Goal: Task Accomplishment & Management: Use online tool/utility

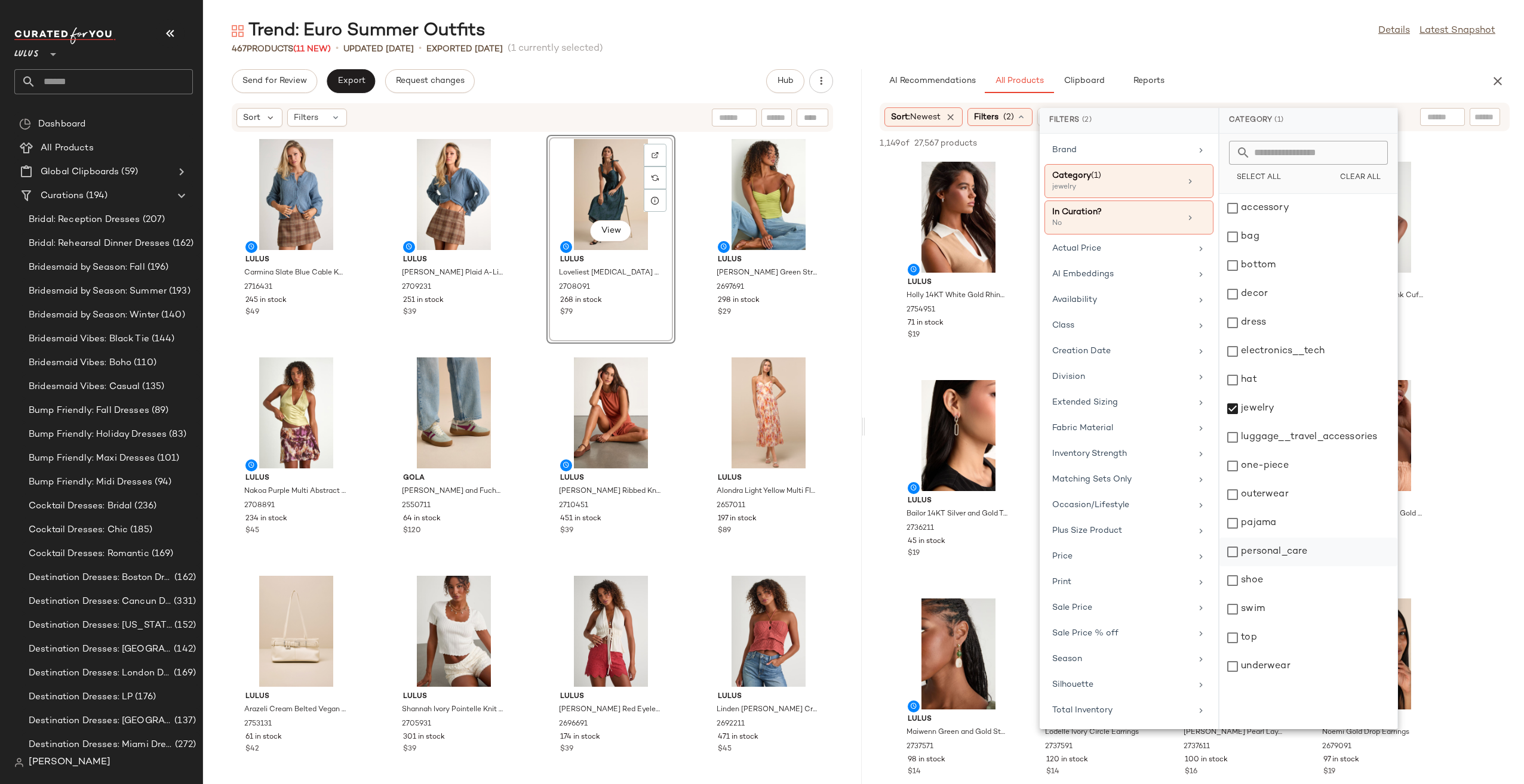
scroll to position [3120, 0]
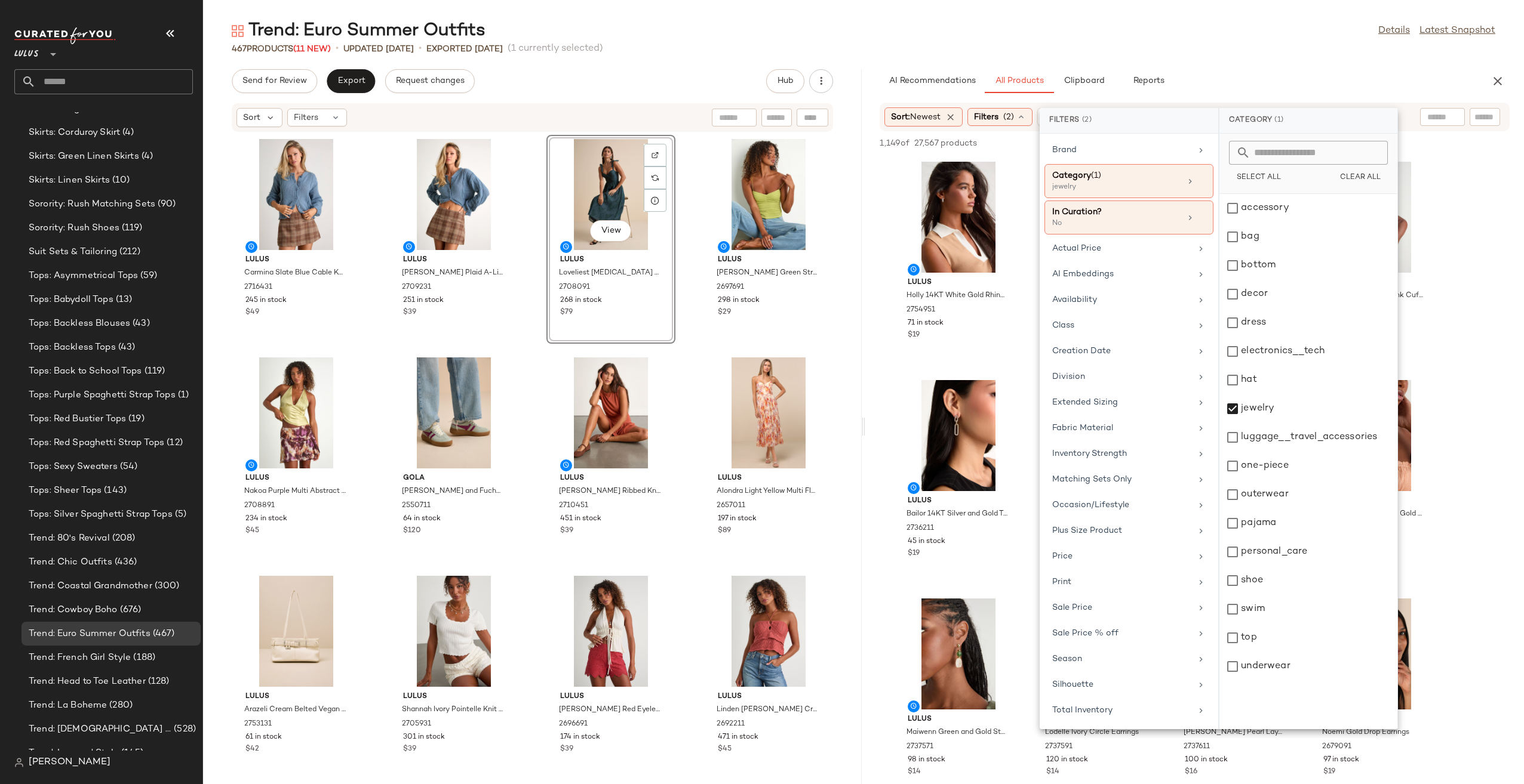
click at [750, 68] on div "Trend: Euro Summer Outfits Details Latest Snapshot 467 Products (11 New) • upda…" at bounding box center [863, 402] width 1321 height 765
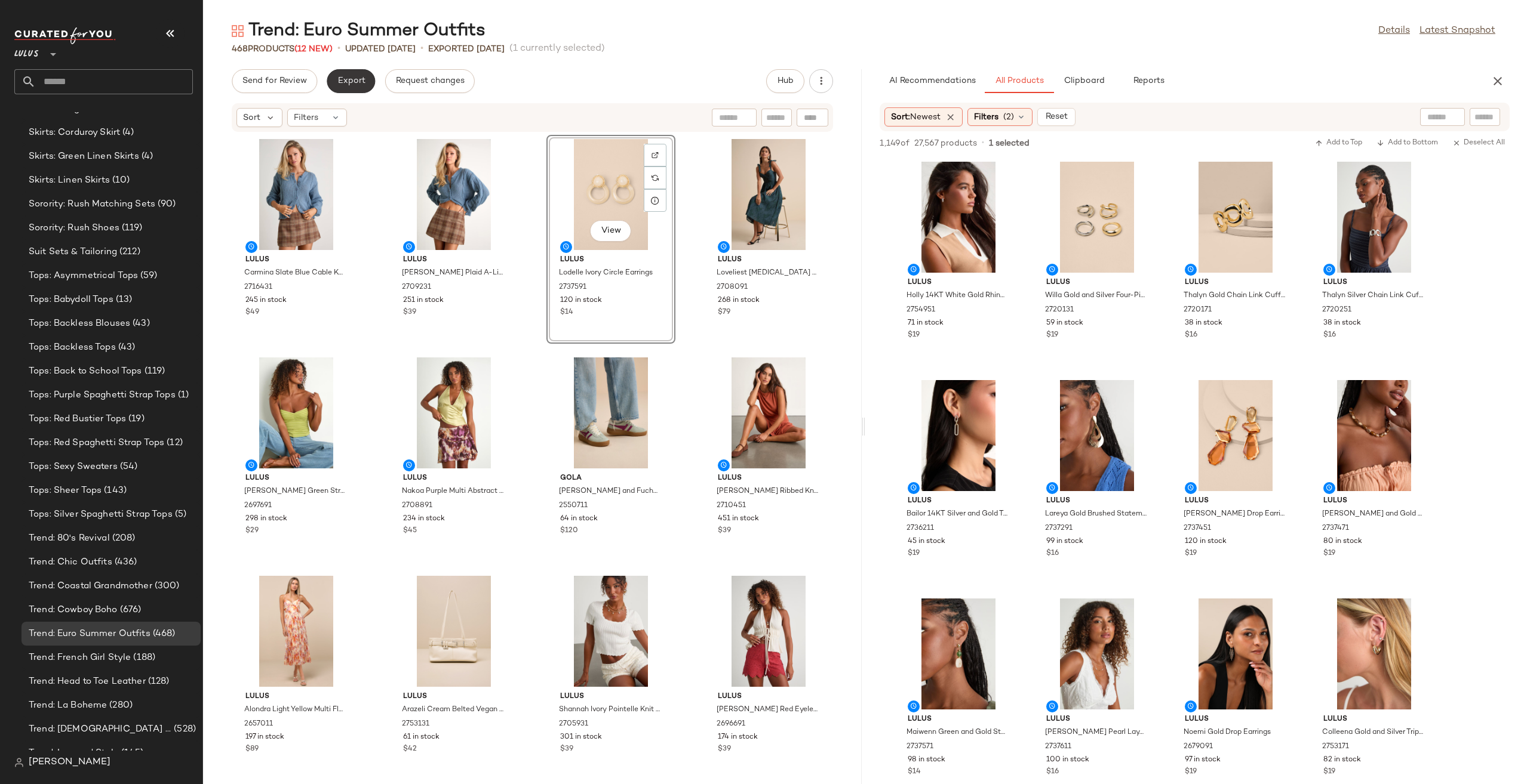
click at [357, 83] on span "Export" at bounding box center [351, 80] width 28 height 9
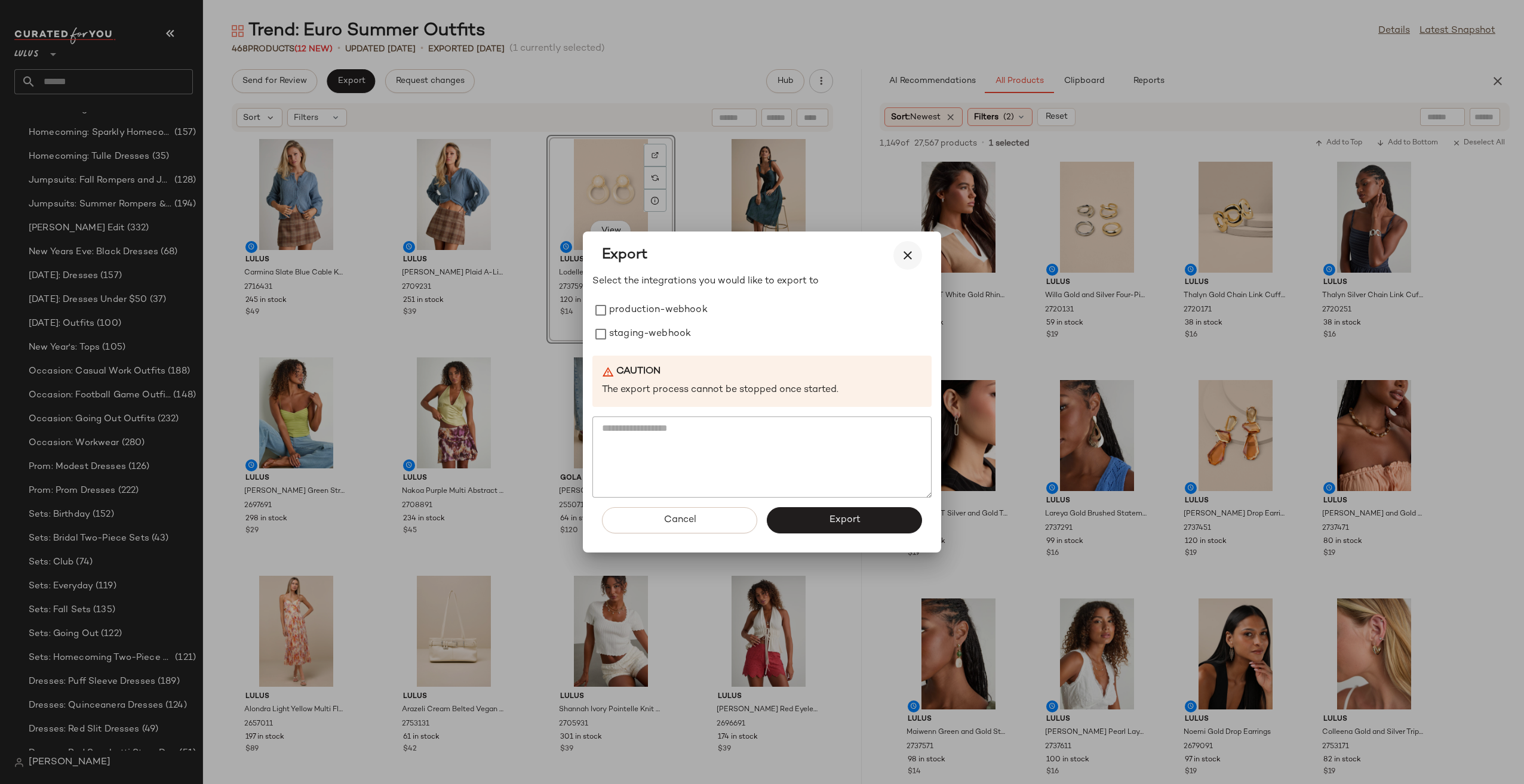
click at [904, 254] on icon "button" at bounding box center [908, 255] width 14 height 14
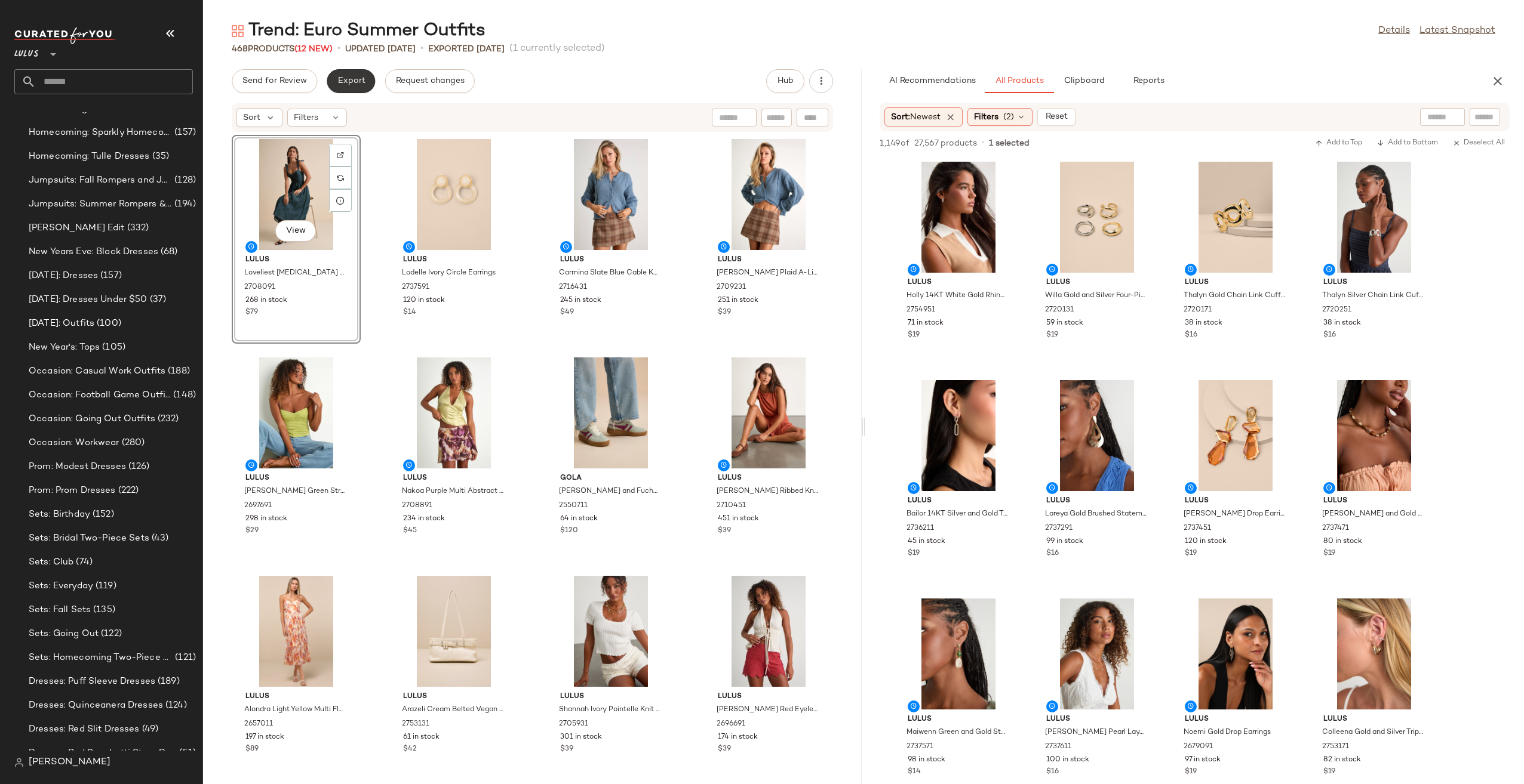
click at [362, 86] on span "Export" at bounding box center [351, 80] width 28 height 9
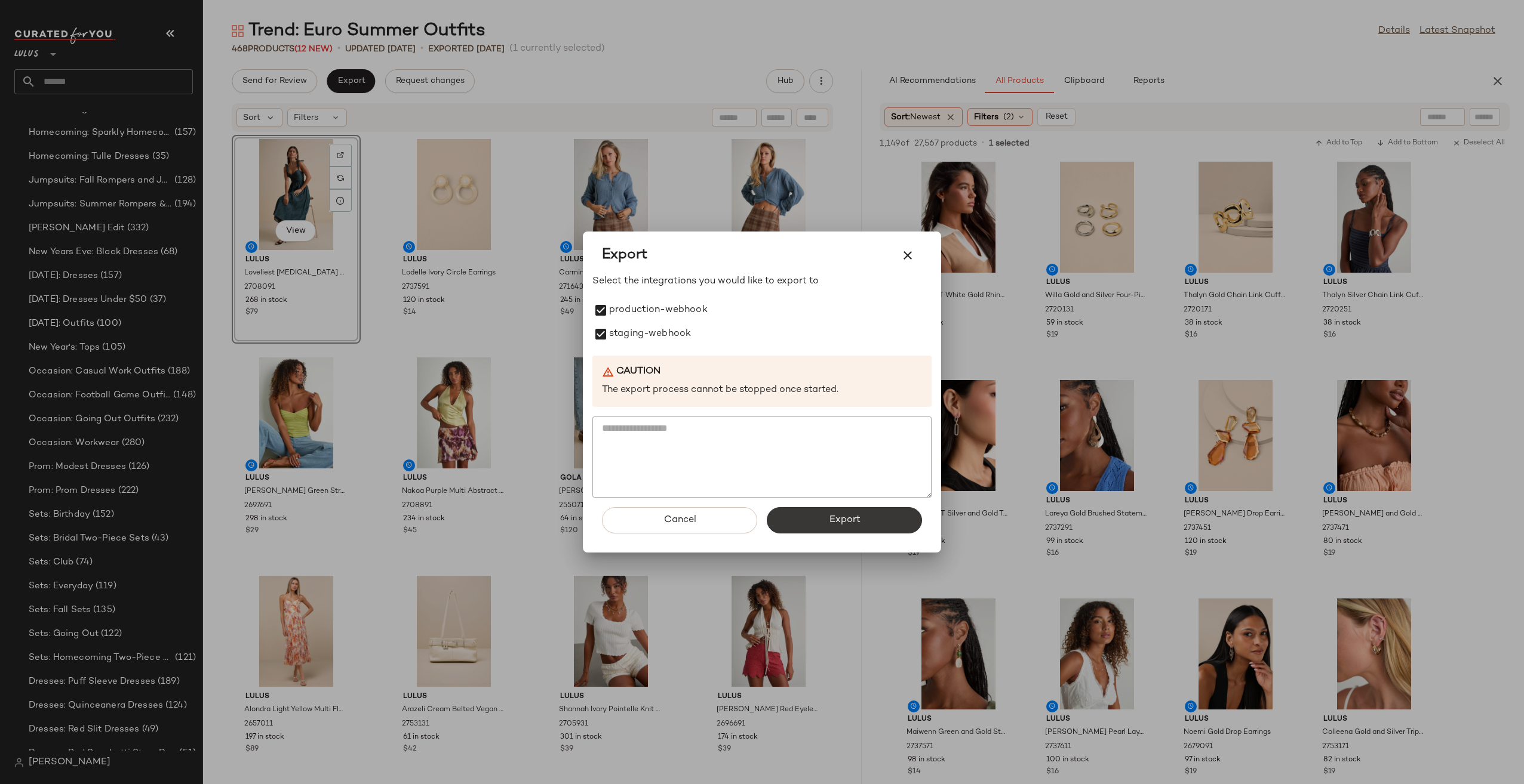
click at [841, 519] on span "Export" at bounding box center [844, 520] width 31 height 11
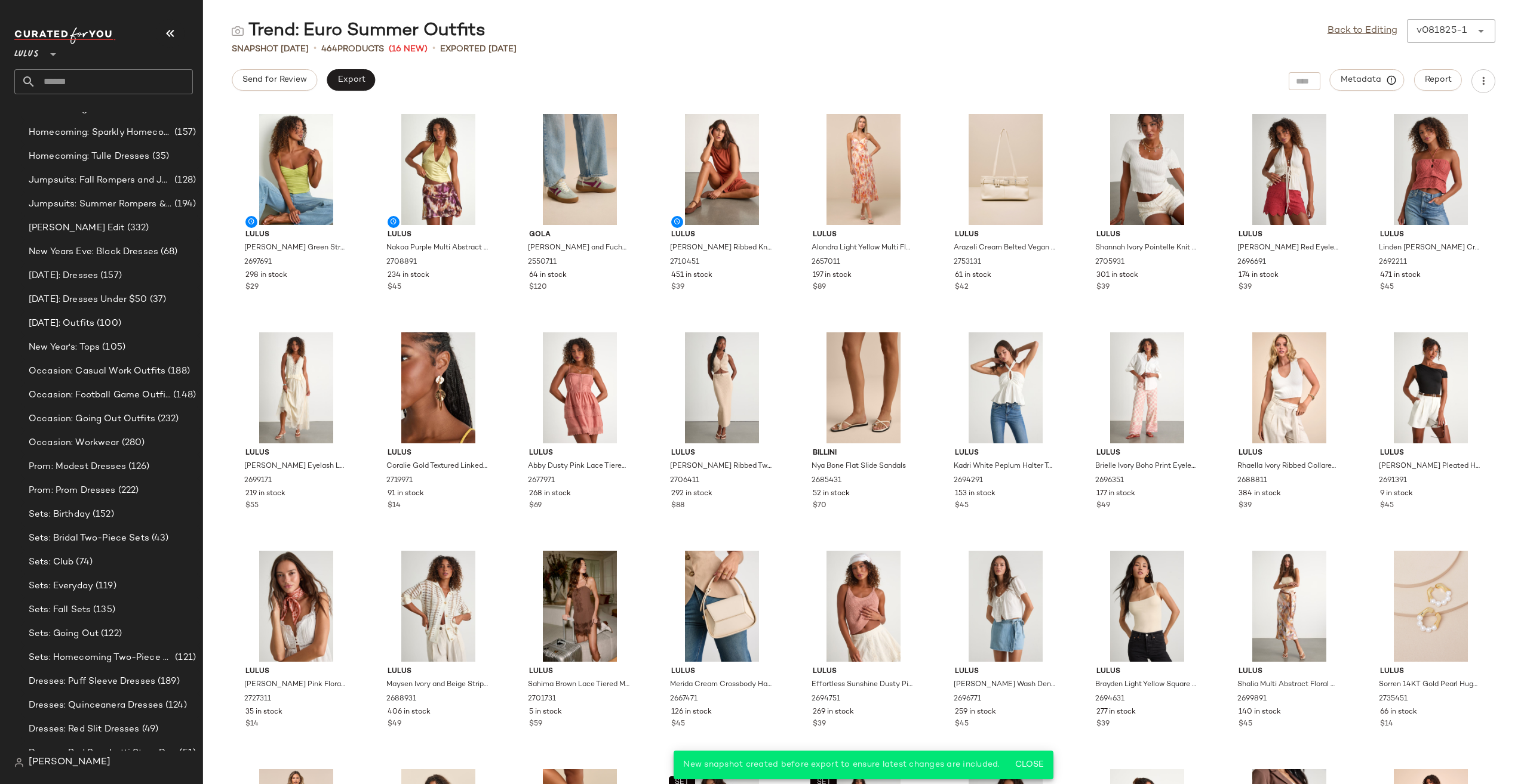
click at [107, 86] on input "text" at bounding box center [114, 82] width 157 height 25
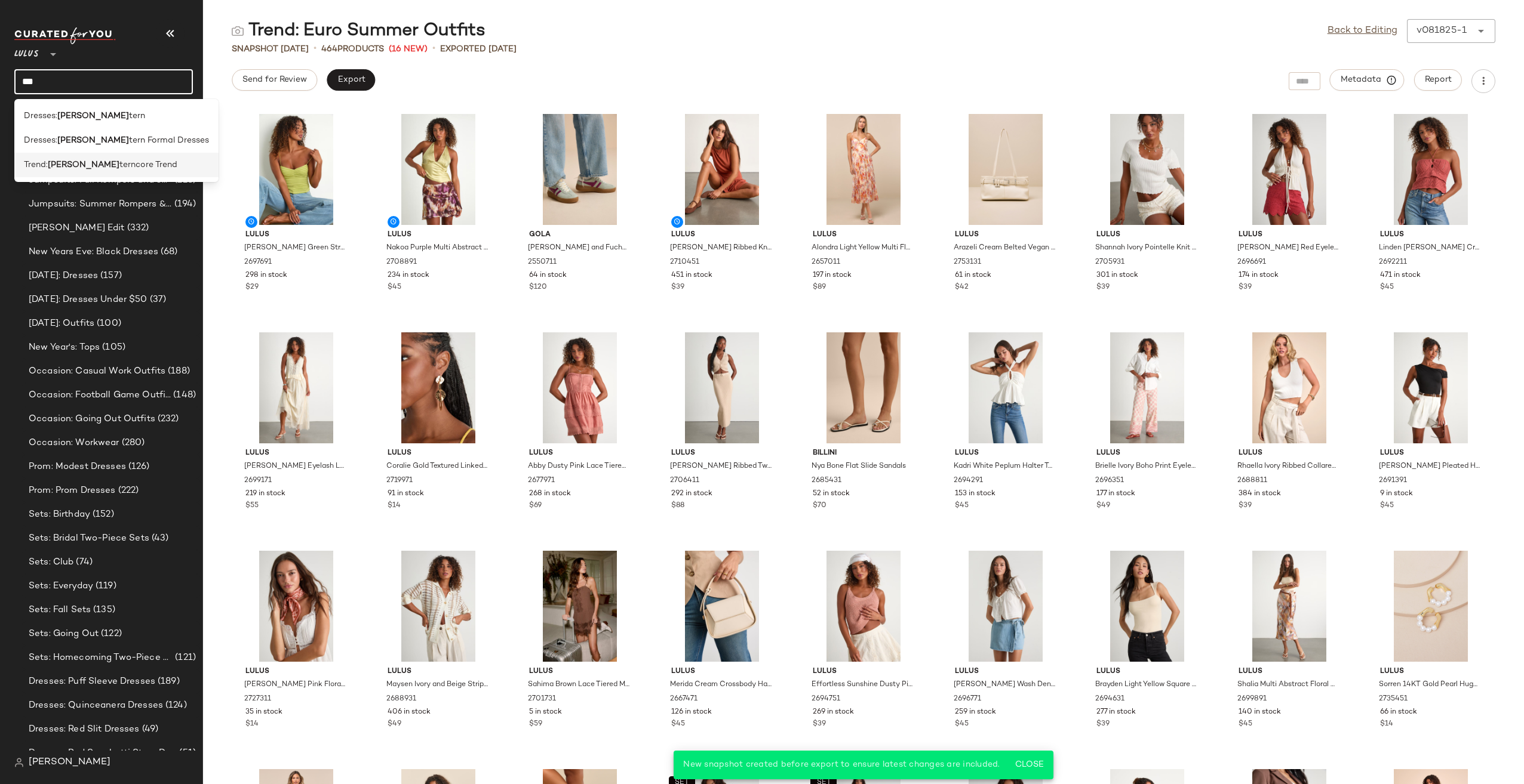
type input "***"
click at [107, 176] on div "Trend: Wes terncore Trend" at bounding box center [117, 165] width 205 height 24
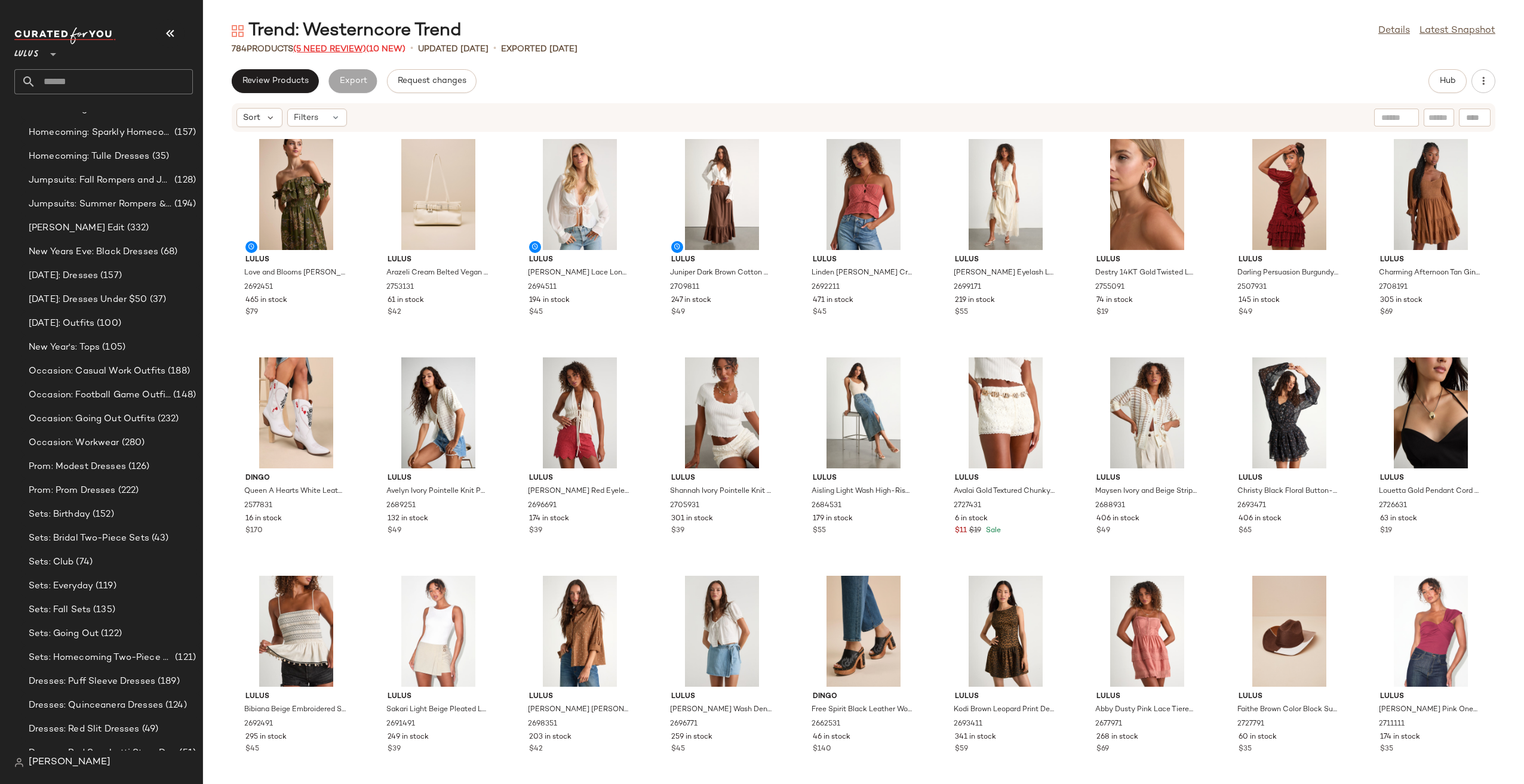
click at [332, 46] on span "(5 Need Review)" at bounding box center [330, 49] width 73 height 9
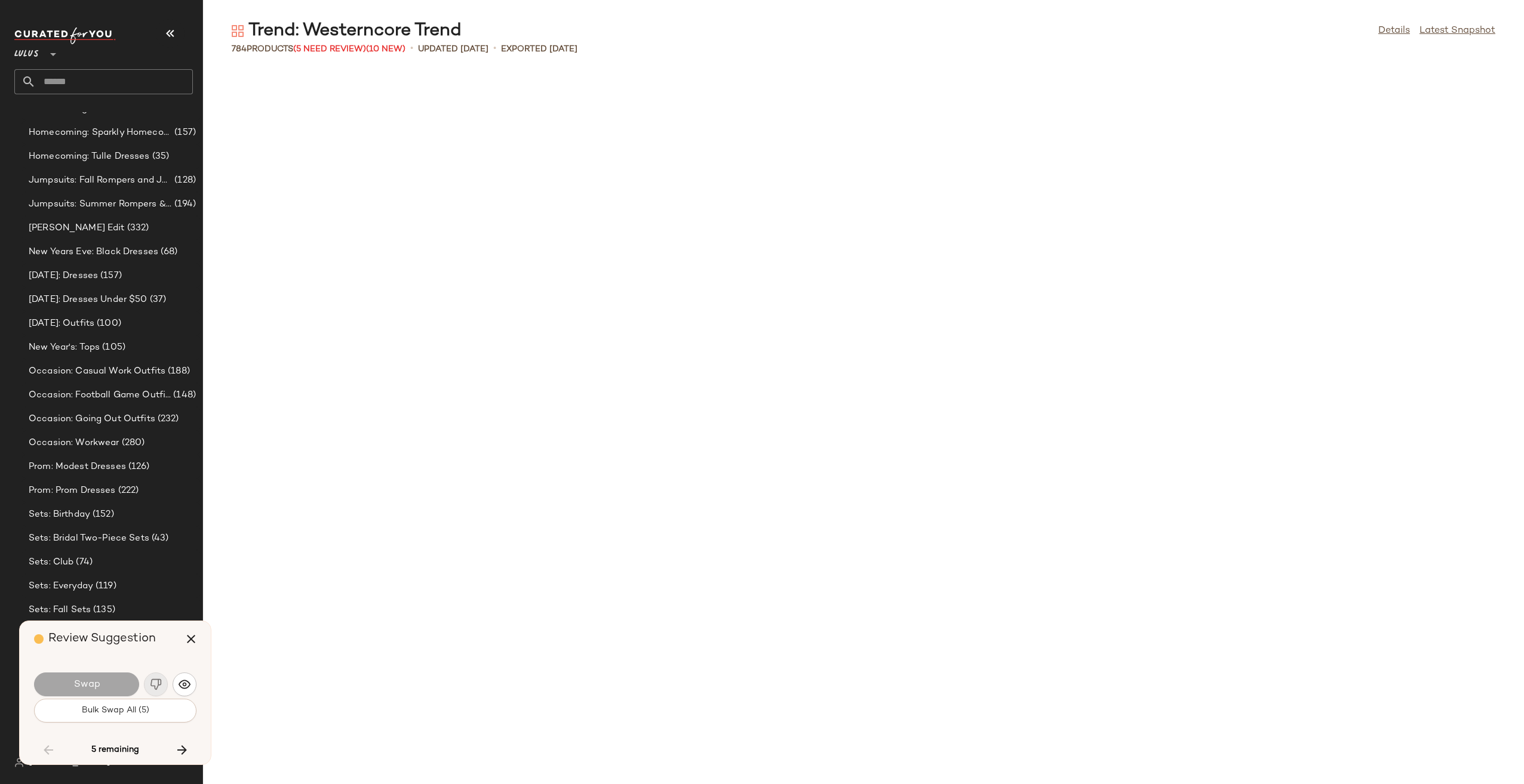
scroll to position [6773, 0]
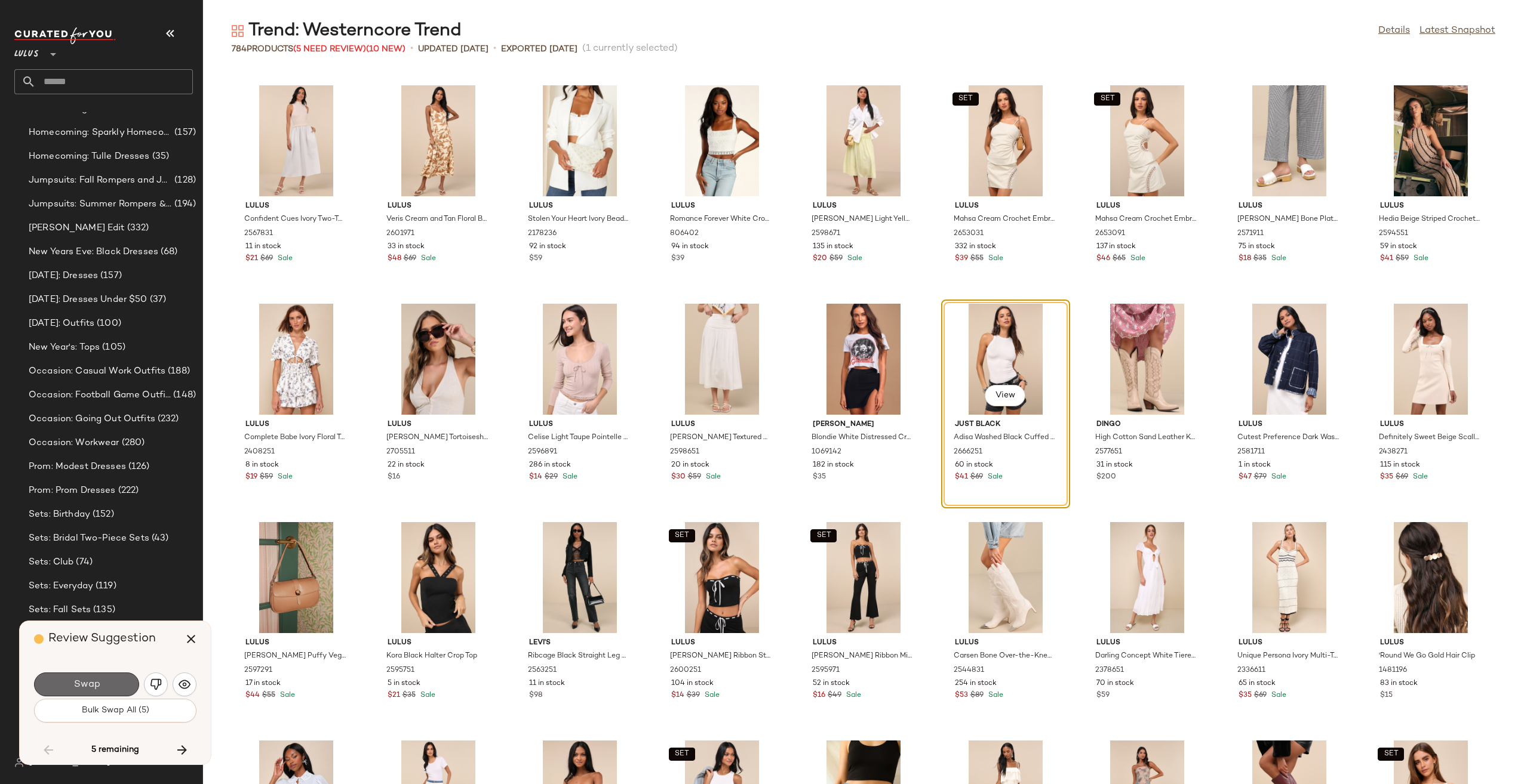
click at [112, 683] on button "Swap" at bounding box center [86, 684] width 105 height 24
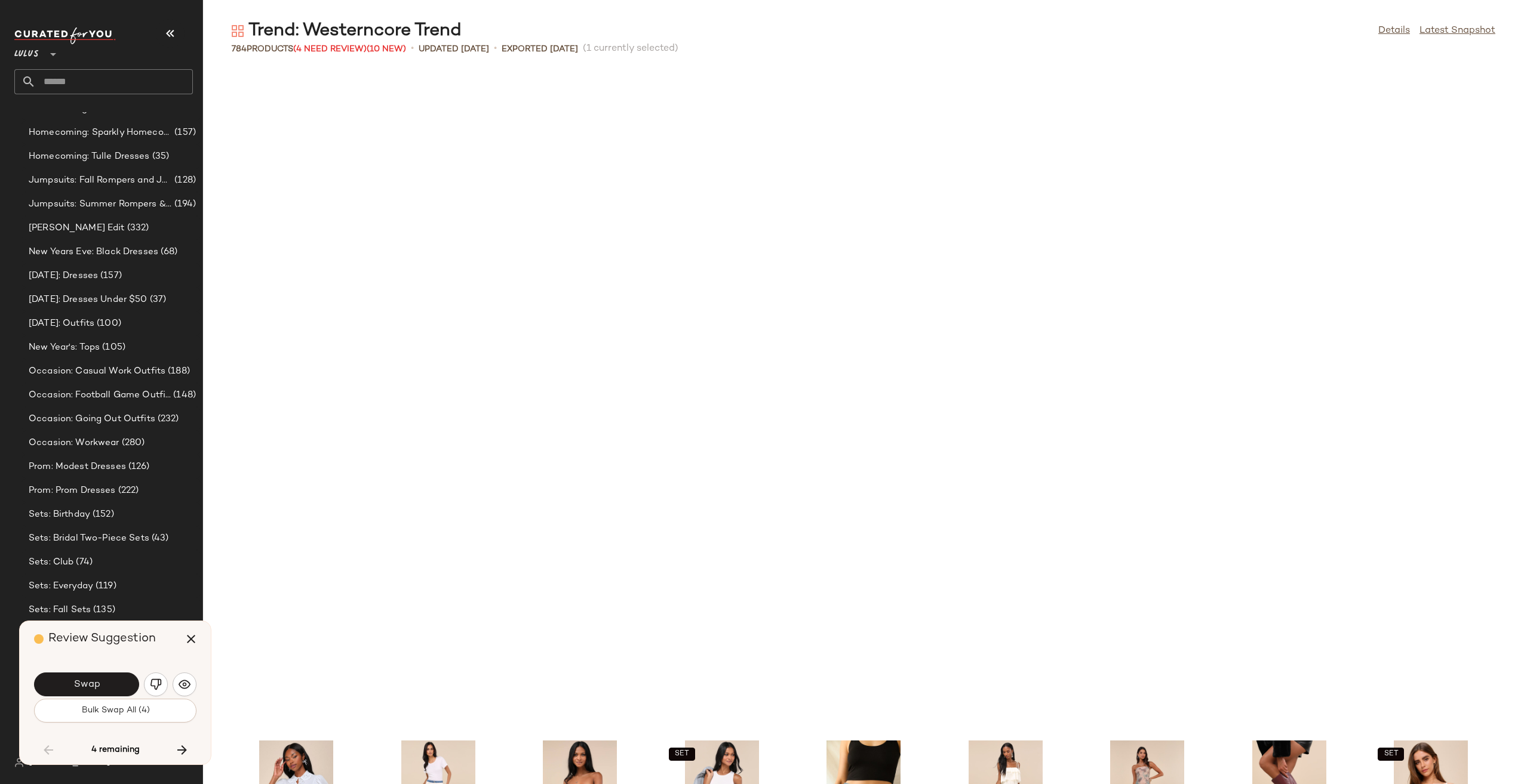
scroll to position [7429, 0]
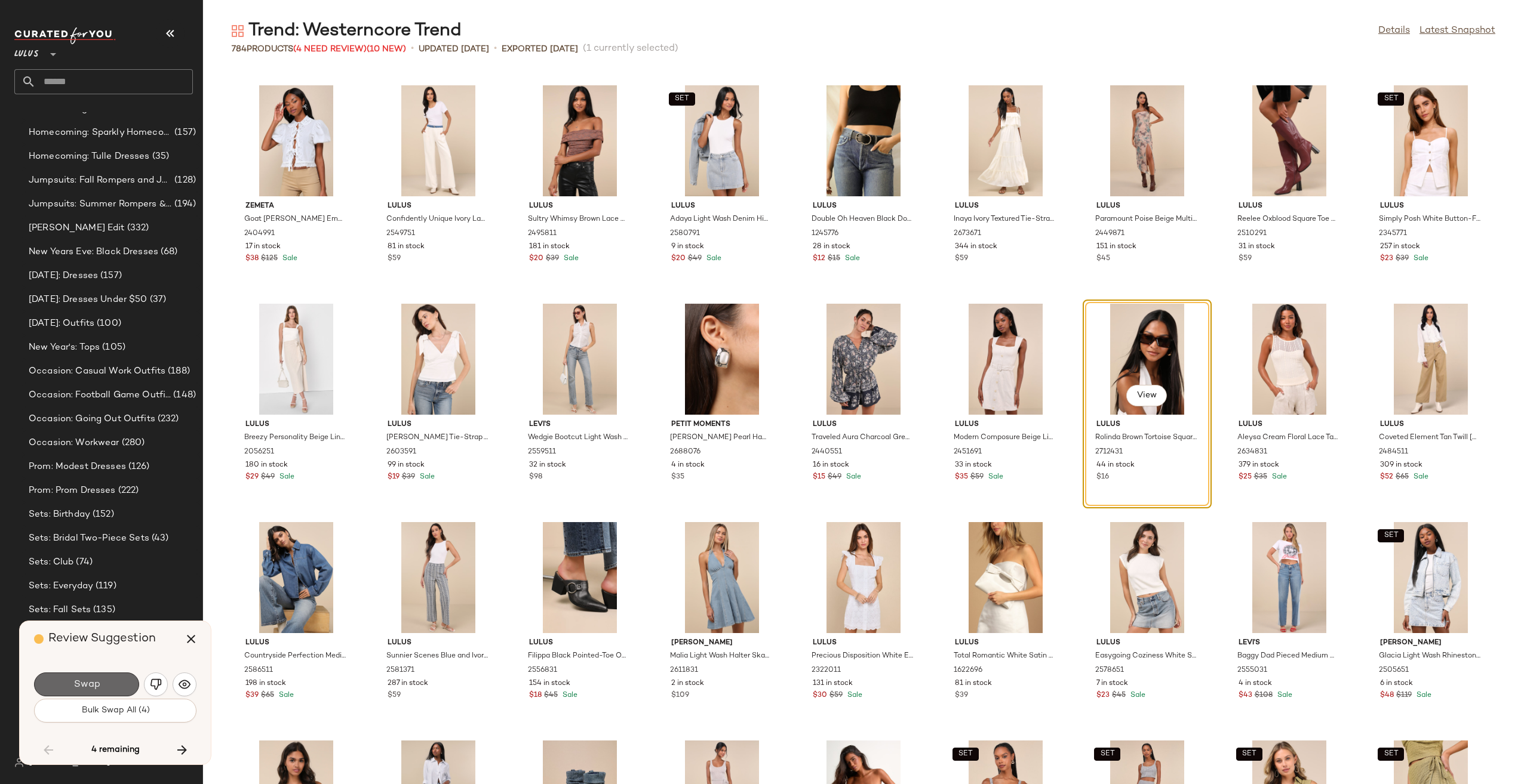
click at [115, 691] on button "Swap" at bounding box center [86, 684] width 105 height 24
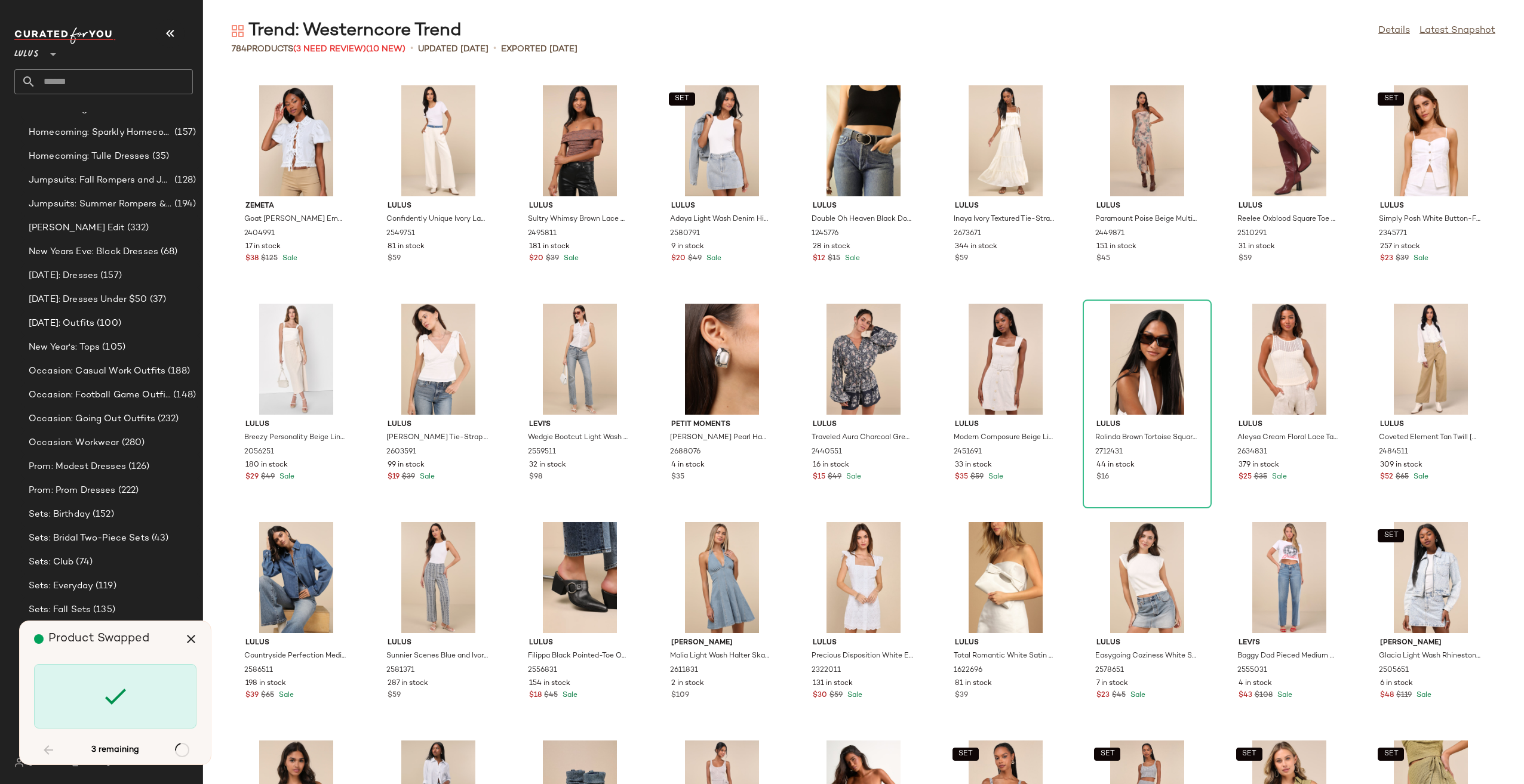
scroll to position [12454, 0]
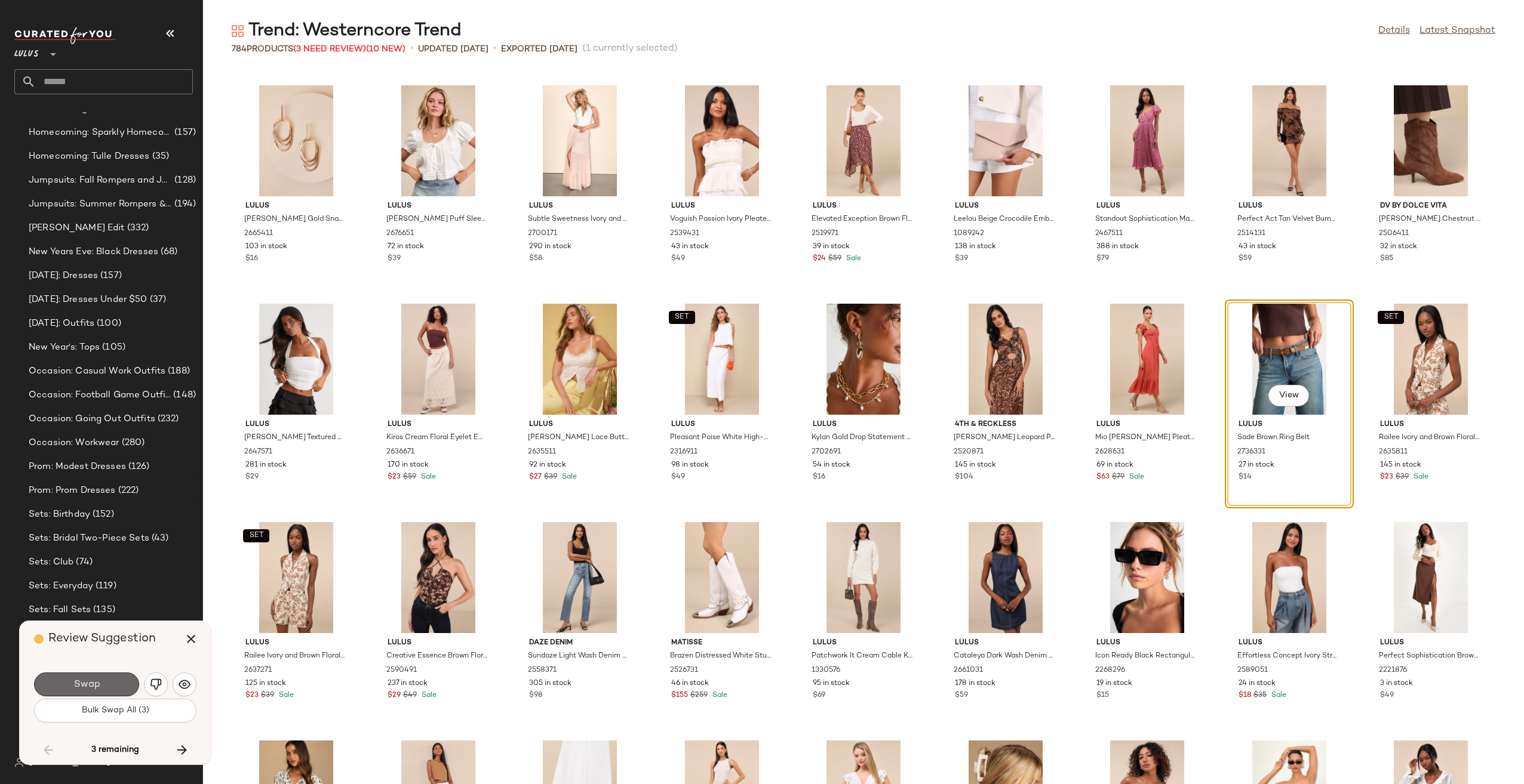
click at [115, 682] on button "Swap" at bounding box center [86, 684] width 105 height 24
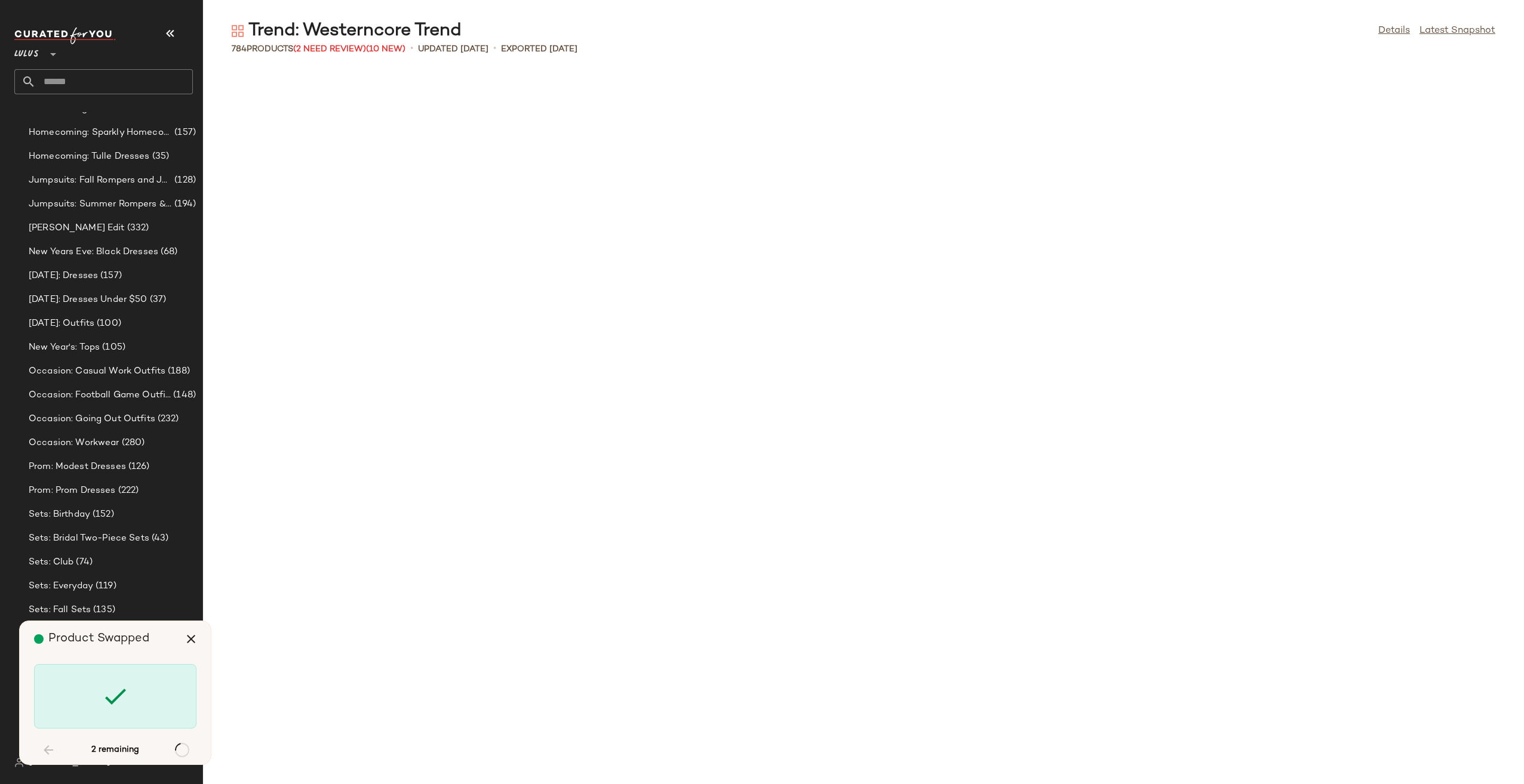
scroll to position [15949, 0]
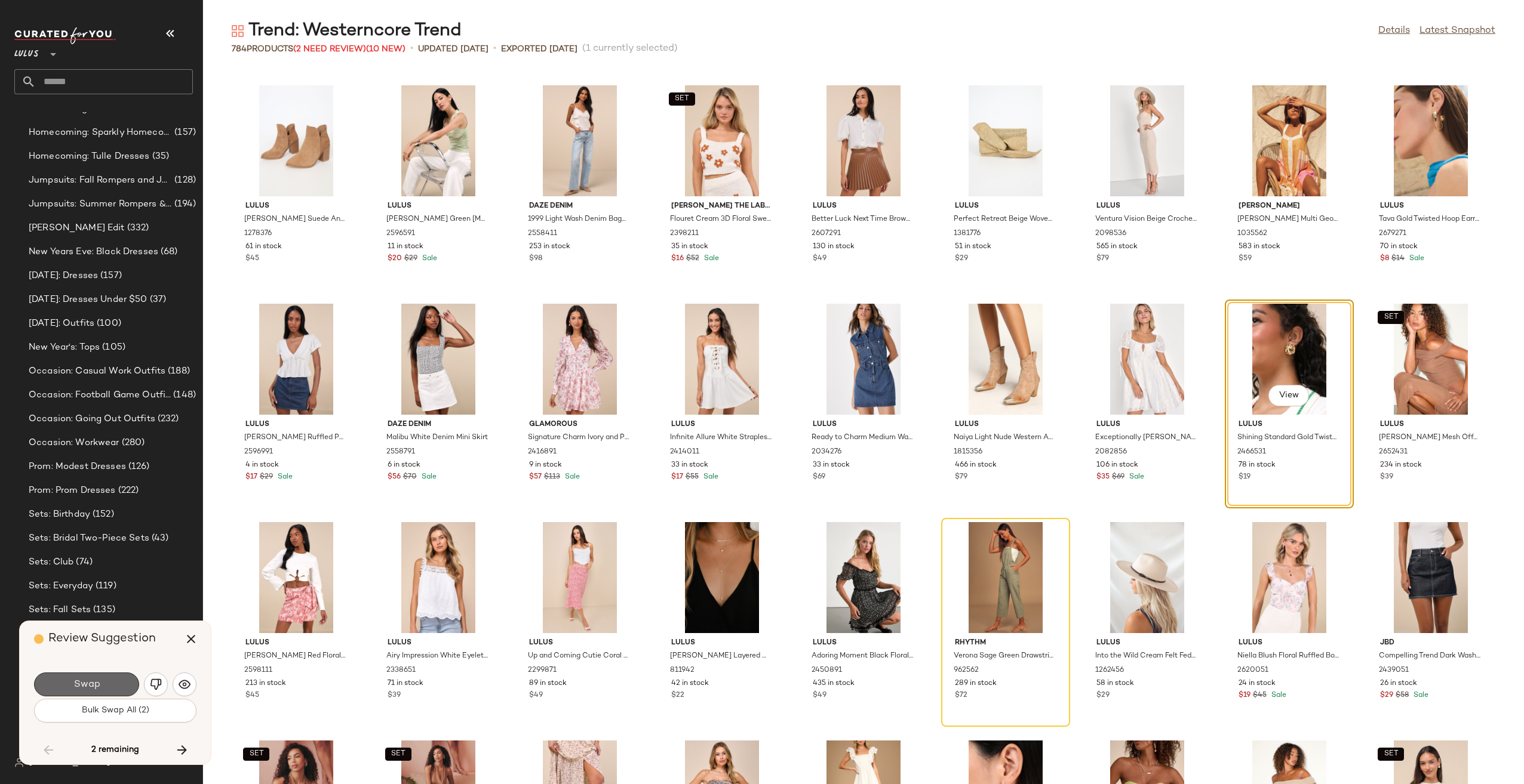
click at [110, 685] on button "Swap" at bounding box center [86, 684] width 105 height 24
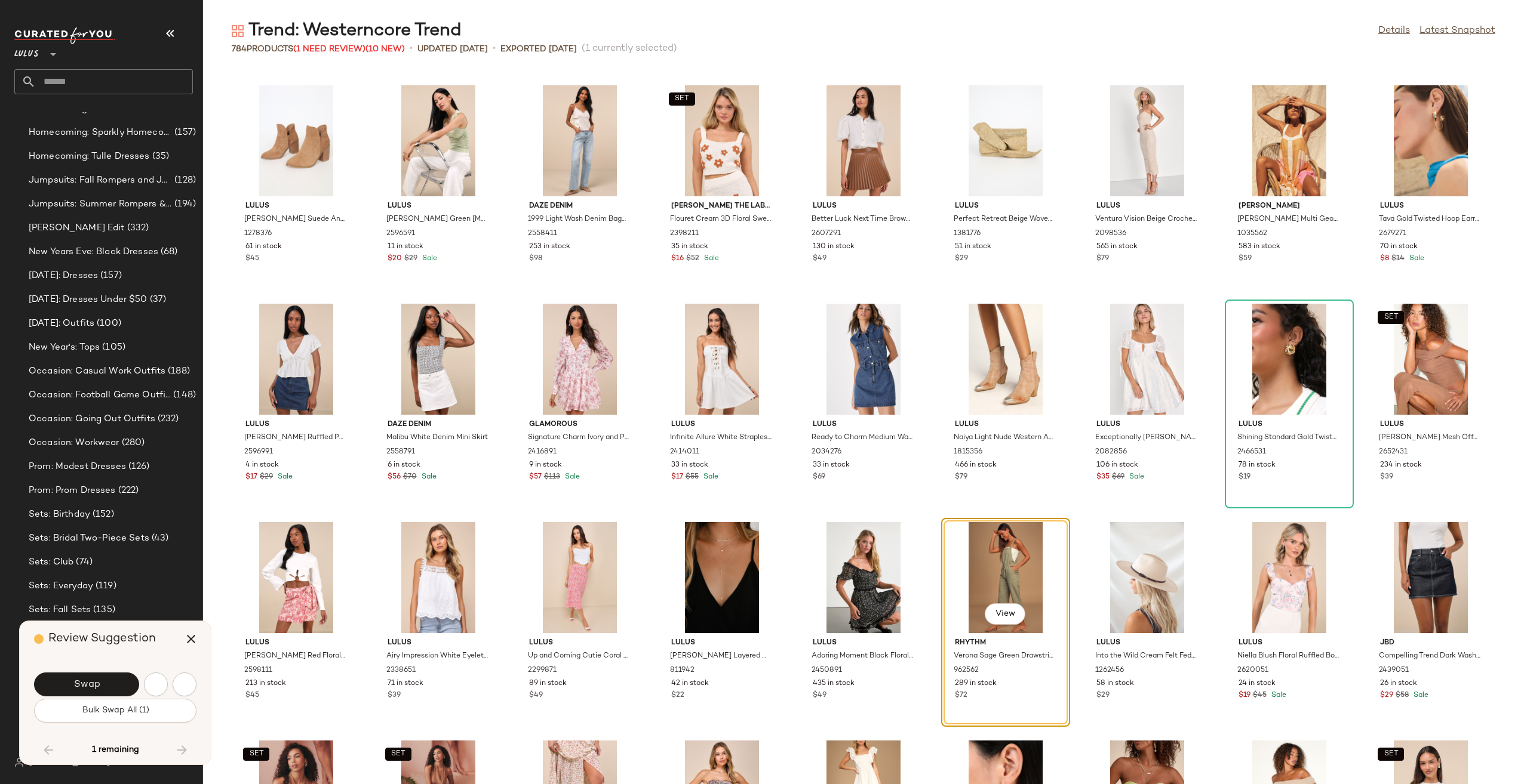
scroll to position [16167, 0]
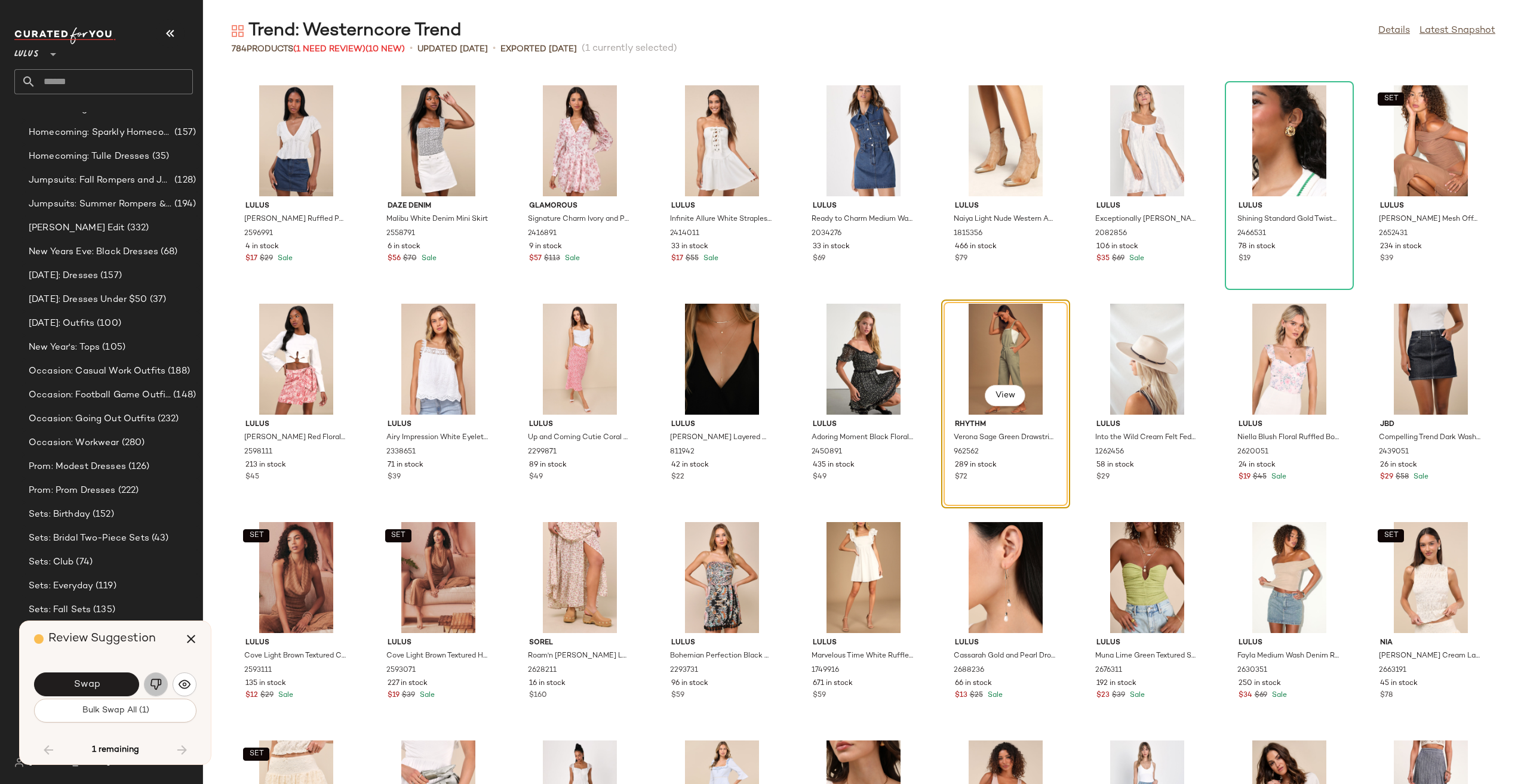
click at [150, 677] on button "button" at bounding box center [156, 684] width 24 height 24
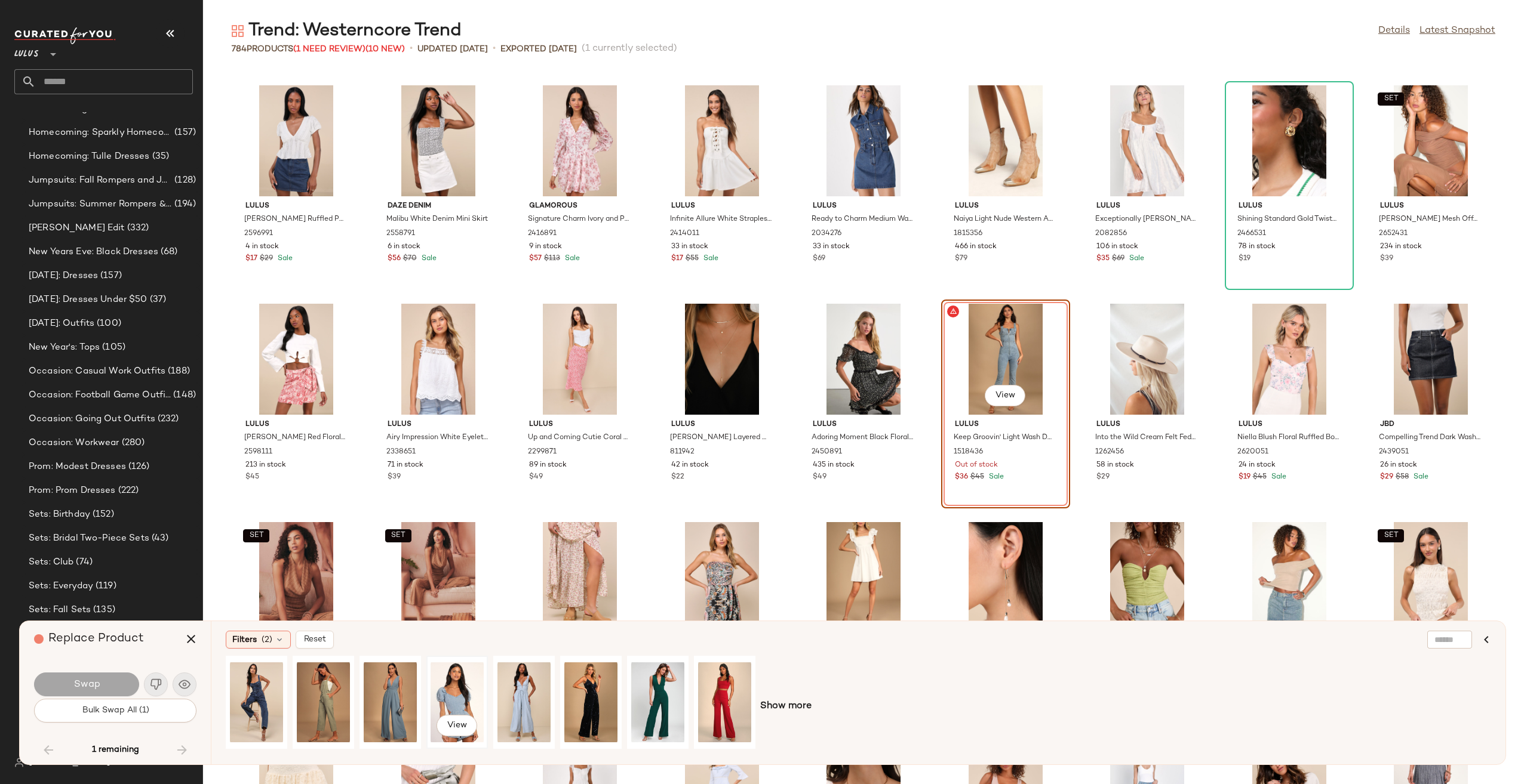
click at [469, 705] on div "View" at bounding box center [456, 702] width 53 height 84
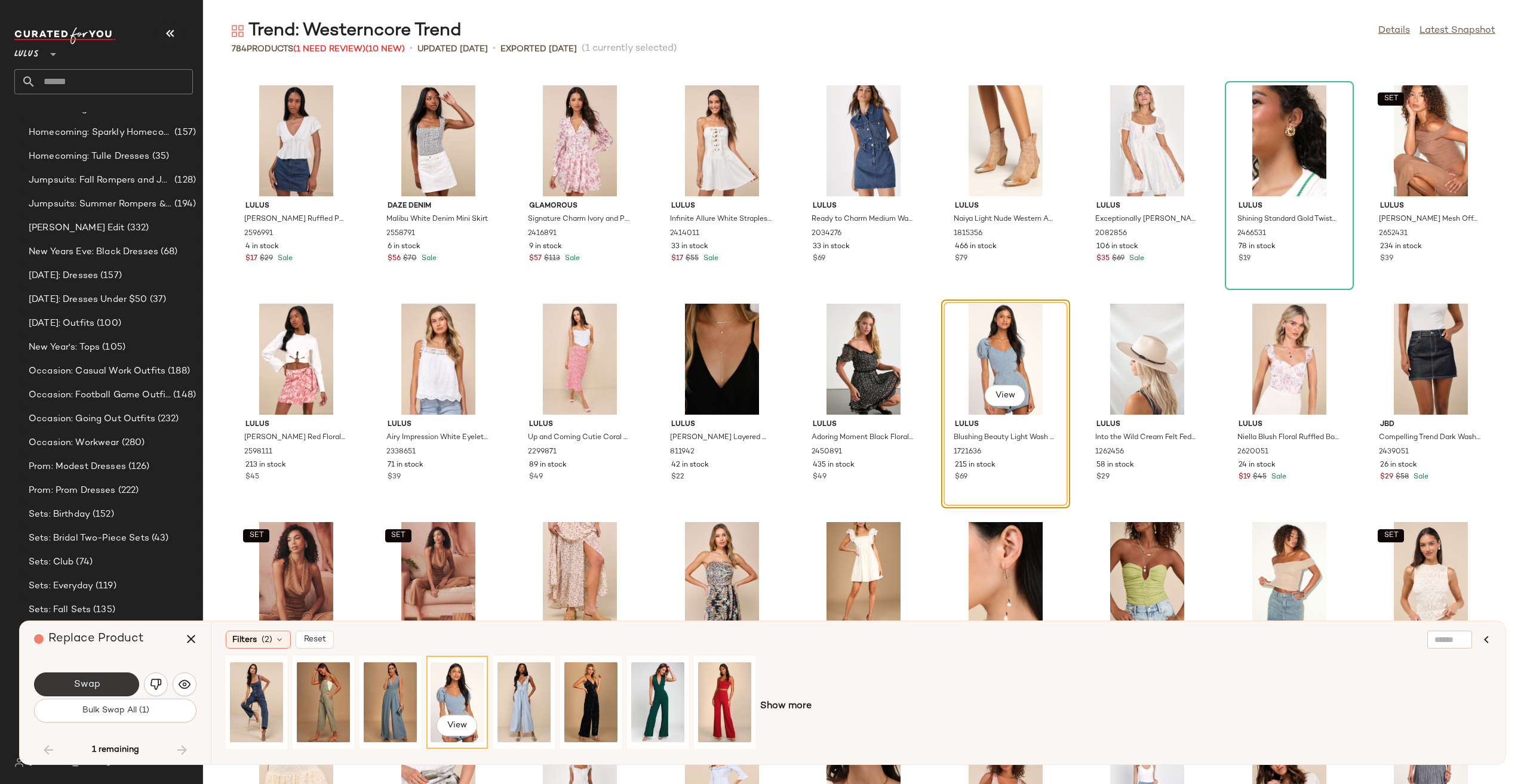
click at [115, 690] on button "Swap" at bounding box center [86, 684] width 105 height 24
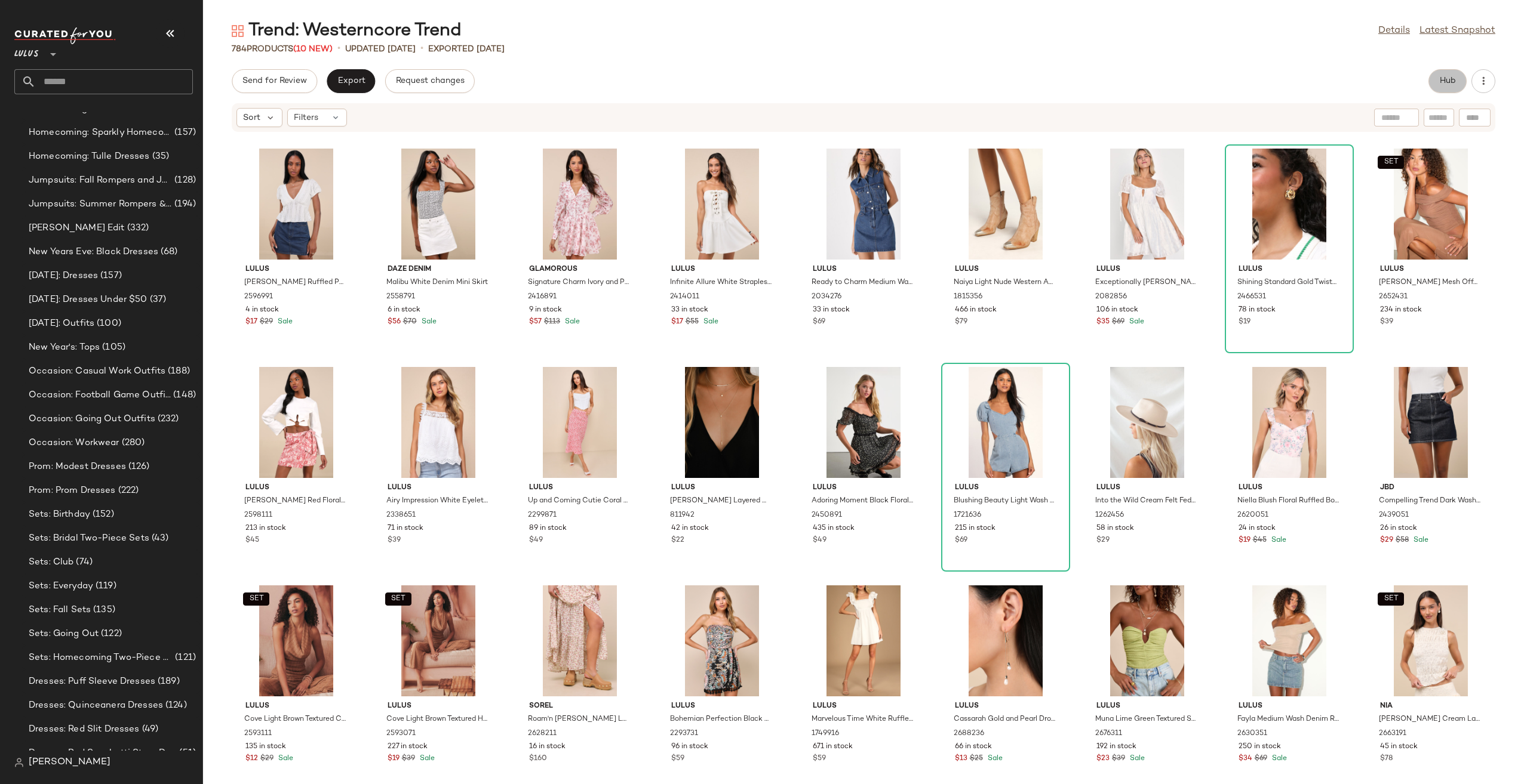
click at [1449, 89] on button "Hub" at bounding box center [1447, 81] width 38 height 24
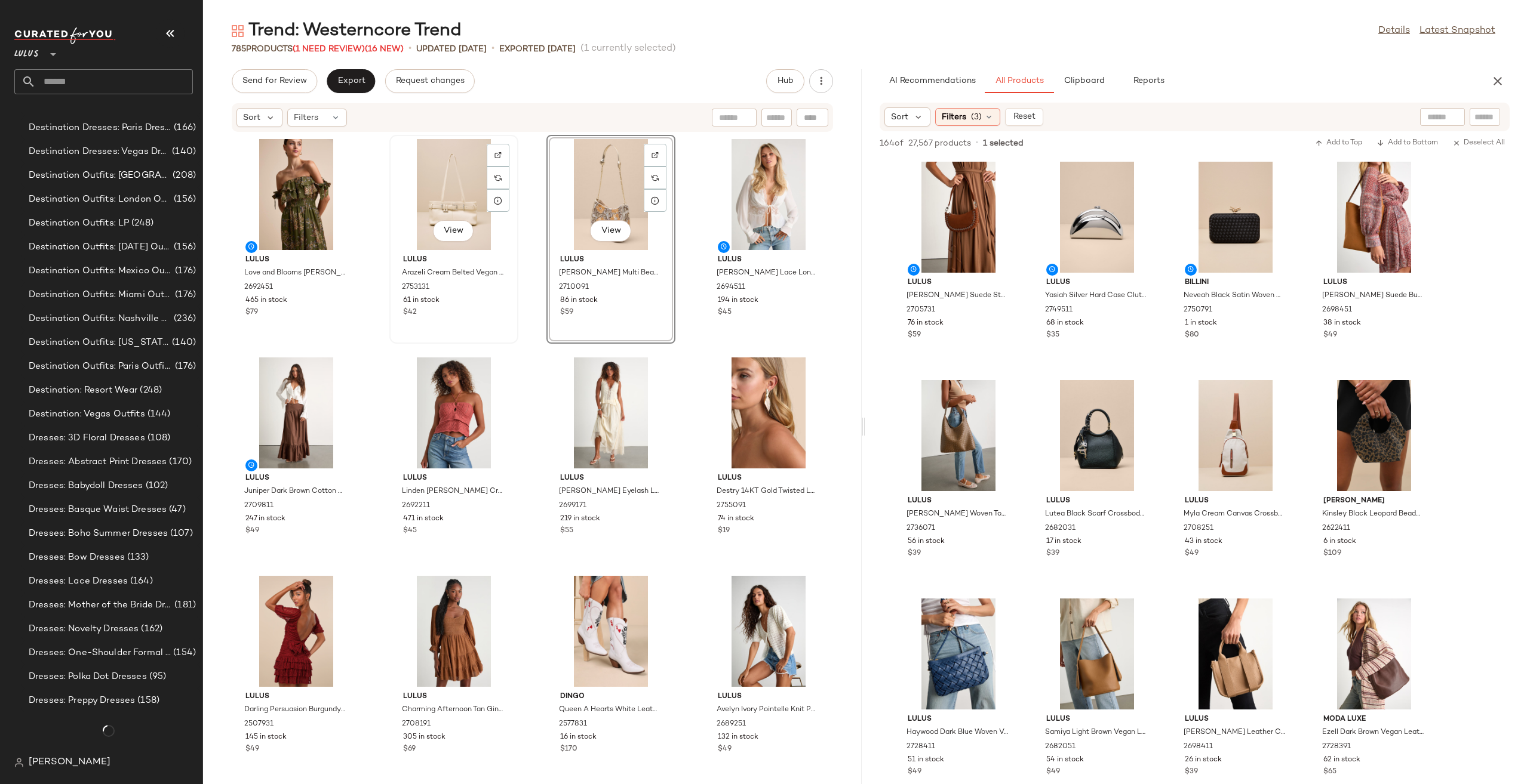
click at [442, 197] on div "View" at bounding box center [454, 194] width 121 height 111
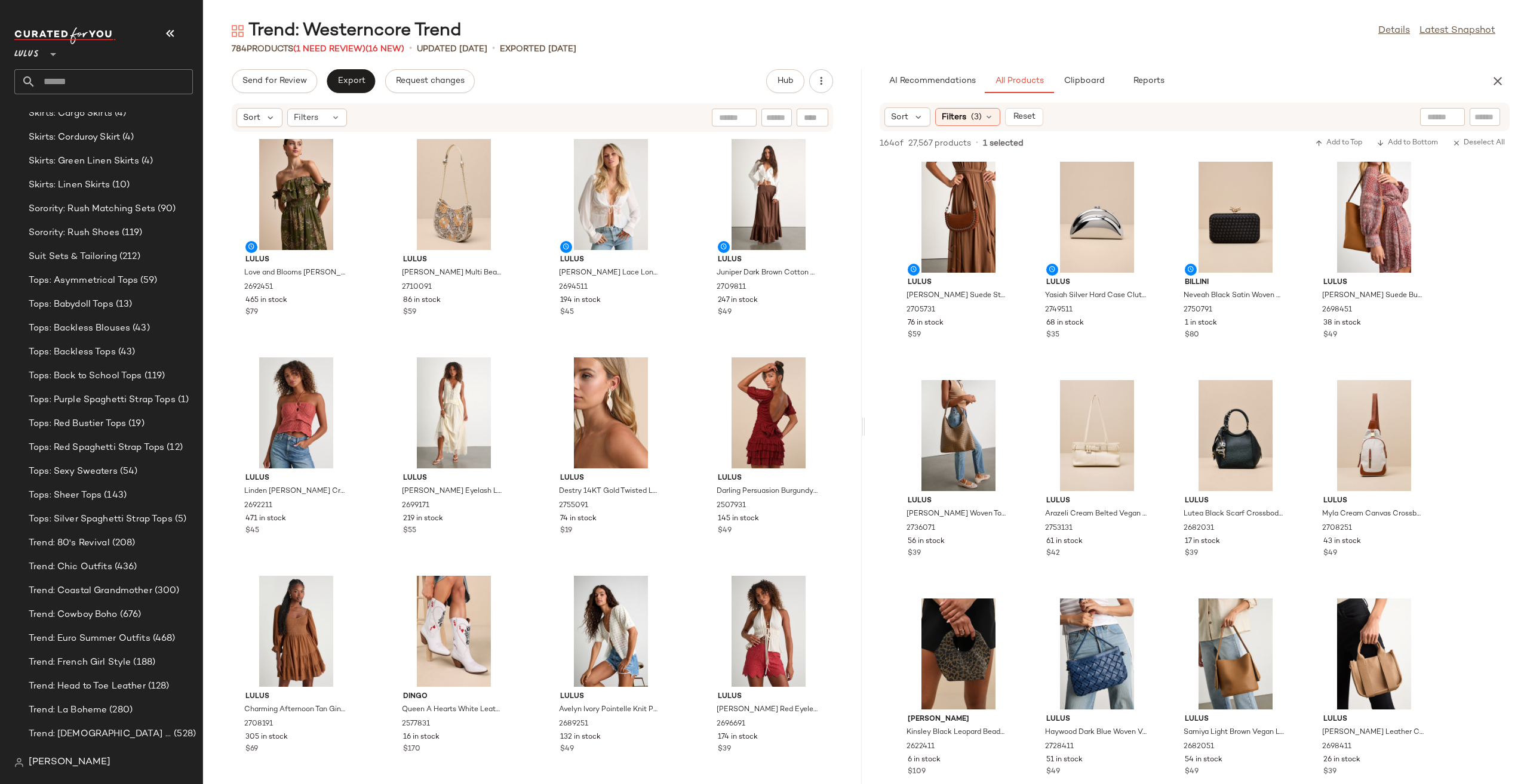
scroll to position [3120, 0]
click at [988, 107] on div "Sort Filters (3) Reset" at bounding box center [964, 117] width 159 height 19
click at [978, 116] on span "(3)" at bounding box center [976, 117] width 11 height 13
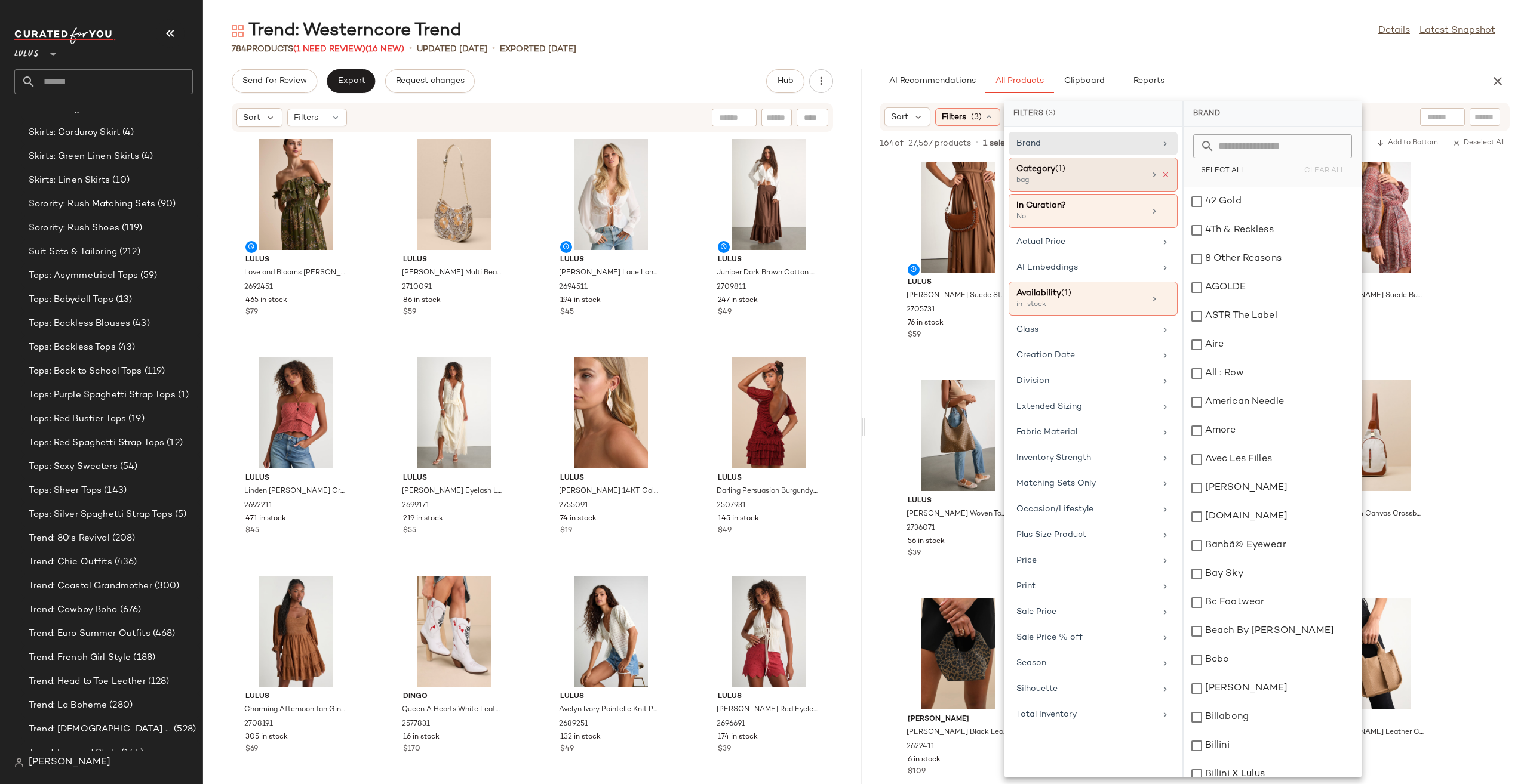
click at [1169, 171] on icon at bounding box center [1166, 175] width 8 height 8
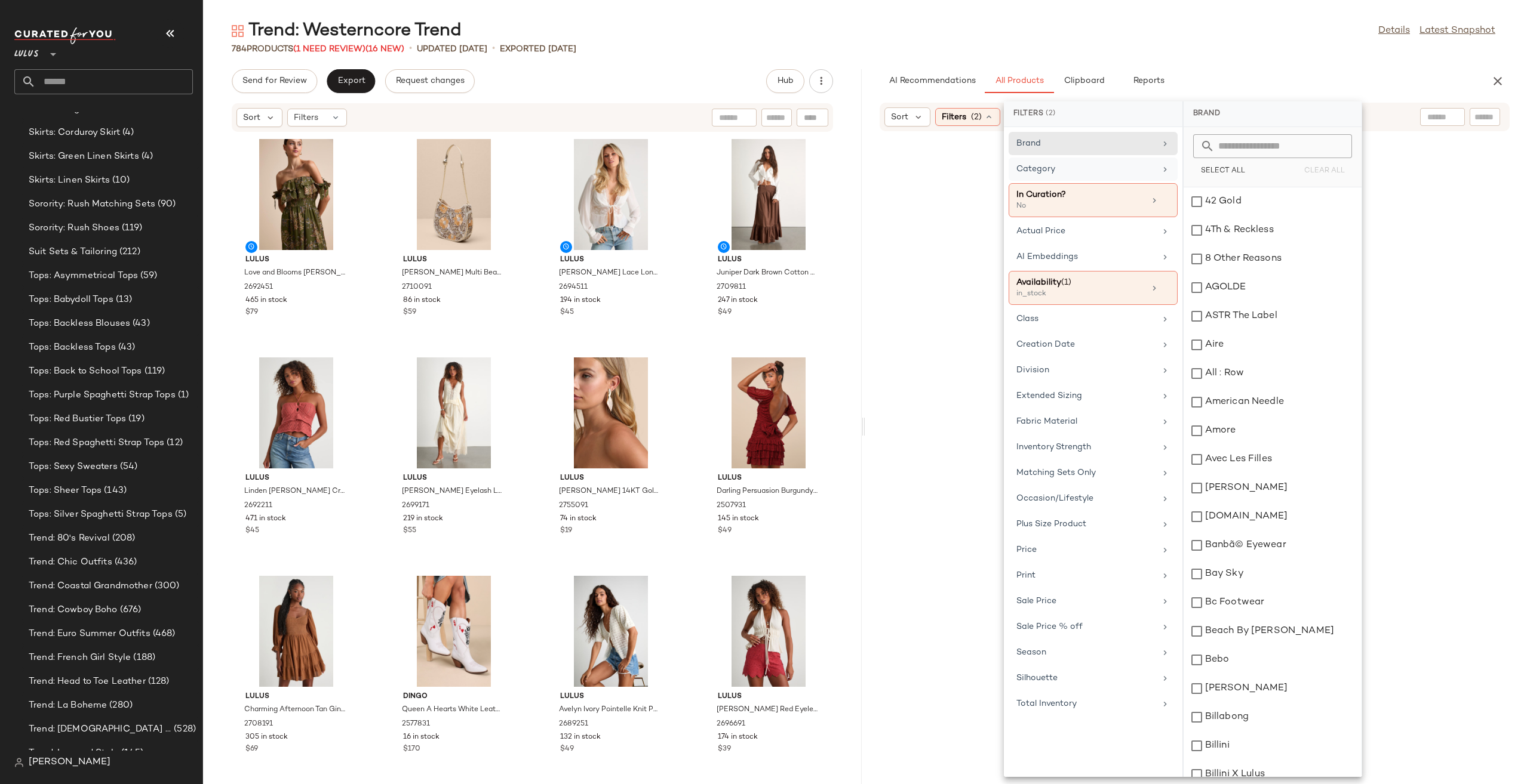
click at [1226, 48] on div "784 Products (1 Need Review) (16 New) • updated Aug 20th • Exported Aug 19th" at bounding box center [863, 49] width 1321 height 12
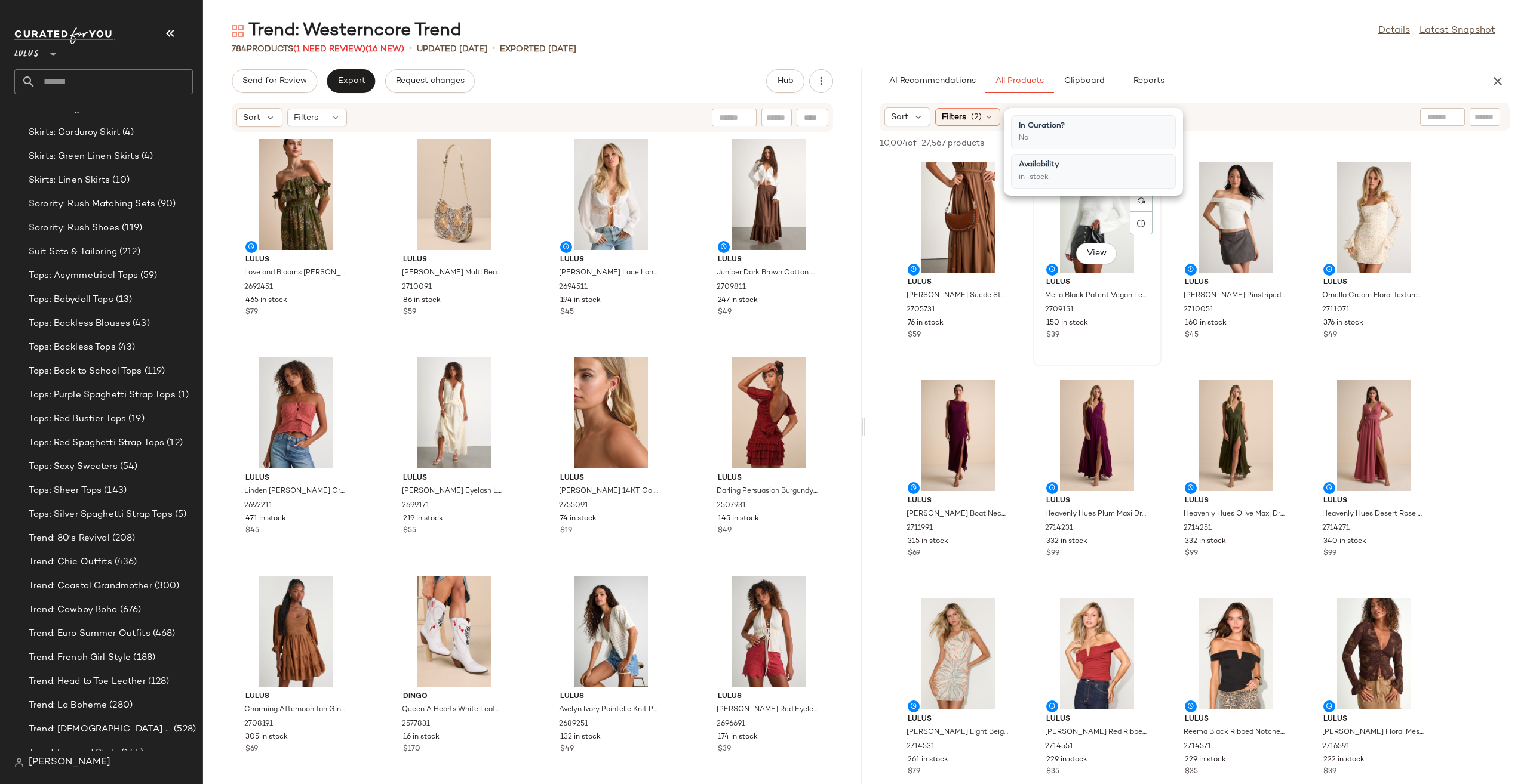
click at [1058, 353] on div "View Lulus Mella Black Patent Vegan Leather Mini Skirt 2709151 150 in stock $39" at bounding box center [1097, 262] width 127 height 206
click at [1418, 179] on img at bounding box center [1418, 177] width 7 height 7
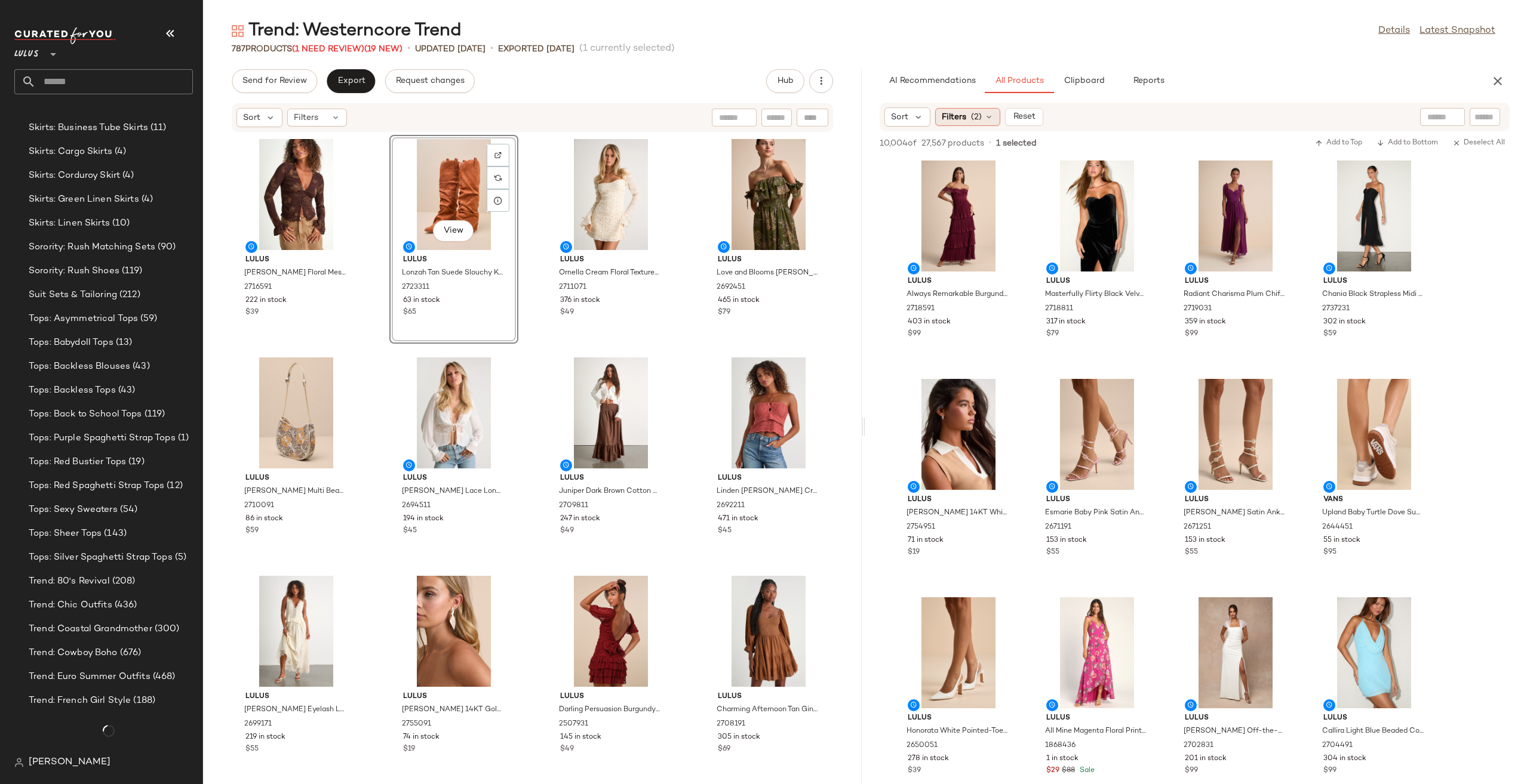
scroll to position [3120, 0]
click at [977, 115] on span "(2)" at bounding box center [976, 117] width 11 height 13
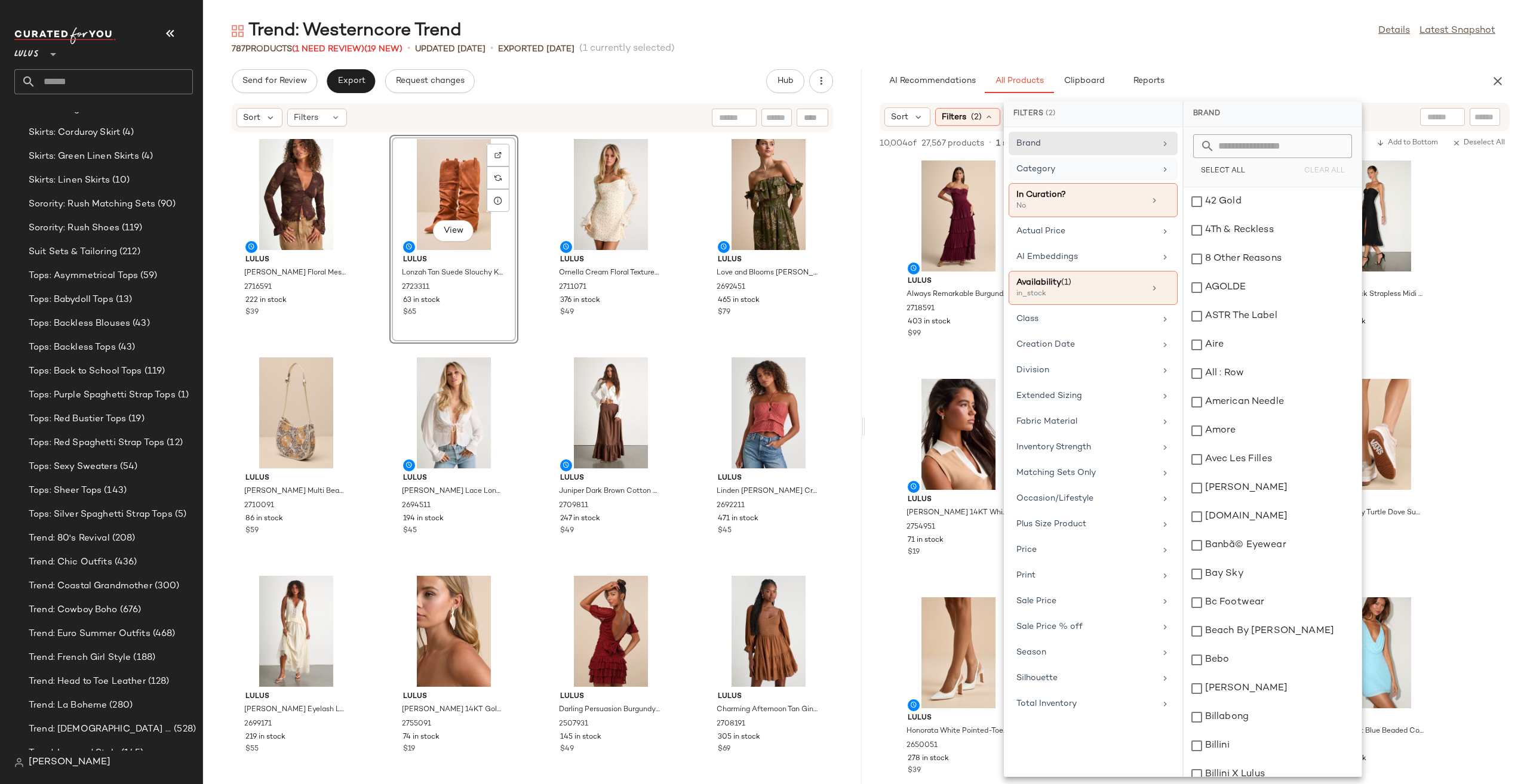
click at [1096, 183] on div "Category" at bounding box center [1093, 200] width 169 height 34
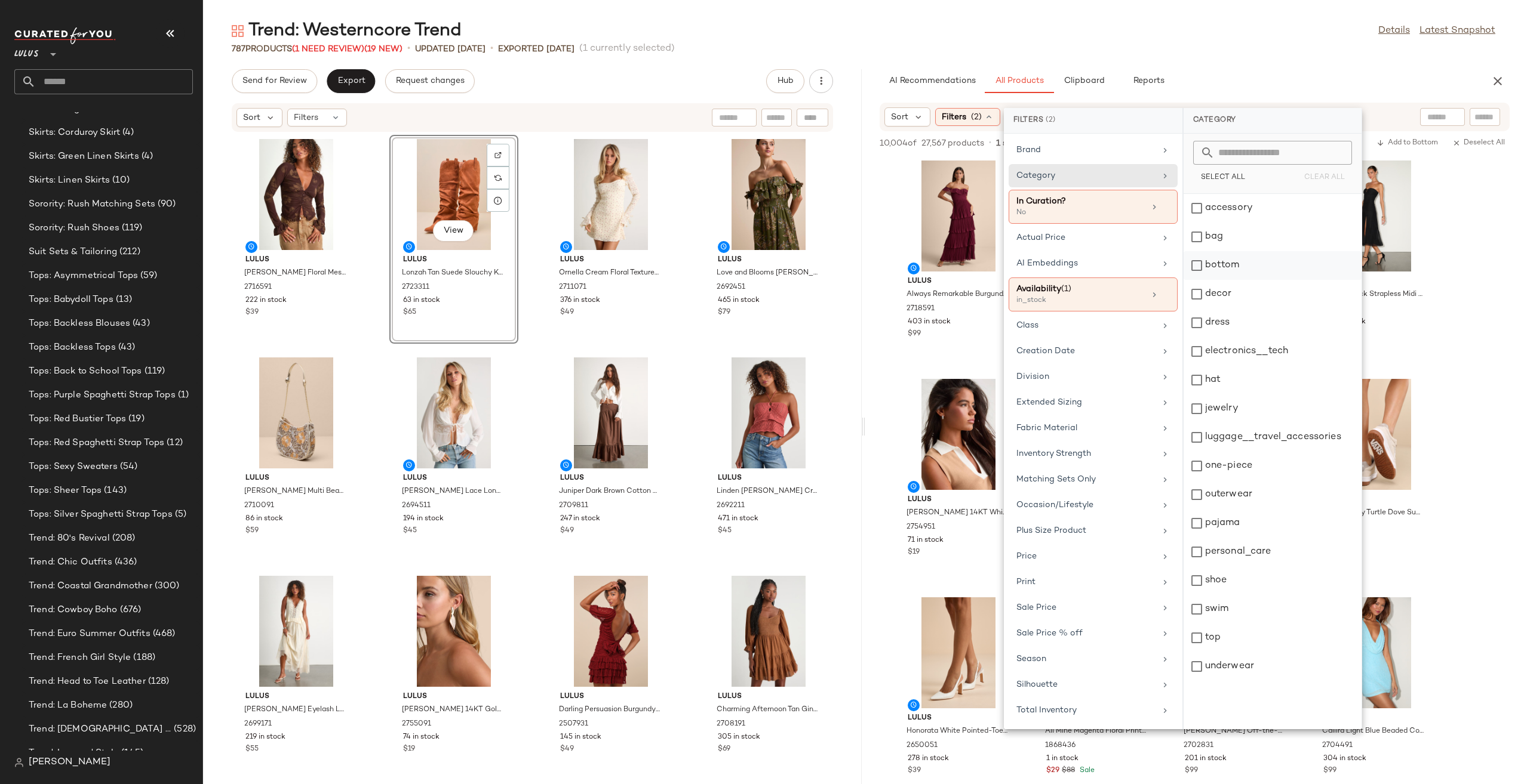
click at [1215, 280] on div "bottom" at bounding box center [1272, 294] width 178 height 29
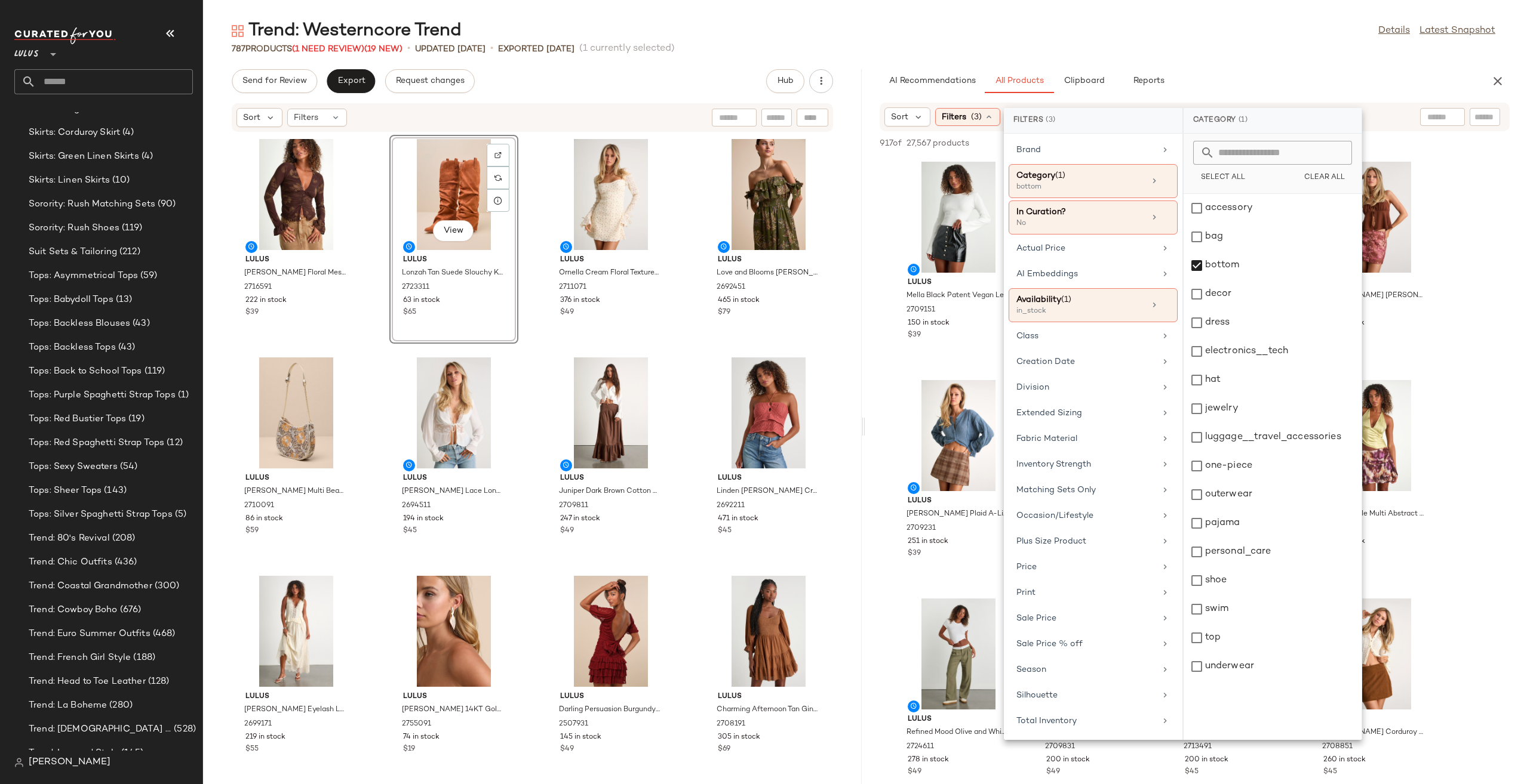
click at [1223, 44] on div "787 Products (1 Need Review) (19 New) • updated Aug 20th • Exported Aug 19th (1…" at bounding box center [863, 49] width 1321 height 12
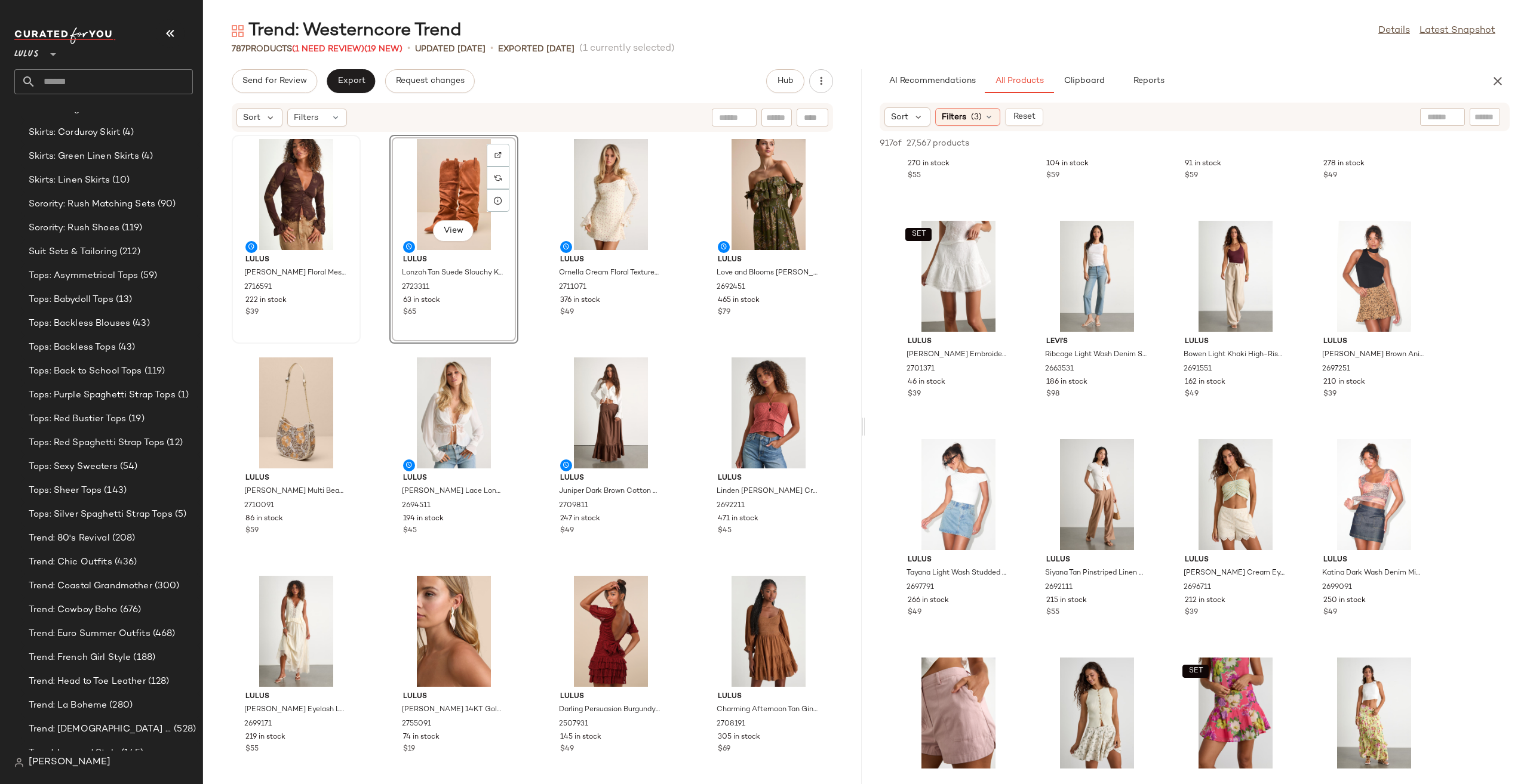
scroll to position [1731, 0]
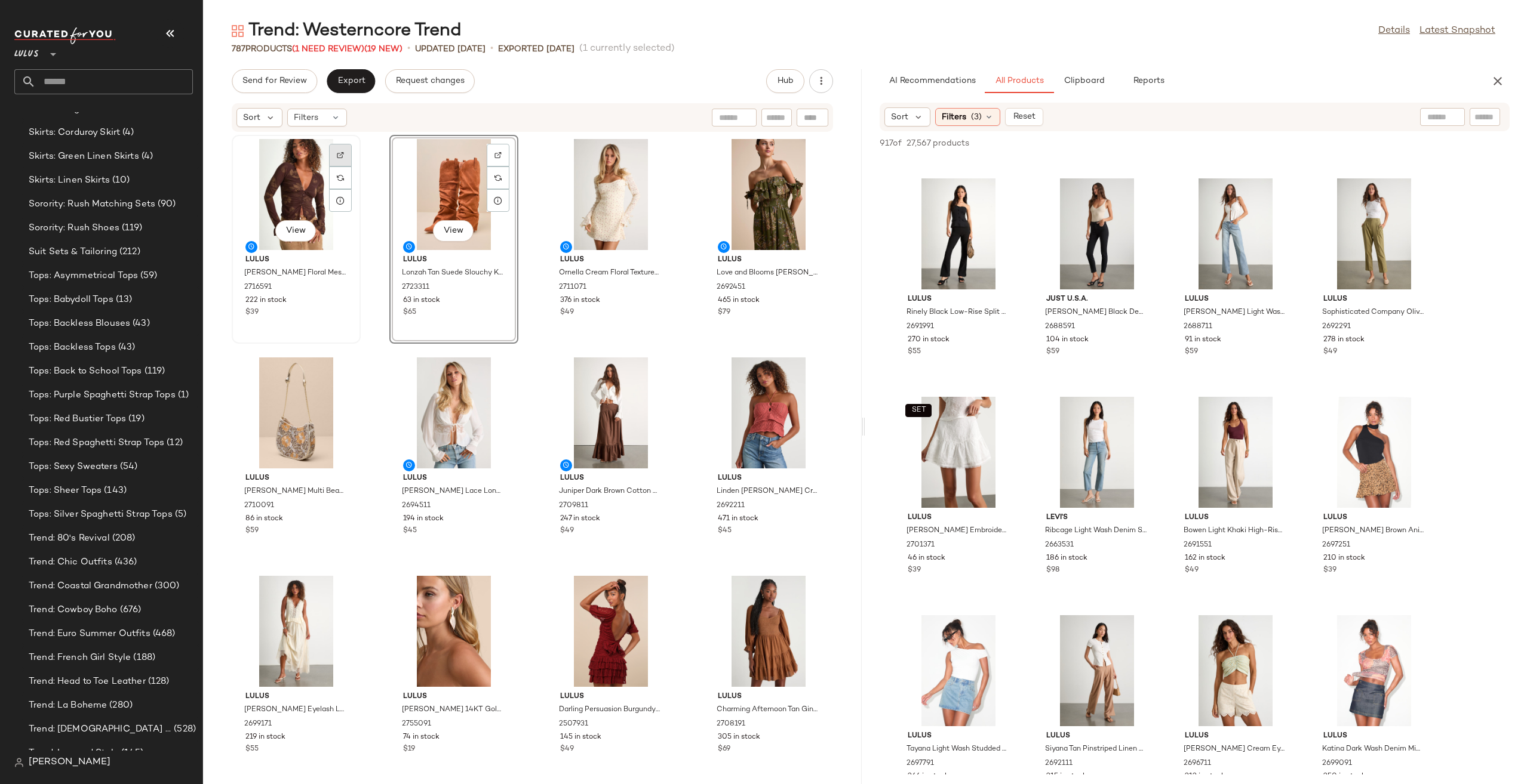
click at [343, 166] on div at bounding box center [340, 177] width 23 height 23
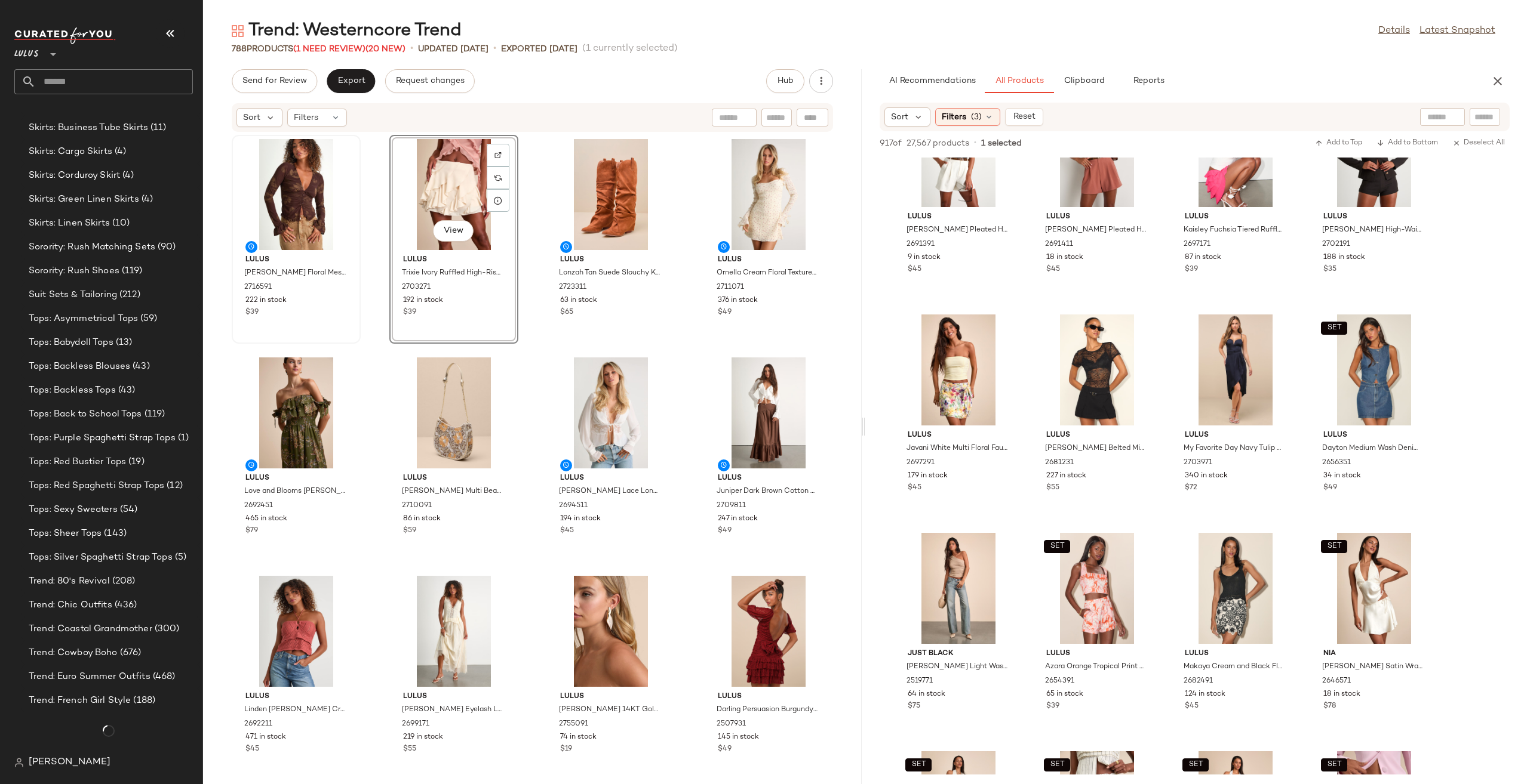
scroll to position [3120, 0]
click at [327, 84] on button "Export" at bounding box center [350, 81] width 48 height 24
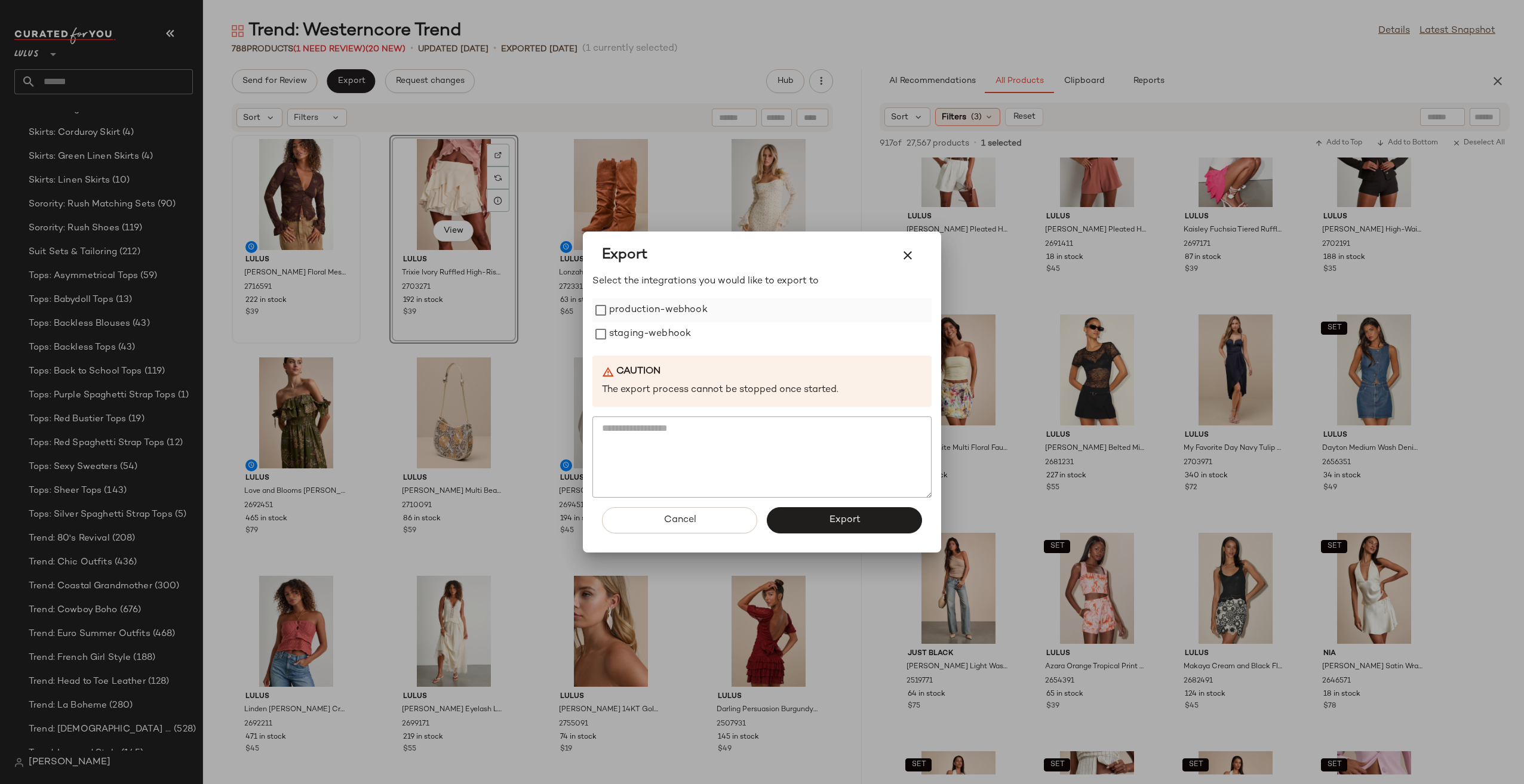
click at [624, 310] on label "production-webhook" at bounding box center [658, 310] width 99 height 24
click at [630, 333] on label "staging-webhook" at bounding box center [650, 335] width 82 height 24
click at [844, 515] on span "Export" at bounding box center [844, 520] width 31 height 11
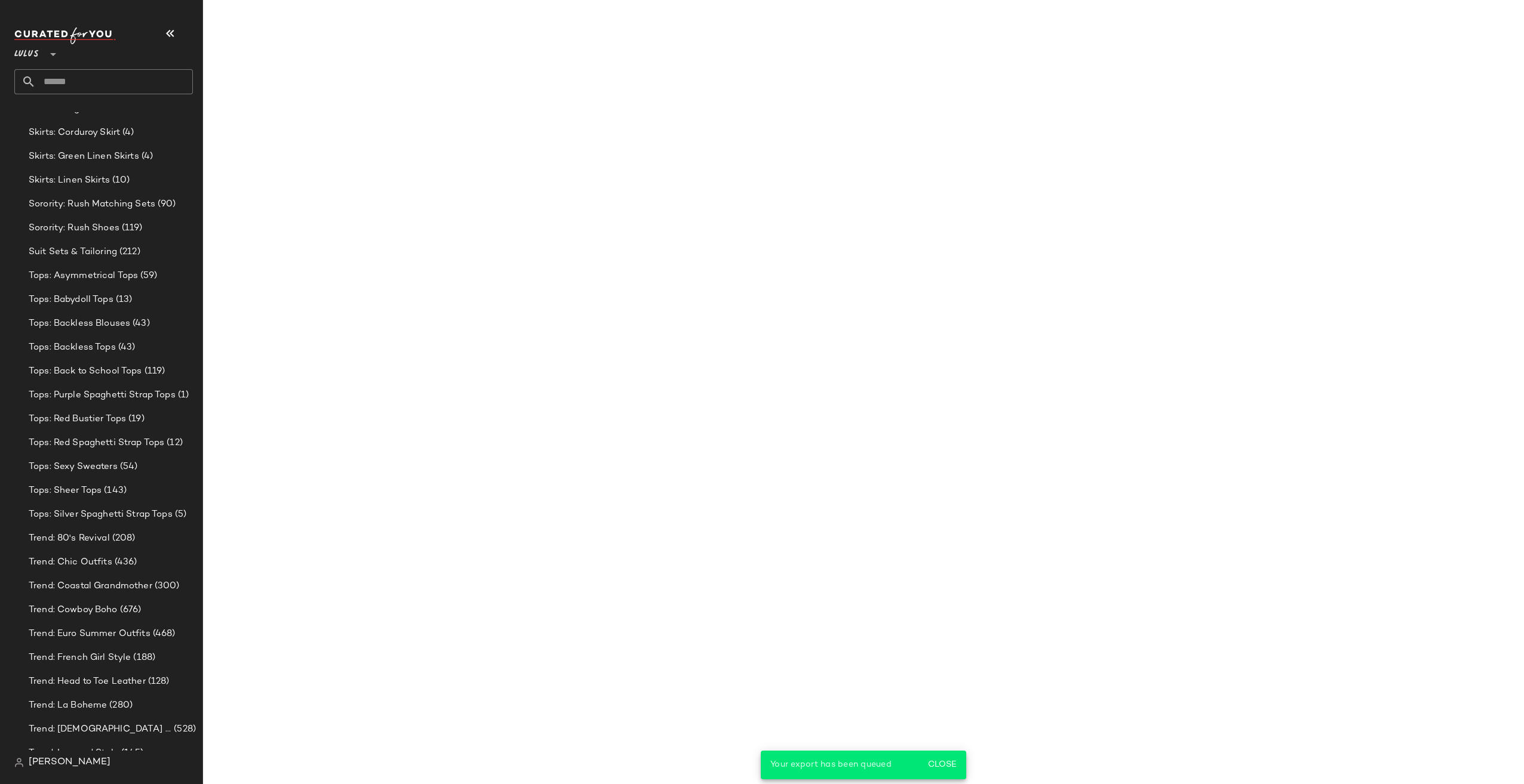
scroll to position [4435, 0]
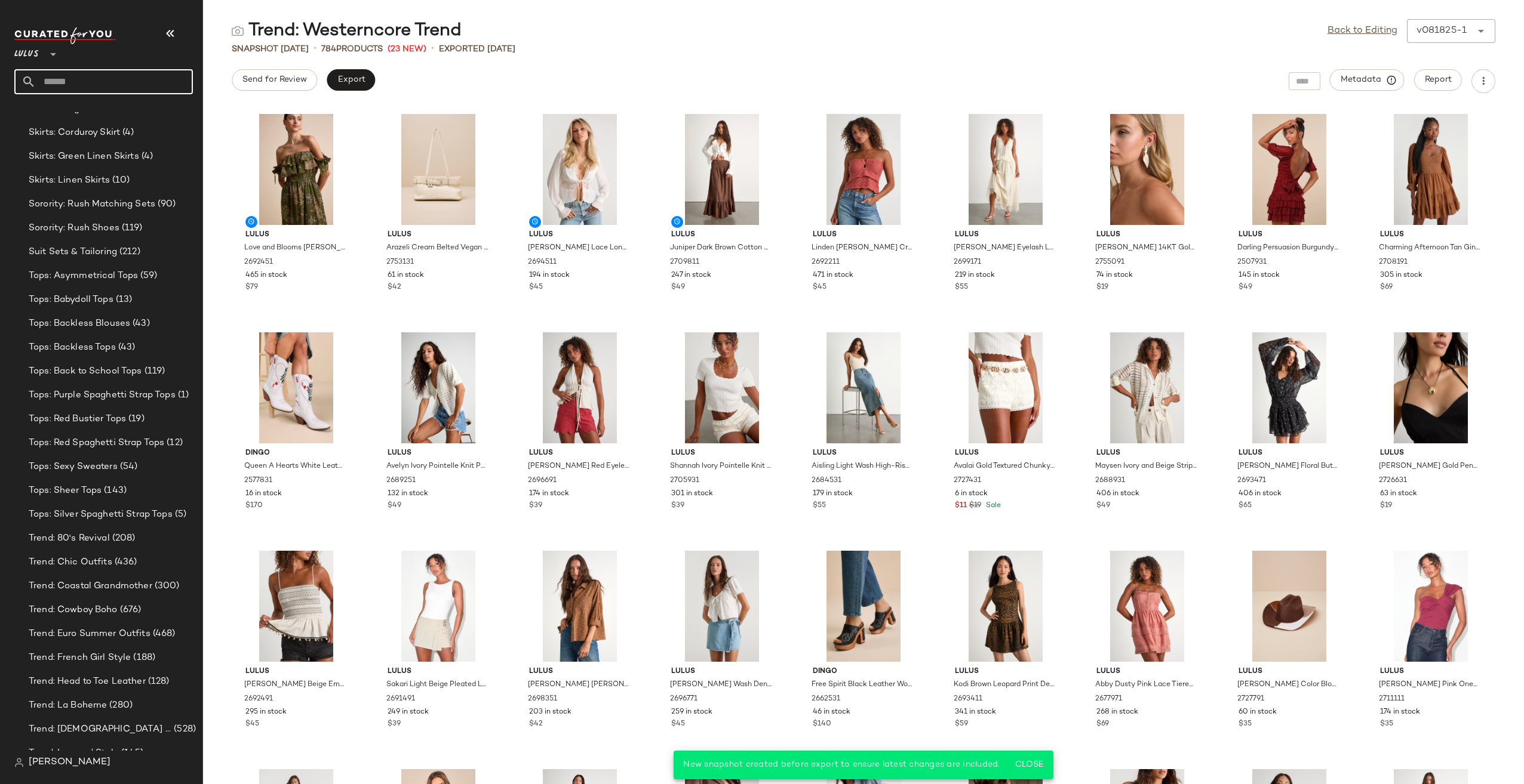
click at [105, 82] on input "text" at bounding box center [114, 82] width 157 height 25
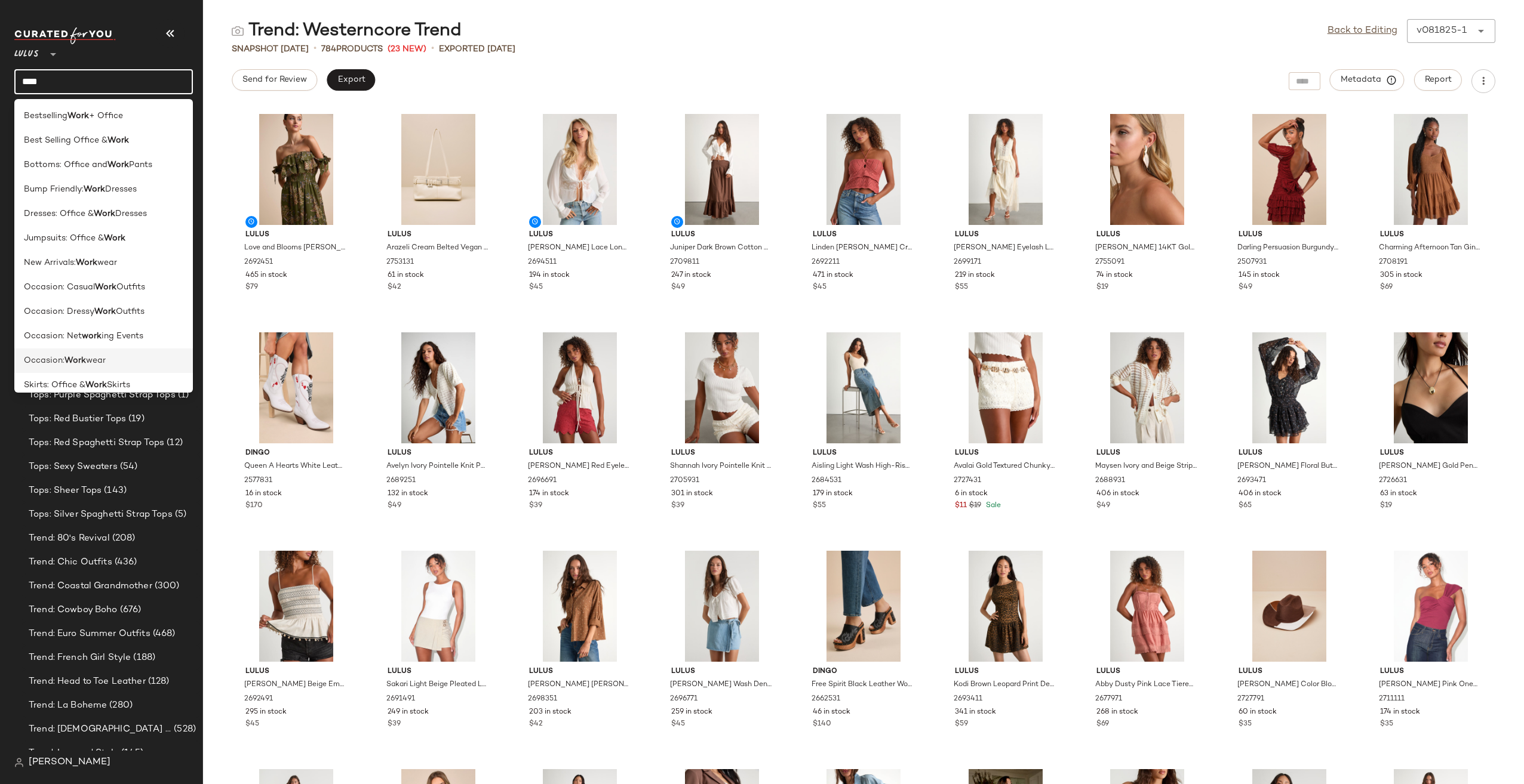
type input "****"
click at [99, 359] on span "wear" at bounding box center [96, 361] width 19 height 13
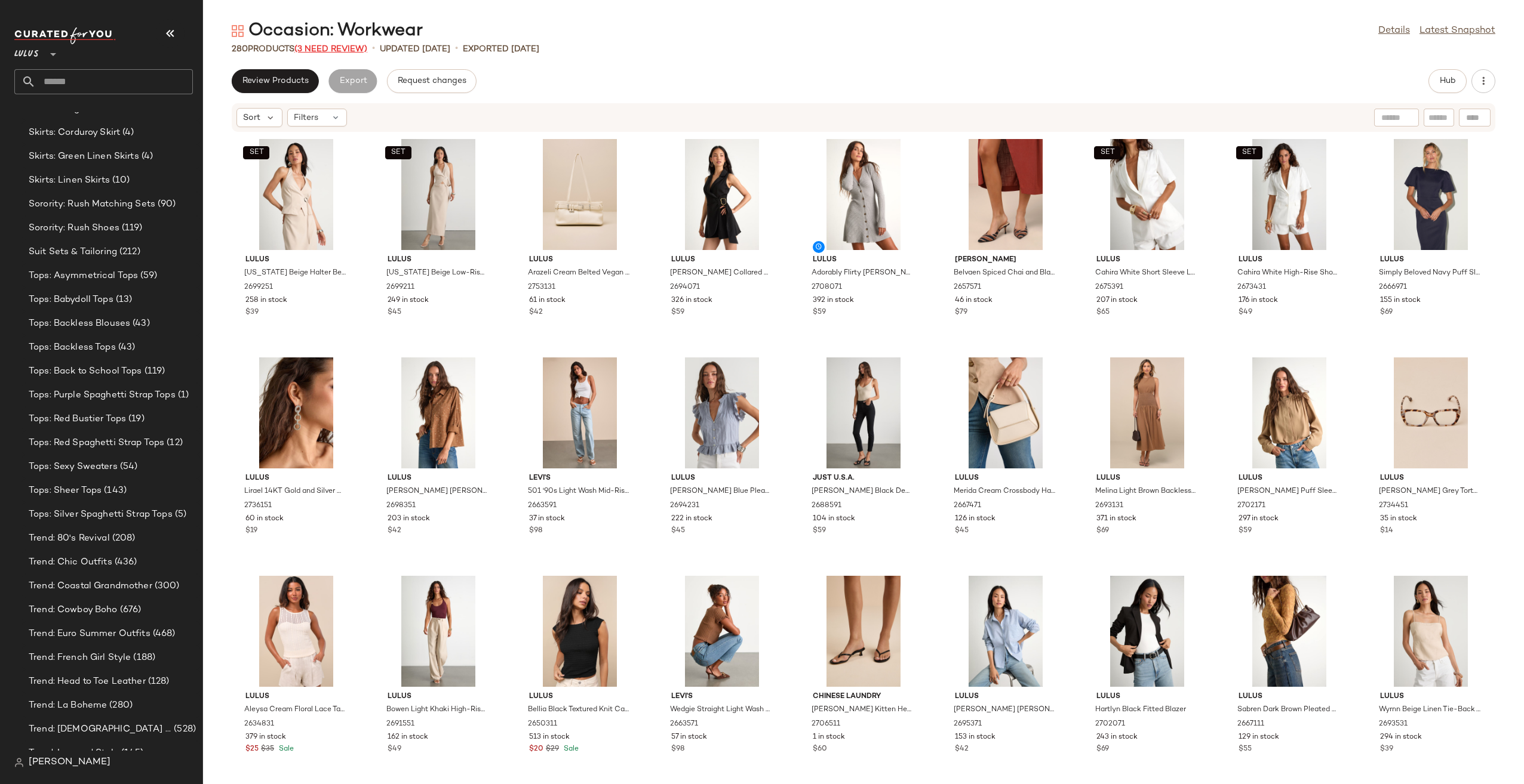
click at [347, 48] on span "(3 Need Review)" at bounding box center [330, 49] width 73 height 9
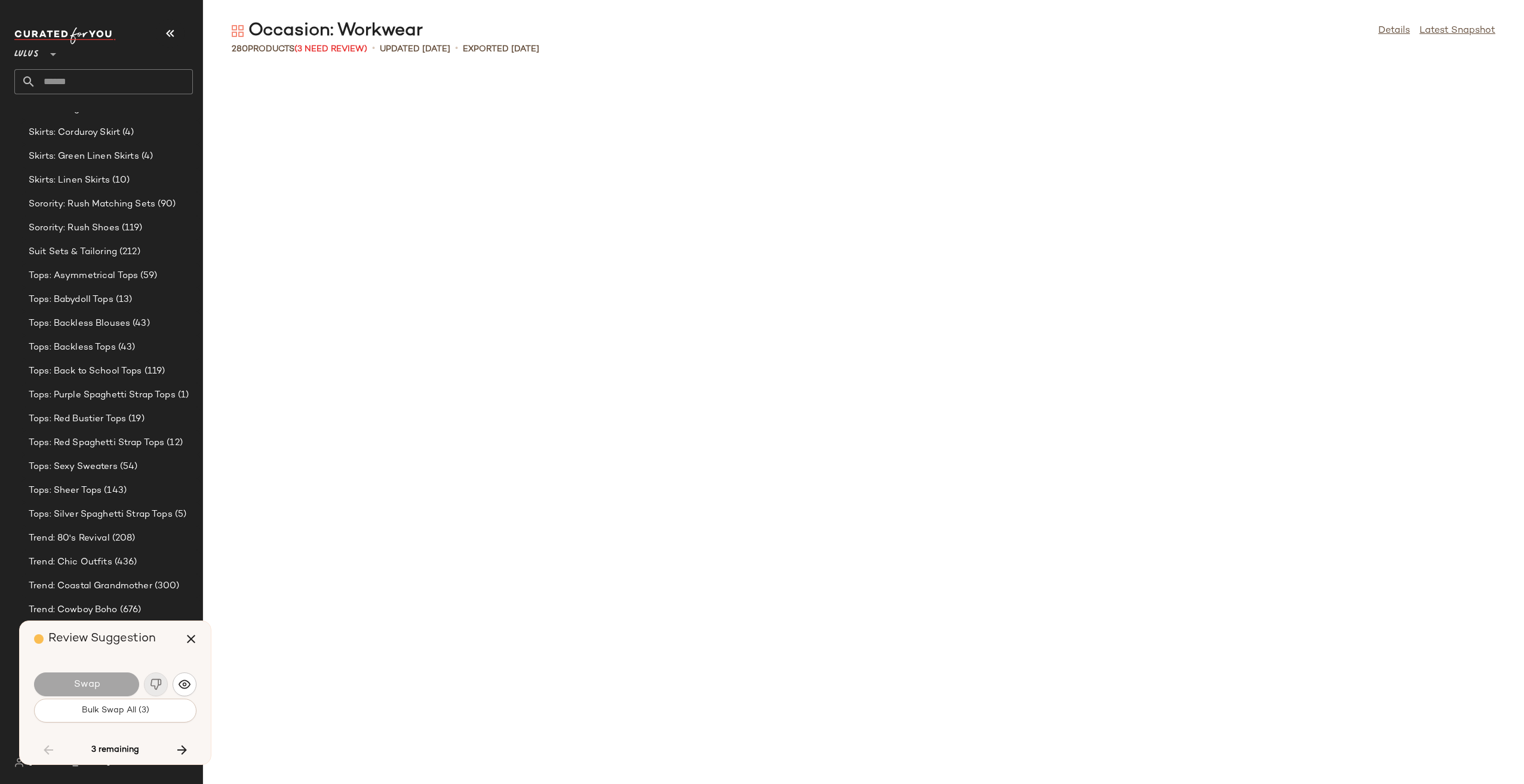
scroll to position [2622, 0]
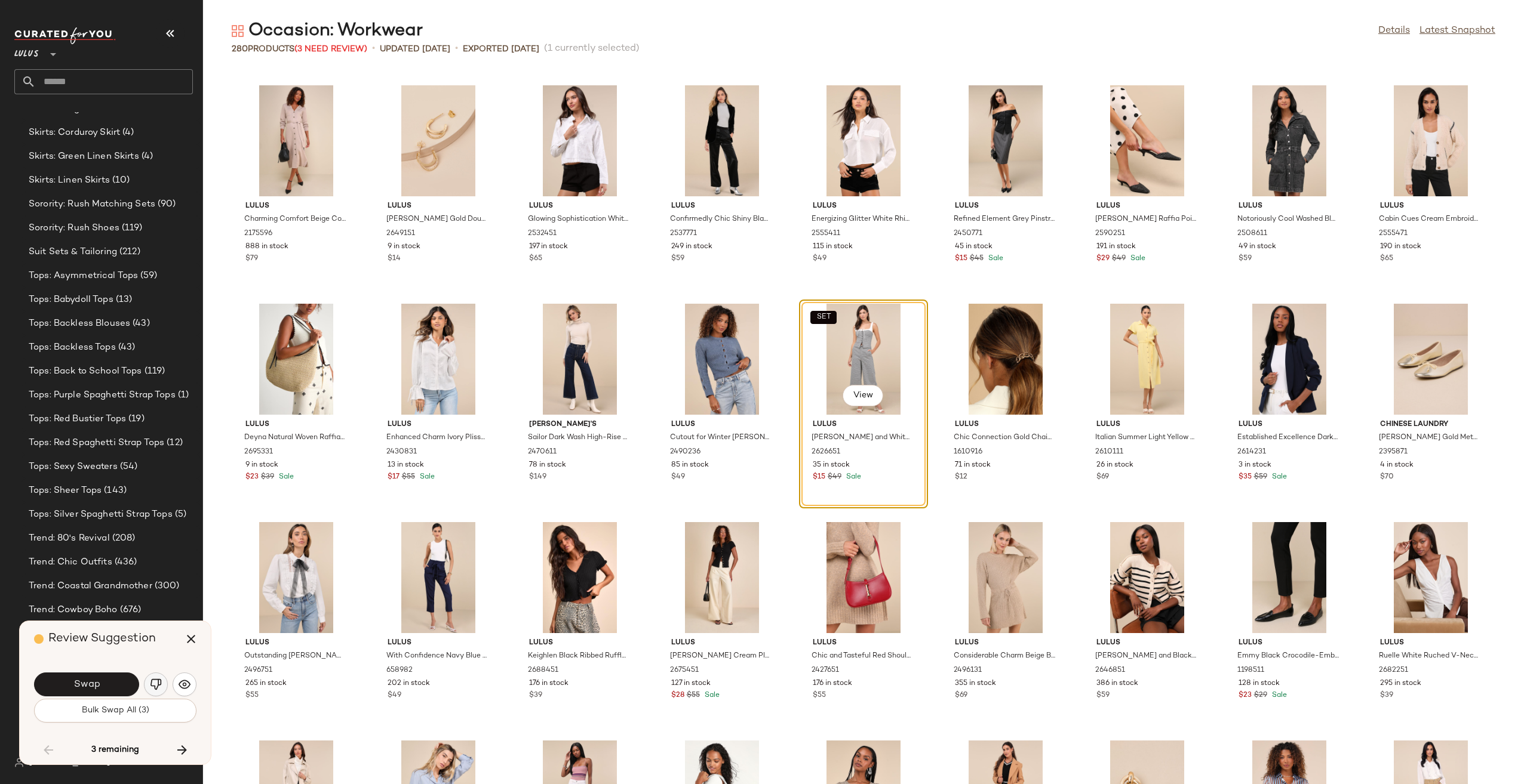
click at [160, 685] on img "button" at bounding box center [156, 684] width 12 height 12
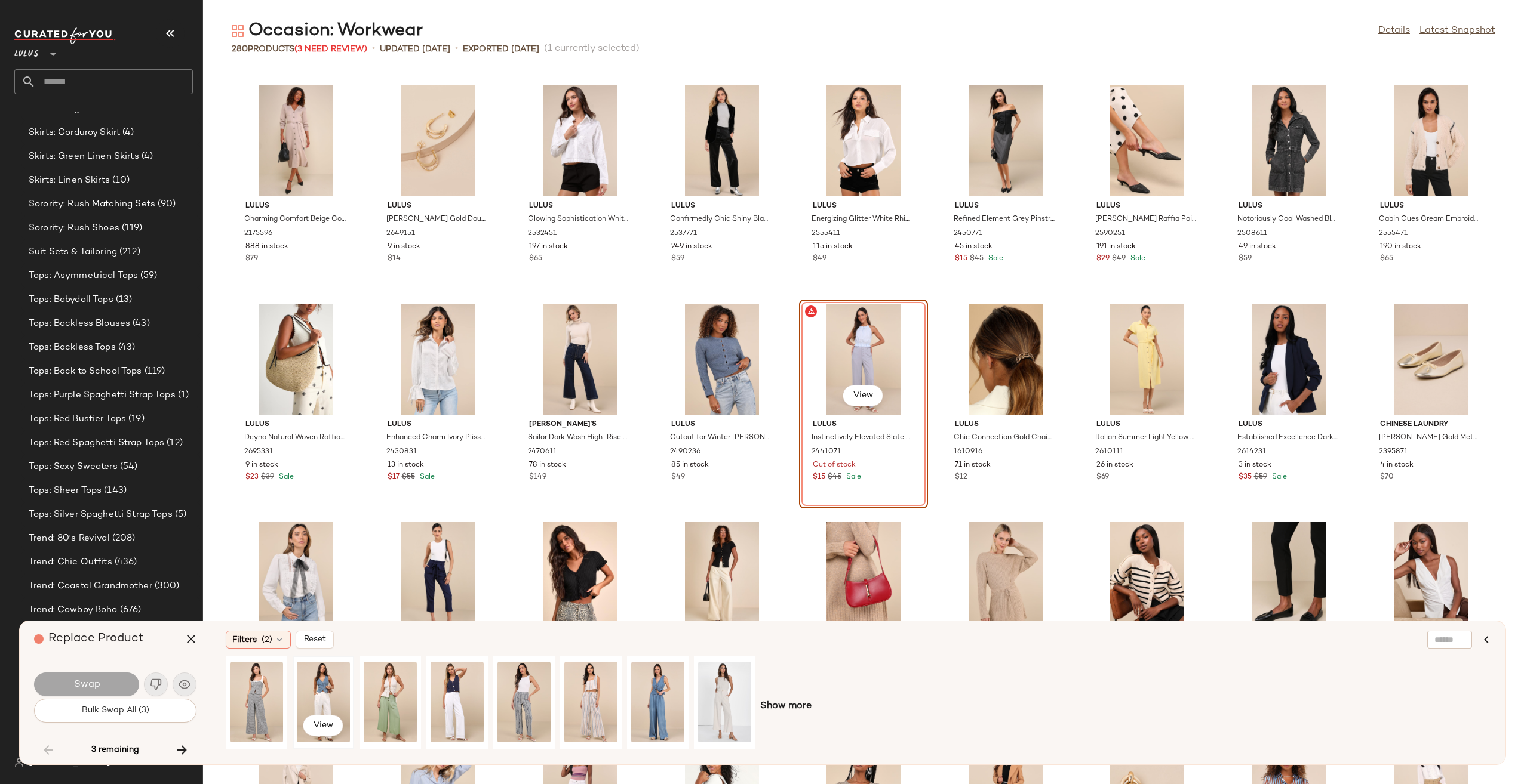
click at [320, 694] on div "View" at bounding box center [323, 702] width 53 height 84
click at [798, 705] on span "Show more" at bounding box center [785, 706] width 52 height 14
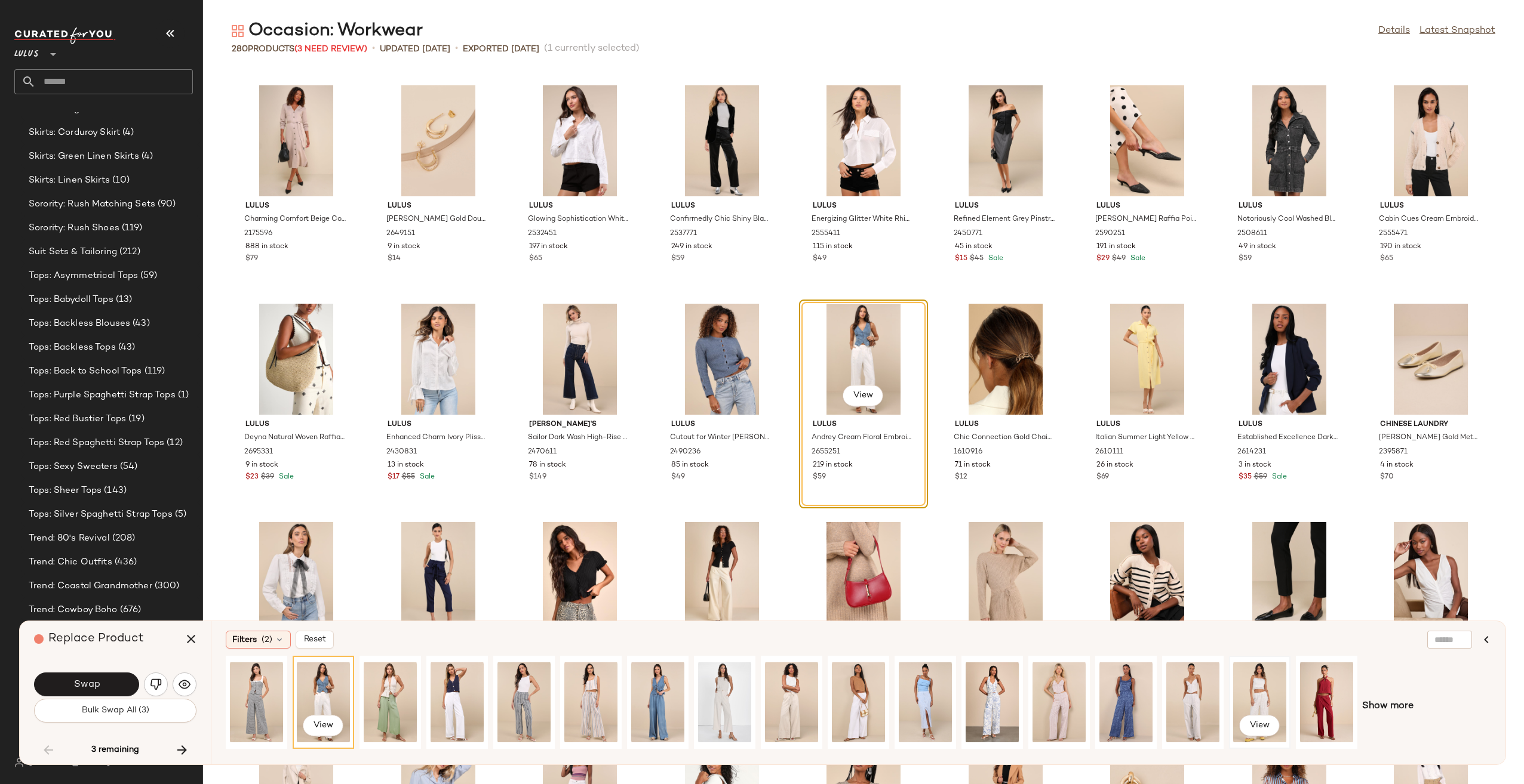
click at [1257, 688] on div "View" at bounding box center [1259, 702] width 53 height 84
click at [1389, 711] on span "Show more" at bounding box center [1388, 706] width 52 height 14
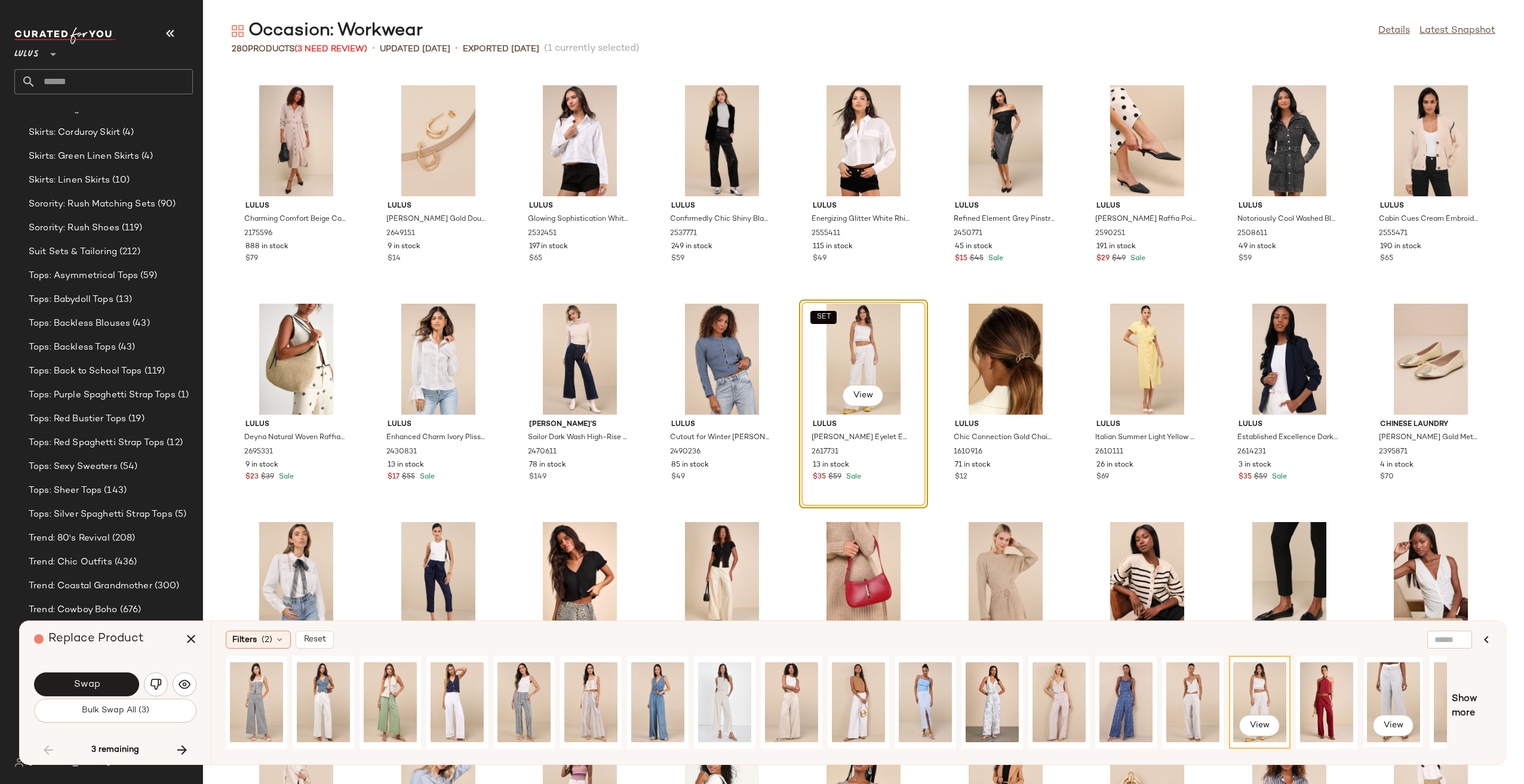
click at [1377, 700] on div "View" at bounding box center [1393, 702] width 53 height 84
click at [122, 685] on button "Swap" at bounding box center [86, 684] width 105 height 24
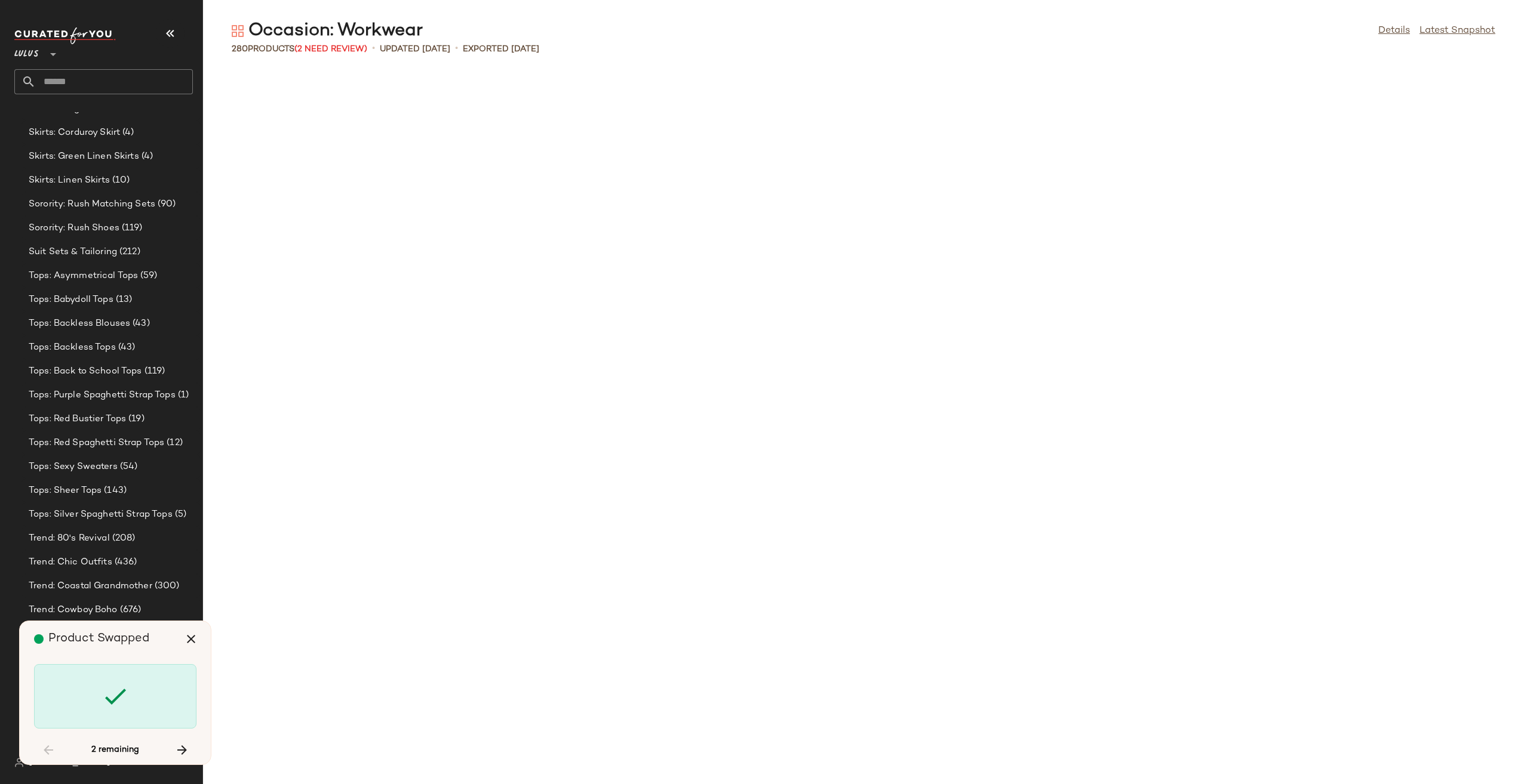
scroll to position [4588, 0]
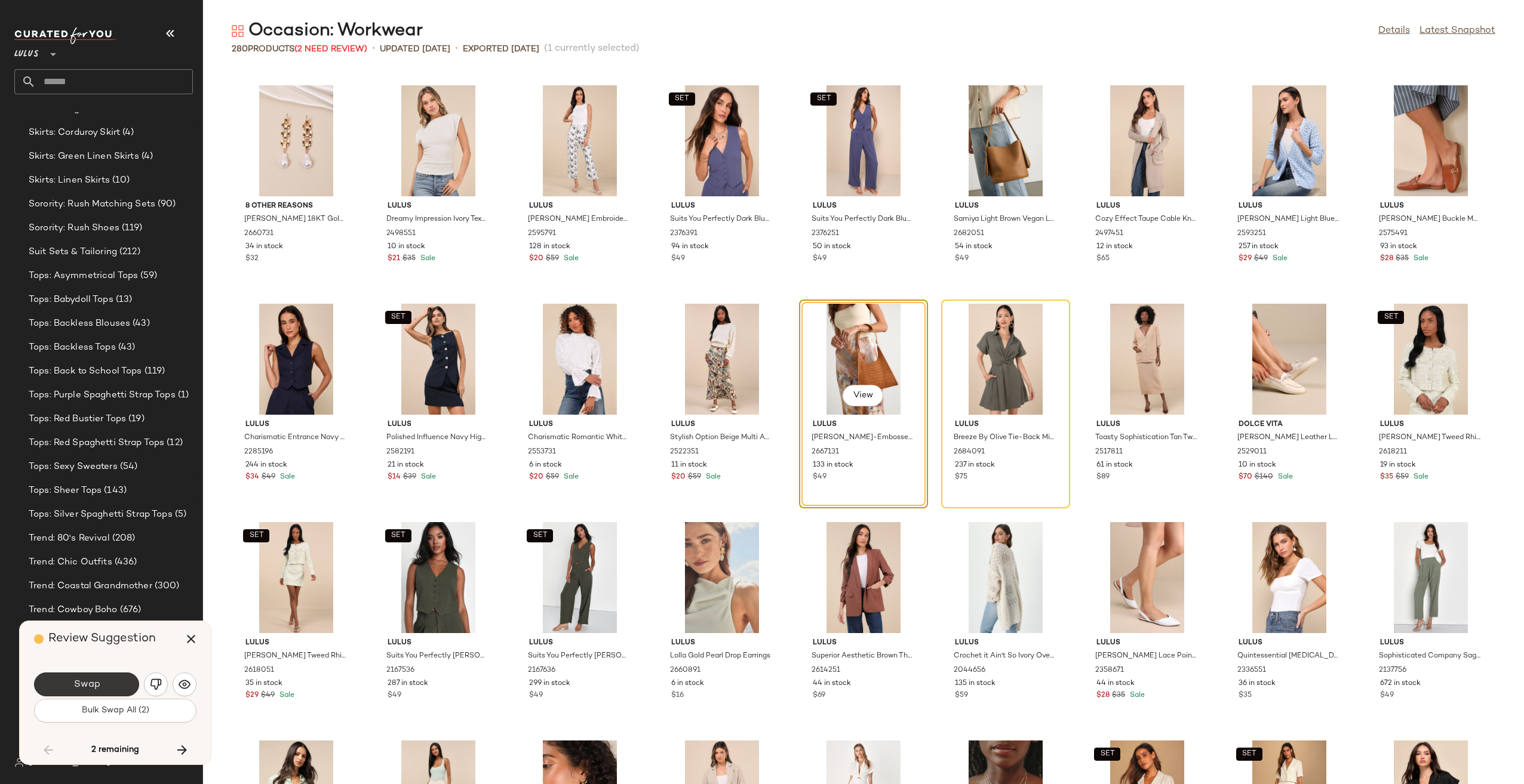
click at [96, 683] on span "Swap" at bounding box center [86, 684] width 27 height 11
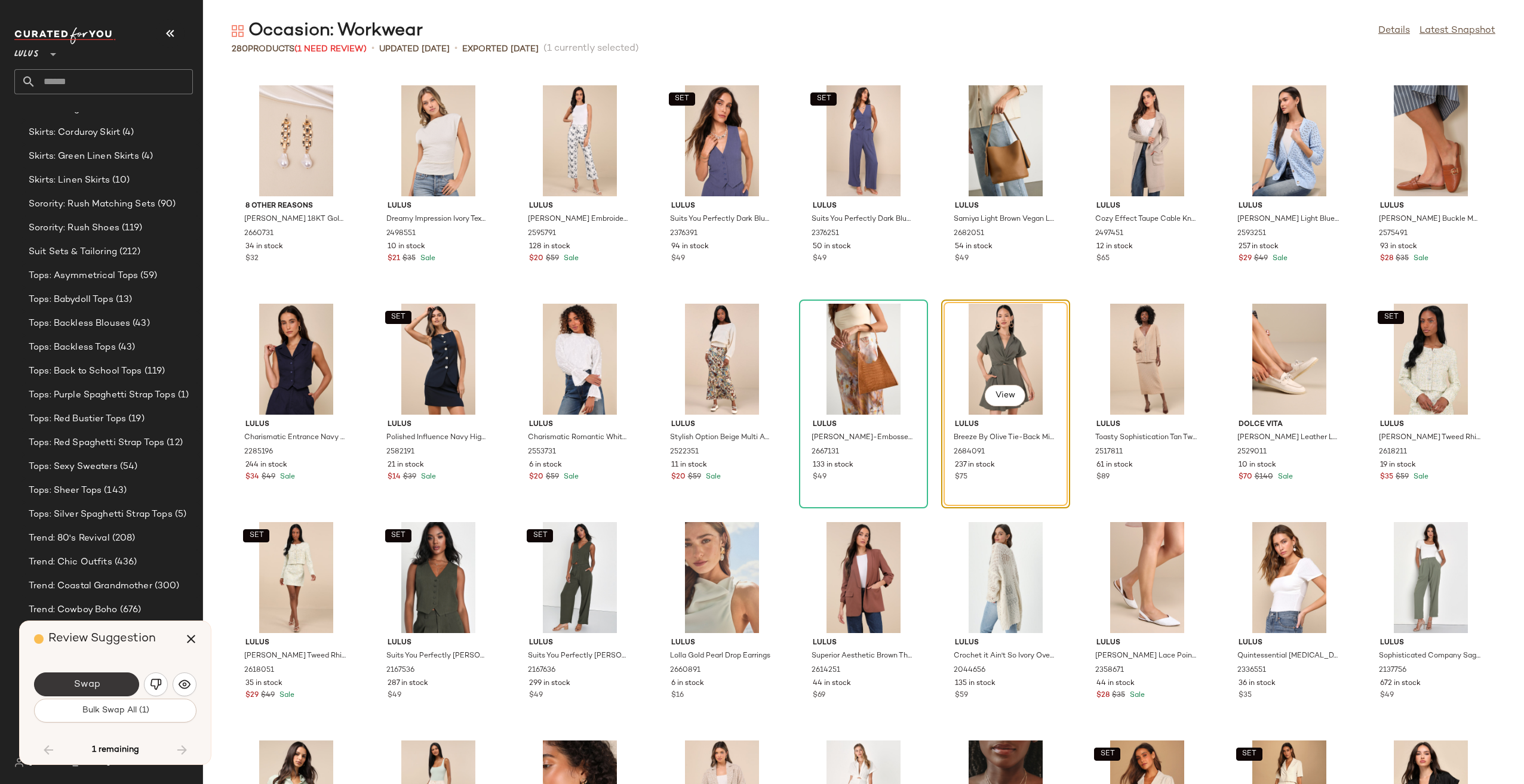
click at [101, 679] on button "Swap" at bounding box center [86, 684] width 105 height 24
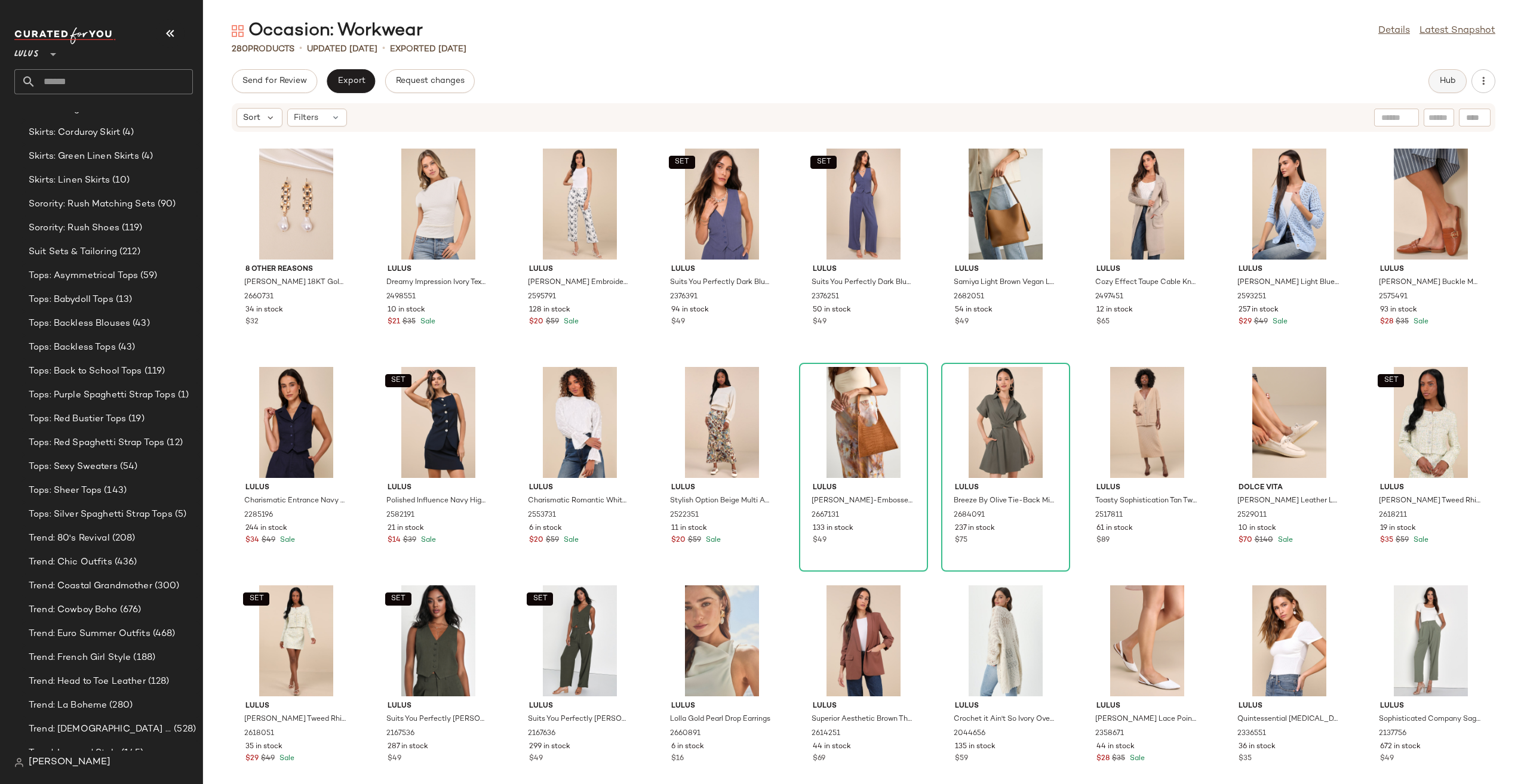
click at [1440, 88] on button "Hub" at bounding box center [1447, 81] width 38 height 24
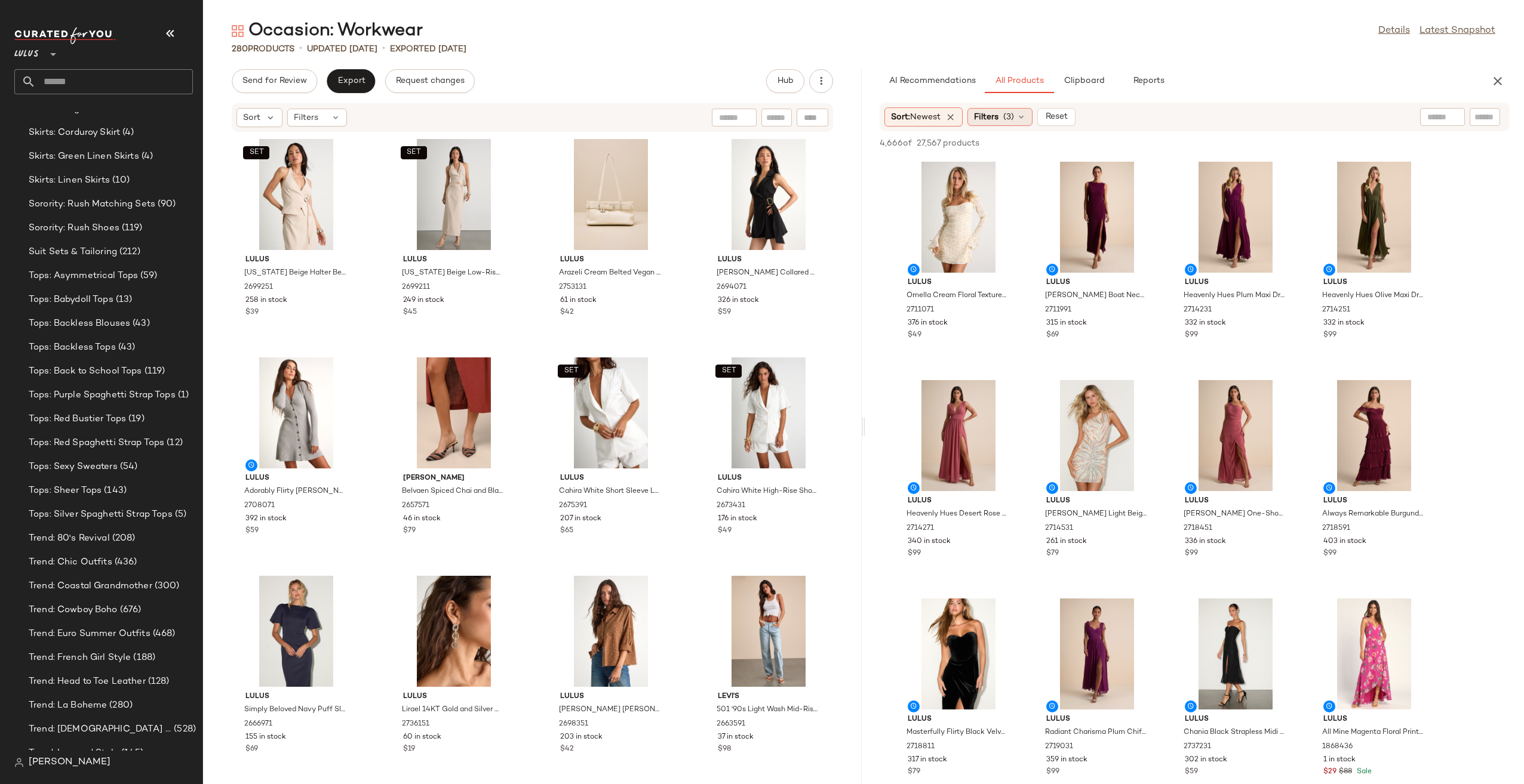
click at [994, 115] on span "Filters" at bounding box center [986, 117] width 25 height 13
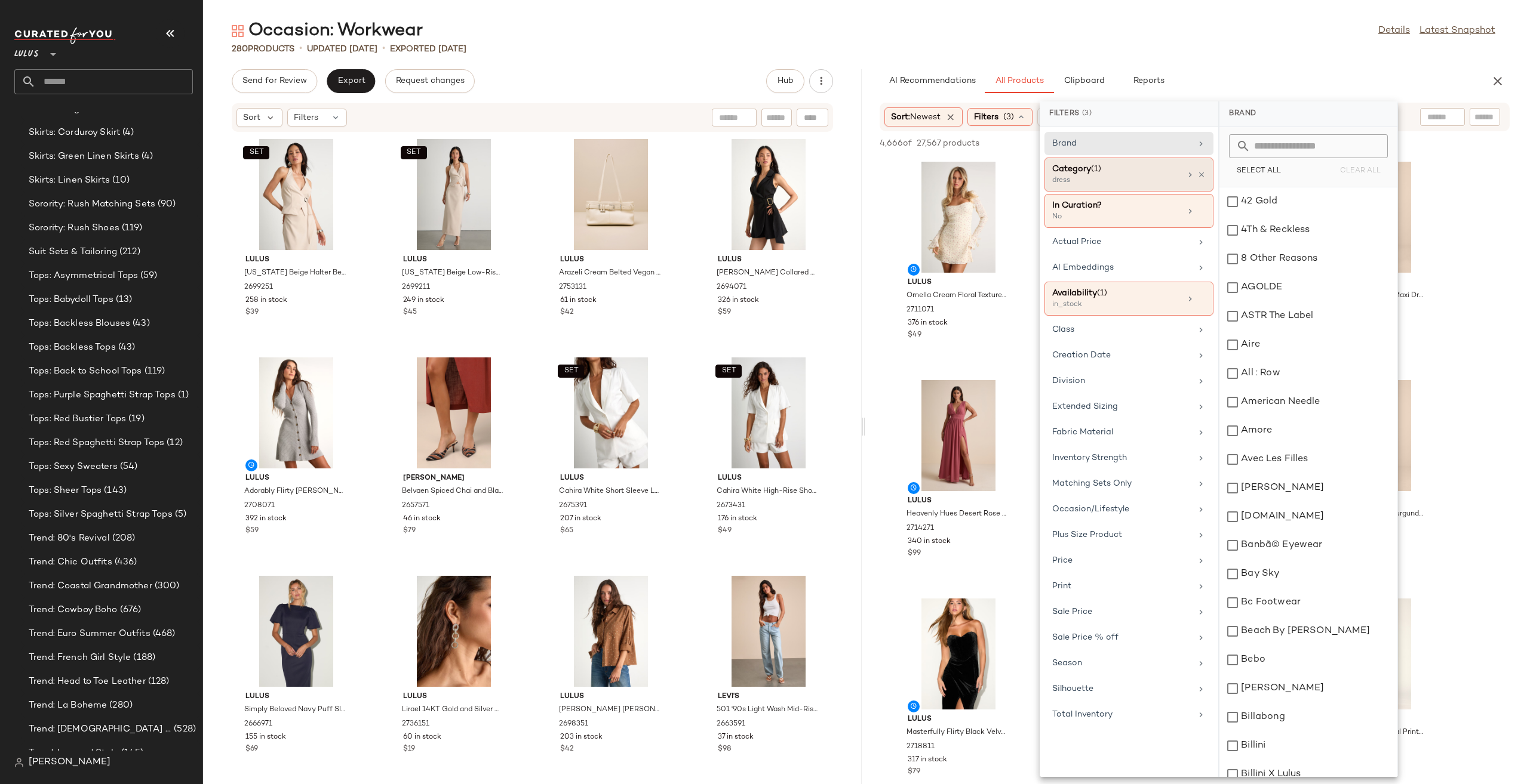
click at [1146, 176] on div "dress" at bounding box center [1112, 181] width 119 height 11
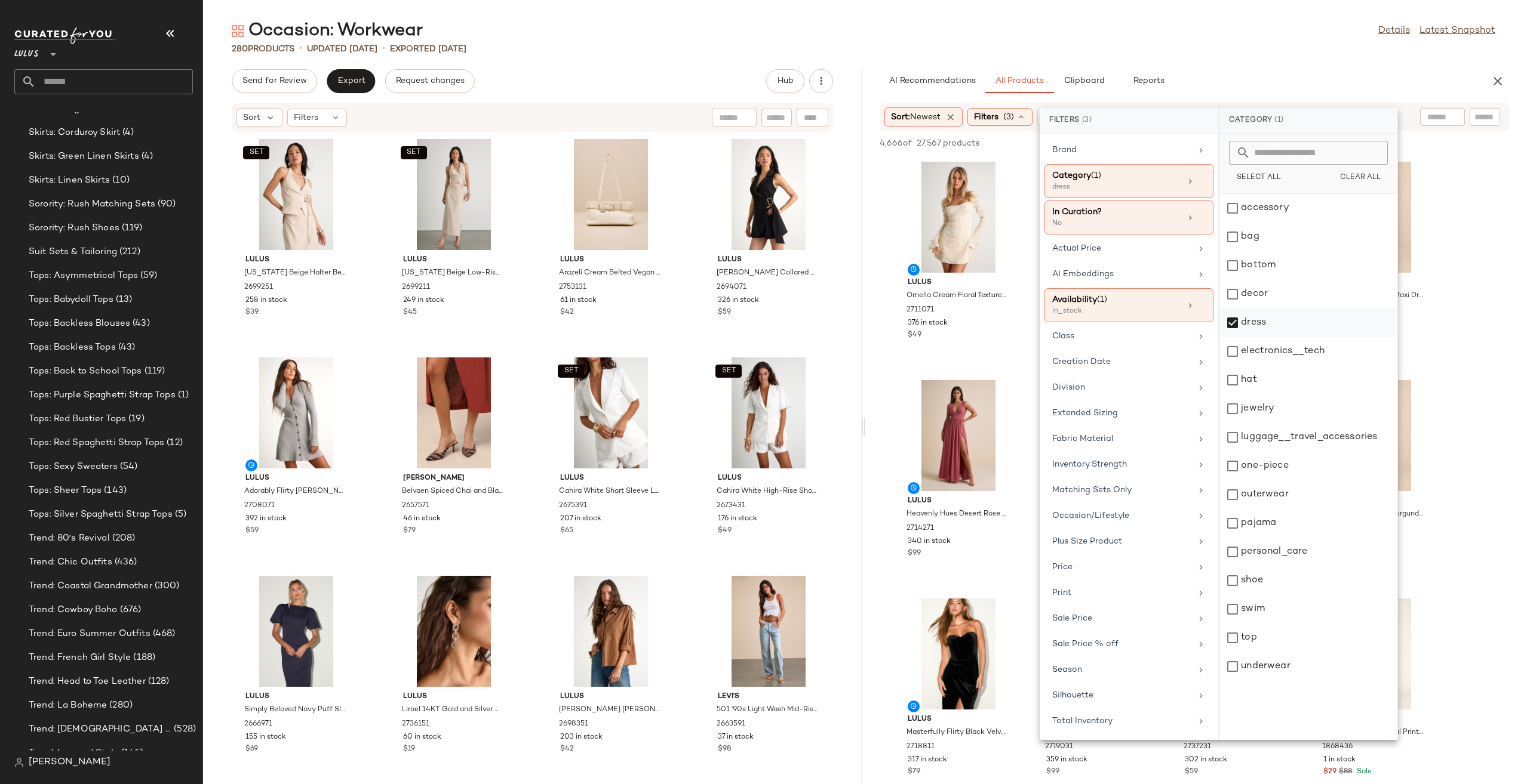
click at [1263, 337] on div "dress" at bounding box center [1308, 351] width 178 height 29
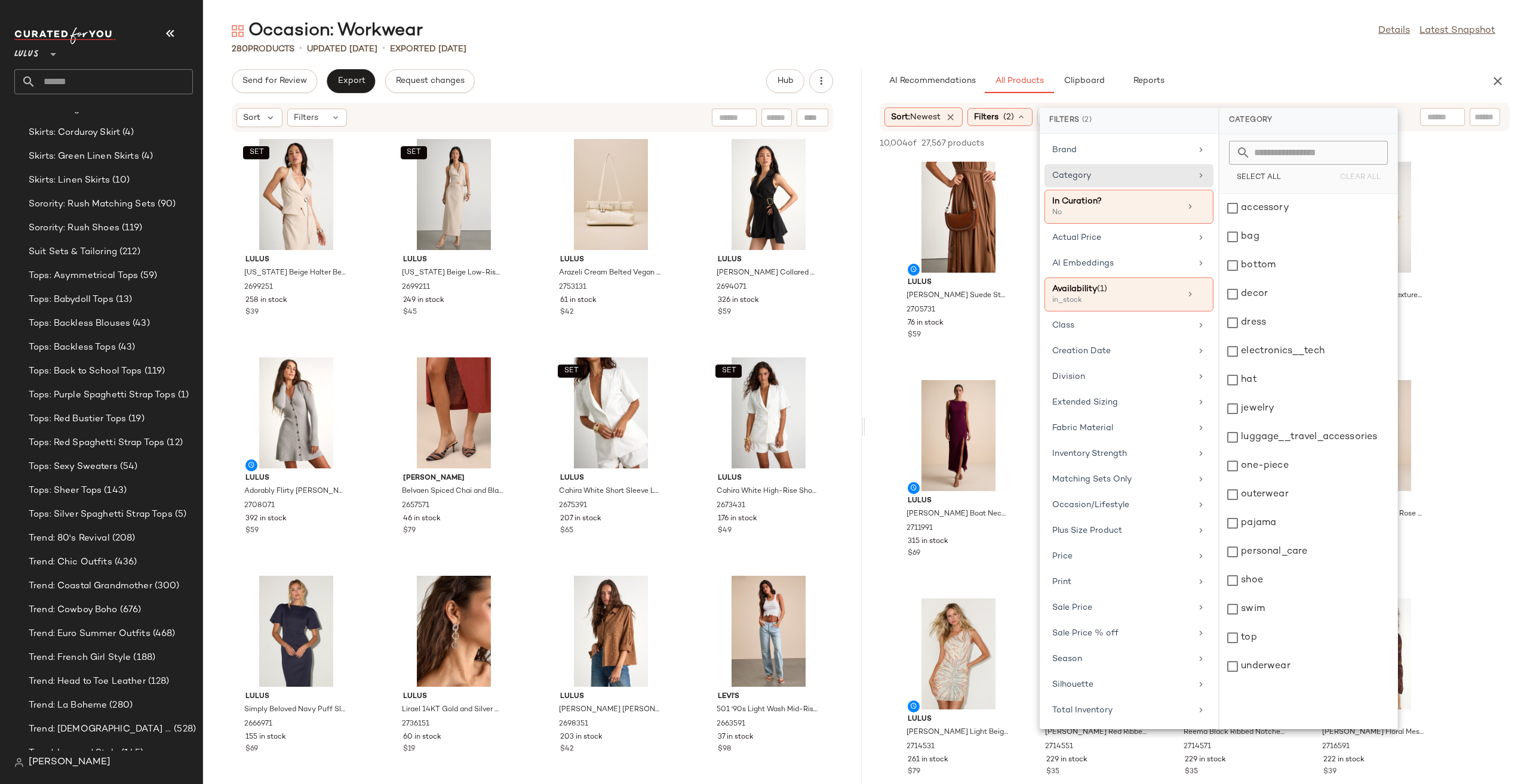
click at [1302, 52] on div "280 Products • updated Aug 18th • Exported Aug 18th" at bounding box center [863, 49] width 1321 height 12
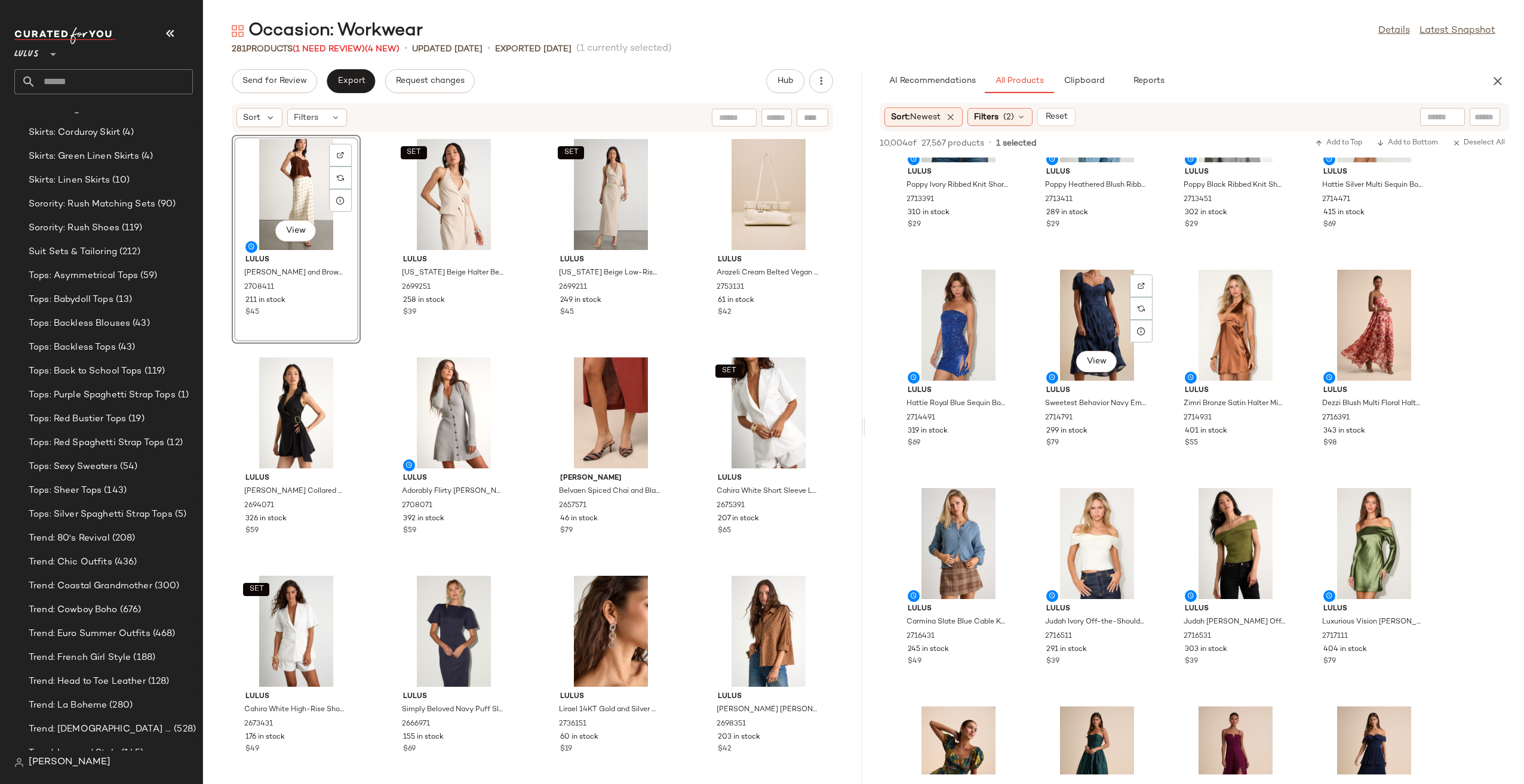
scroll to position [2806, 0]
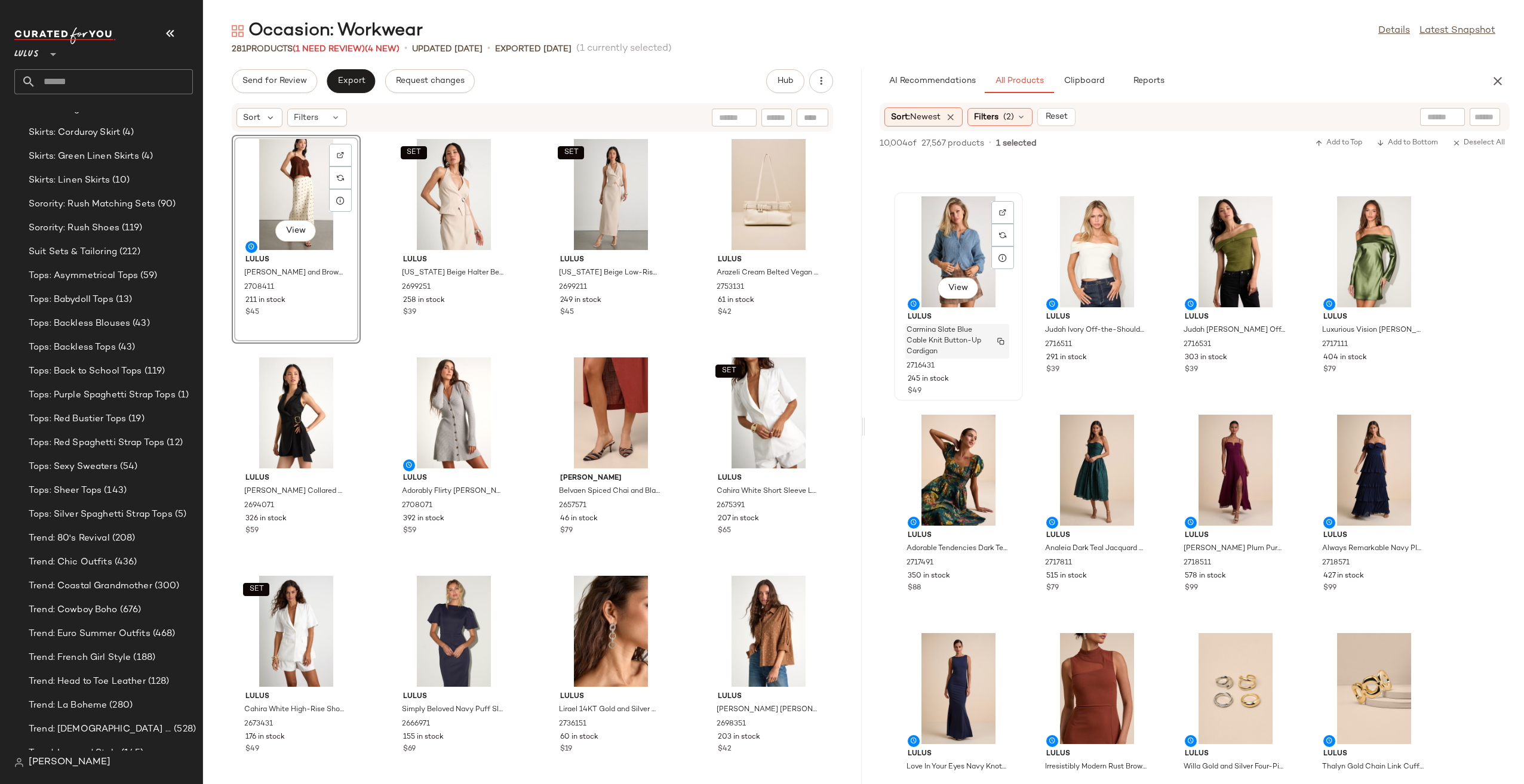
click at [972, 346] on span "Carmina Slate Blue Cable Knit Button-Up Cardigan" at bounding box center [946, 341] width 79 height 32
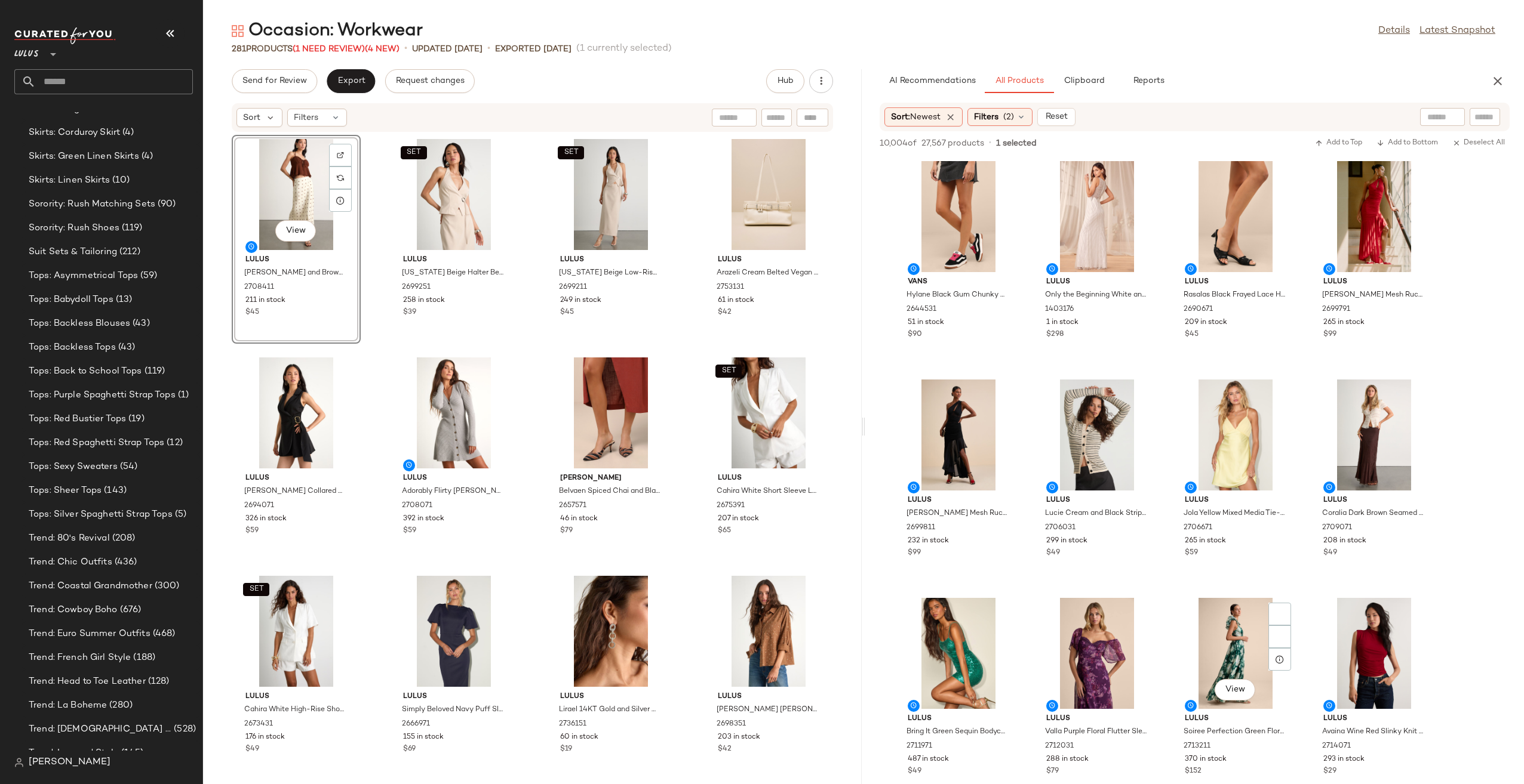
scroll to position [9193, 0]
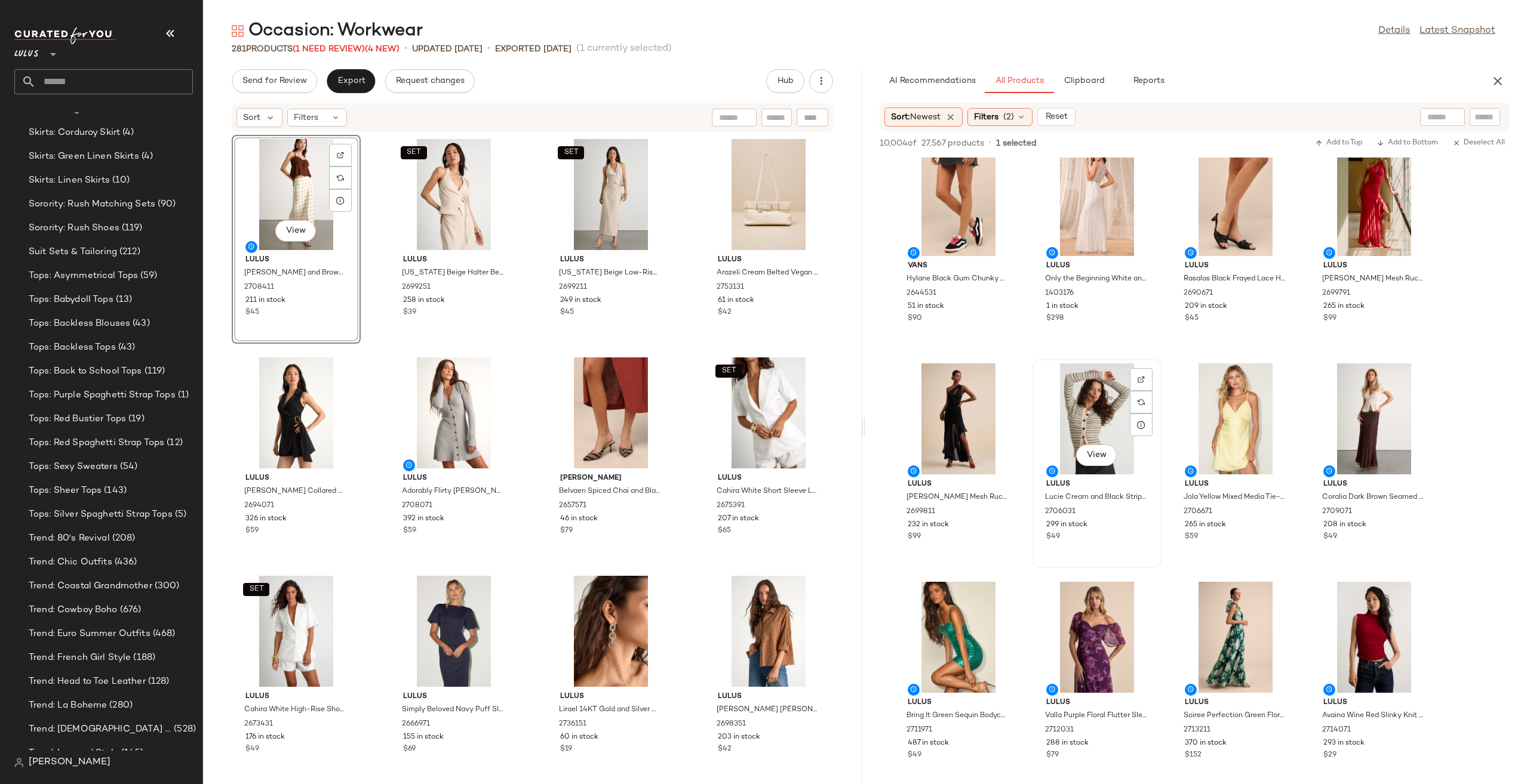
click at [1096, 416] on div "View" at bounding box center [1097, 418] width 121 height 111
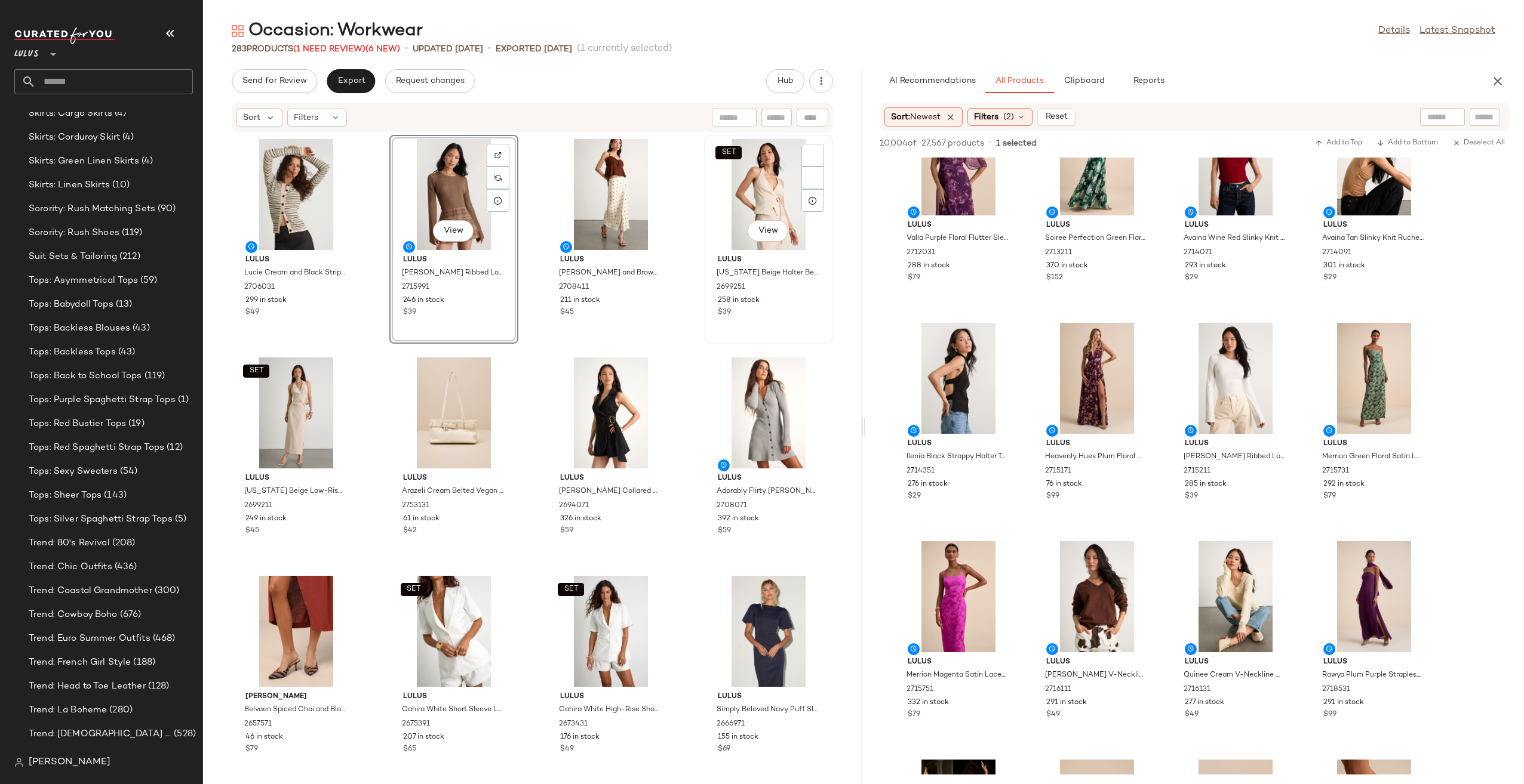
scroll to position [3120, 0]
click at [1007, 116] on span "(2)" at bounding box center [1008, 117] width 11 height 13
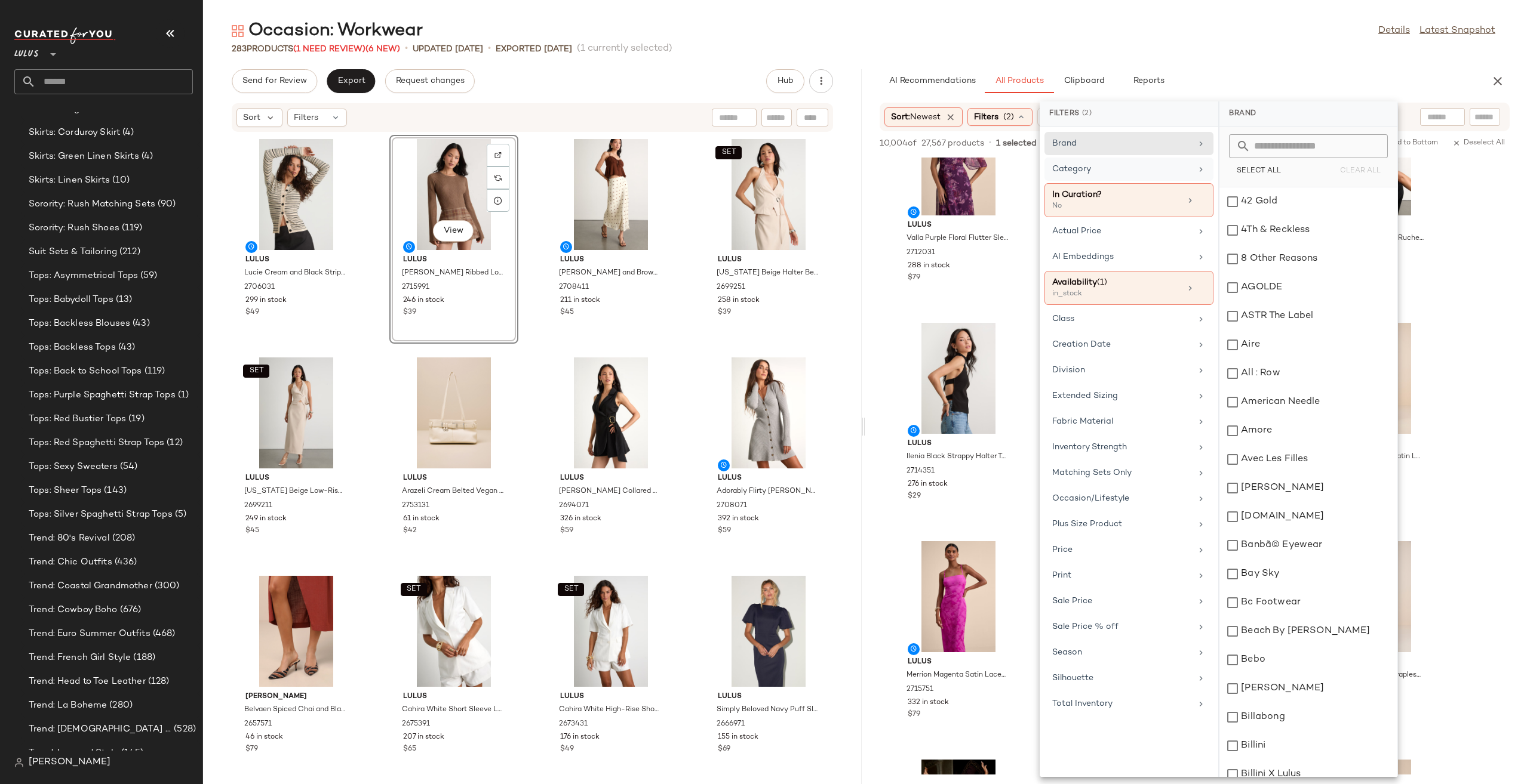
click at [1139, 171] on div "Category" at bounding box center [1122, 169] width 139 height 13
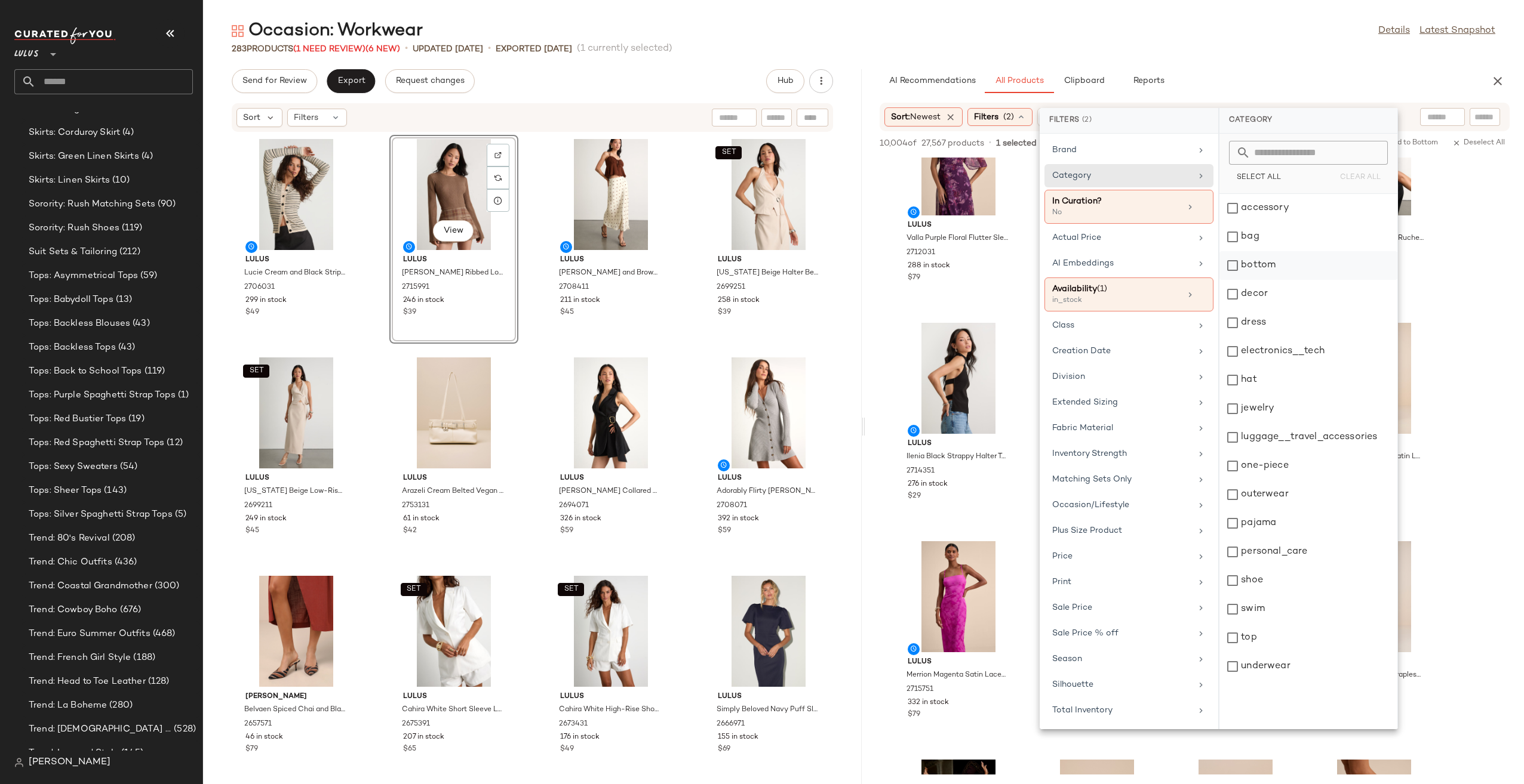
click at [1278, 280] on div "bottom" at bounding box center [1308, 294] width 178 height 29
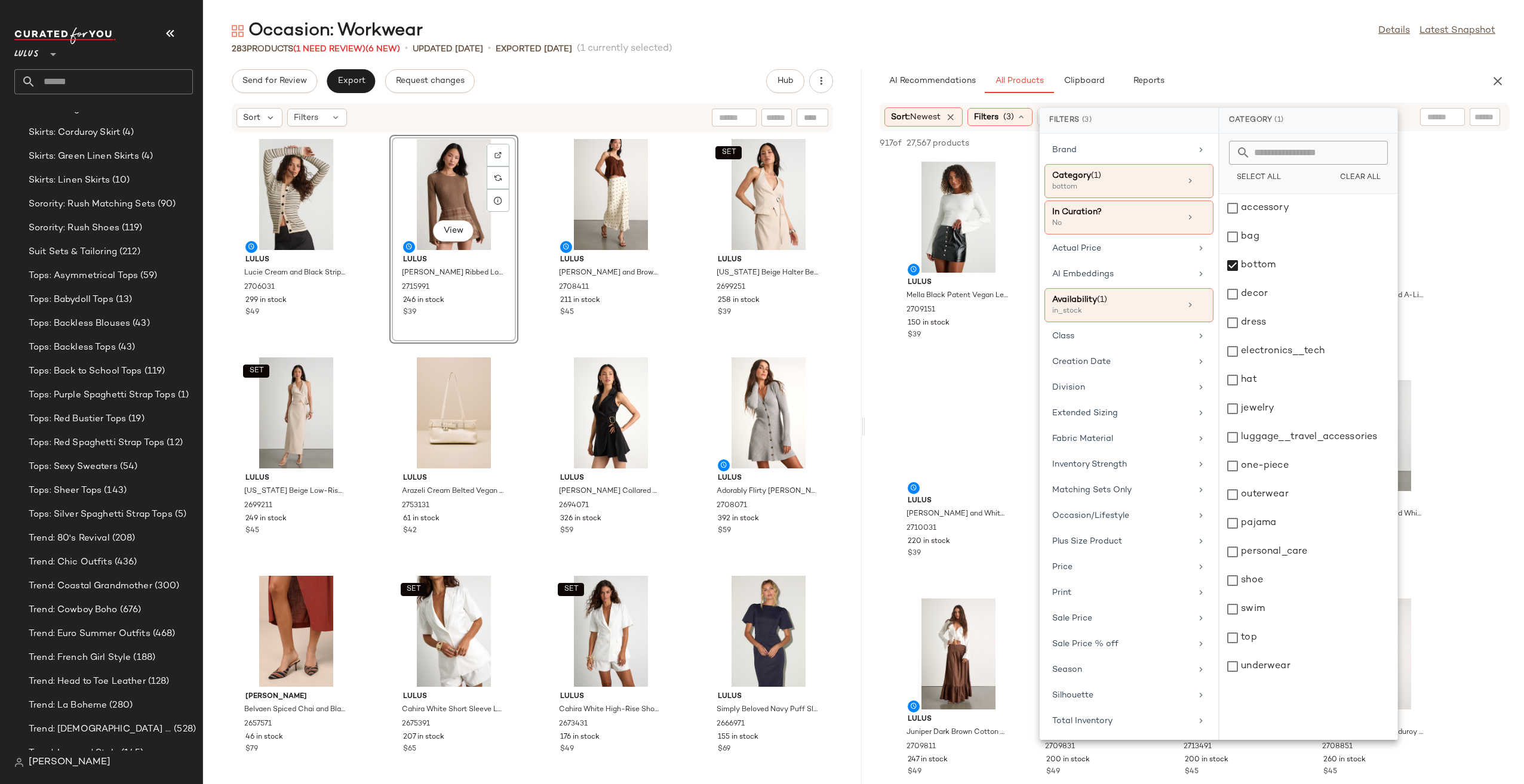
click at [1281, 84] on div "AI Recommendations All Products Clipboard Reports" at bounding box center [1176, 81] width 592 height 24
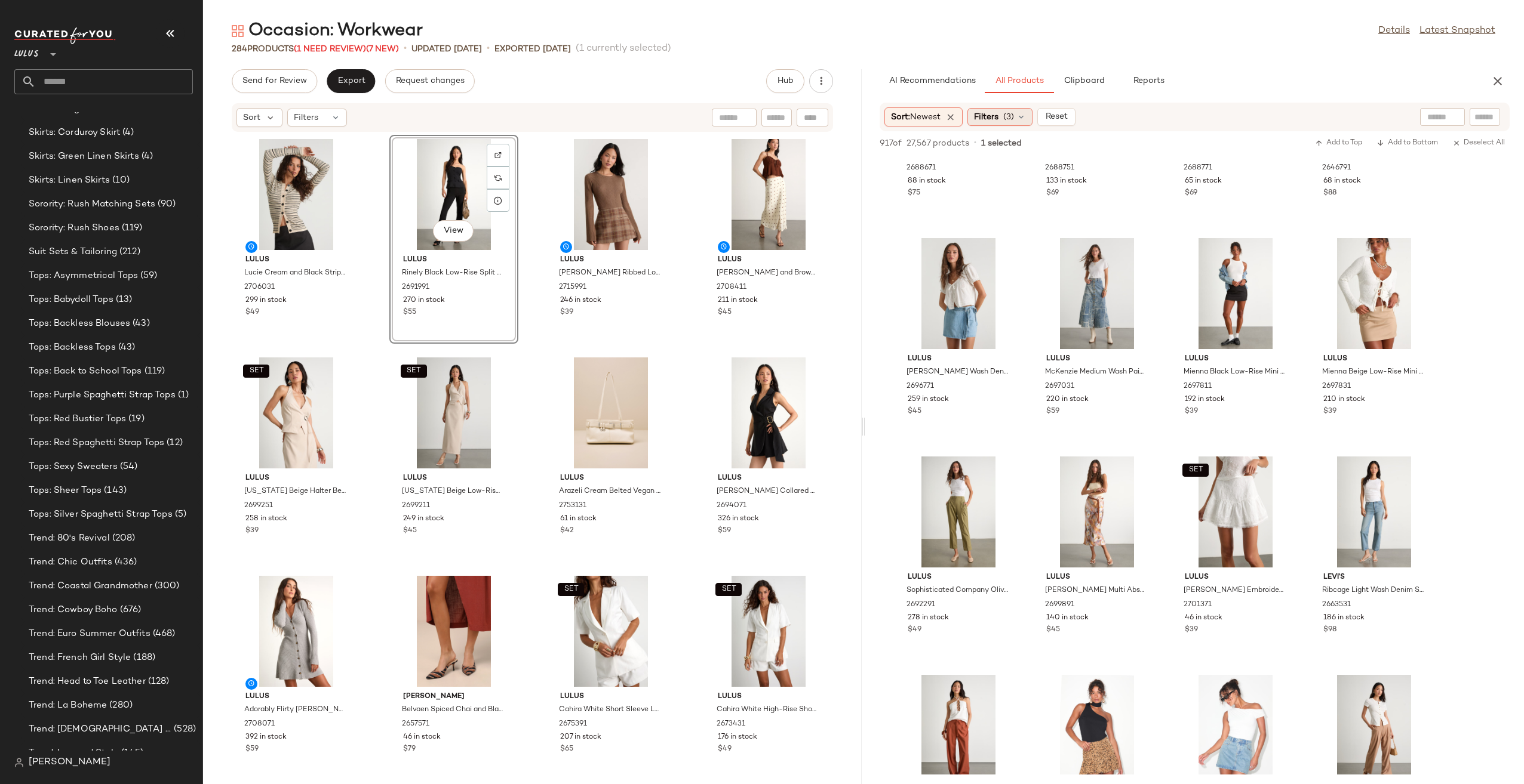
click at [998, 117] on span "Filters" at bounding box center [986, 117] width 25 height 13
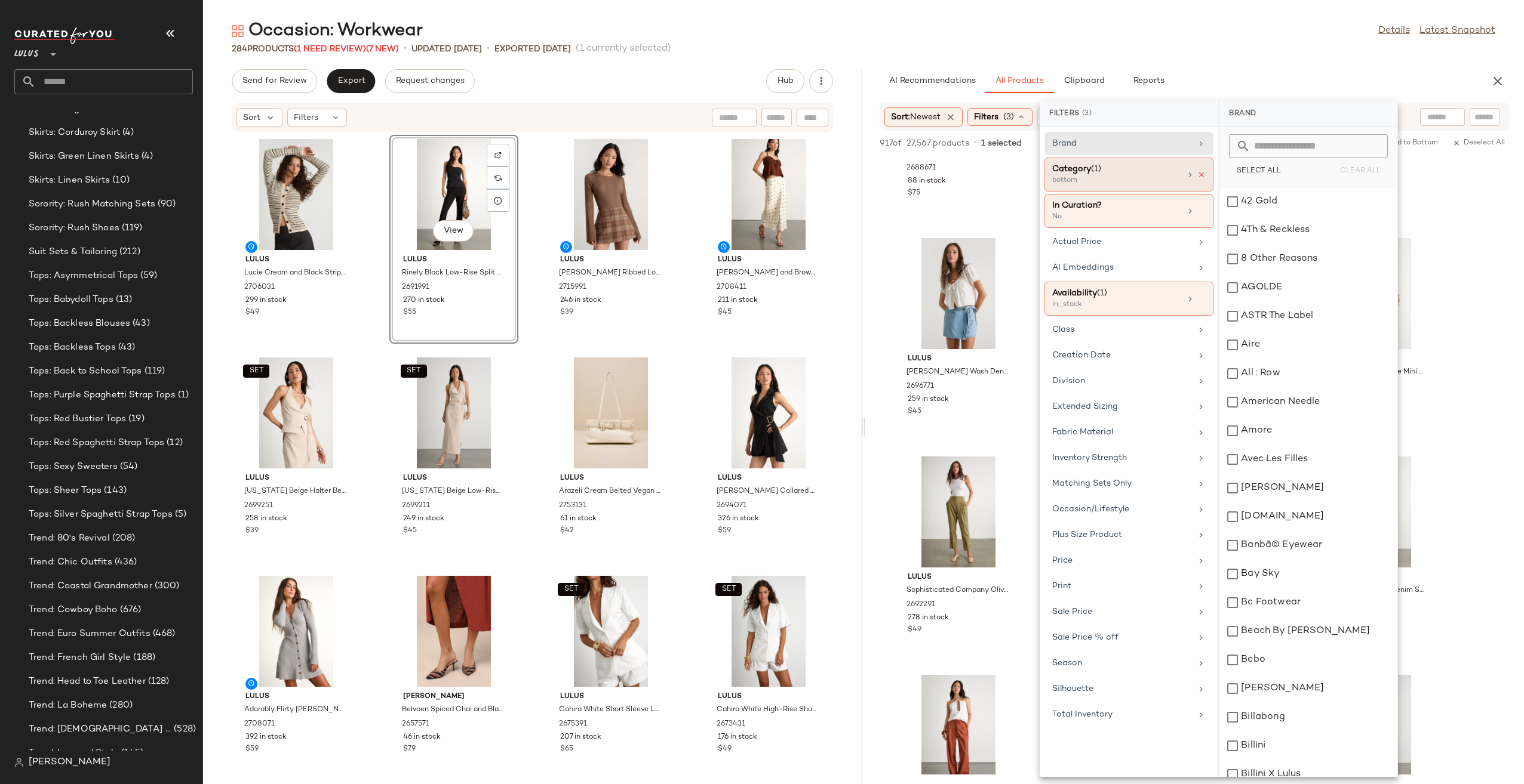
click at [1204, 174] on icon at bounding box center [1202, 175] width 8 height 8
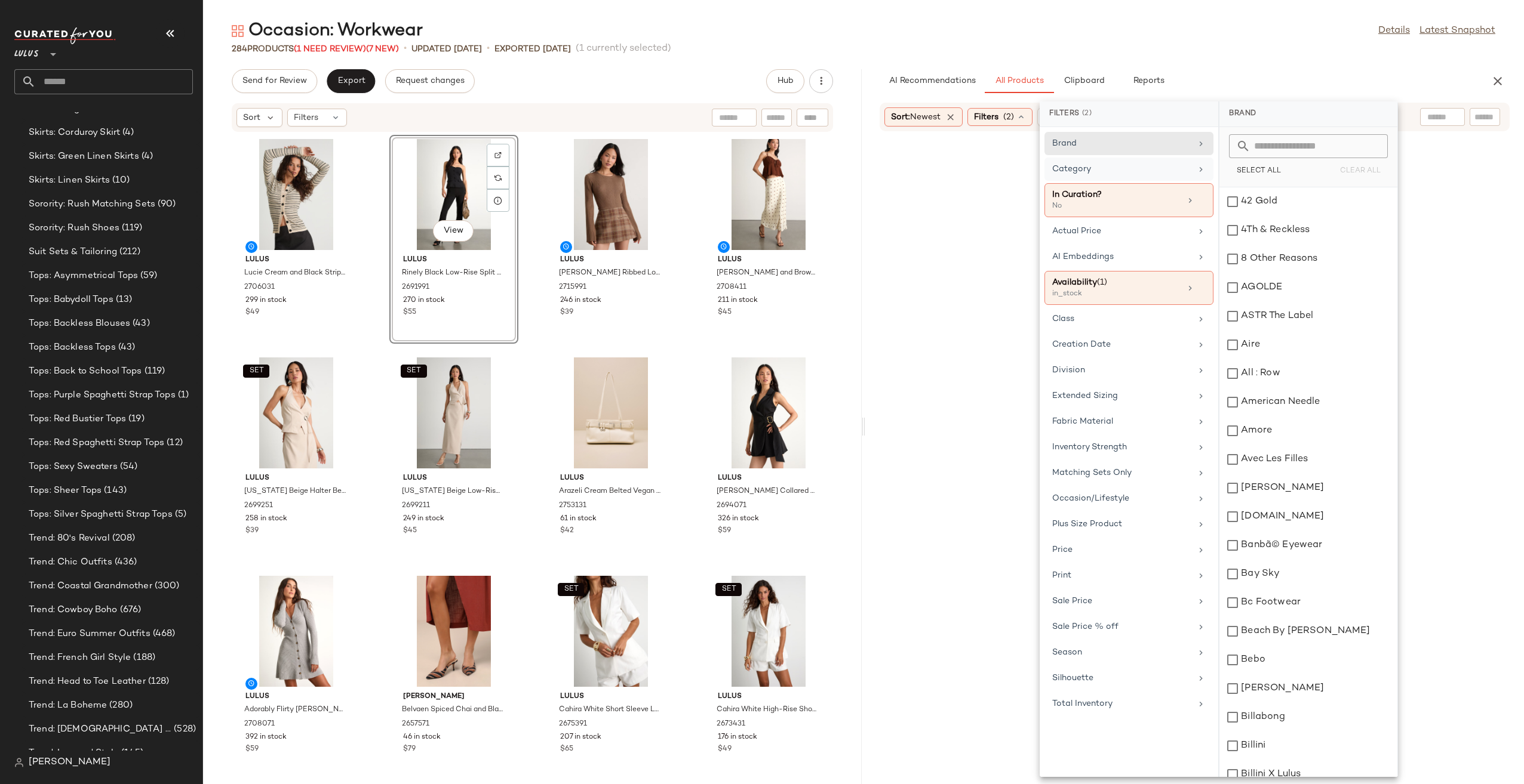
drag, startPoint x: 1136, startPoint y: 176, endPoint x: 1143, endPoint y: 191, distance: 16.6
click at [1135, 183] on div "Category" at bounding box center [1129, 200] width 169 height 34
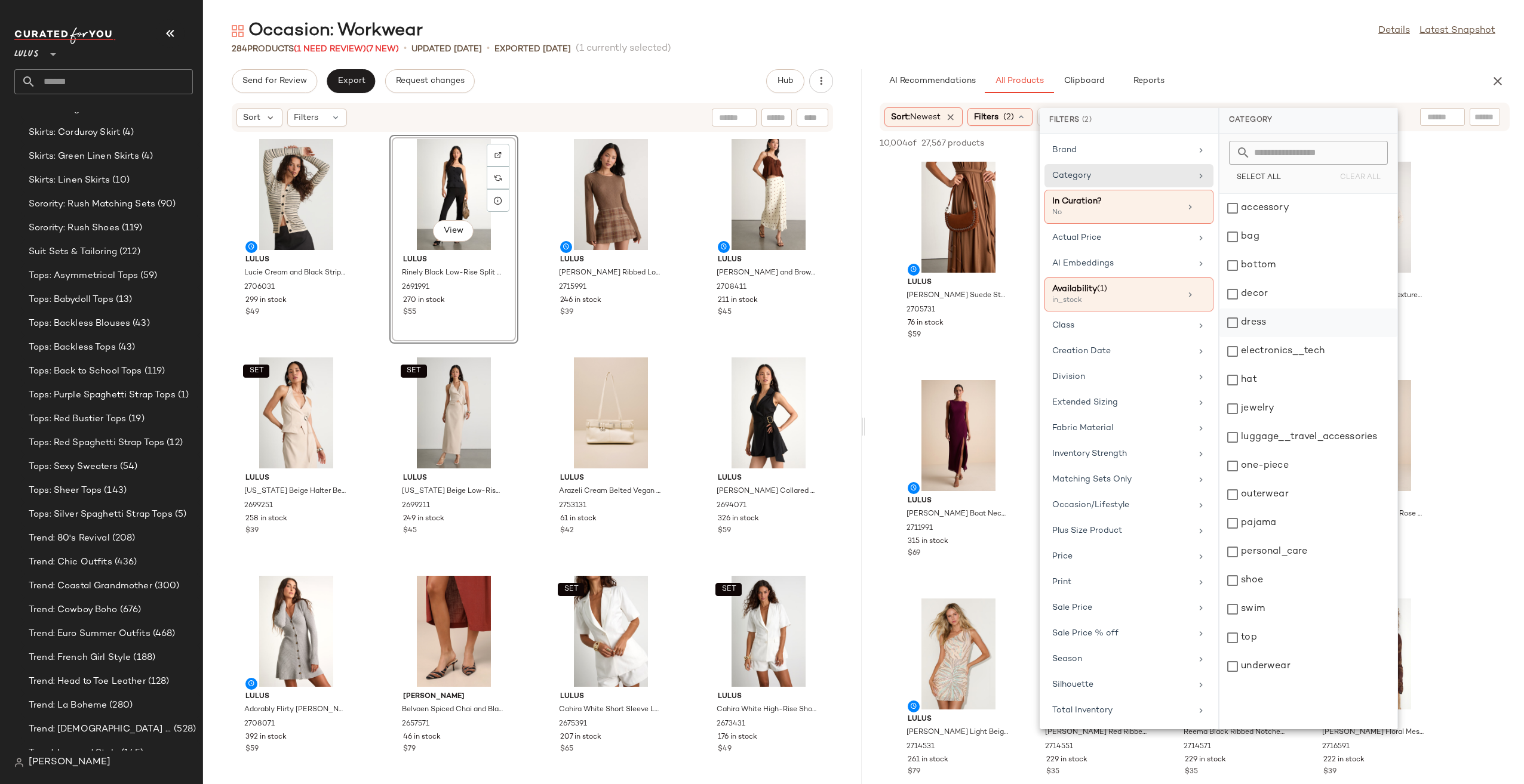
click at [1273, 337] on div "dress" at bounding box center [1308, 351] width 178 height 29
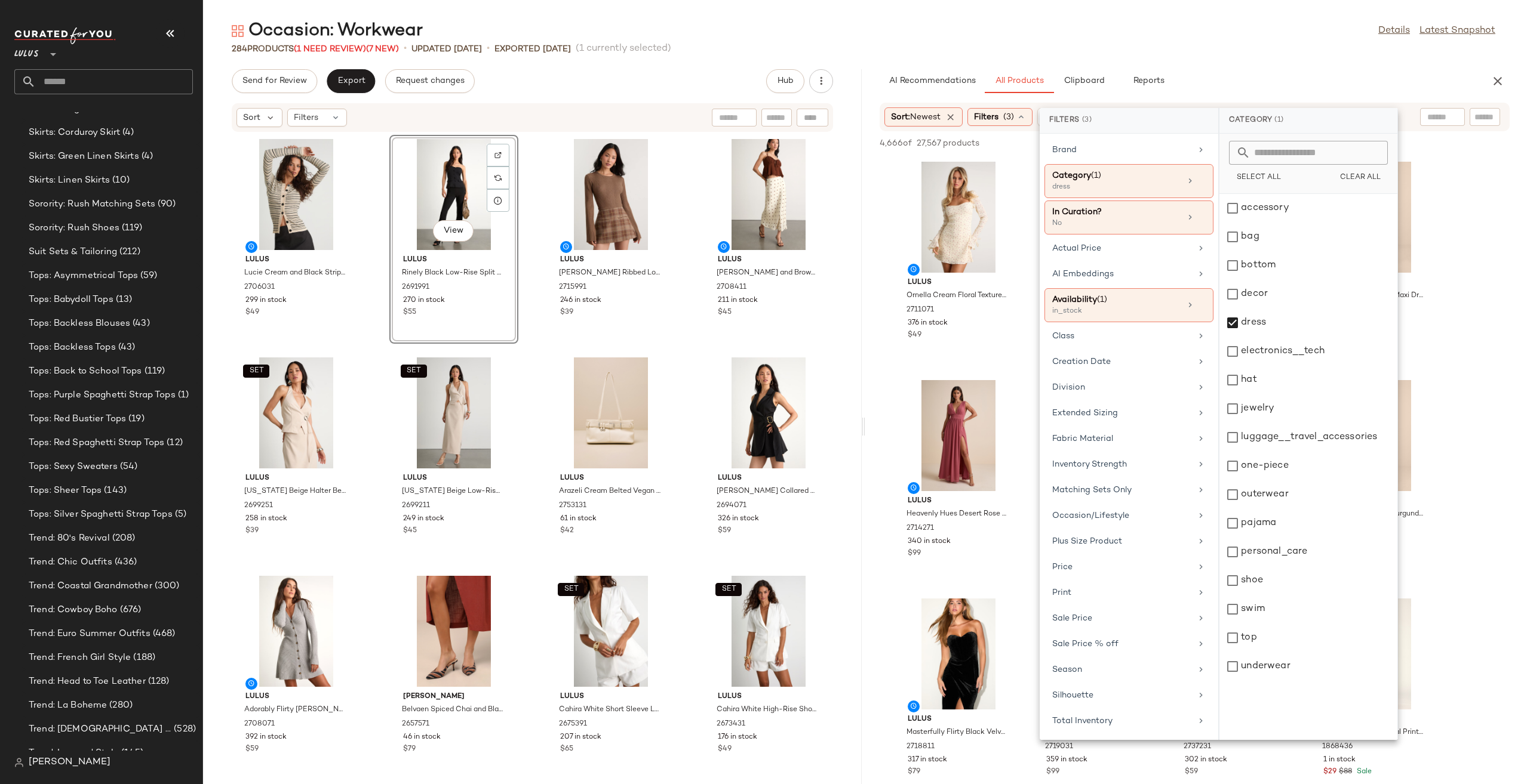
click at [1144, 40] on div "Occasion: Workwear Details Latest Snapshot" at bounding box center [863, 31] width 1321 height 24
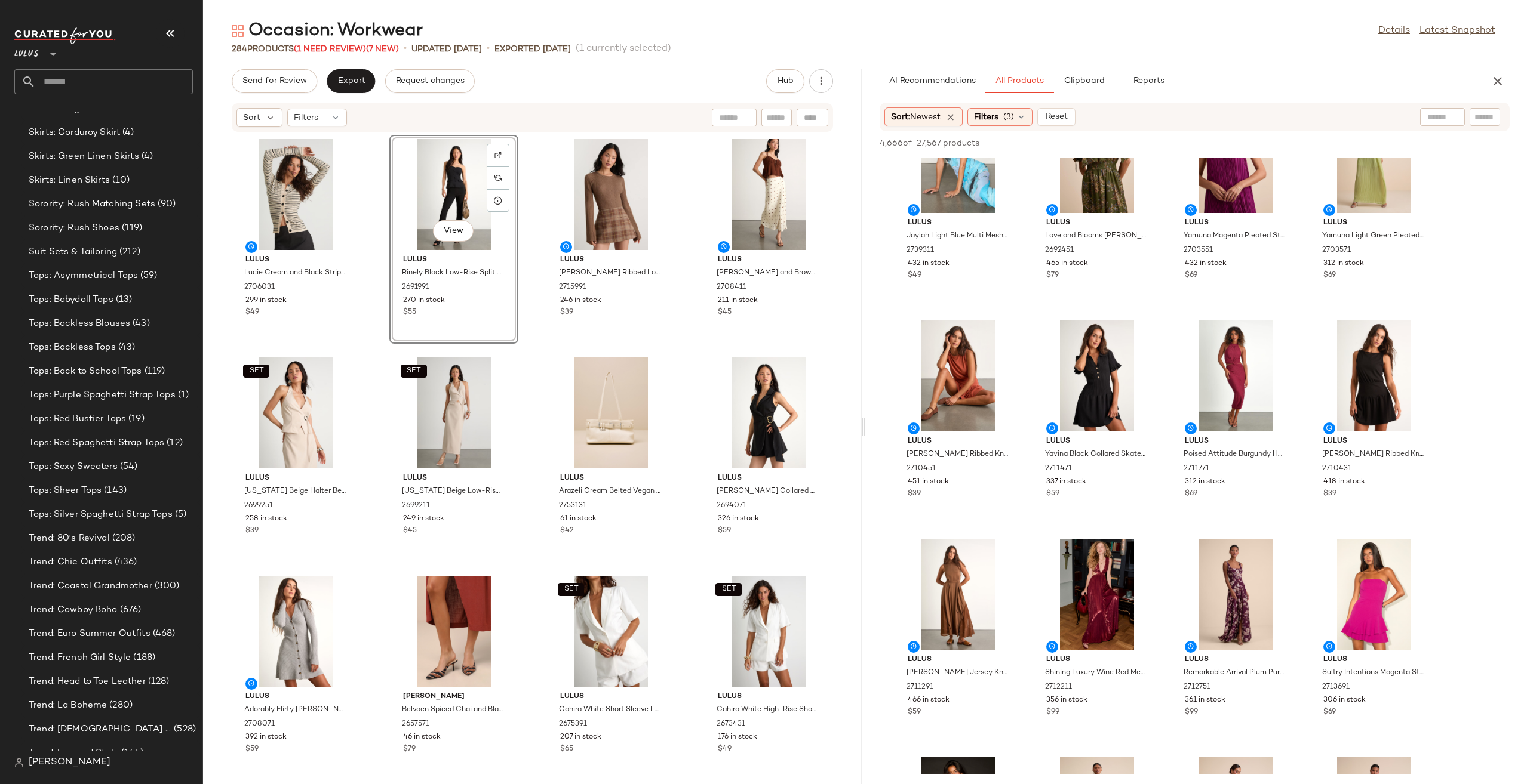
scroll to position [2149, 0]
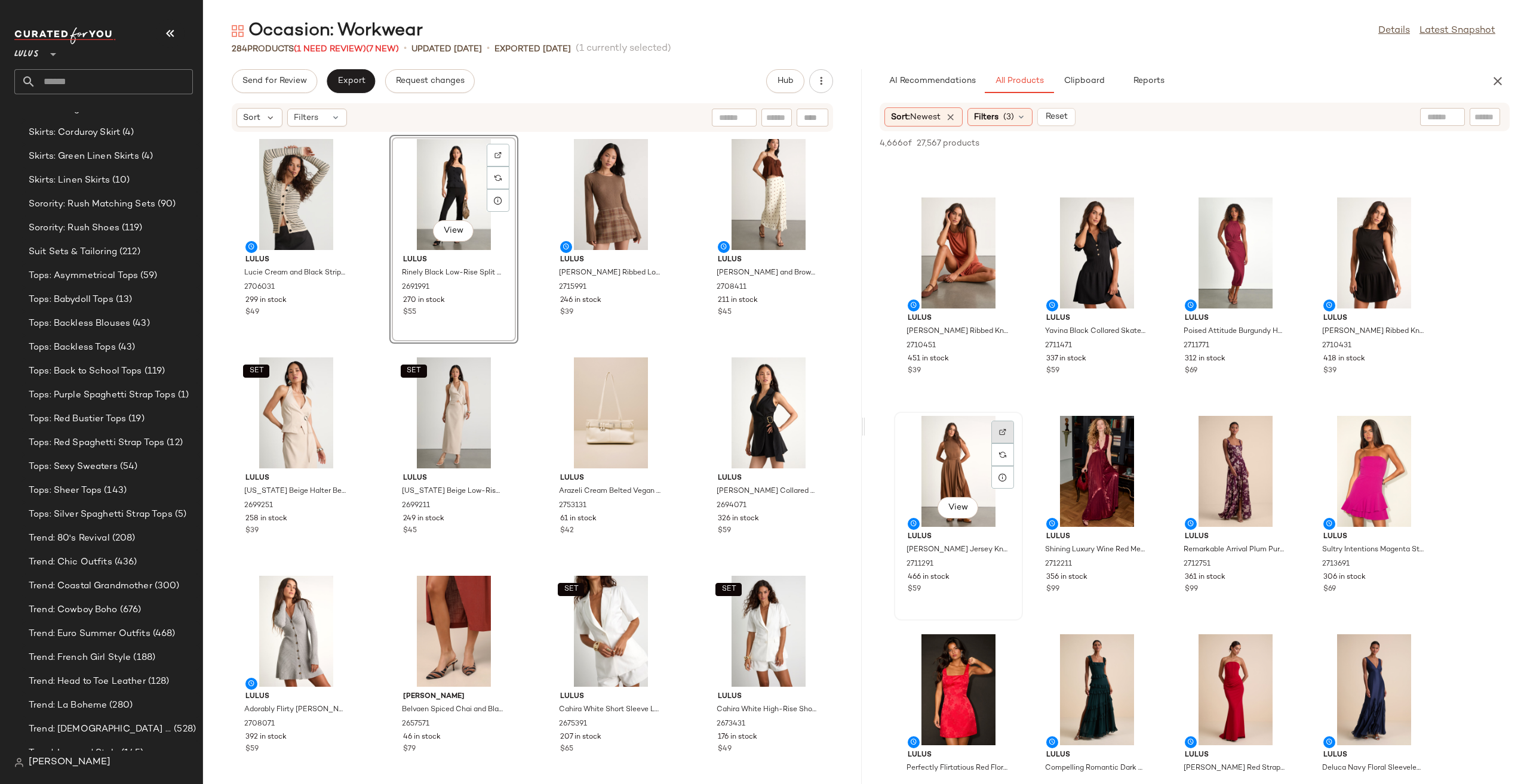
click at [1004, 444] on div at bounding box center [1002, 455] width 23 height 23
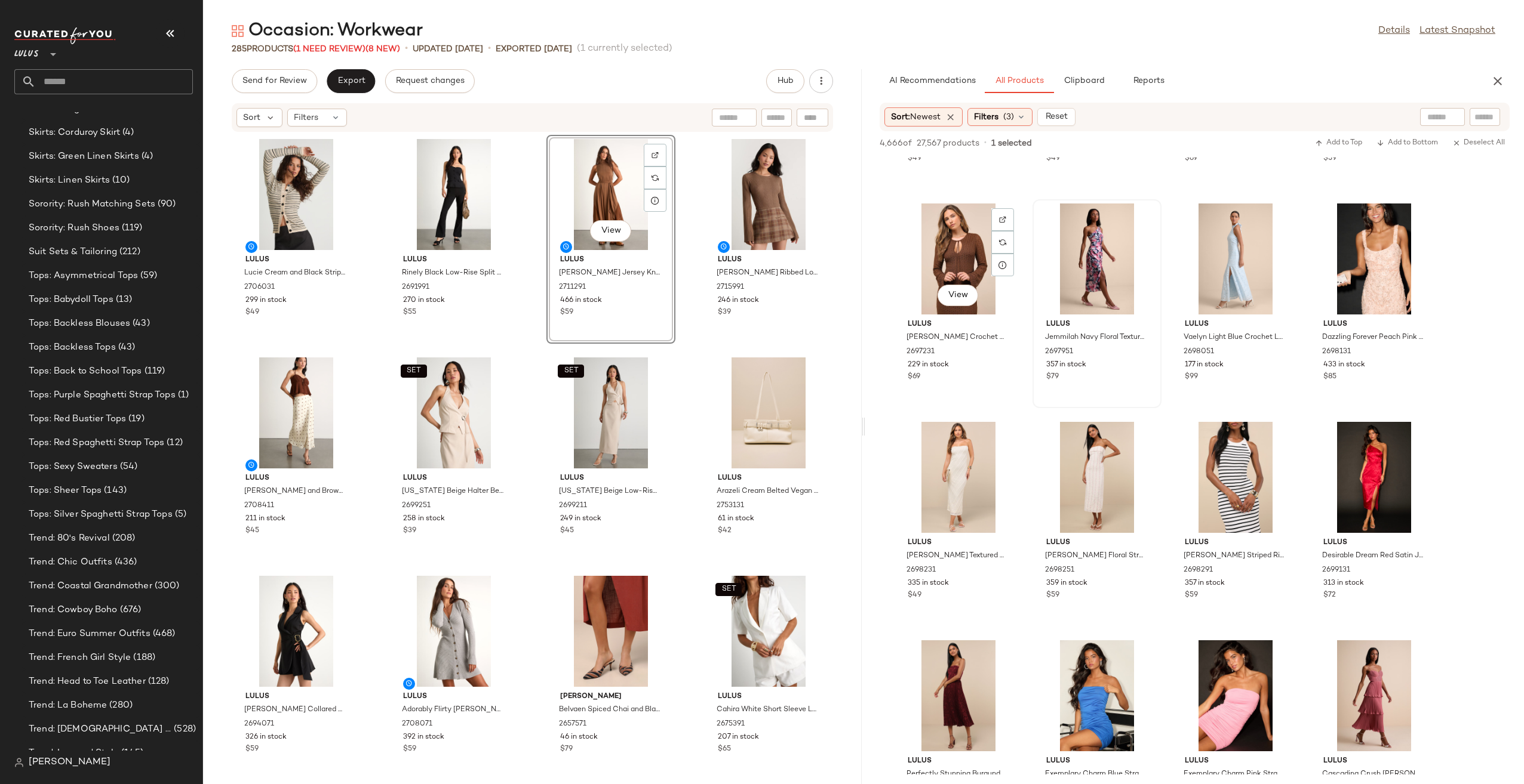
scroll to position [21115, 0]
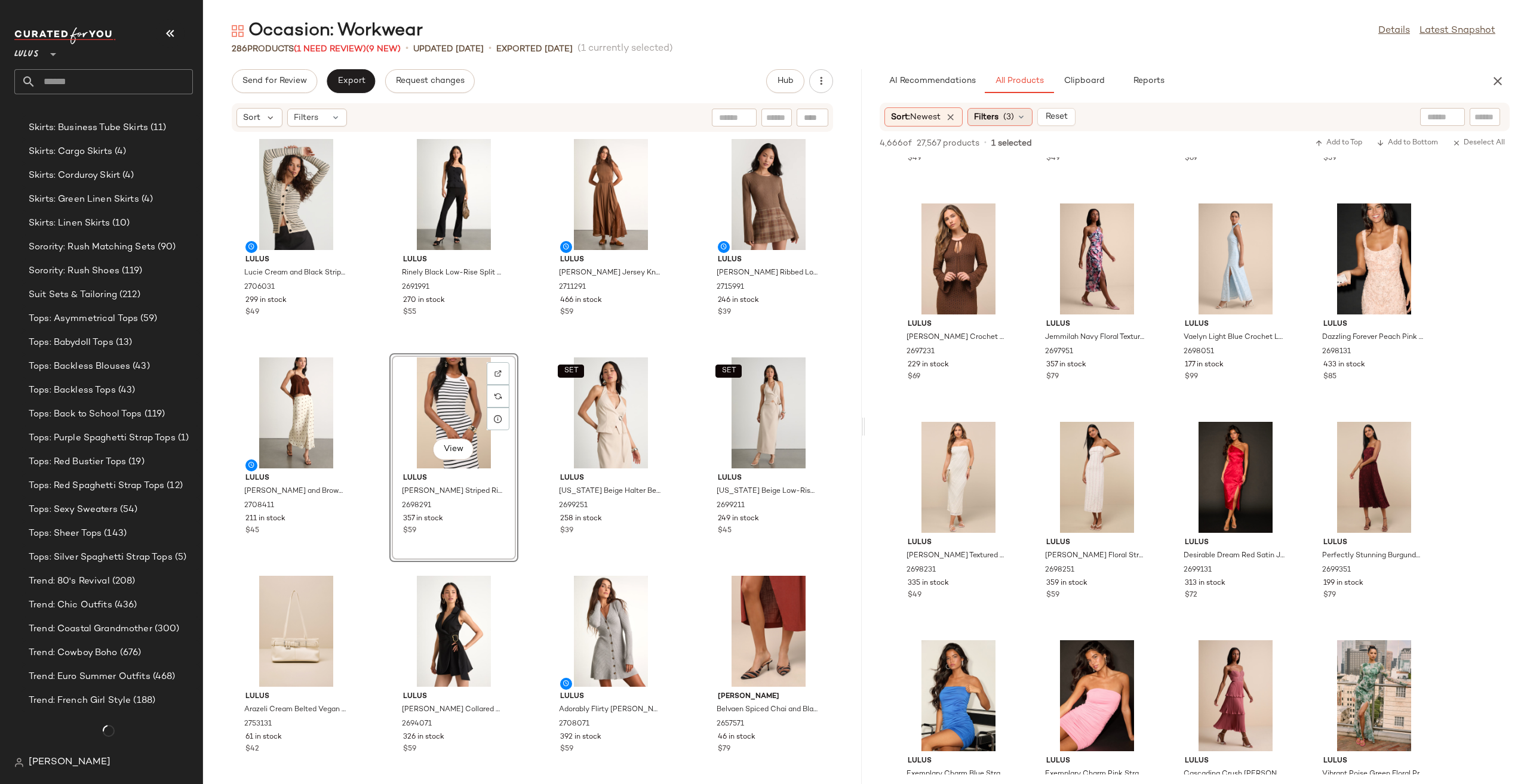
click at [1014, 114] on span "(3)" at bounding box center [1008, 117] width 11 height 13
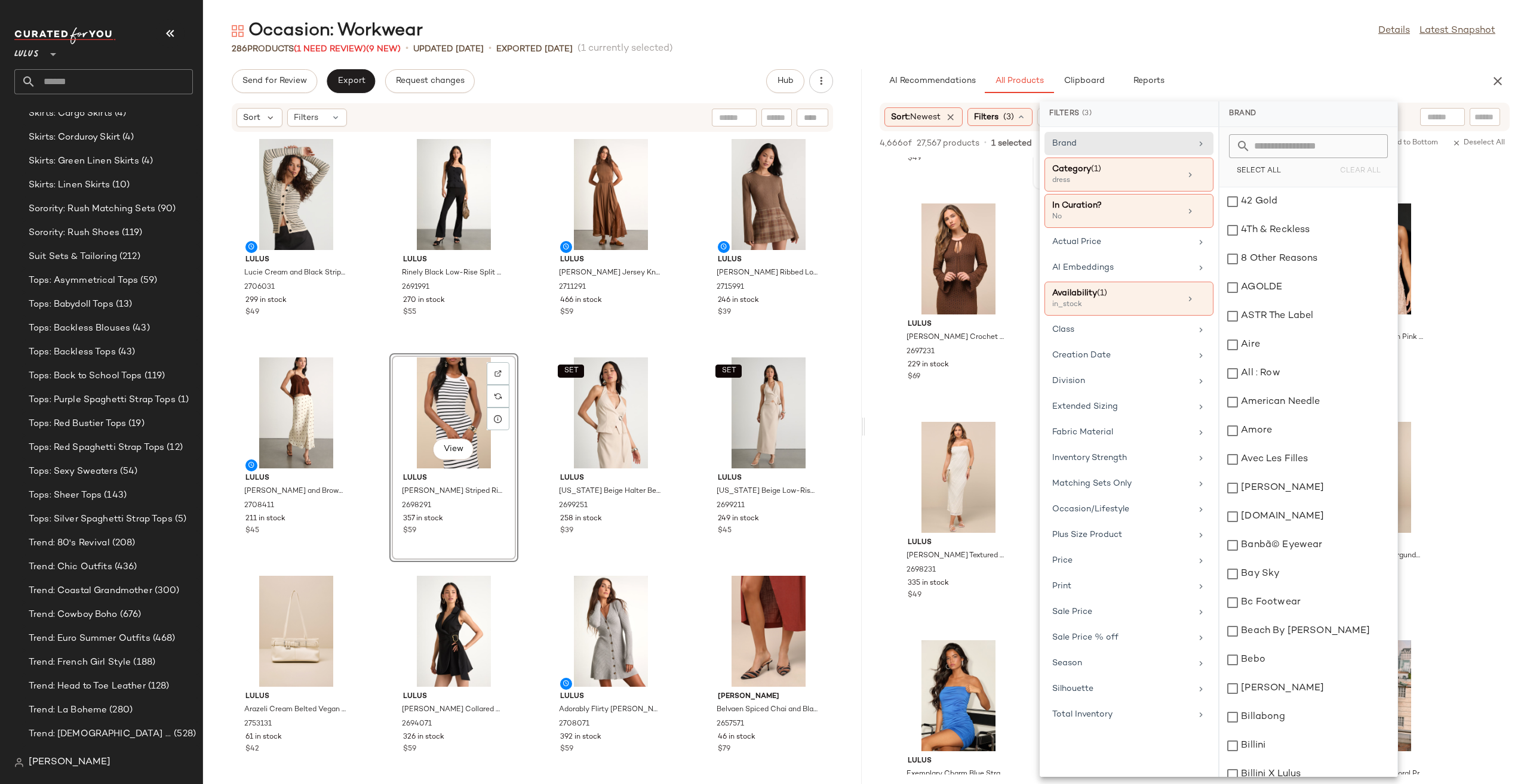
scroll to position [3120, 0]
click at [1107, 170] on div "Category (1)" at bounding box center [1117, 169] width 128 height 13
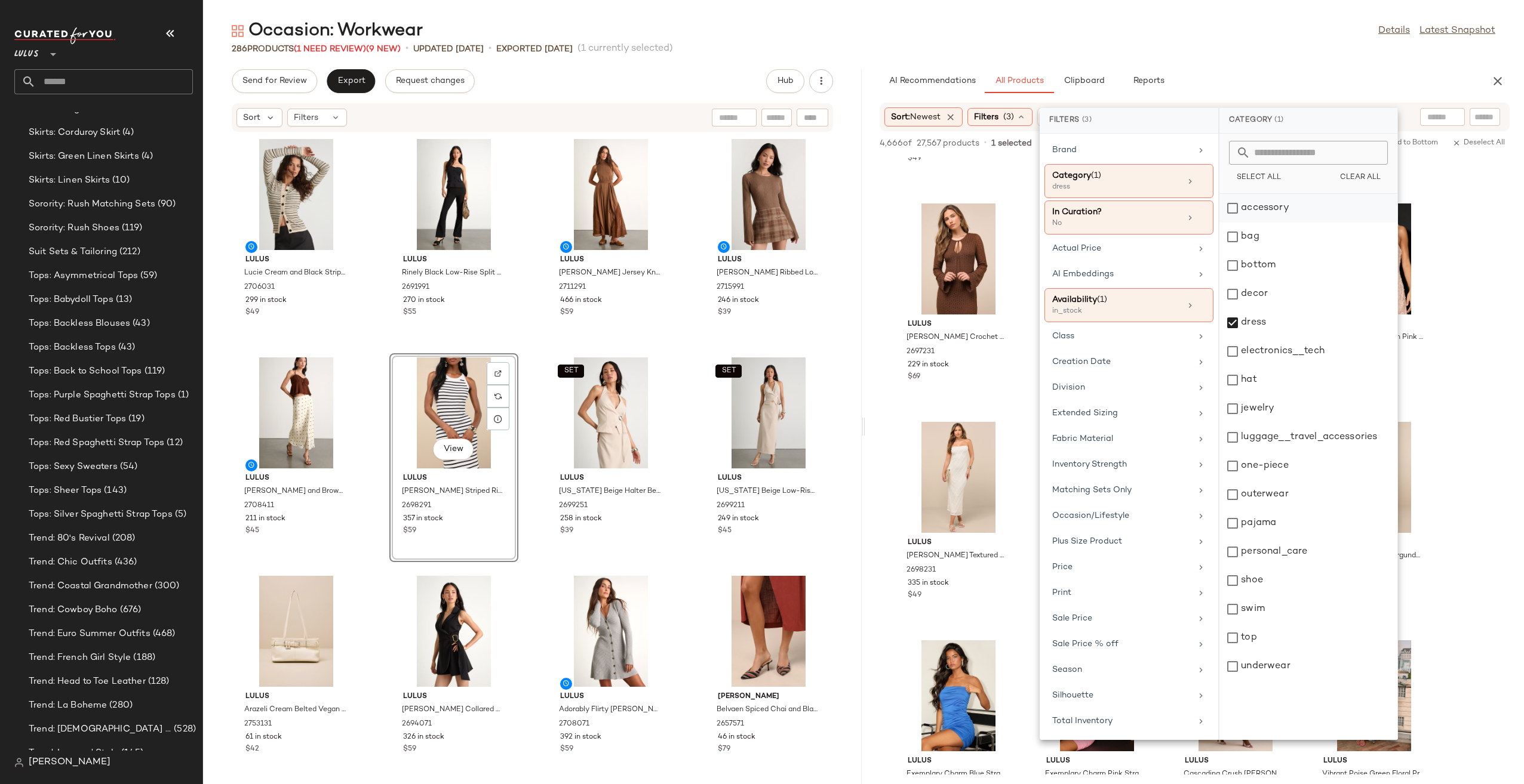
click at [1286, 223] on div "accessory" at bounding box center [1308, 237] width 178 height 29
click at [1273, 337] on div "dress" at bounding box center [1308, 351] width 178 height 29
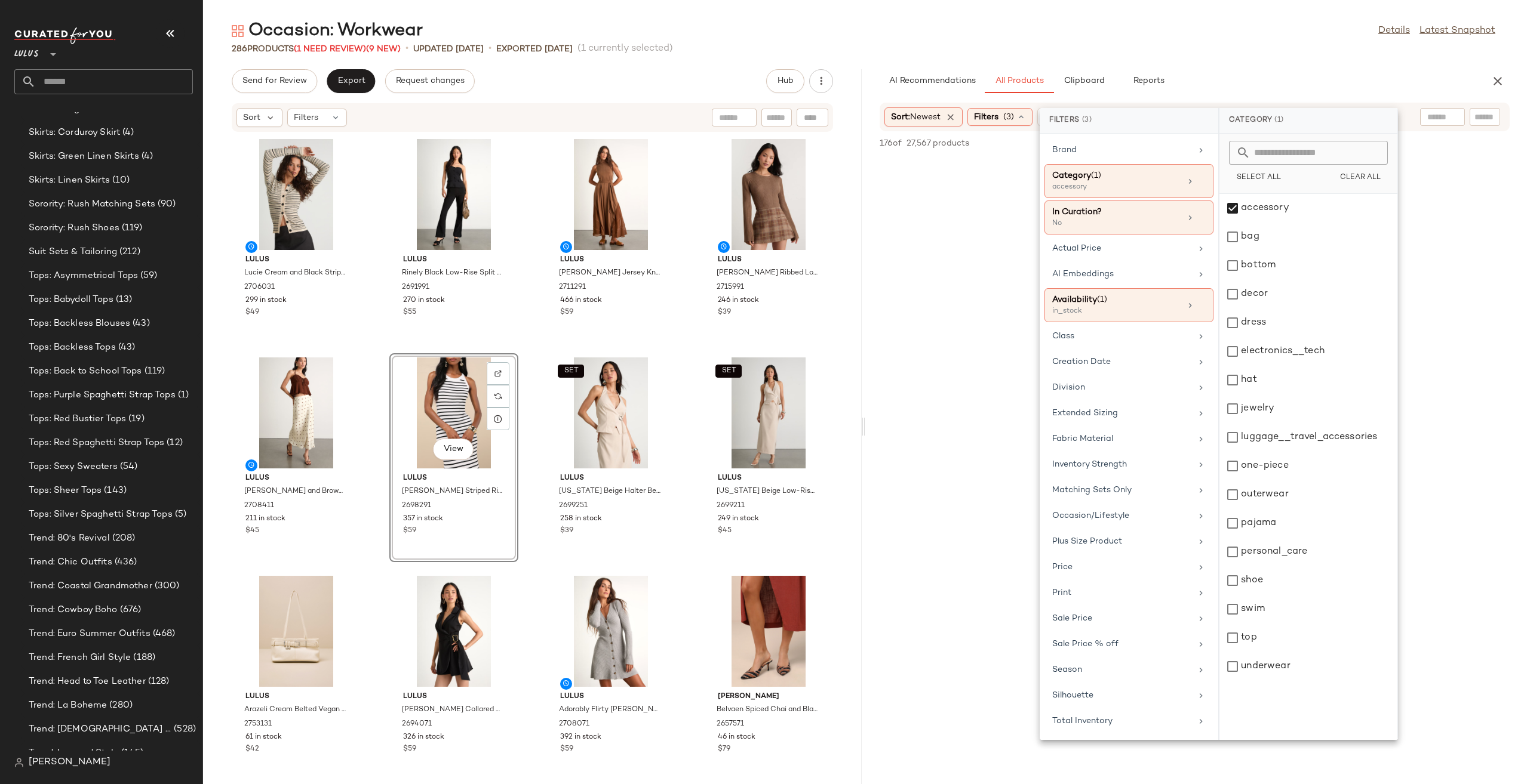
click at [1056, 235] on div "Brand Category (1) accessory In Curation? No Actual Price AI Embeddings Availab…" at bounding box center [1128, 437] width 178 height 607
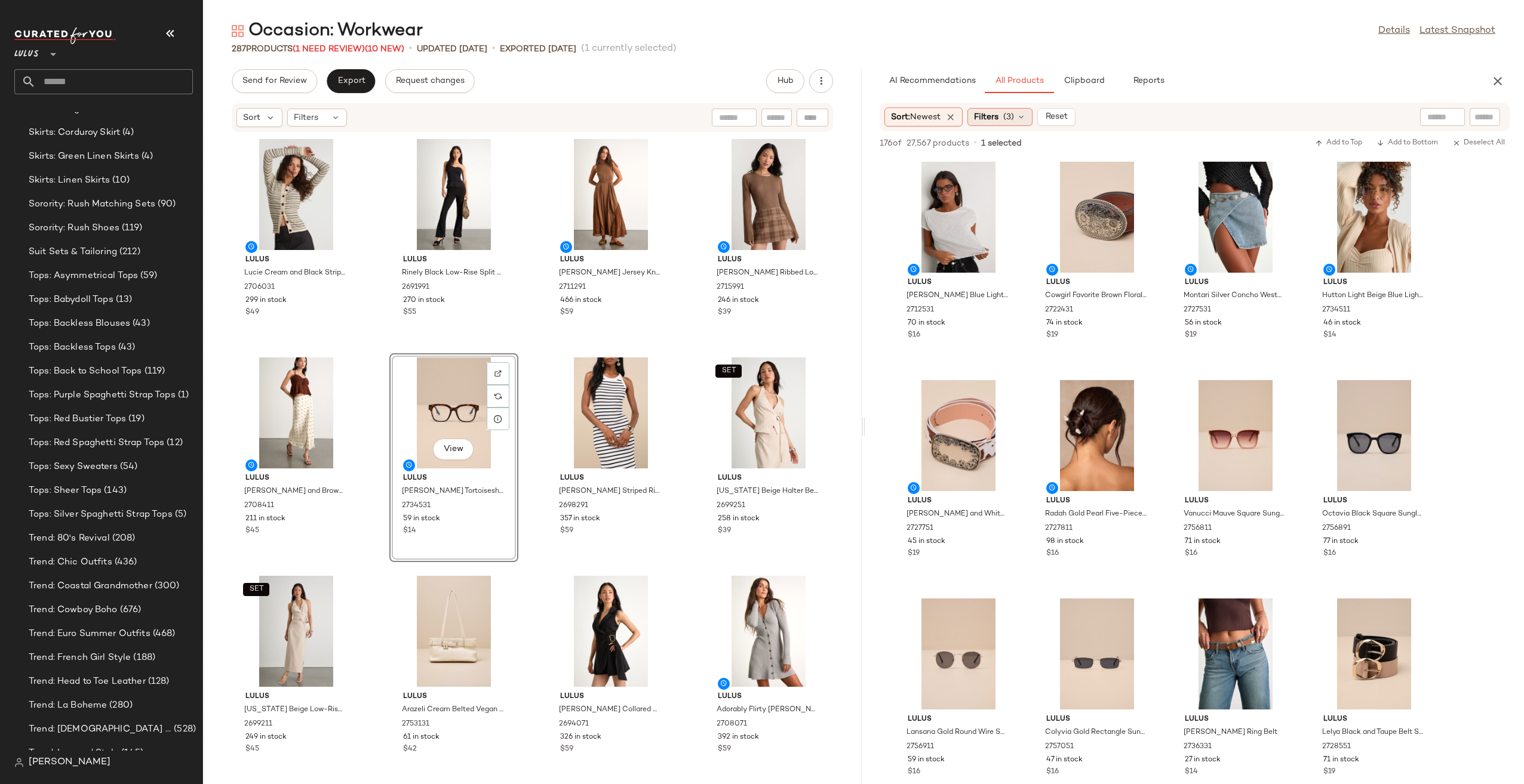
click at [1022, 115] on icon at bounding box center [1021, 117] width 9 height 9
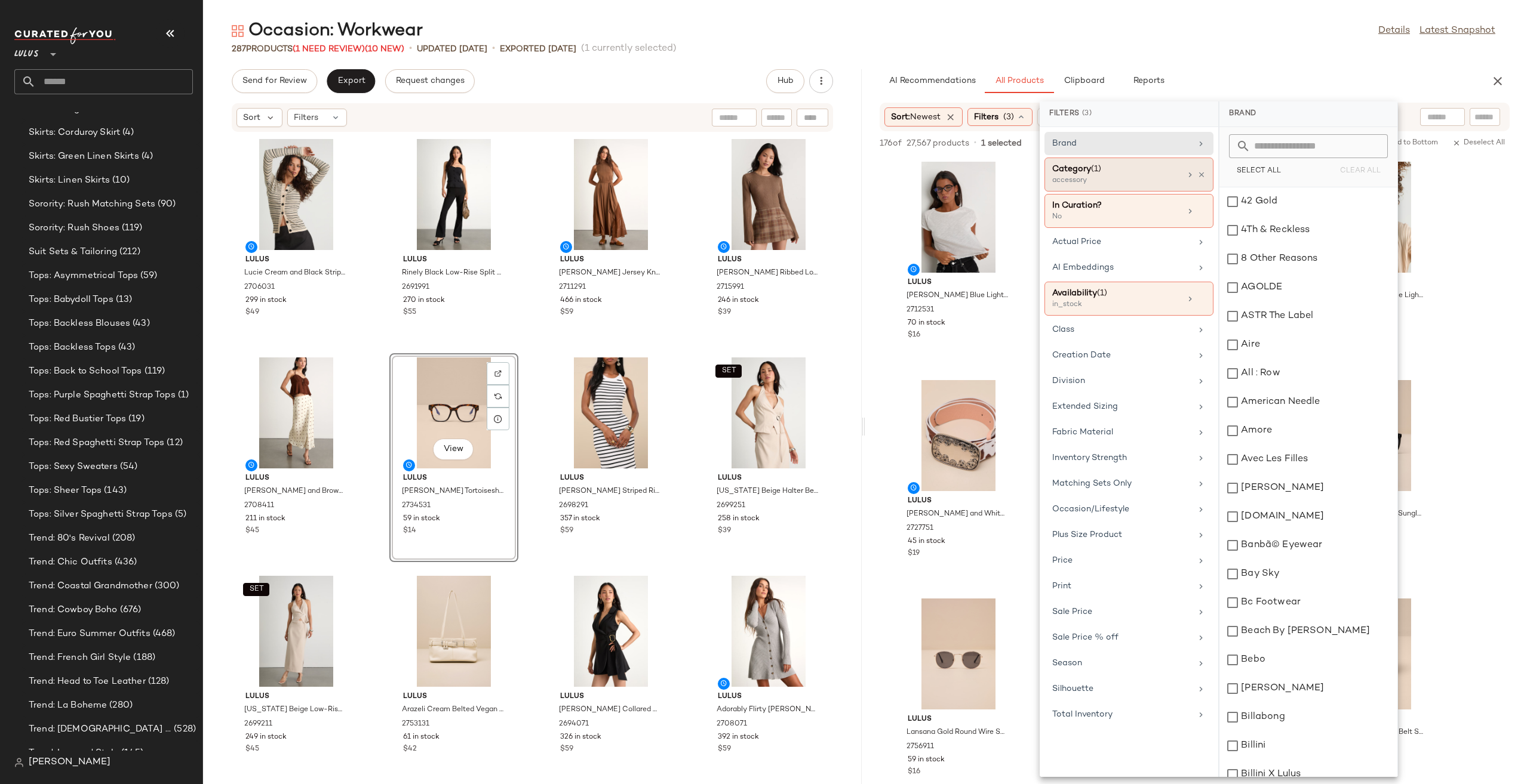
click at [1210, 194] on div "Category (1) accessory" at bounding box center [1129, 211] width 169 height 34
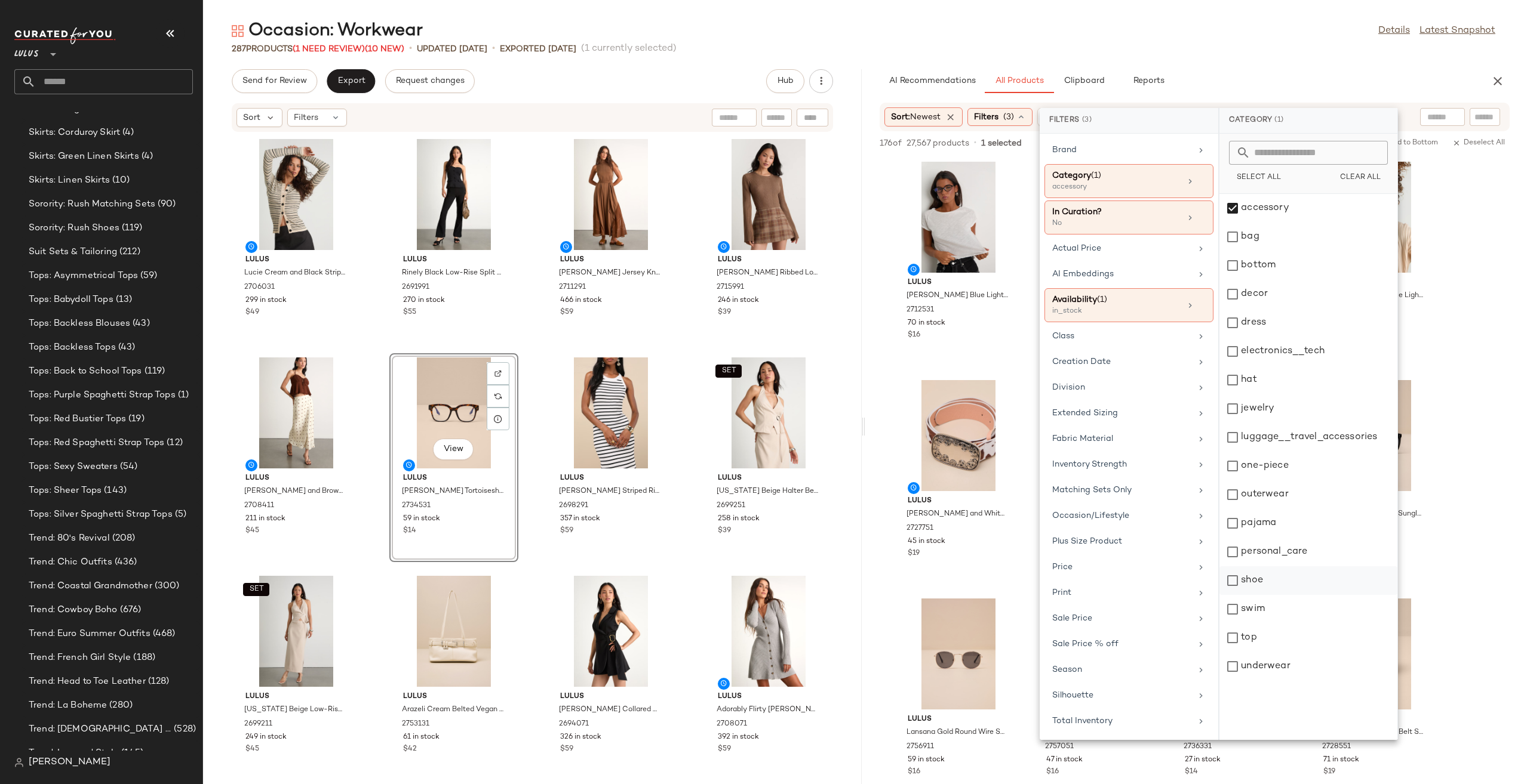
click at [1255, 595] on div "shoe" at bounding box center [1308, 609] width 178 height 29
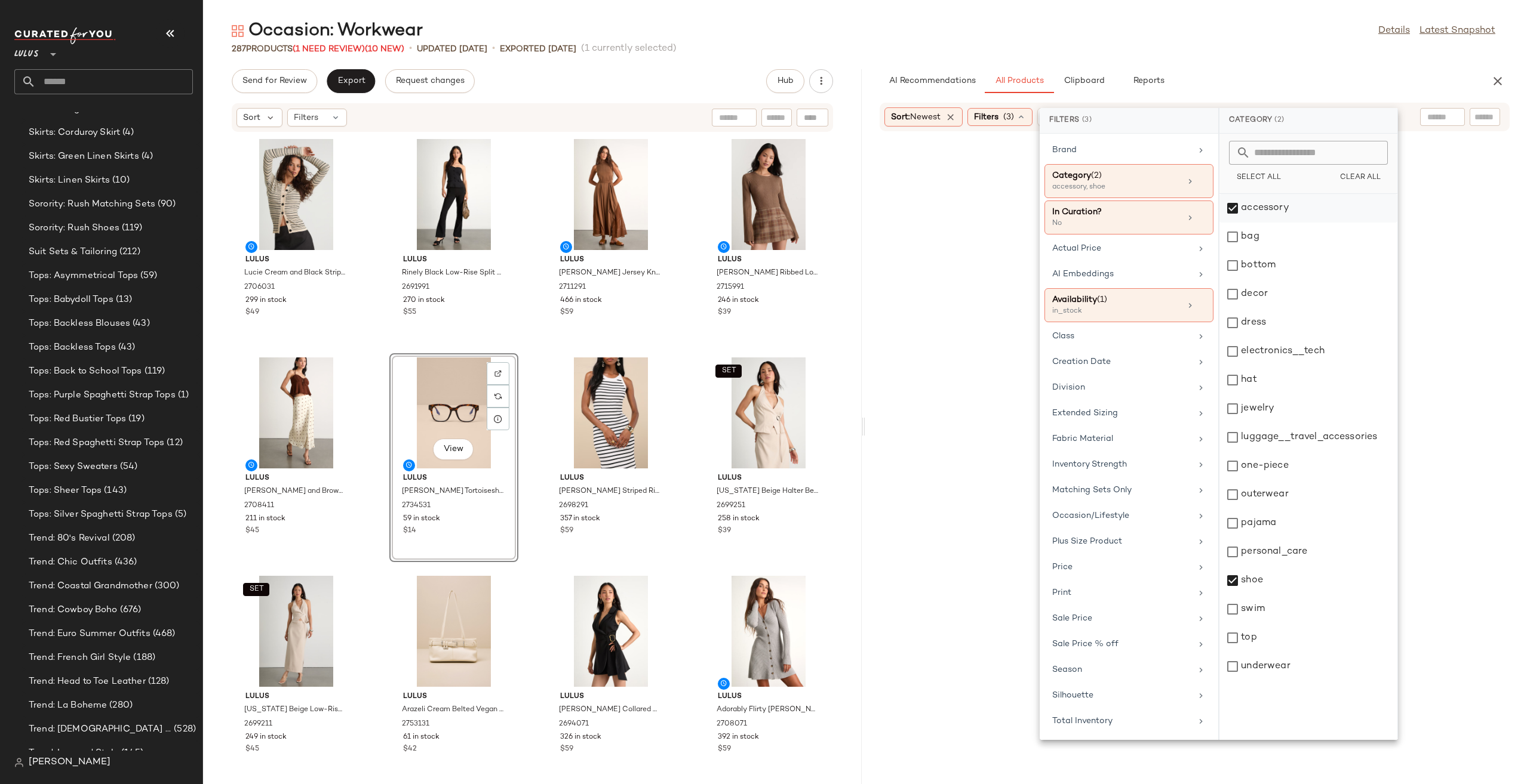
click at [1254, 223] on div "accessory" at bounding box center [1308, 237] width 178 height 29
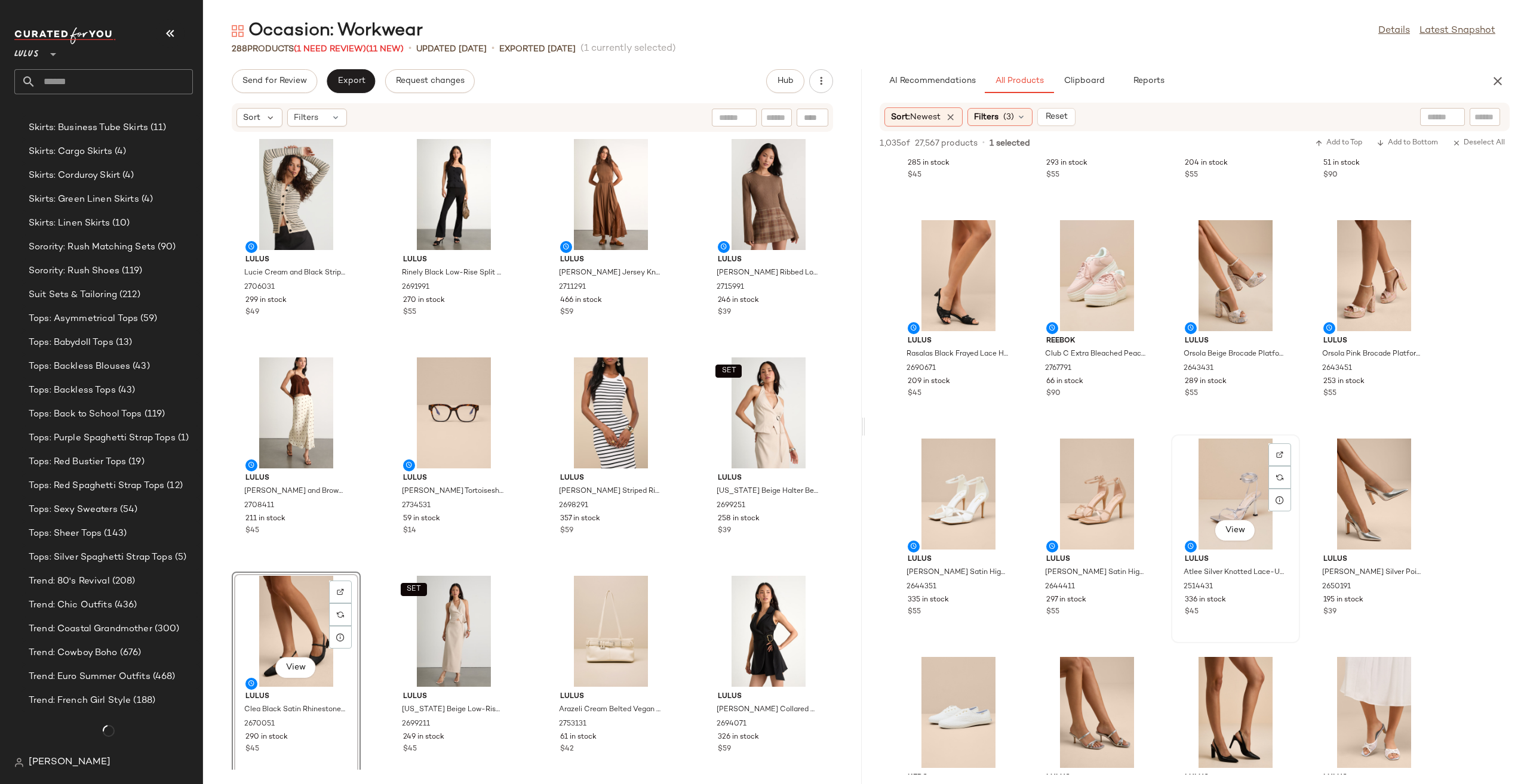
scroll to position [3120, 0]
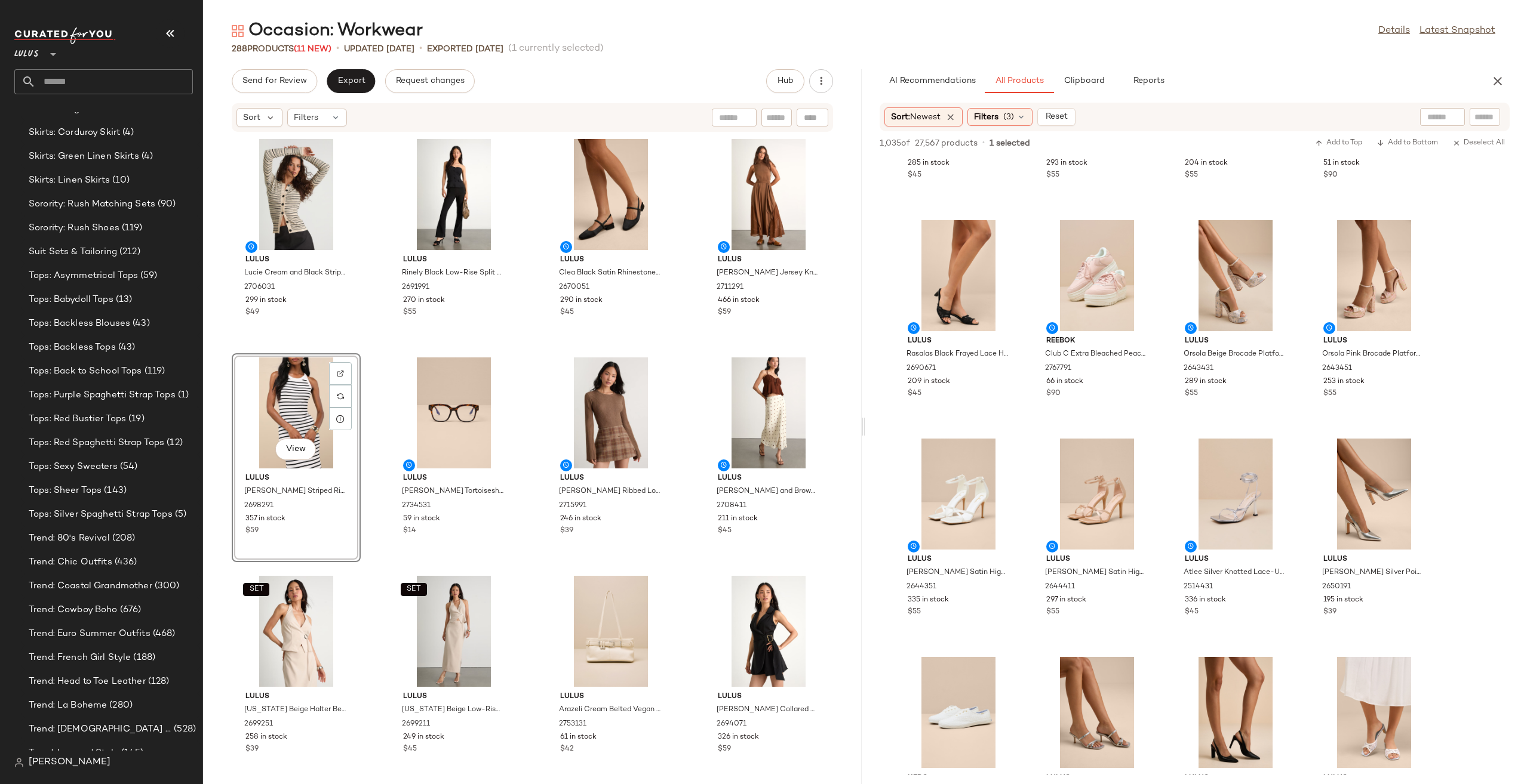
click at [707, 567] on div "Lulus Lucie Cream and Black Striped Button-Up Sweater Top 2706031 299 in stock …" at bounding box center [532, 451] width 658 height 638
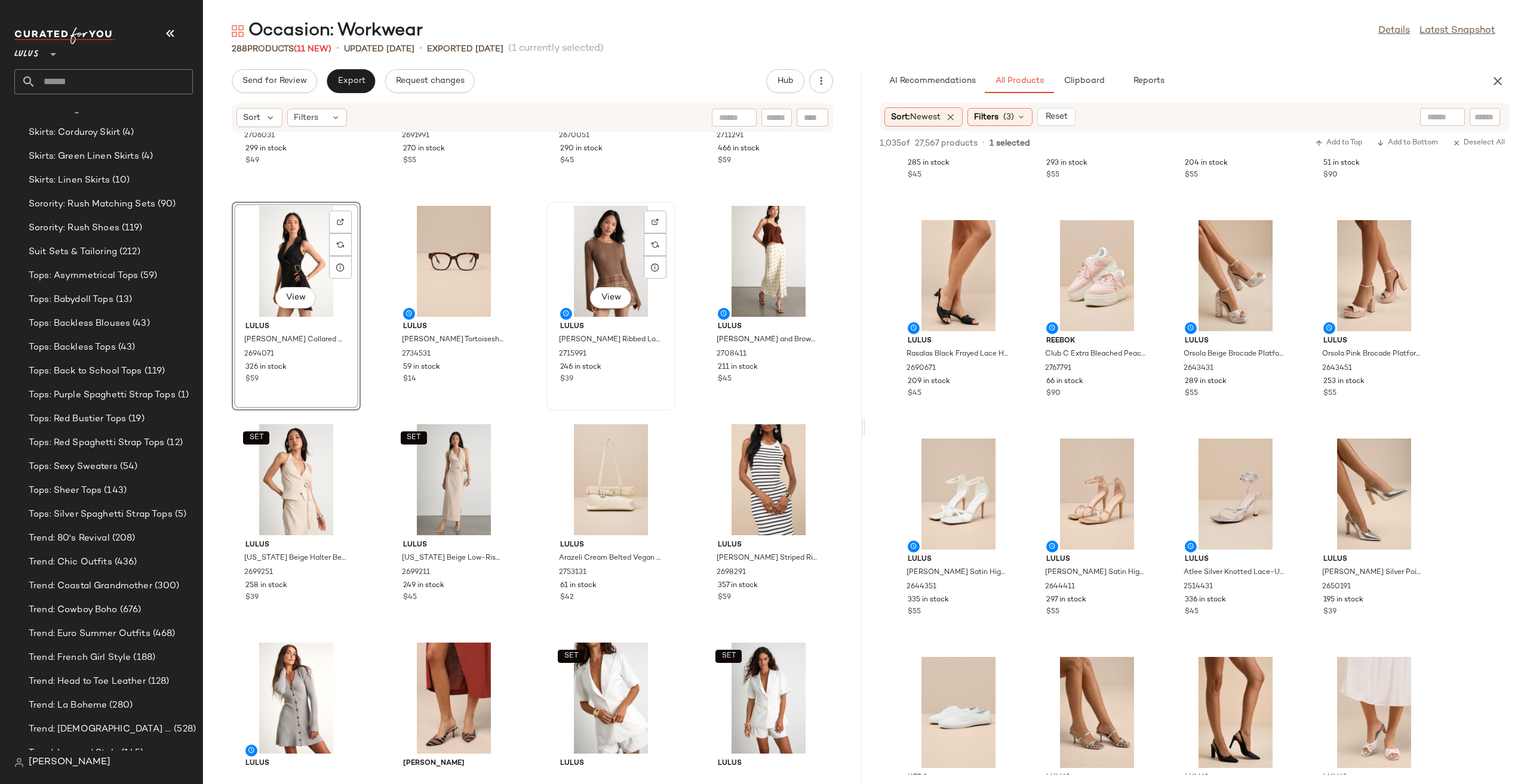
scroll to position [179, 0]
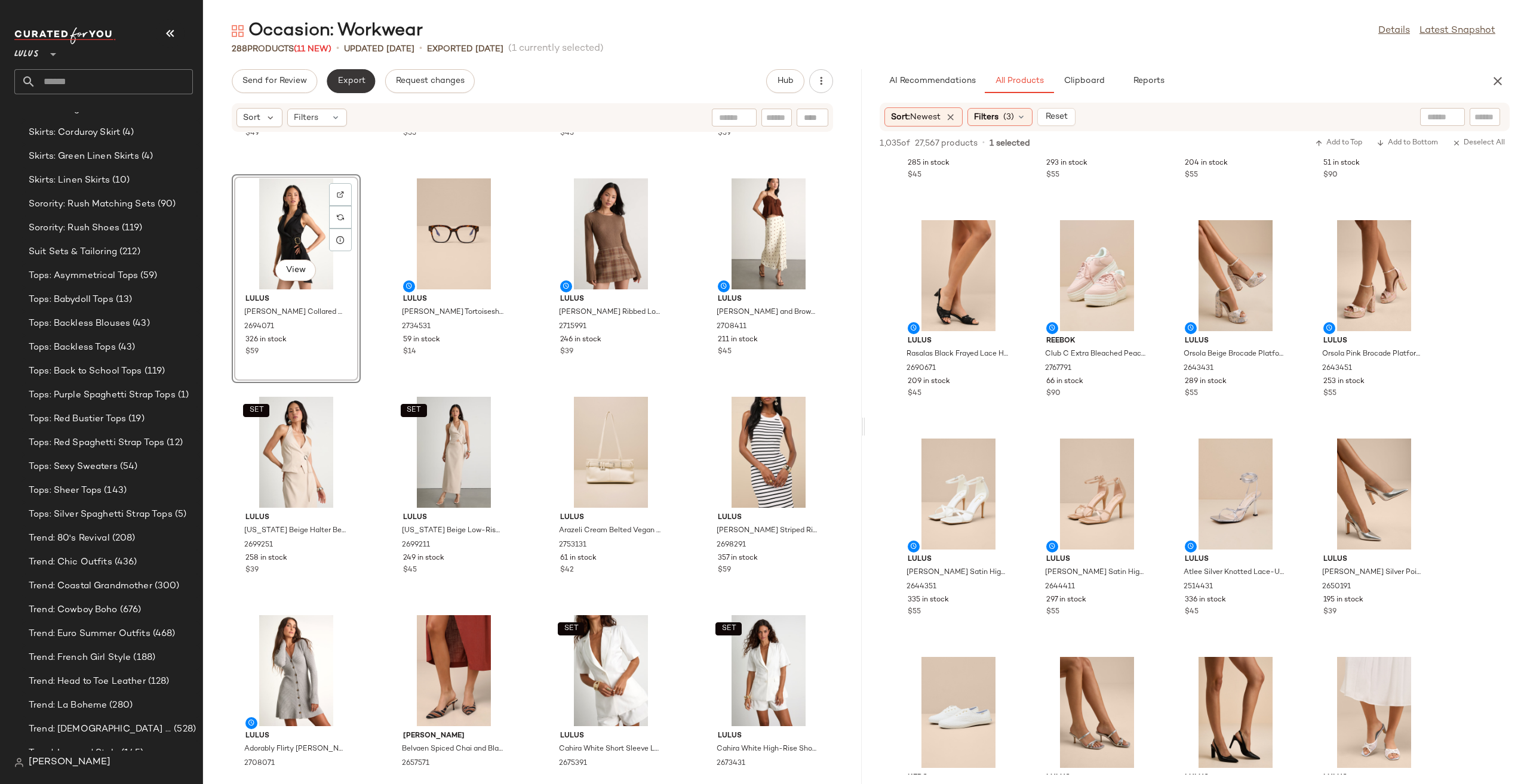
click at [353, 82] on span "Export" at bounding box center [351, 80] width 28 height 9
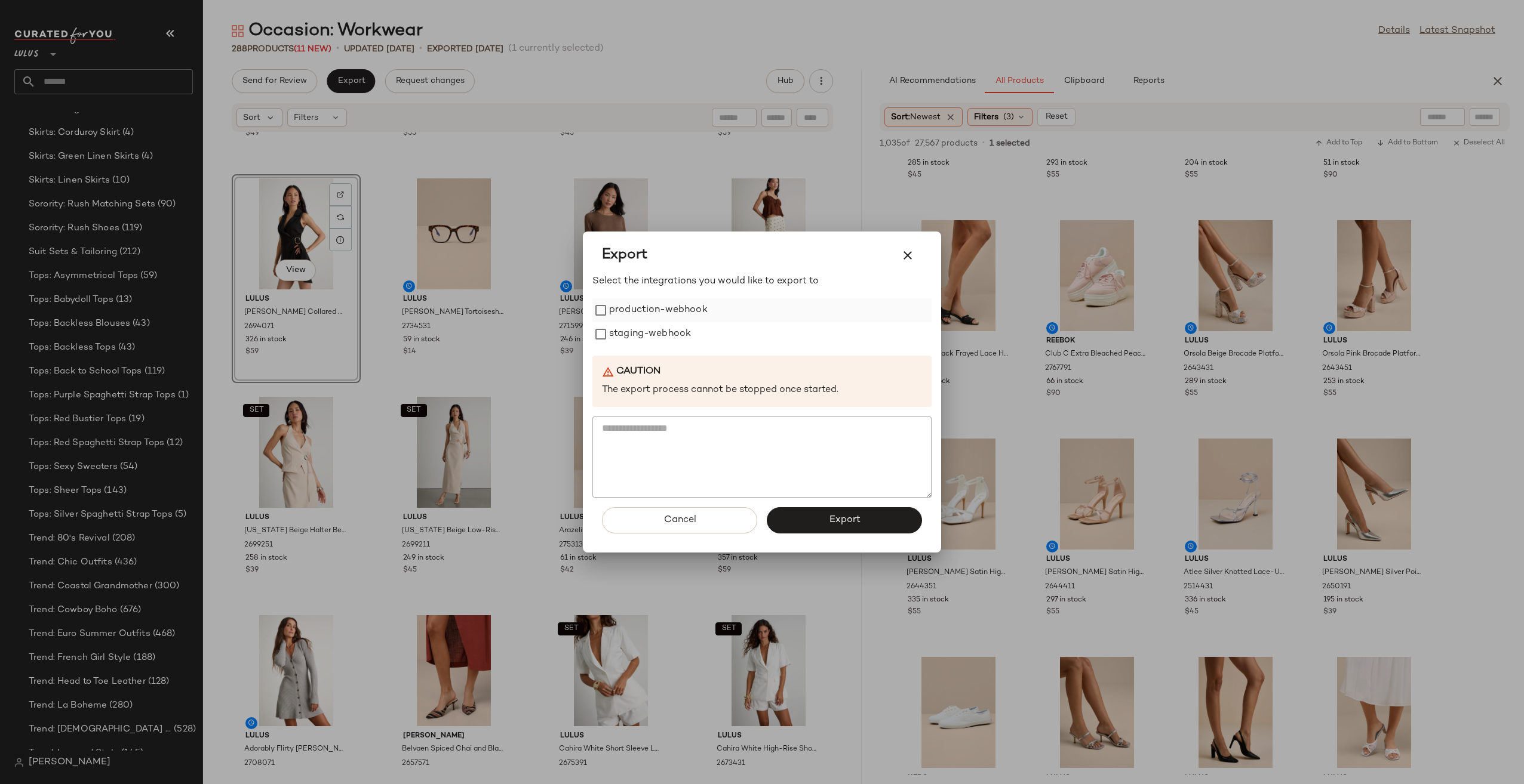
click at [615, 309] on label "production-webhook" at bounding box center [658, 310] width 99 height 24
click at [636, 329] on label "staging-webhook" at bounding box center [650, 335] width 82 height 24
click at [893, 520] on button "Export" at bounding box center [844, 520] width 156 height 26
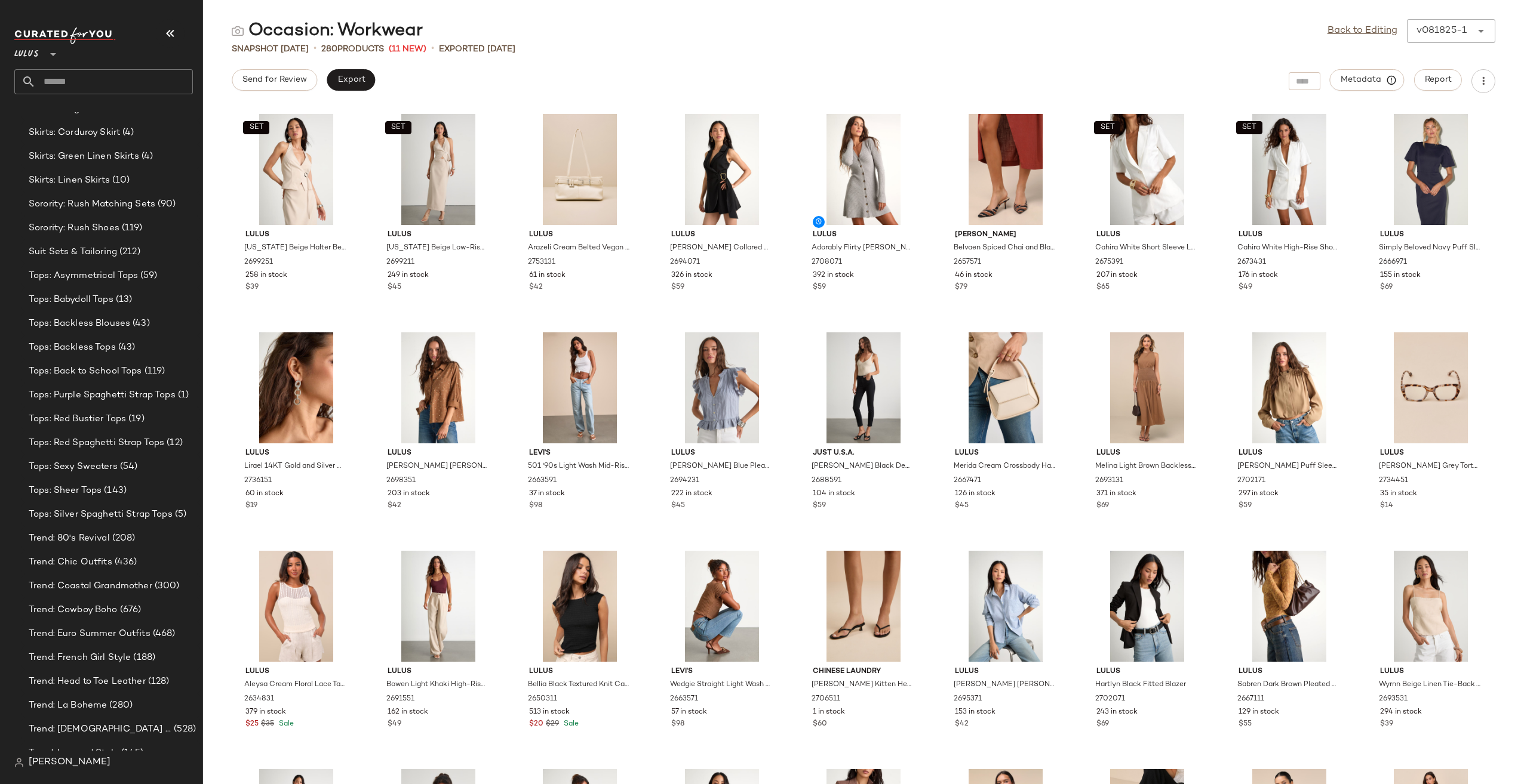
click at [56, 80] on input "text" at bounding box center [114, 82] width 157 height 25
type input "********"
click at [138, 116] on span "ork Outfits" at bounding box center [126, 116] width 44 height 13
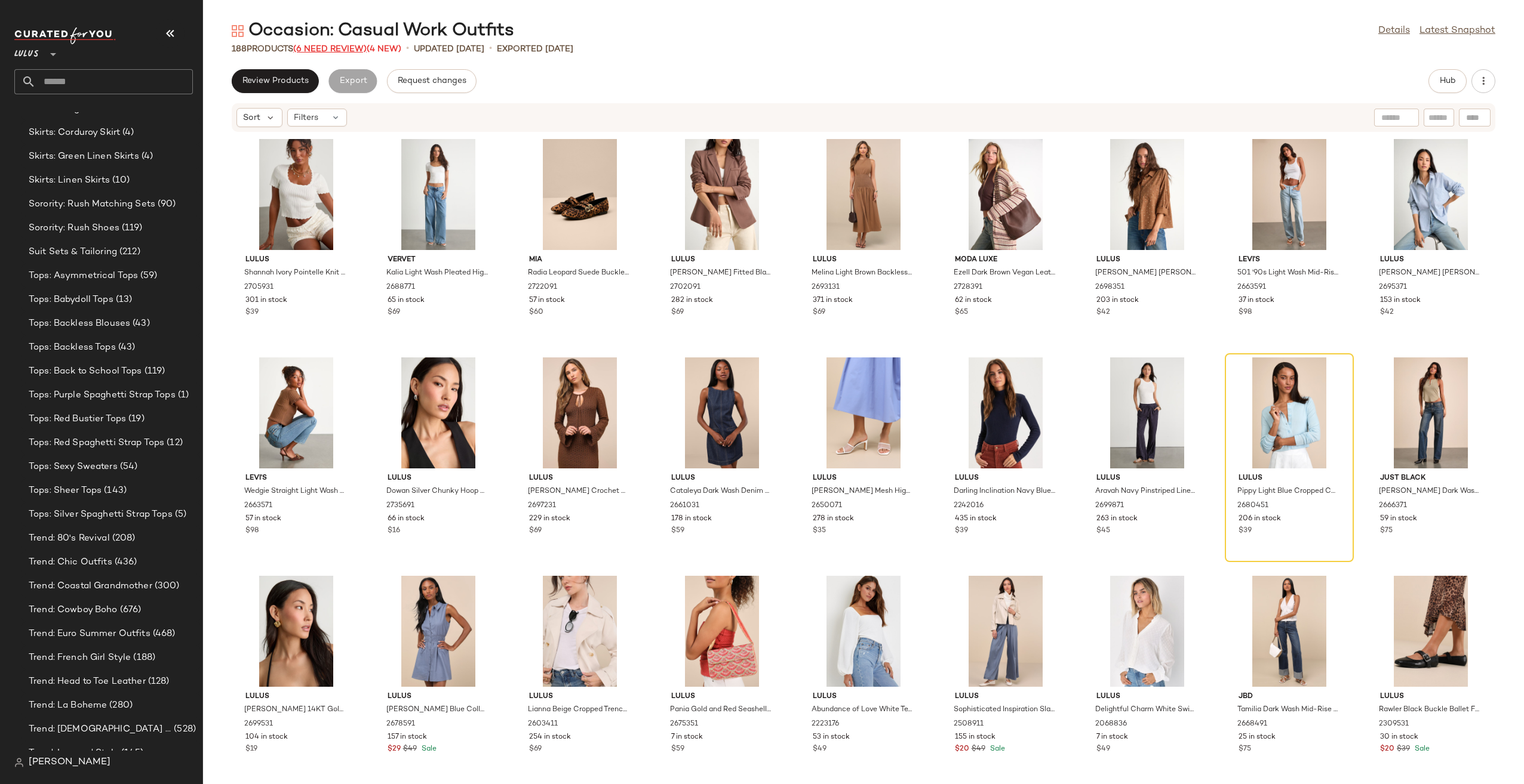
click at [336, 50] on span "(6 Need Review)" at bounding box center [330, 49] width 74 height 9
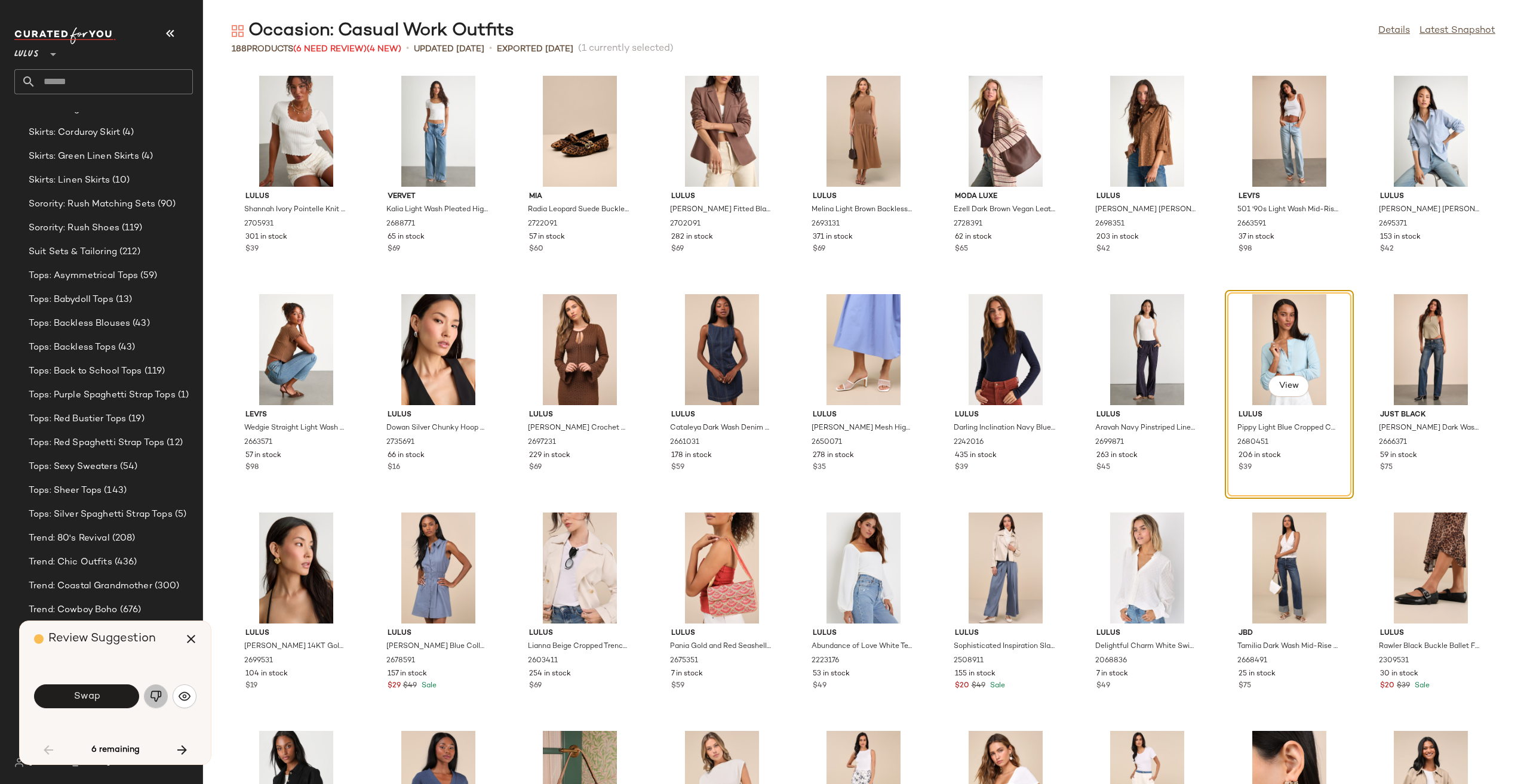
click at [154, 702] on img "button" at bounding box center [156, 697] width 12 height 12
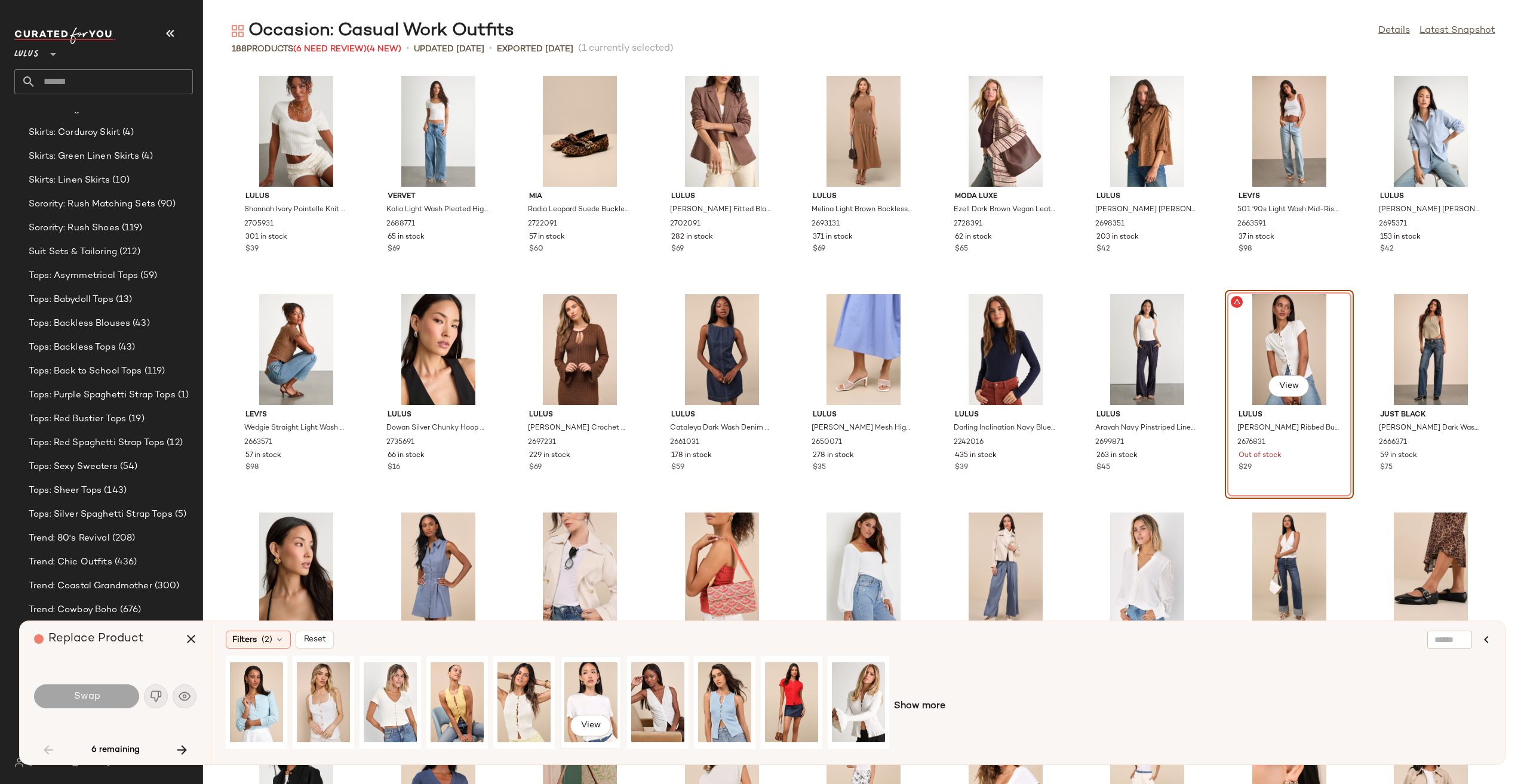
click at [583, 703] on div "View" at bounding box center [591, 702] width 53 height 84
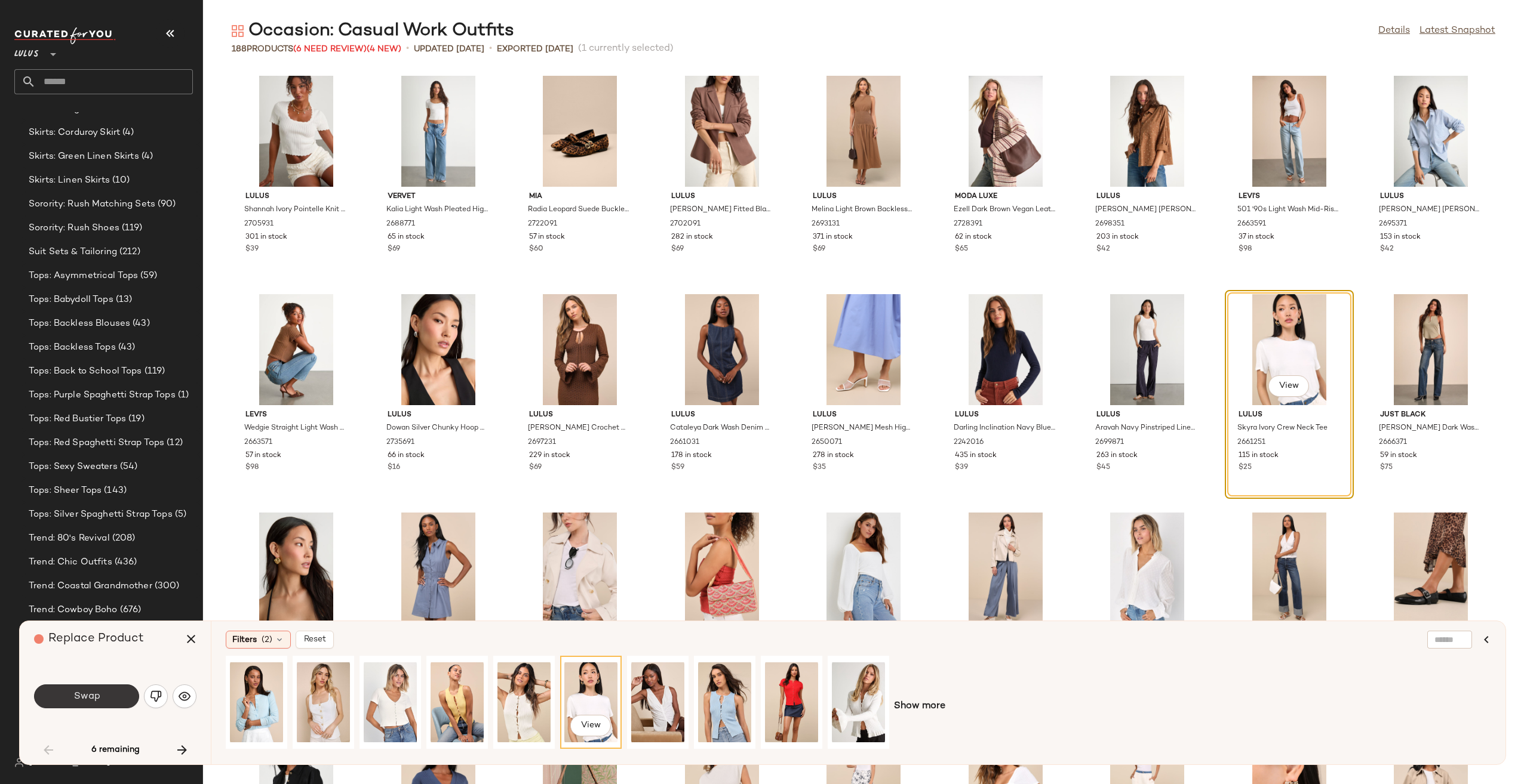
click at [90, 698] on span "Swap" at bounding box center [86, 696] width 27 height 11
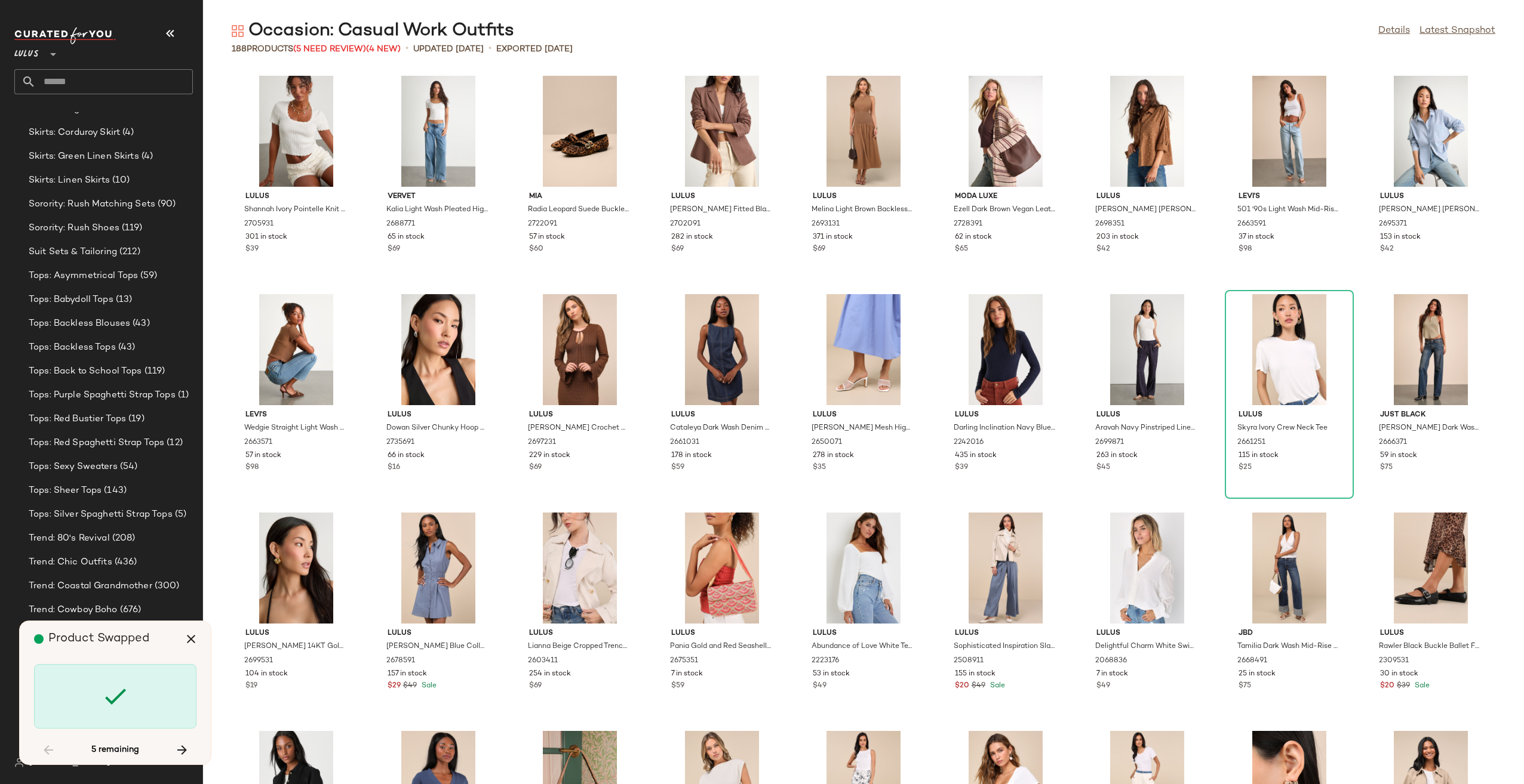
scroll to position [1311, 0]
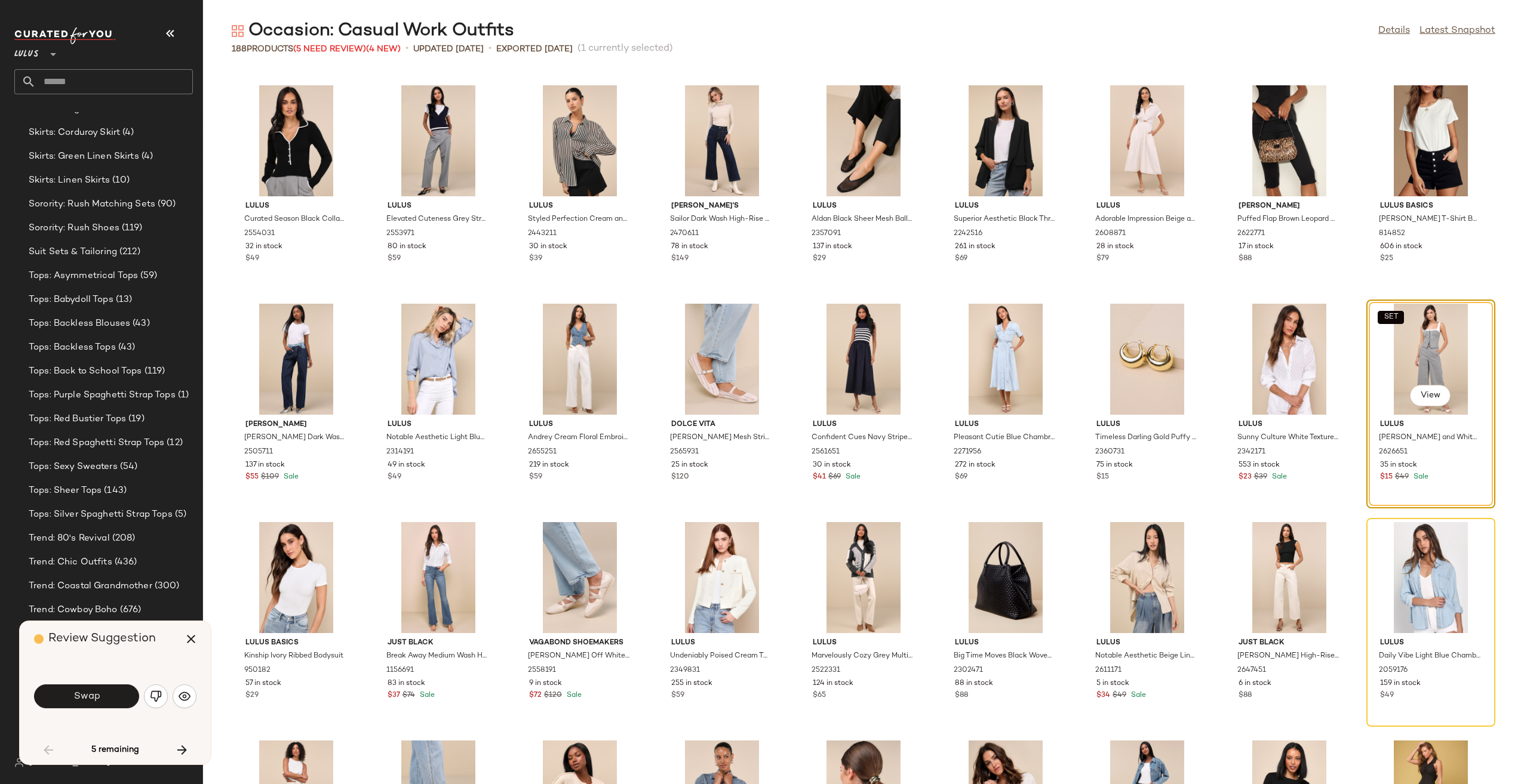
click at [90, 698] on span "Swap" at bounding box center [86, 696] width 27 height 11
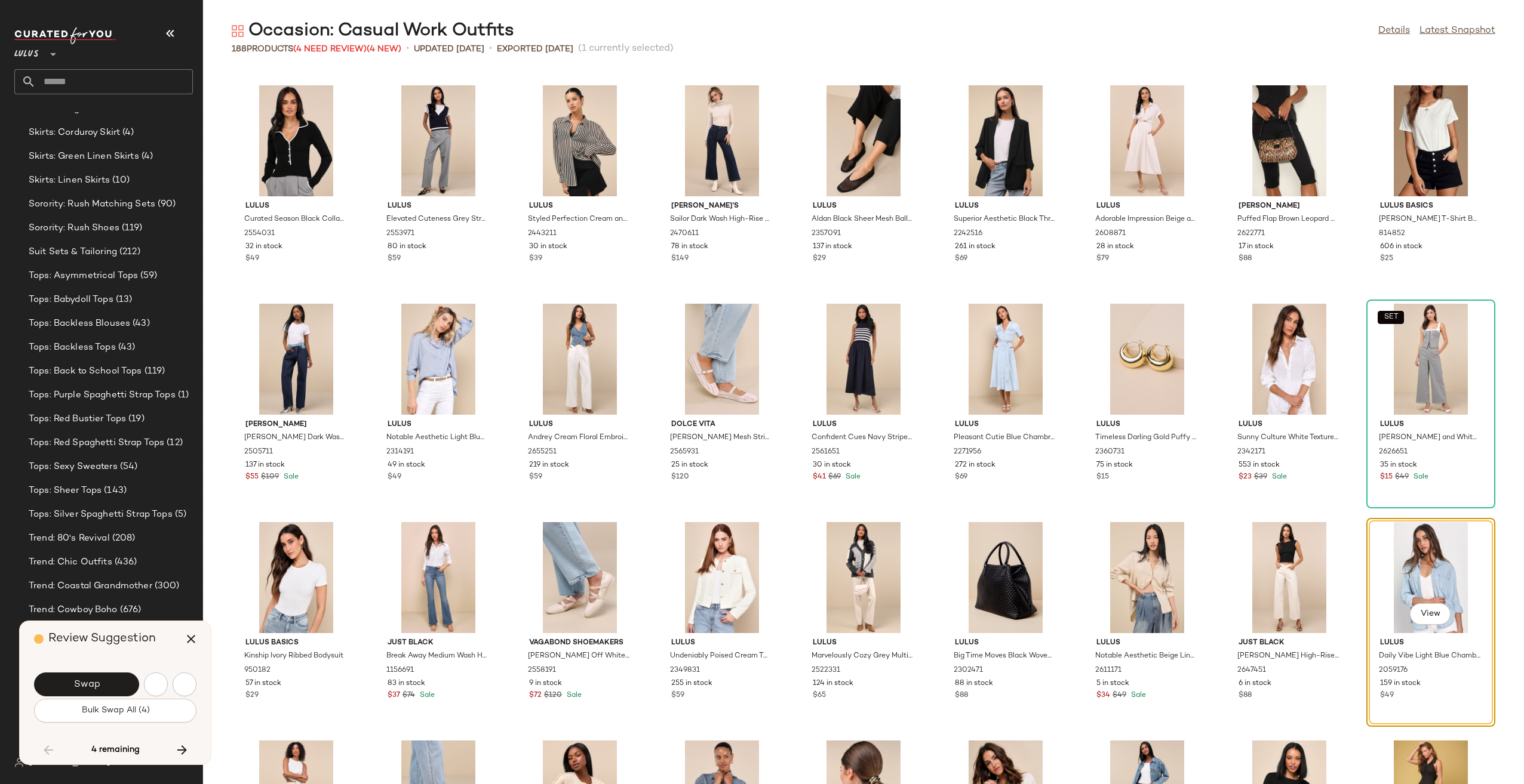
scroll to position [1529, 0]
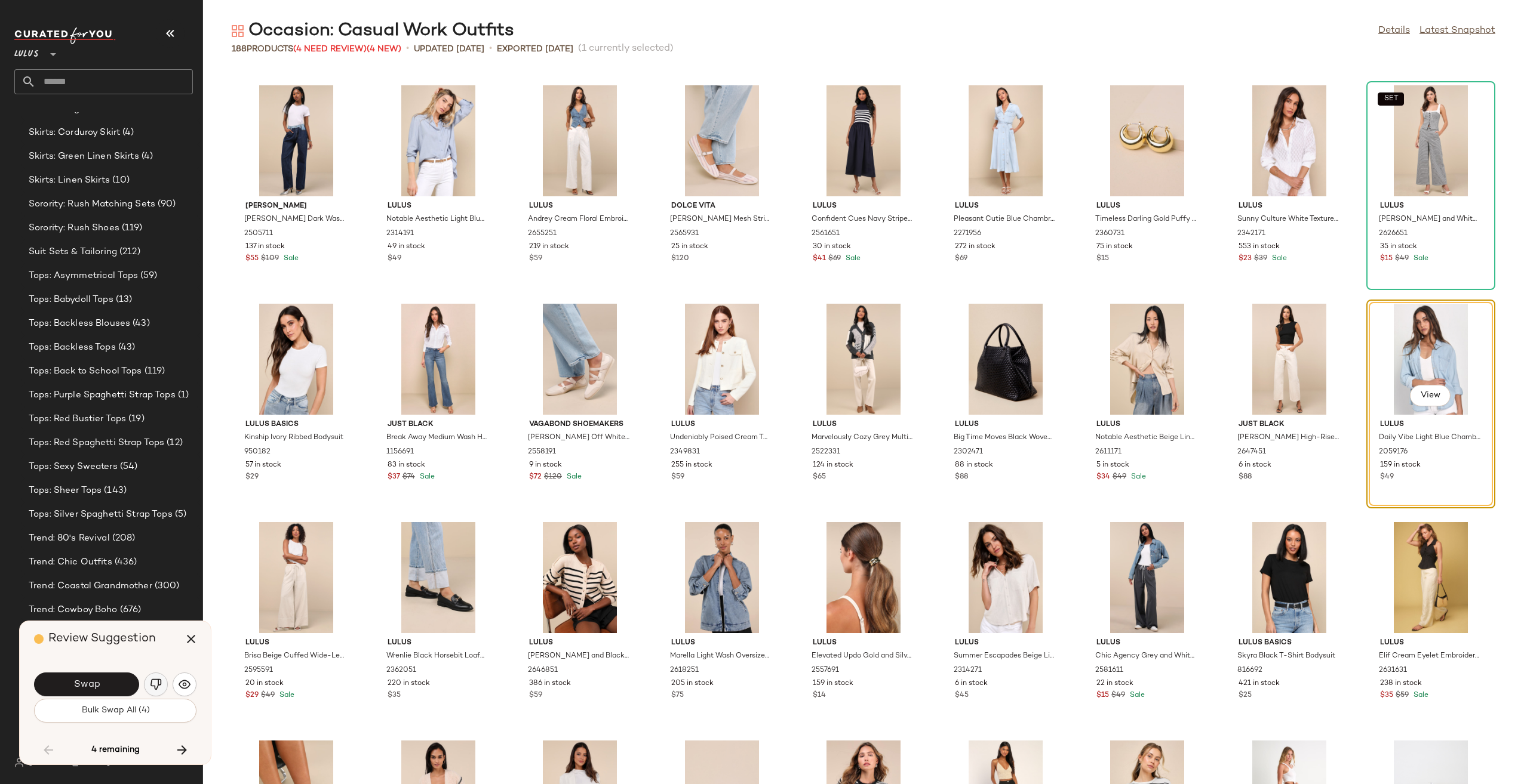
click at [153, 688] on img "button" at bounding box center [156, 684] width 12 height 12
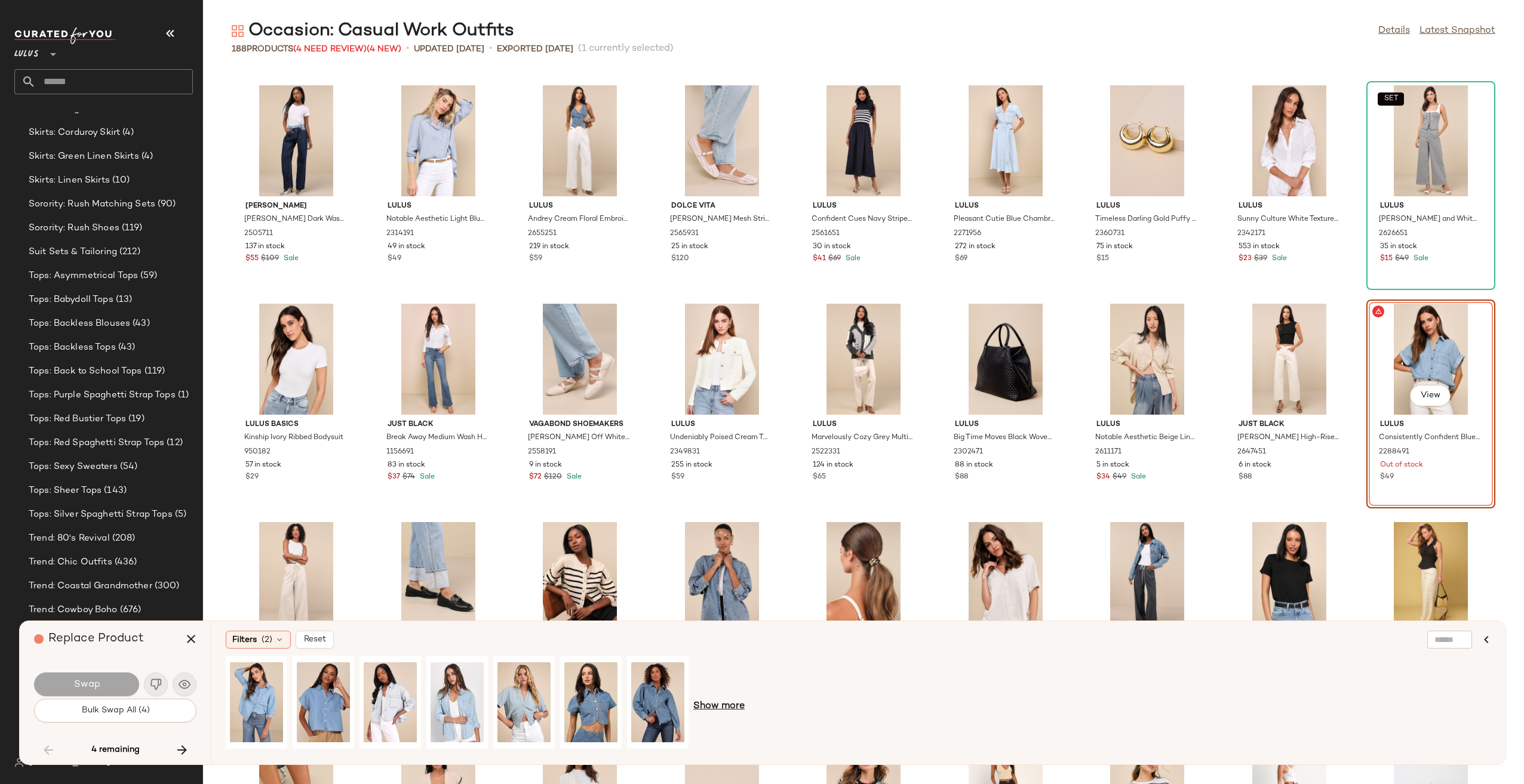
click at [718, 703] on span "Show more" at bounding box center [718, 706] width 52 height 14
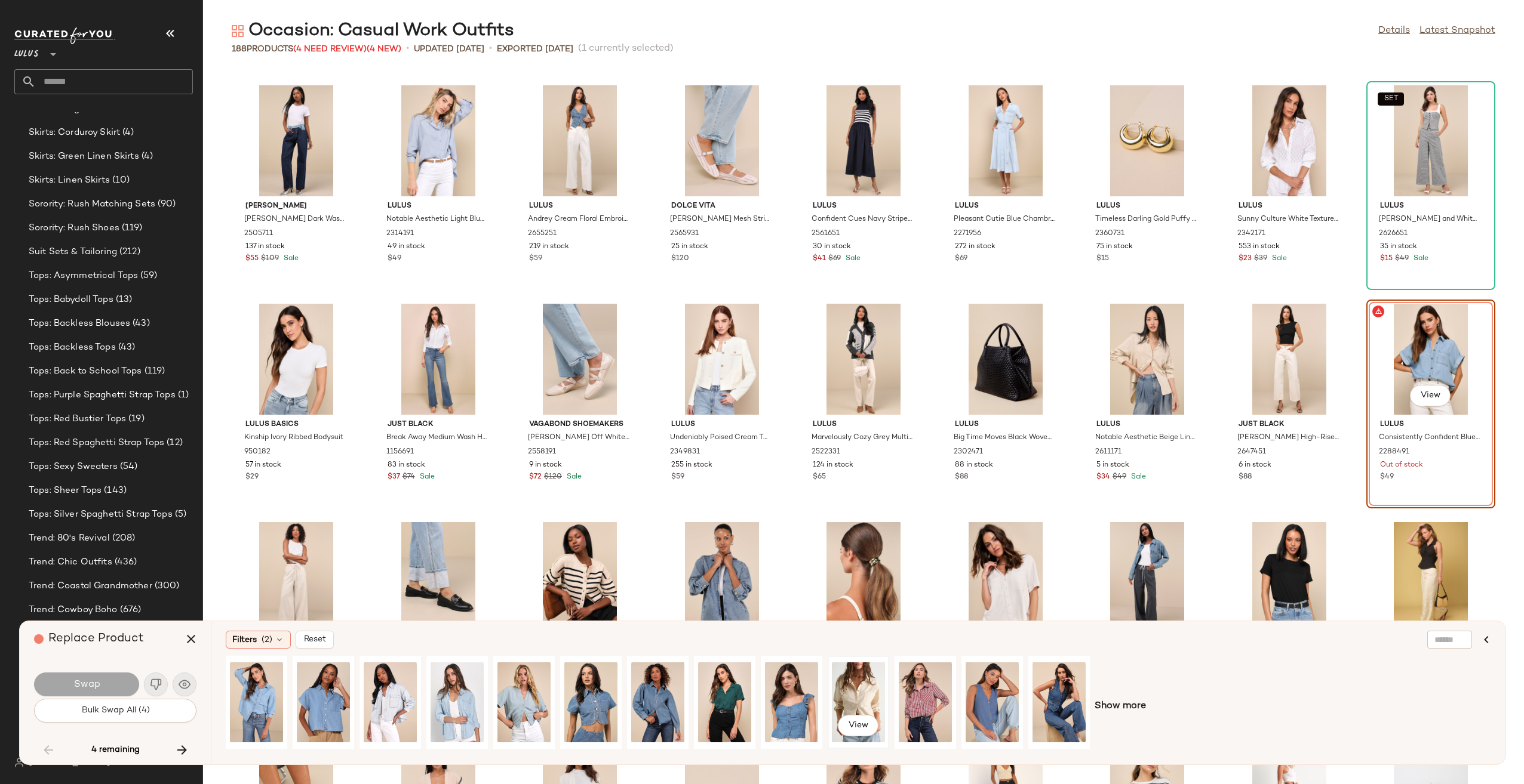
click at [855, 693] on div "View" at bounding box center [858, 702] width 53 height 84
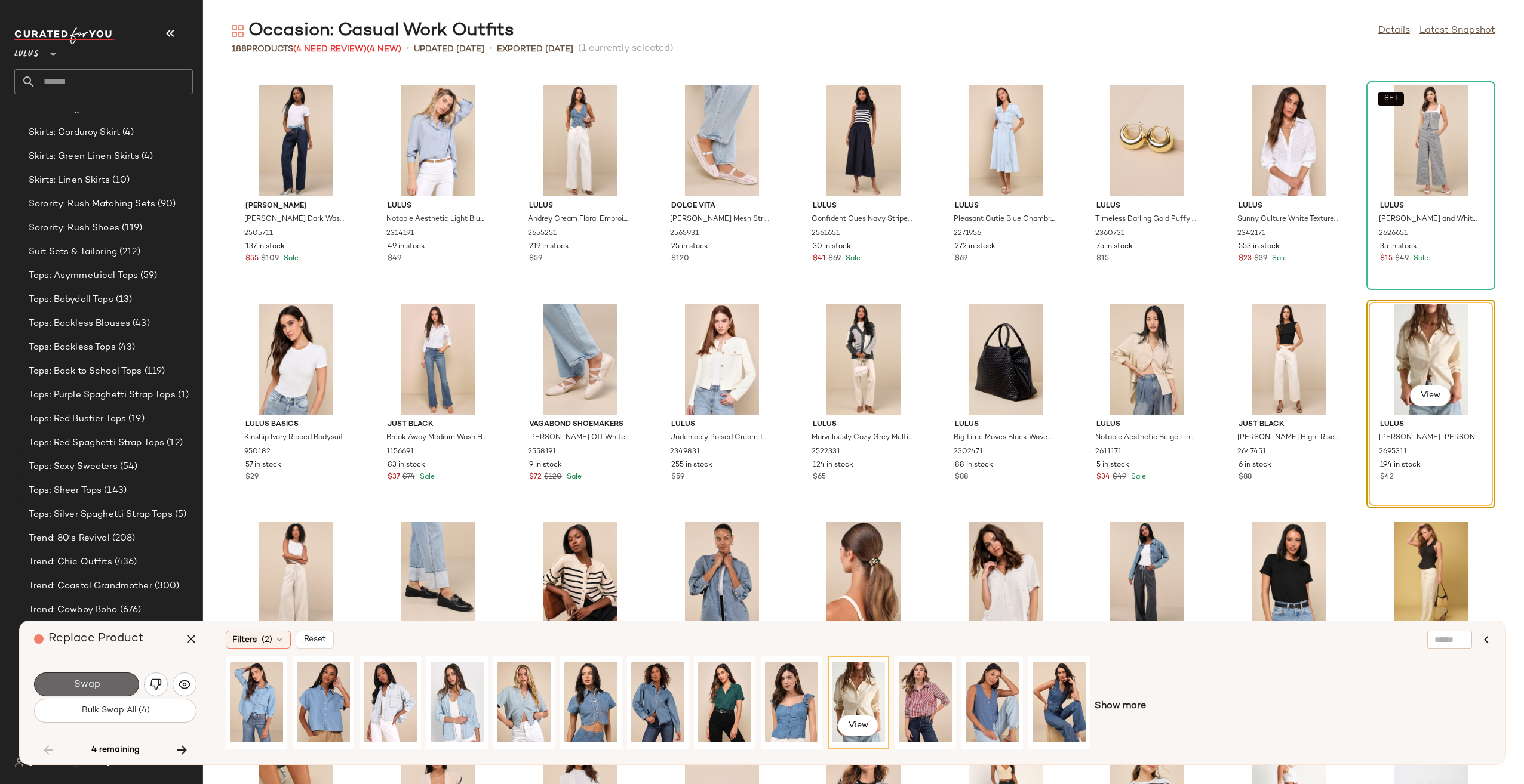
click at [93, 687] on span "Swap" at bounding box center [86, 684] width 27 height 11
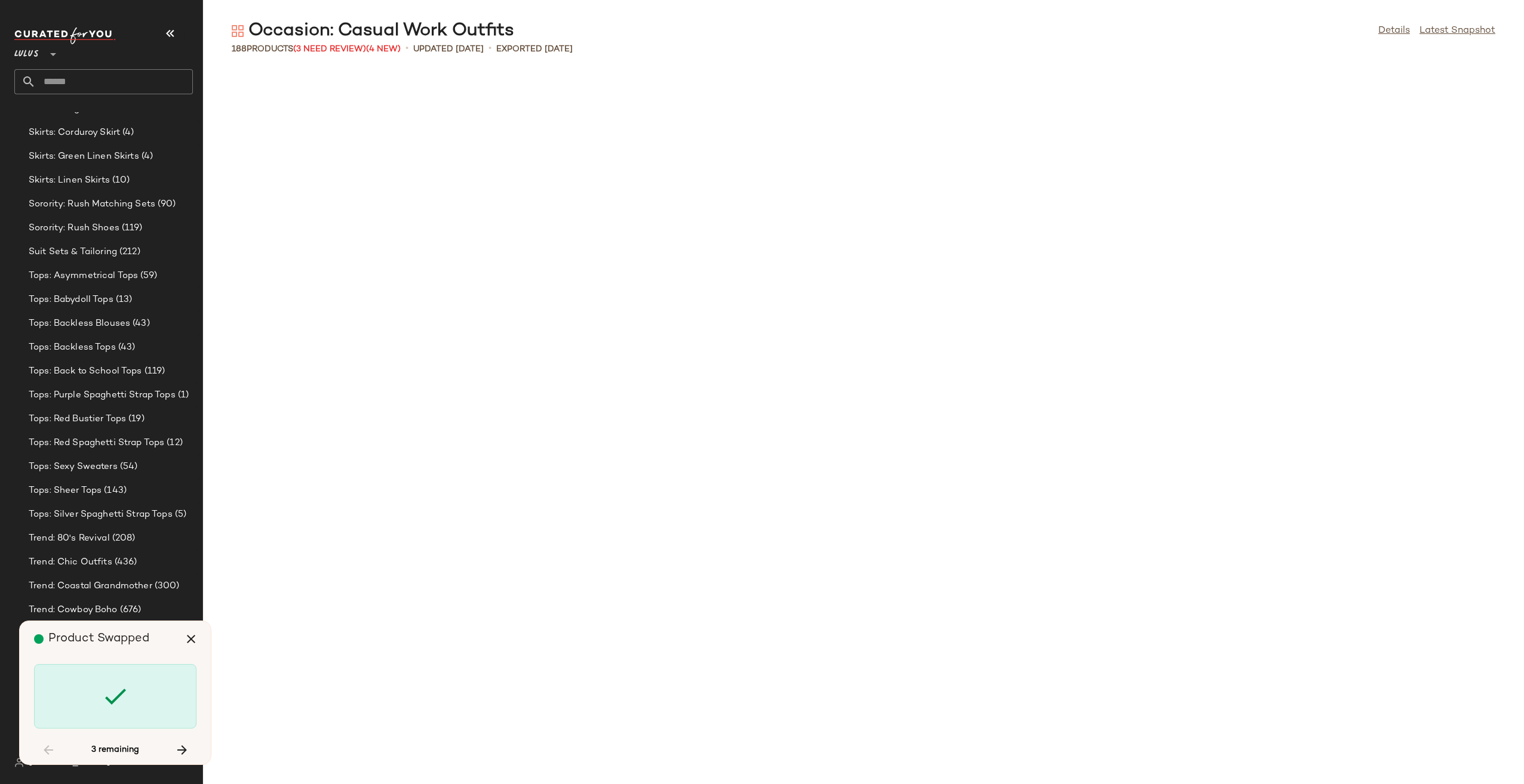
scroll to position [2622, 0]
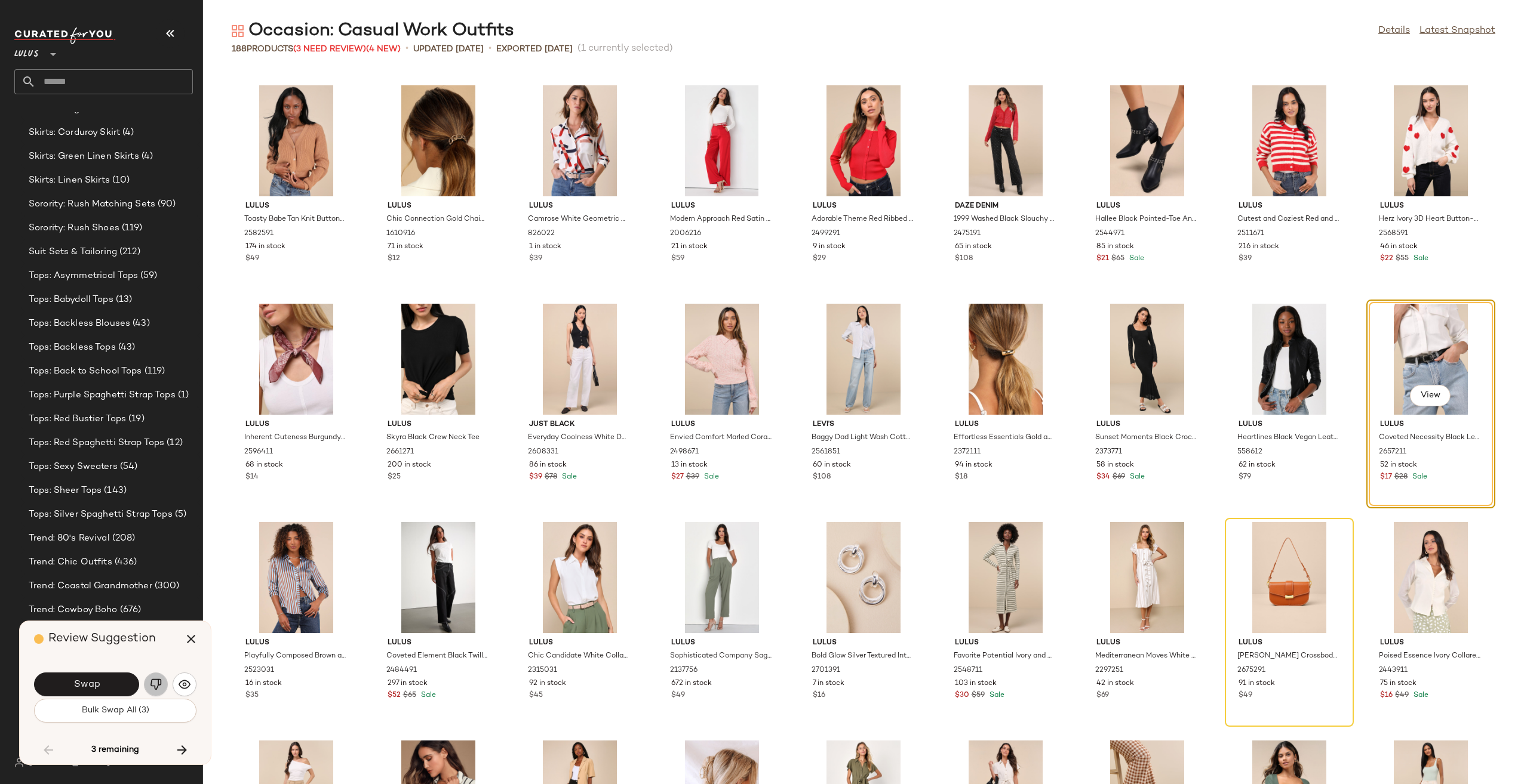
click at [152, 683] on img "button" at bounding box center [156, 684] width 12 height 12
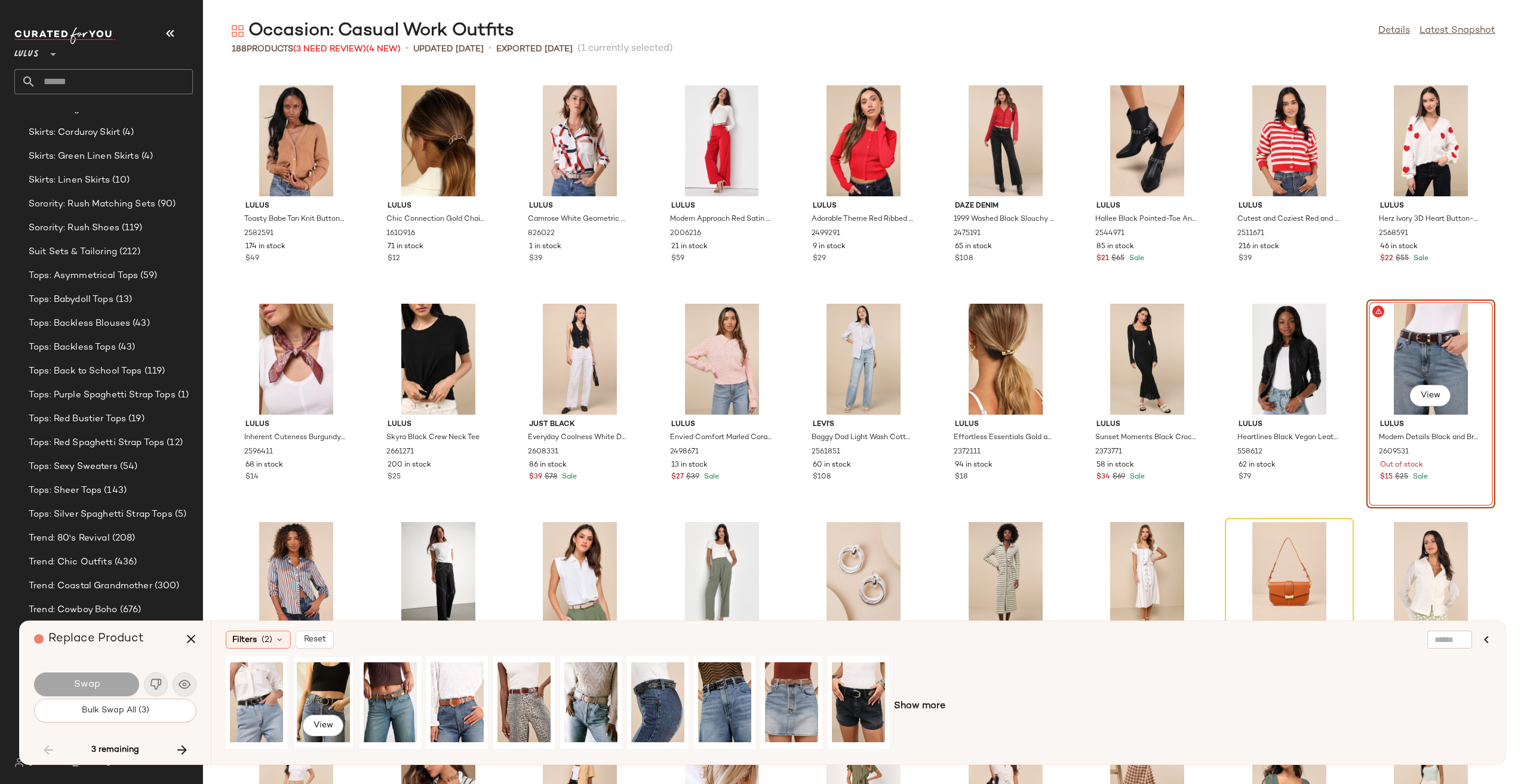
click at [303, 694] on div "View" at bounding box center [323, 702] width 53 height 84
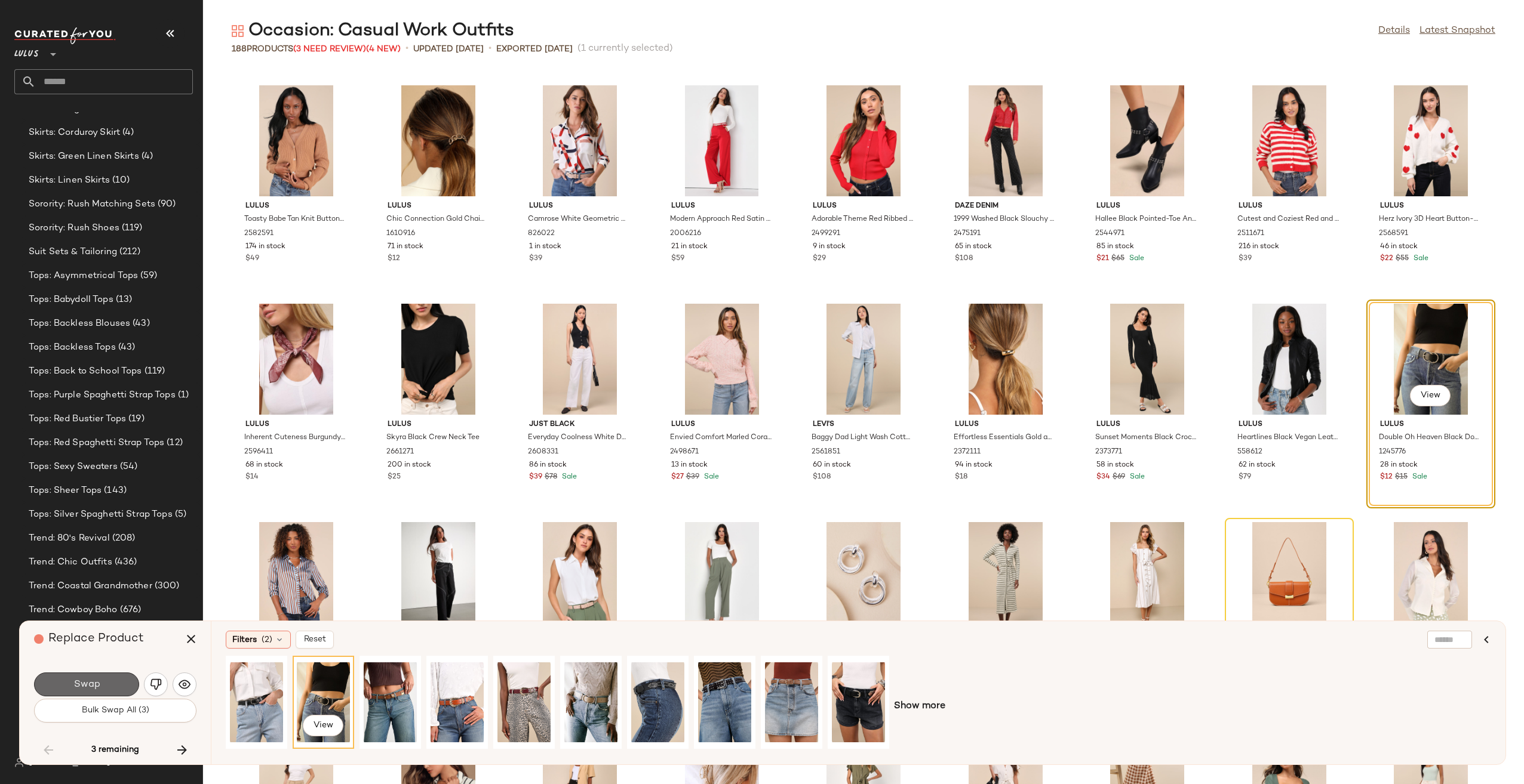
click at [124, 681] on button "Swap" at bounding box center [86, 684] width 105 height 24
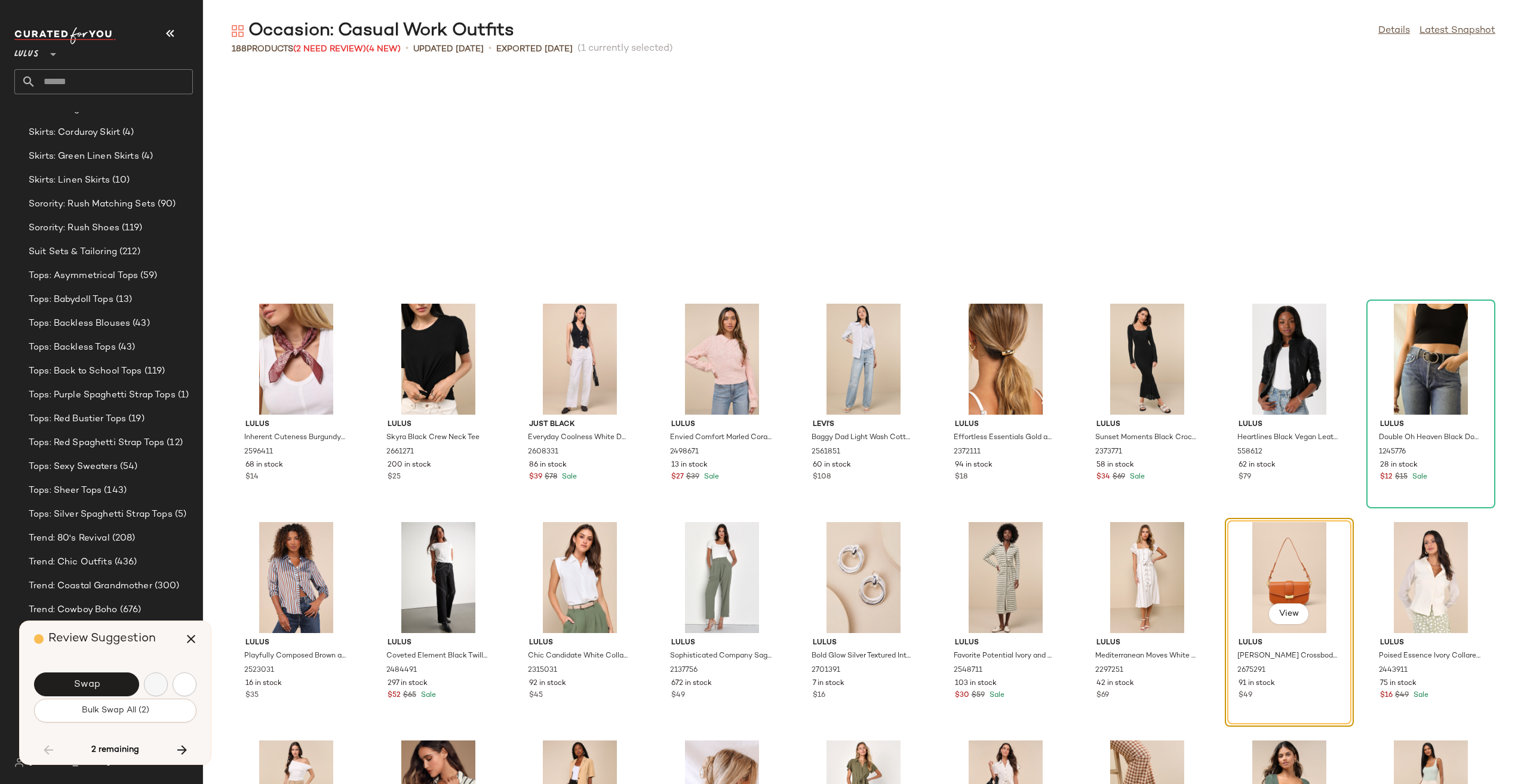
scroll to position [2840, 0]
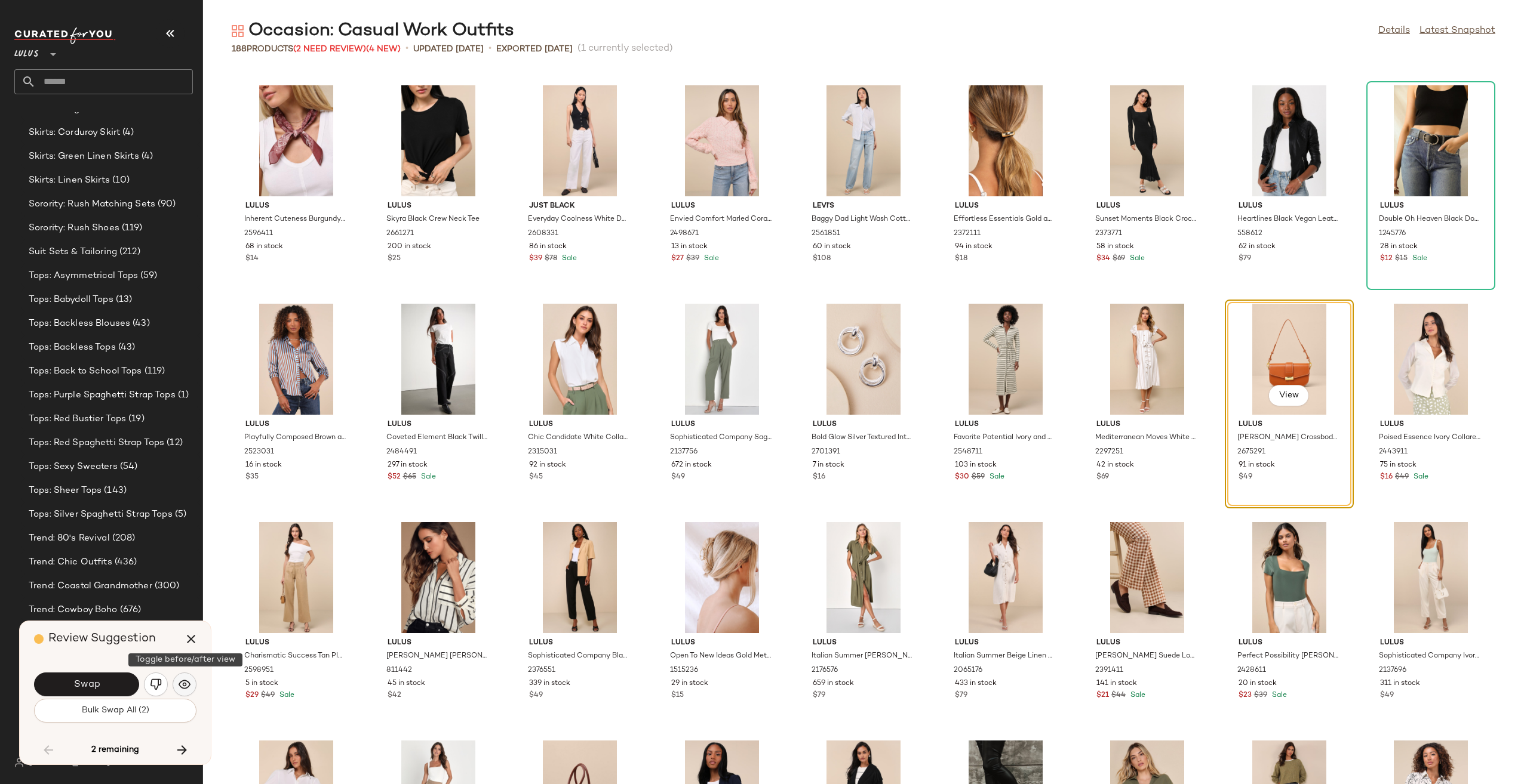
click at [178, 686] on img "button" at bounding box center [184, 684] width 12 height 12
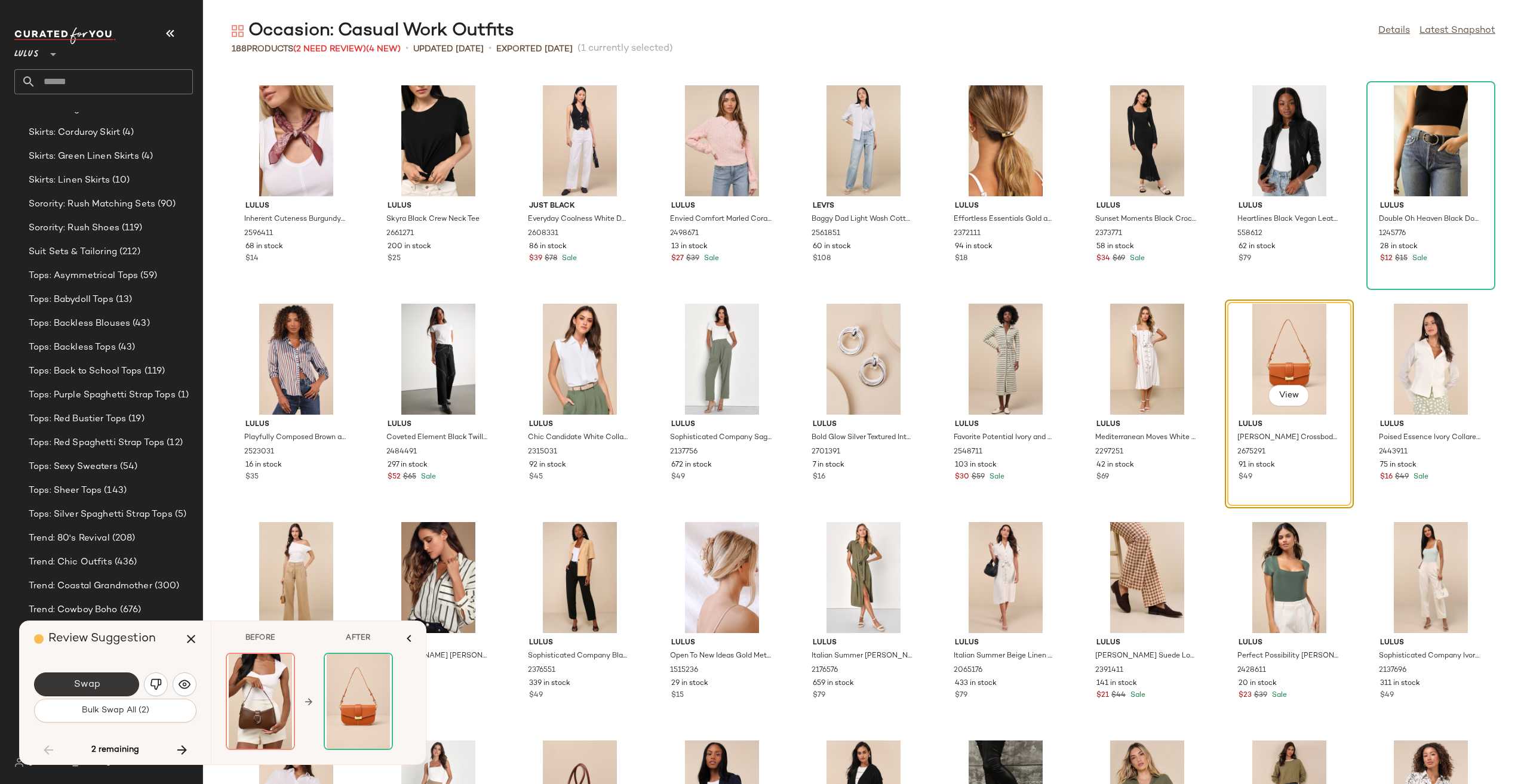
click at [119, 684] on button "Swap" at bounding box center [86, 684] width 105 height 24
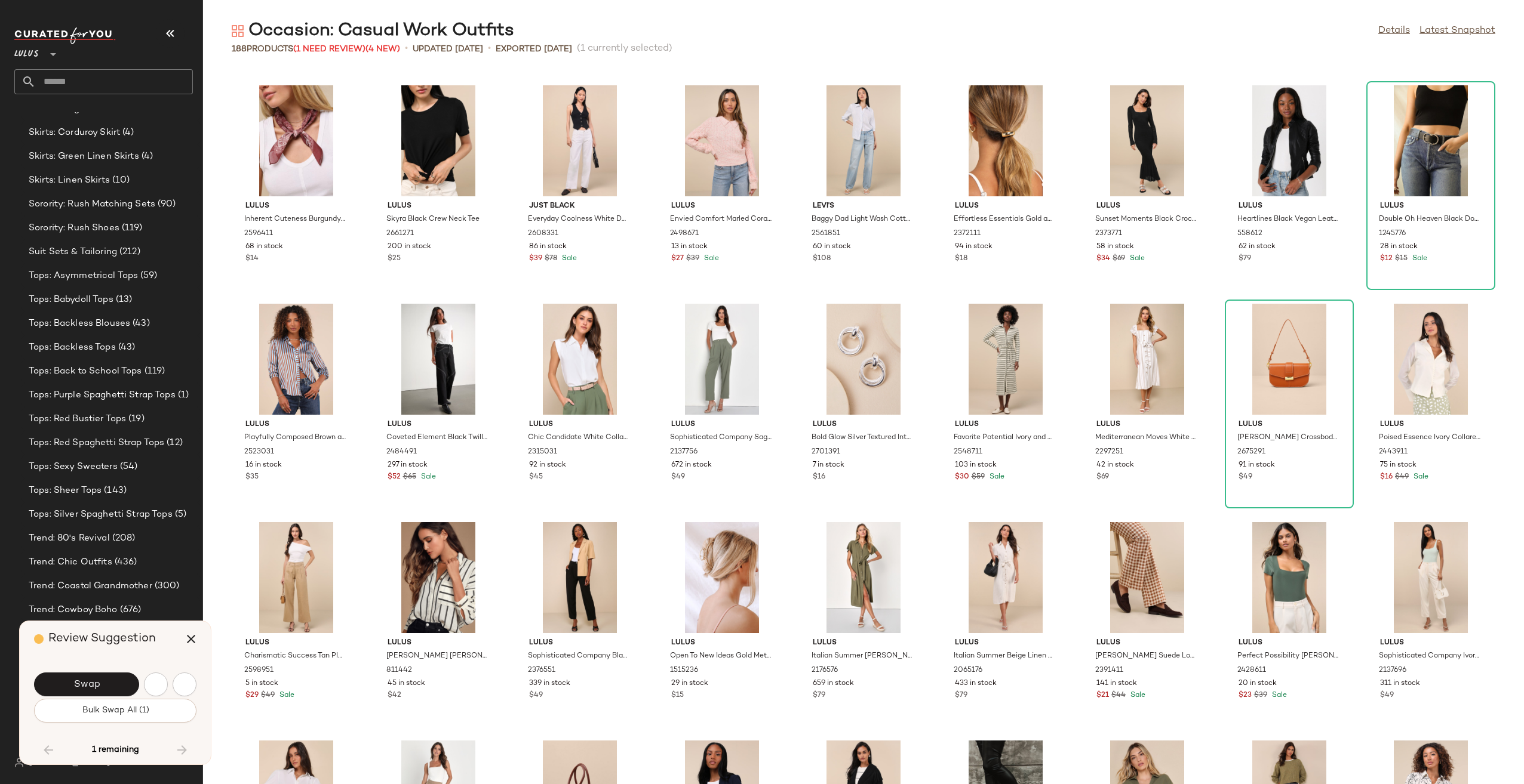
scroll to position [3714, 0]
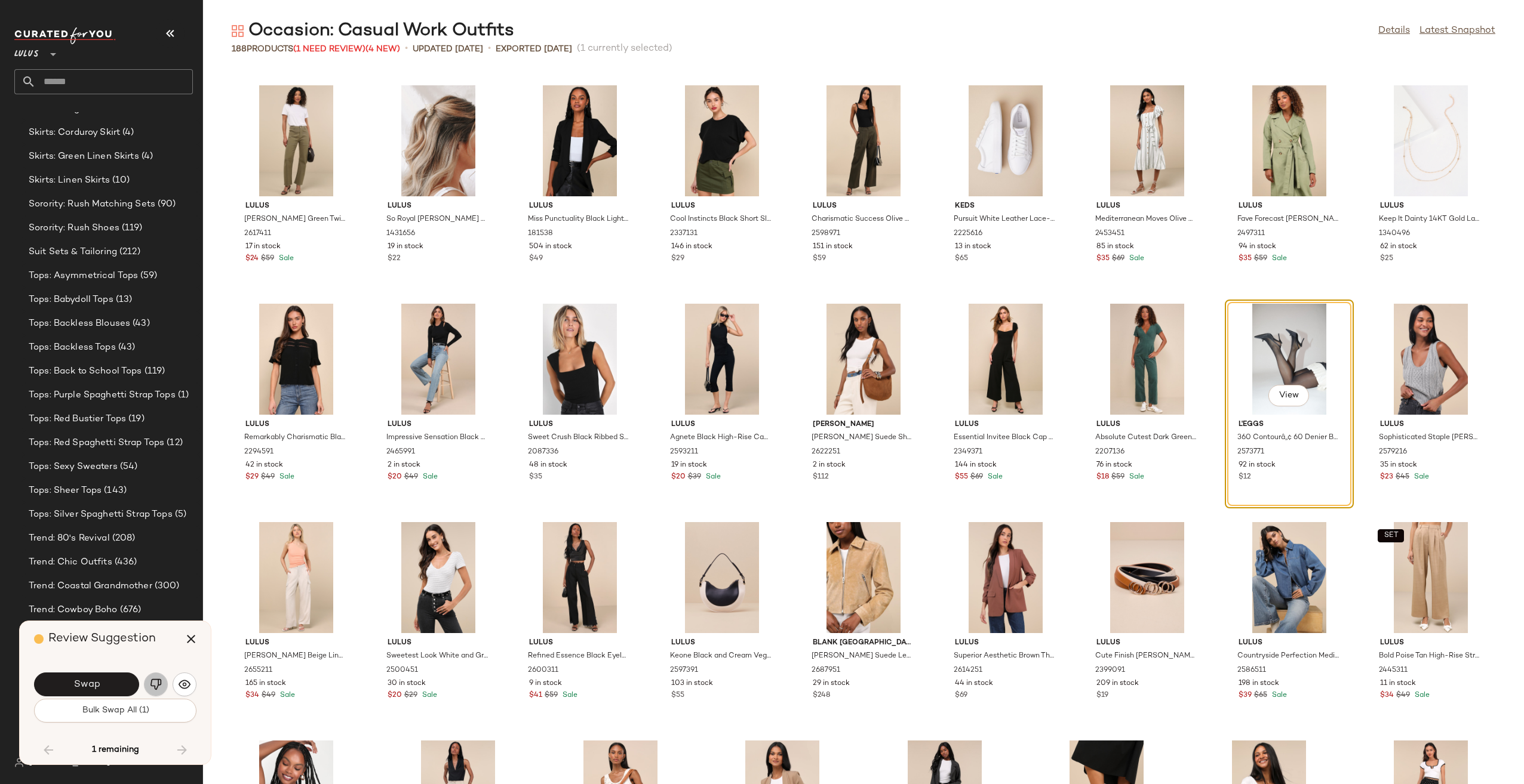
click at [156, 683] on img "button" at bounding box center [156, 684] width 12 height 12
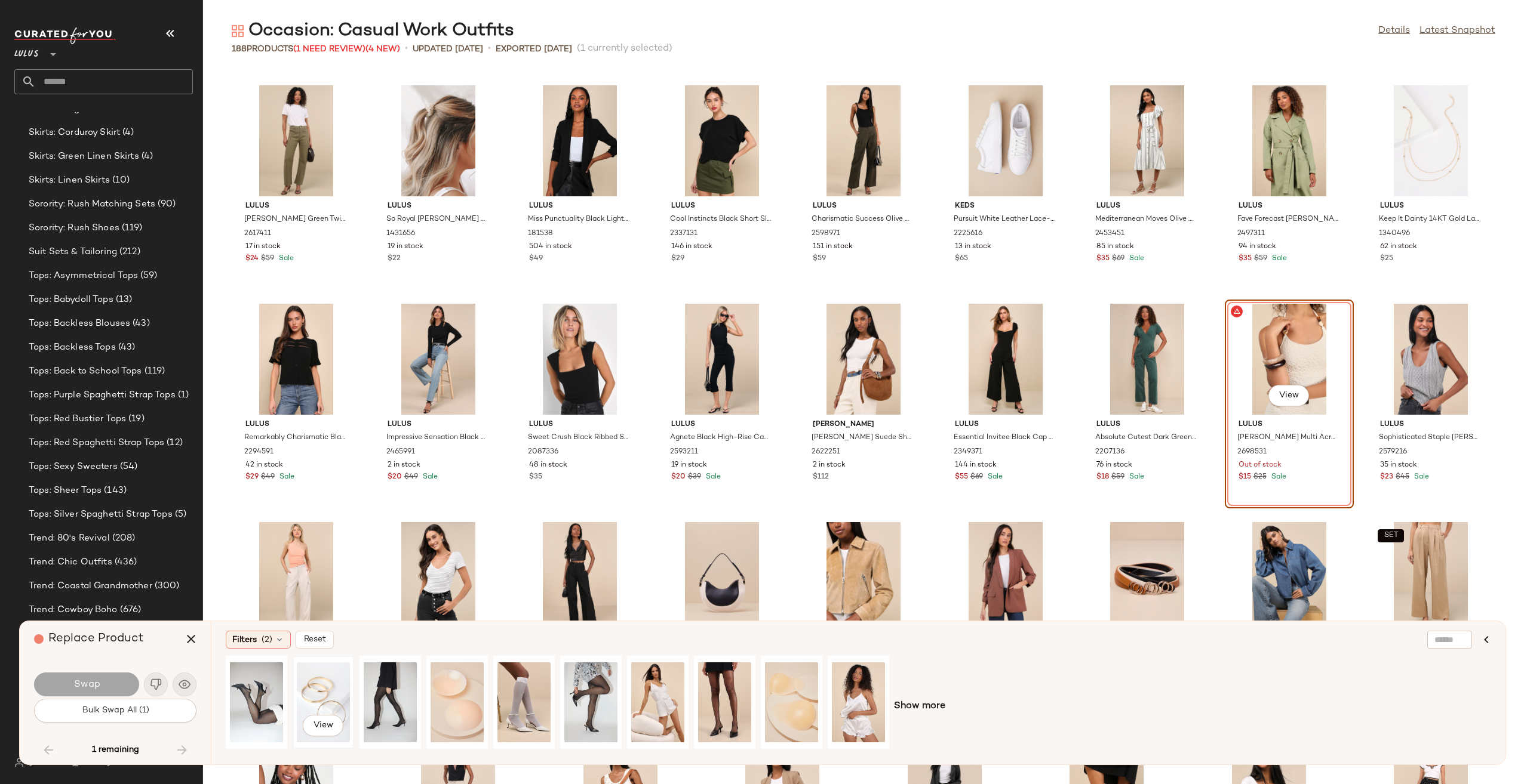
click at [319, 702] on div "View" at bounding box center [323, 702] width 53 height 84
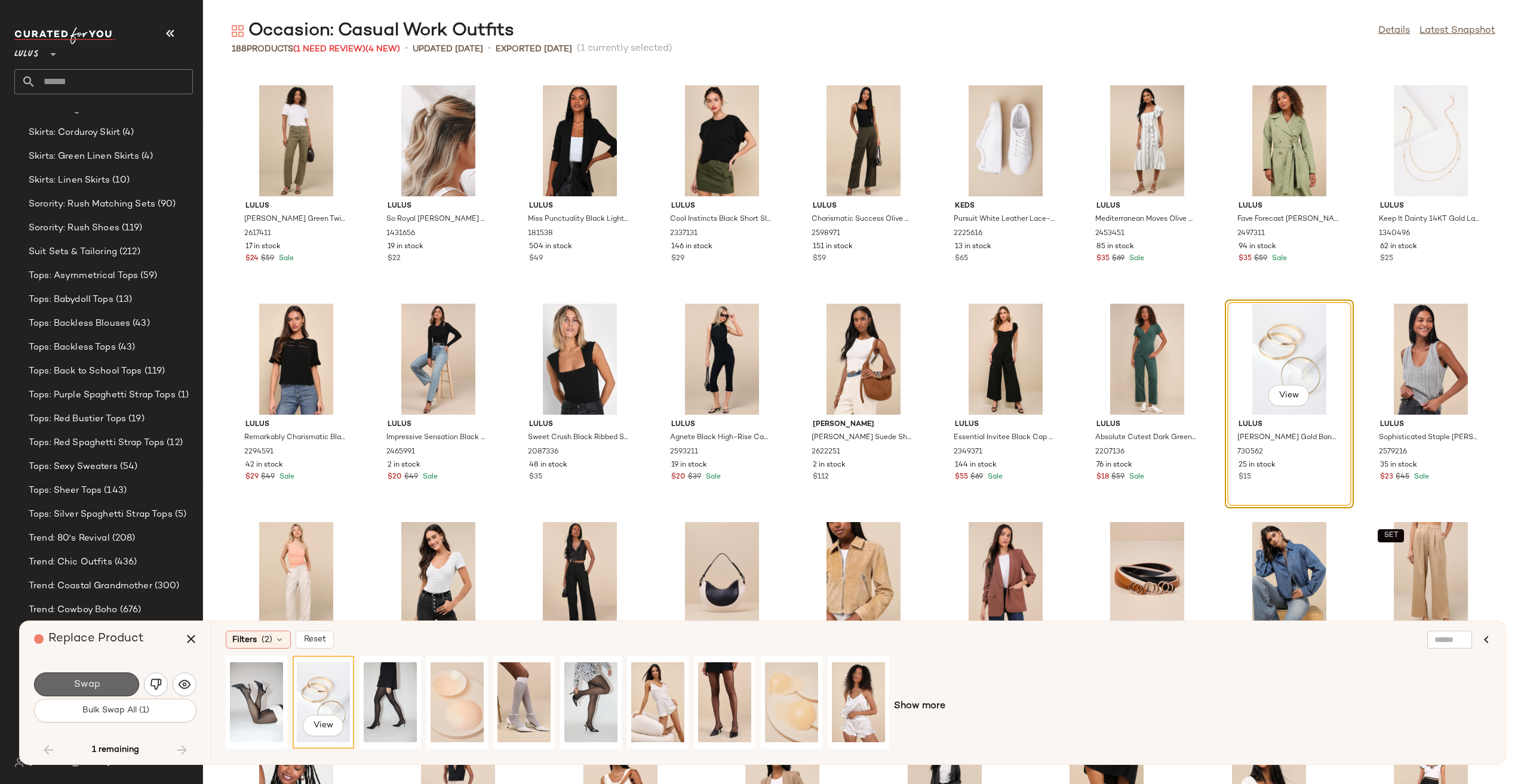
click at [118, 688] on button "Swap" at bounding box center [86, 684] width 105 height 24
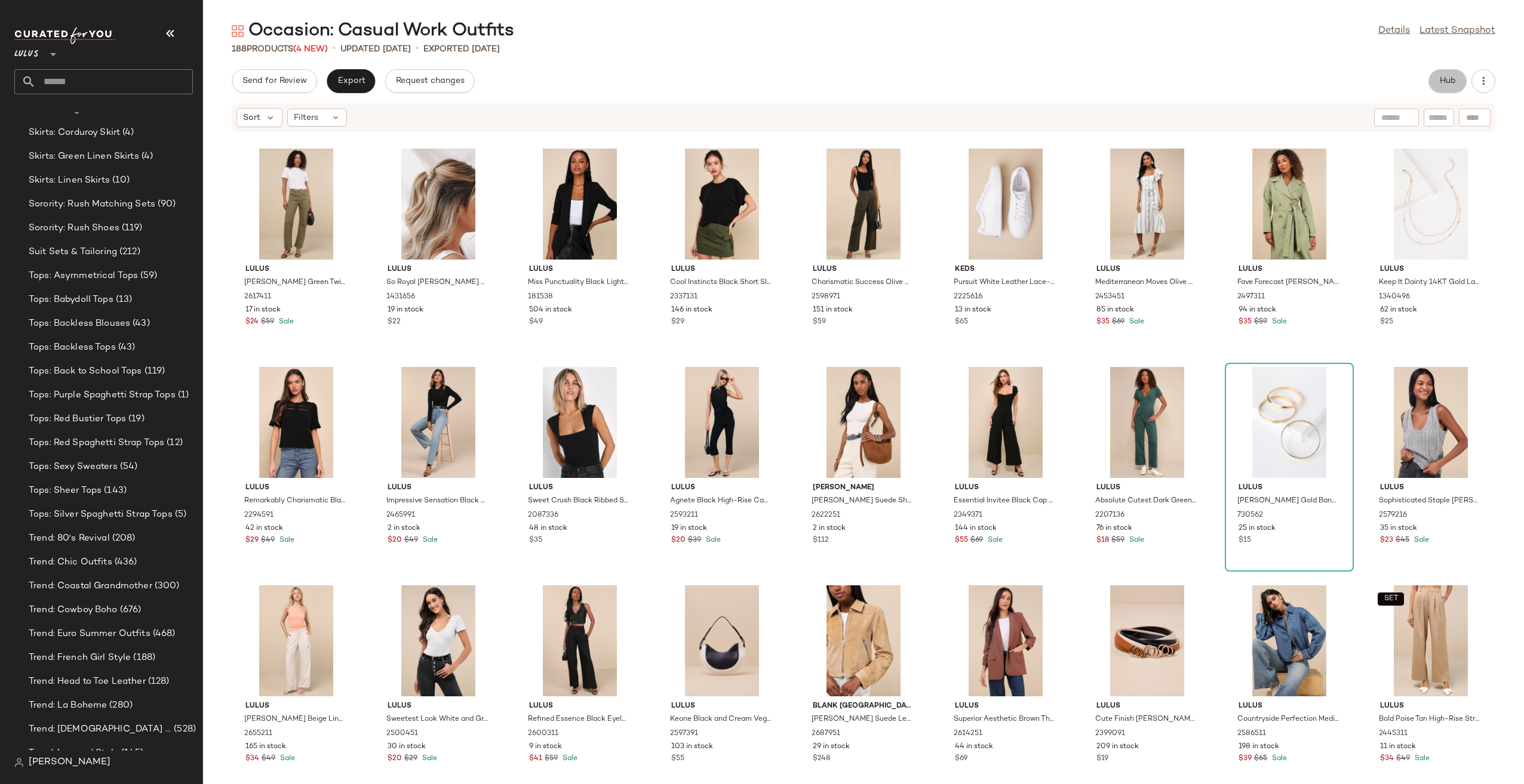
click at [1456, 82] on button "Hub" at bounding box center [1447, 81] width 38 height 24
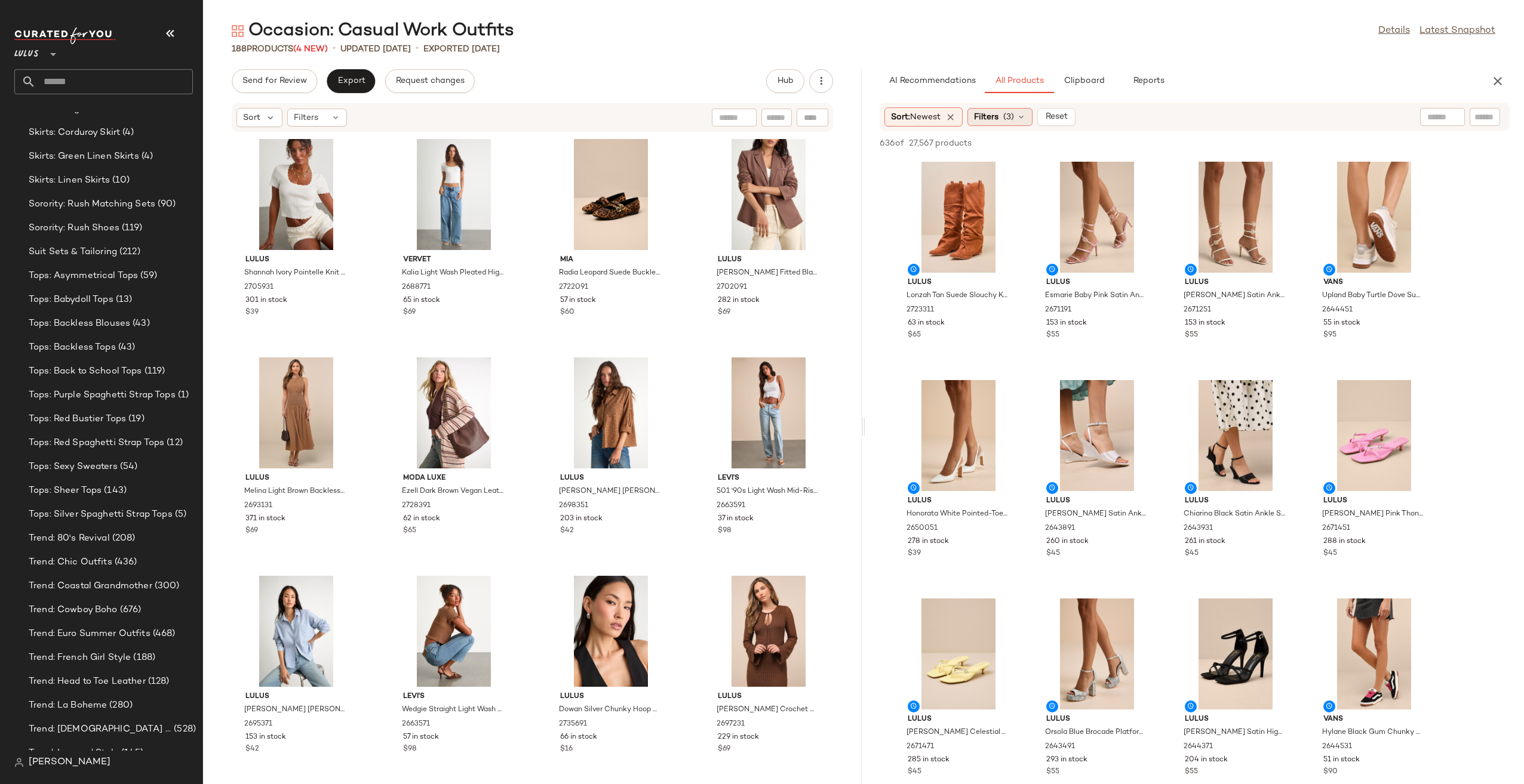
click at [1020, 117] on icon at bounding box center [1021, 117] width 9 height 9
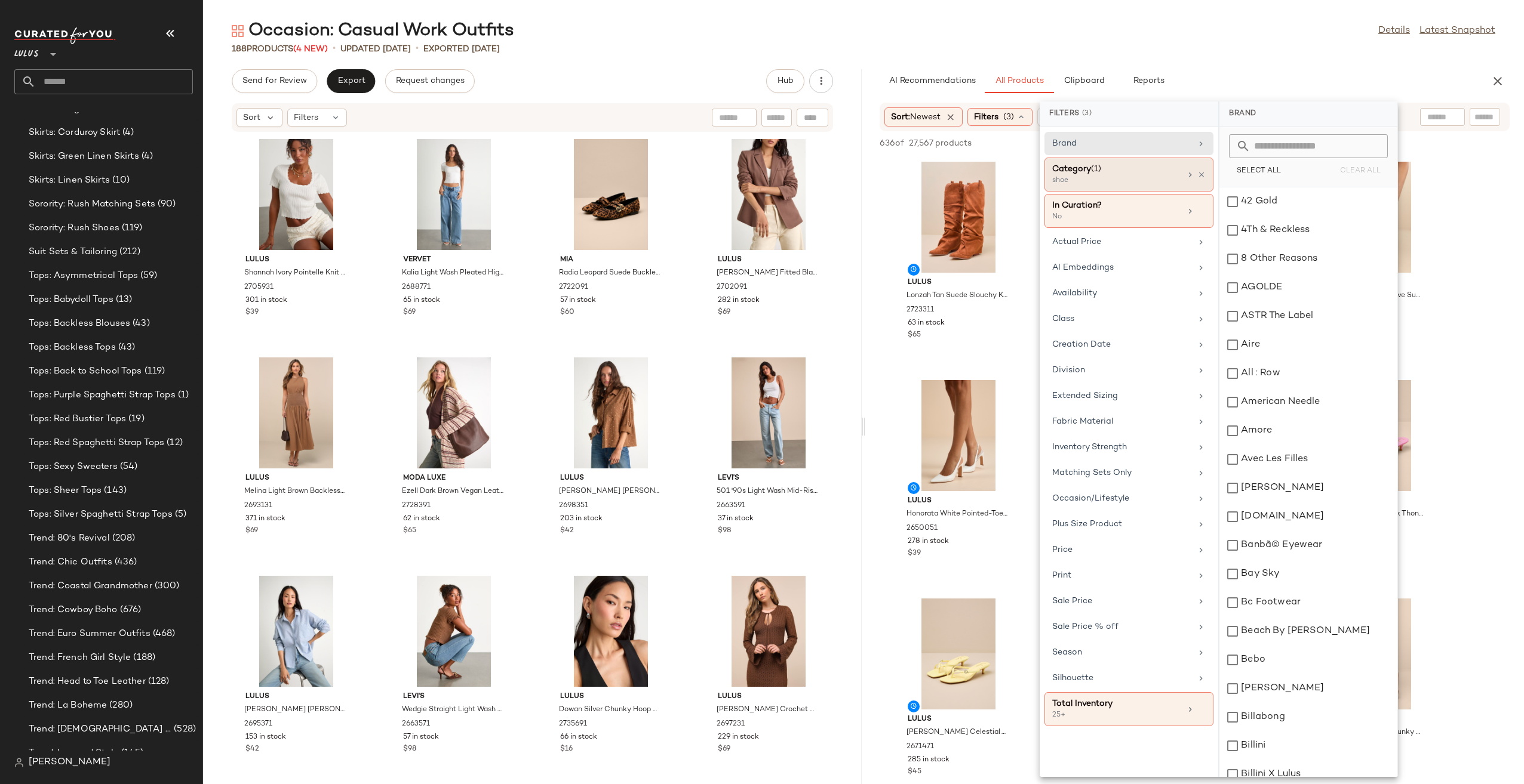
click at [1210, 194] on div "Category (1) shoe" at bounding box center [1129, 211] width 169 height 34
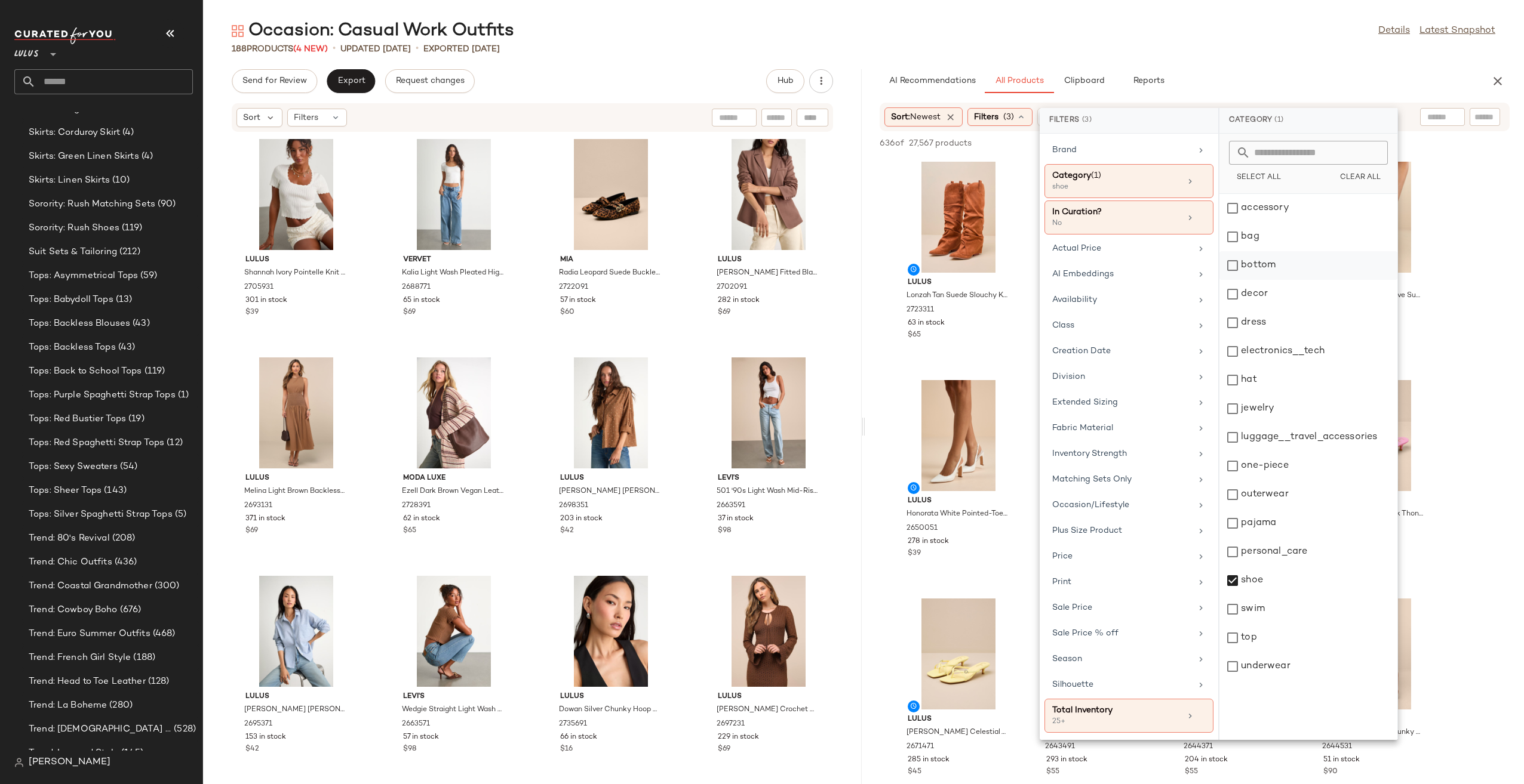
click at [1272, 280] on div "bottom" at bounding box center [1308, 294] width 178 height 29
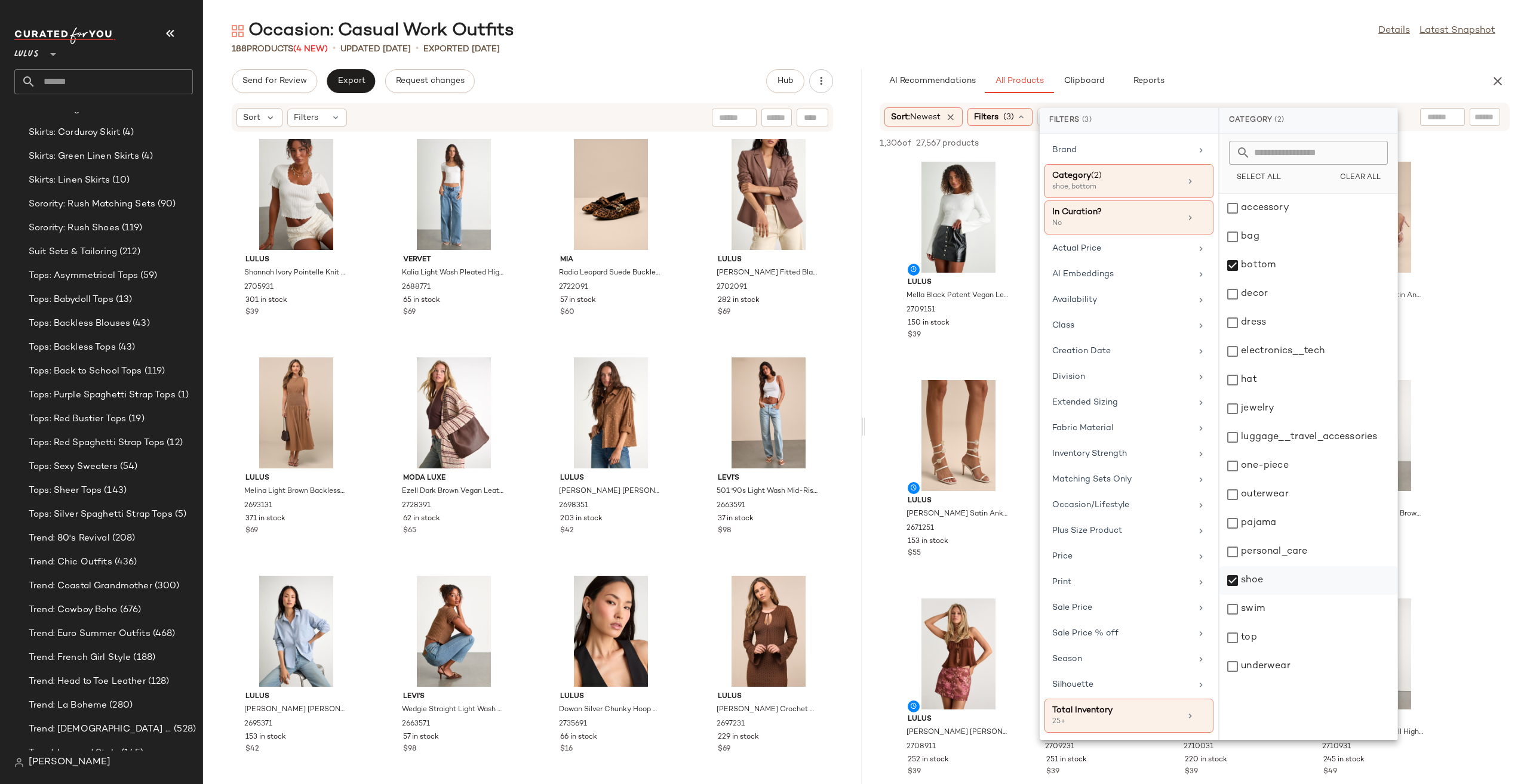
click at [1256, 595] on div "shoe" at bounding box center [1308, 609] width 178 height 29
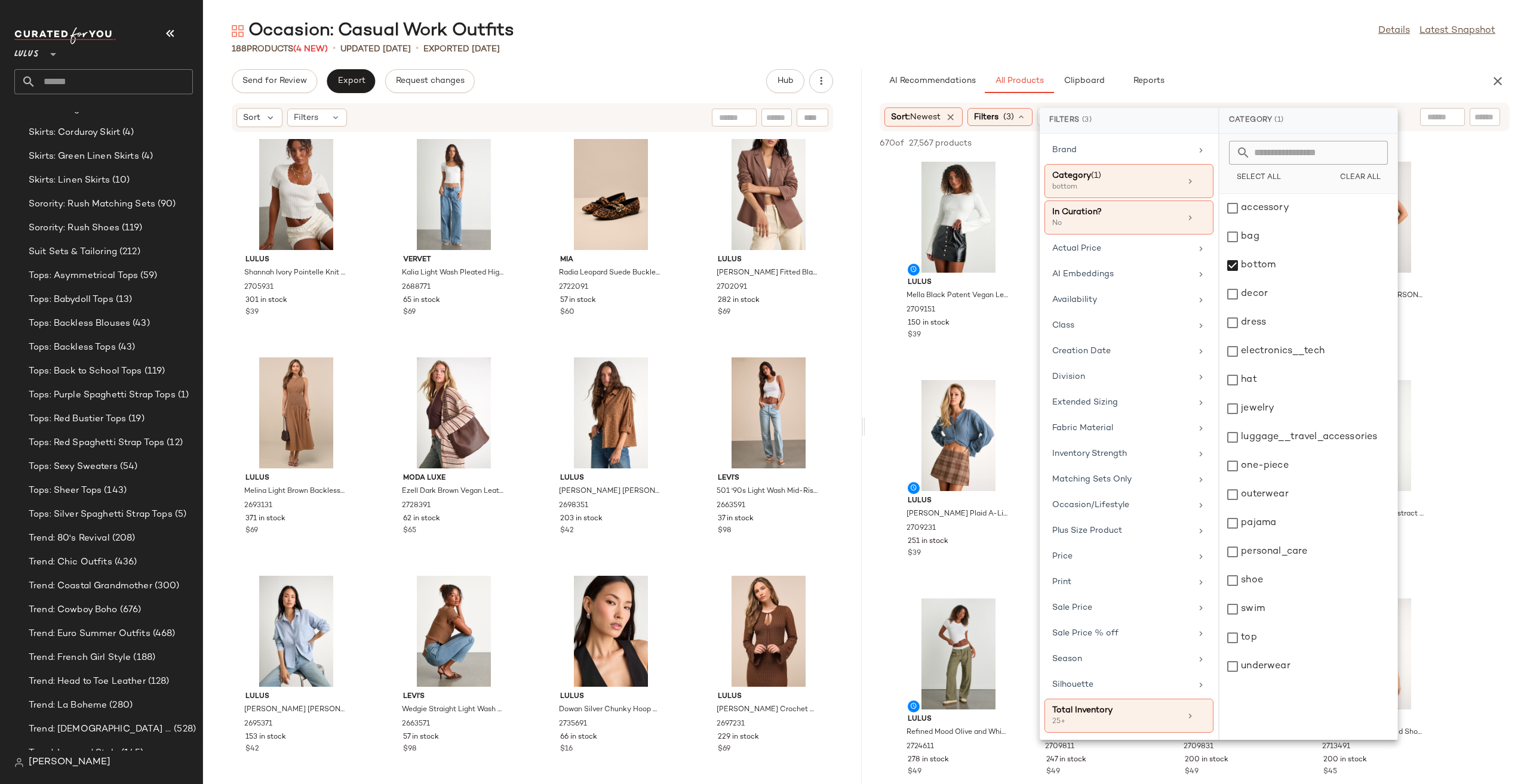
click at [1221, 42] on div "Occasion: Casual Work Outfits Details Latest Snapshot" at bounding box center [863, 31] width 1321 height 24
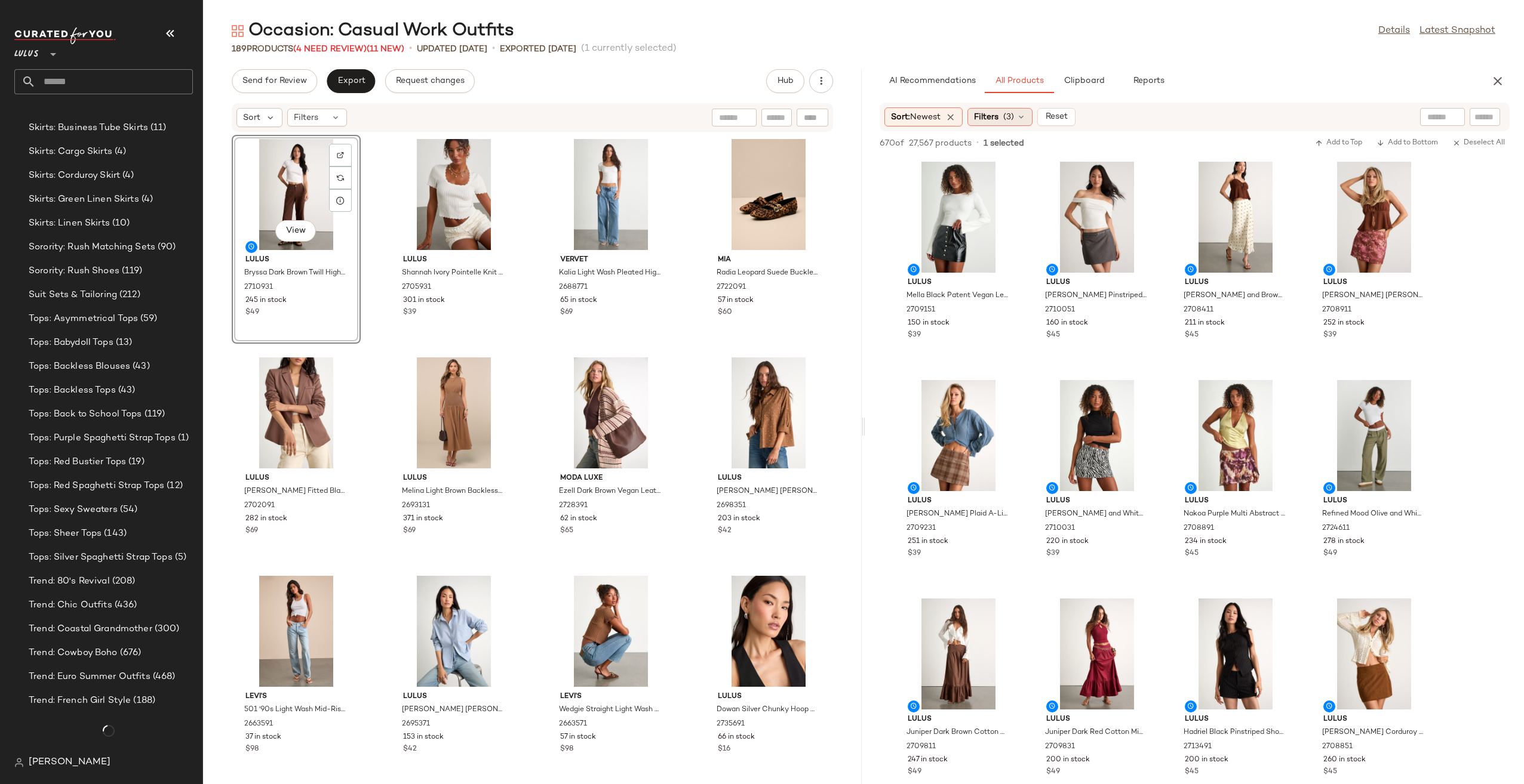
scroll to position [3120, 0]
click at [983, 120] on span "Filters" at bounding box center [986, 117] width 25 height 13
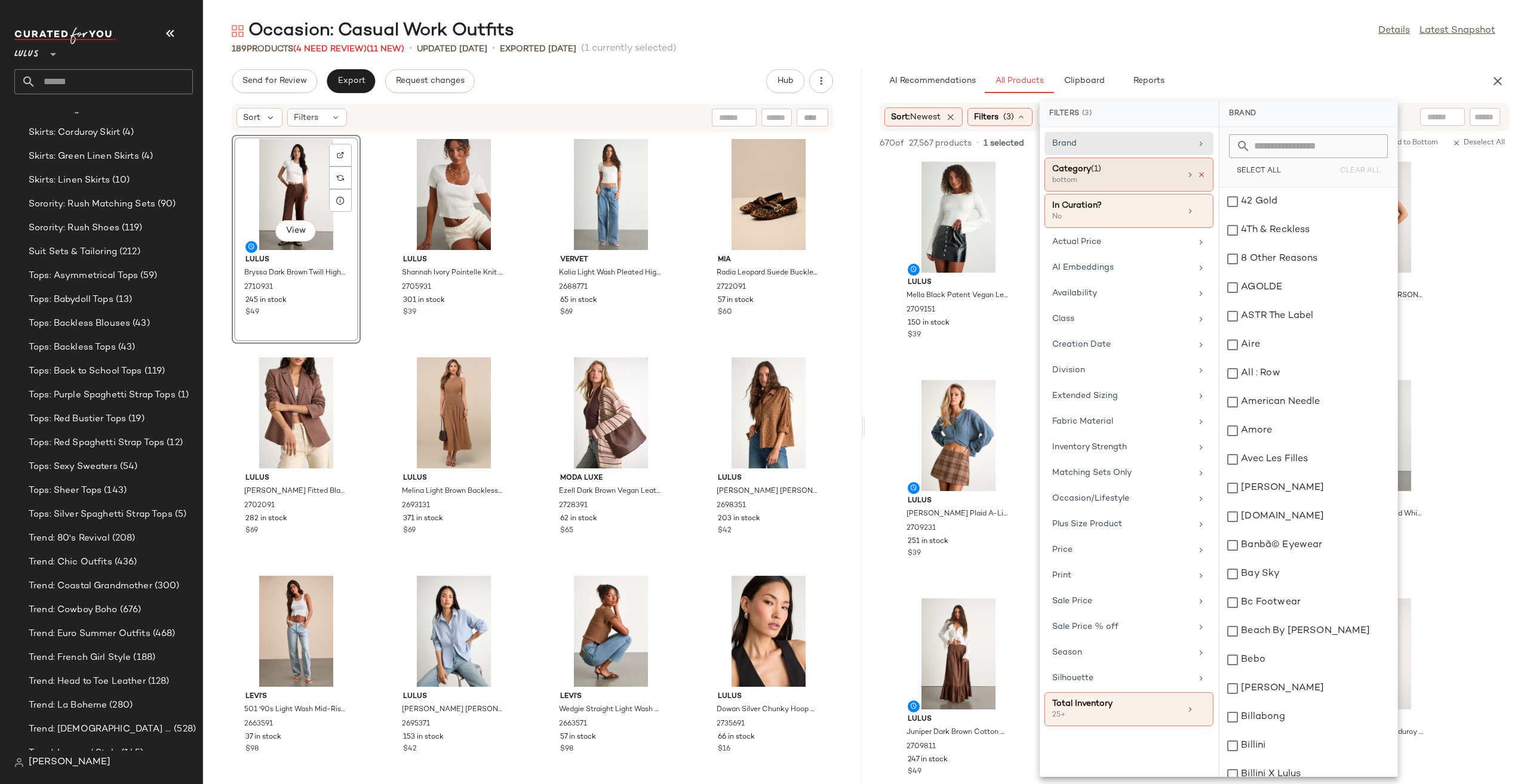
click at [1204, 173] on icon at bounding box center [1202, 175] width 8 height 8
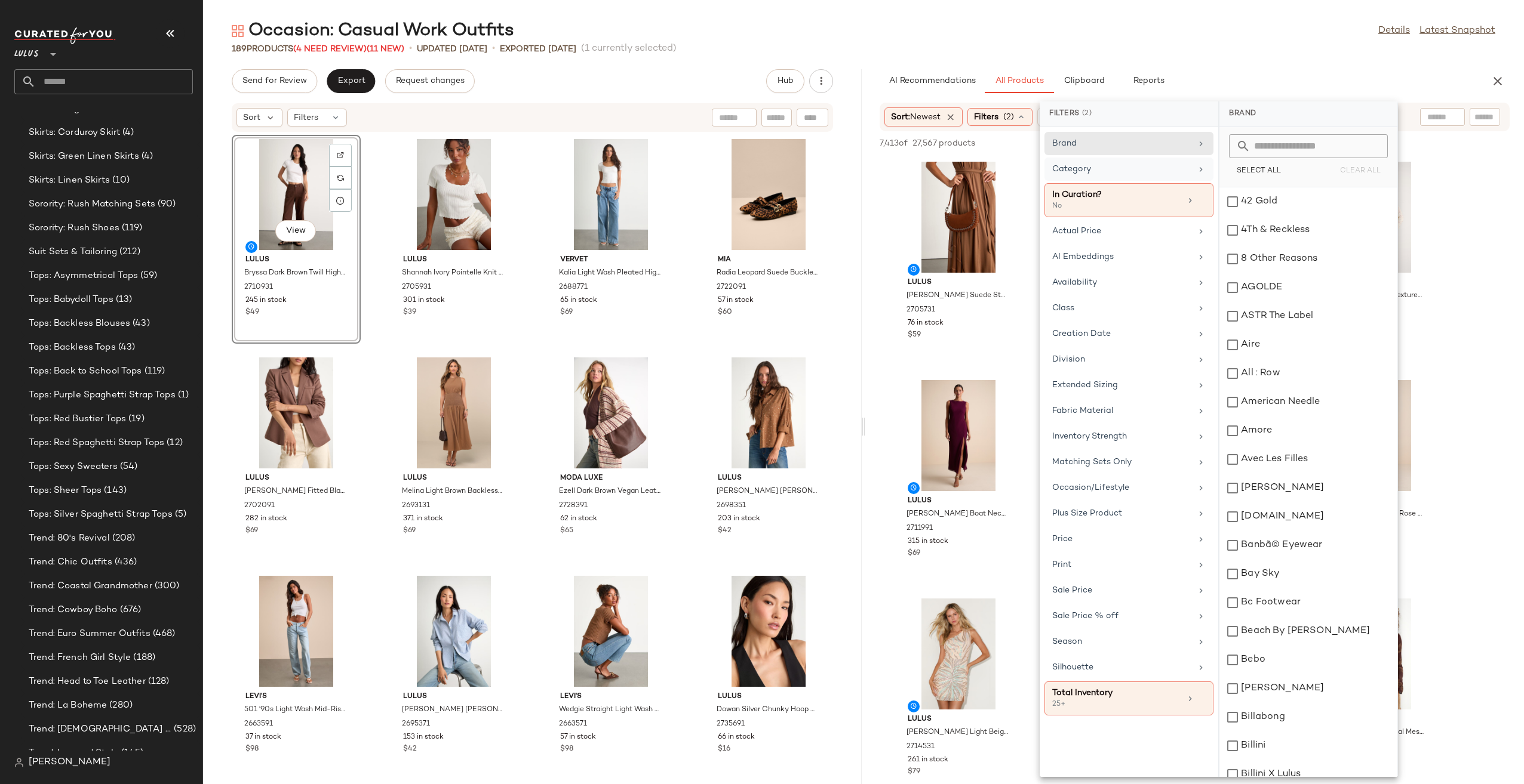
click at [1134, 172] on div "Category" at bounding box center [1122, 169] width 139 height 13
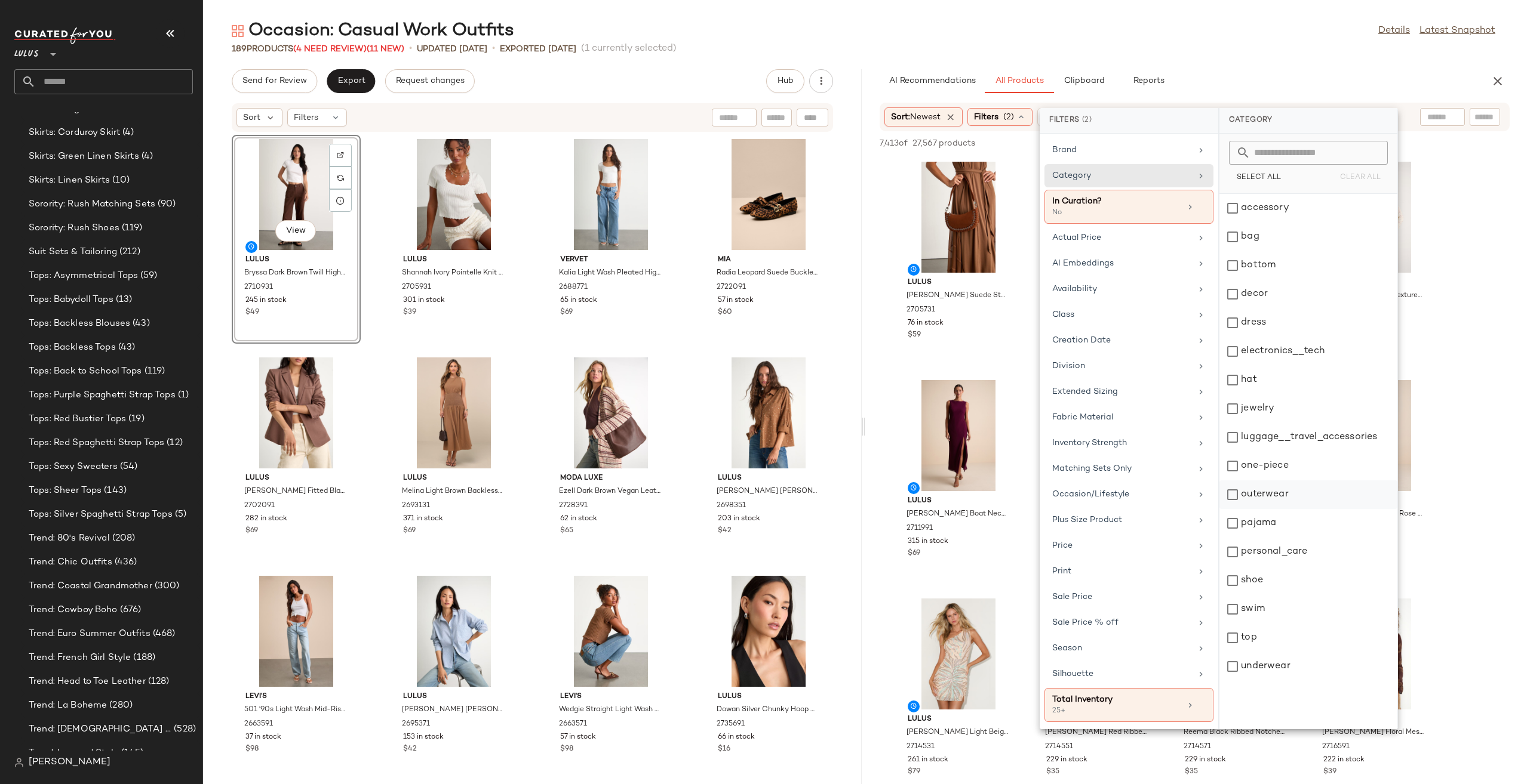
click at [1275, 509] on div "outerwear" at bounding box center [1308, 524] width 178 height 29
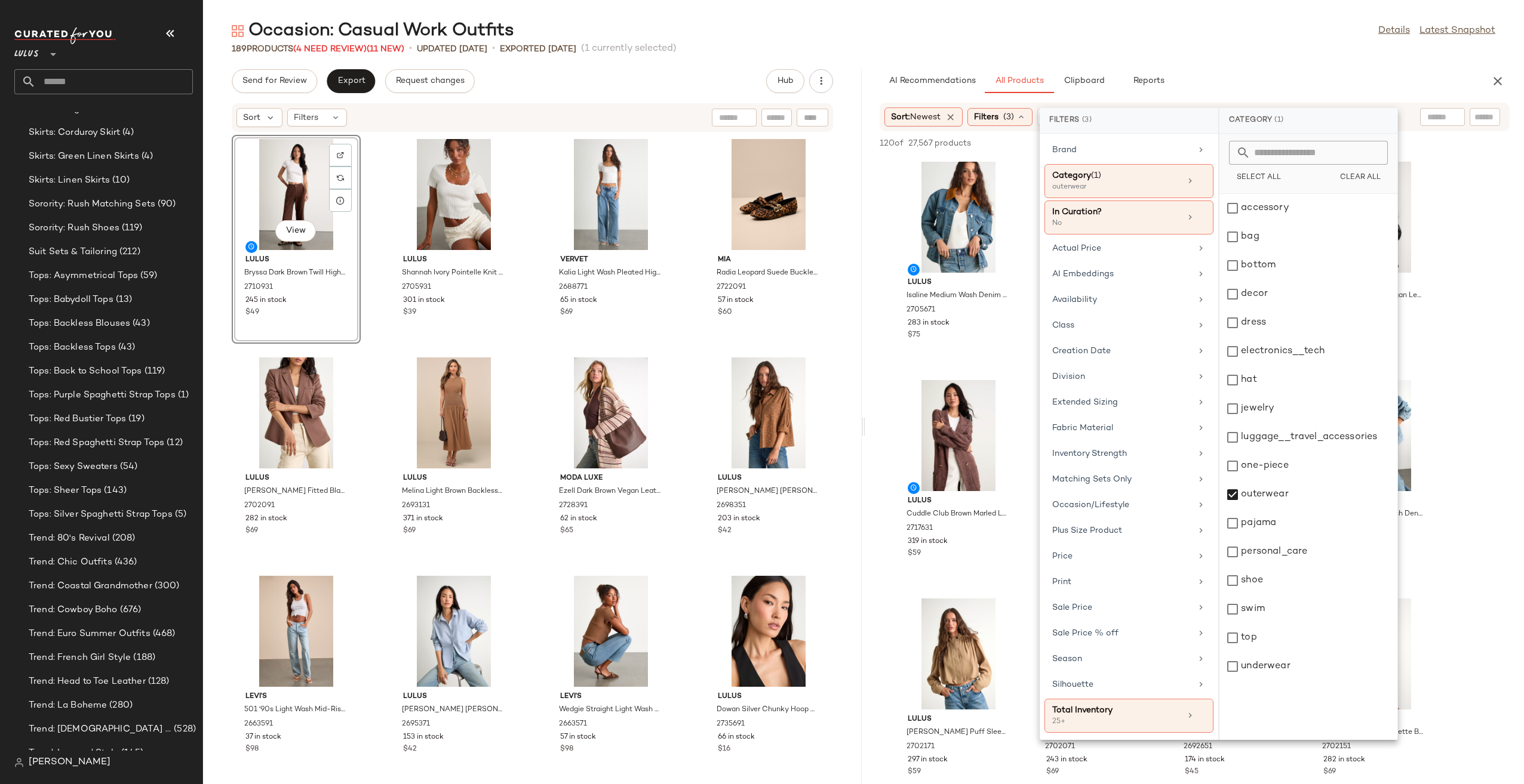
click at [1281, 36] on div "Occasion: Casual Work Outfits Details Latest Snapshot" at bounding box center [863, 31] width 1321 height 24
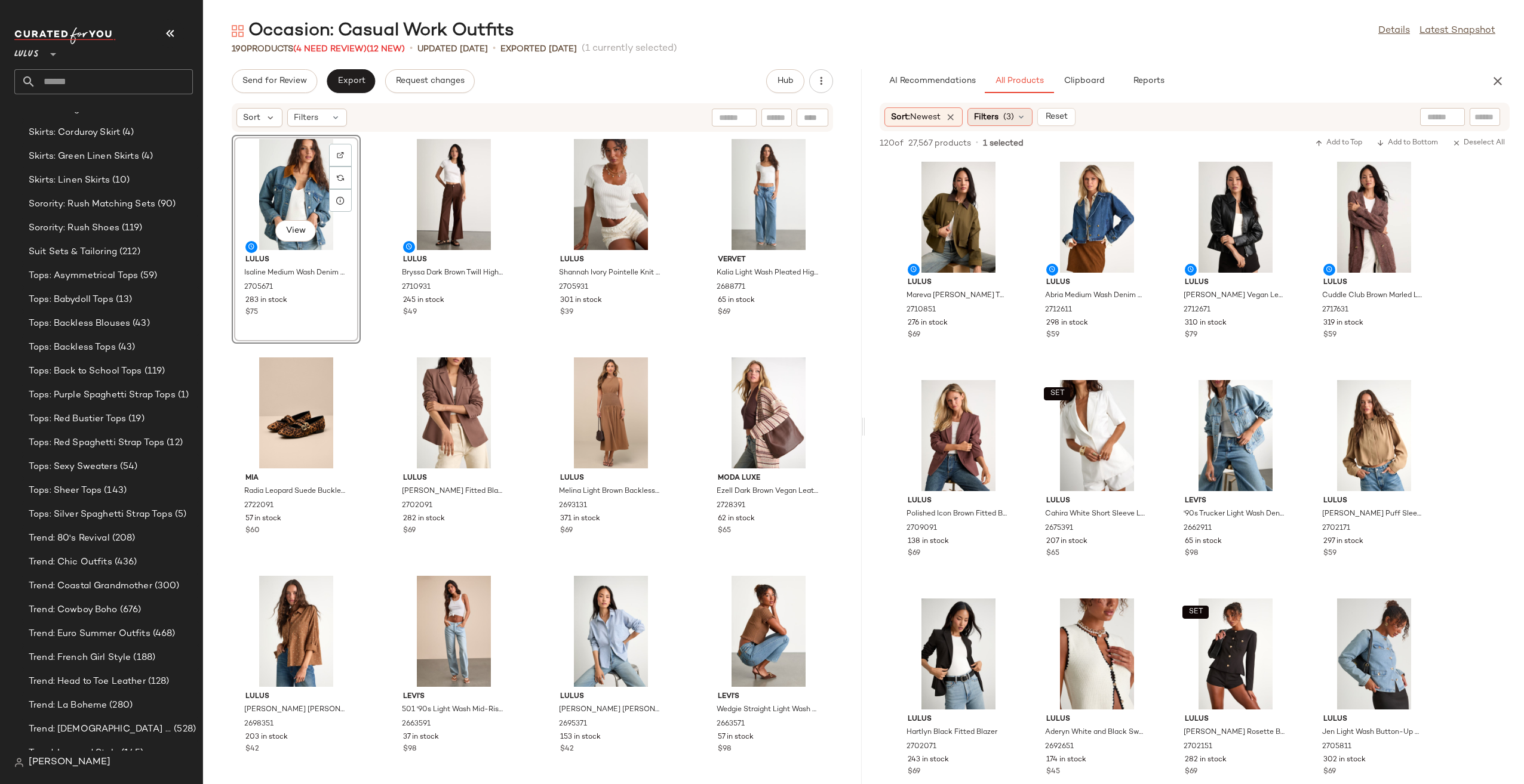
click at [1008, 114] on span "(3)" at bounding box center [1008, 117] width 11 height 13
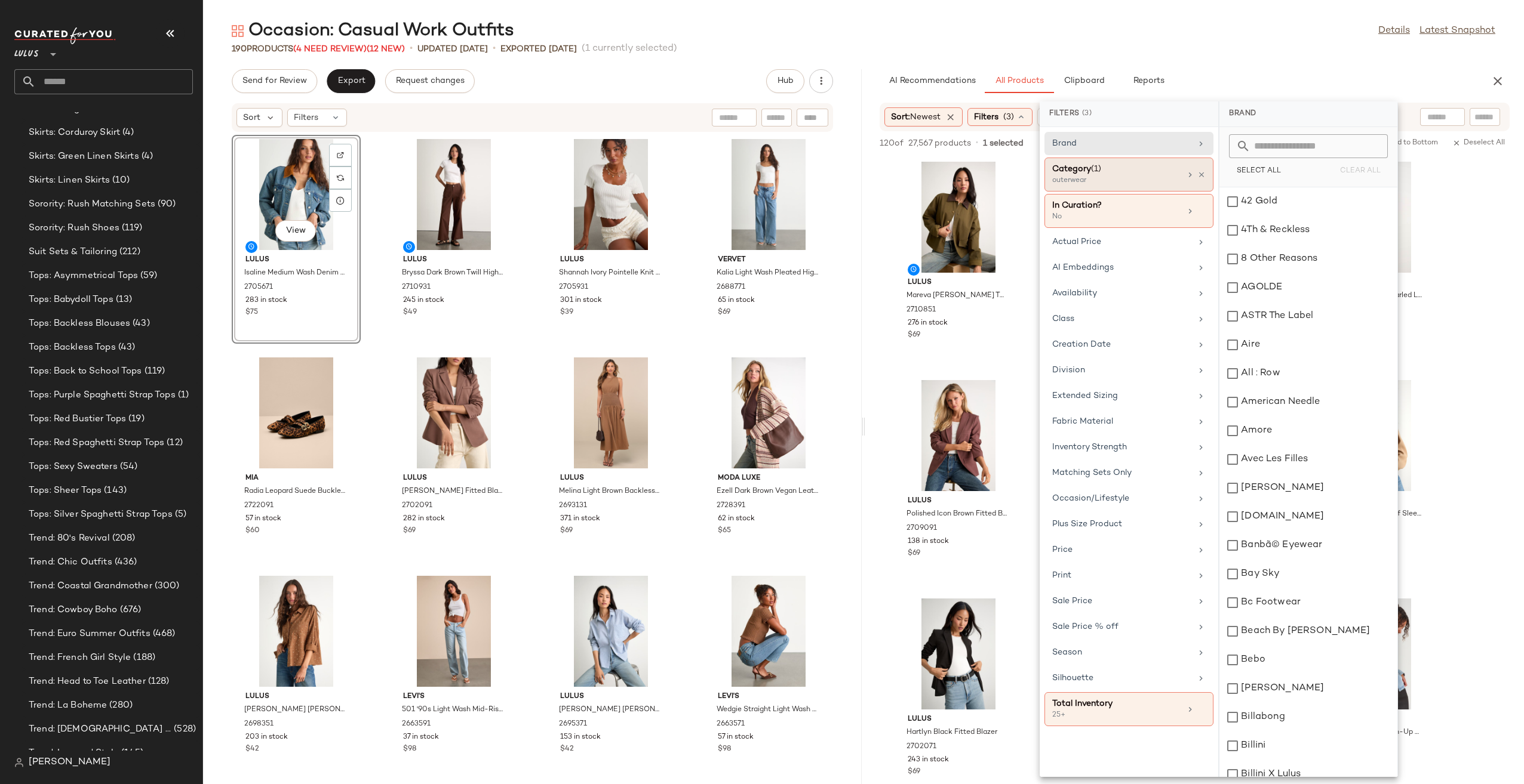
click at [1132, 176] on div "outerwear" at bounding box center [1112, 181] width 119 height 11
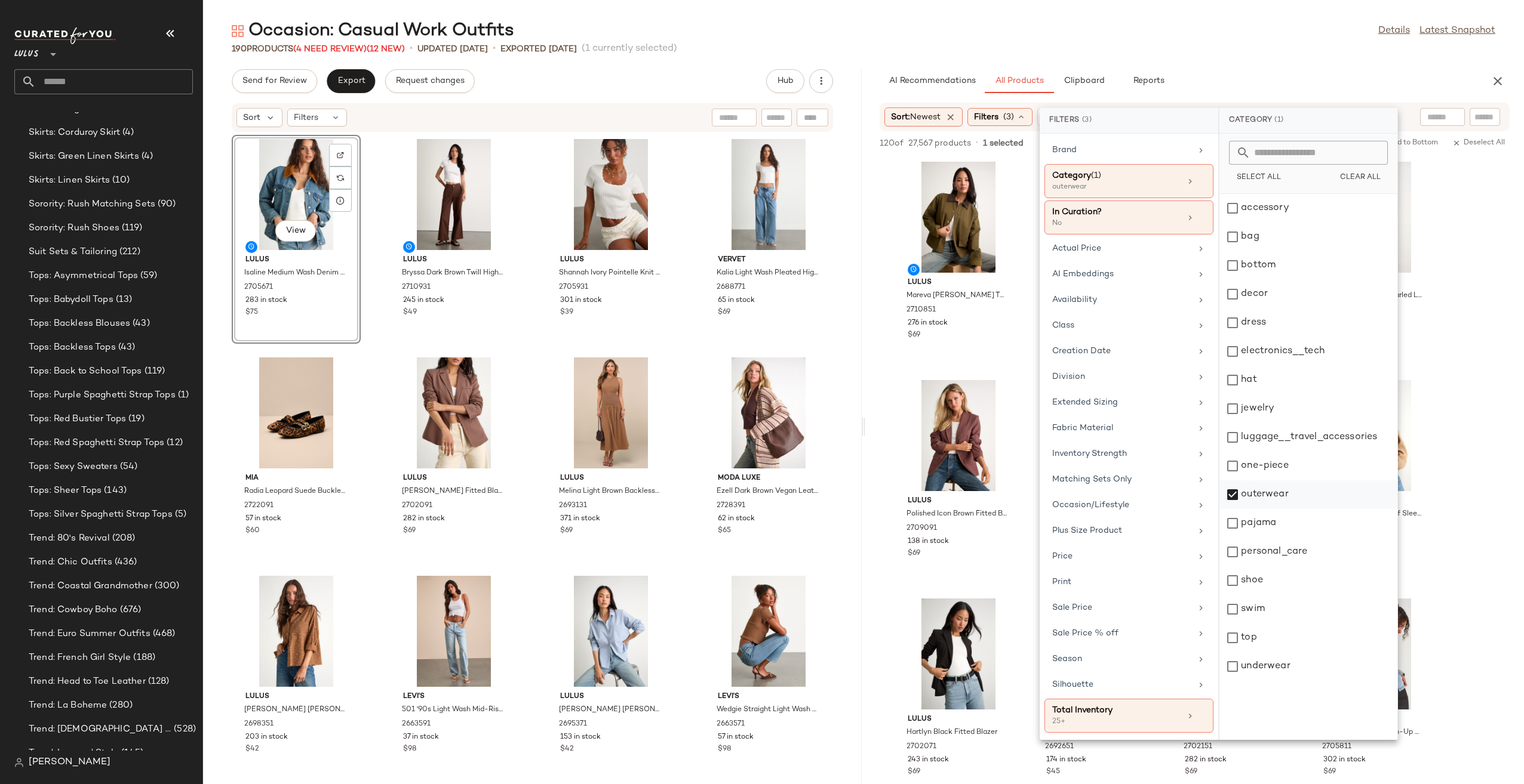
click at [1265, 509] on div "outerwear" at bounding box center [1308, 524] width 178 height 29
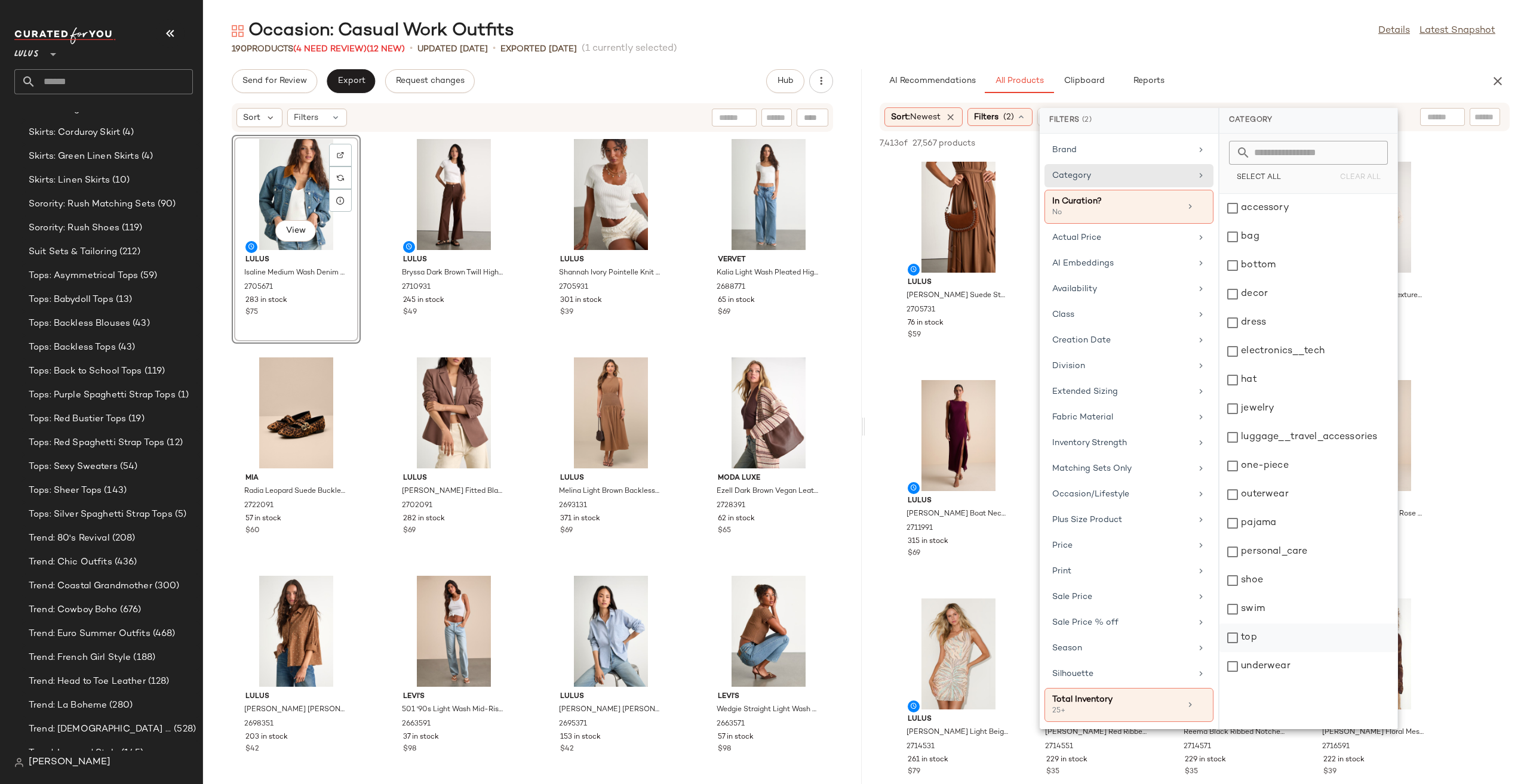
click at [1256, 652] on div "top" at bounding box center [1308, 667] width 178 height 29
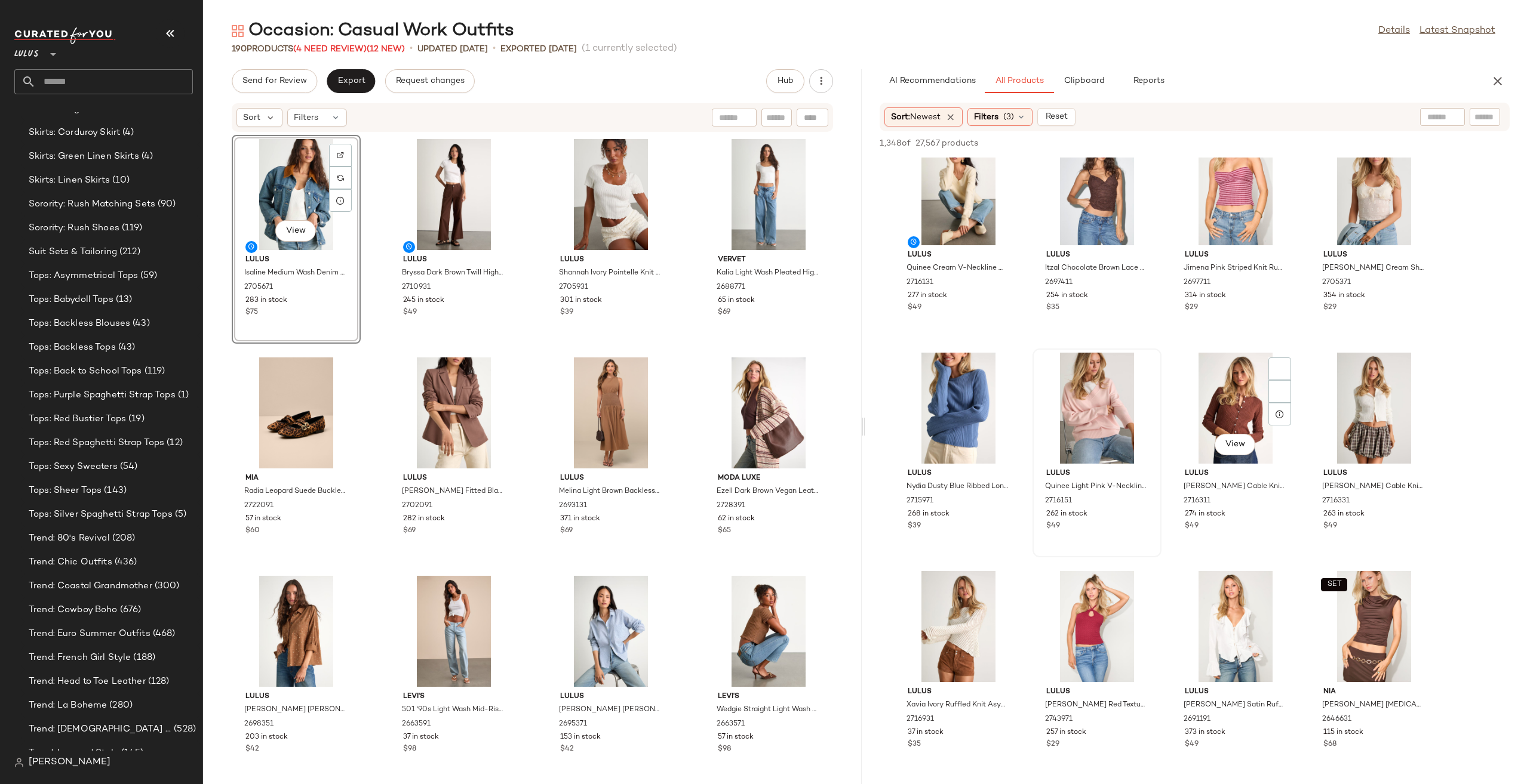
scroll to position [1889, 0]
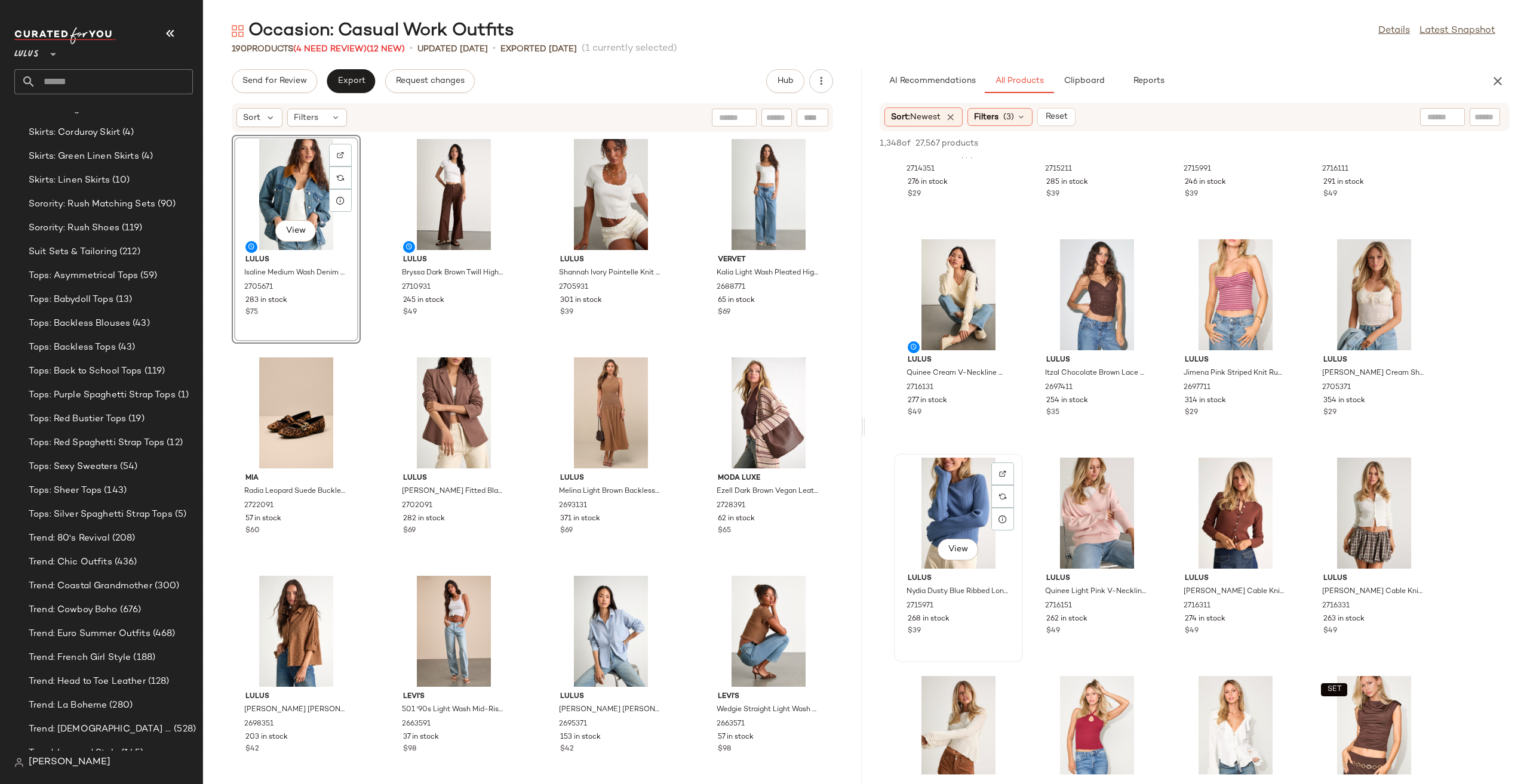
click at [951, 514] on div "View" at bounding box center [959, 513] width 121 height 111
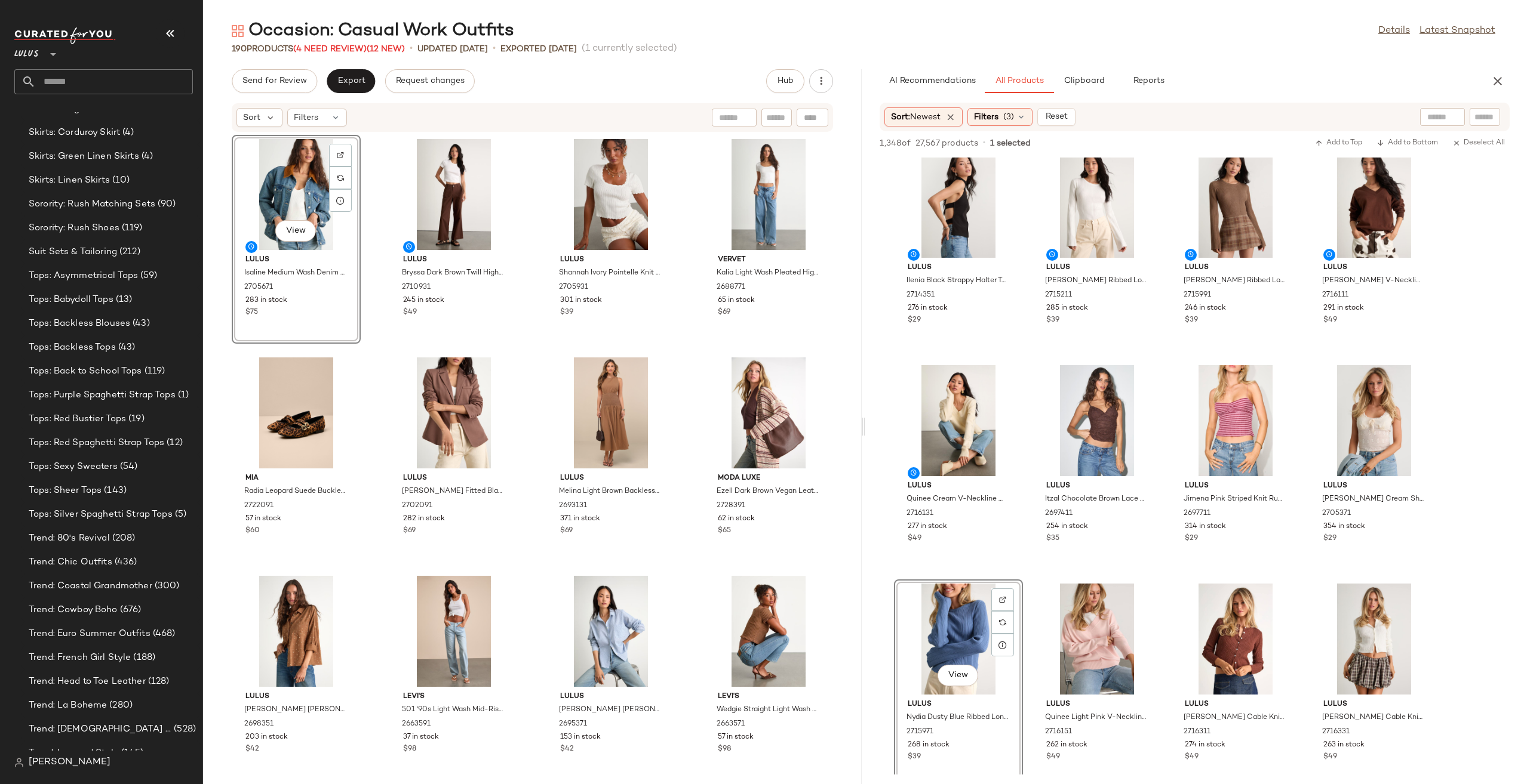
scroll to position [1710, 0]
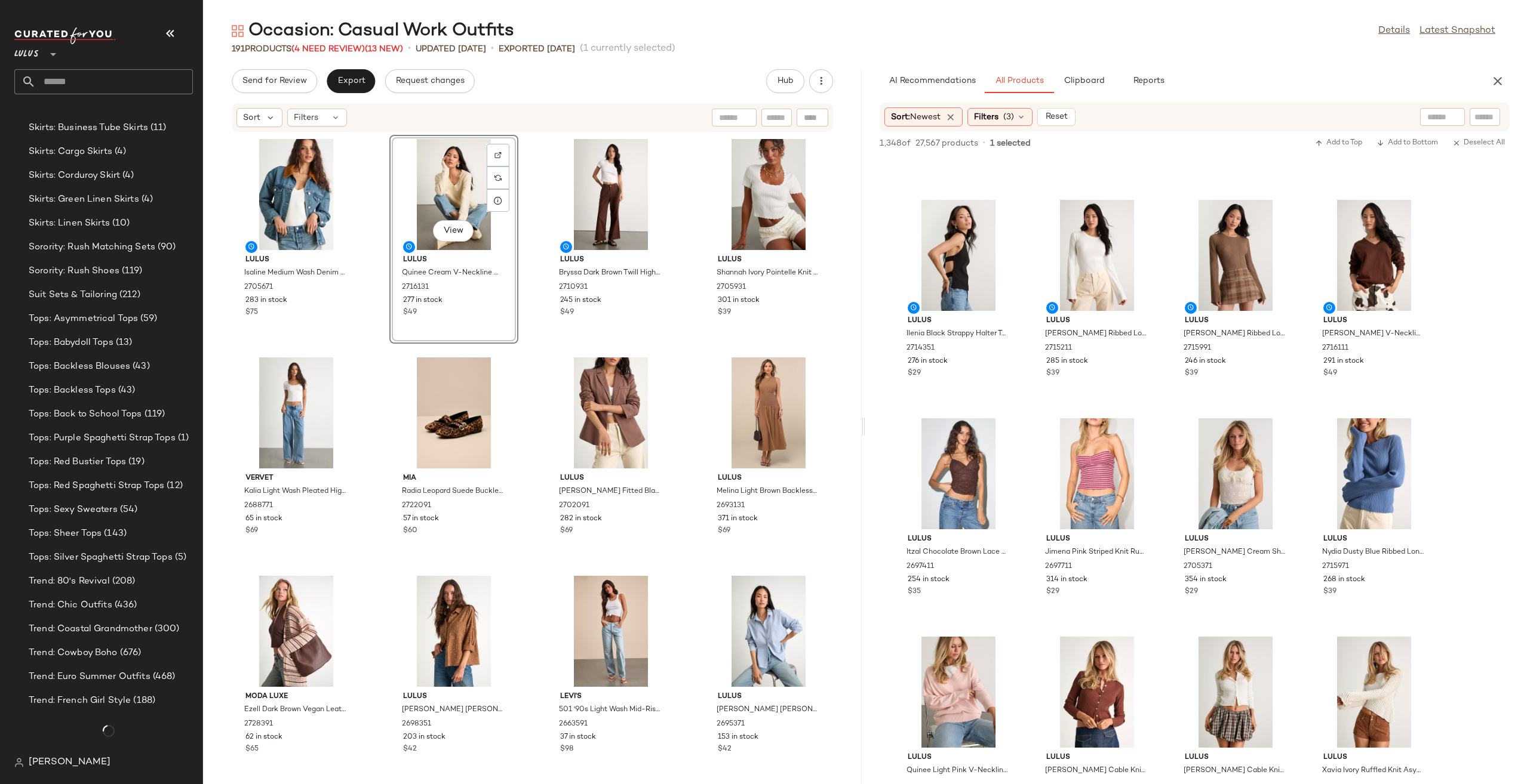
click at [1008, 107] on div "Sort: Newest Filters (3) Reset" at bounding box center [980, 117] width 191 height 19
click at [994, 122] on span "Filters" at bounding box center [986, 117] width 25 height 13
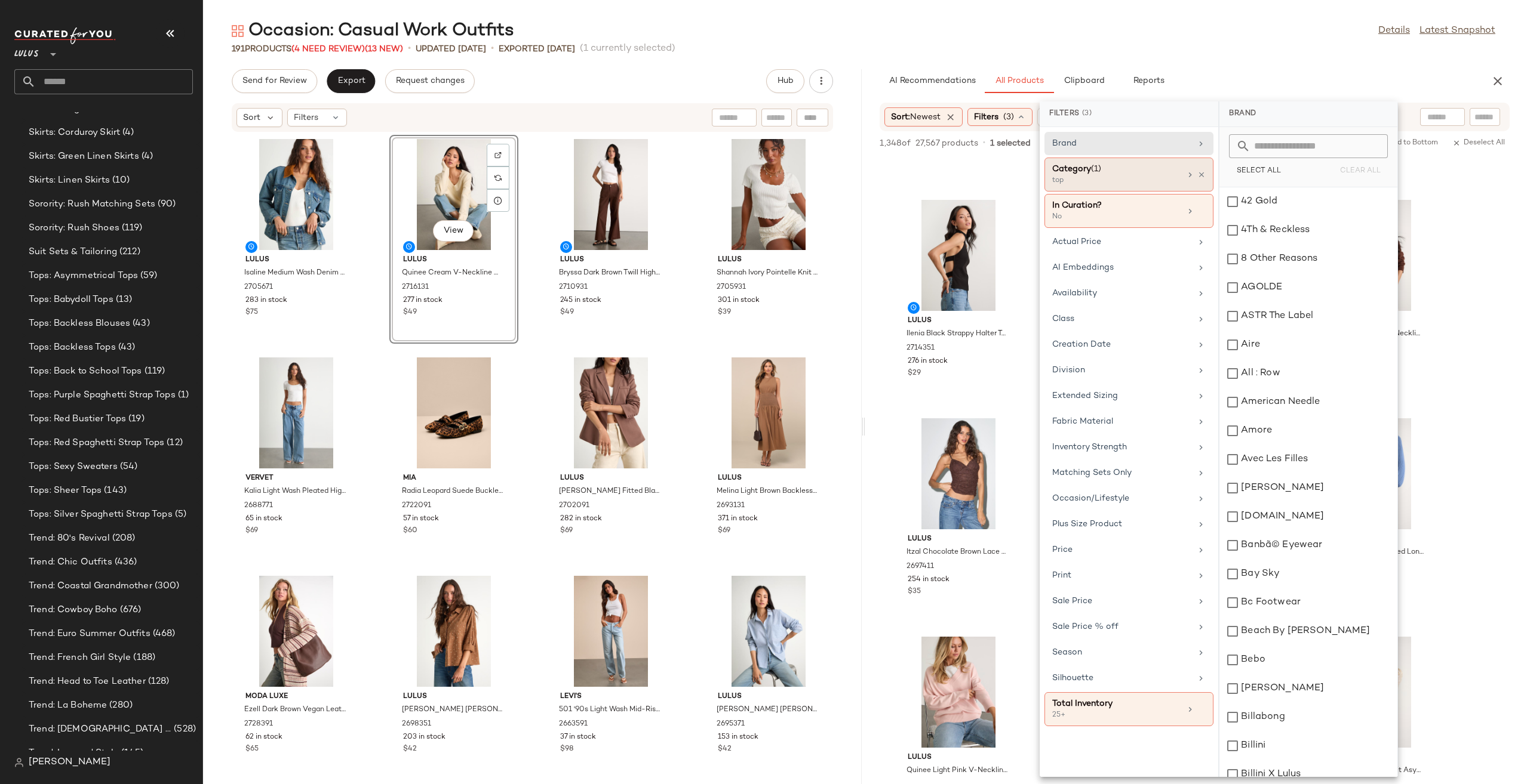
click at [1091, 165] on span "(1)" at bounding box center [1096, 169] width 10 height 9
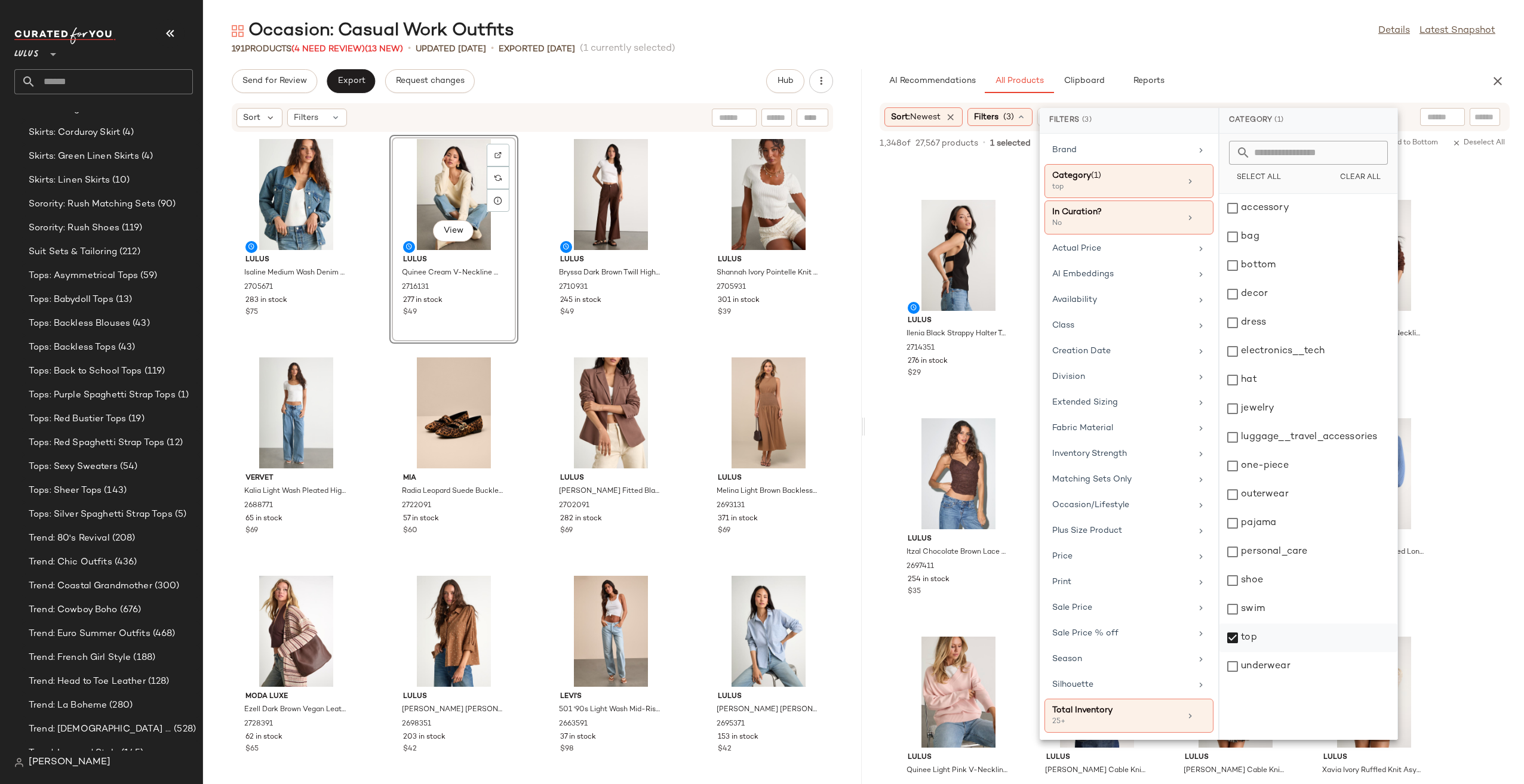
click at [1248, 652] on div "top" at bounding box center [1308, 667] width 178 height 29
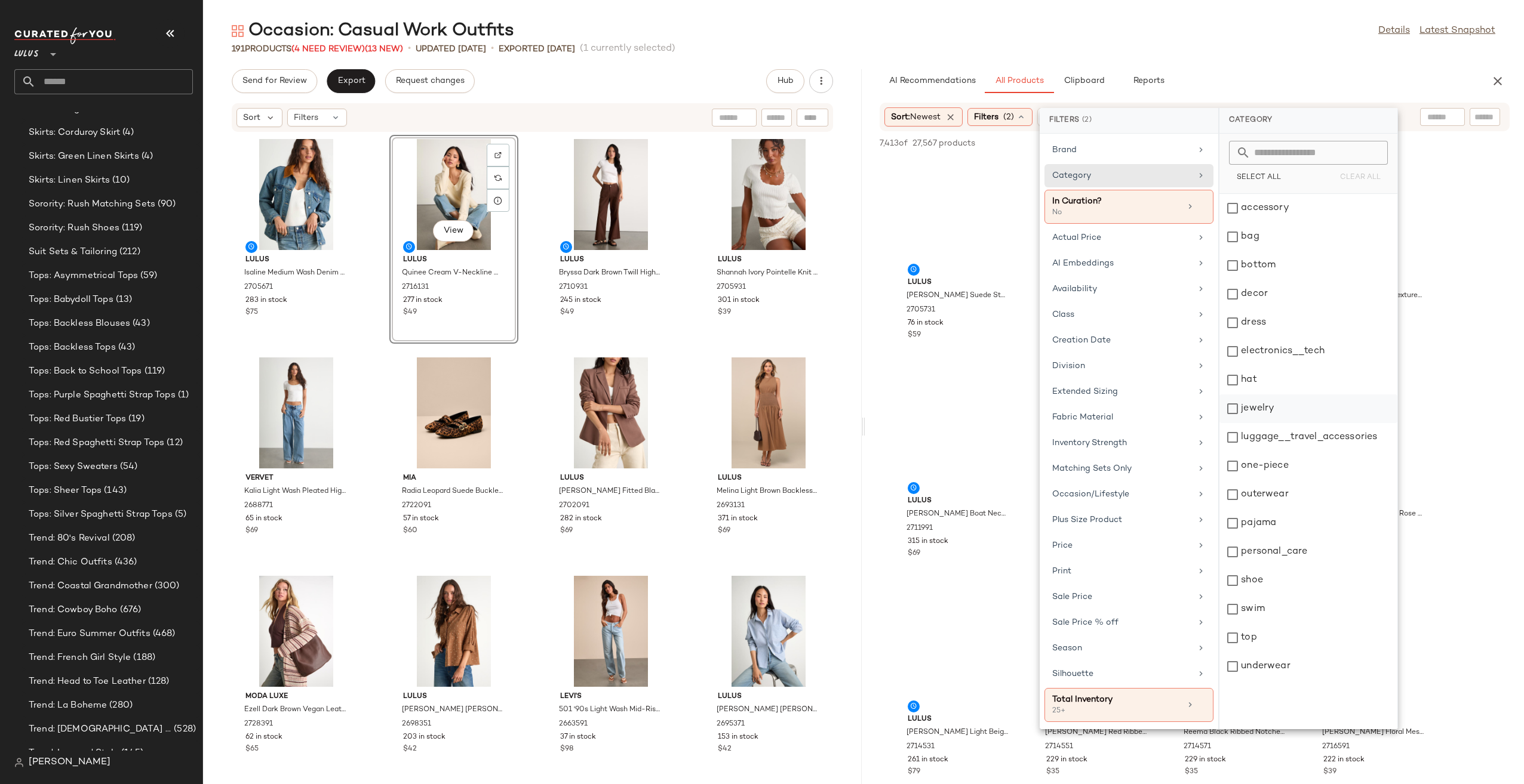
click at [1258, 423] on div "jewelry" at bounding box center [1308, 438] width 178 height 29
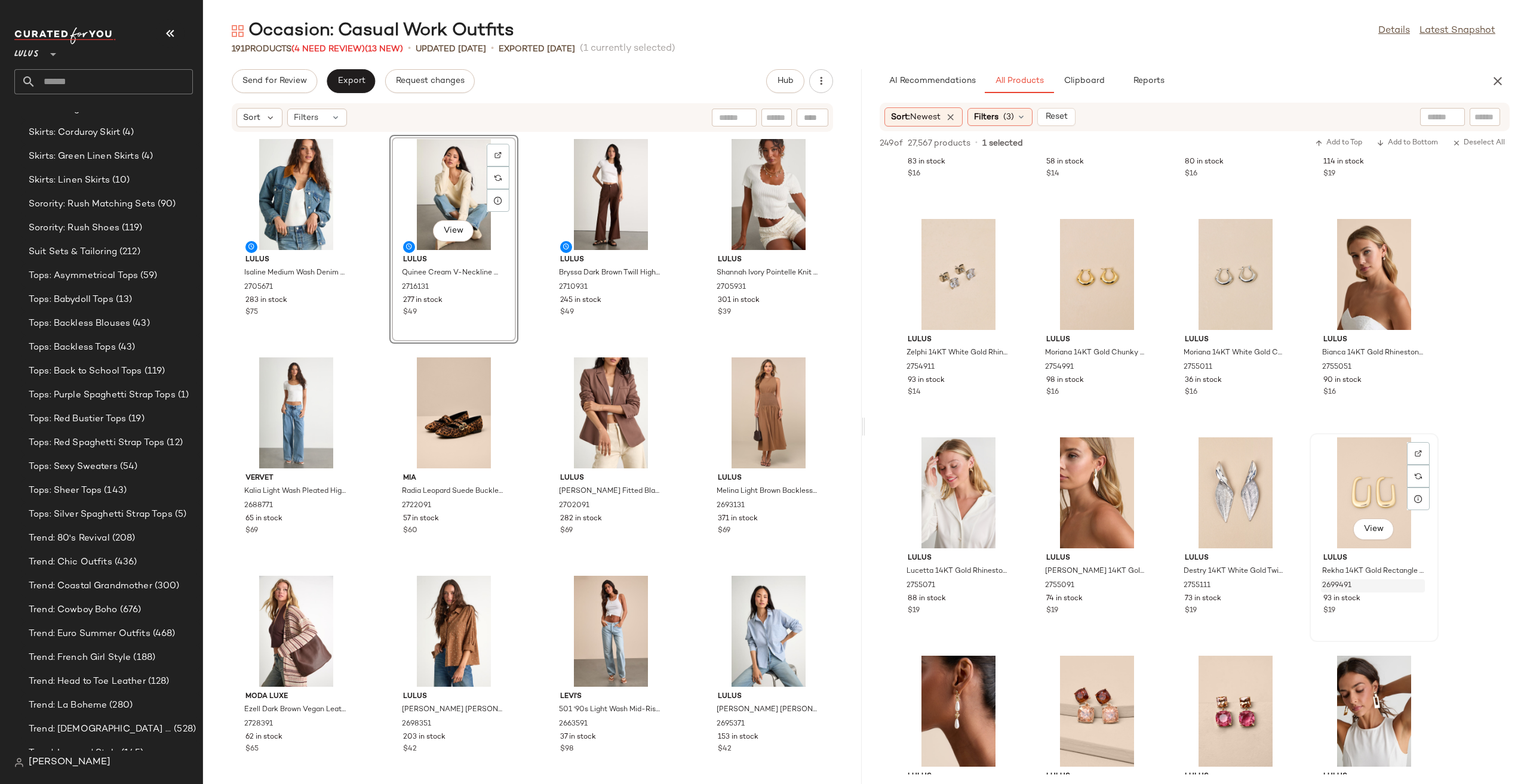
scroll to position [1552, 0]
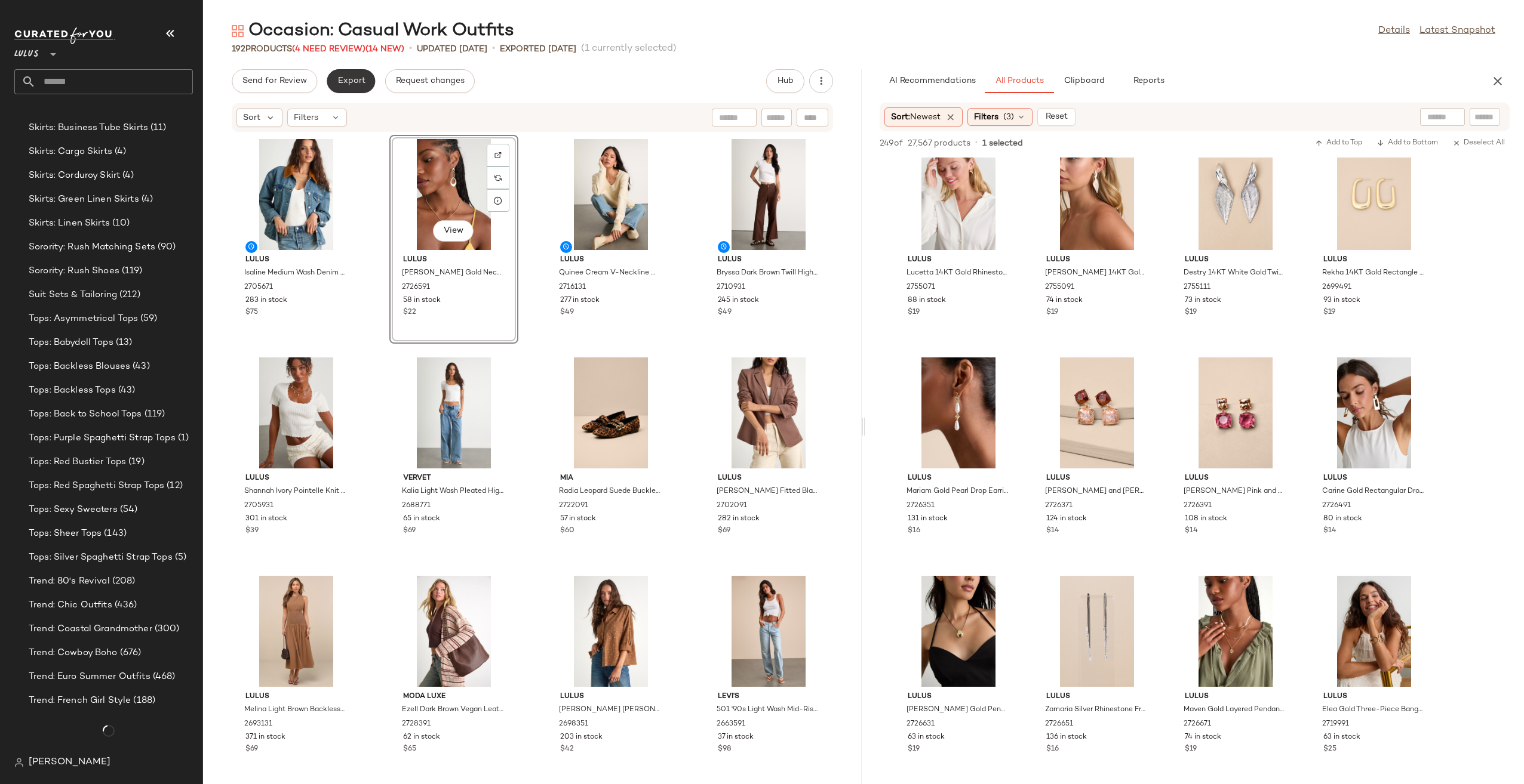
click at [355, 83] on span "Export" at bounding box center [351, 80] width 28 height 9
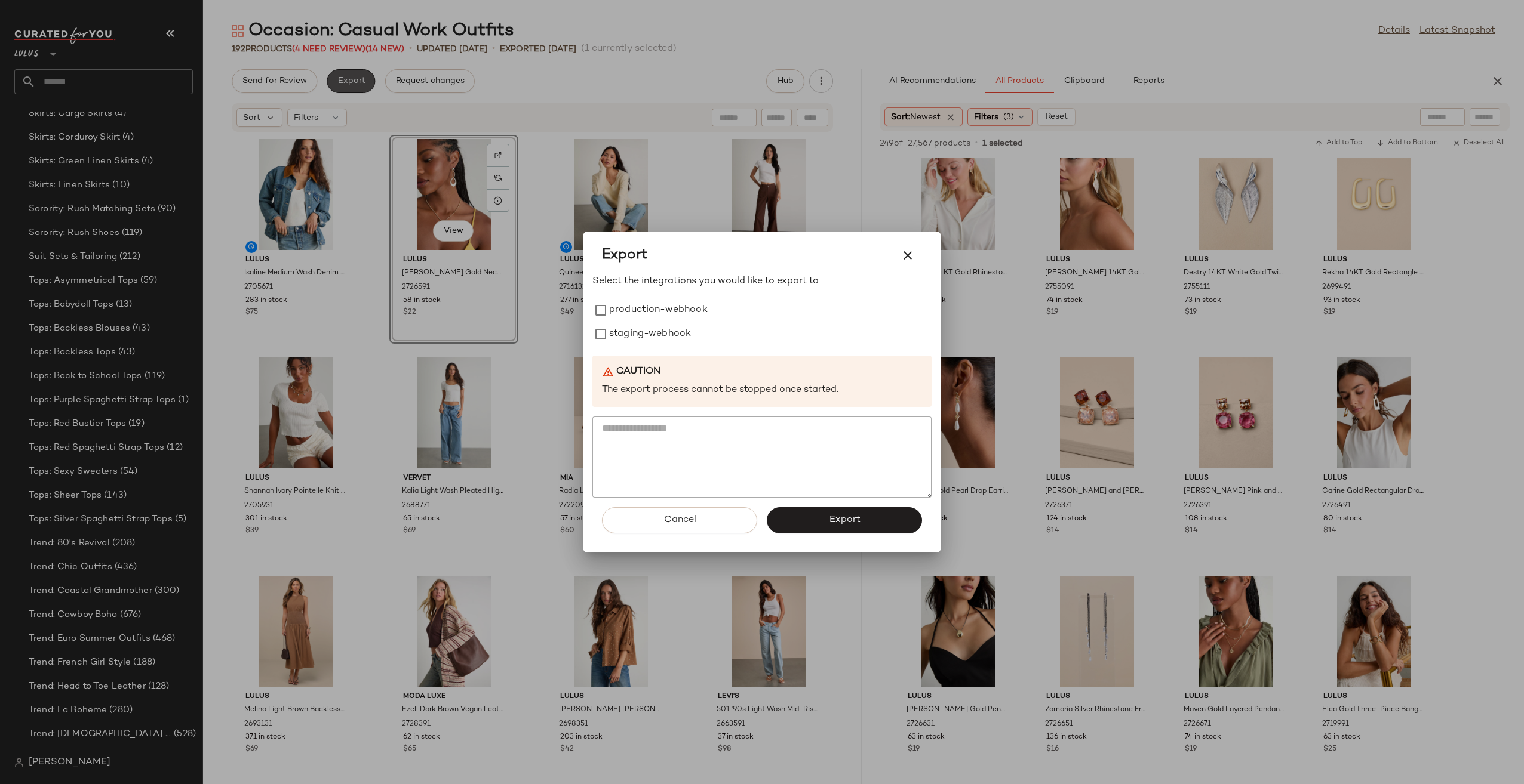
scroll to position [3120, 0]
click at [619, 320] on label "production-webhook" at bounding box center [658, 310] width 99 height 24
click at [621, 335] on label "staging-webhook" at bounding box center [650, 335] width 82 height 24
click at [830, 530] on button "Export" at bounding box center [844, 520] width 156 height 26
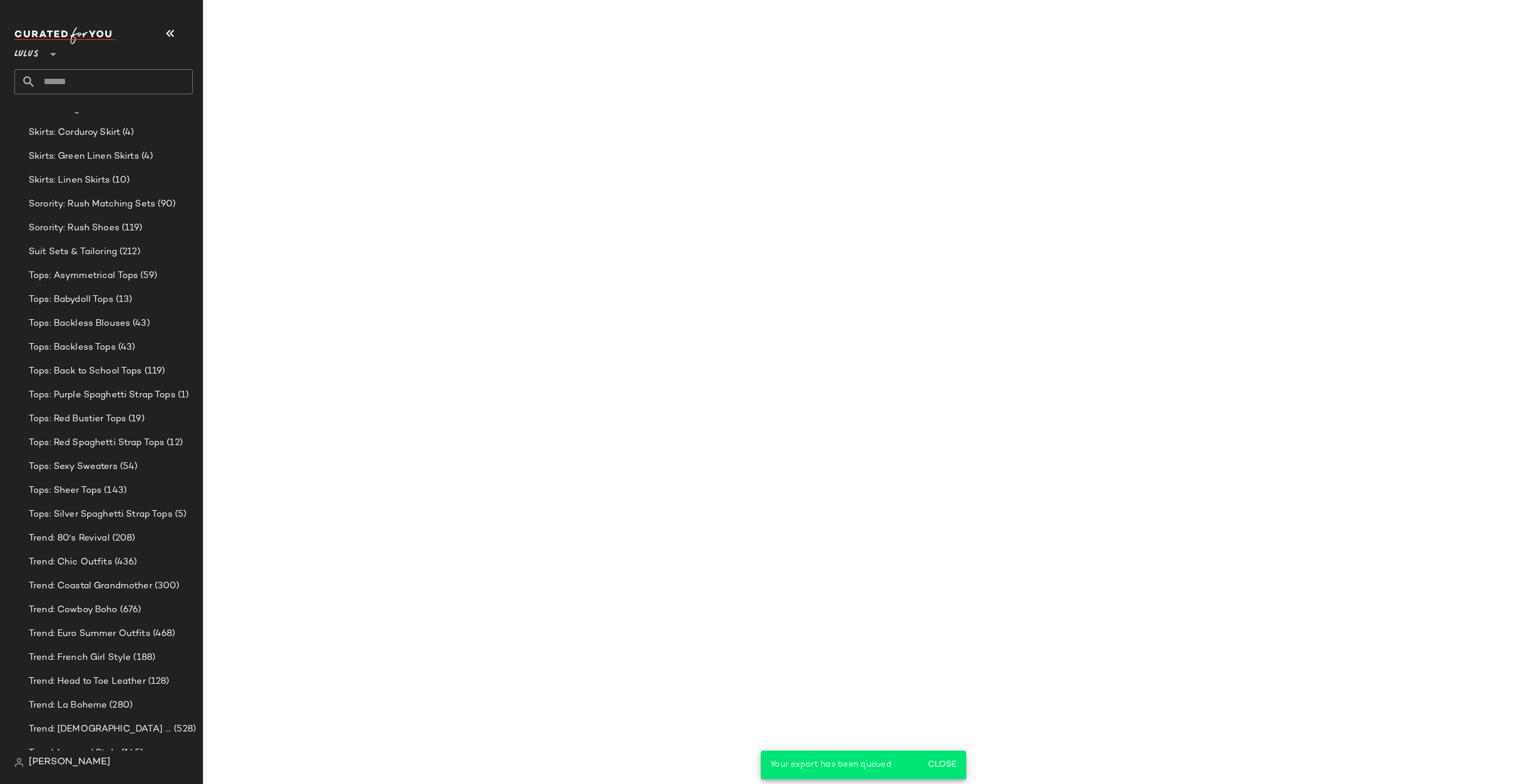
scroll to position [1989, 0]
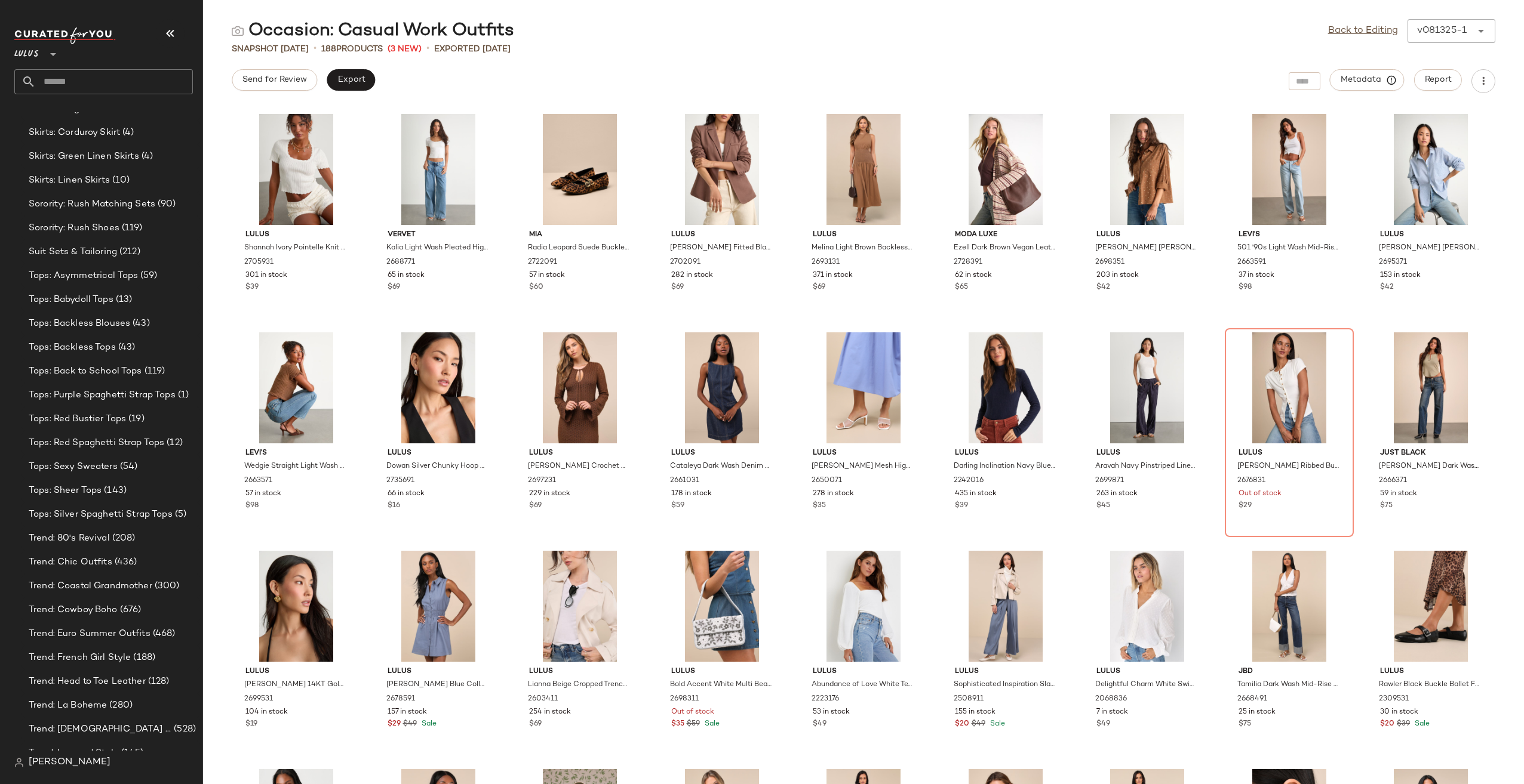
click at [138, 84] on input "text" at bounding box center [114, 82] width 157 height 25
type input "**"
click at [125, 118] on div "Trend: 80 's Revival" at bounding box center [103, 116] width 160 height 13
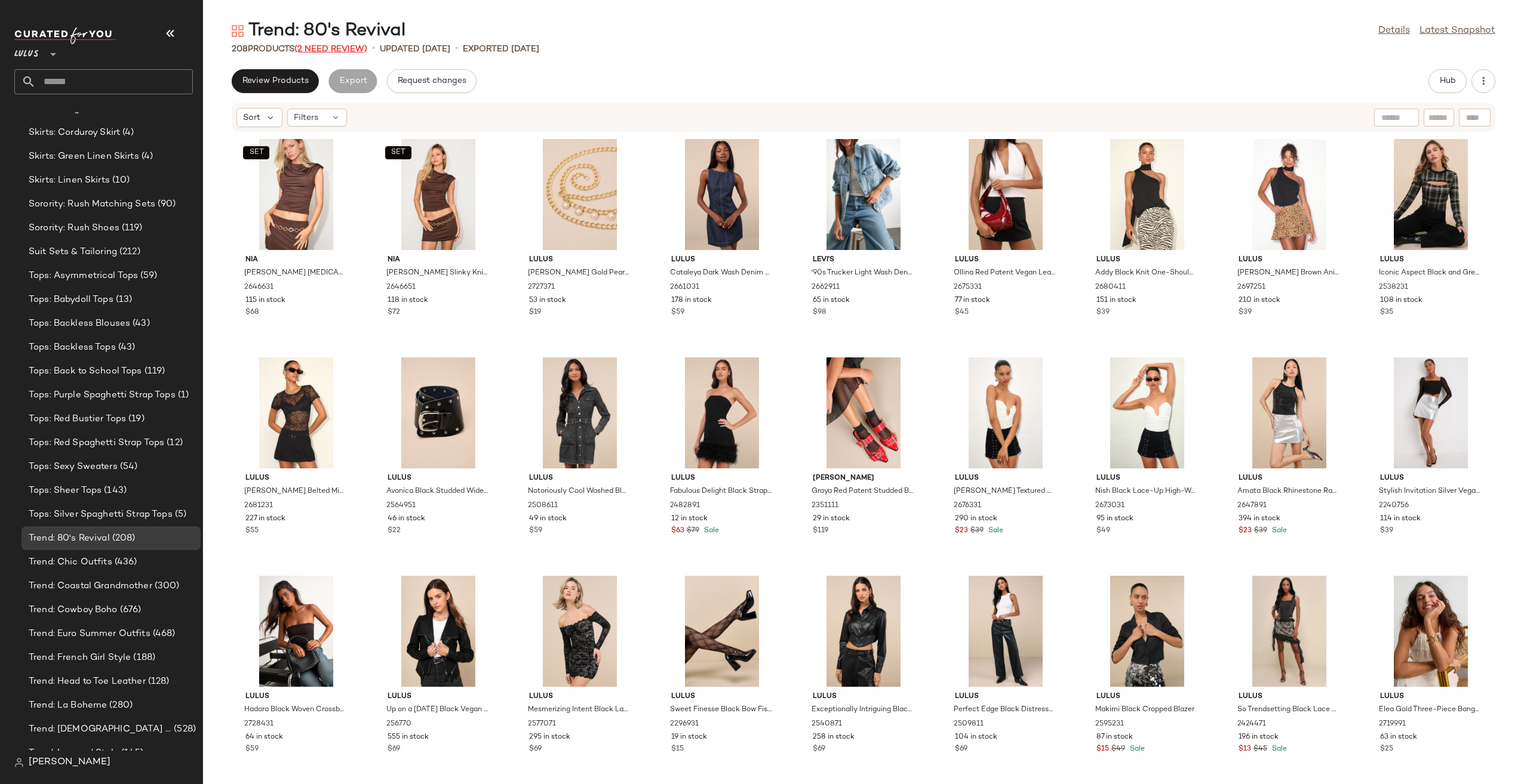
click at [341, 52] on span "(2 Need Review)" at bounding box center [330, 49] width 73 height 9
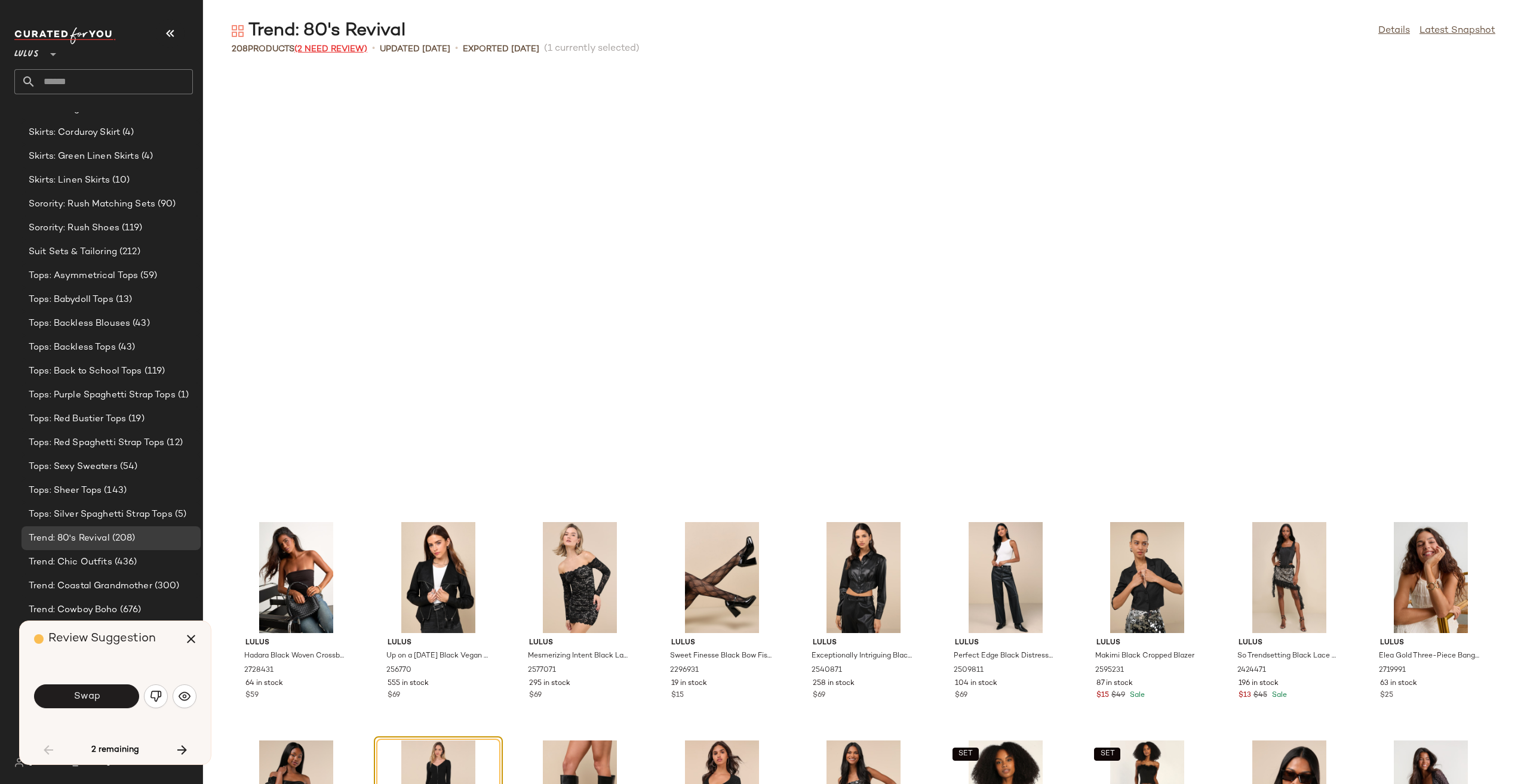
scroll to position [447, 0]
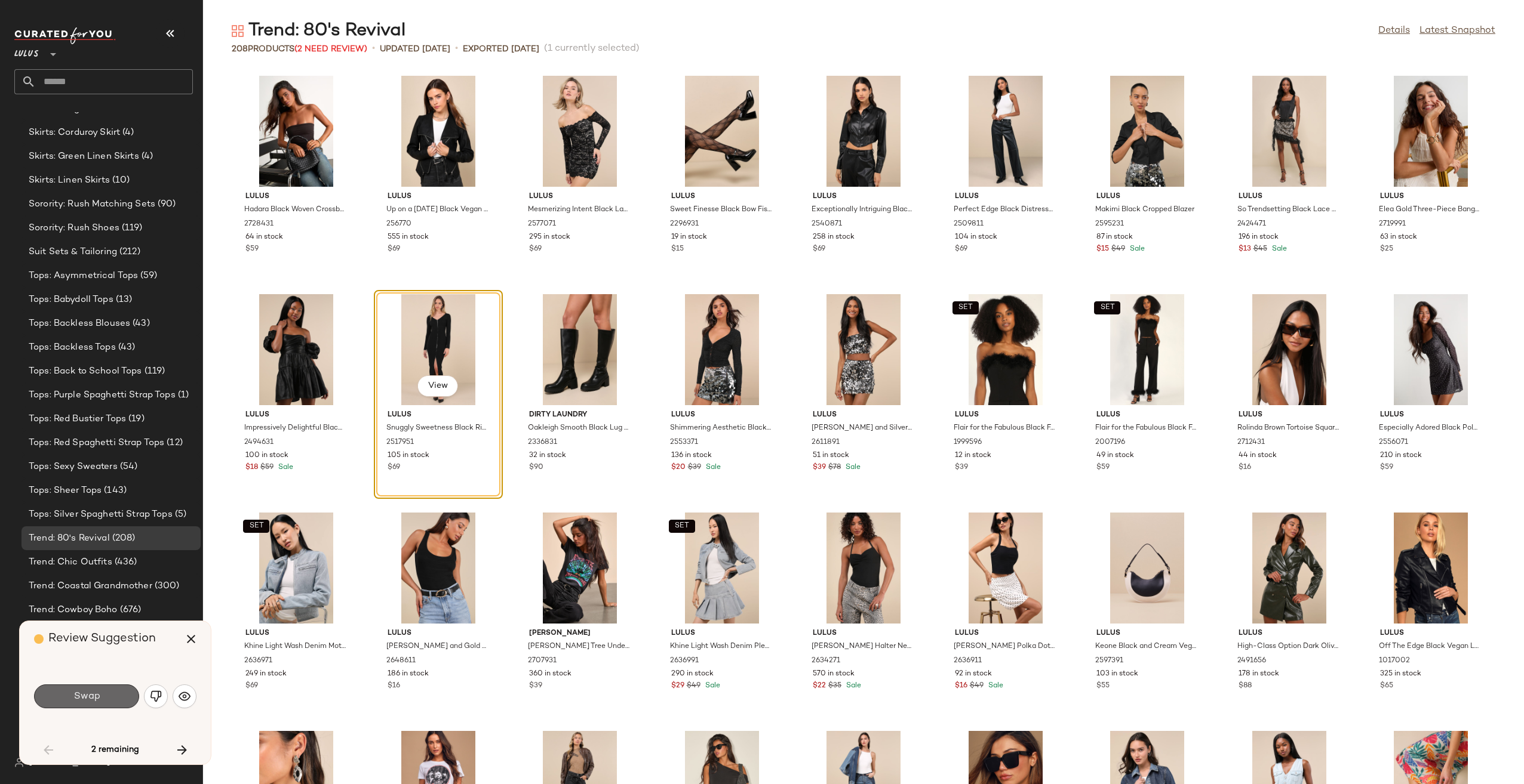
click at [103, 697] on button "Swap" at bounding box center [86, 696] width 105 height 24
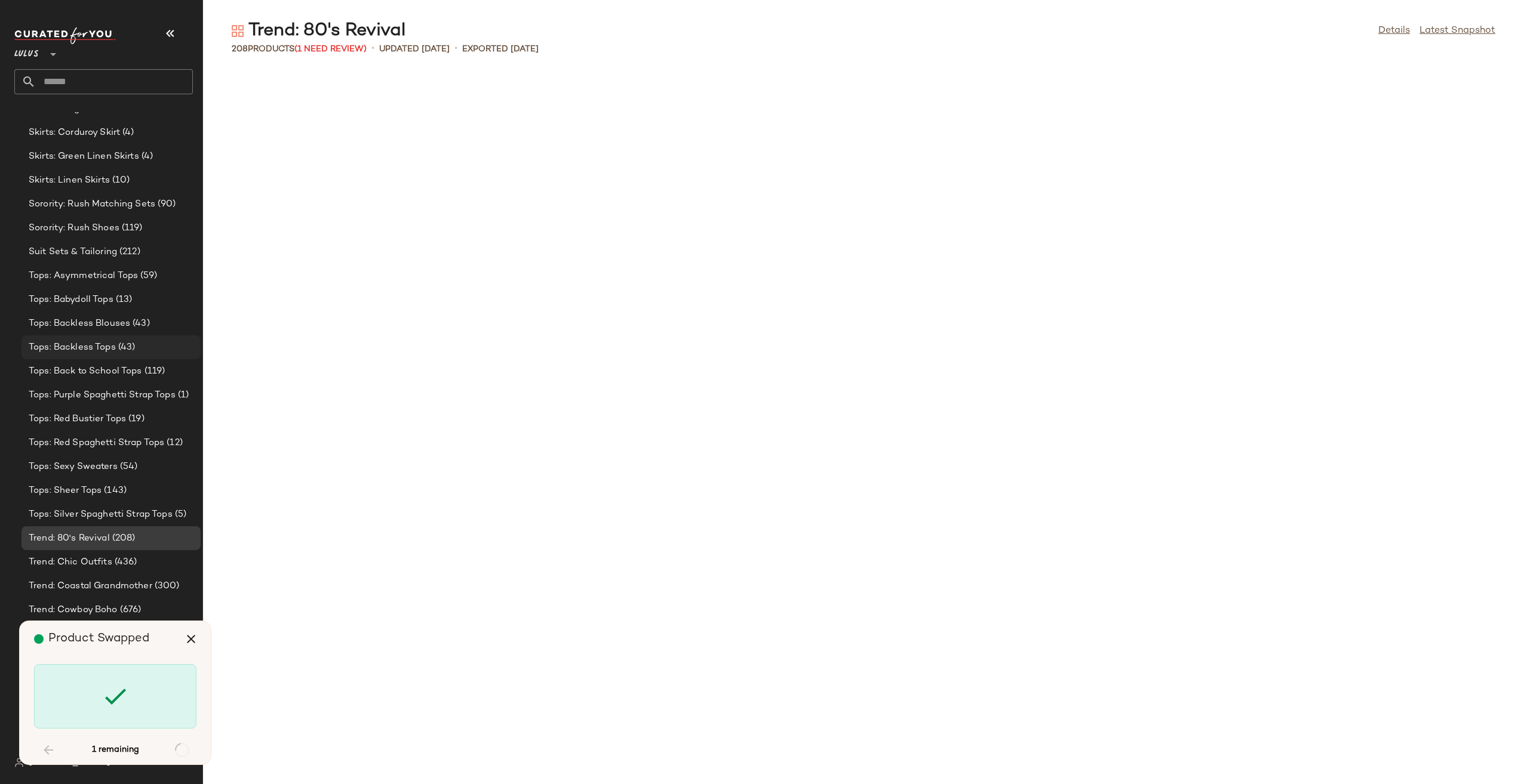
scroll to position [3058, 0]
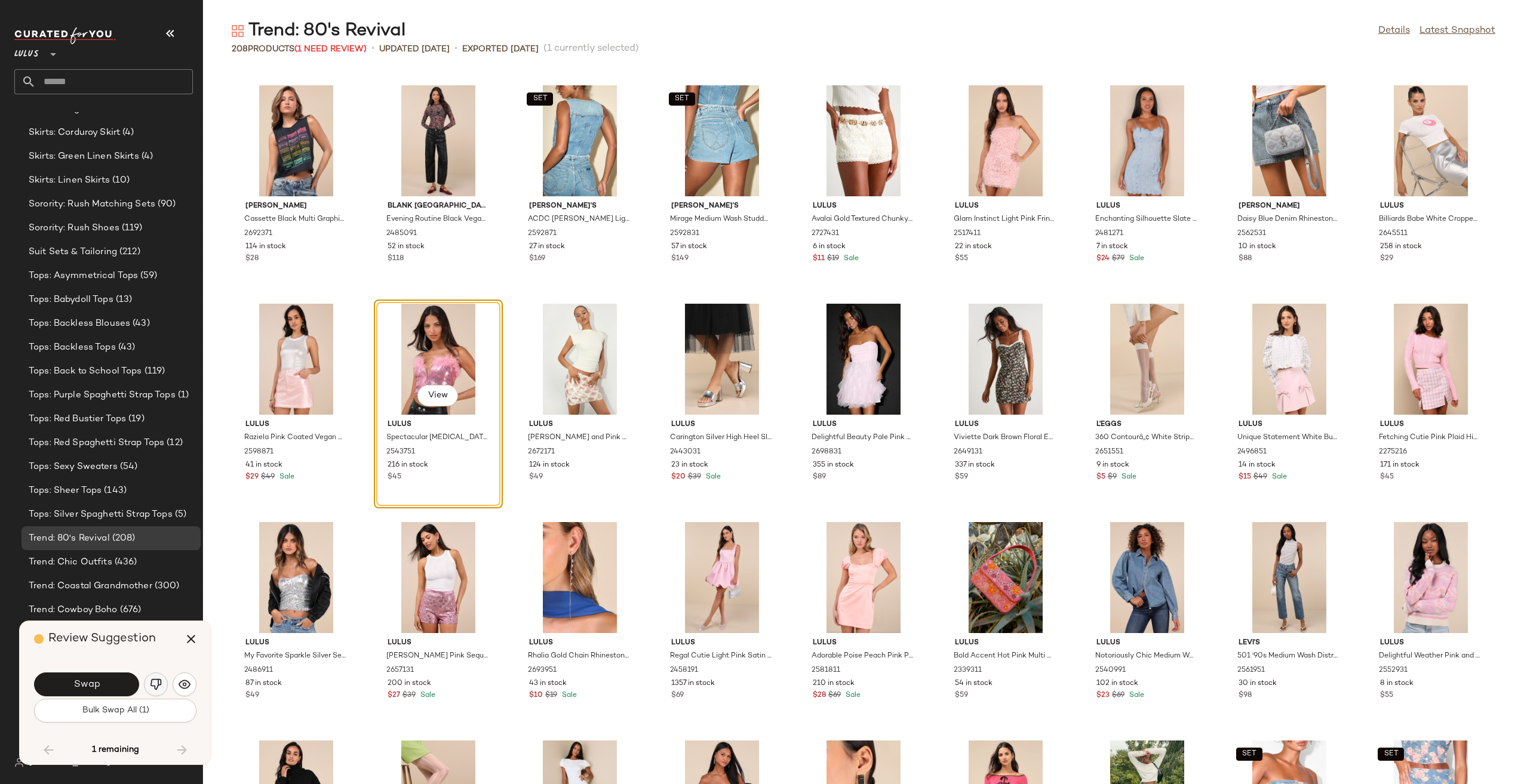
click at [159, 683] on img "button" at bounding box center [156, 684] width 12 height 12
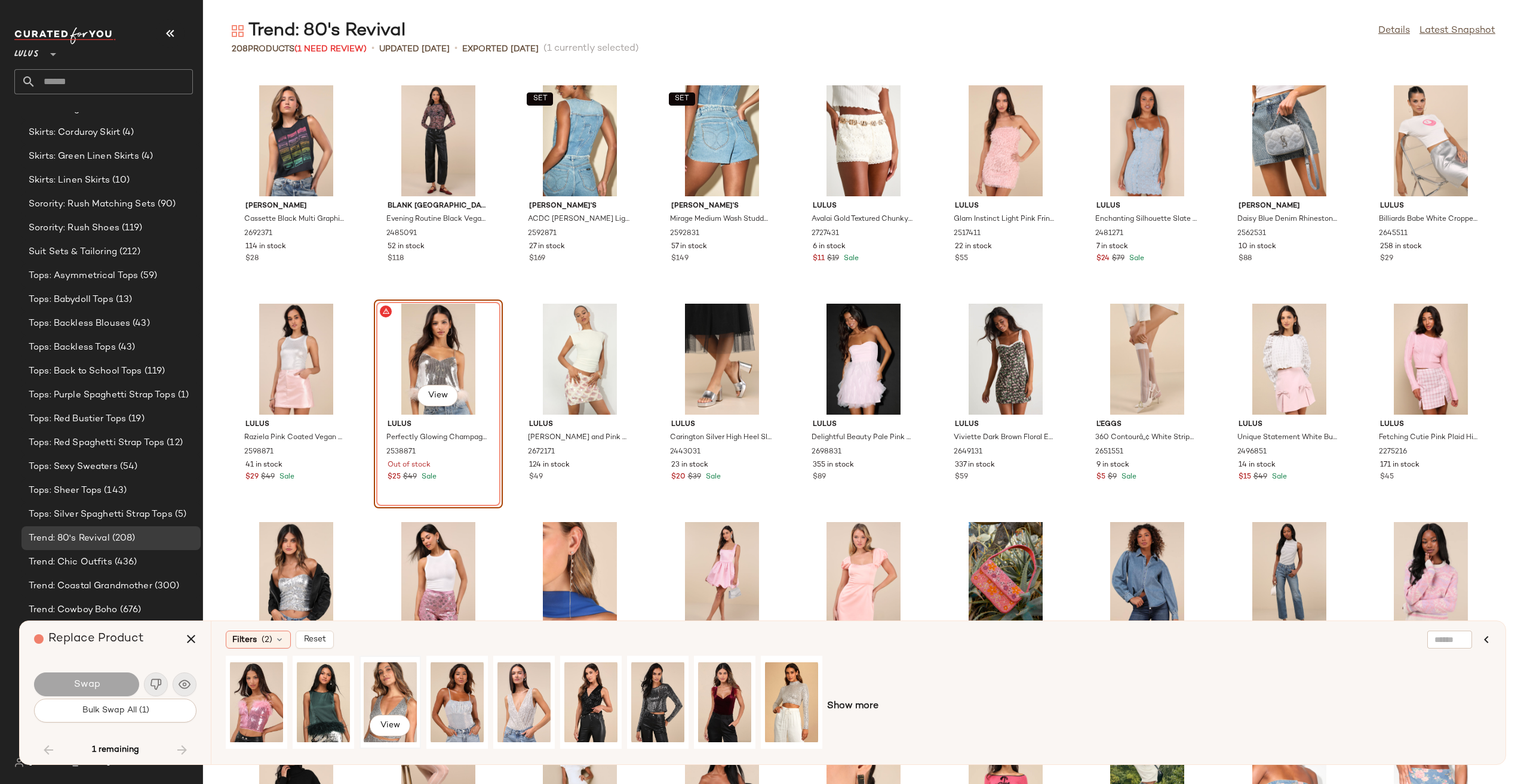
click at [390, 701] on div "View" at bounding box center [390, 702] width 53 height 84
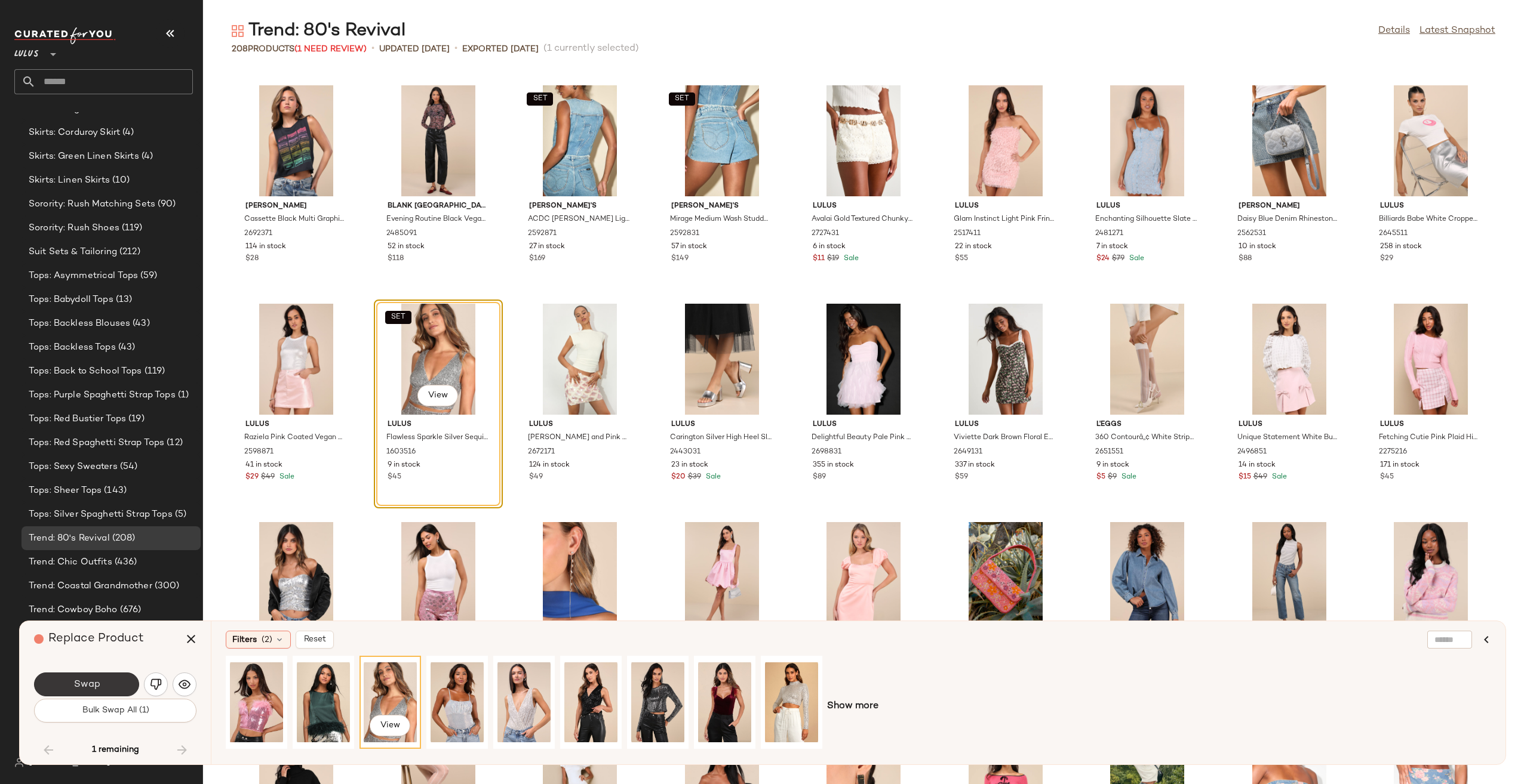
click at [93, 690] on span "Swap" at bounding box center [86, 684] width 27 height 11
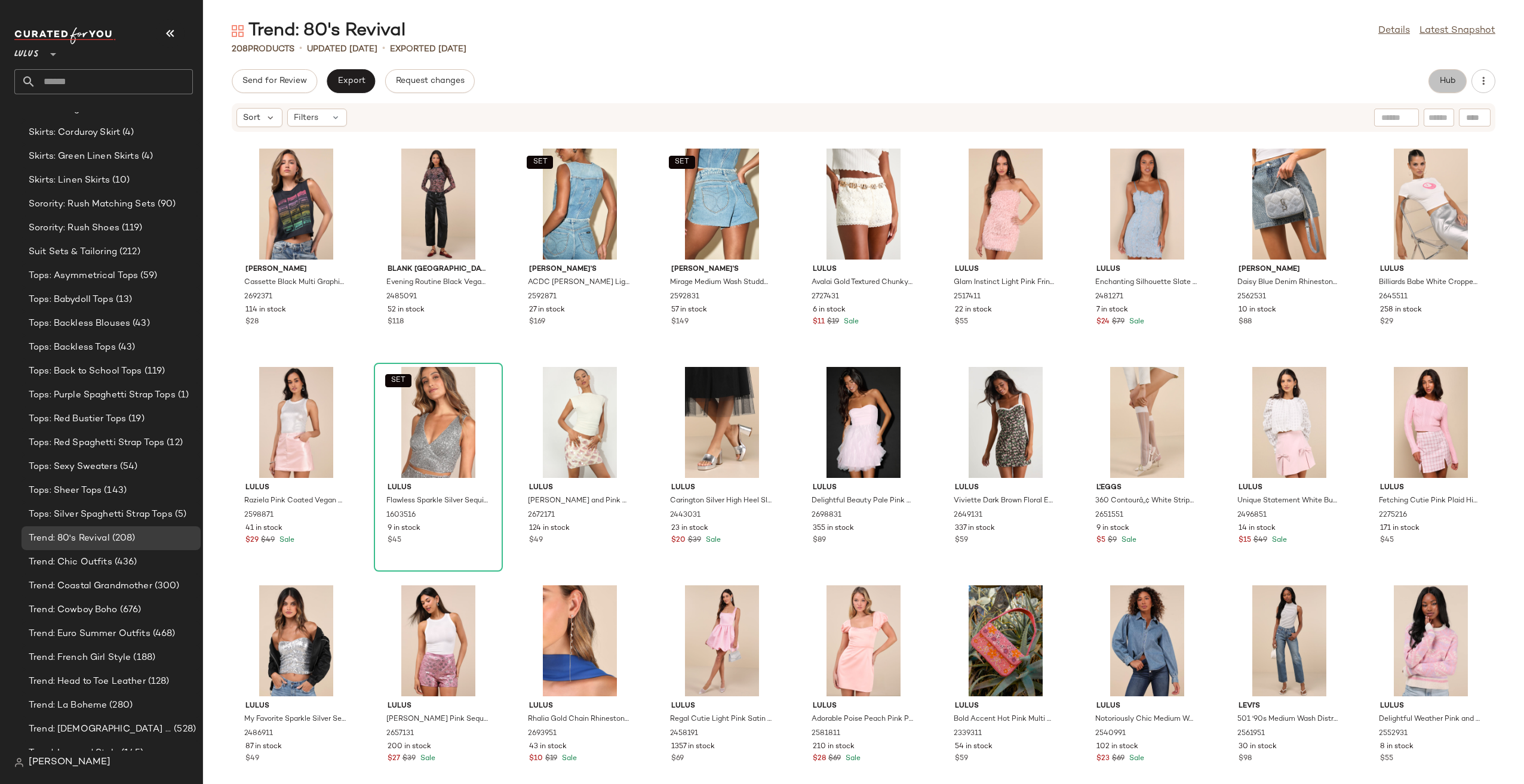
click at [1434, 84] on button "Hub" at bounding box center [1447, 81] width 38 height 24
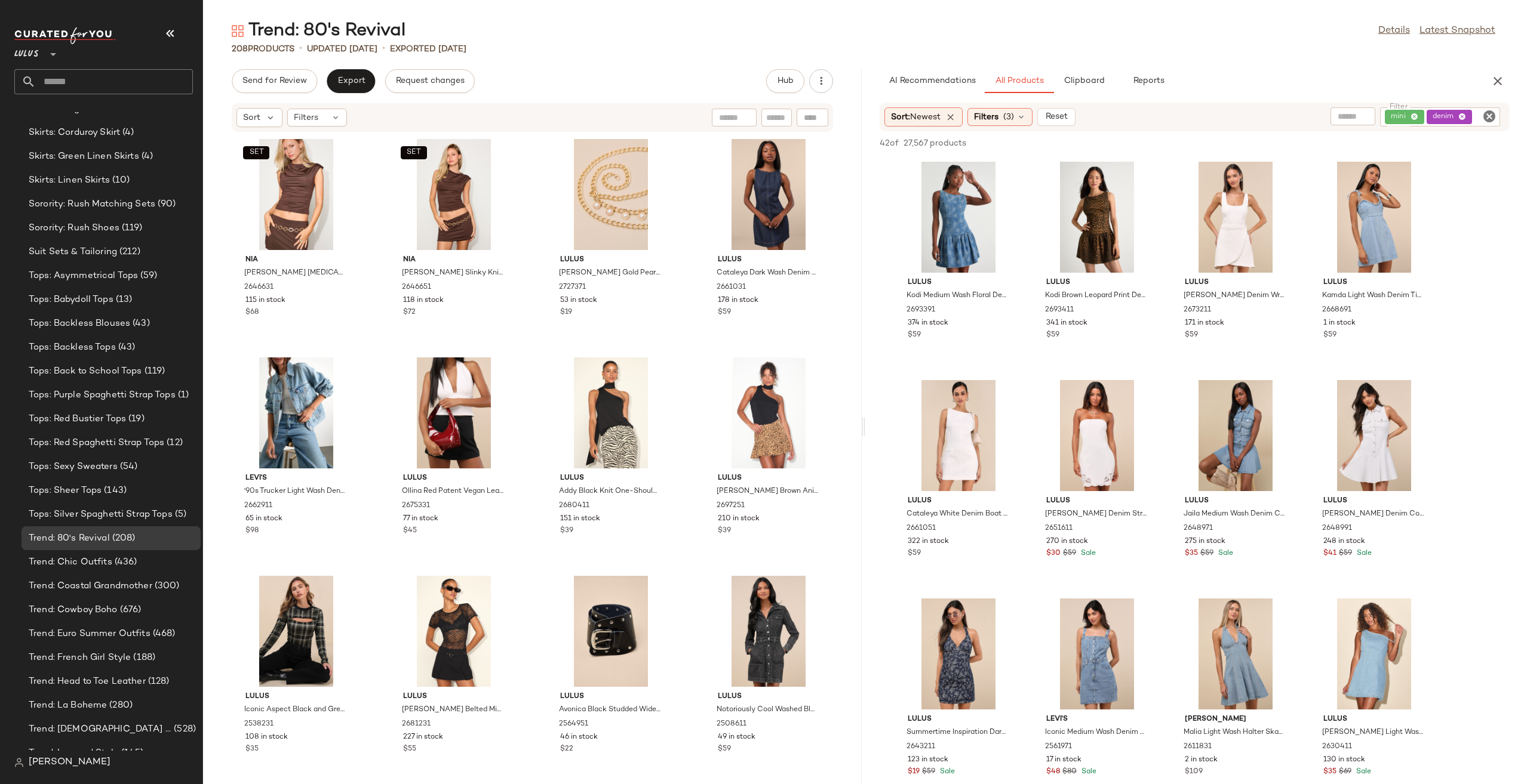
click at [1488, 112] on icon "Clear Filter" at bounding box center [1489, 116] width 14 height 14
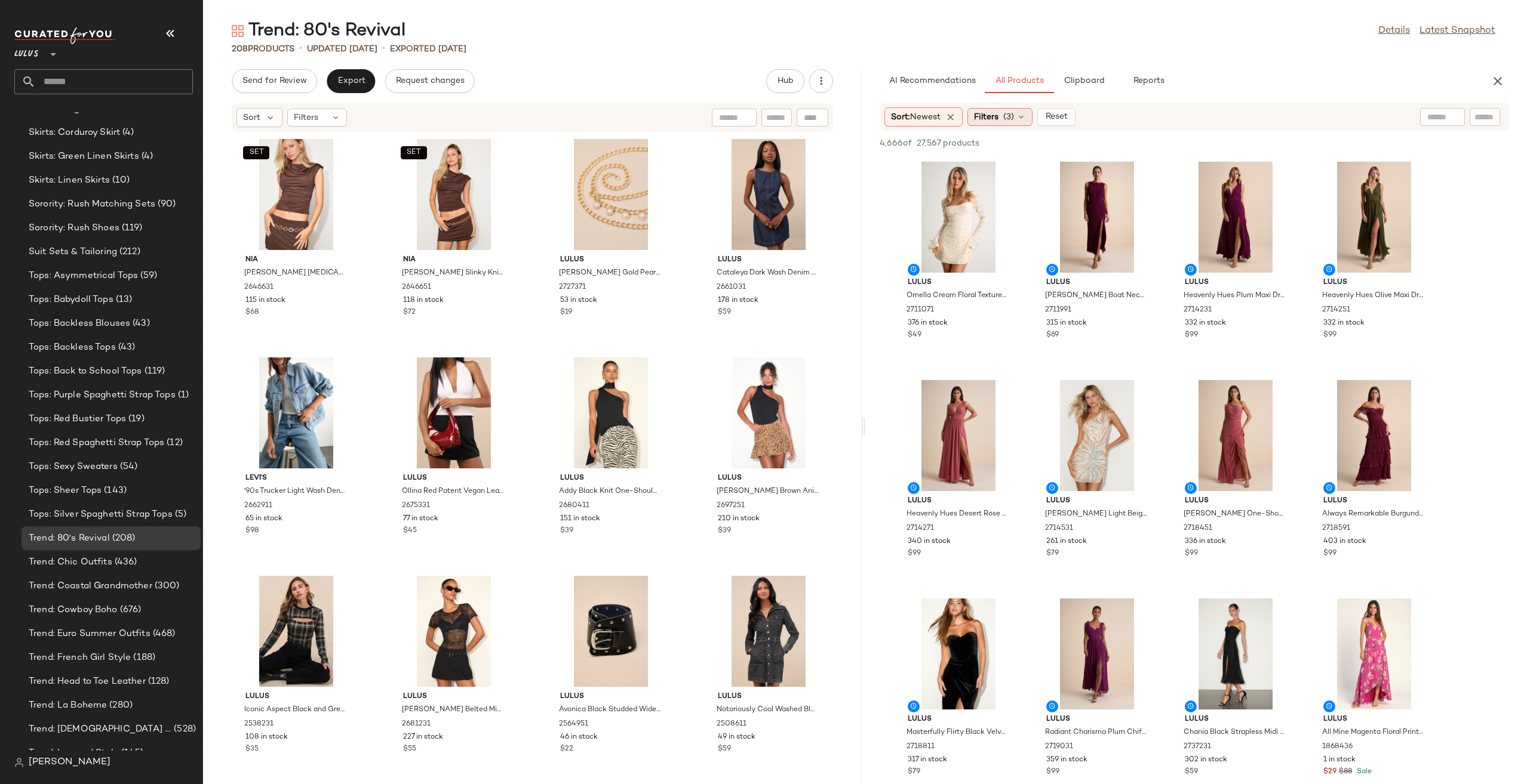
click at [1012, 111] on span "(3)" at bounding box center [1008, 117] width 11 height 13
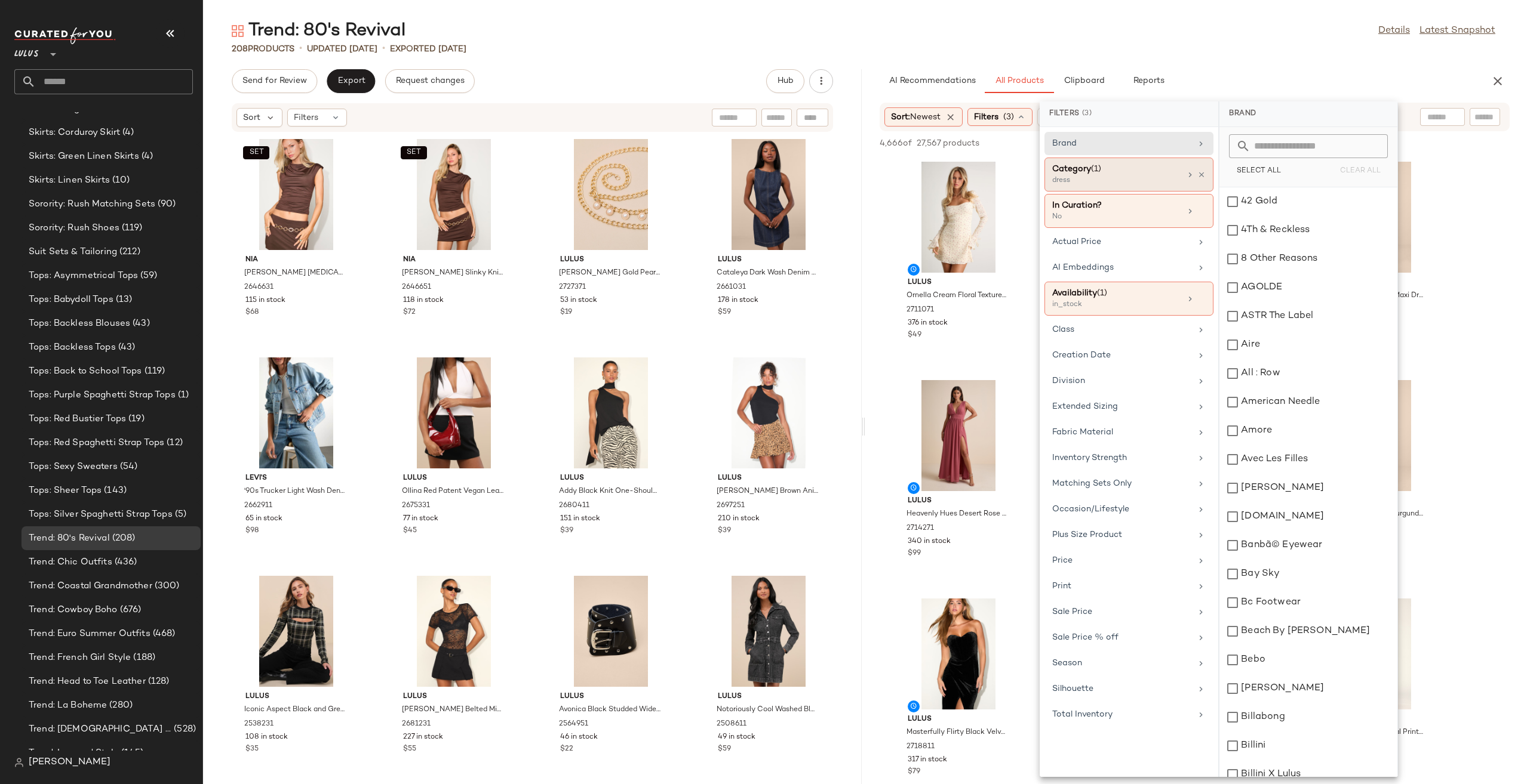
click at [1208, 194] on div "Category (1) dress" at bounding box center [1129, 211] width 169 height 34
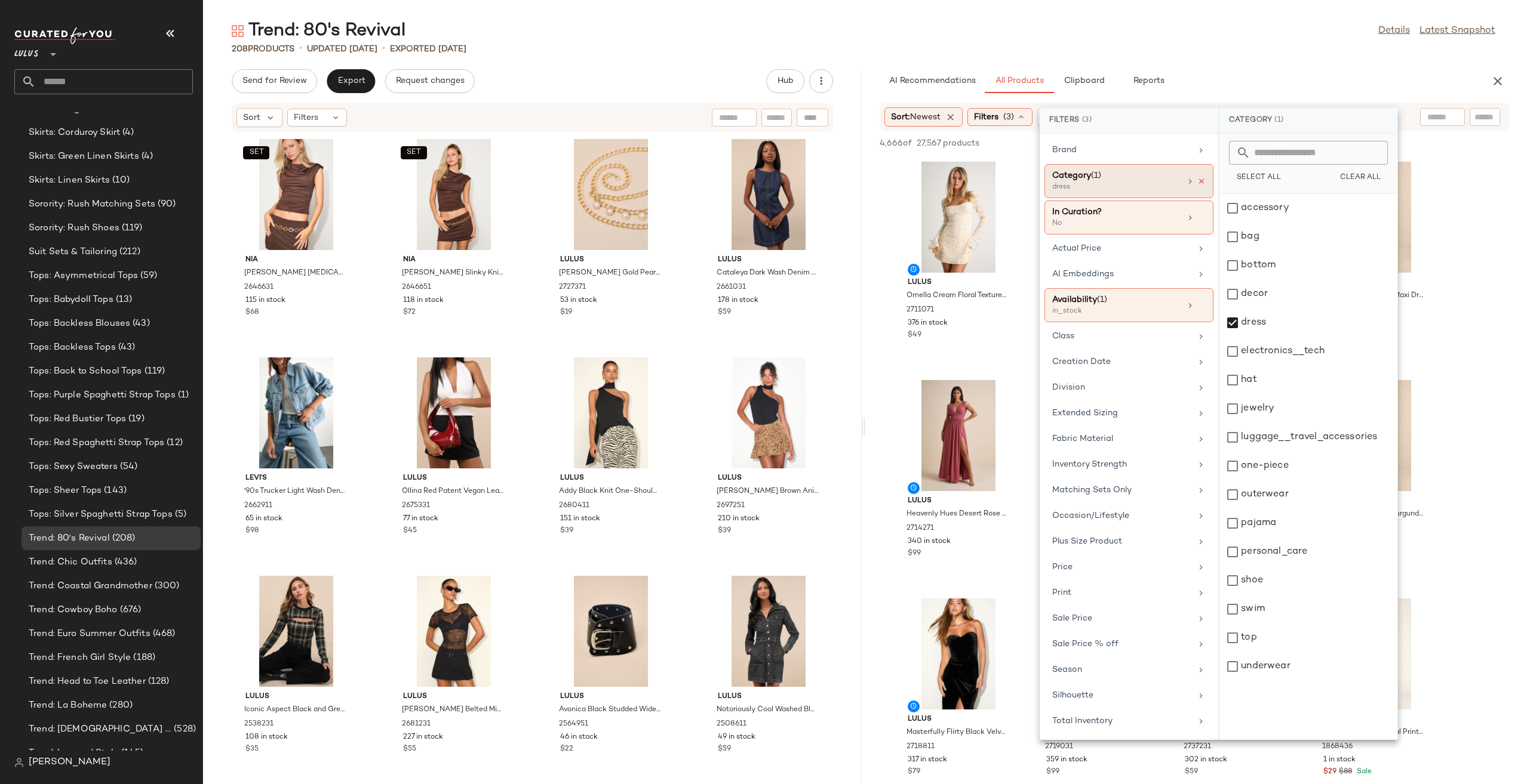
click at [1202, 182] on icon at bounding box center [1202, 182] width 8 height 8
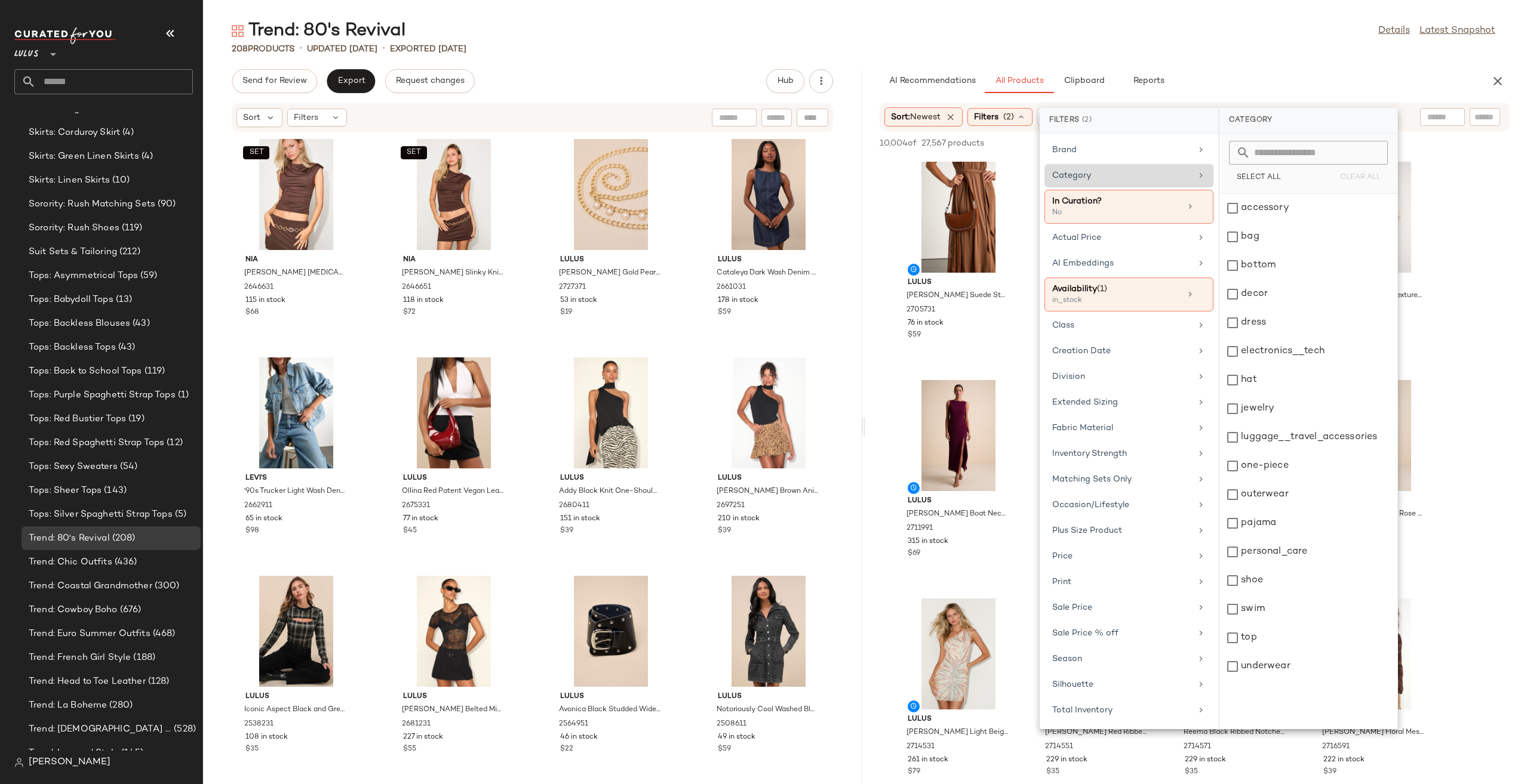
click at [1251, 70] on div "AI Recommendations All Products Clipboard Reports" at bounding box center [1176, 81] width 592 height 24
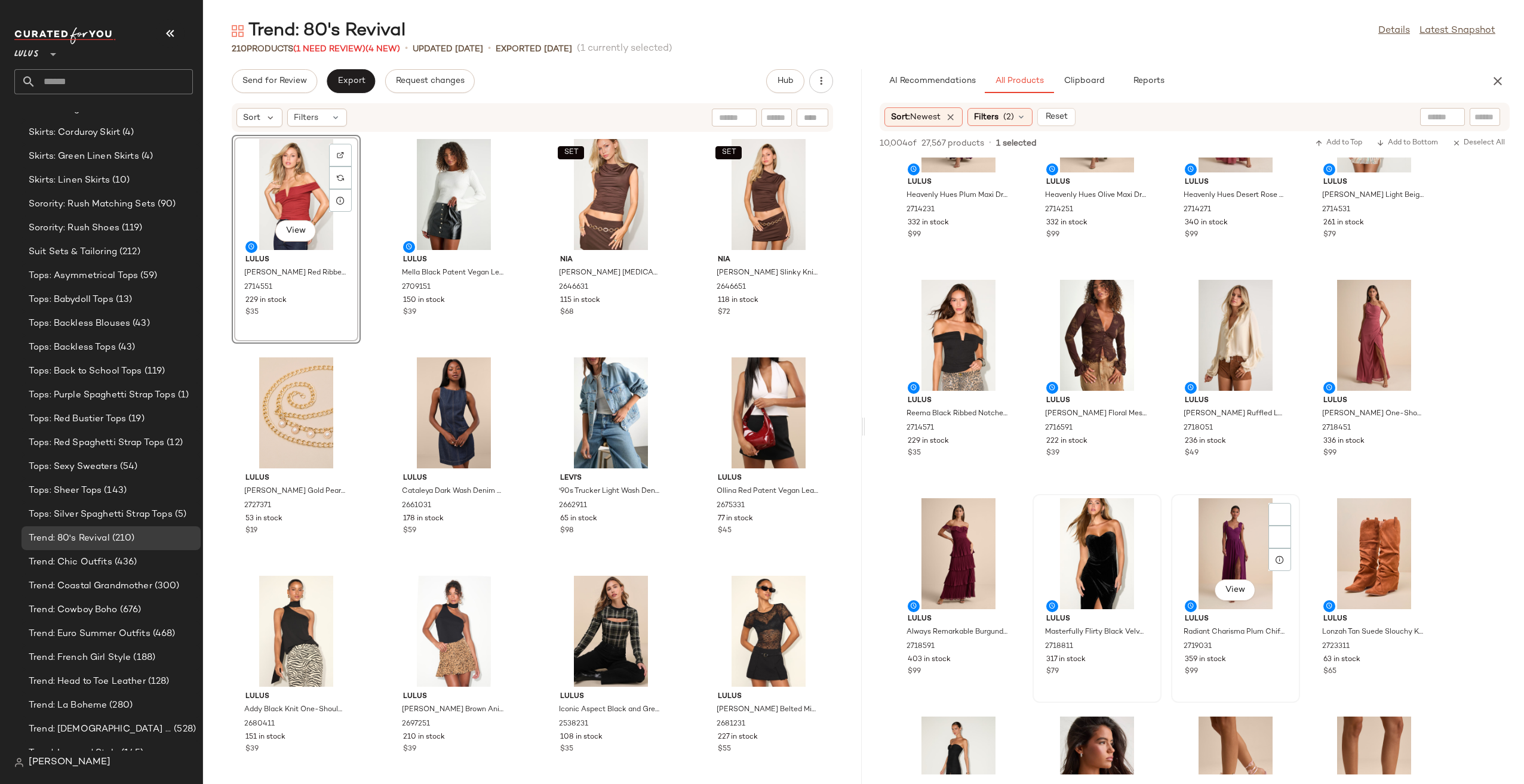
scroll to position [358, 0]
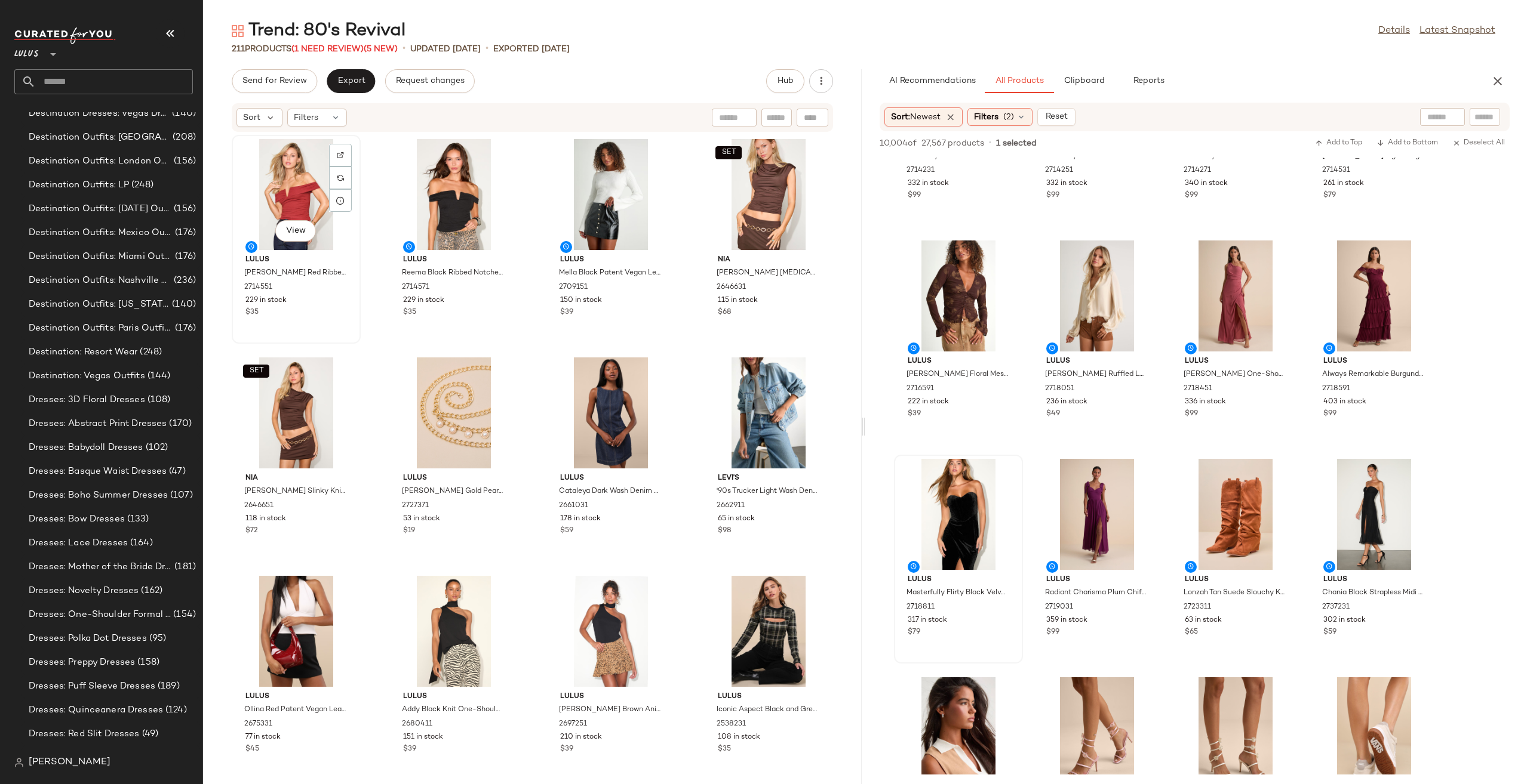
click at [304, 205] on div "View" at bounding box center [296, 194] width 121 height 111
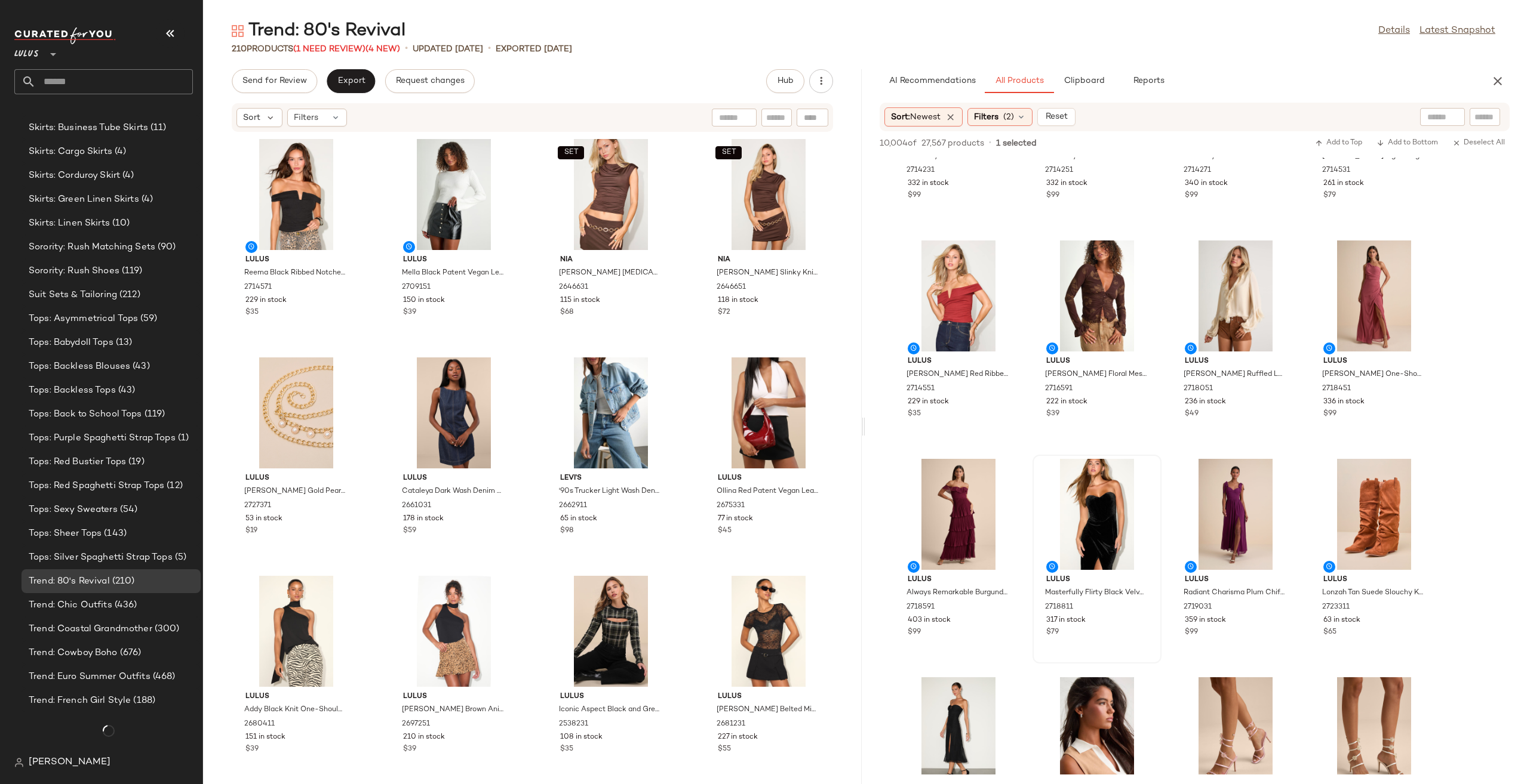
scroll to position [3120, 0]
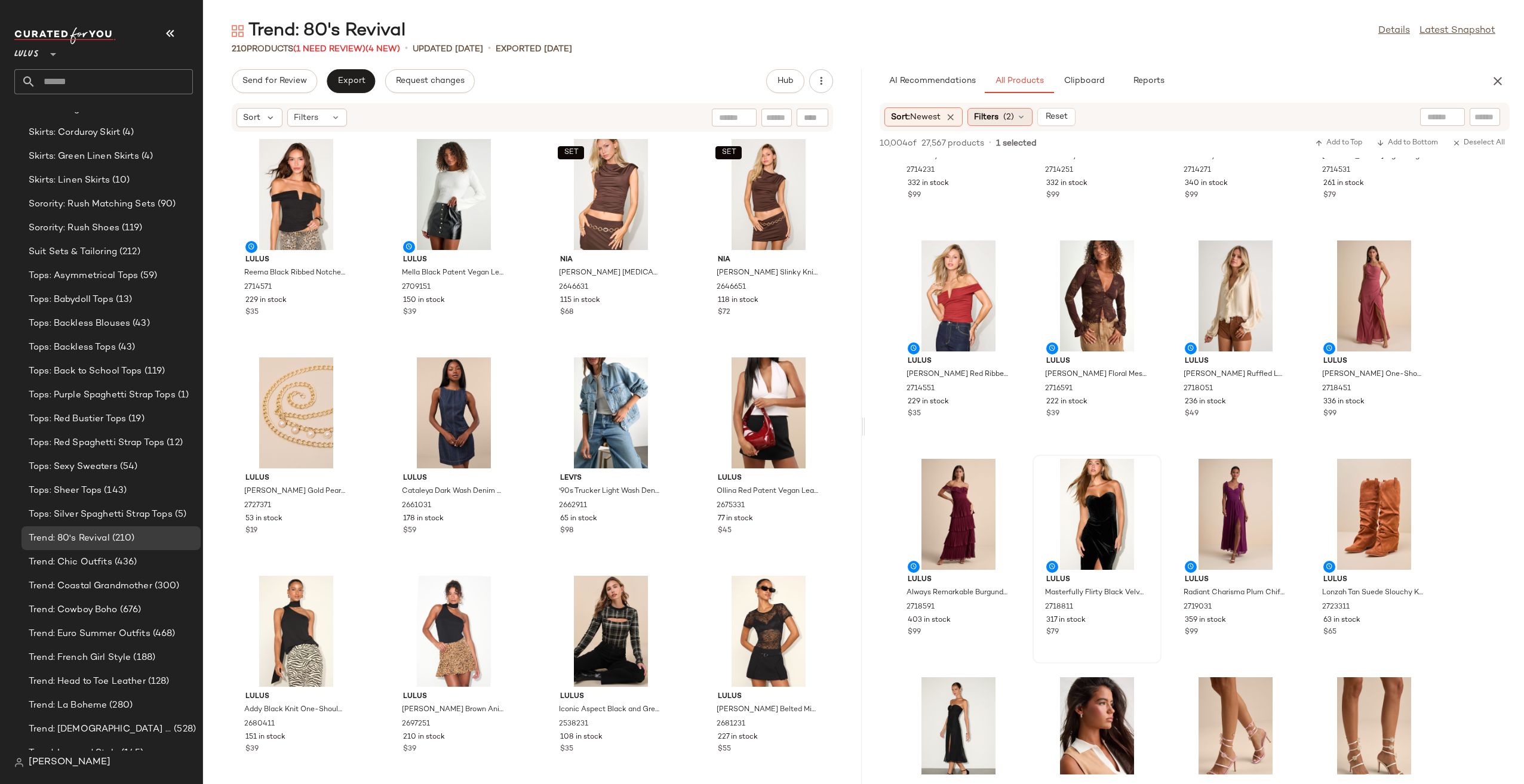
click at [984, 119] on span "Filters" at bounding box center [986, 117] width 25 height 13
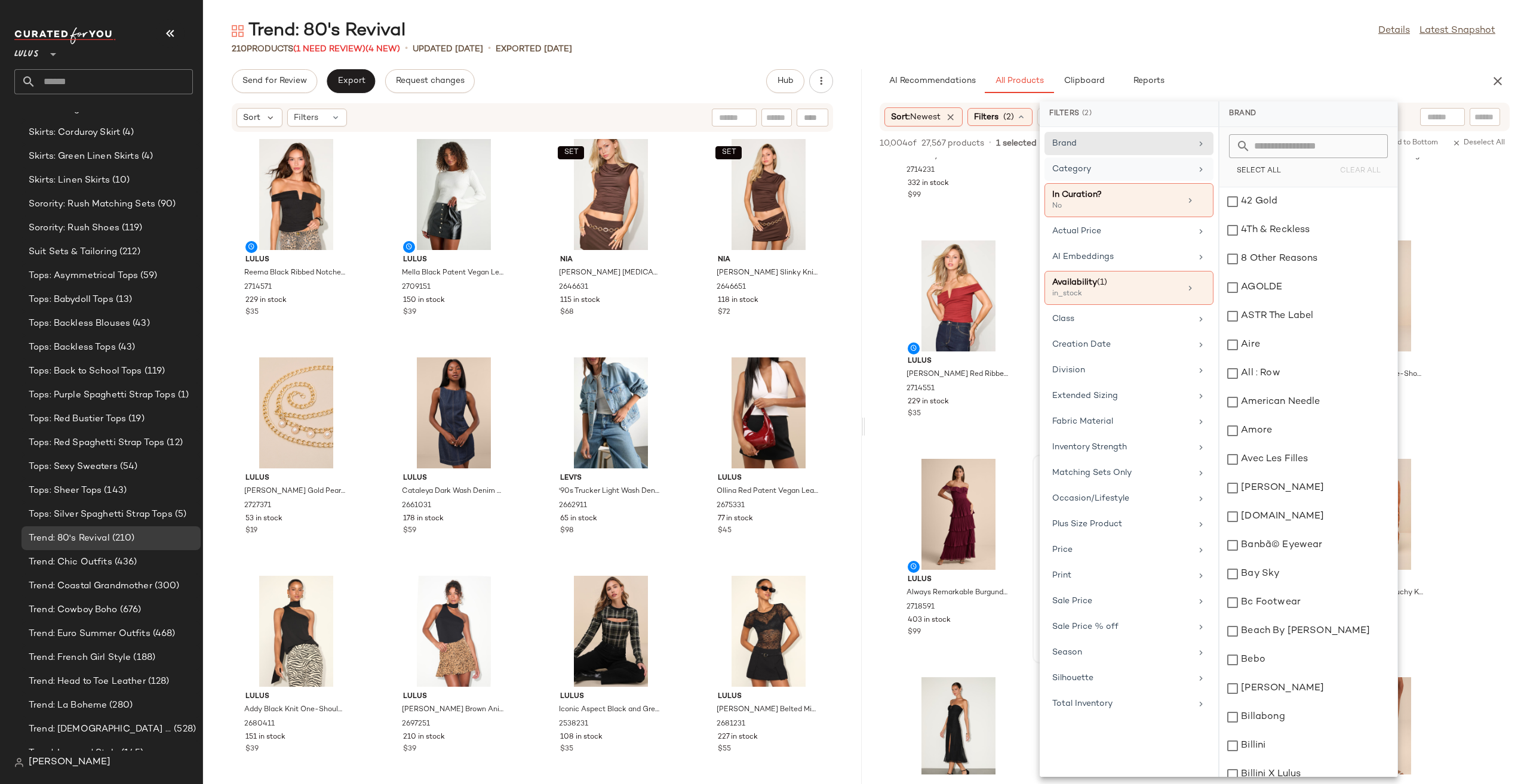
click at [1116, 171] on div "Category" at bounding box center [1122, 169] width 139 height 13
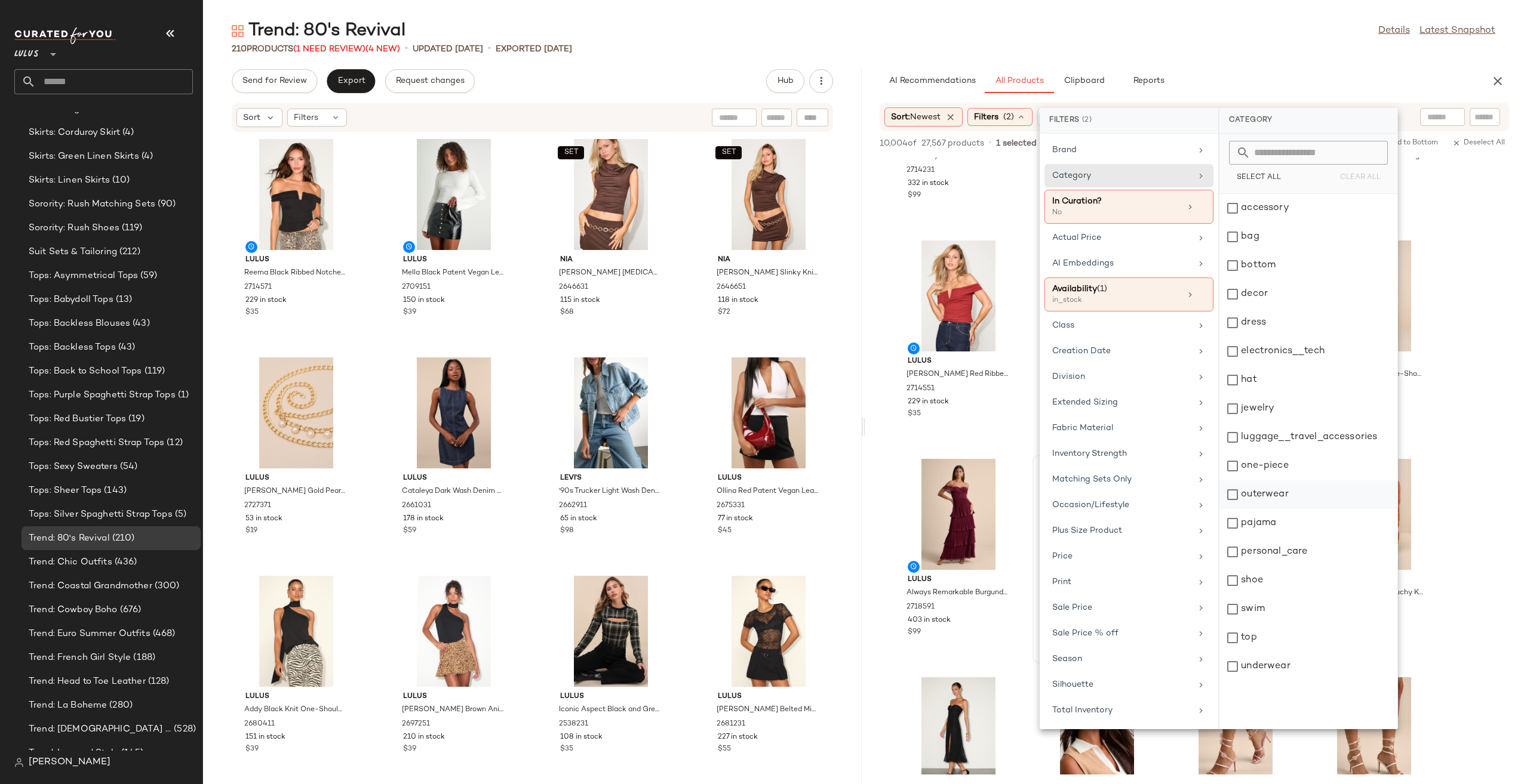
click at [1259, 509] on div "outerwear" at bounding box center [1308, 524] width 178 height 29
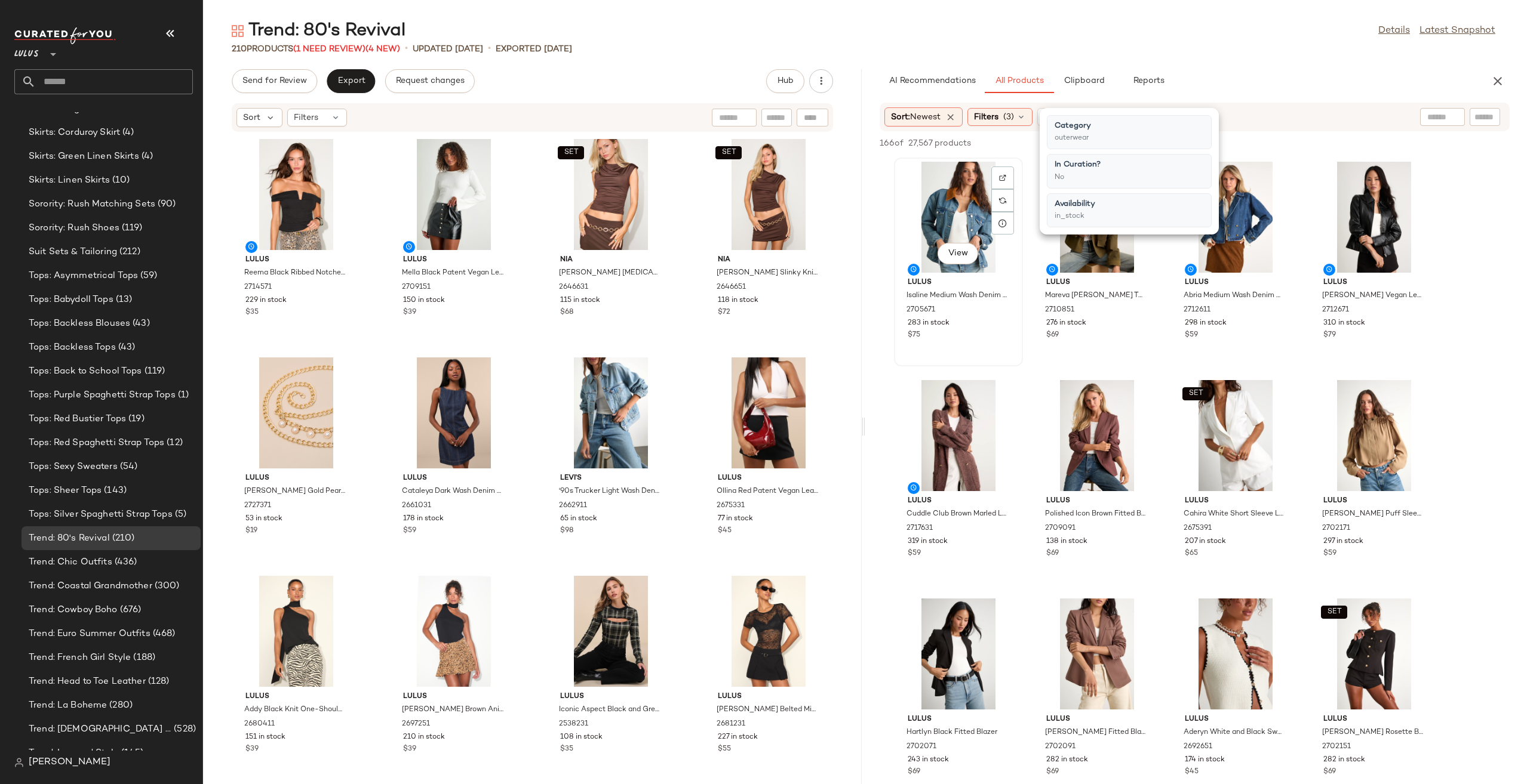
click at [963, 220] on div "View" at bounding box center [959, 216] width 121 height 111
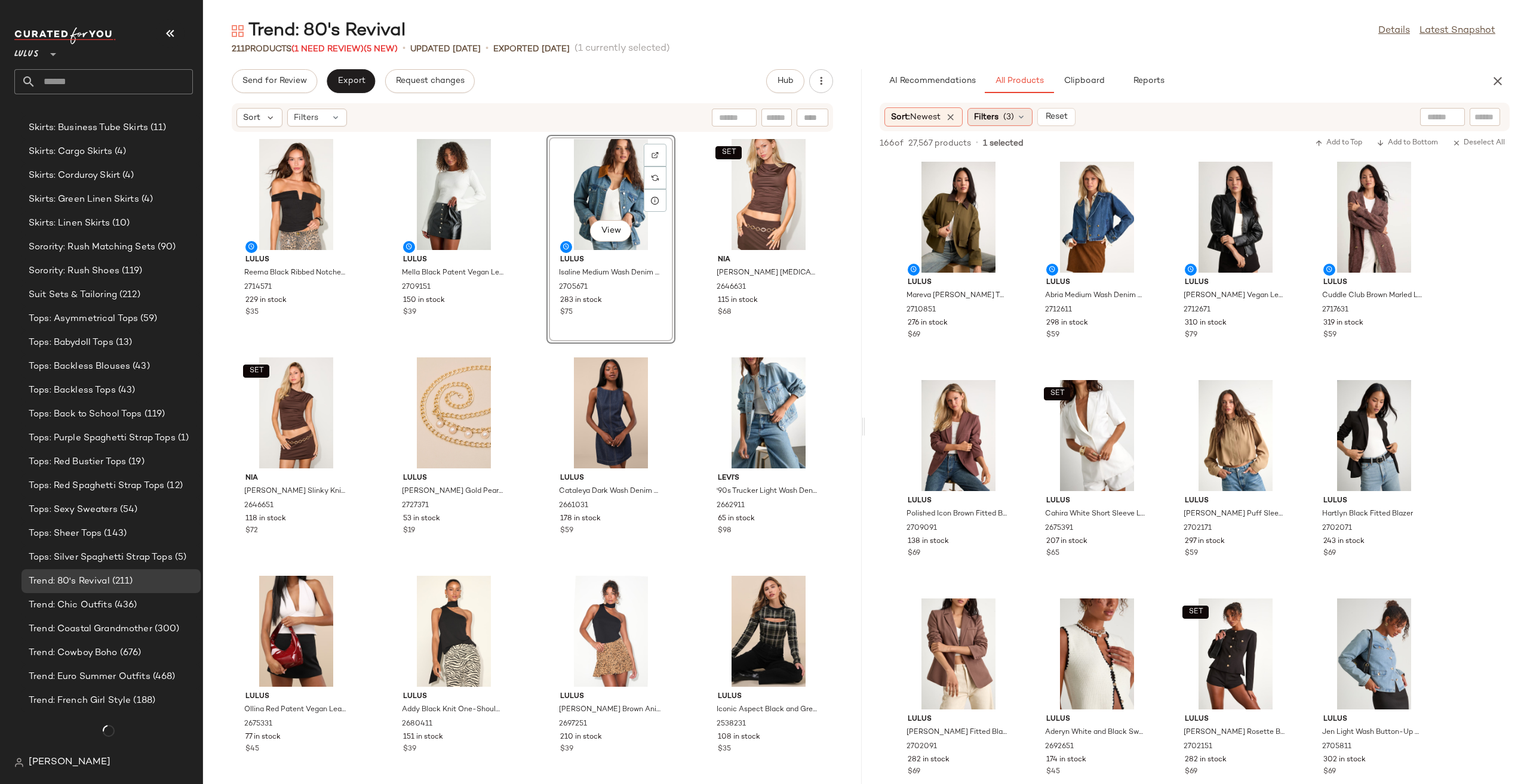
scroll to position [3120, 0]
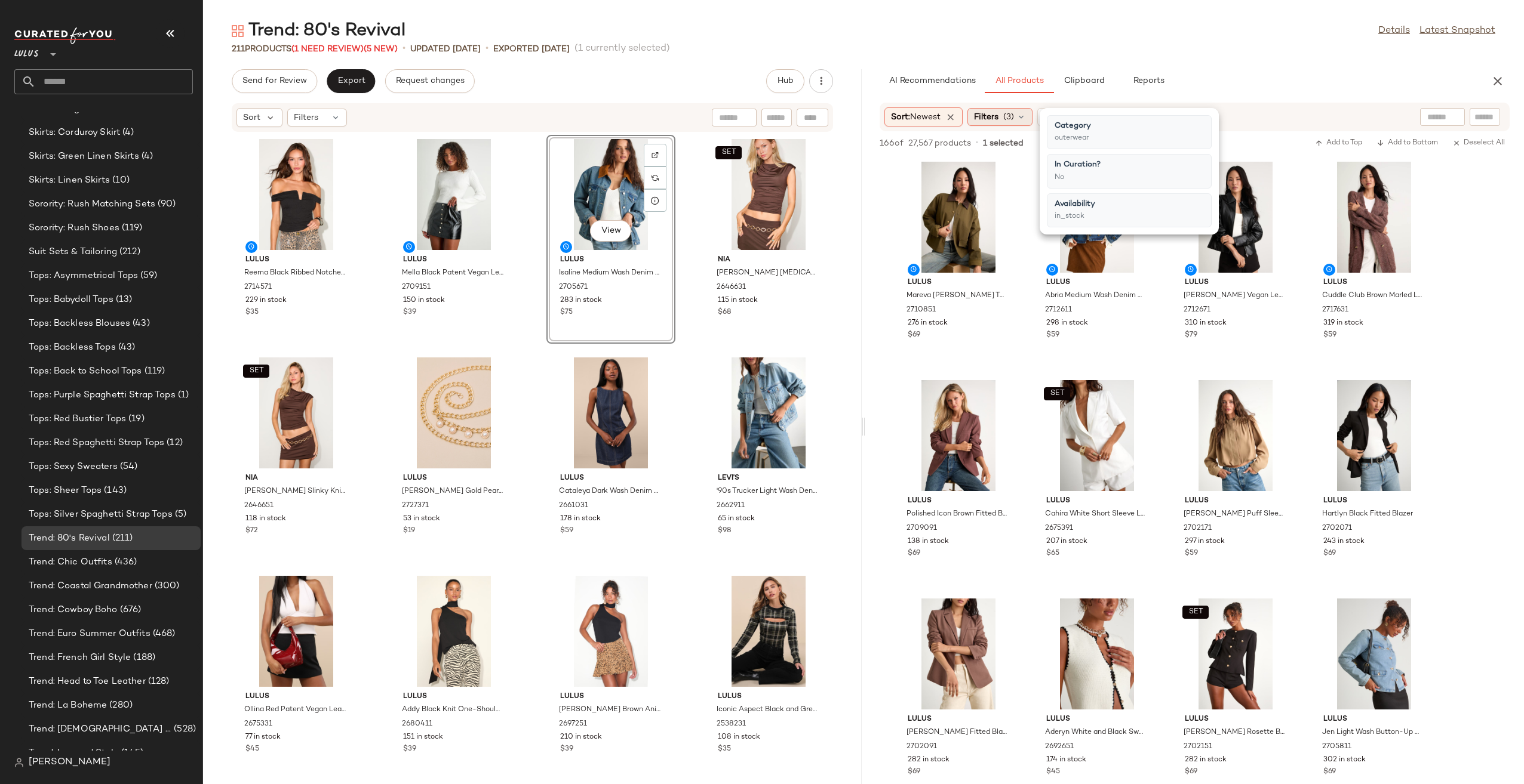
click at [1009, 113] on span "(3)" at bounding box center [1008, 117] width 11 height 13
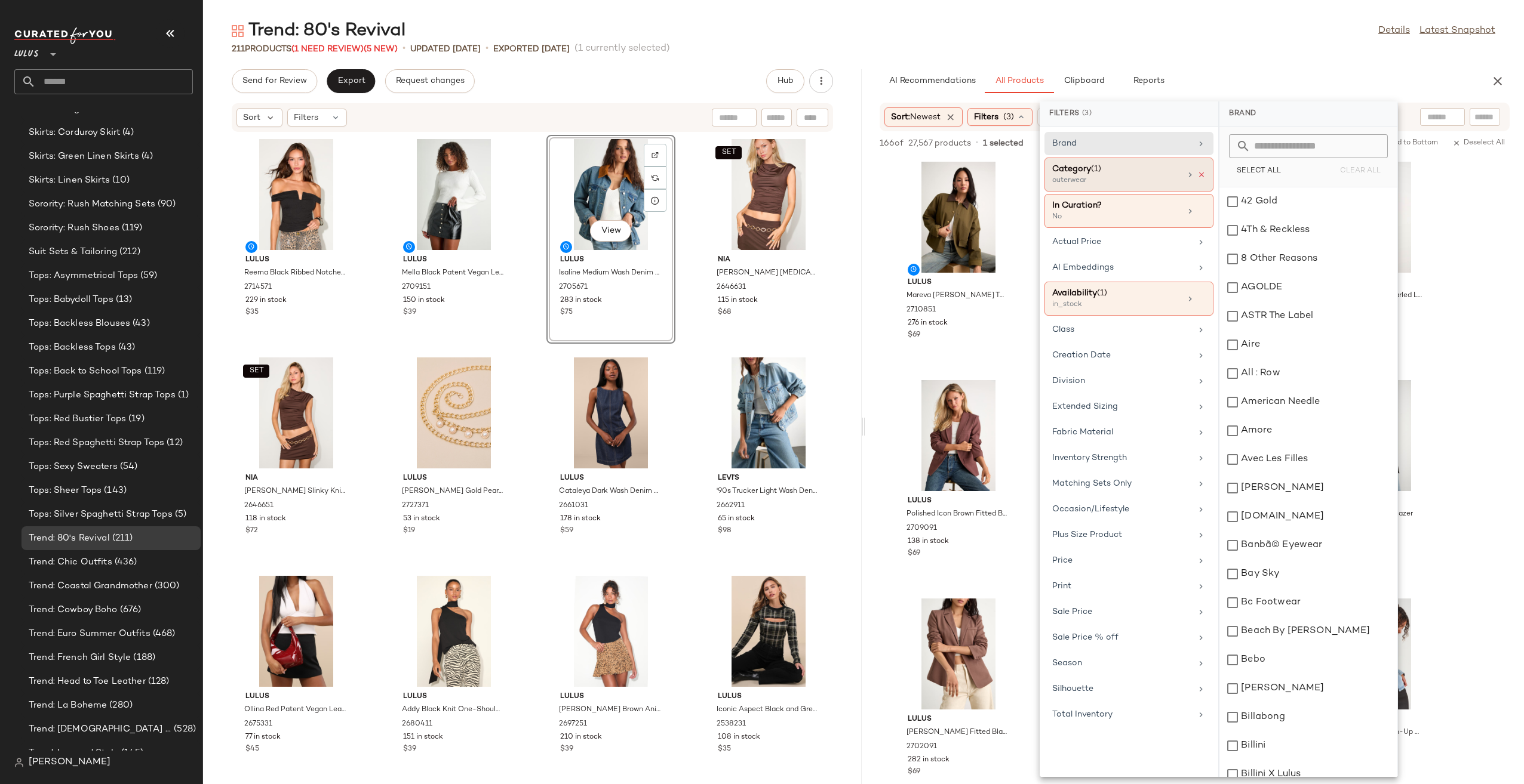
click at [1201, 173] on icon at bounding box center [1202, 175] width 8 height 8
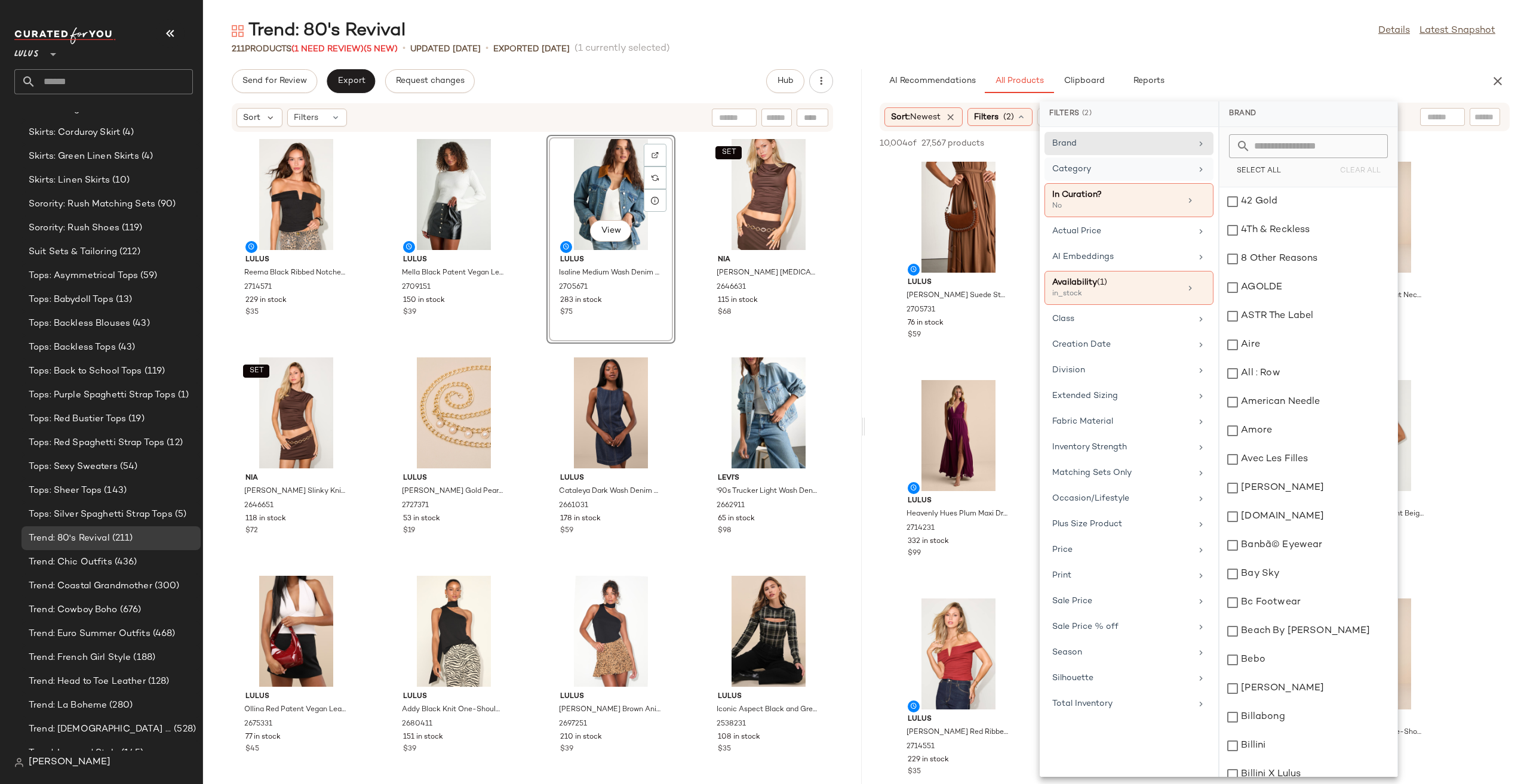
click at [1149, 172] on div "Category" at bounding box center [1122, 169] width 139 height 13
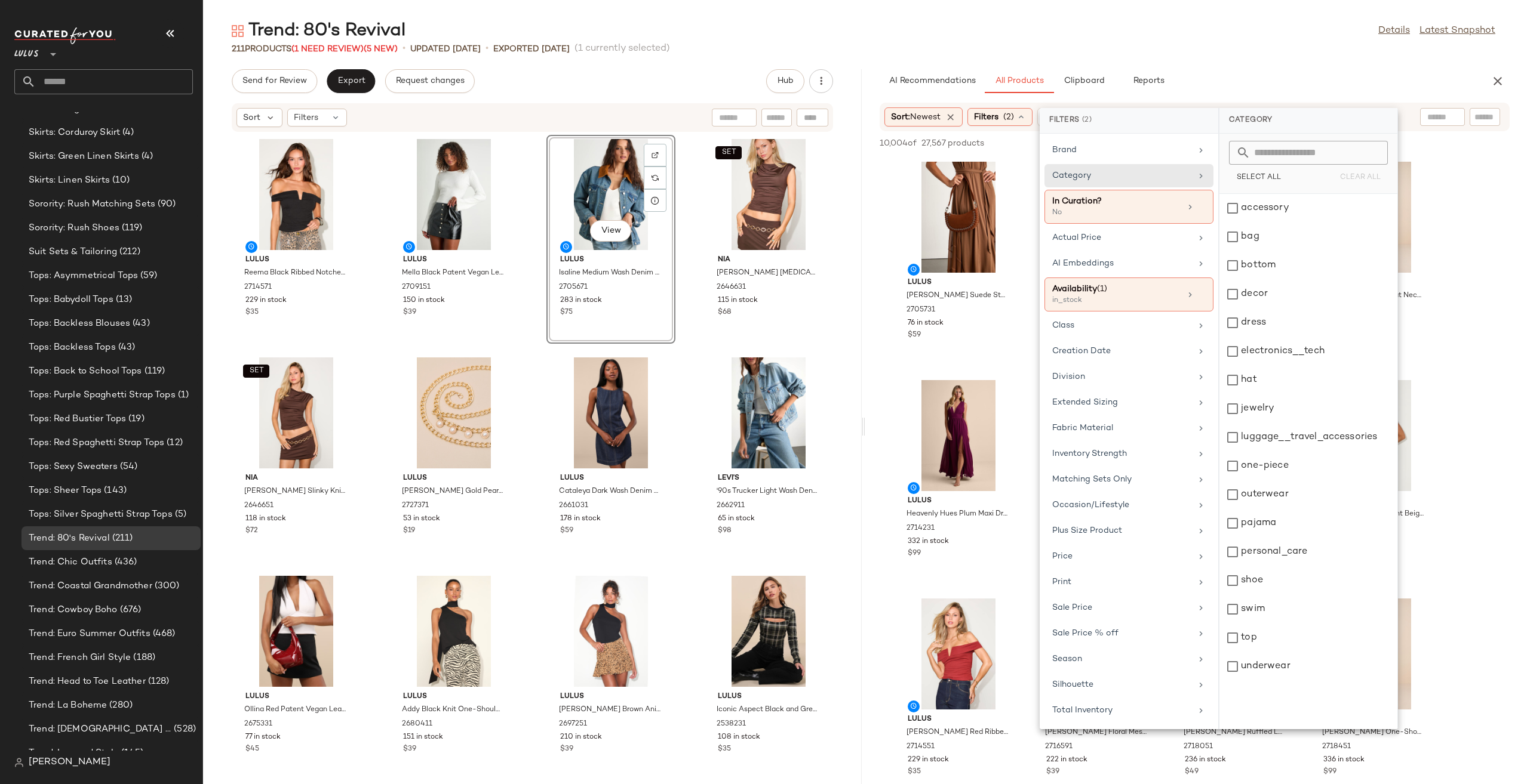
click at [1158, 187] on div "Brand Category In Curation? No Actual Price AI Embeddings Availability (1) in_s…" at bounding box center [1128, 431] width 178 height 596
click at [1250, 595] on div "shoe" at bounding box center [1308, 609] width 178 height 29
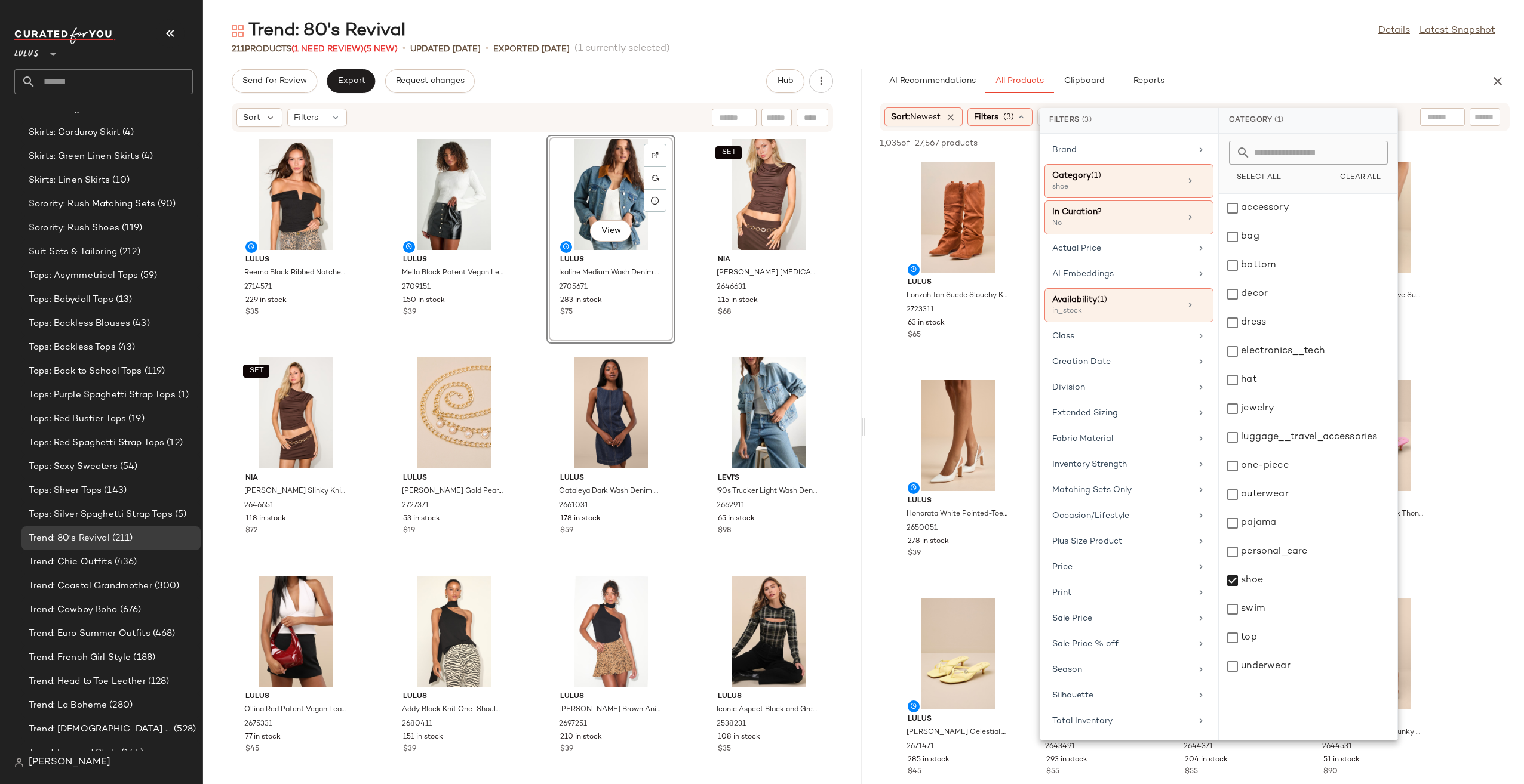
click at [1189, 58] on div "Trend: 80's Revival Details Latest Snapshot 211 Products (1 Need Review) (5 New…" at bounding box center [863, 402] width 1321 height 765
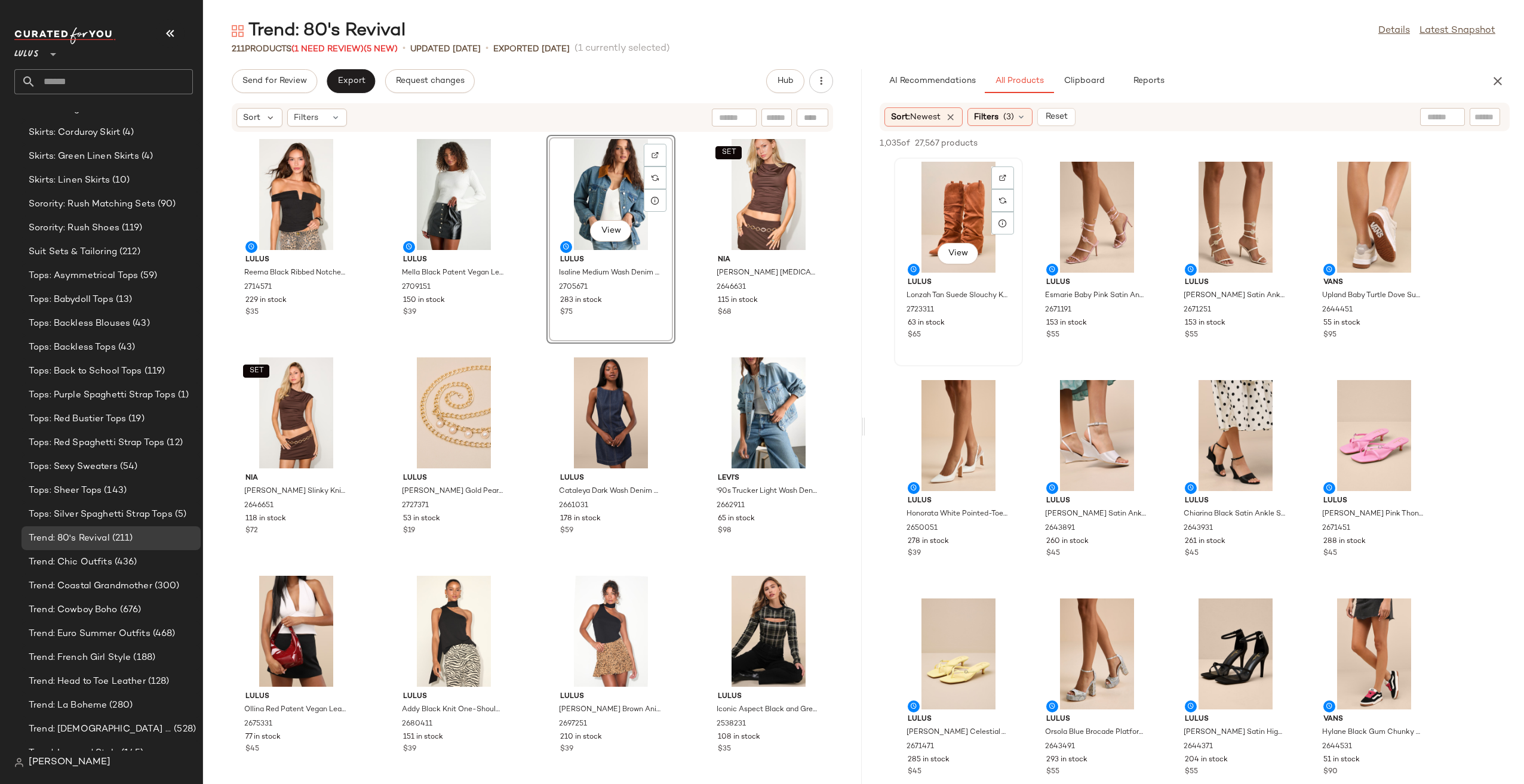
click at [970, 209] on div "View" at bounding box center [959, 216] width 121 height 111
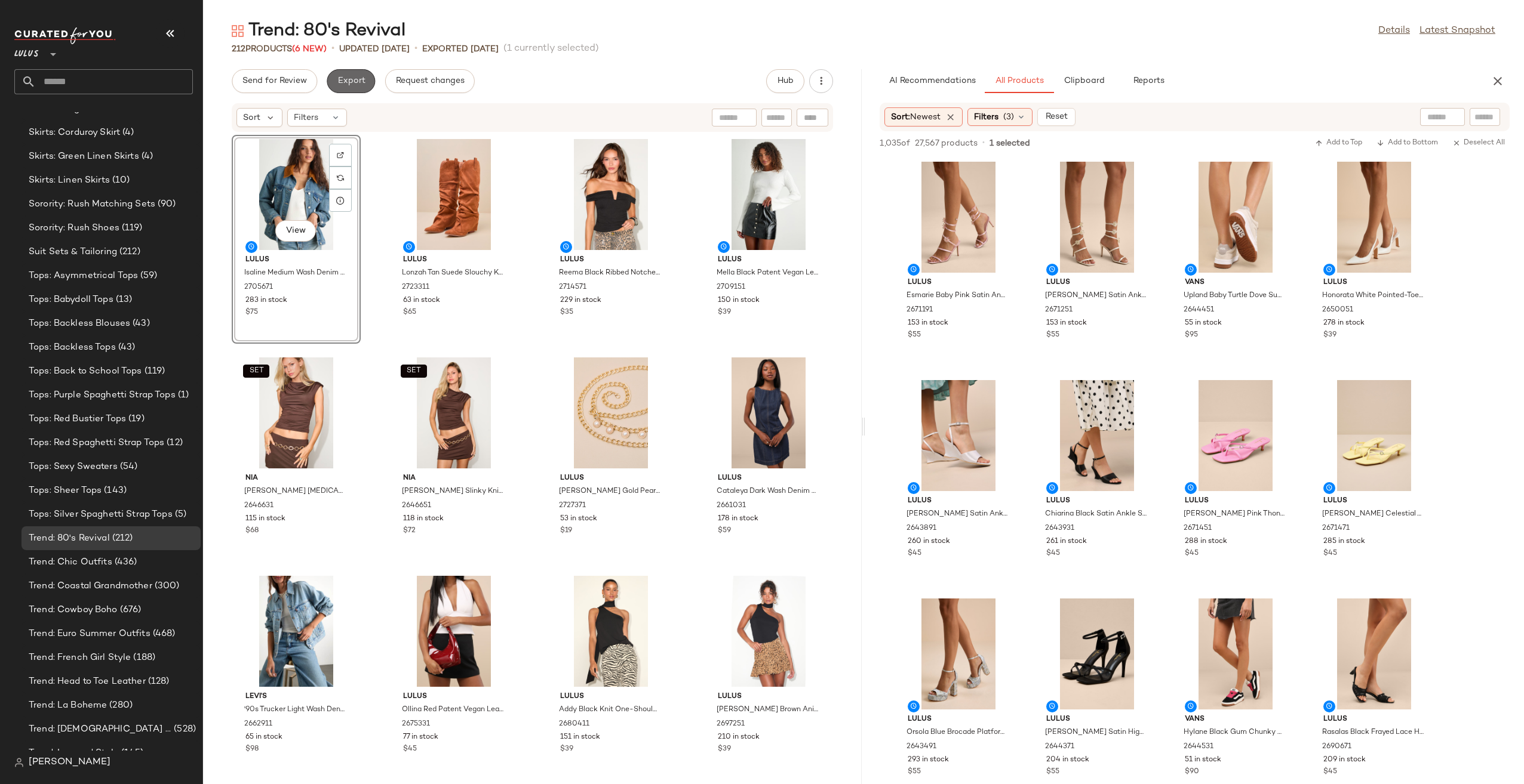
click at [352, 76] on span "Export" at bounding box center [351, 80] width 28 height 9
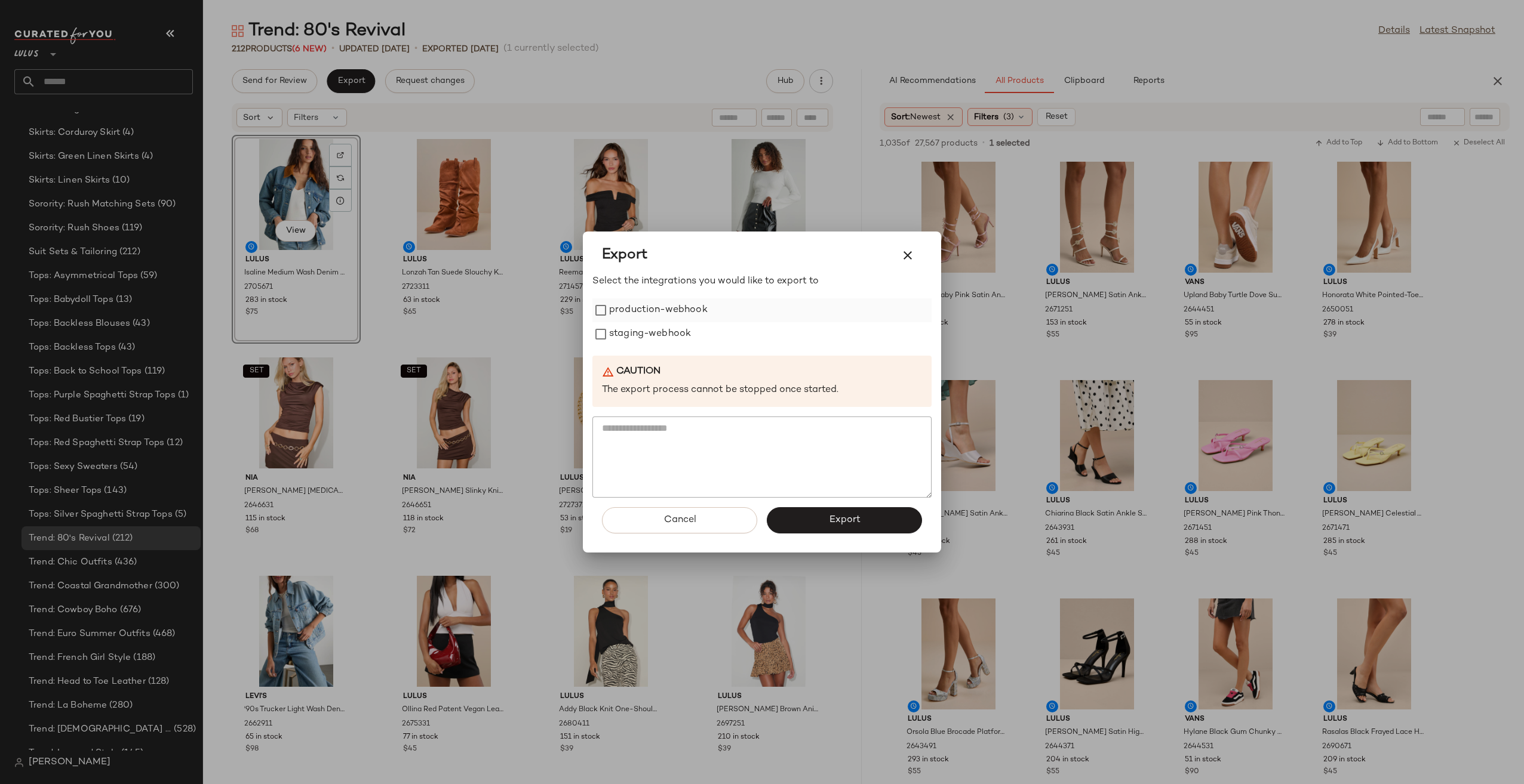
click at [702, 308] on label "production-webhook" at bounding box center [658, 310] width 99 height 24
click at [713, 333] on div "staging-webhook" at bounding box center [762, 335] width 339 height 24
drag, startPoint x: 824, startPoint y: 525, endPoint x: 824, endPoint y: 518, distance: 7.0
click at [824, 525] on button "Export" at bounding box center [844, 520] width 156 height 26
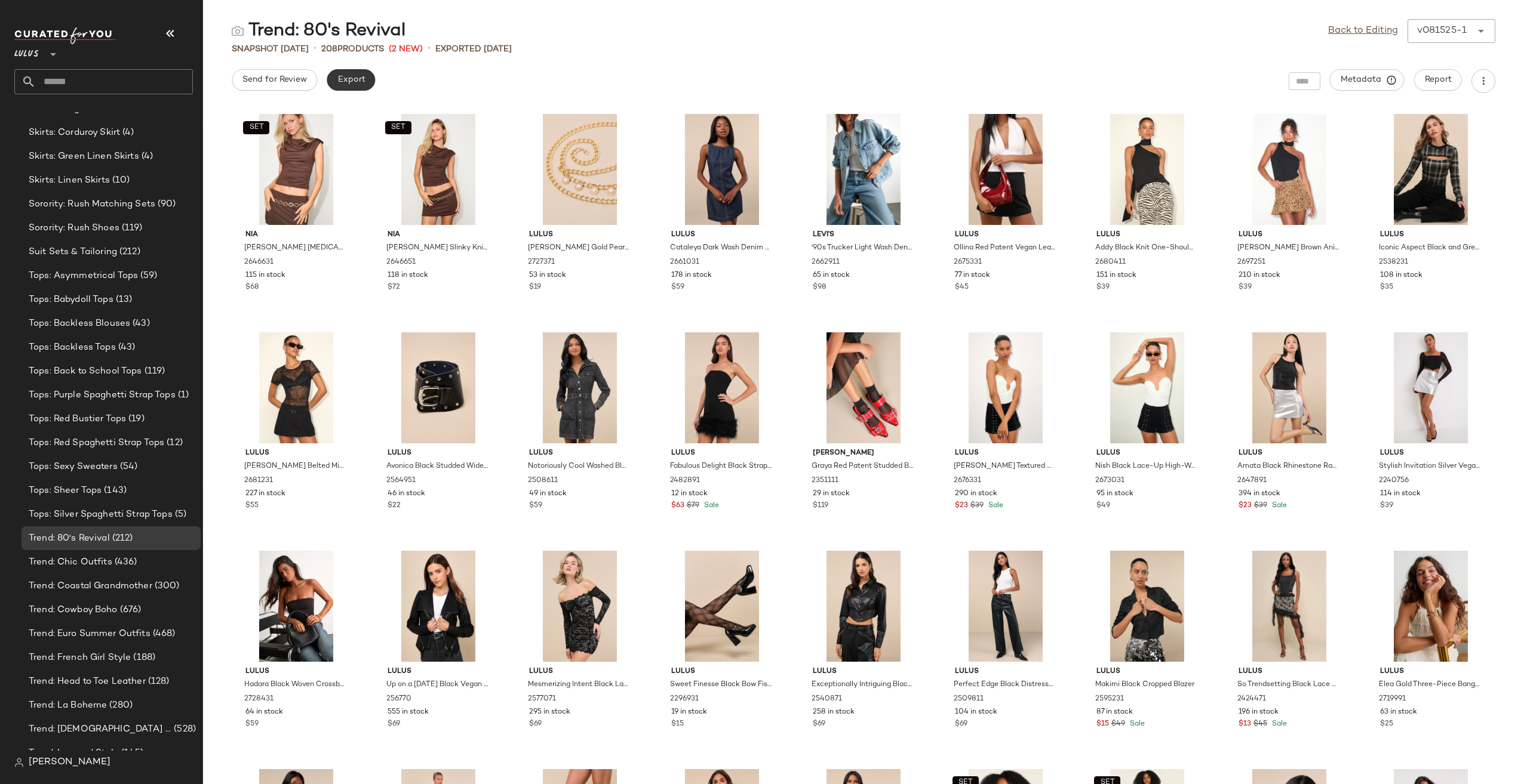
click at [341, 75] on span "Export" at bounding box center [351, 79] width 28 height 9
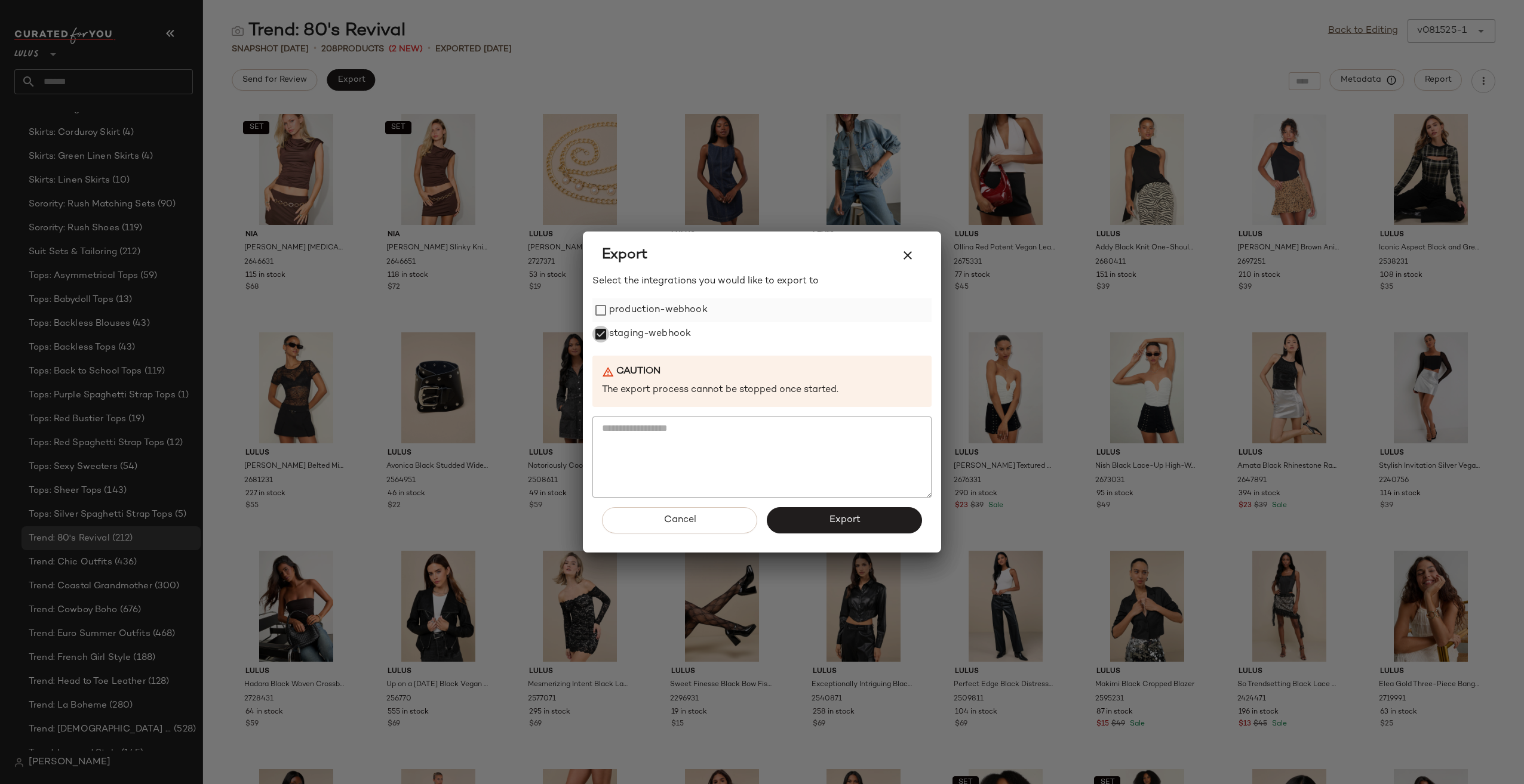
click at [630, 300] on label "production-webhook" at bounding box center [658, 310] width 99 height 24
click at [824, 527] on button "Export" at bounding box center [844, 520] width 156 height 26
click at [131, 82] on div at bounding box center [762, 392] width 1524 height 784
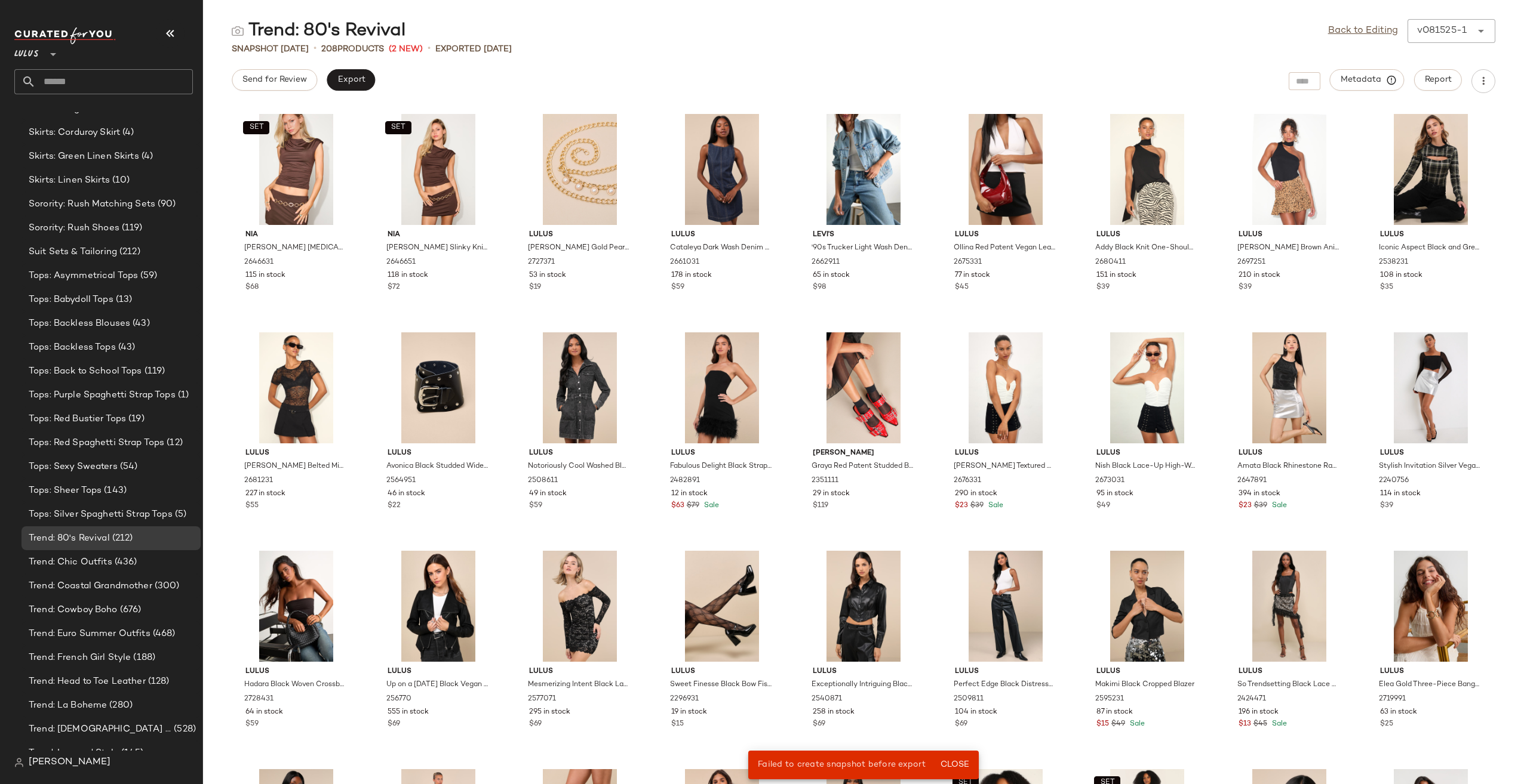
click at [131, 82] on input "text" at bounding box center [114, 82] width 157 height 25
type input "****"
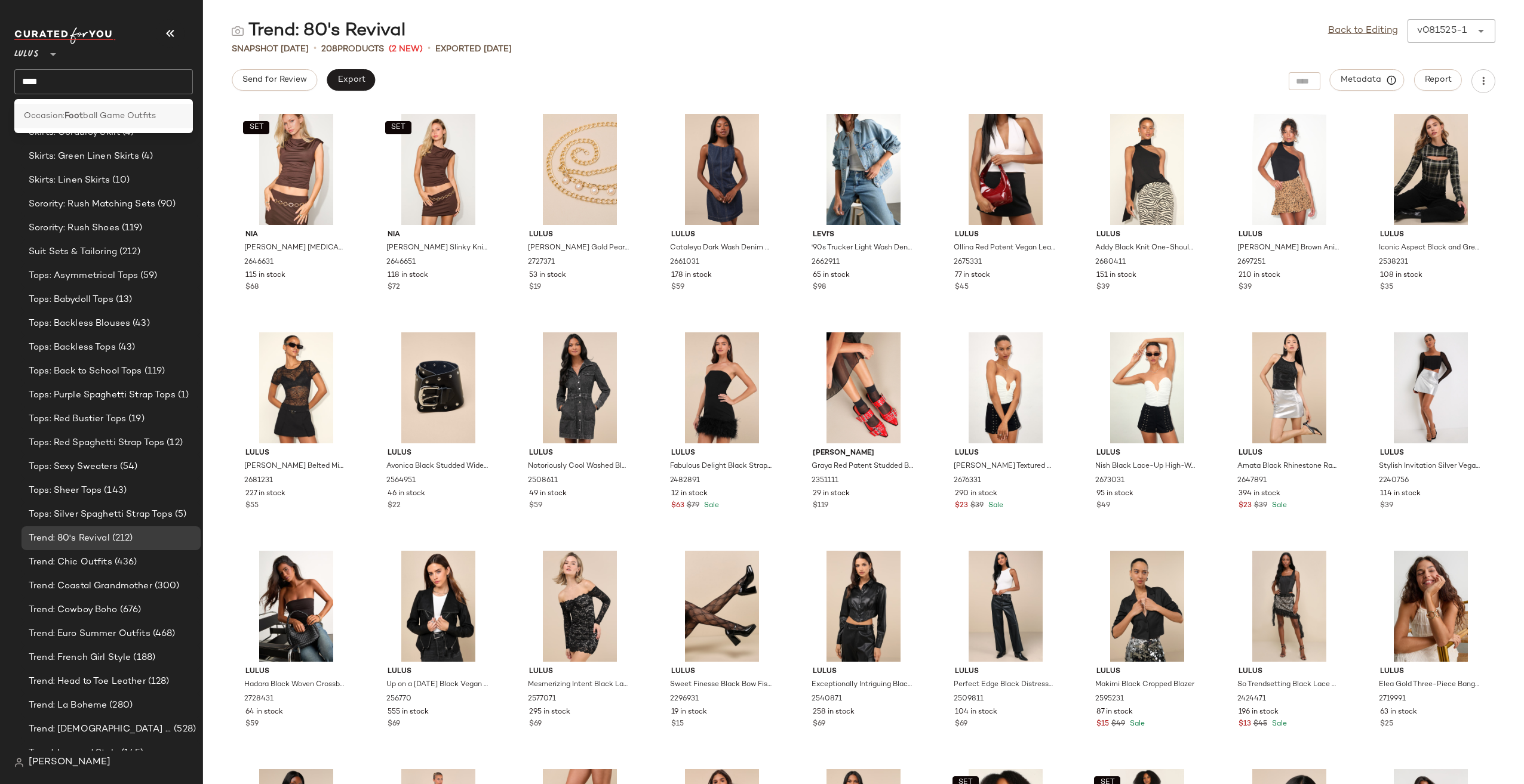
click at [127, 113] on span "ball Game Outfits" at bounding box center [119, 116] width 73 height 13
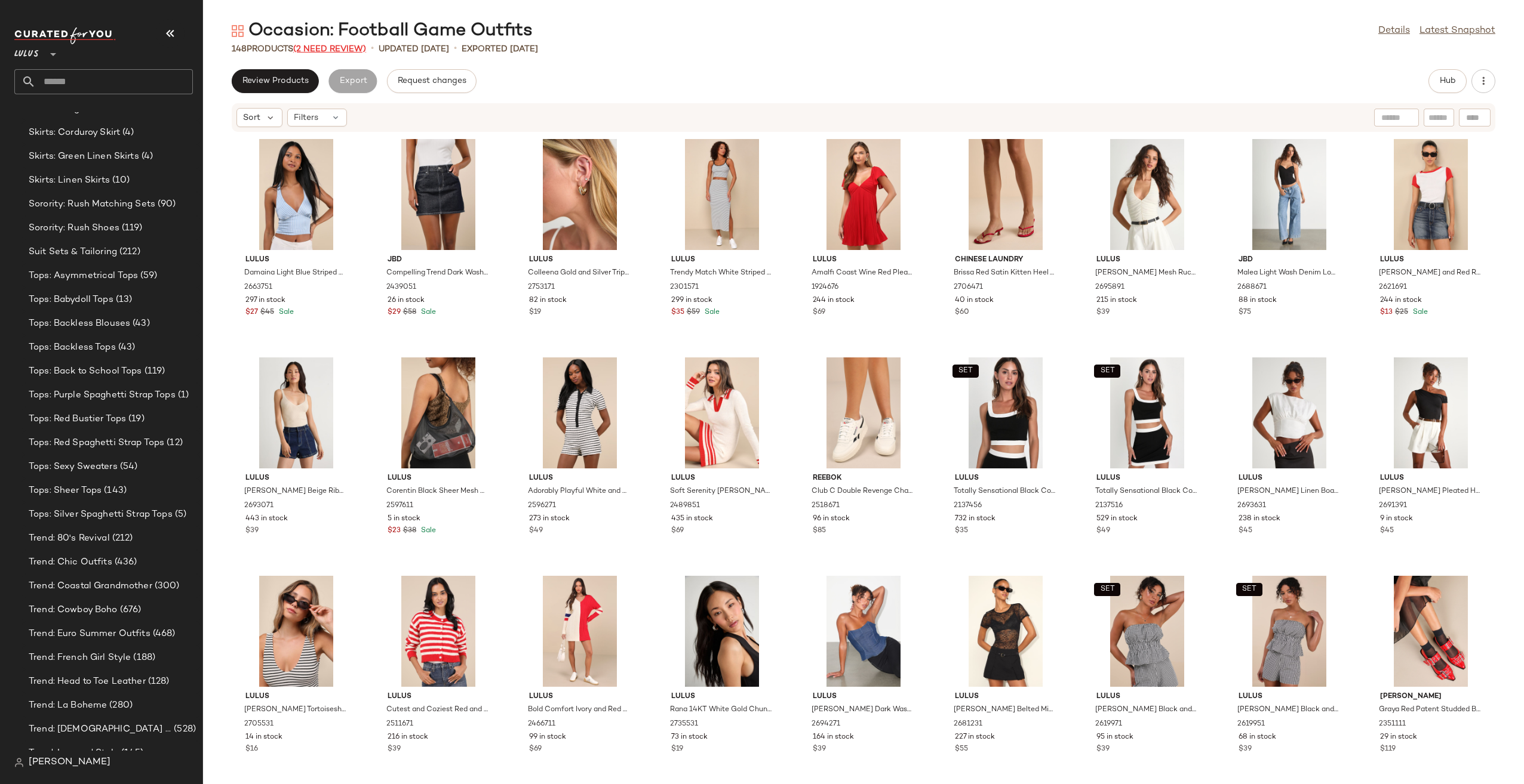
click at [310, 50] on span "(2 Need Review)" at bounding box center [330, 49] width 73 height 9
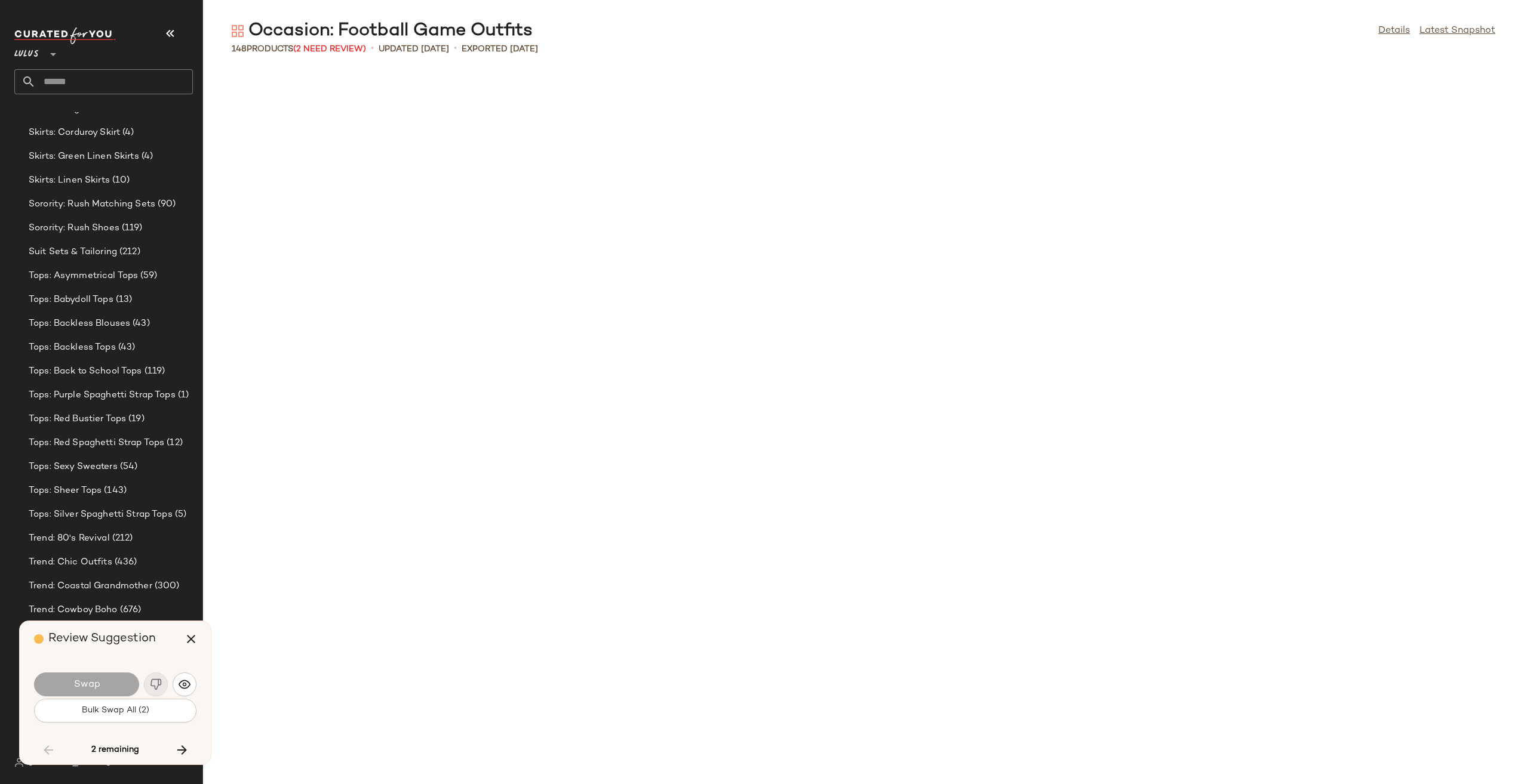
scroll to position [2185, 0]
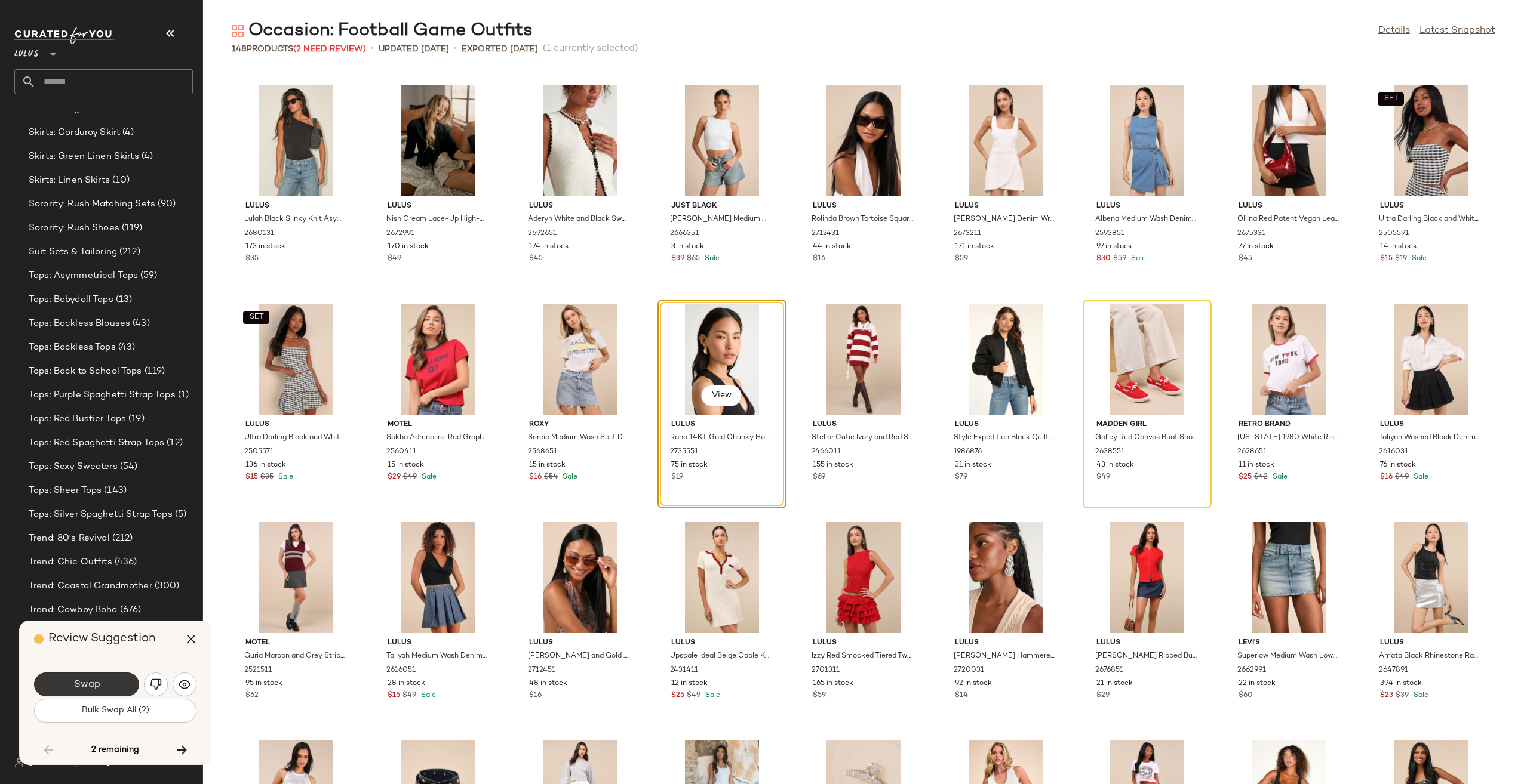
click at [104, 686] on button "Swap" at bounding box center [86, 684] width 105 height 24
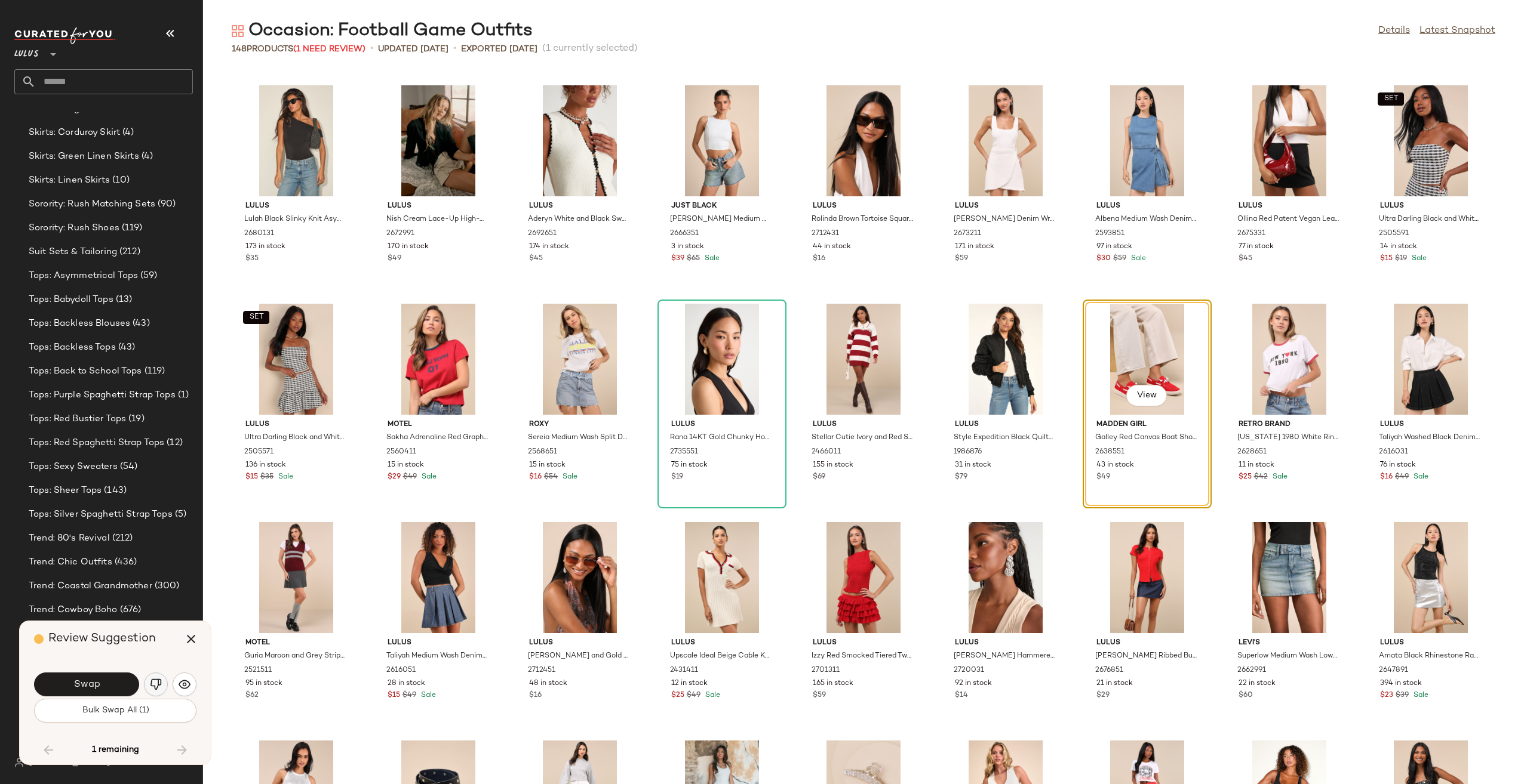
click at [150, 689] on img "button" at bounding box center [156, 684] width 12 height 12
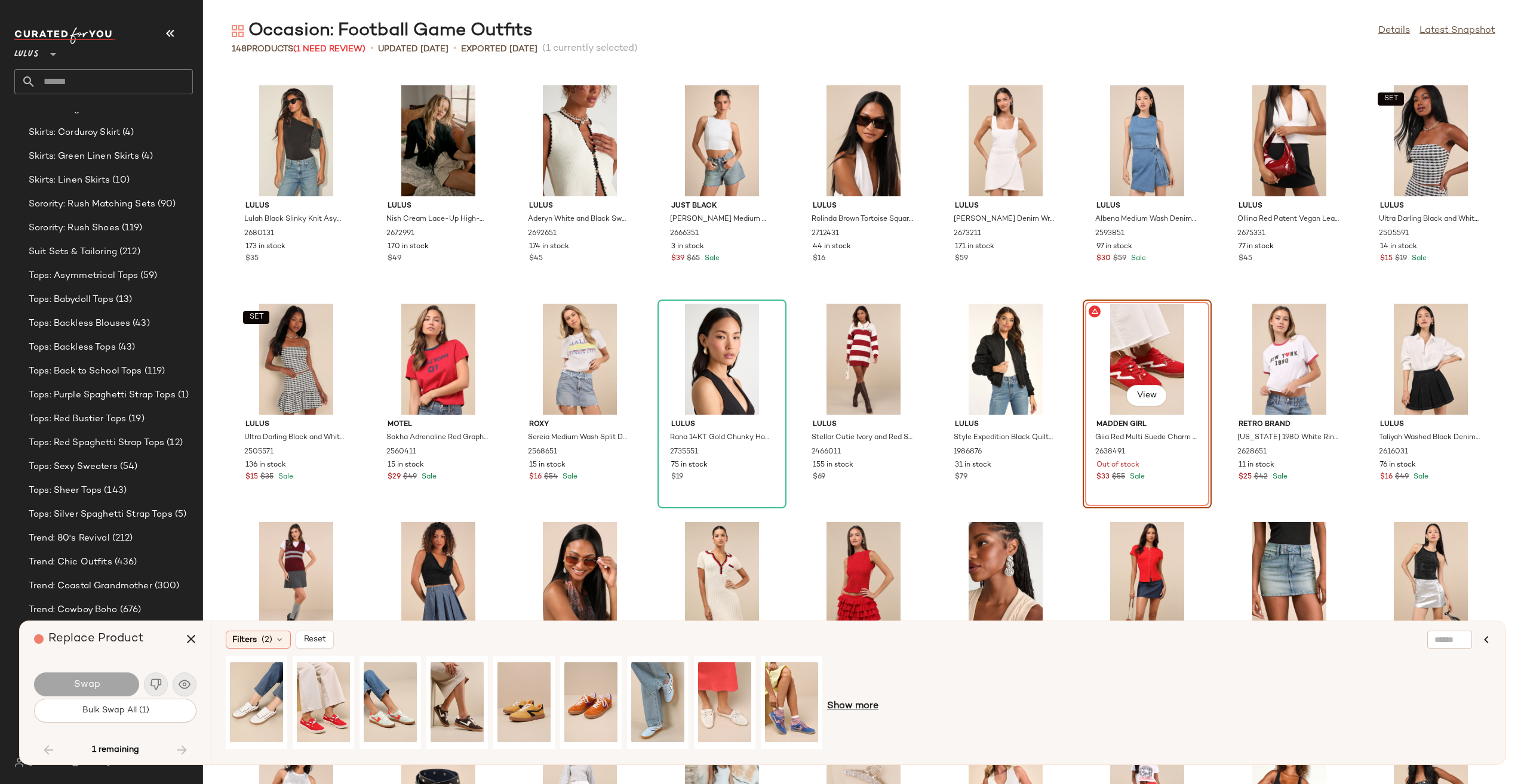
click at [865, 705] on span "Show more" at bounding box center [853, 706] width 52 height 14
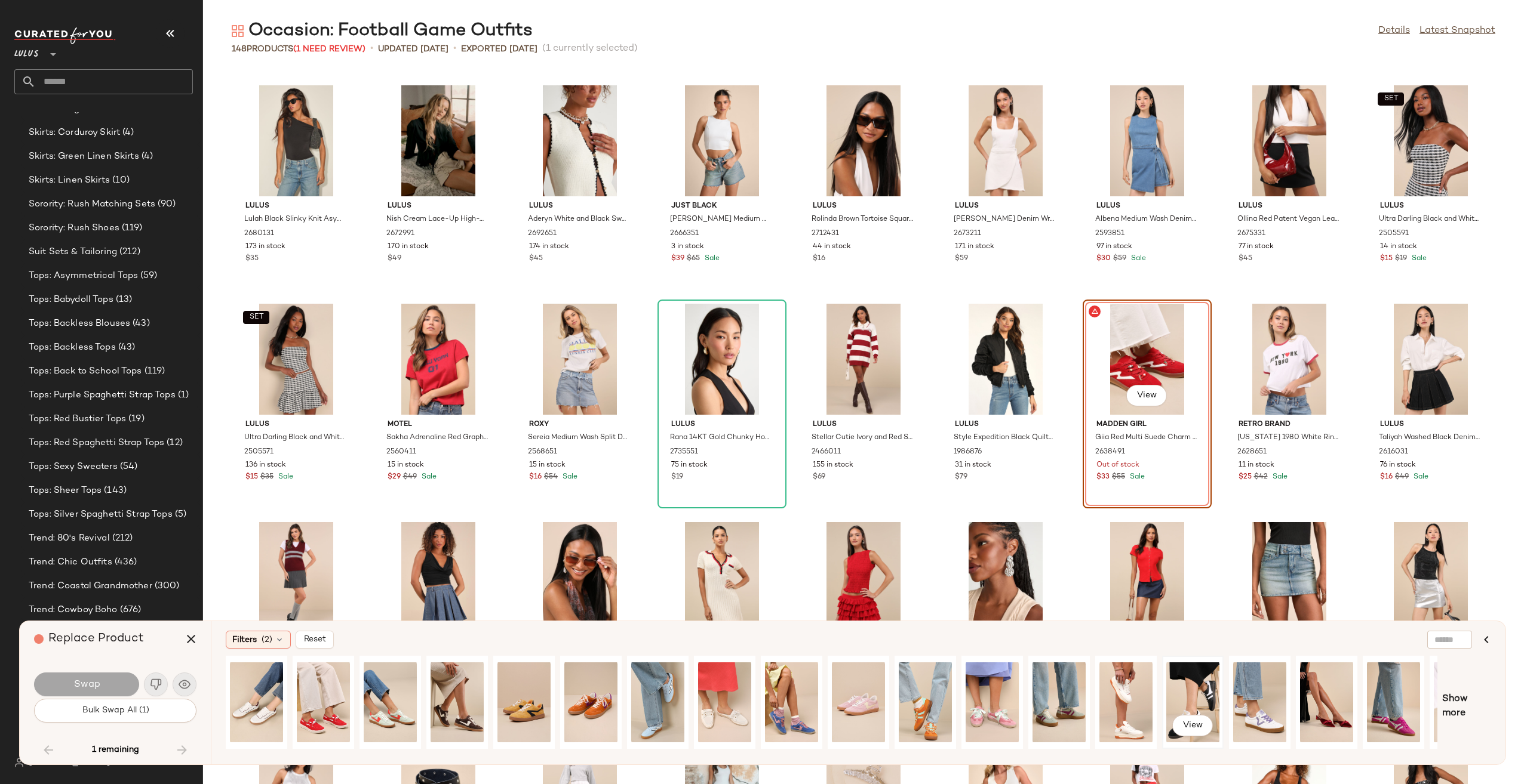
click at [1188, 691] on div "View" at bounding box center [1193, 702] width 53 height 84
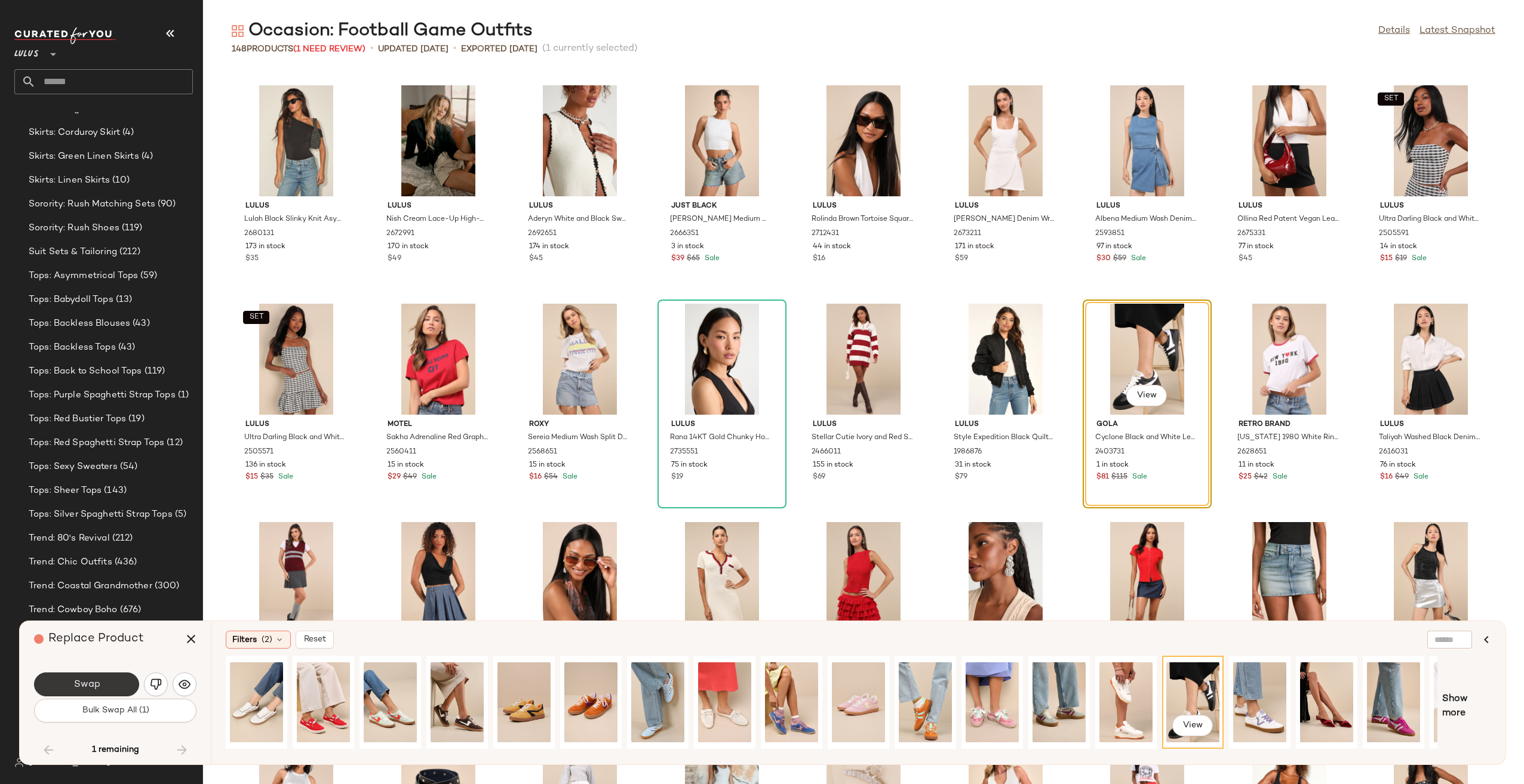
click at [122, 677] on button "Swap" at bounding box center [86, 684] width 105 height 24
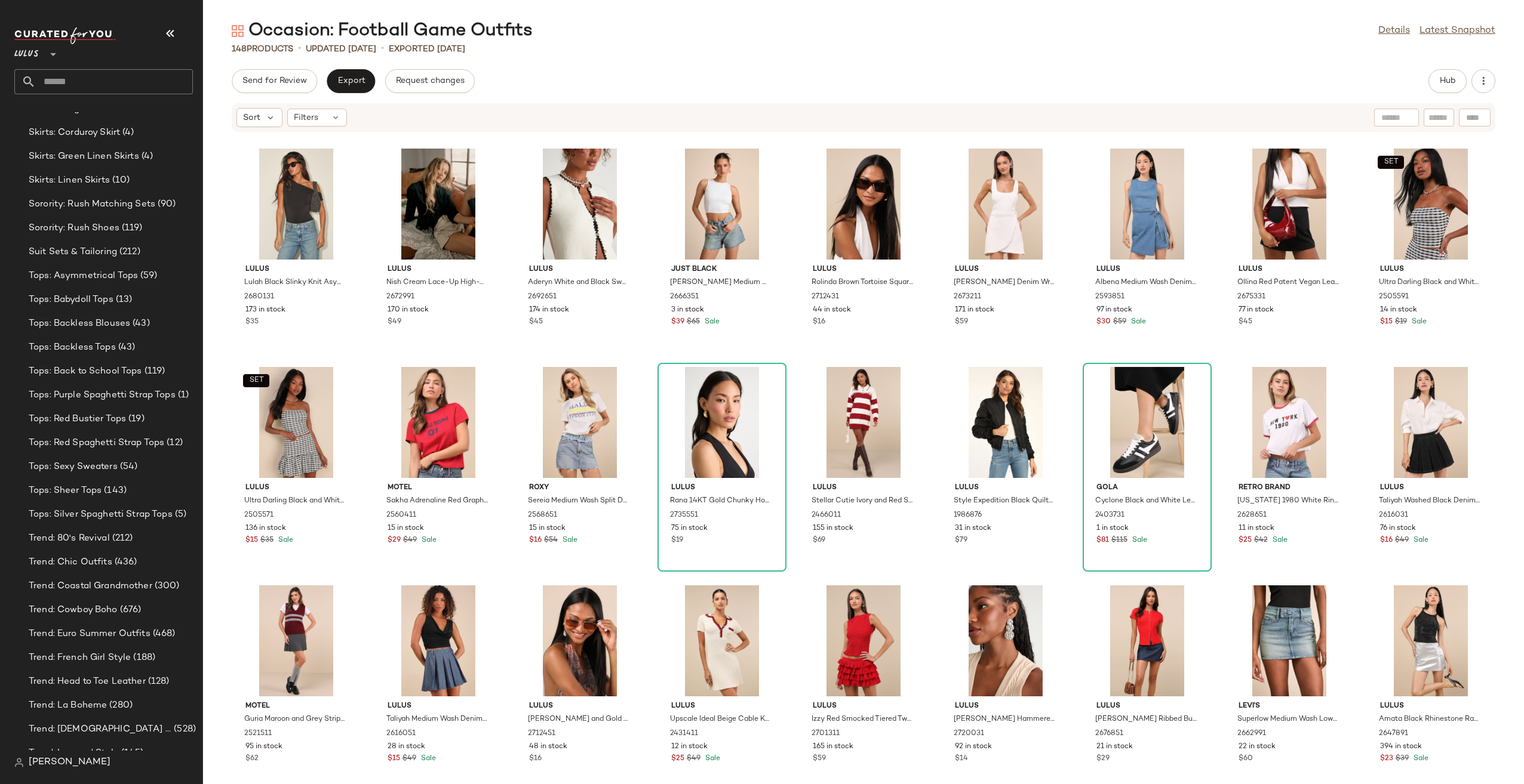
click at [1461, 69] on div "Hub" at bounding box center [1447, 81] width 38 height 24
click at [1457, 72] on button "Hub" at bounding box center [1447, 81] width 38 height 24
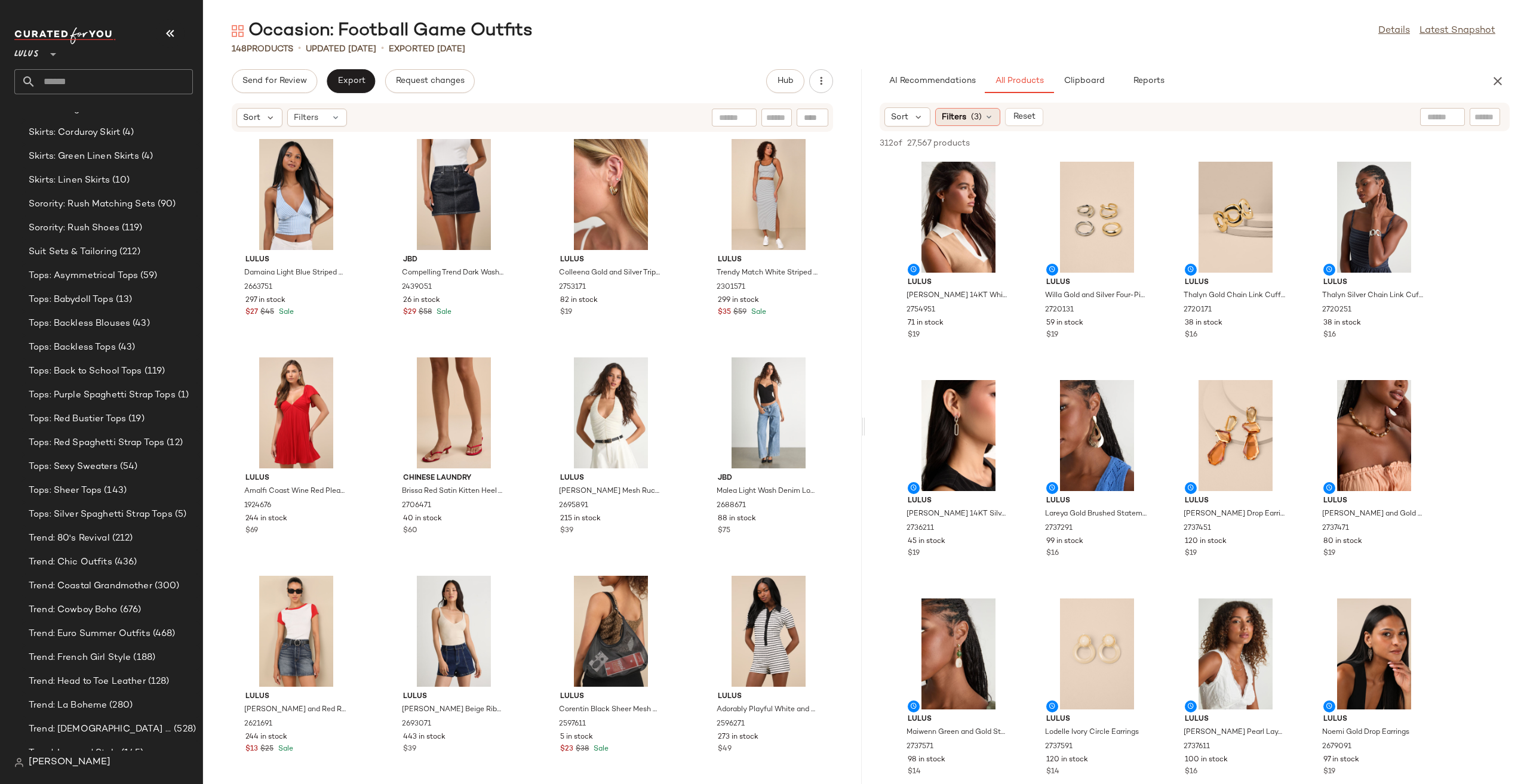
click at [975, 119] on span "(3)" at bounding box center [976, 117] width 11 height 13
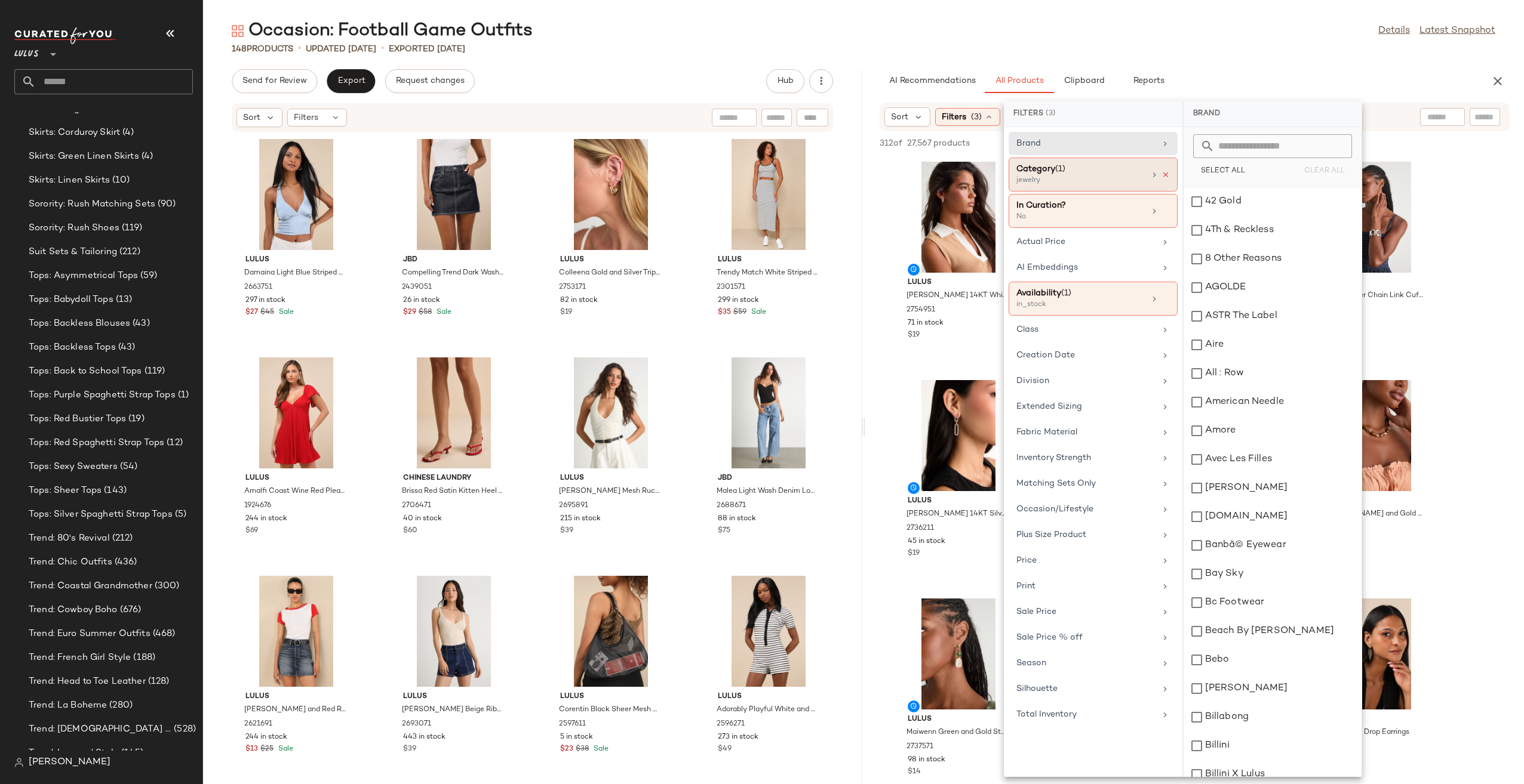
click at [1167, 176] on icon at bounding box center [1166, 175] width 8 height 8
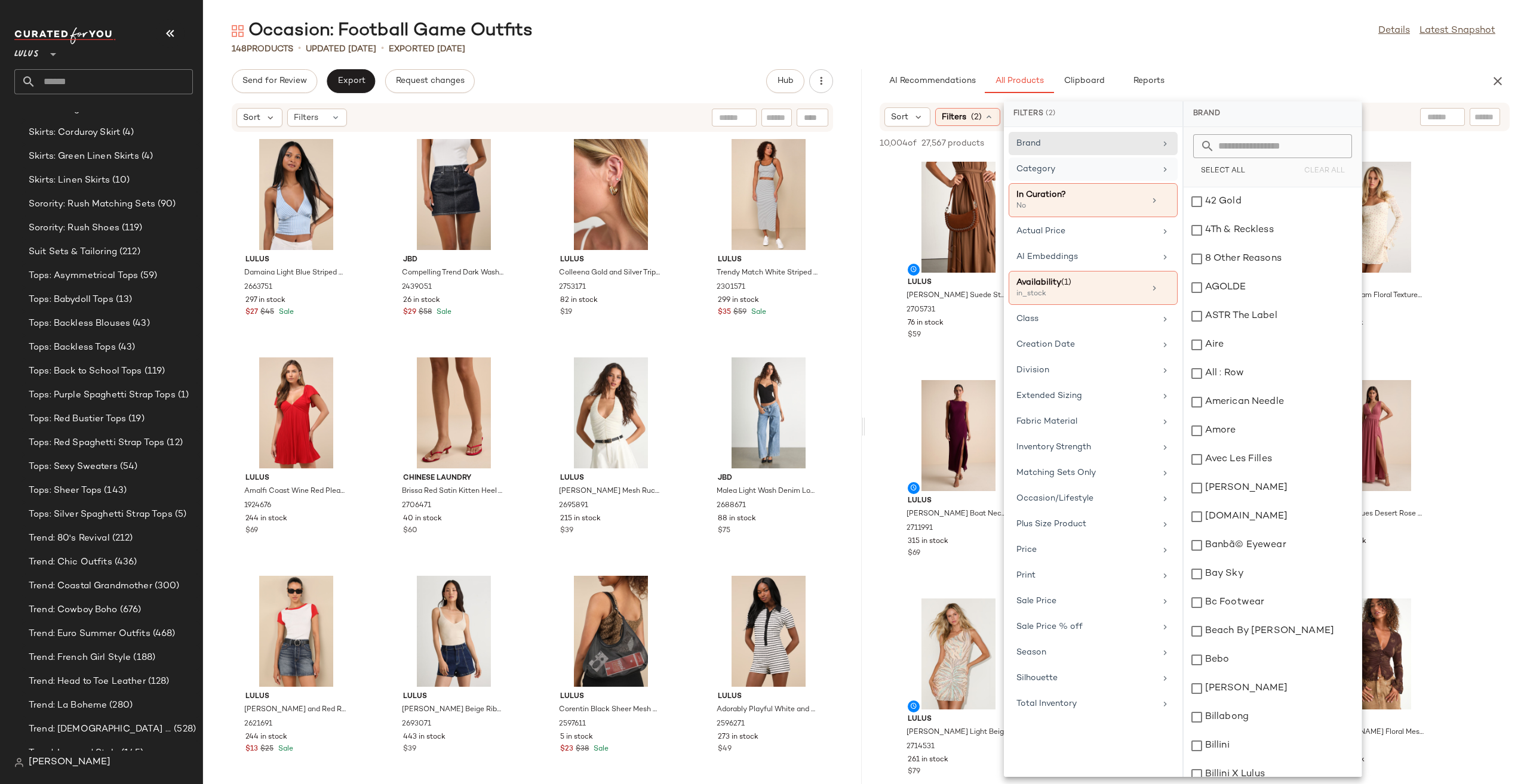
click at [1068, 167] on div "Category" at bounding box center [1086, 169] width 139 height 13
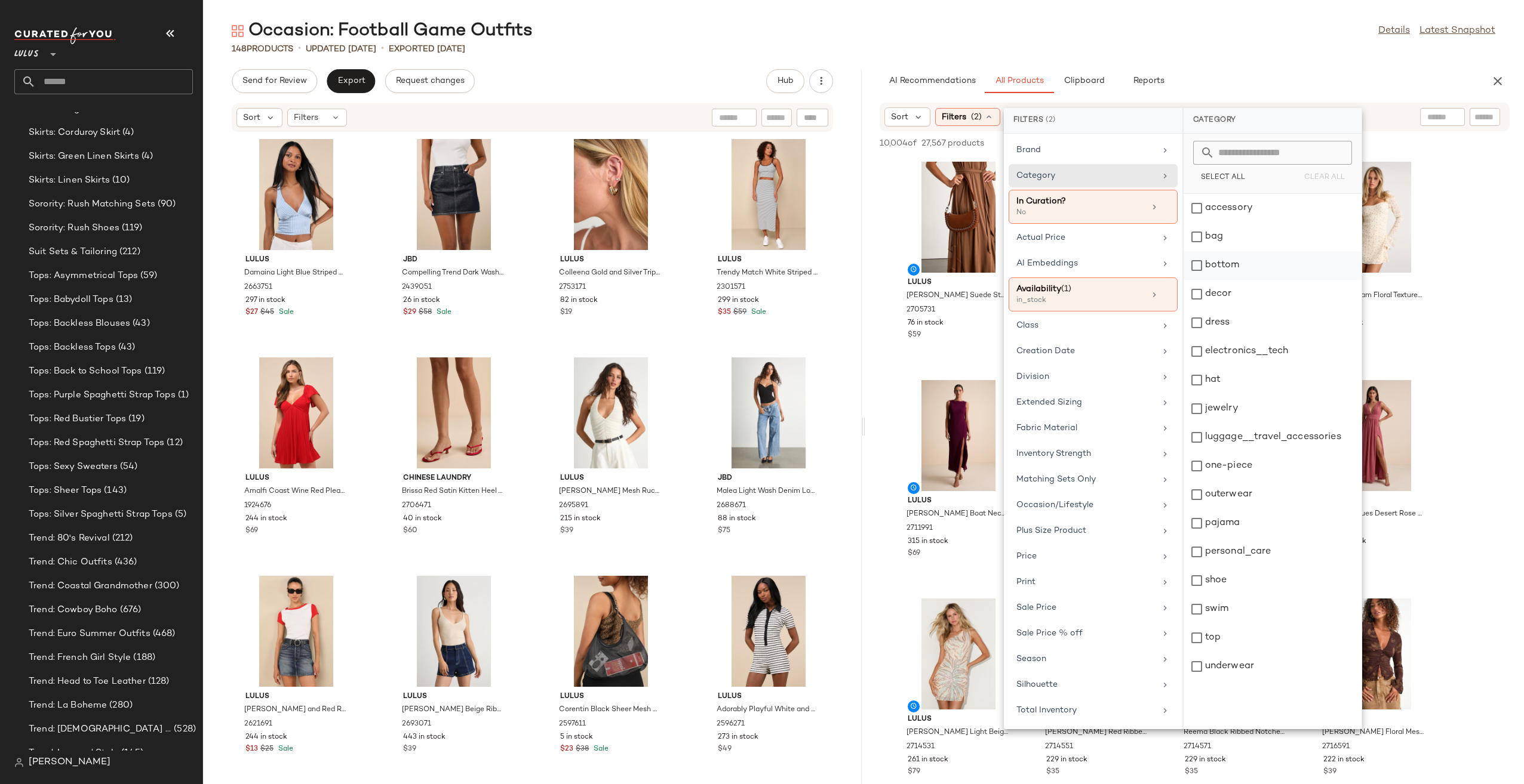
click at [1244, 280] on div "bottom" at bounding box center [1272, 294] width 178 height 29
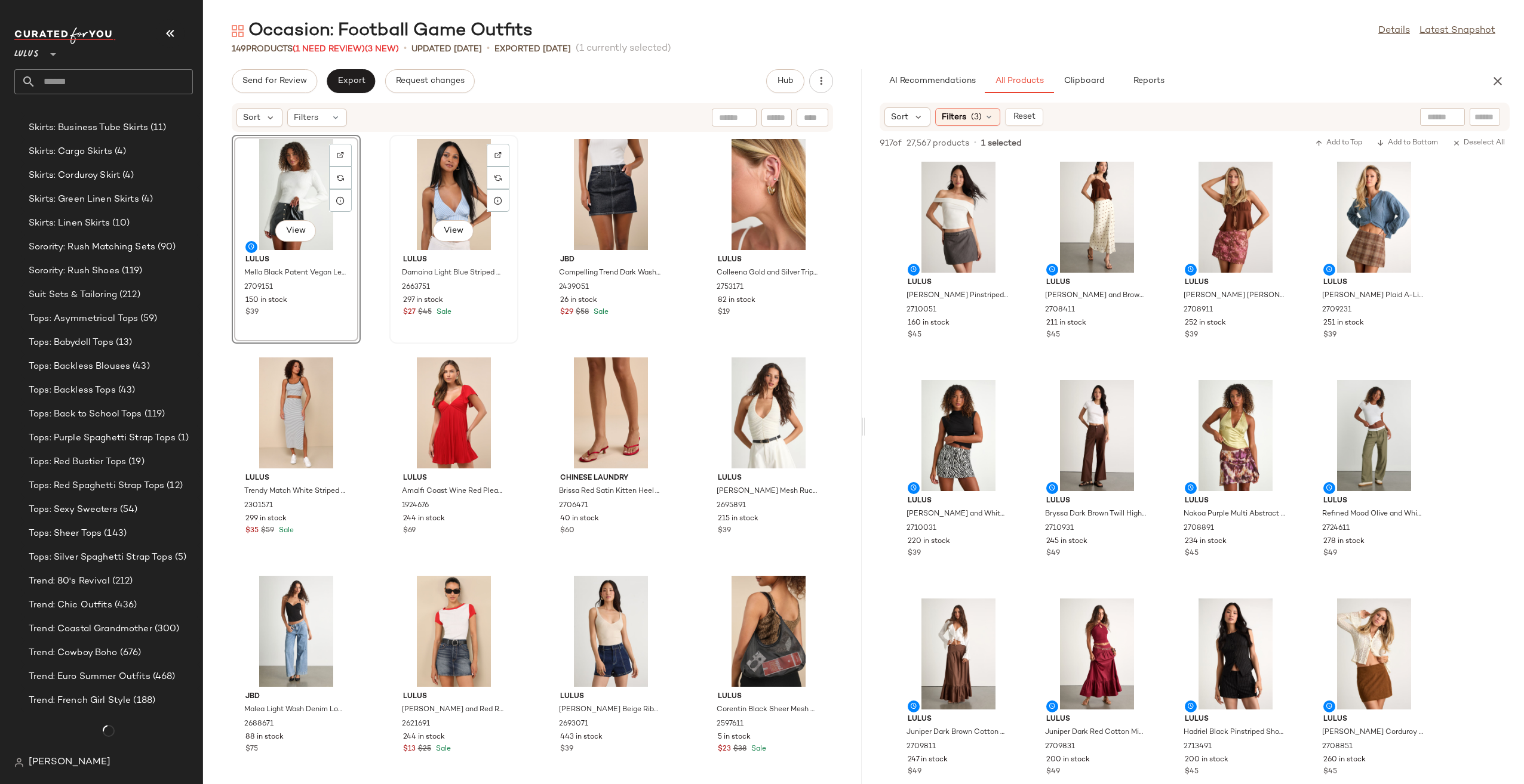
scroll to position [3120, 0]
click at [461, 211] on div "View" at bounding box center [454, 194] width 121 height 111
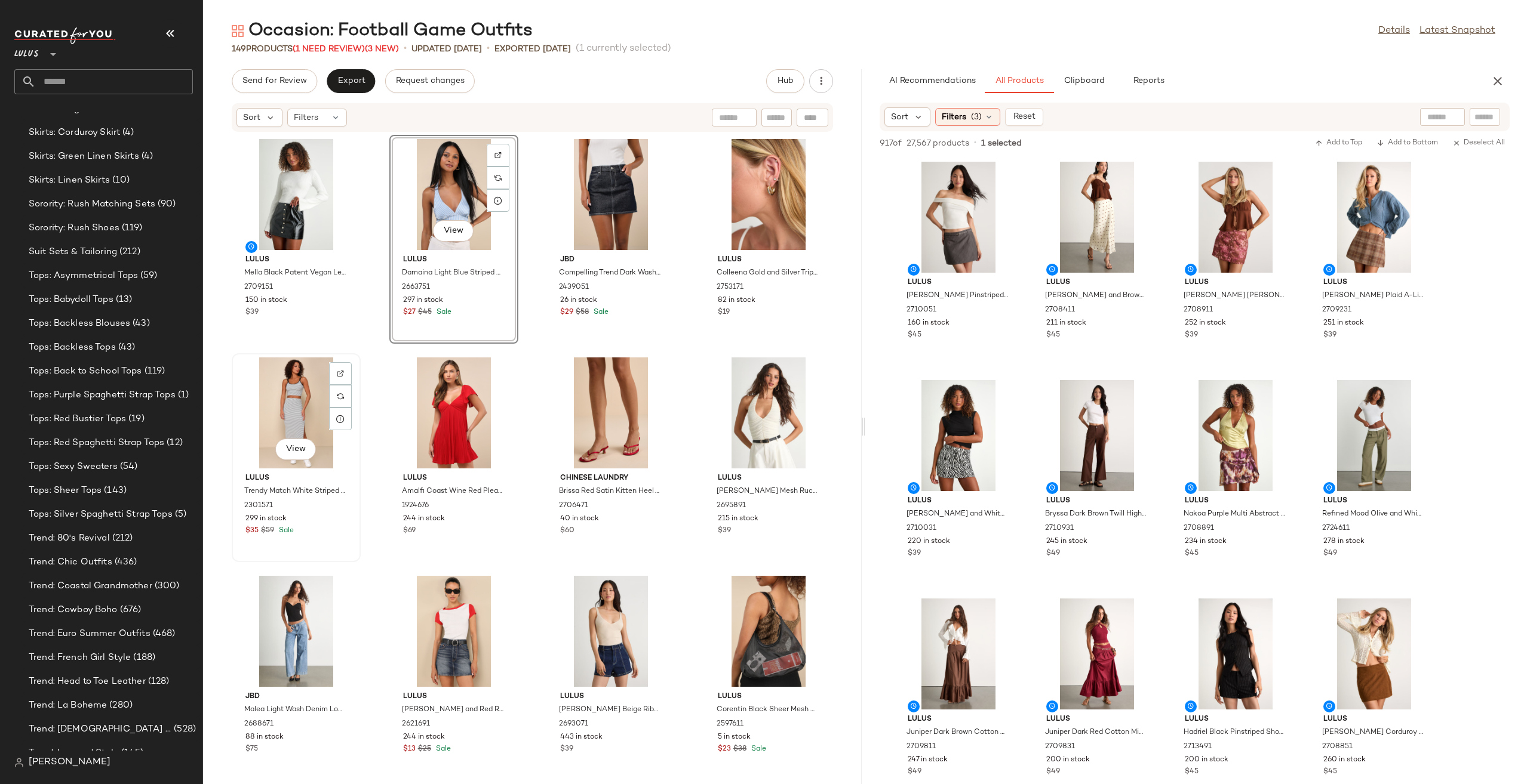
click at [271, 401] on div "View" at bounding box center [296, 412] width 121 height 111
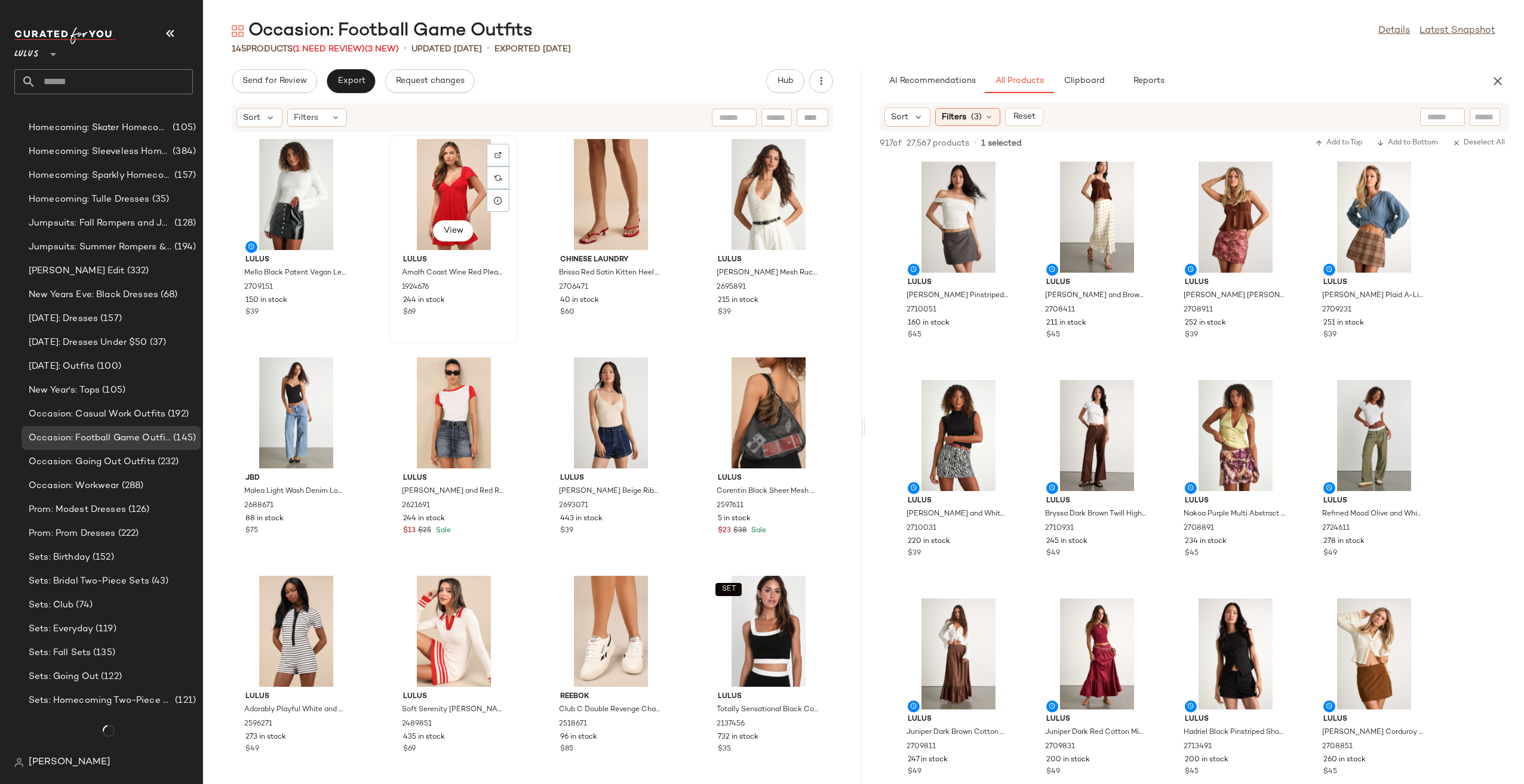
click at [424, 200] on div "View" at bounding box center [454, 194] width 121 height 111
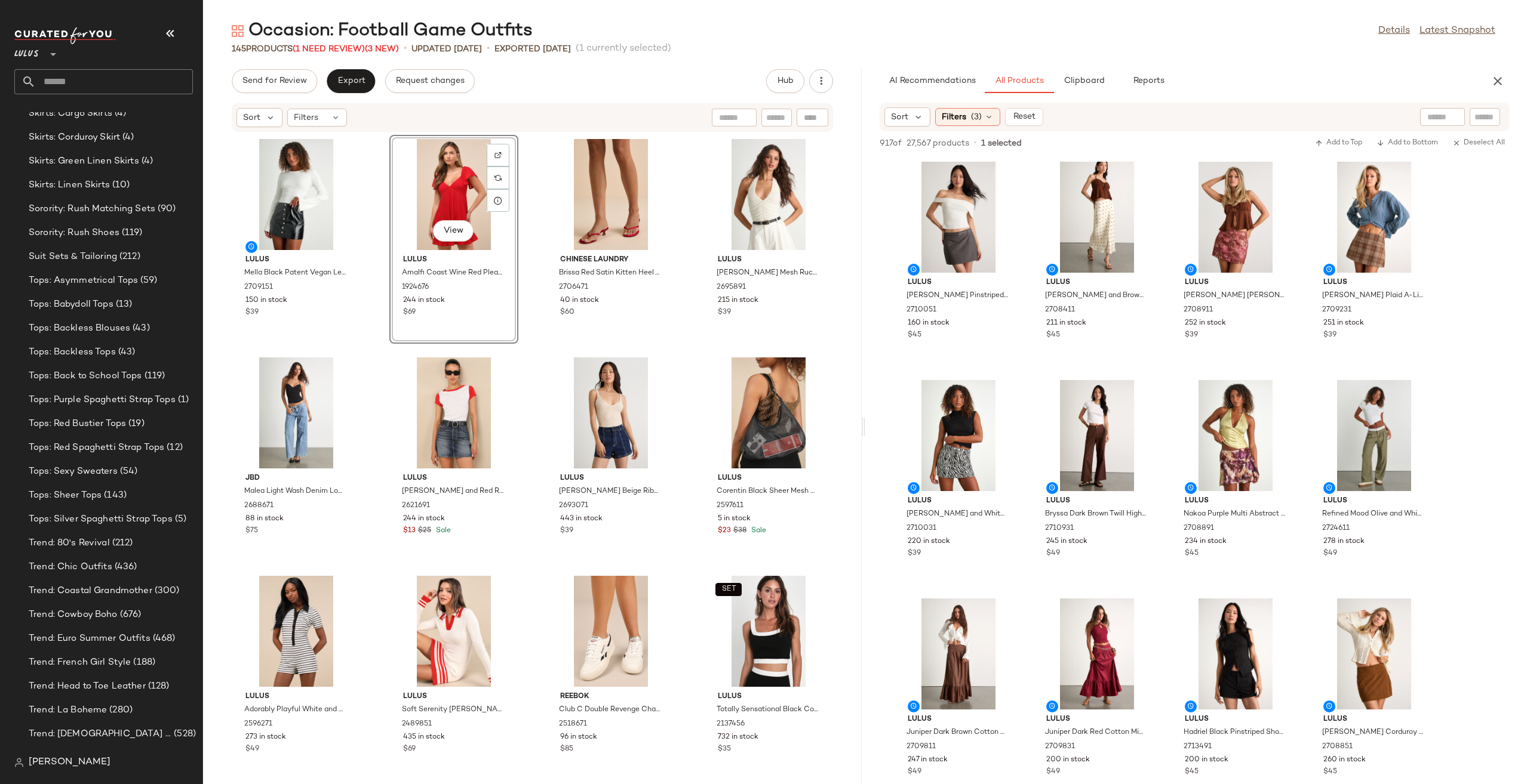
scroll to position [3120, 0]
click at [299, 414] on div "View" at bounding box center [296, 412] width 121 height 111
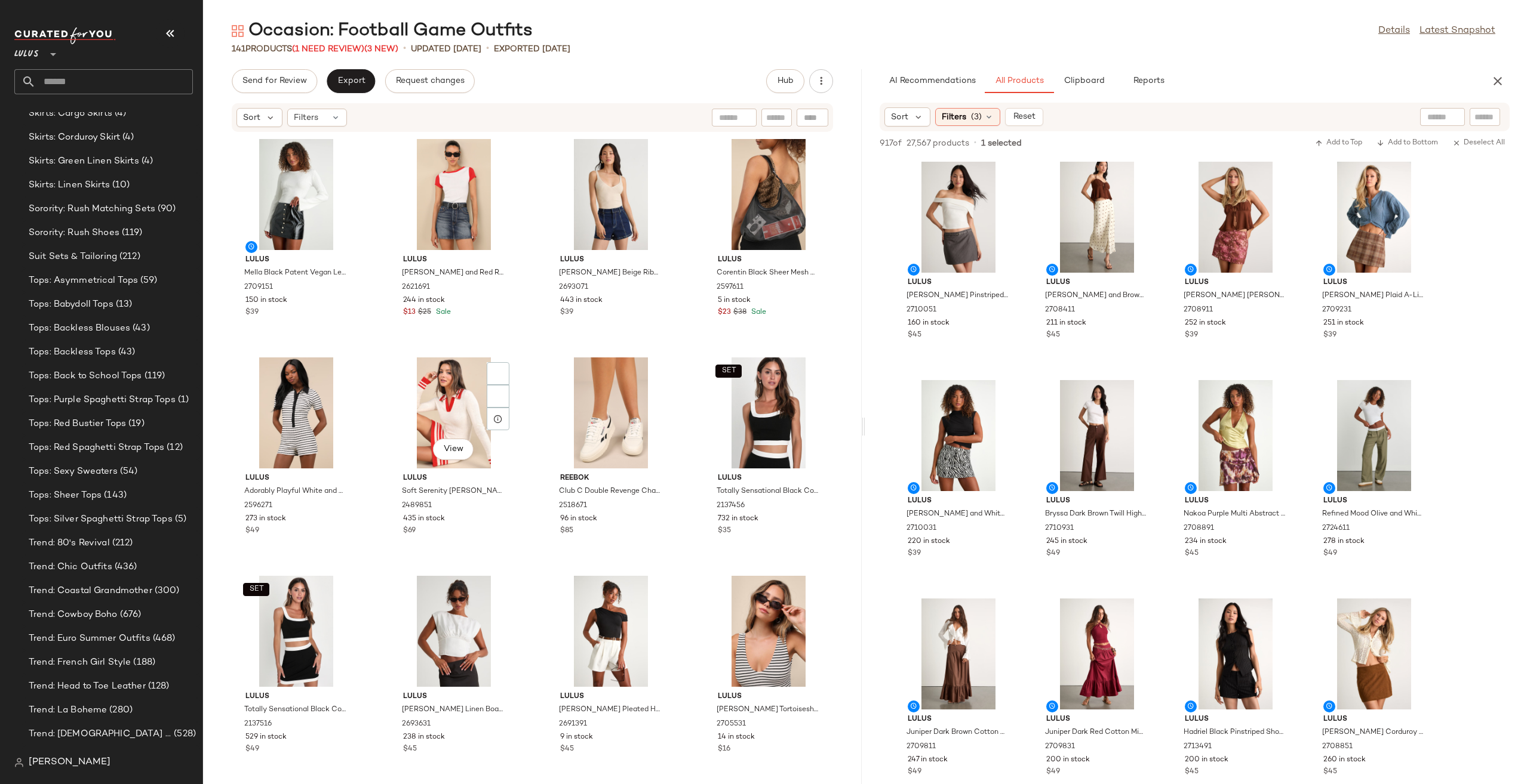
scroll to position [3120, 0]
click at [971, 117] on span "(3)" at bounding box center [976, 117] width 11 height 13
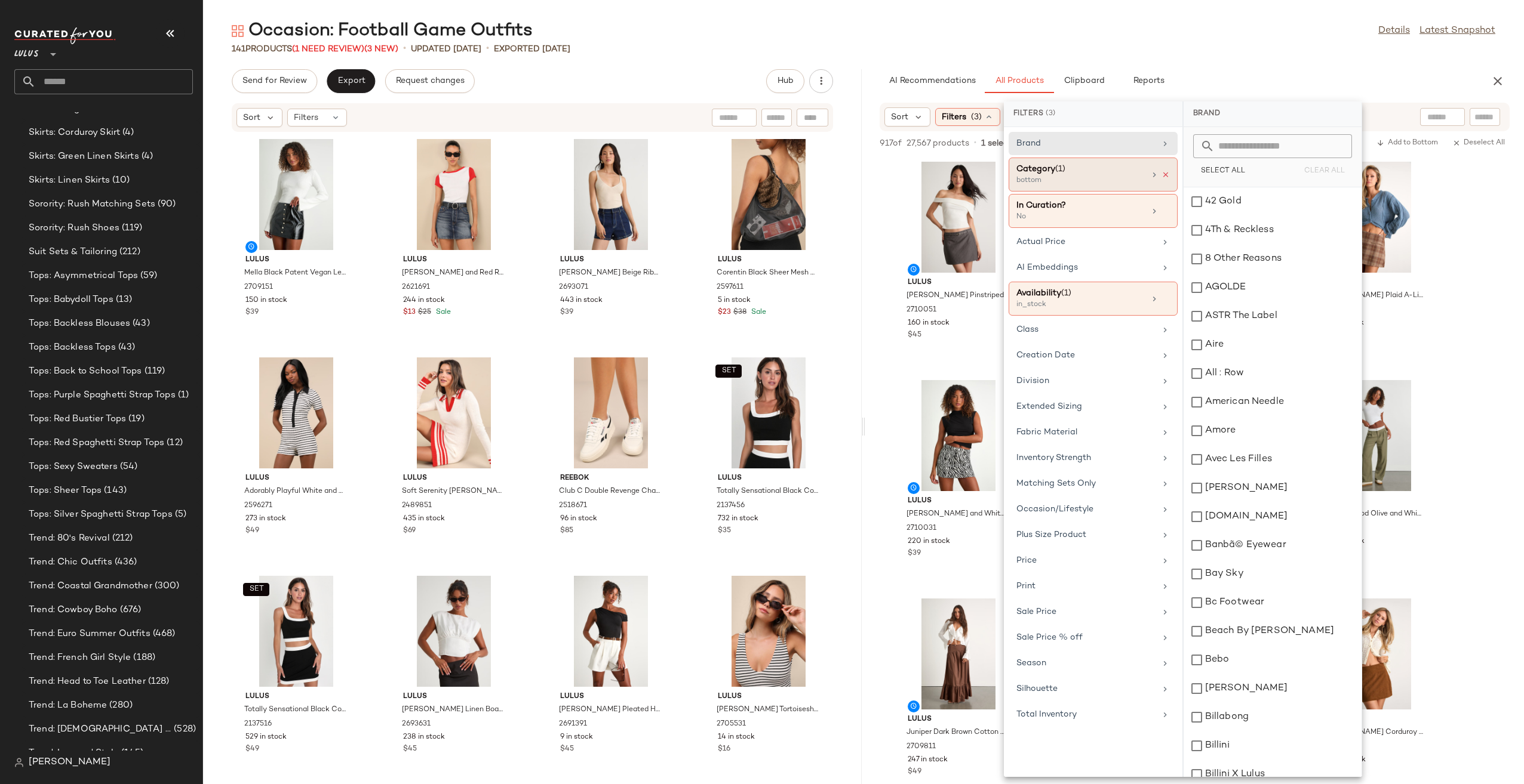
click at [1163, 172] on icon at bounding box center [1166, 175] width 8 height 8
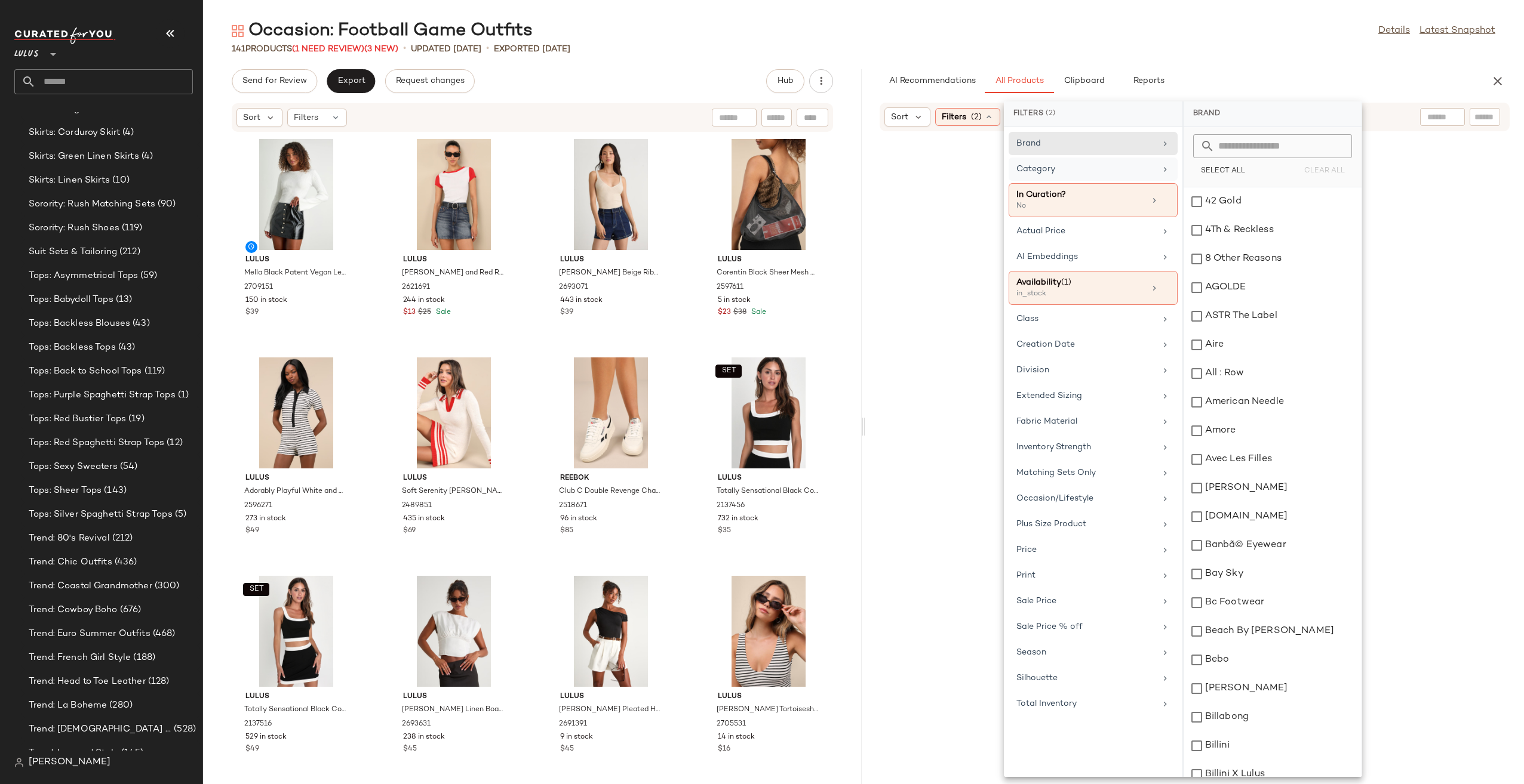
click at [1088, 172] on div "Category" at bounding box center [1086, 169] width 139 height 13
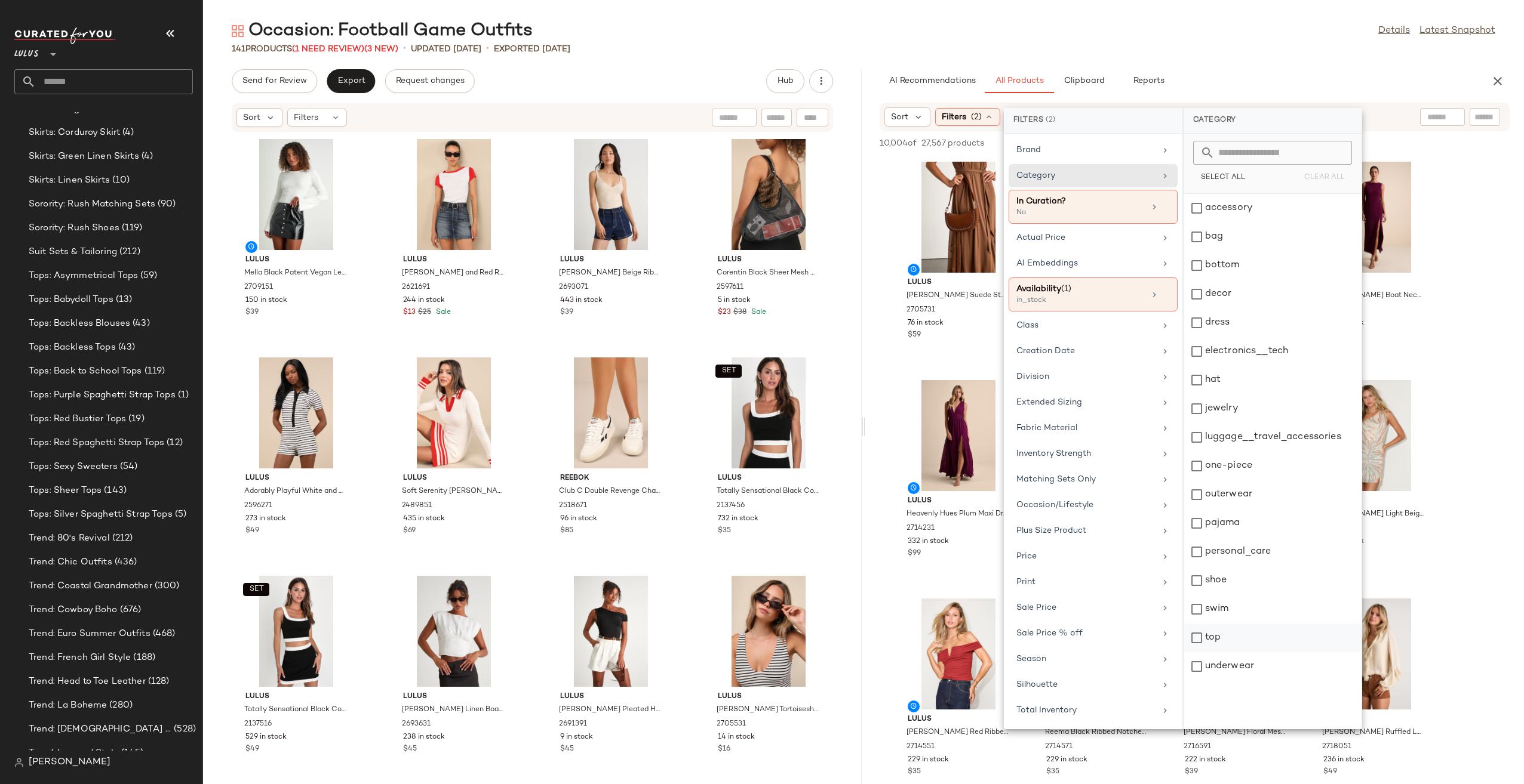
click at [1206, 652] on div "top" at bounding box center [1272, 667] width 178 height 29
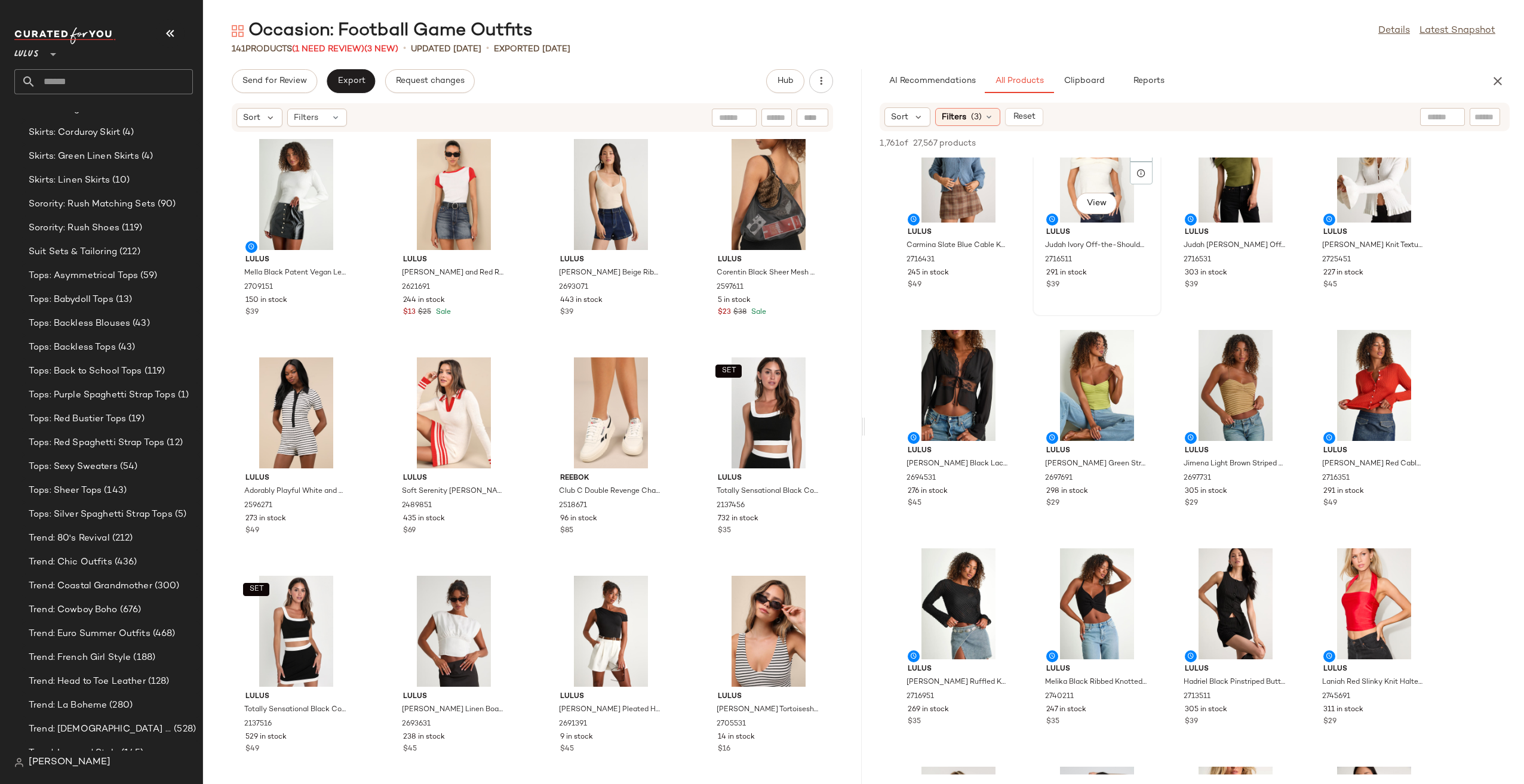
scroll to position [776, 0]
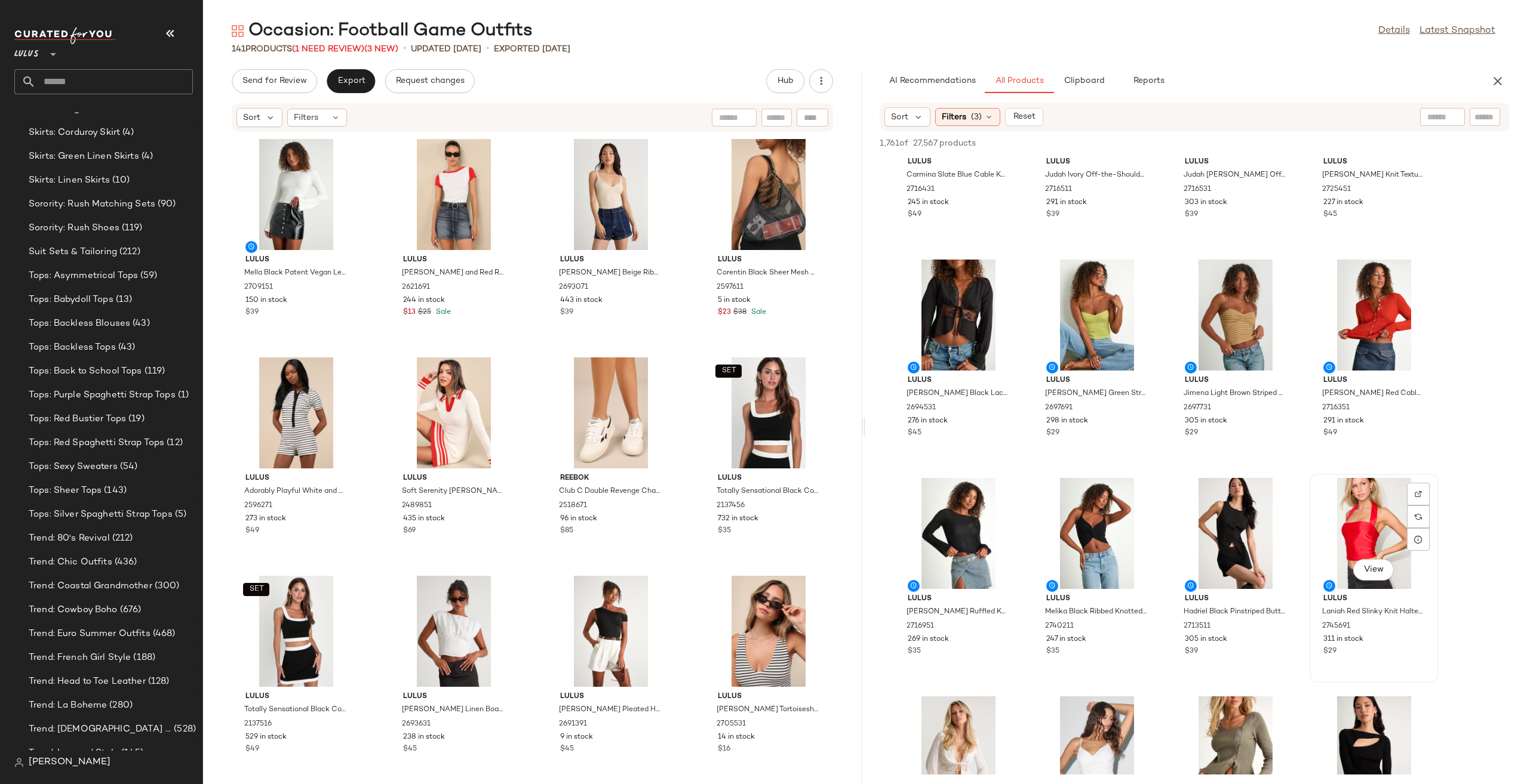
click at [1342, 530] on div "View" at bounding box center [1374, 533] width 121 height 111
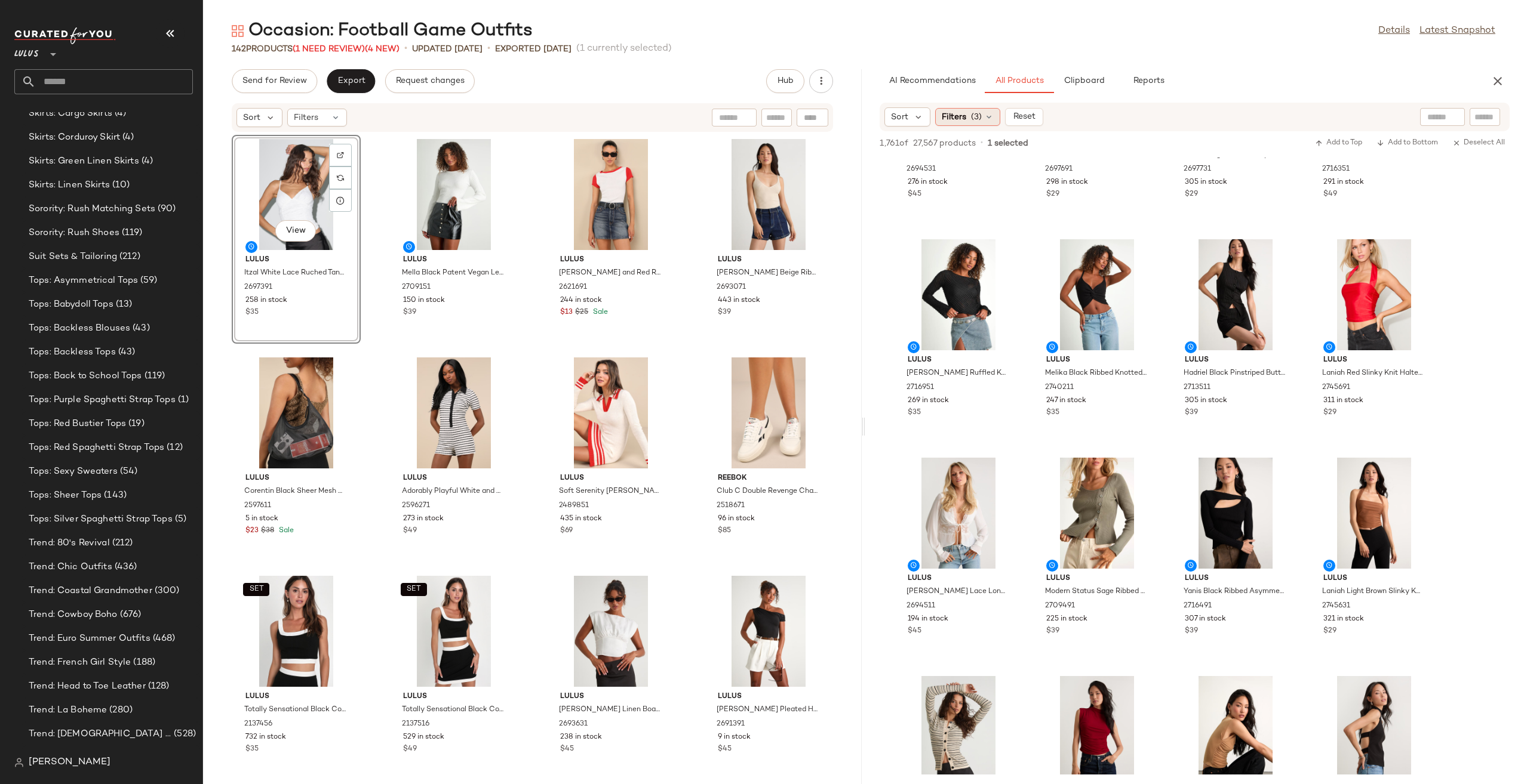
scroll to position [3120, 0]
click at [968, 117] on div "Filters (3)" at bounding box center [967, 117] width 65 height 18
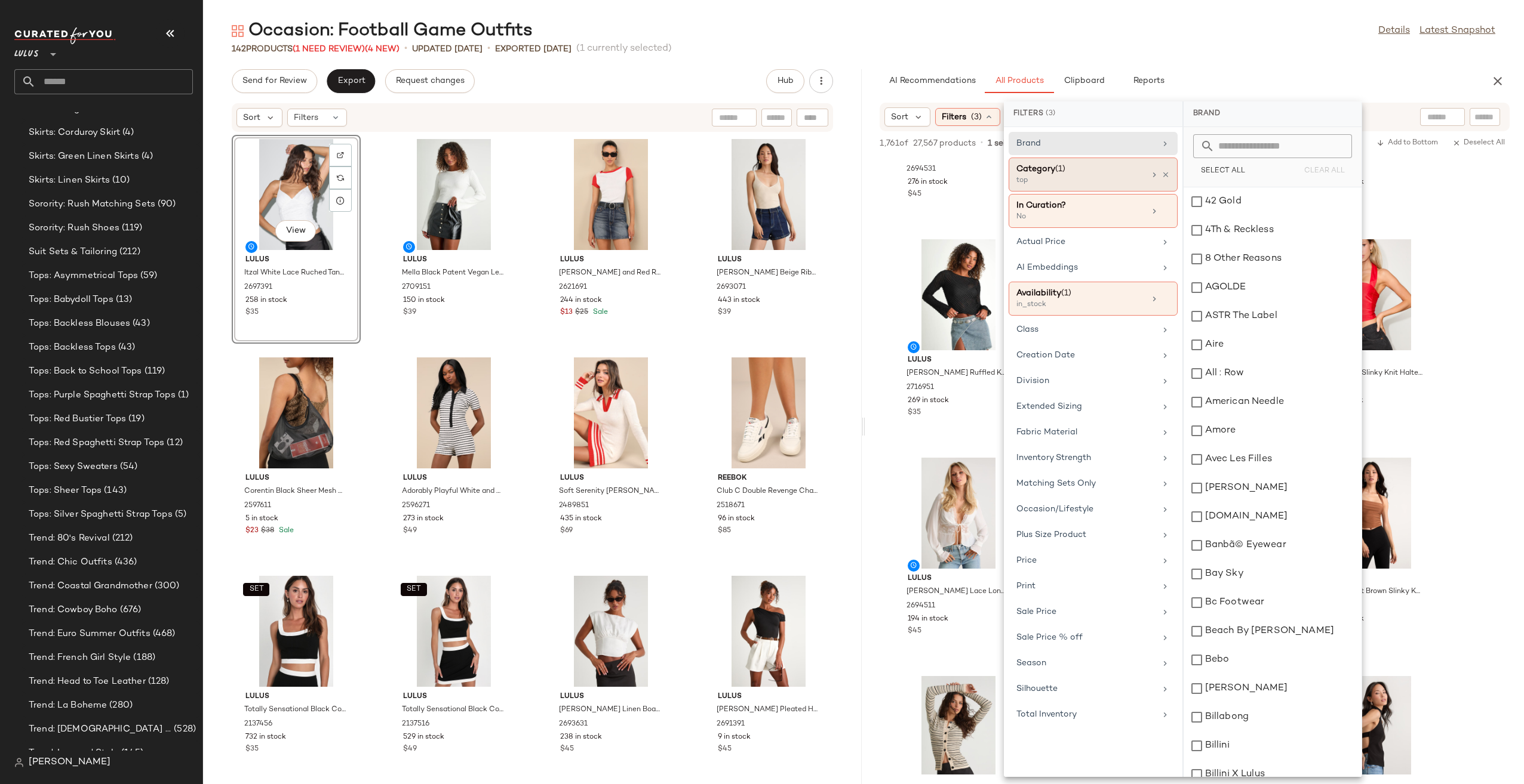
click at [1079, 176] on div "top" at bounding box center [1076, 181] width 119 height 11
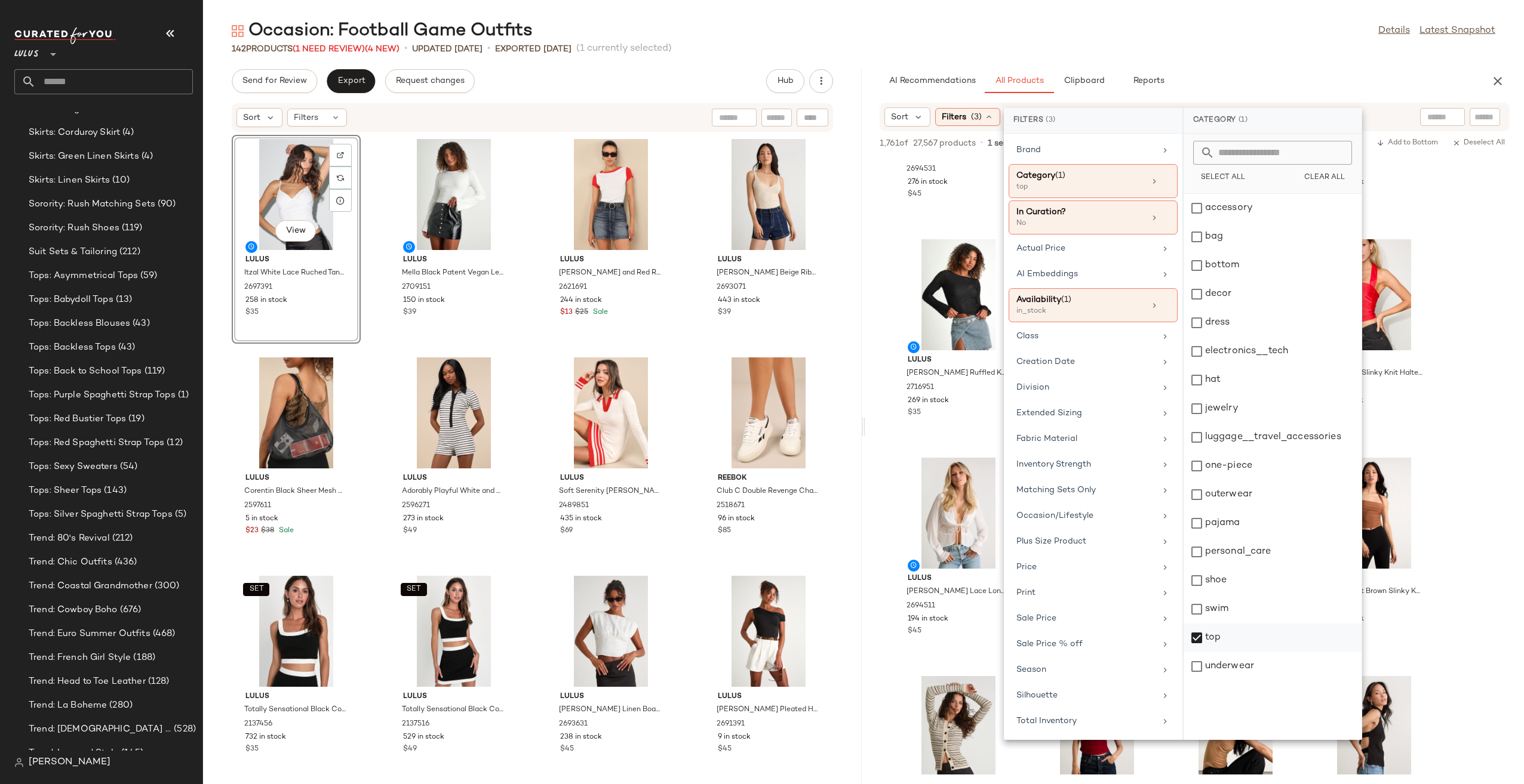
click at [1226, 652] on div "top" at bounding box center [1272, 667] width 178 height 29
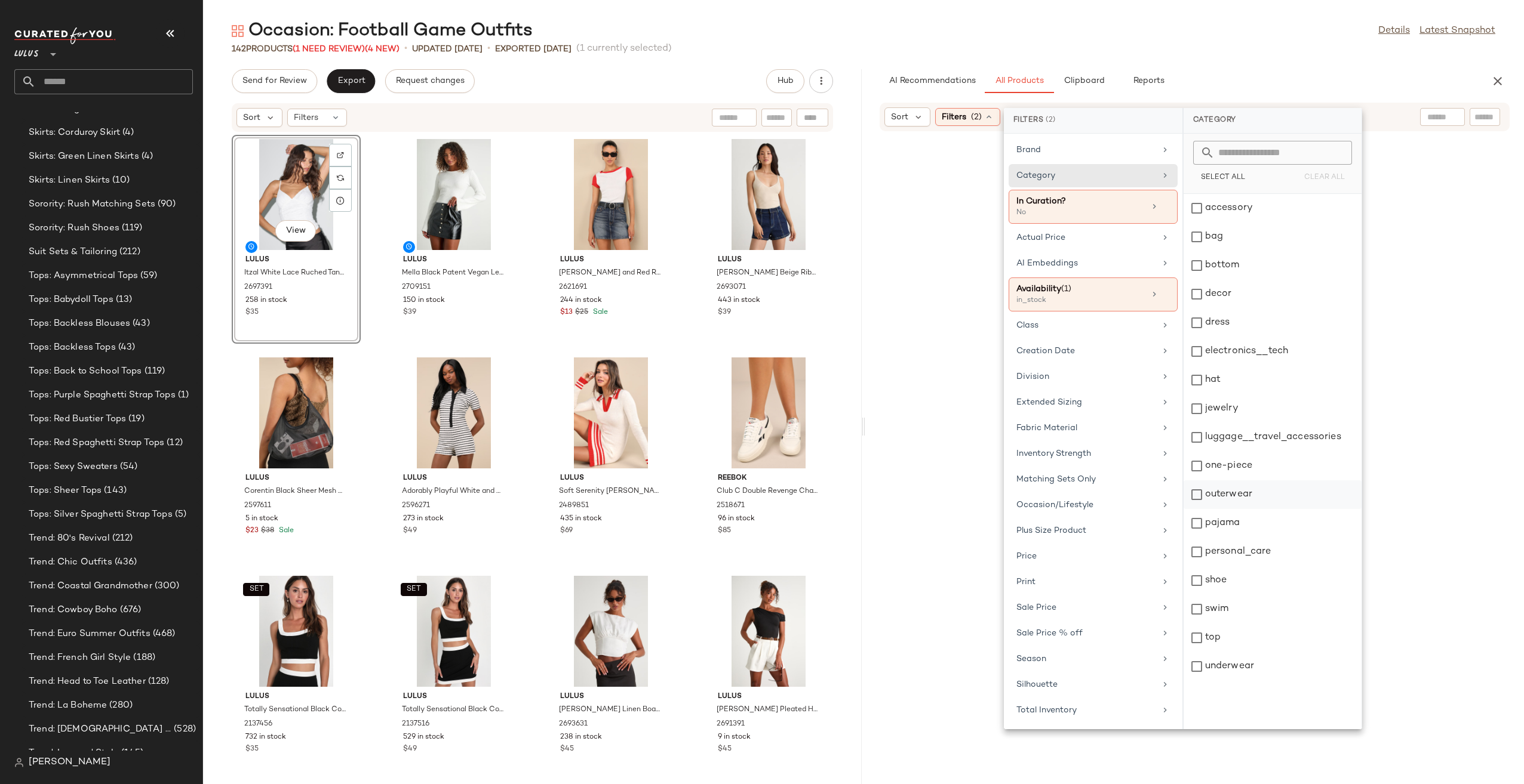
click at [1251, 509] on div "outerwear" at bounding box center [1272, 524] width 178 height 29
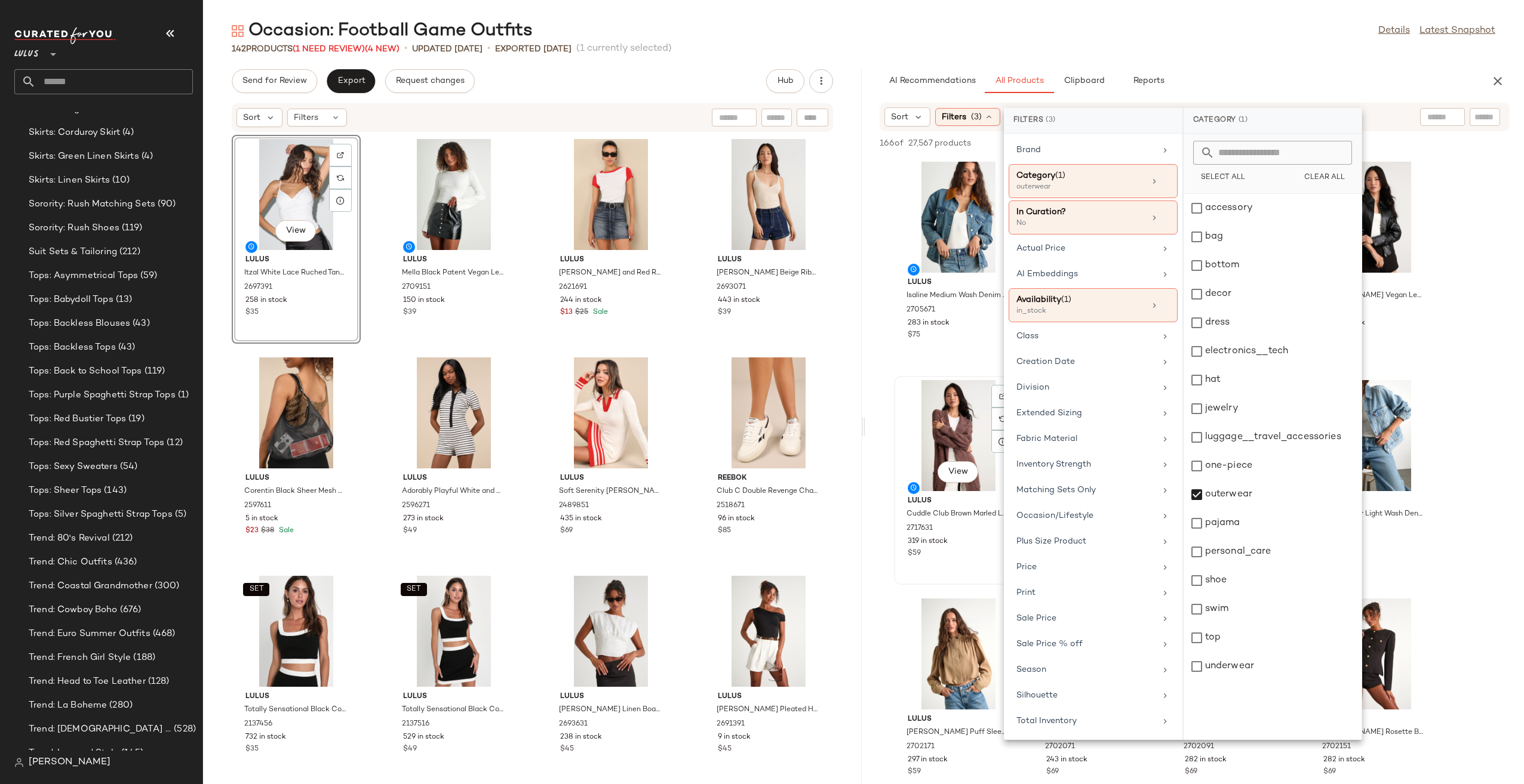
click at [959, 555] on div "$59" at bounding box center [959, 553] width 101 height 11
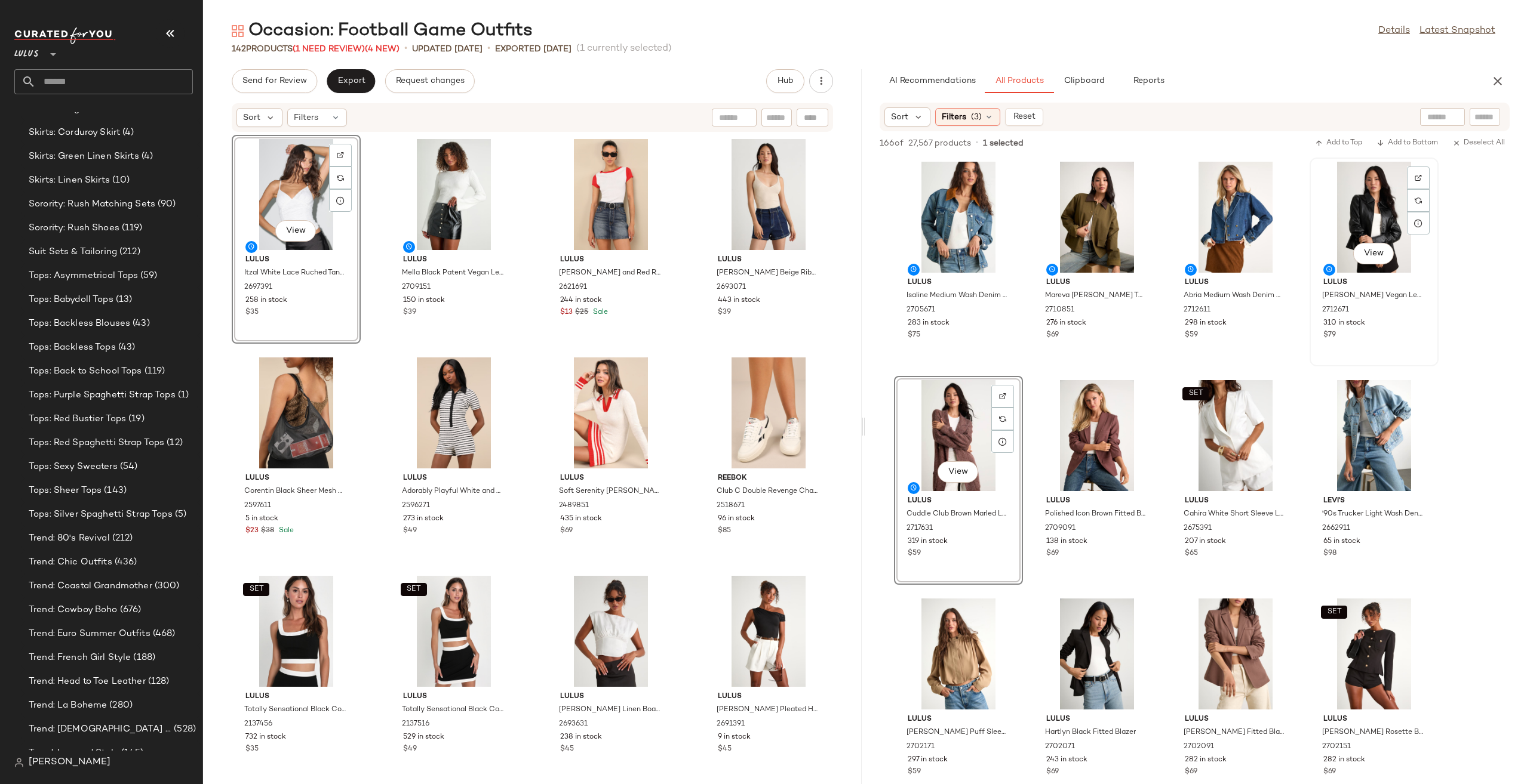
click at [1371, 226] on div "View" at bounding box center [1374, 216] width 121 height 111
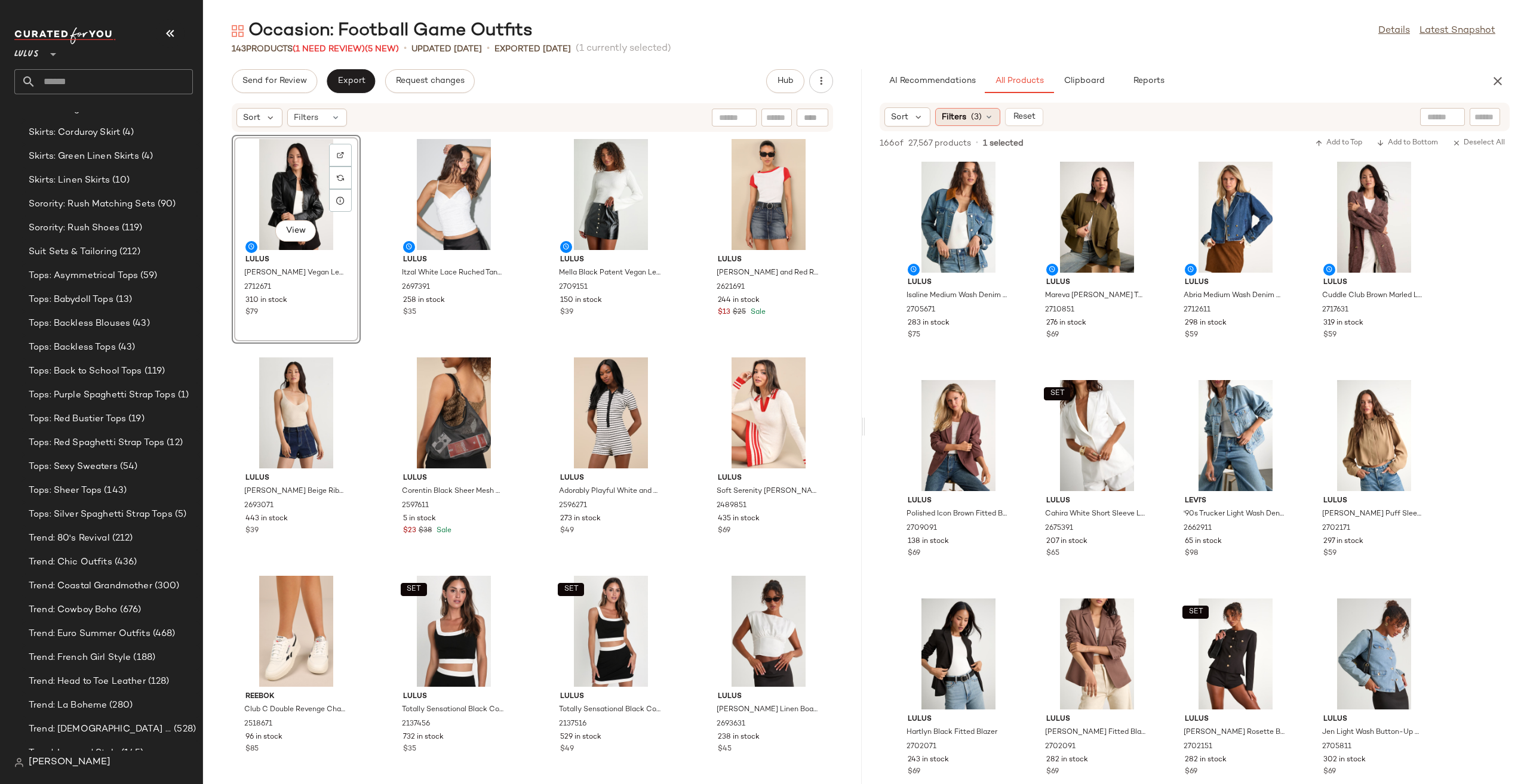
click at [945, 119] on span "Filters" at bounding box center [953, 117] width 25 height 13
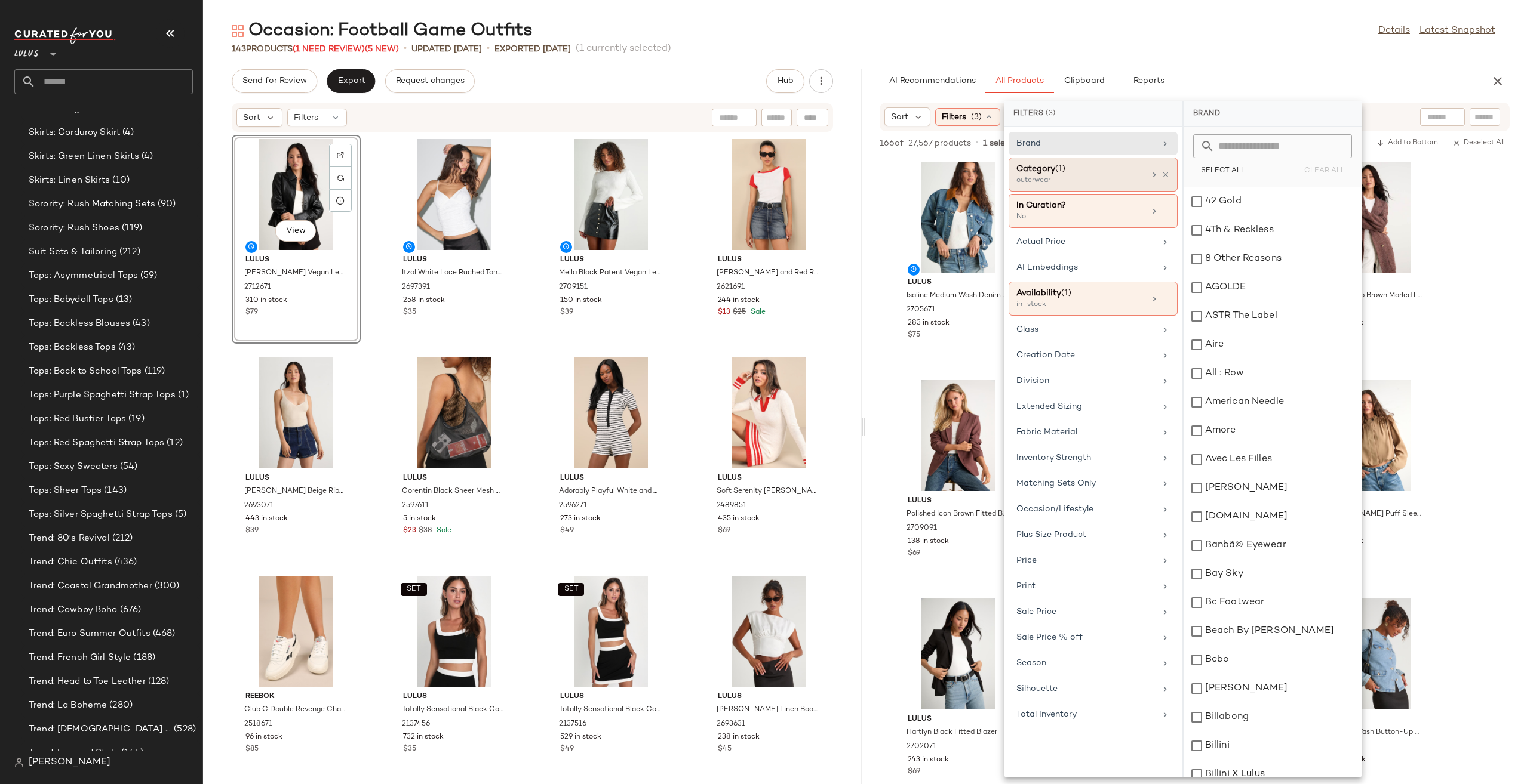
click at [1058, 178] on div "outerwear" at bounding box center [1076, 181] width 119 height 11
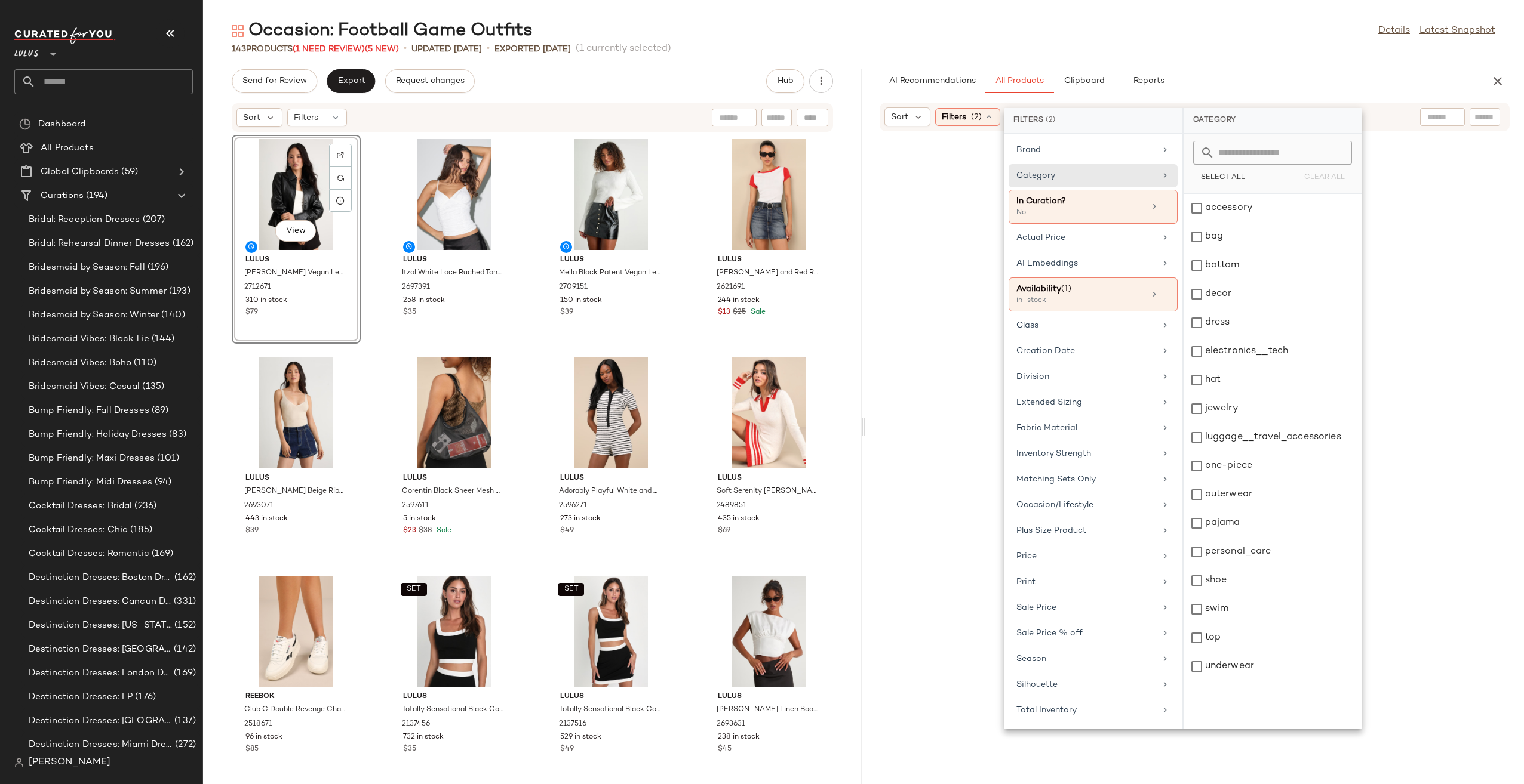
scroll to position [3120, 0]
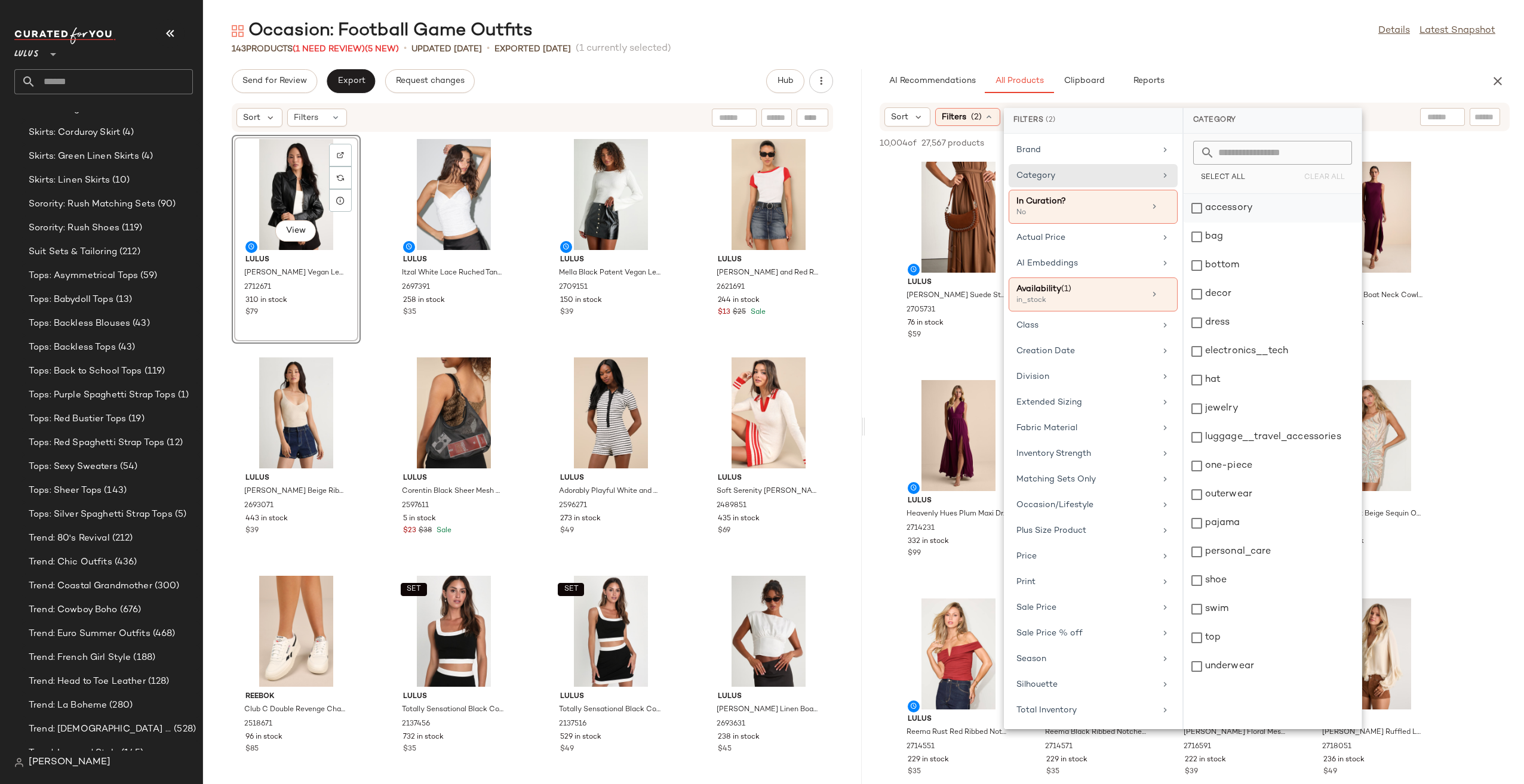
click at [1249, 223] on div "accessory" at bounding box center [1272, 237] width 178 height 29
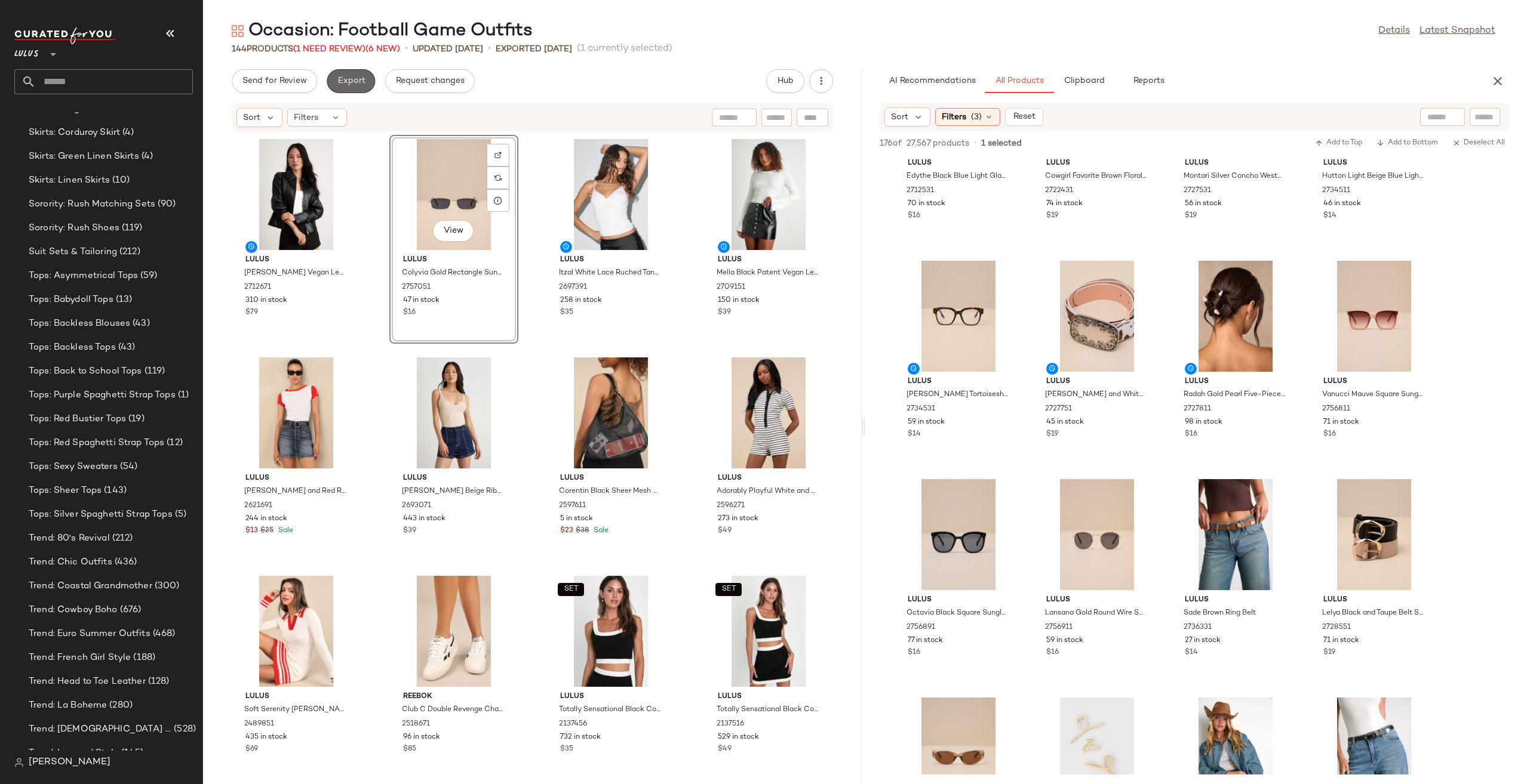
click at [362, 76] on span "Export" at bounding box center [351, 80] width 28 height 9
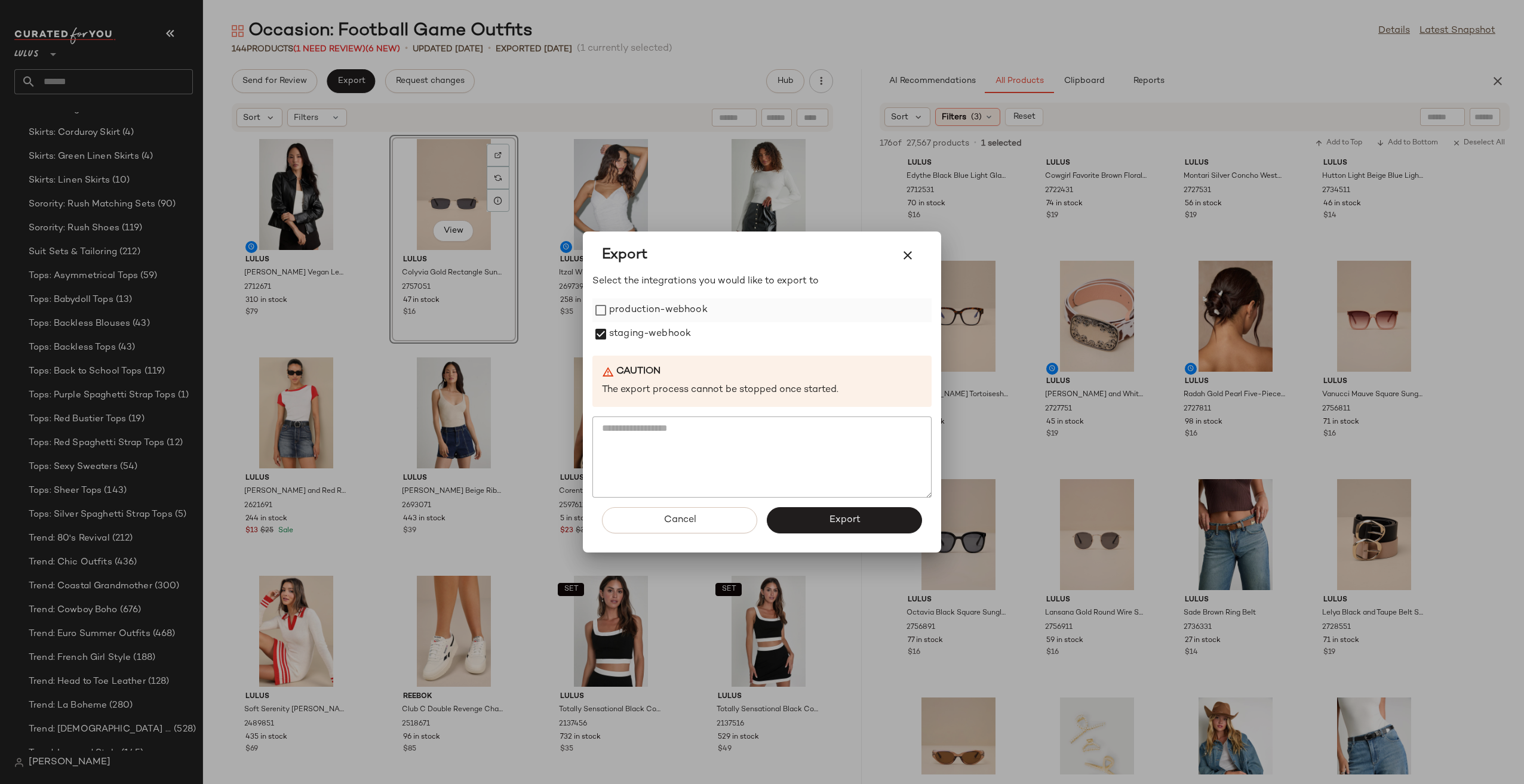
click at [620, 317] on label "production-webhook" at bounding box center [658, 310] width 99 height 24
click at [827, 513] on button "Export" at bounding box center [844, 520] width 156 height 26
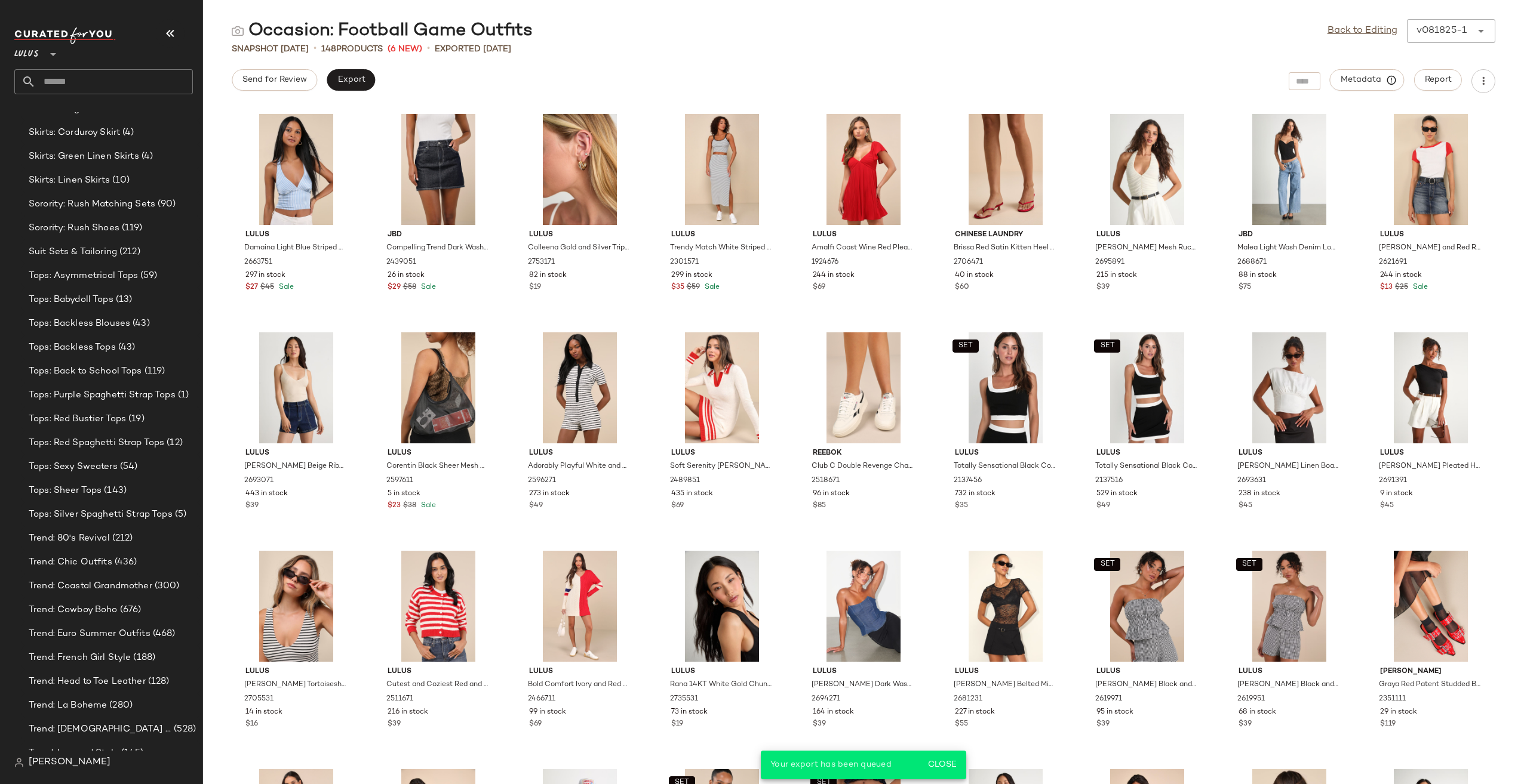
click at [127, 81] on input "text" at bounding box center [114, 82] width 157 height 25
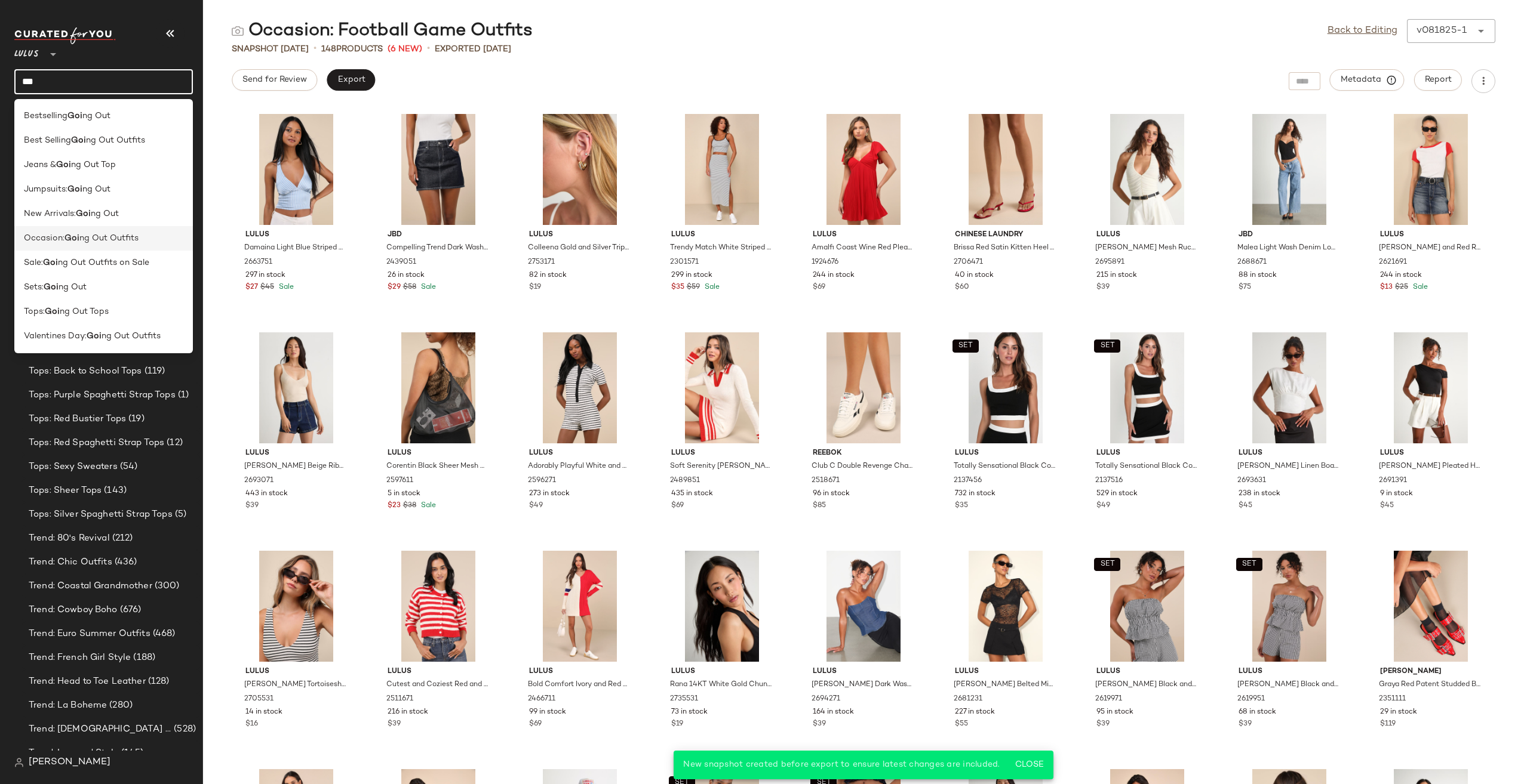
type input "***"
click at [110, 238] on span "ng Out Outfits" at bounding box center [109, 238] width 59 height 13
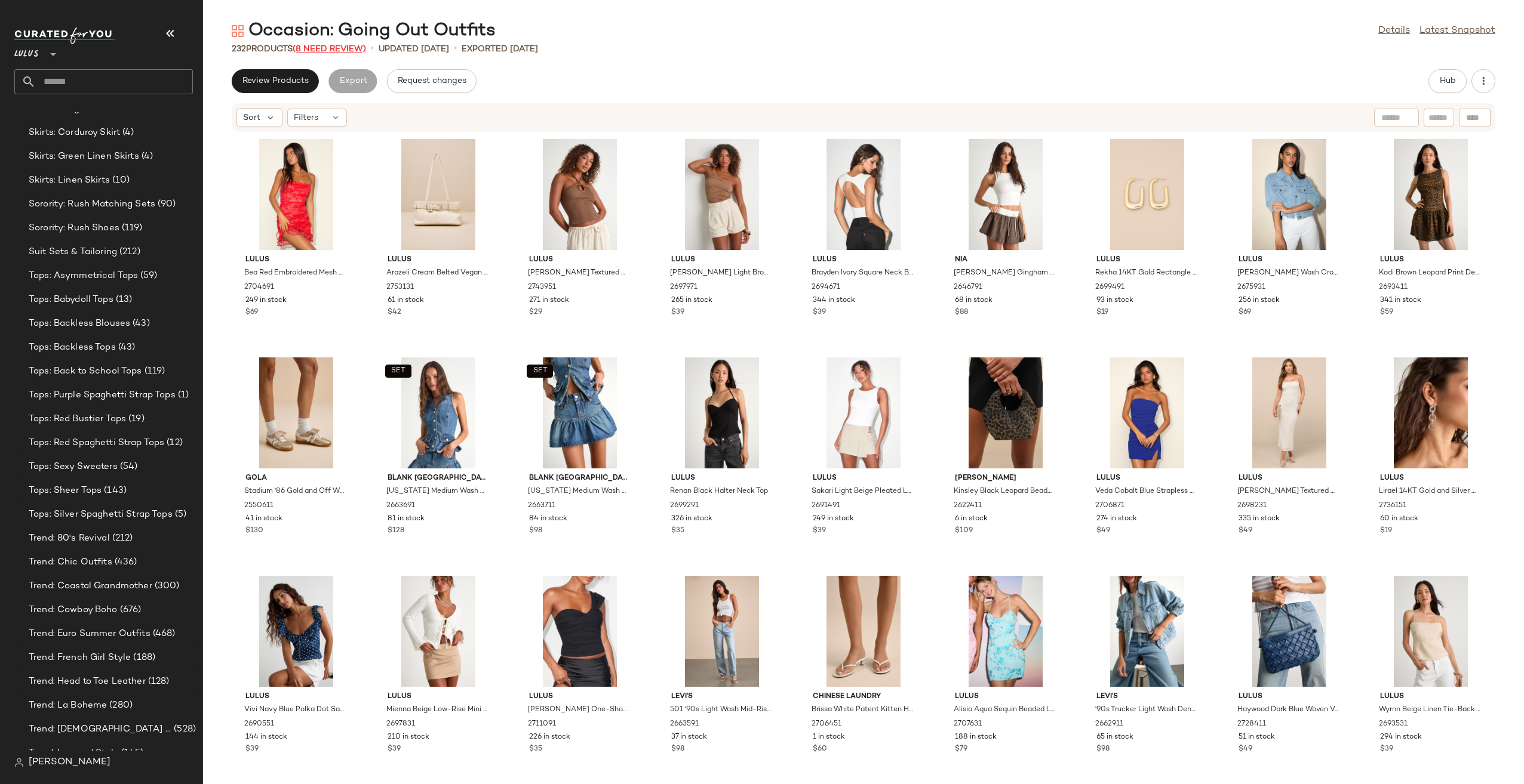
click at [319, 48] on span "(8 Need Review)" at bounding box center [329, 49] width 74 height 9
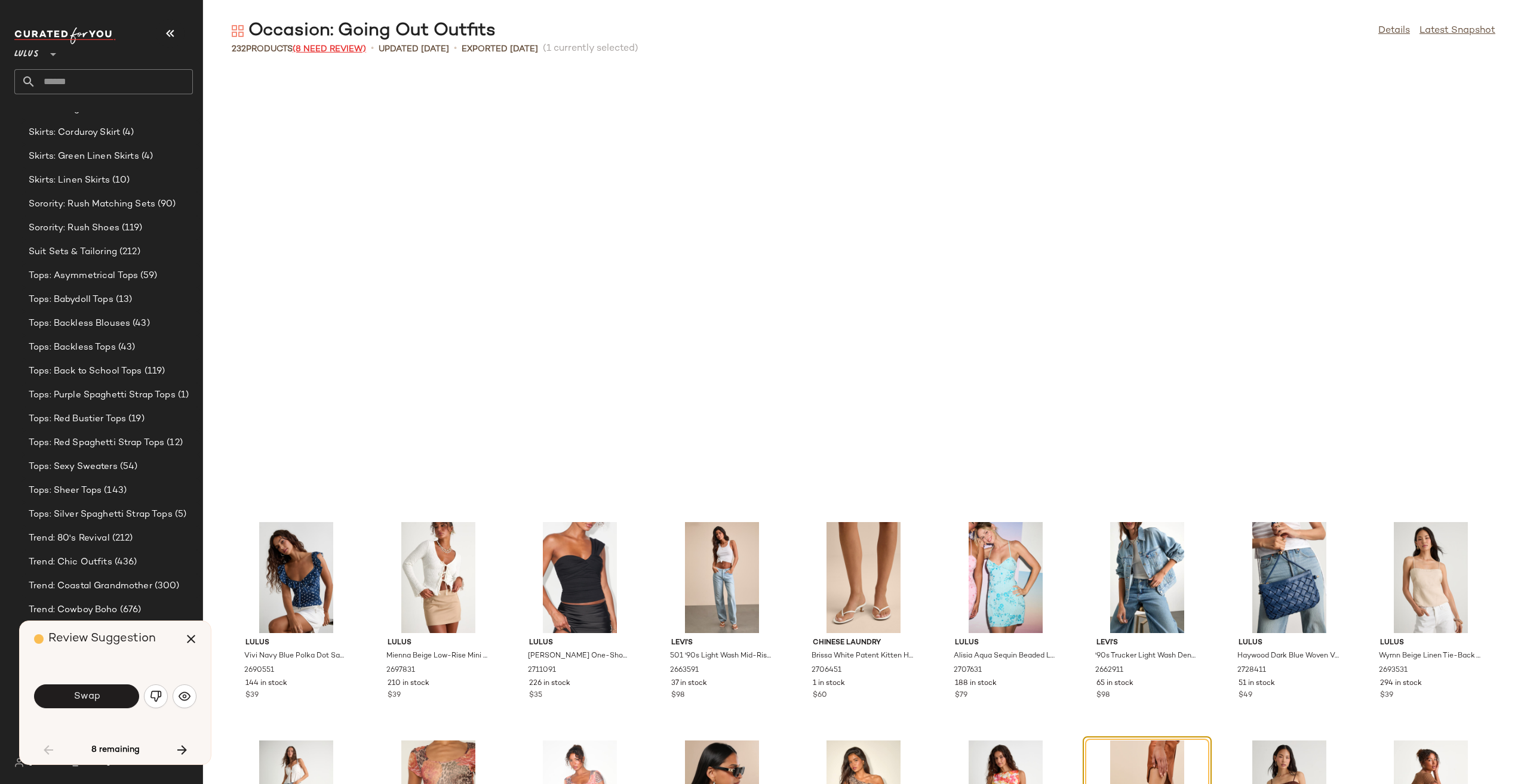
scroll to position [447, 0]
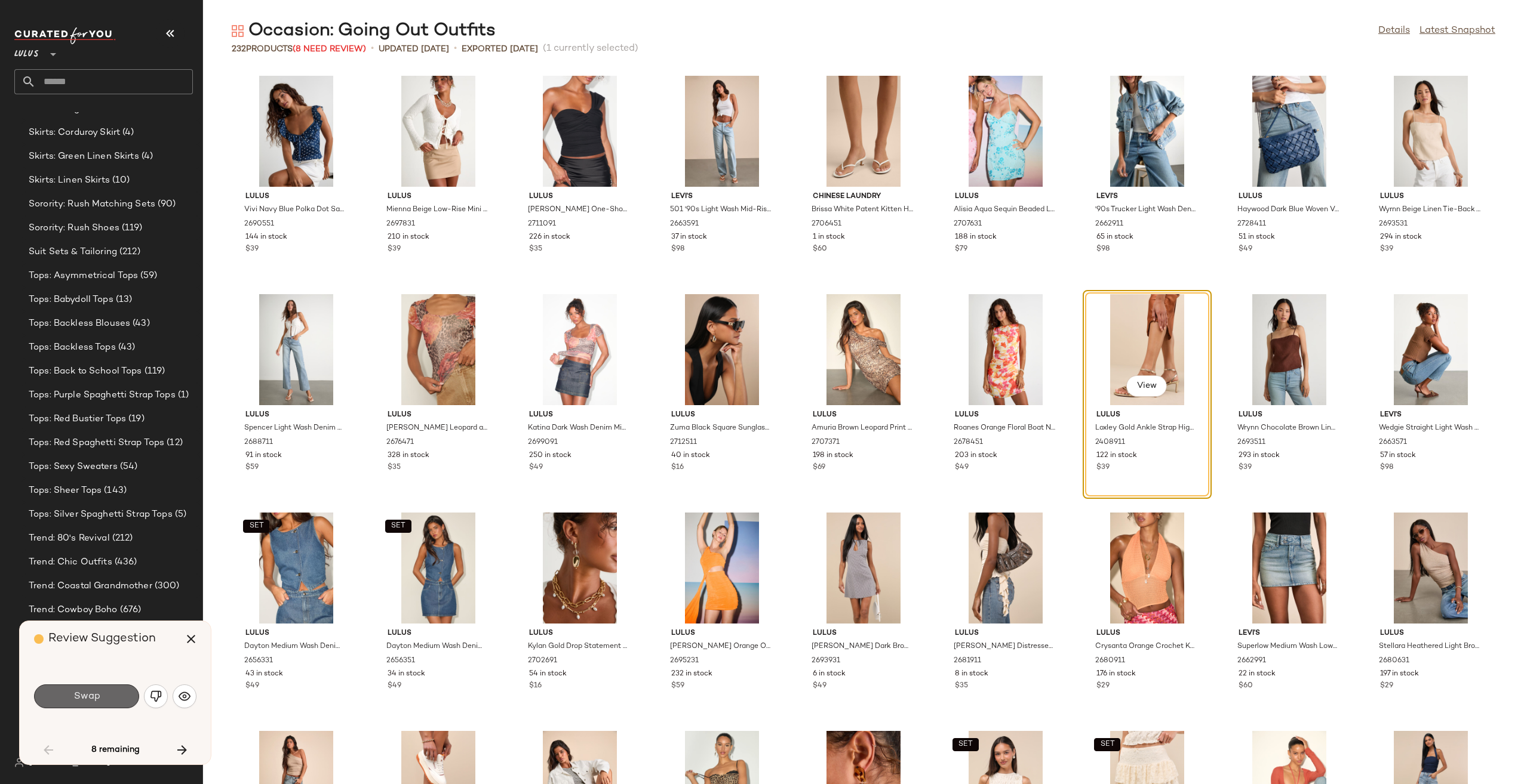
click at [103, 701] on button "Swap" at bounding box center [86, 696] width 105 height 24
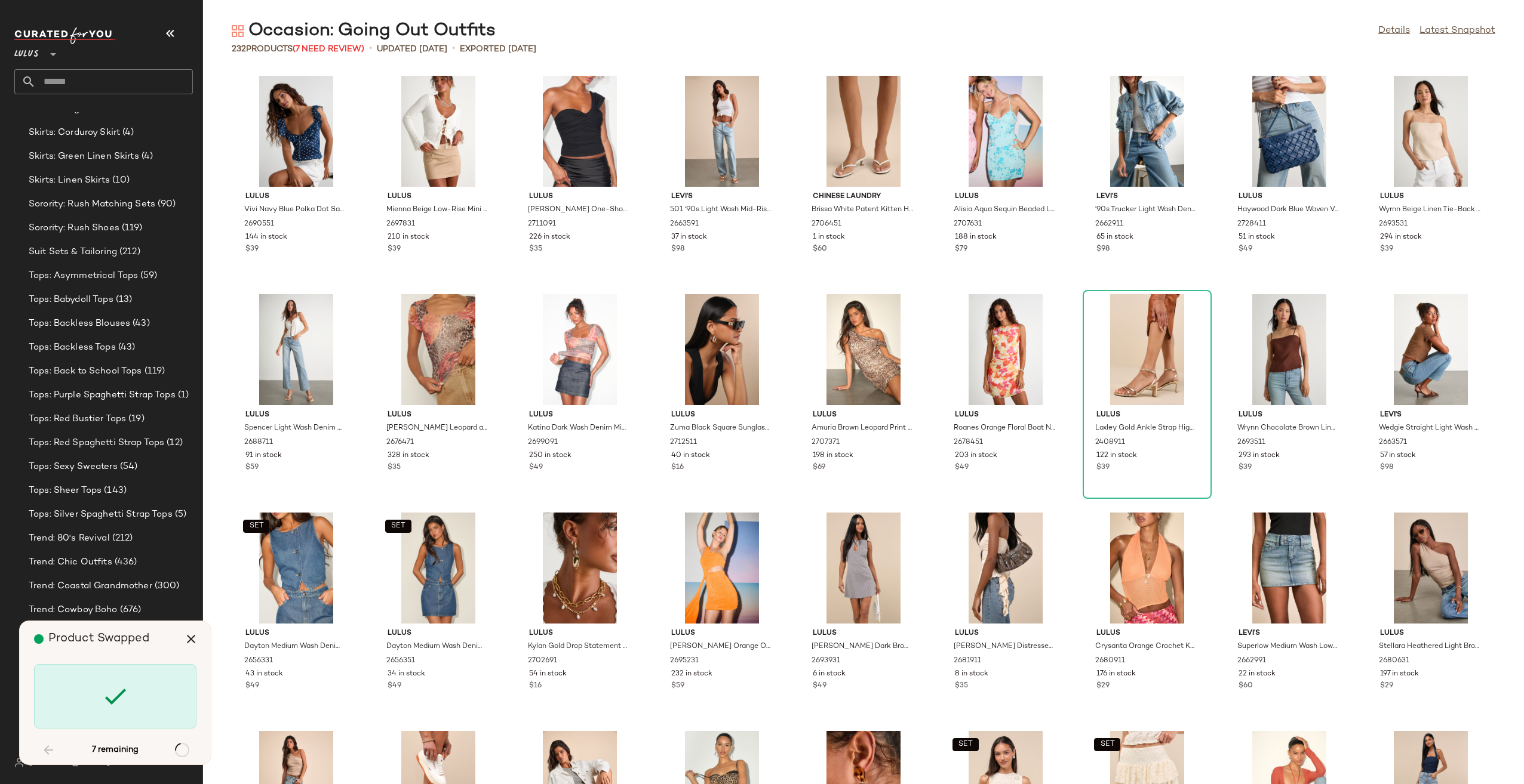
scroll to position [2404, 0]
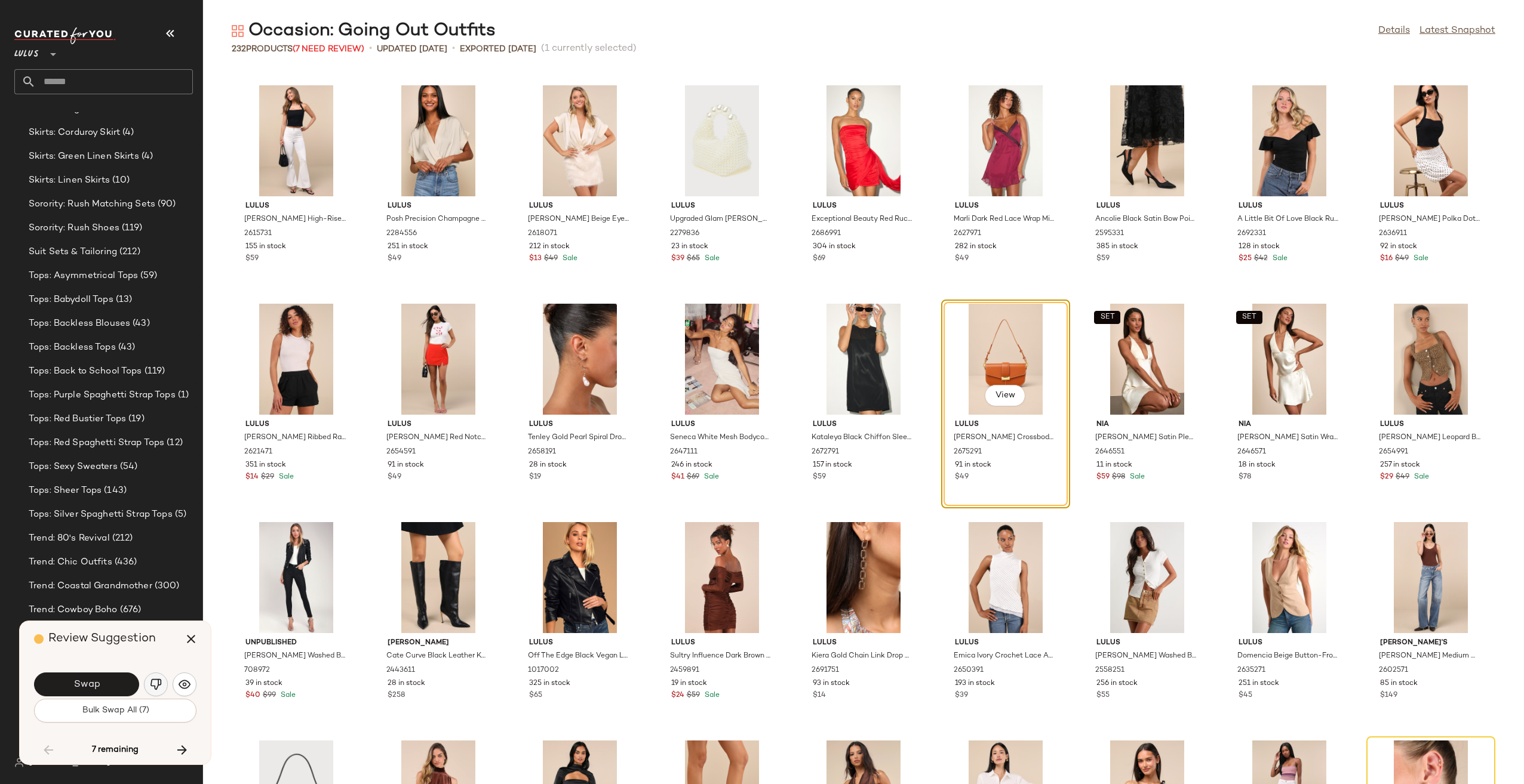
click at [158, 689] on img "button" at bounding box center [156, 684] width 12 height 12
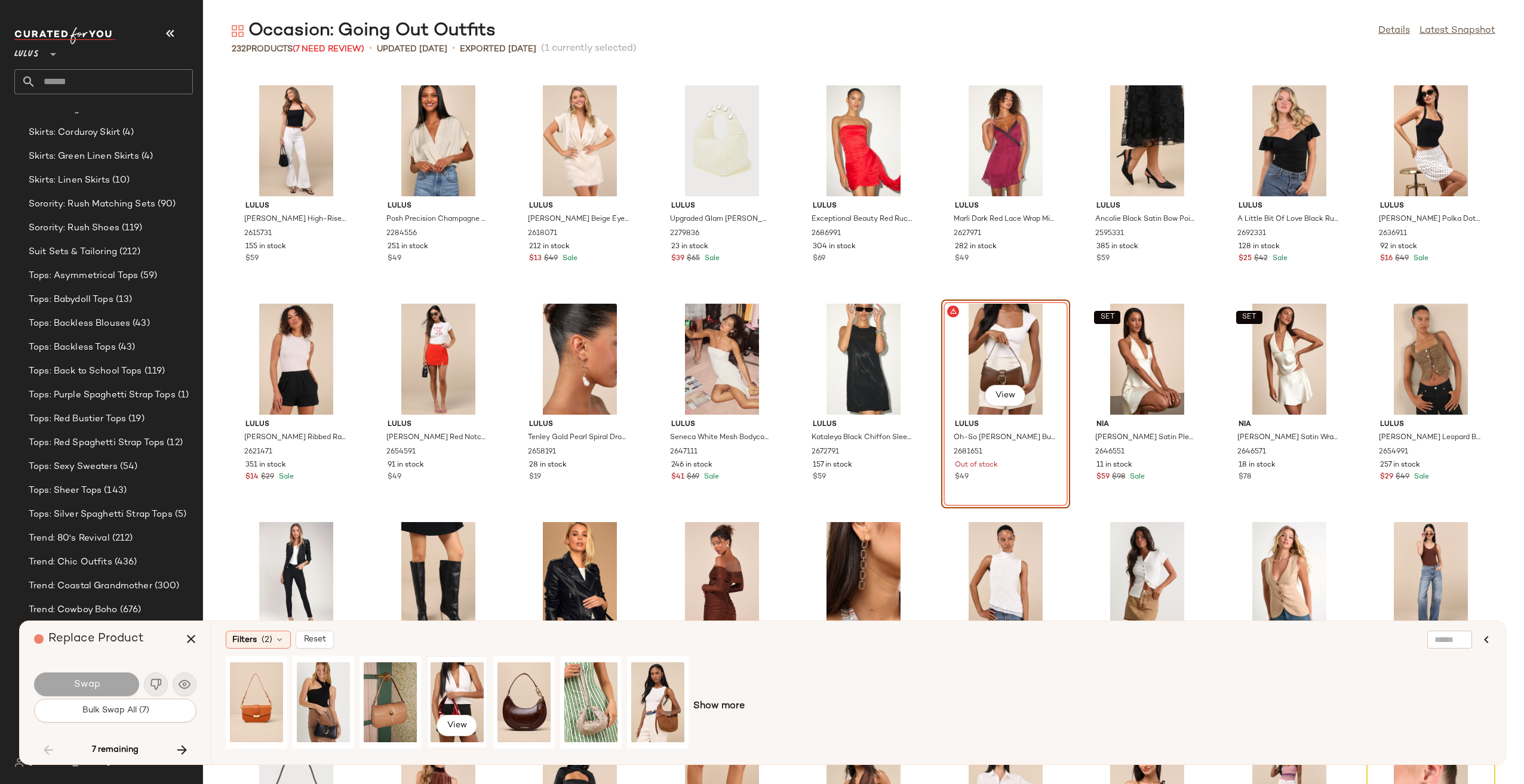
click at [448, 700] on div "View" at bounding box center [456, 702] width 53 height 84
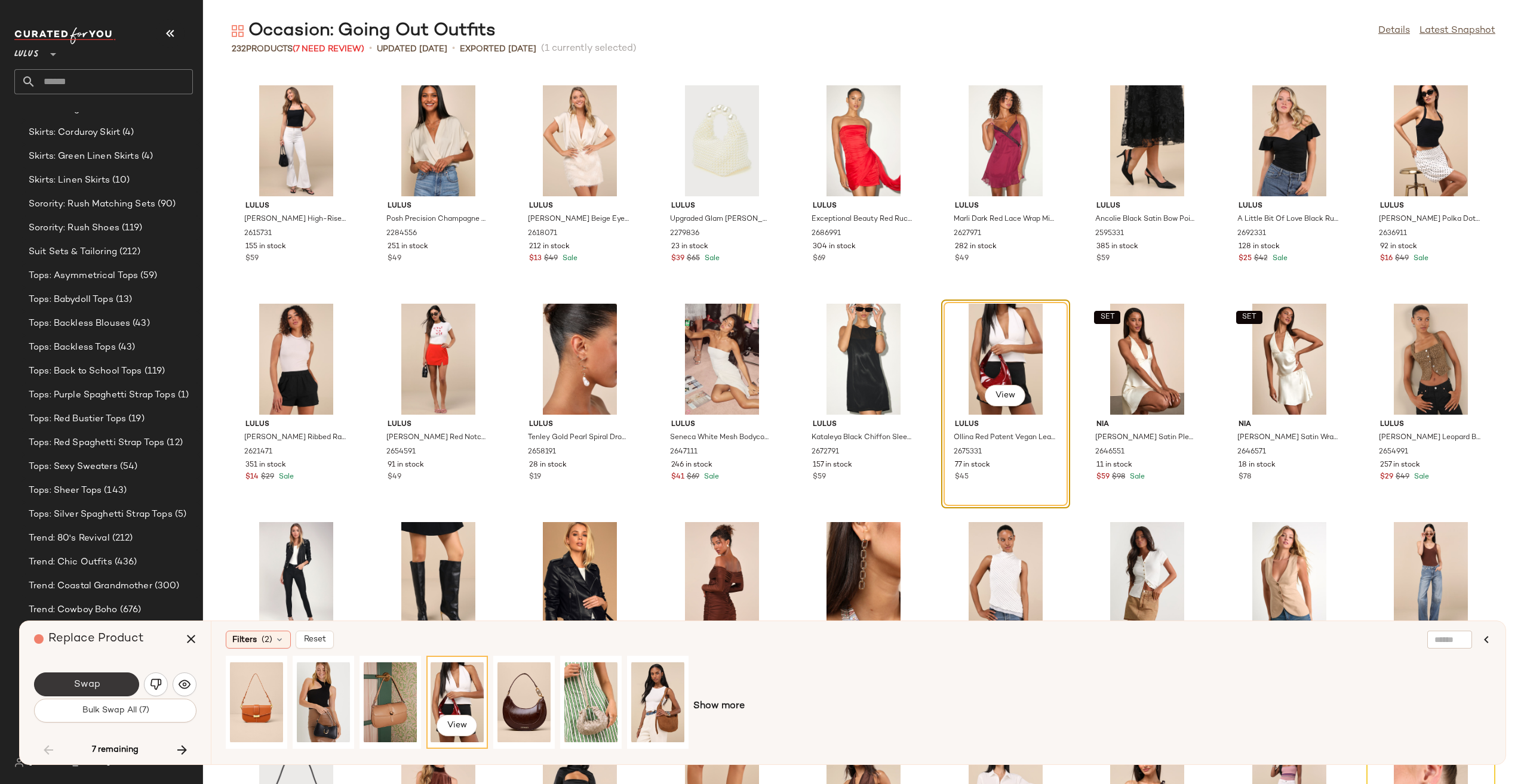
click at [127, 680] on button "Swap" at bounding box center [86, 684] width 105 height 24
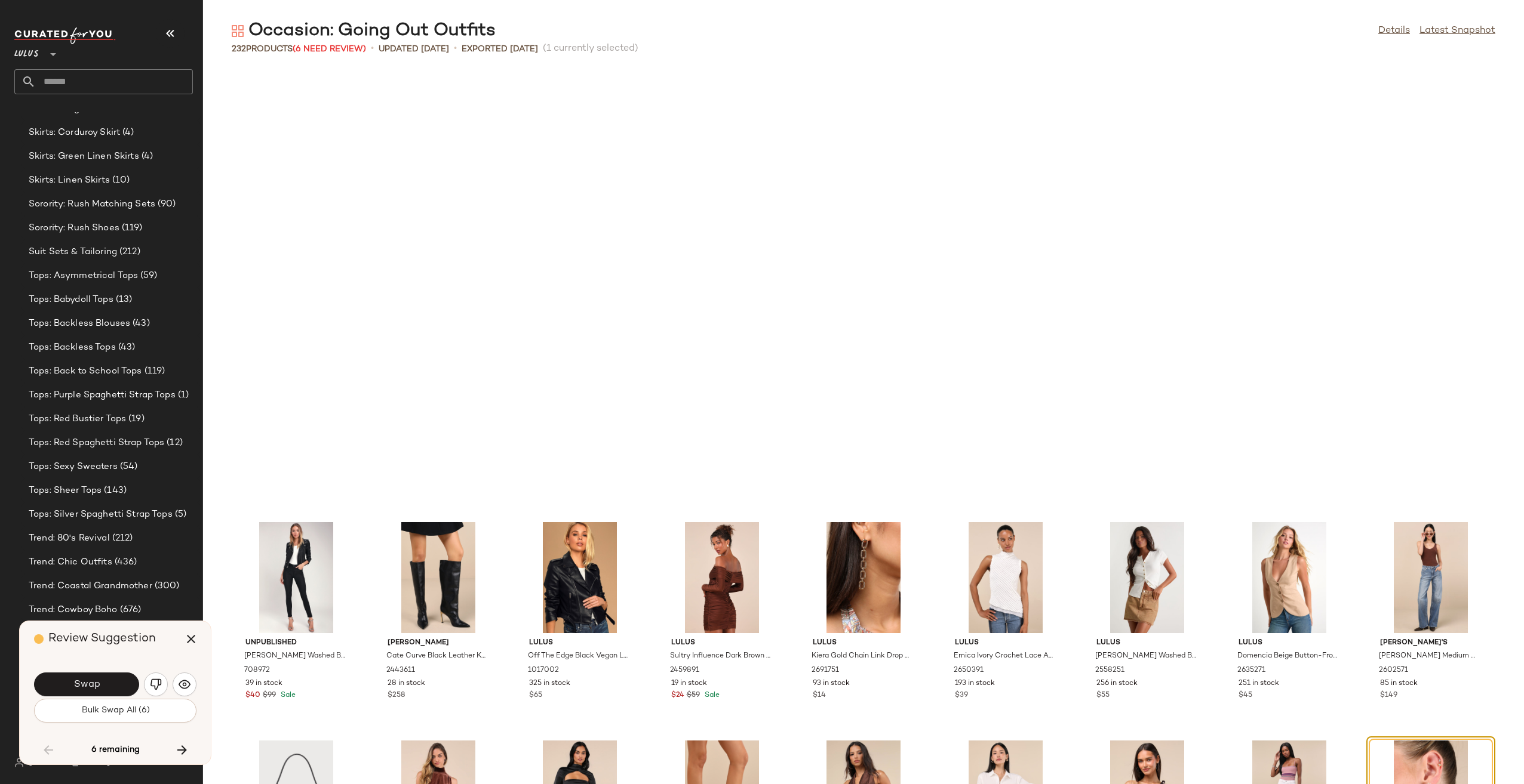
scroll to position [2840, 0]
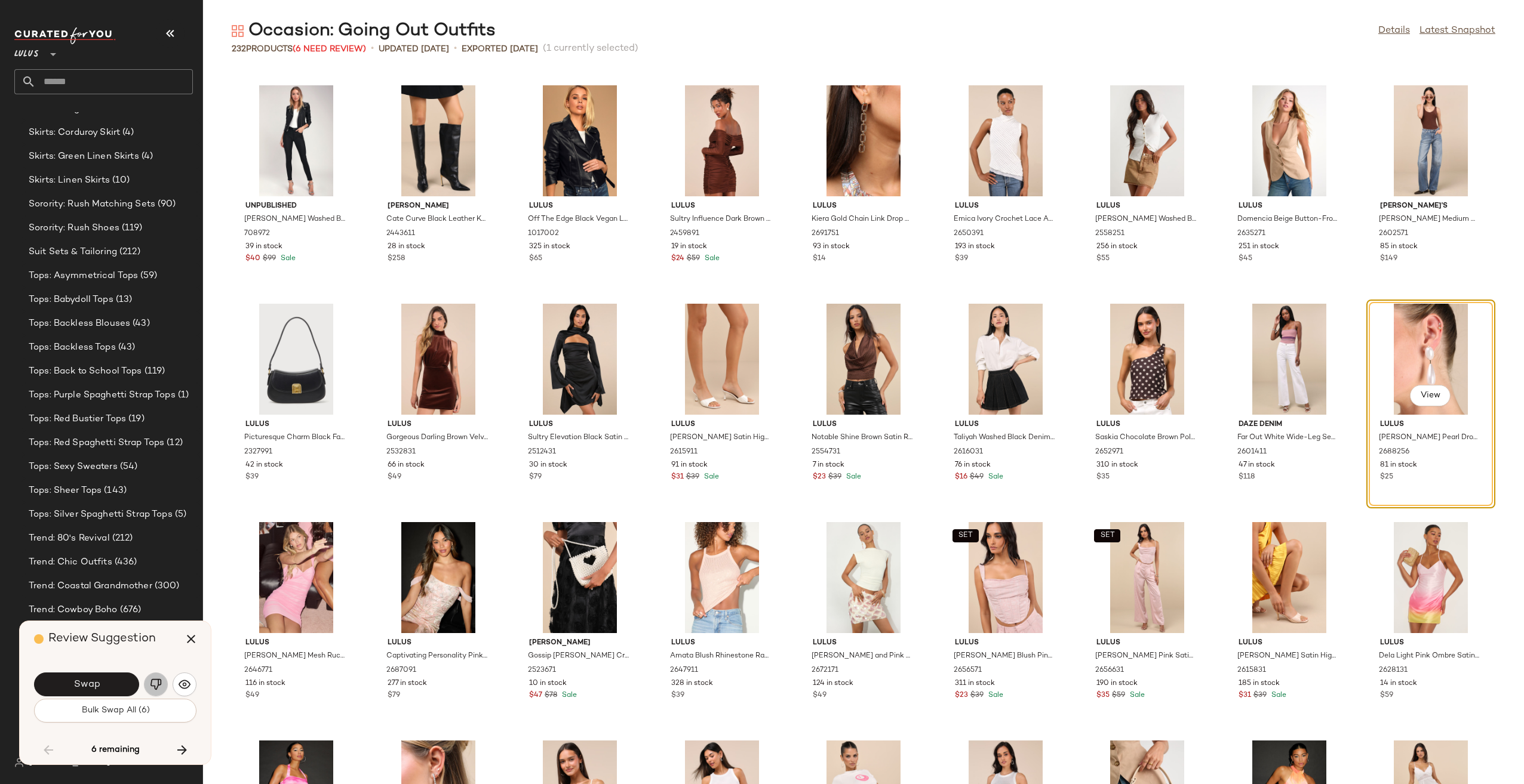
click at [151, 679] on img "button" at bounding box center [156, 684] width 12 height 12
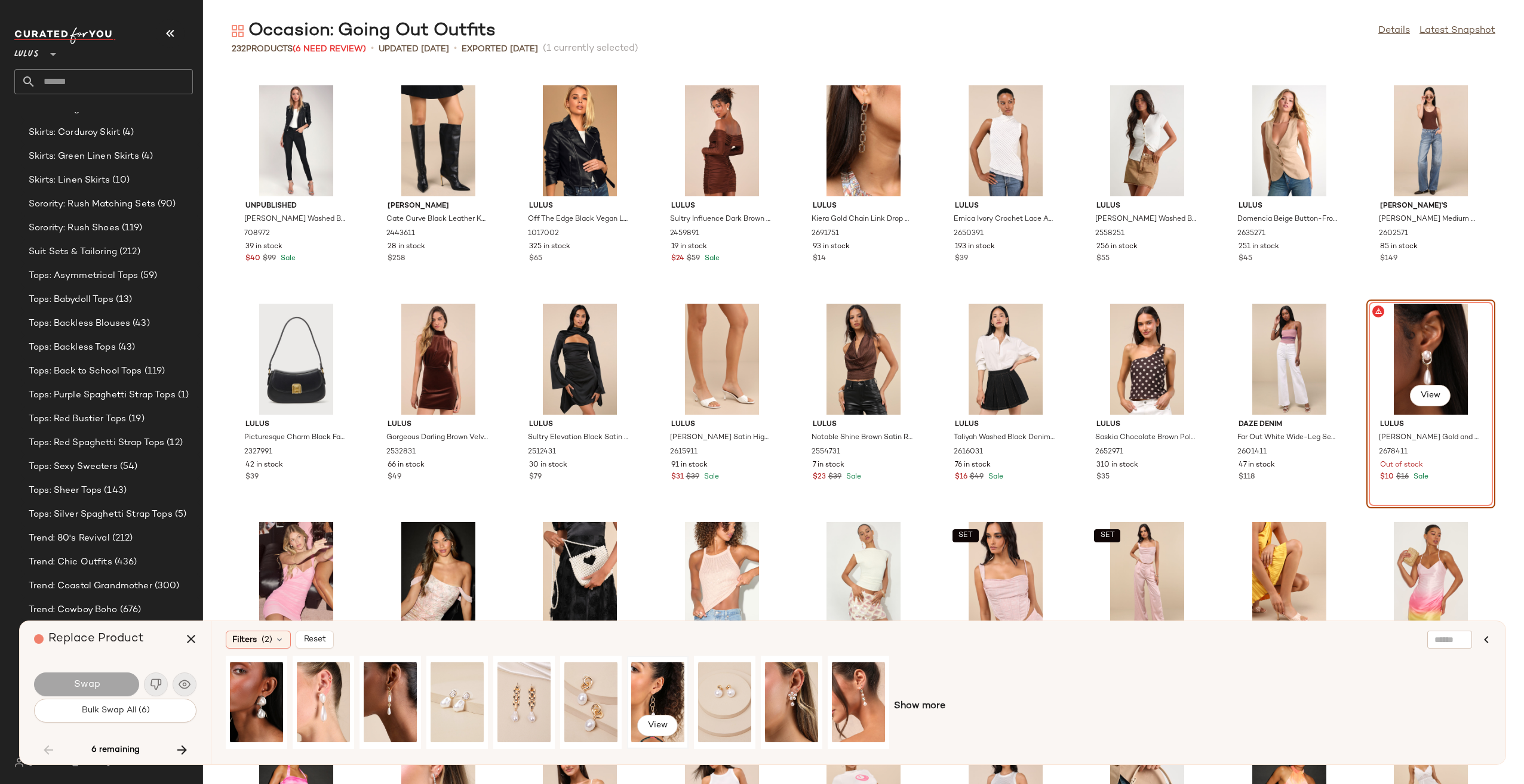
click at [658, 703] on div "View" at bounding box center [658, 702] width 53 height 84
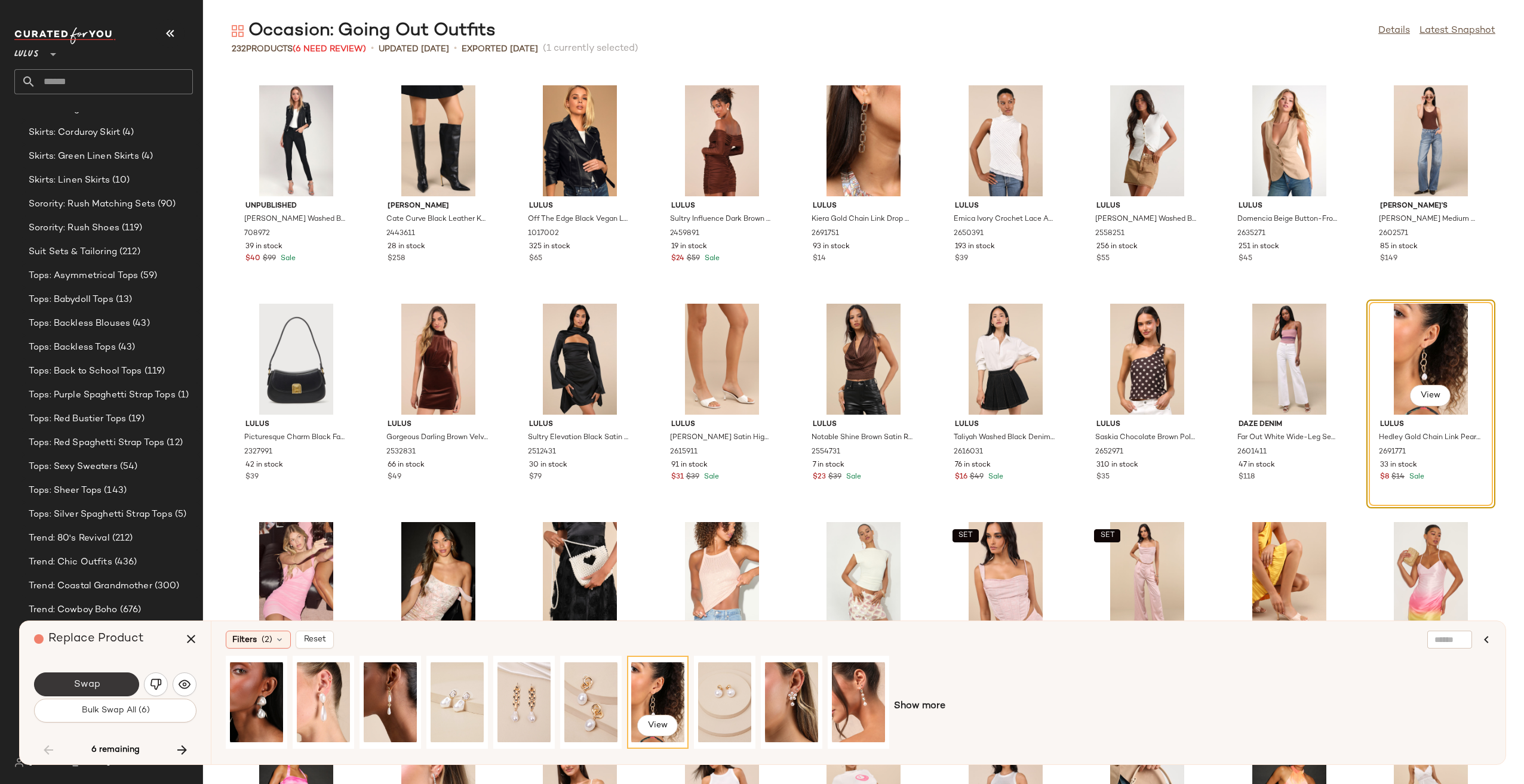
click at [96, 690] on span "Swap" at bounding box center [86, 684] width 27 height 11
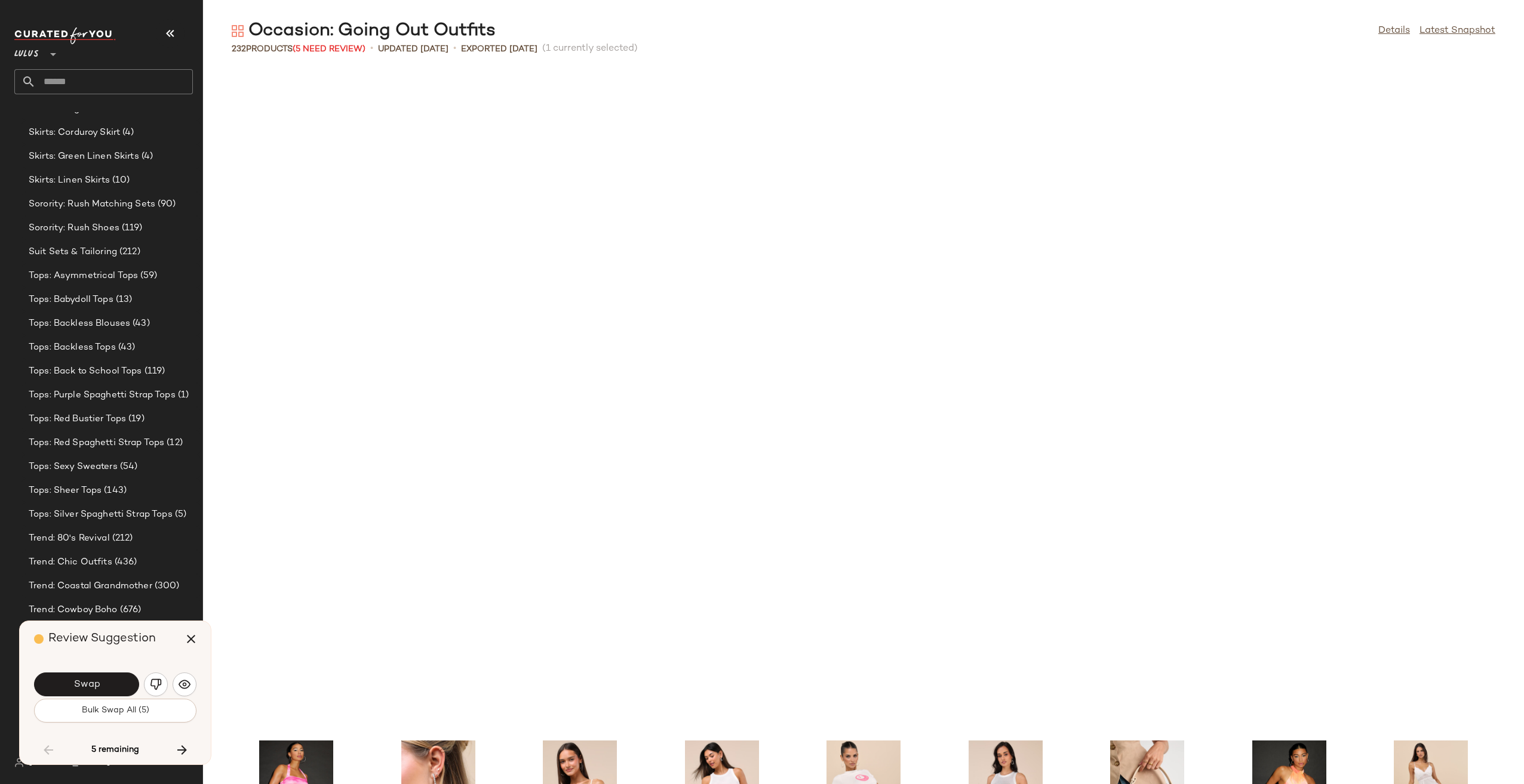
scroll to position [3496, 0]
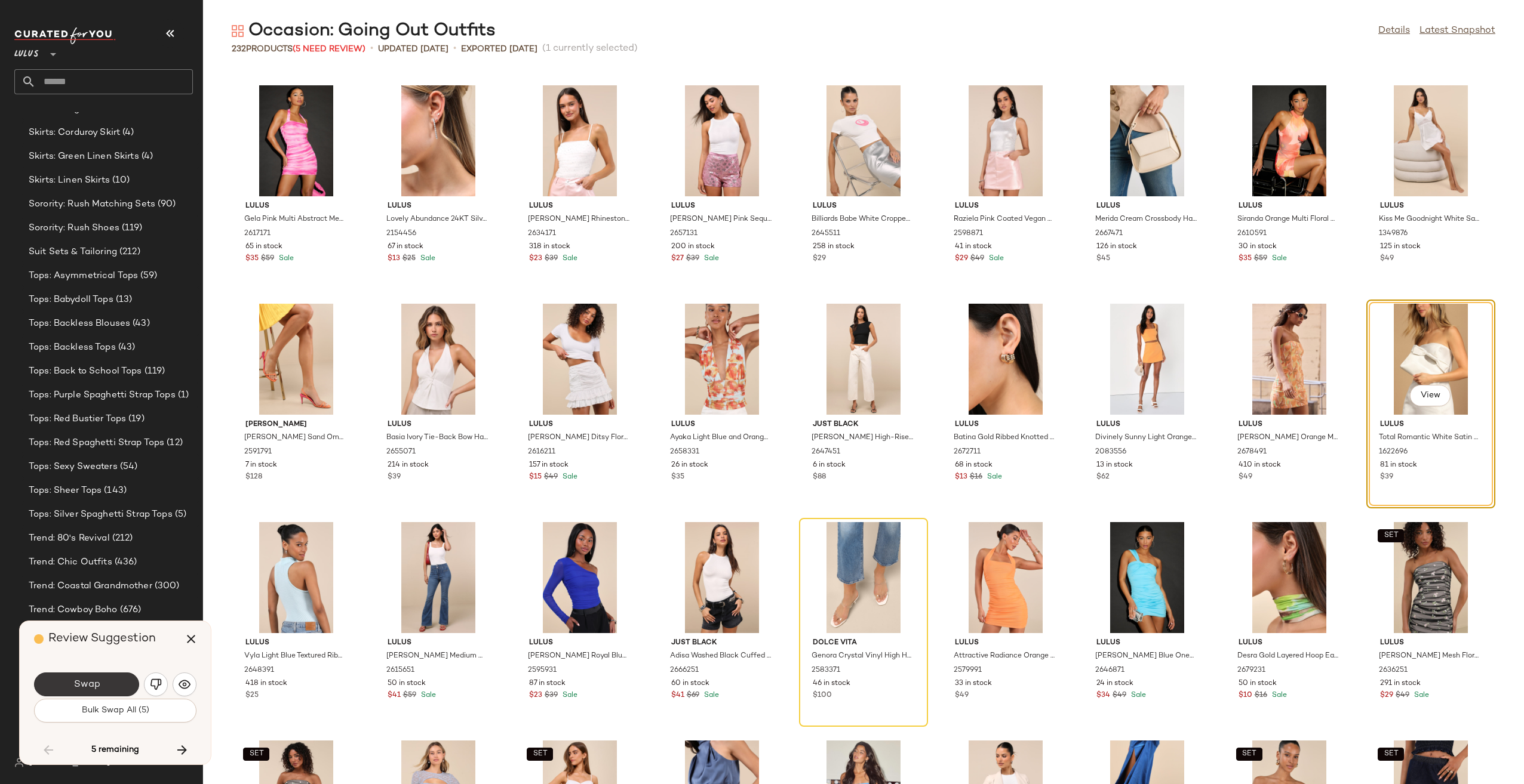
click at [53, 688] on button "Swap" at bounding box center [86, 684] width 105 height 24
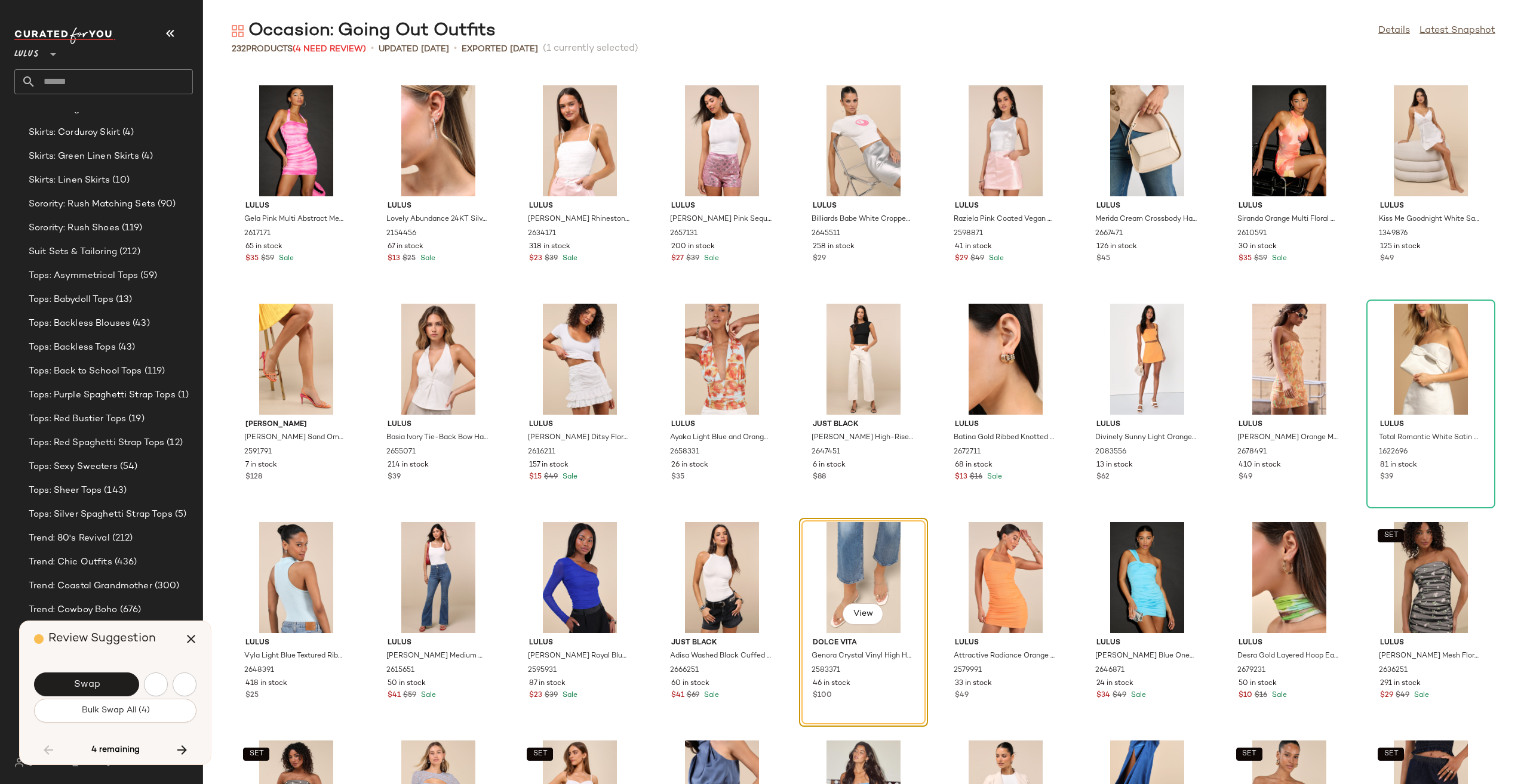
scroll to position [3714, 0]
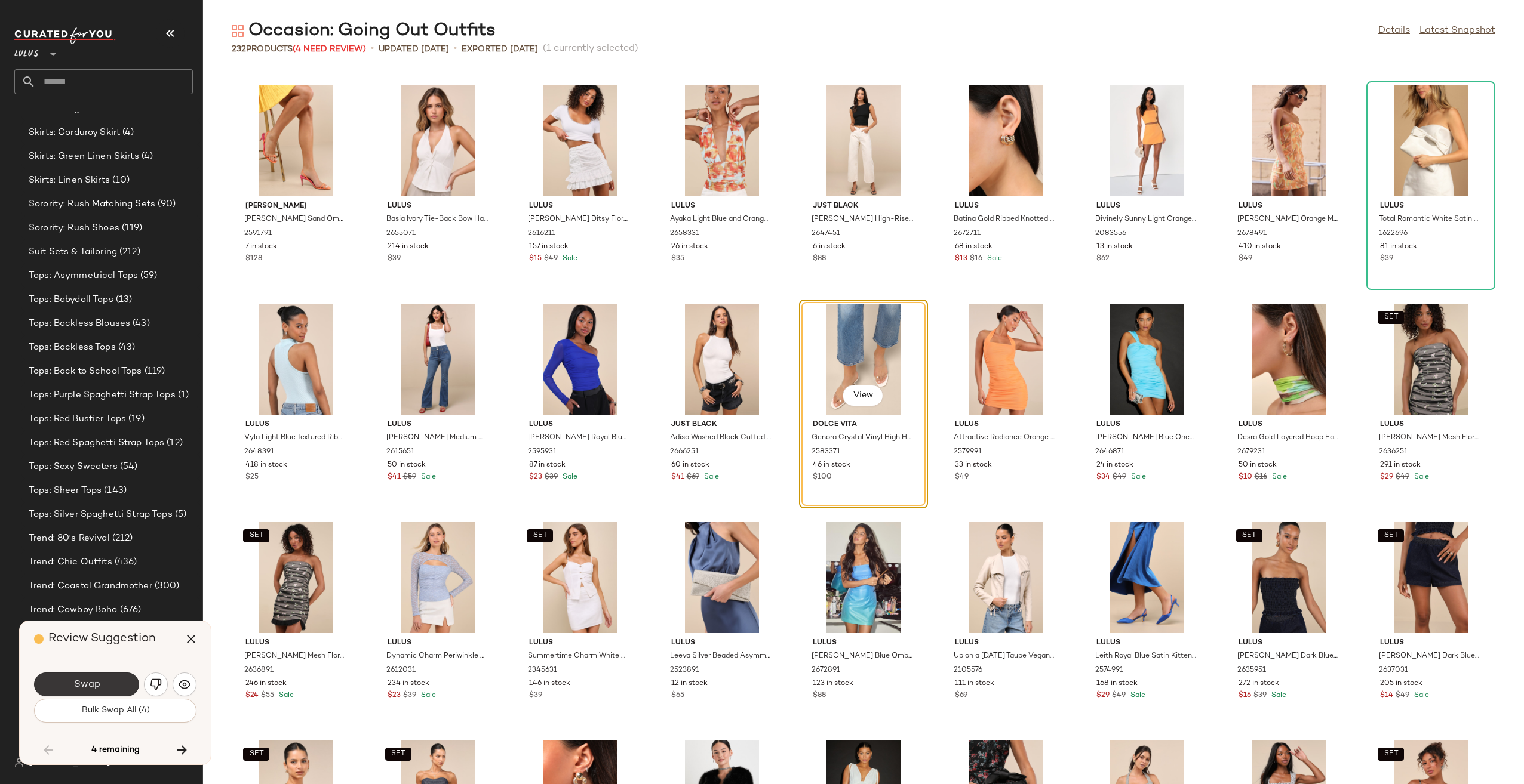
click at [71, 680] on button "Swap" at bounding box center [86, 684] width 105 height 24
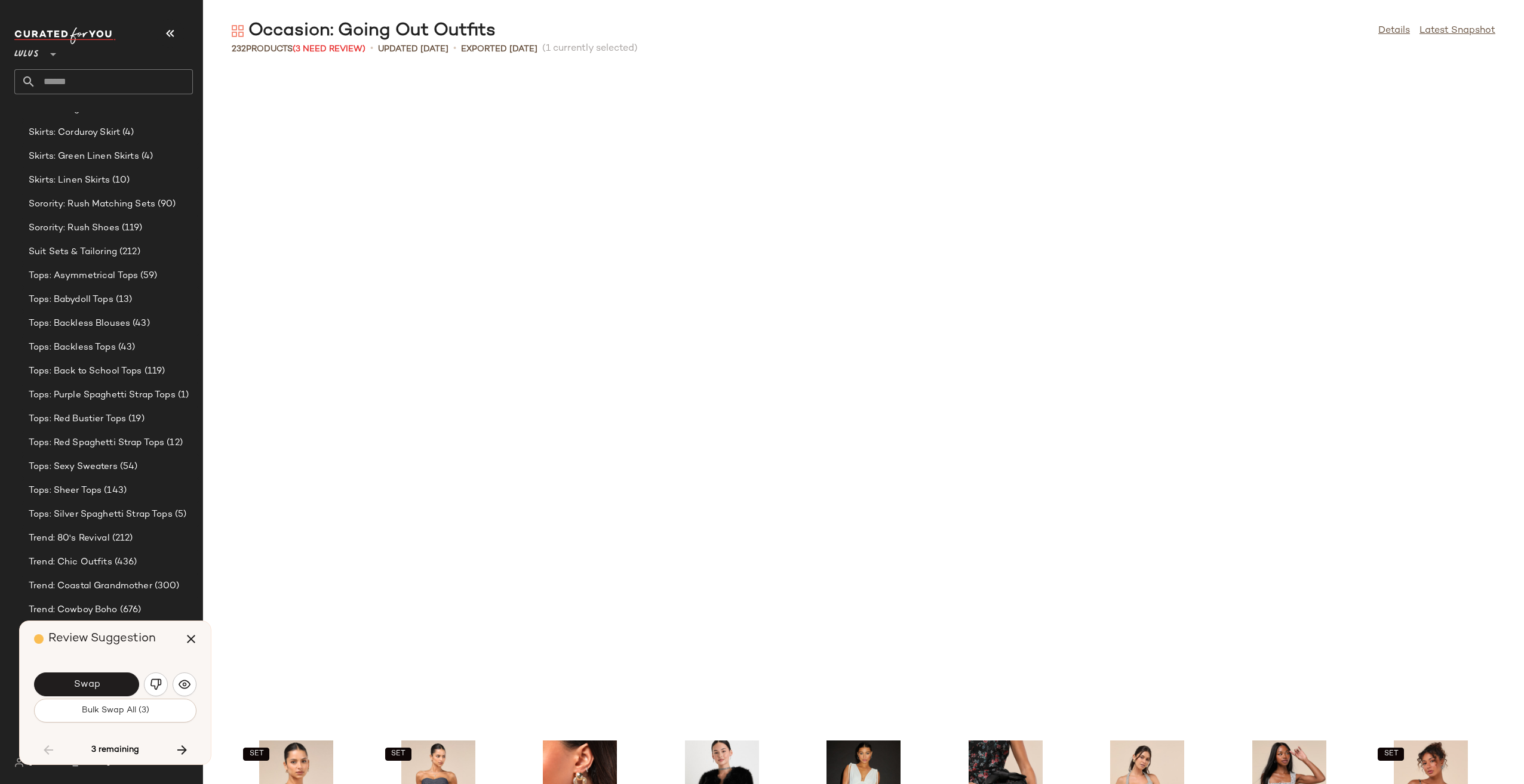
scroll to position [4369, 0]
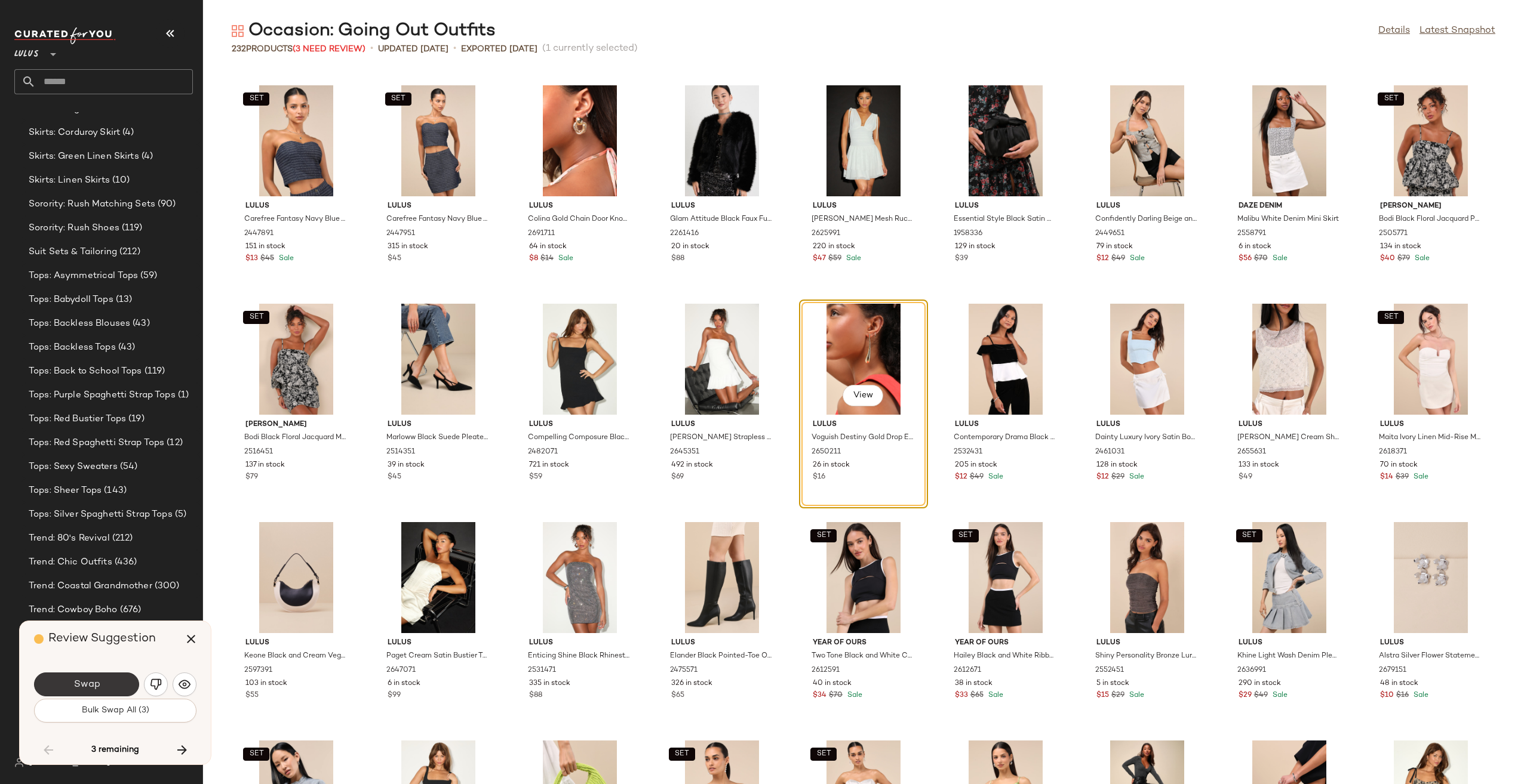
click at [84, 687] on span "Swap" at bounding box center [86, 684] width 27 height 11
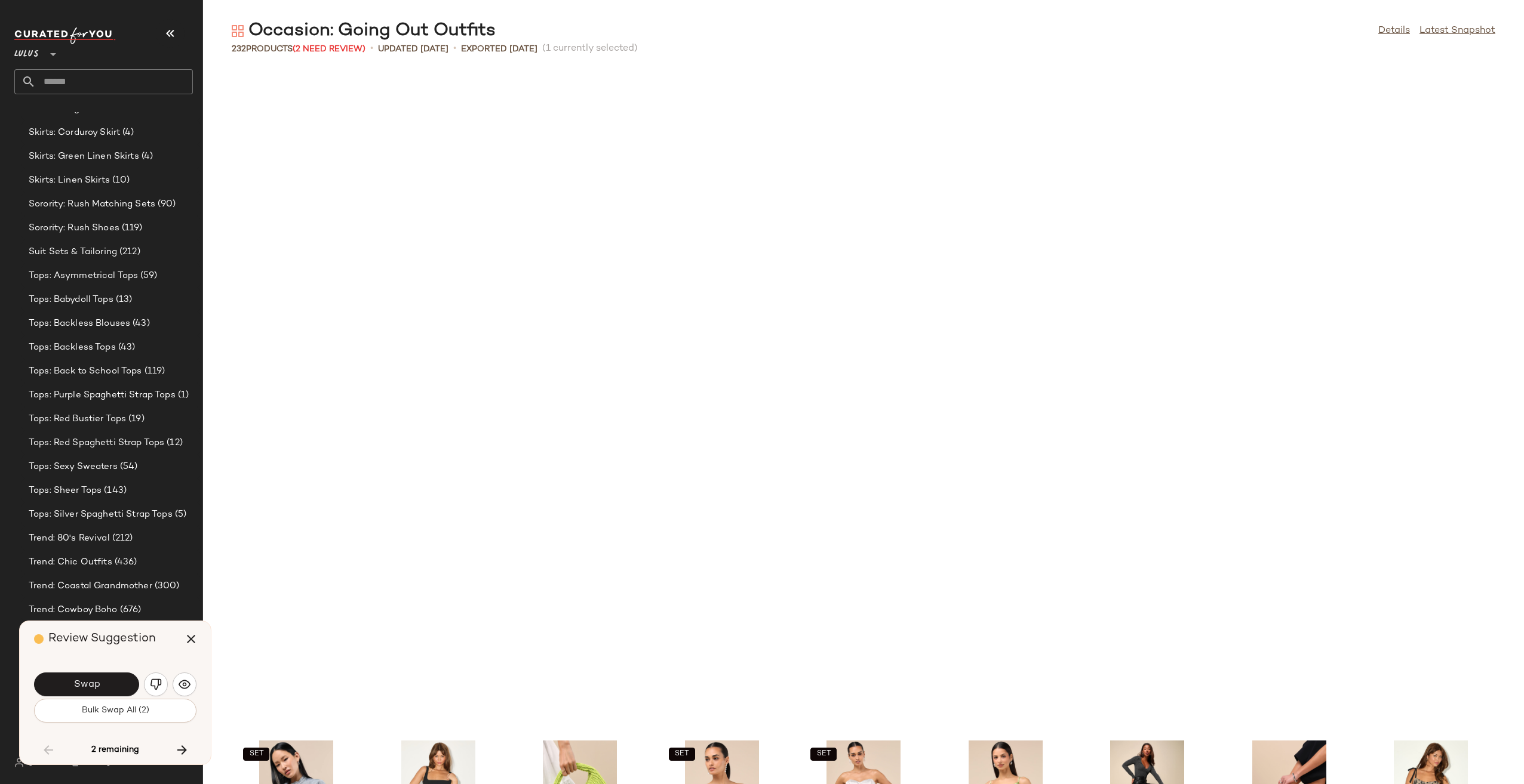
scroll to position [4968, 0]
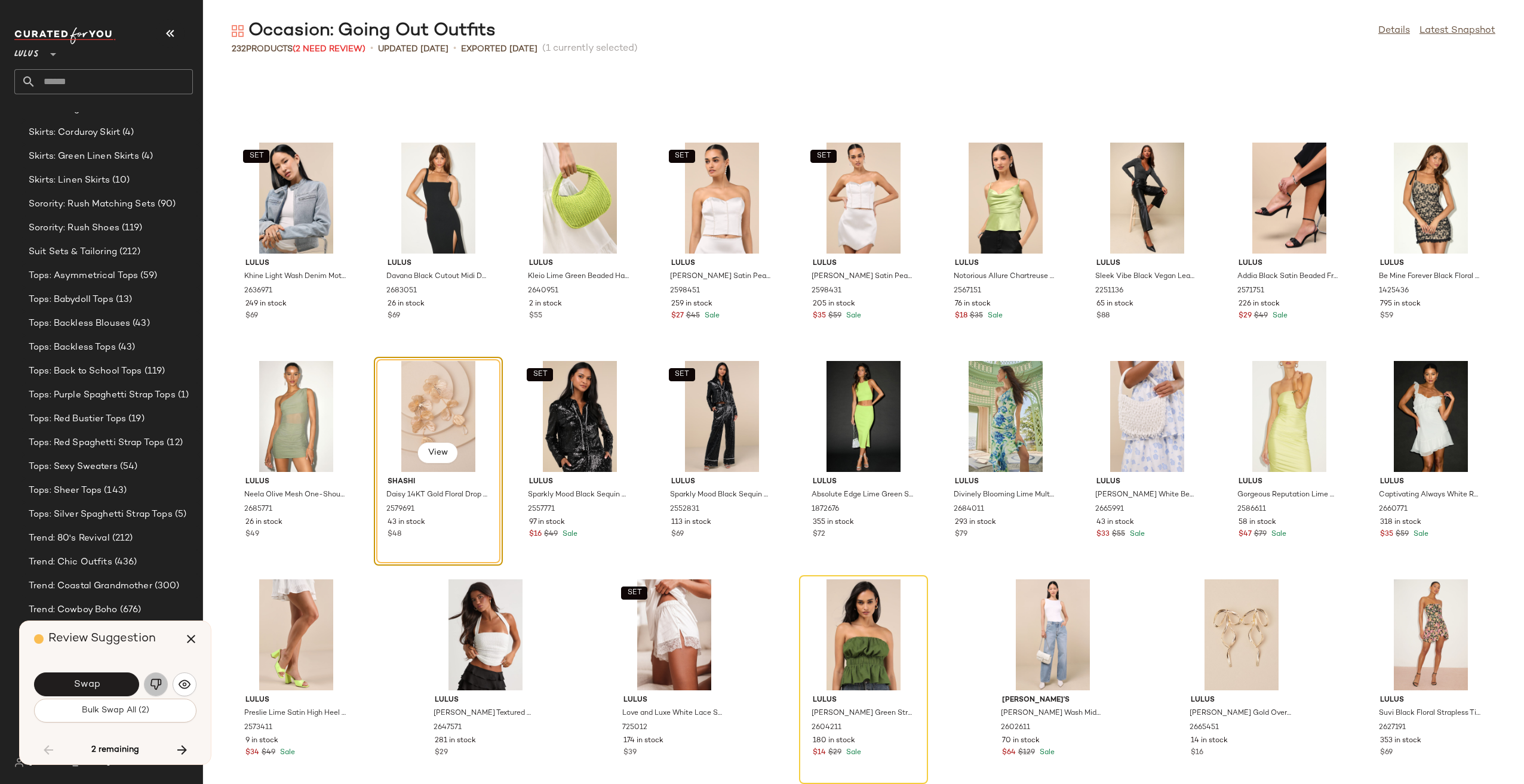
click at [158, 683] on img "button" at bounding box center [156, 684] width 12 height 12
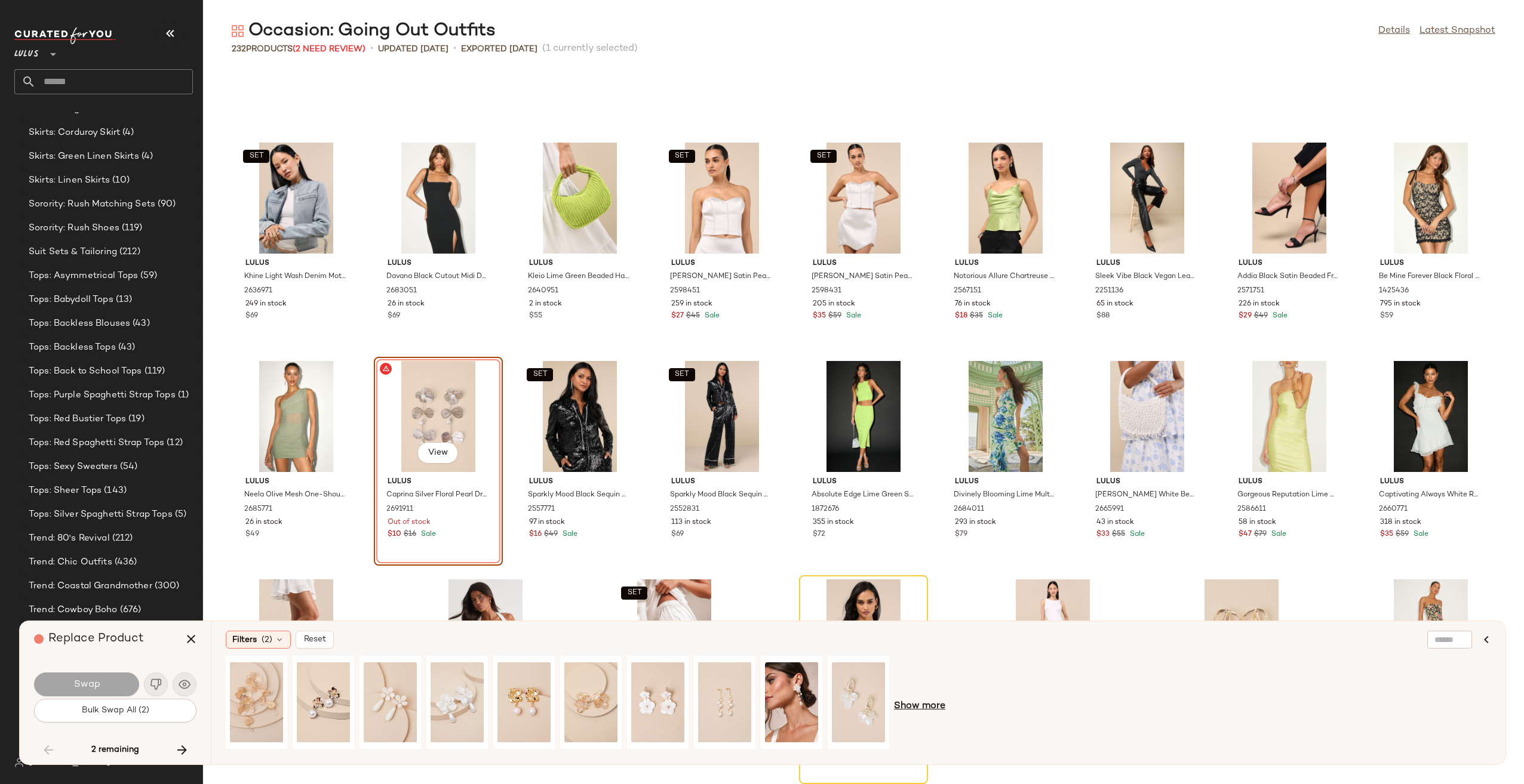
click at [925, 710] on span "Show more" at bounding box center [920, 706] width 52 height 14
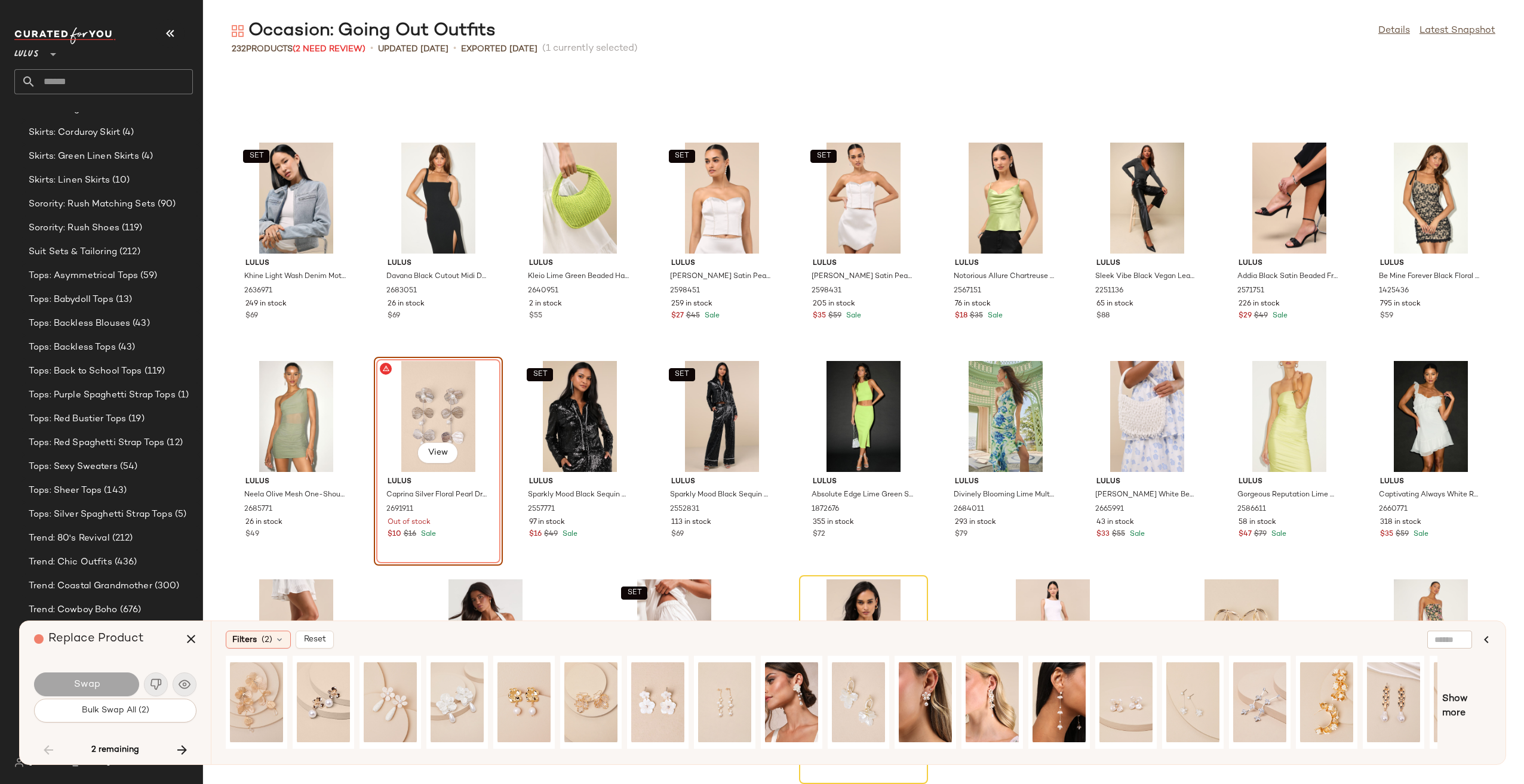
scroll to position [0, 52]
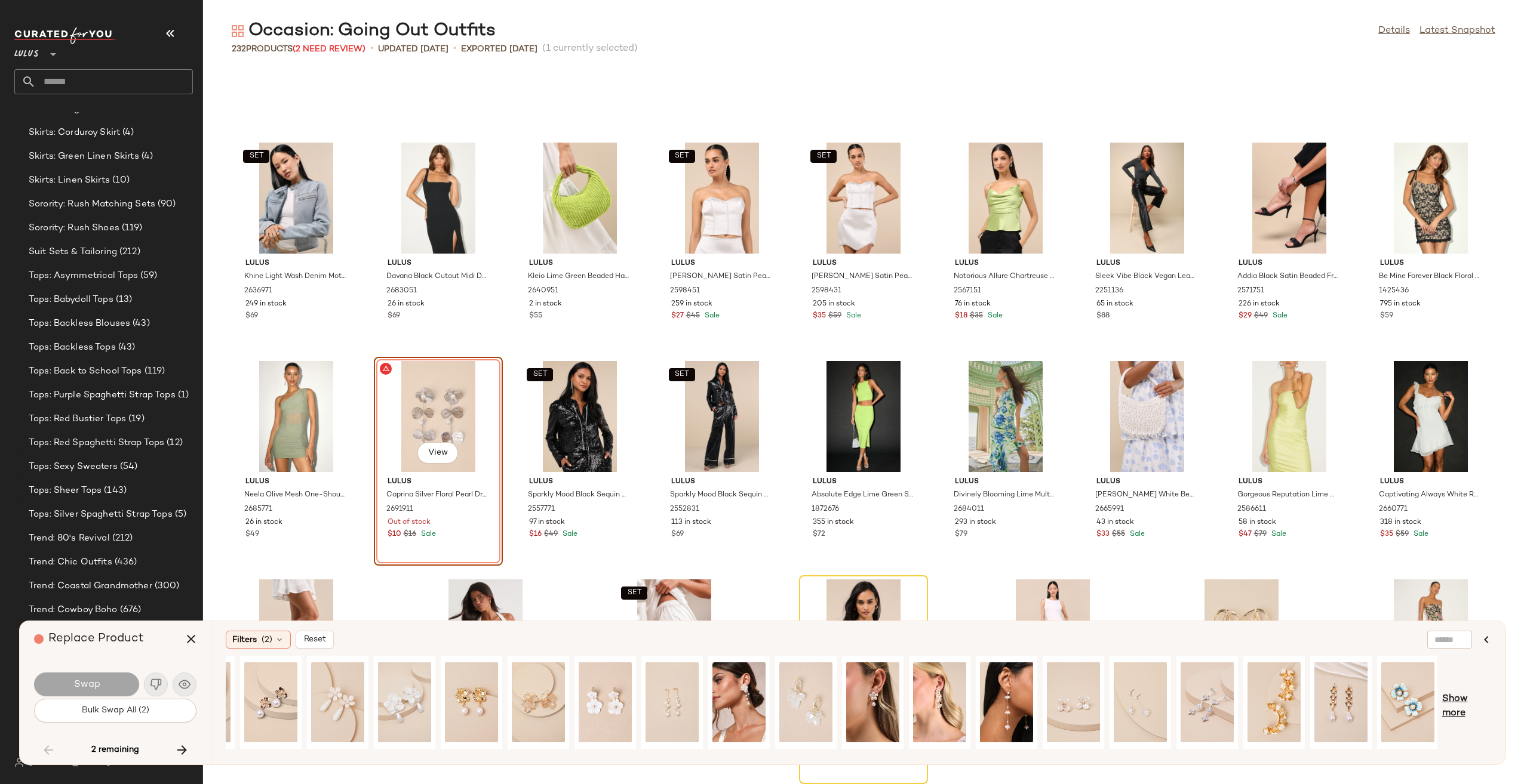
click at [1461, 701] on span "Show more" at bounding box center [1467, 707] width 49 height 29
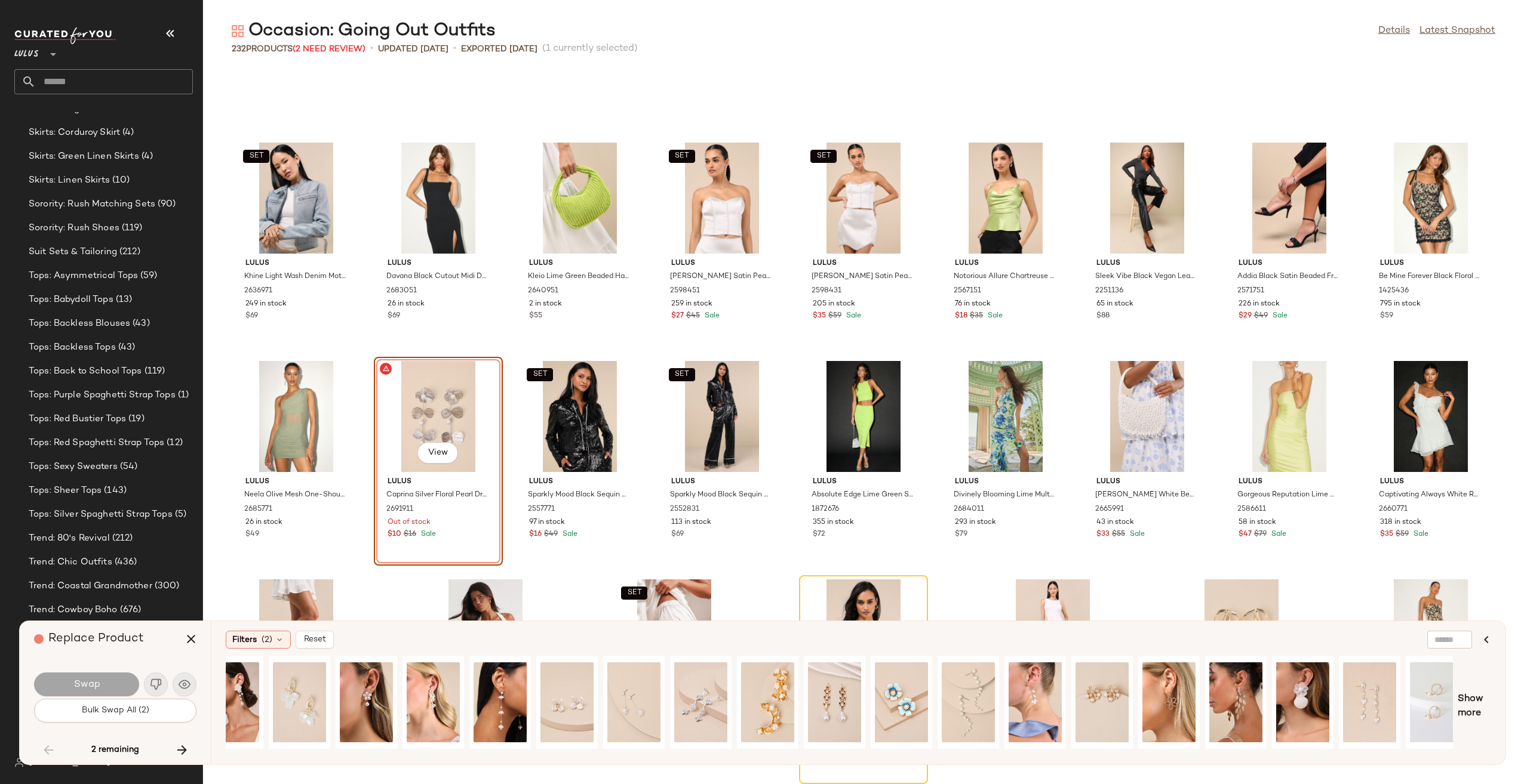
scroll to position [0, 640]
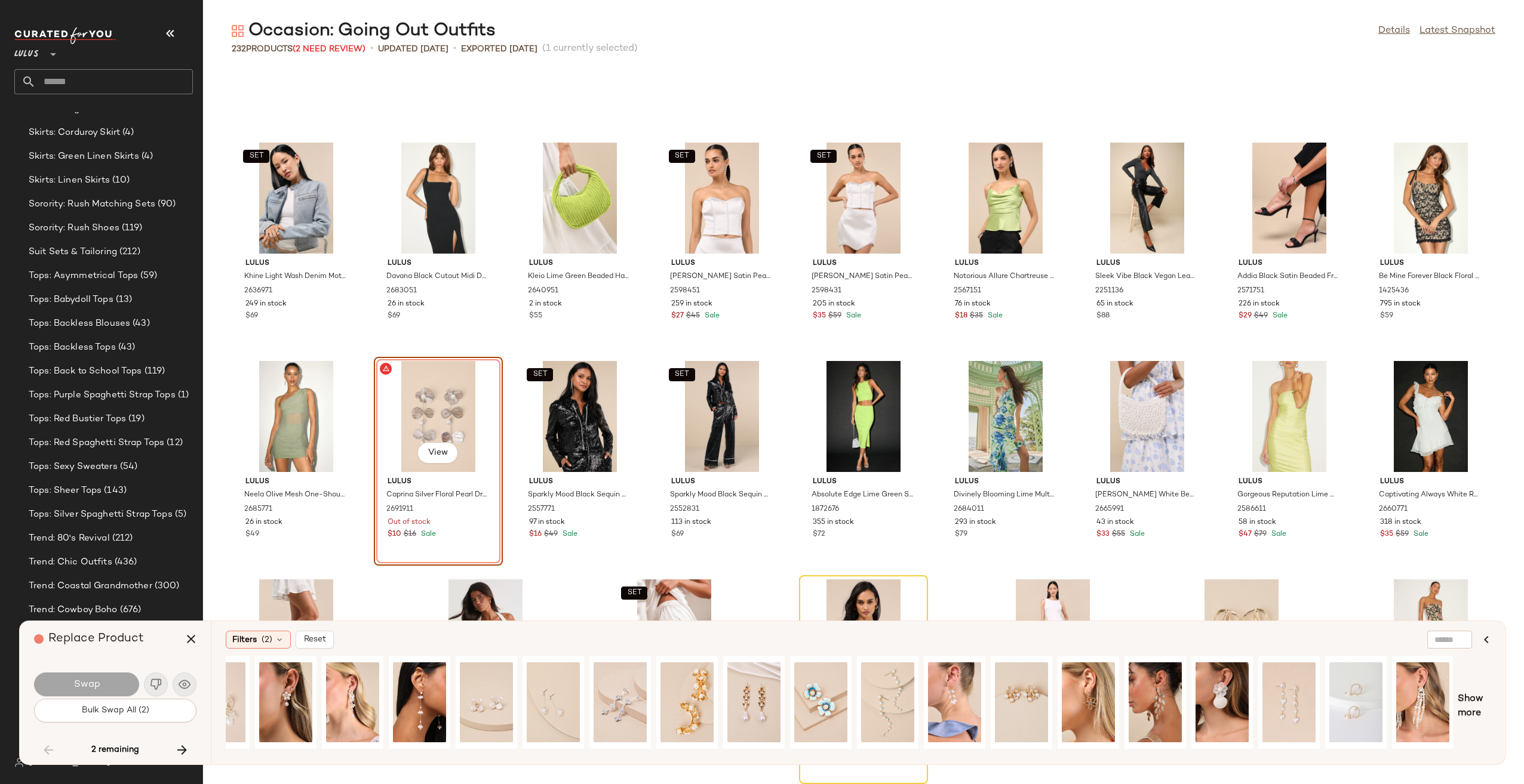
click at [1463, 691] on div "Show more" at bounding box center [858, 707] width 1265 height 101
click at [624, 690] on div "View" at bounding box center [620, 702] width 53 height 84
click at [102, 680] on button "Swap" at bounding box center [86, 684] width 105 height 24
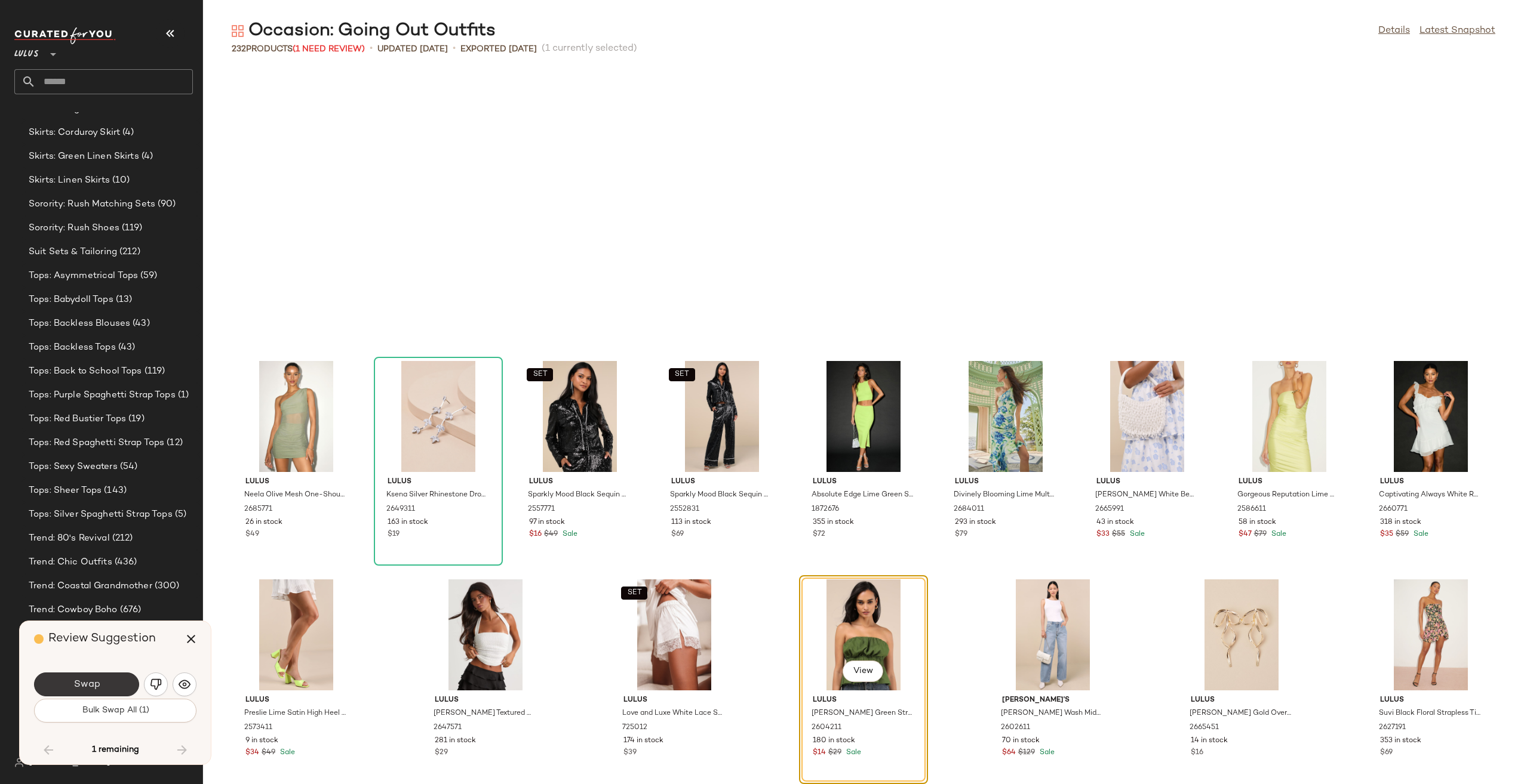
click at [119, 689] on button "Swap" at bounding box center [86, 684] width 105 height 24
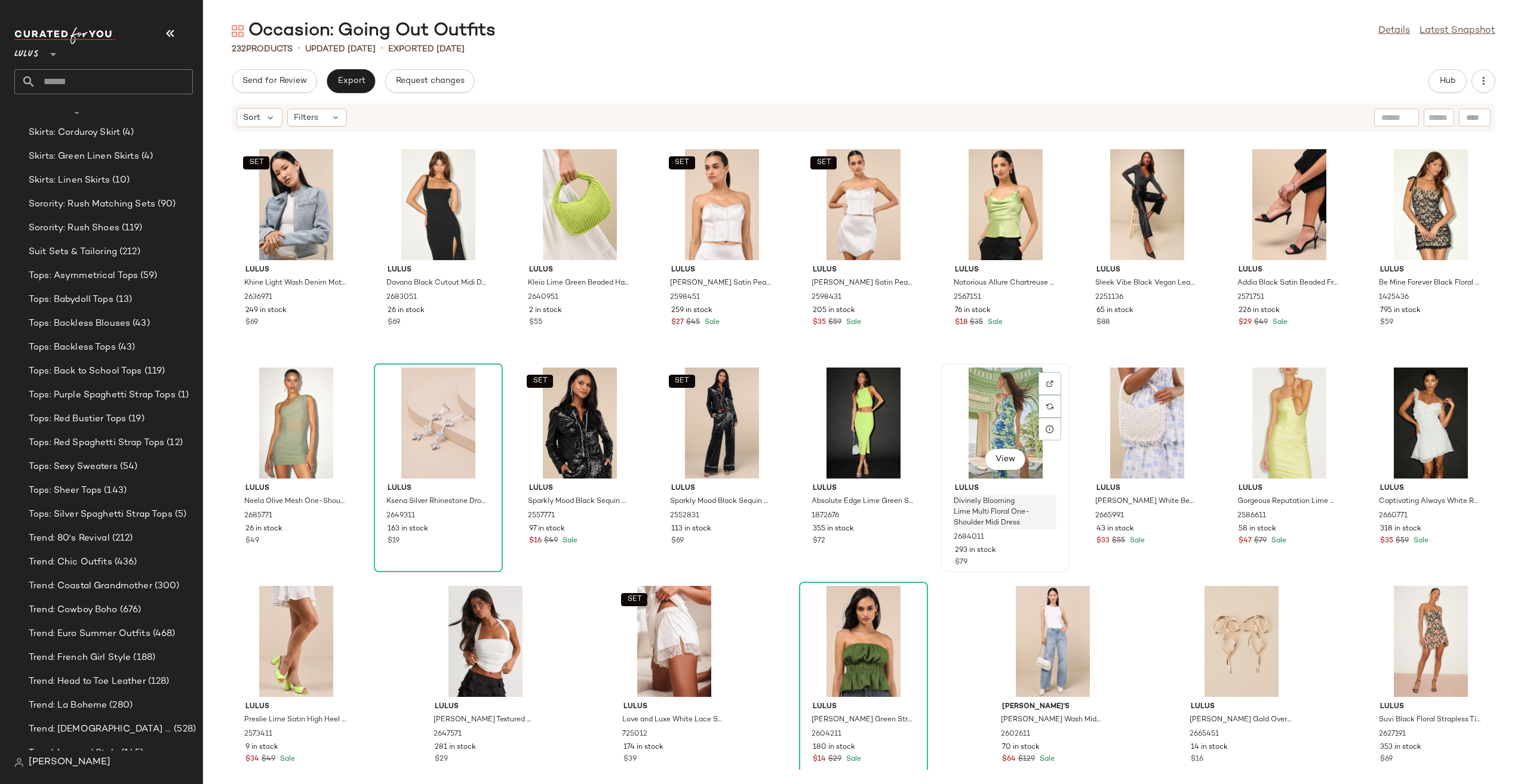
scroll to position [5045, 0]
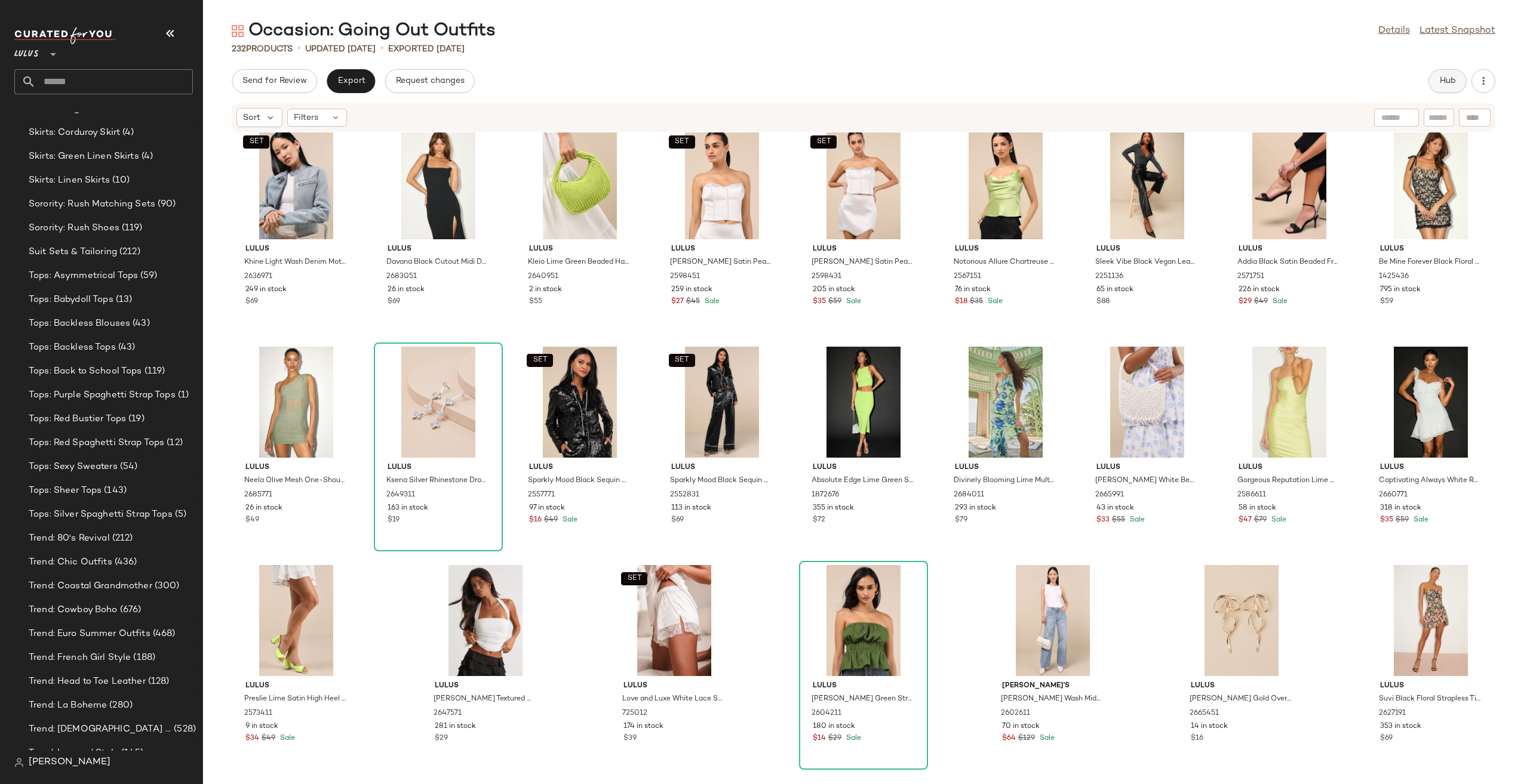
click at [1461, 78] on button "Hub" at bounding box center [1447, 81] width 38 height 24
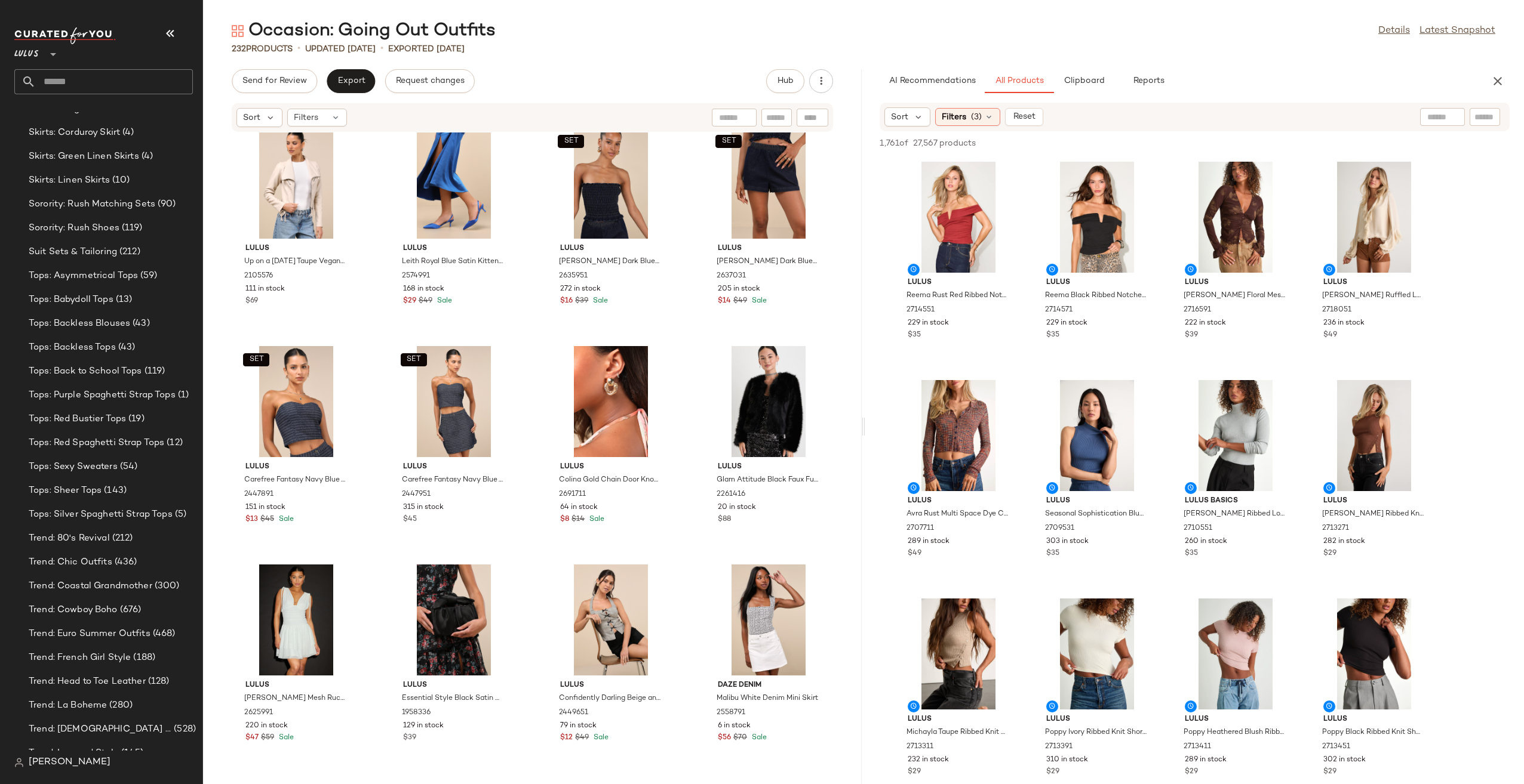
scroll to position [9611, 0]
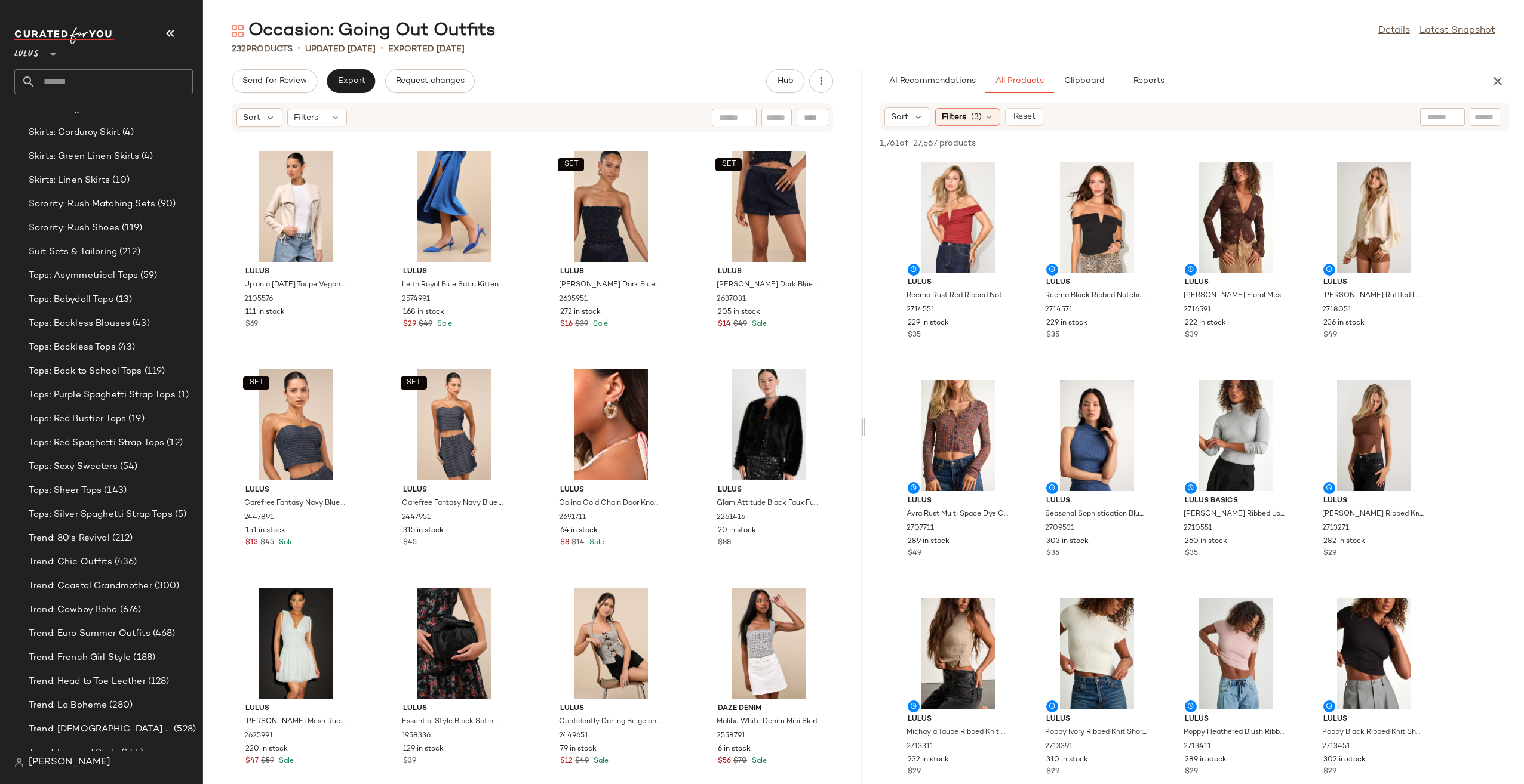
click at [861, 632] on div at bounding box center [863, 427] width 4 height 715
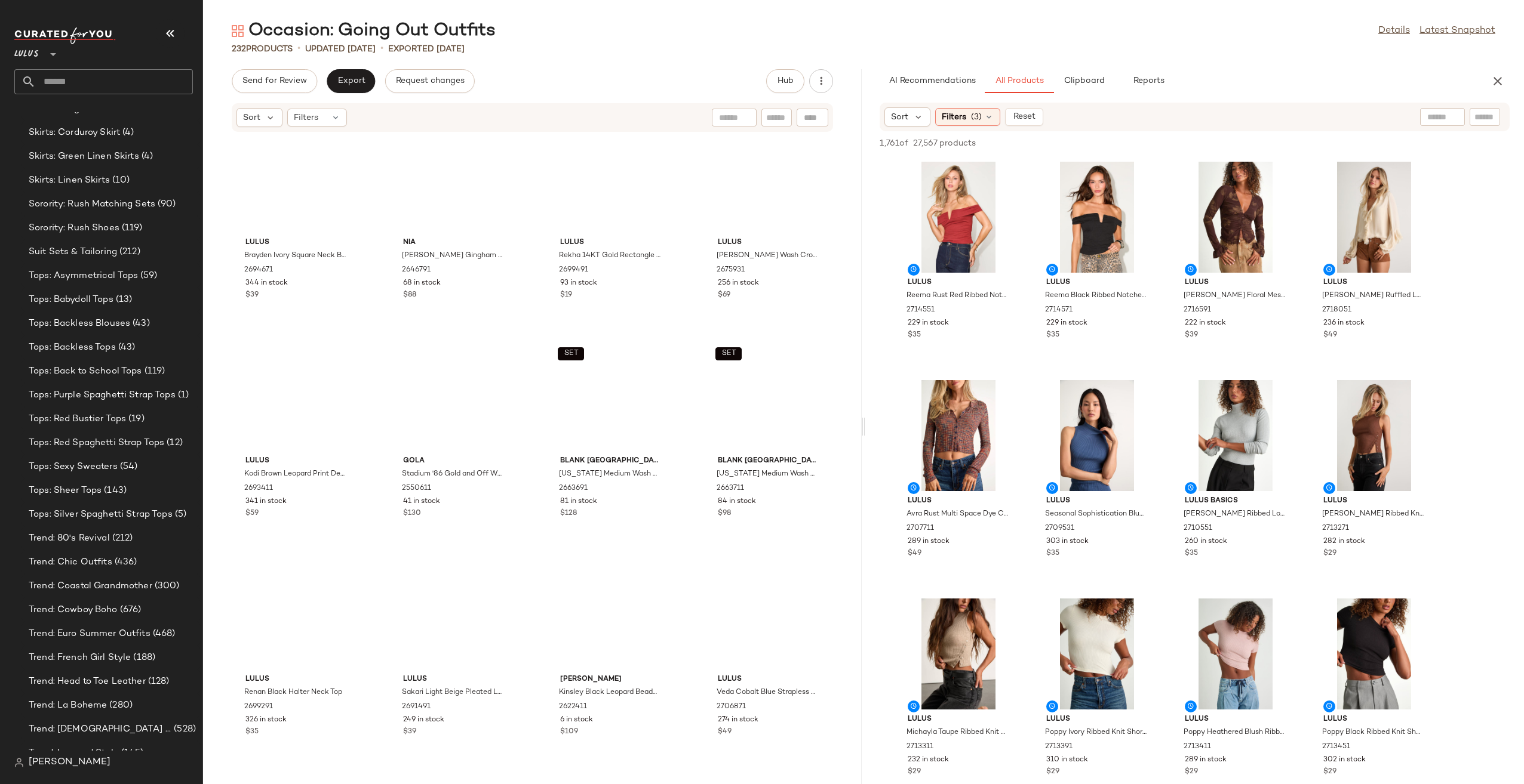
scroll to position [0, 0]
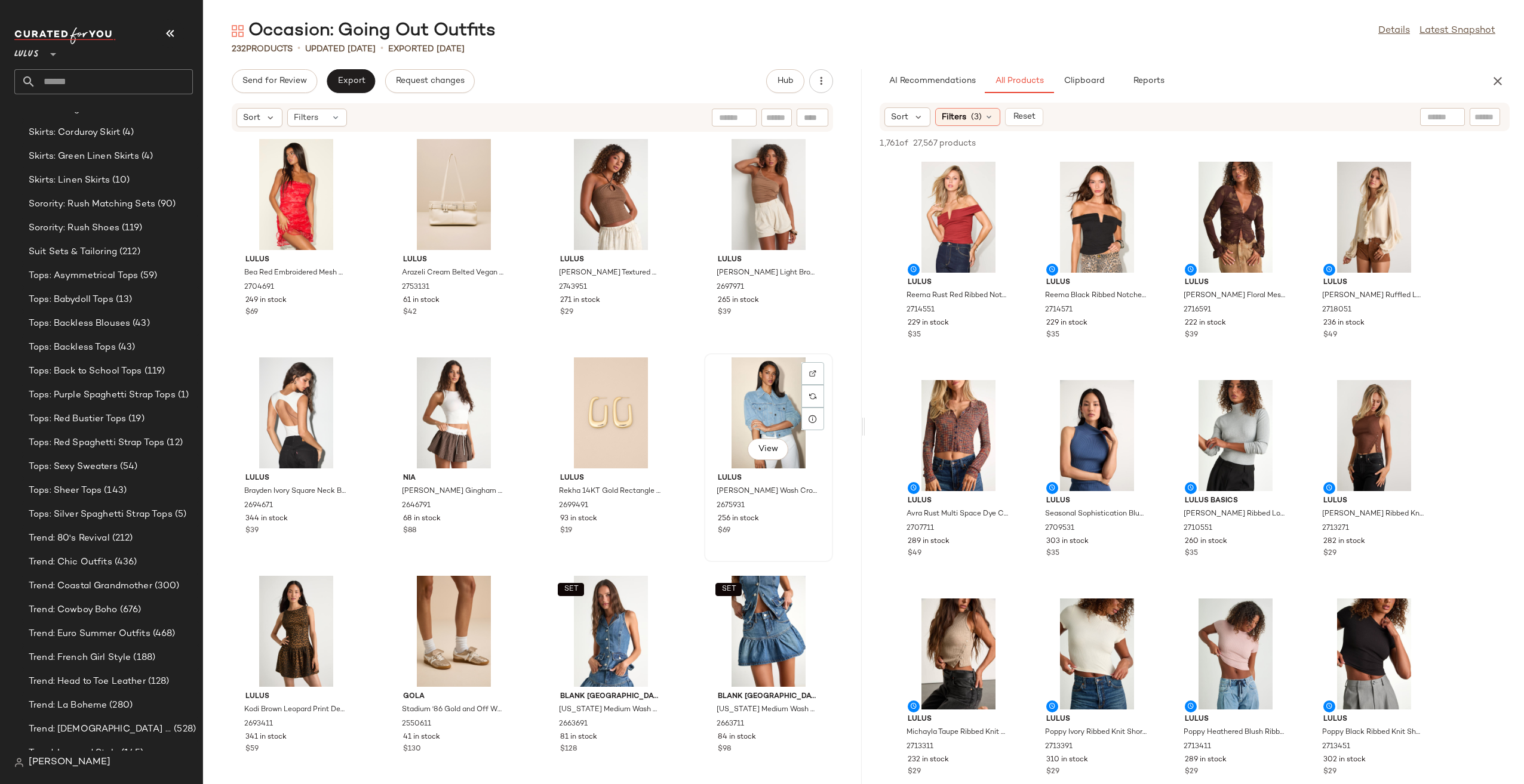
click at [757, 404] on div "View" at bounding box center [768, 412] width 121 height 111
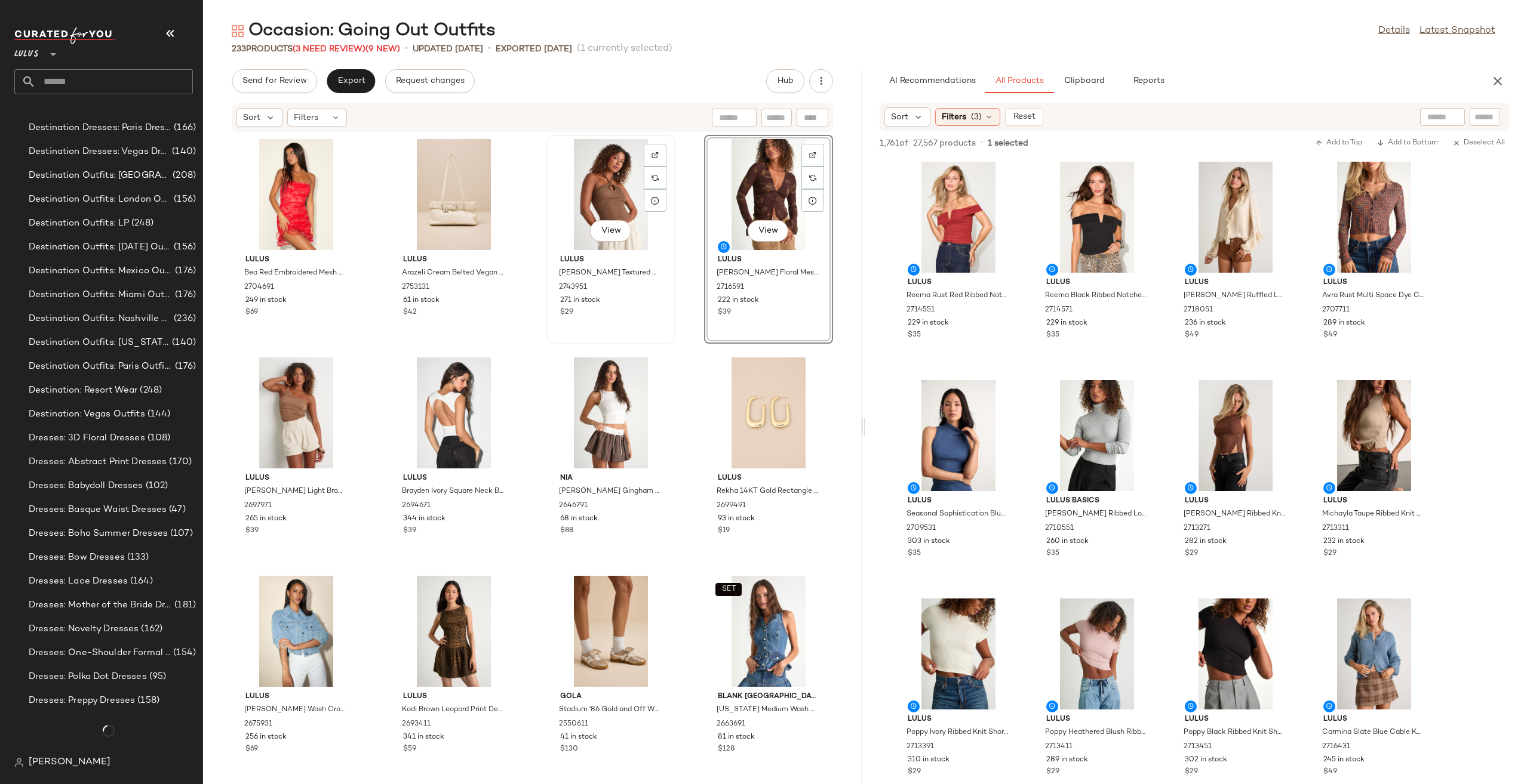
click at [622, 204] on div "View" at bounding box center [610, 194] width 121 height 111
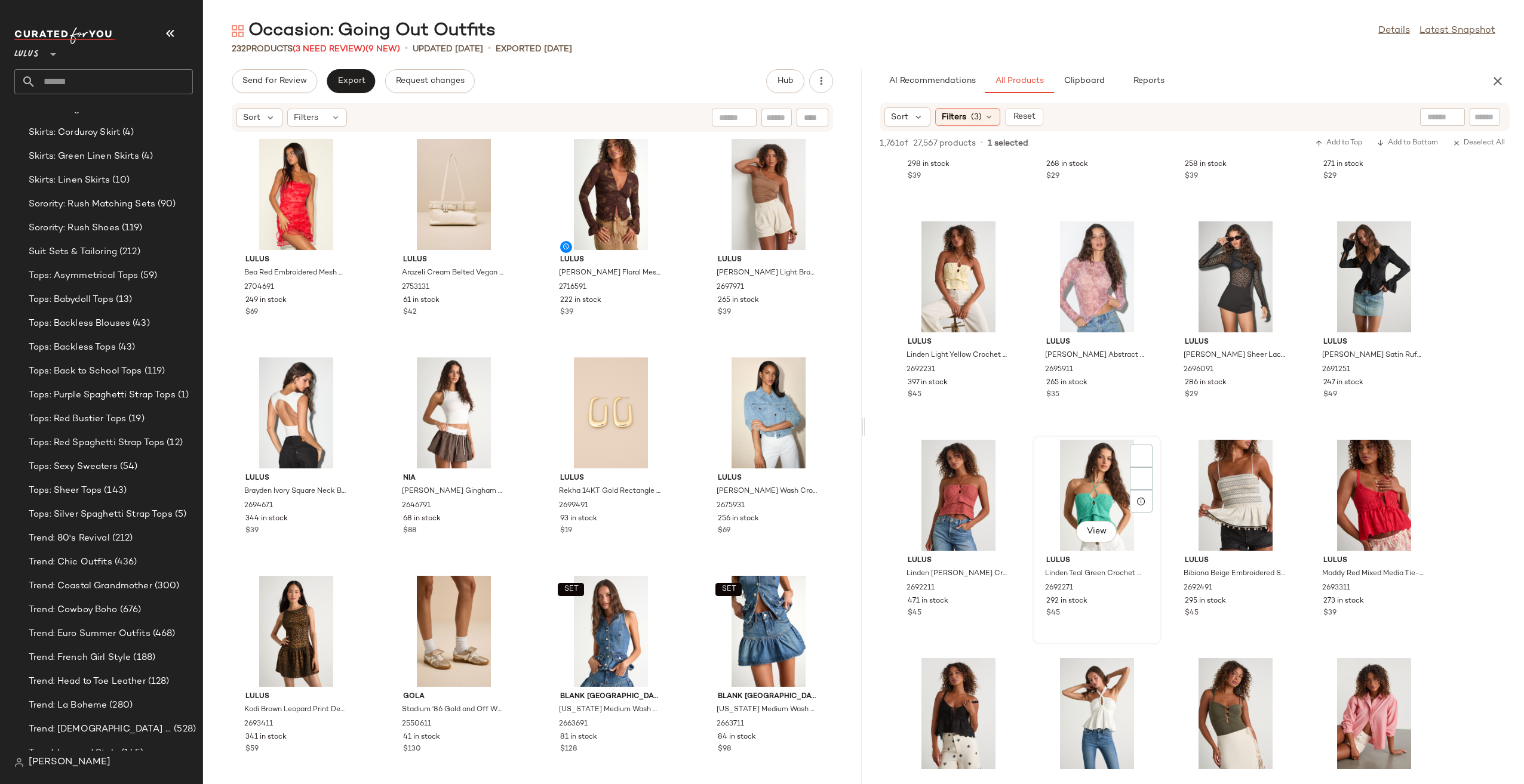
scroll to position [3104, 0]
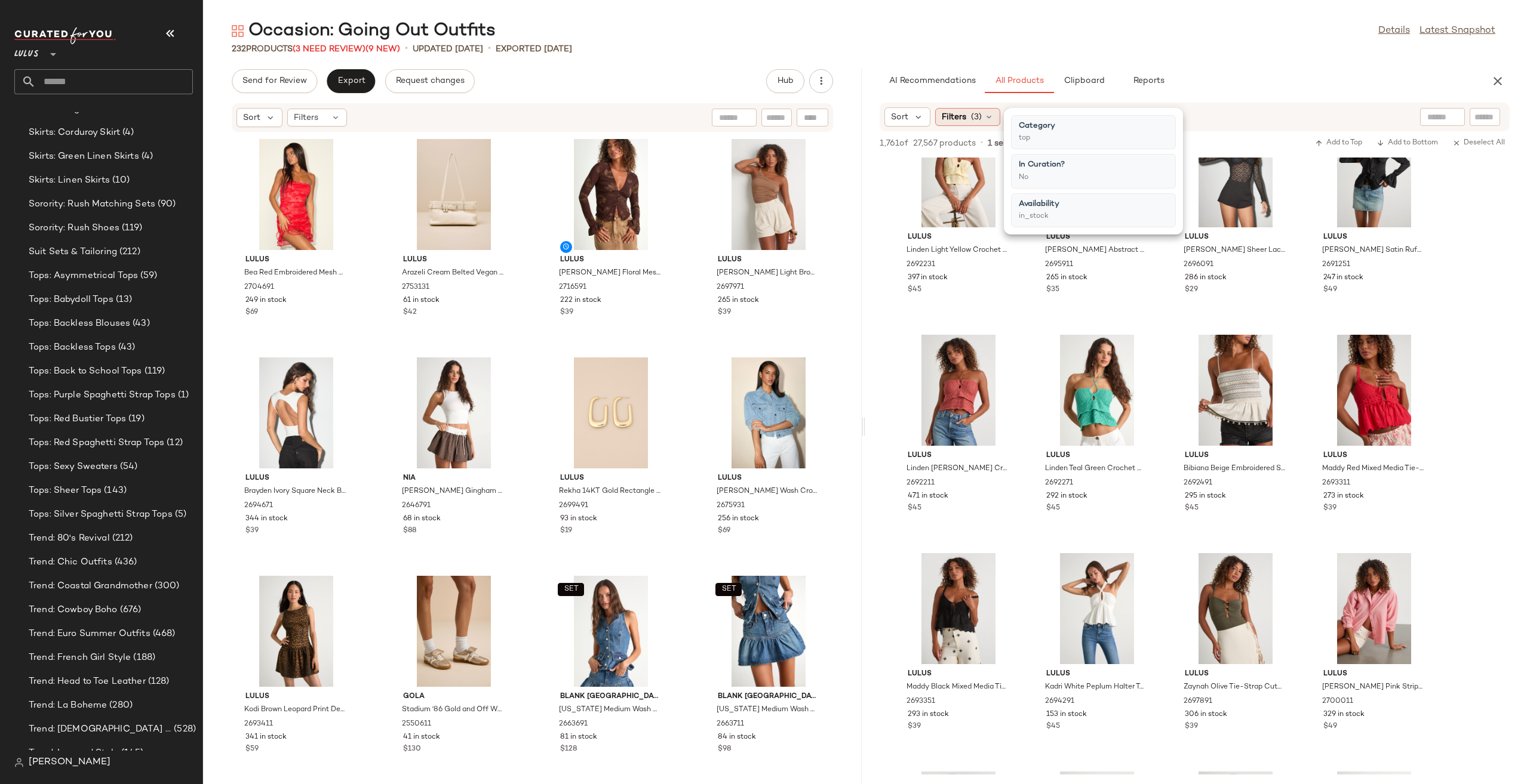
click at [968, 122] on div "Filters (3)" at bounding box center [967, 117] width 65 height 18
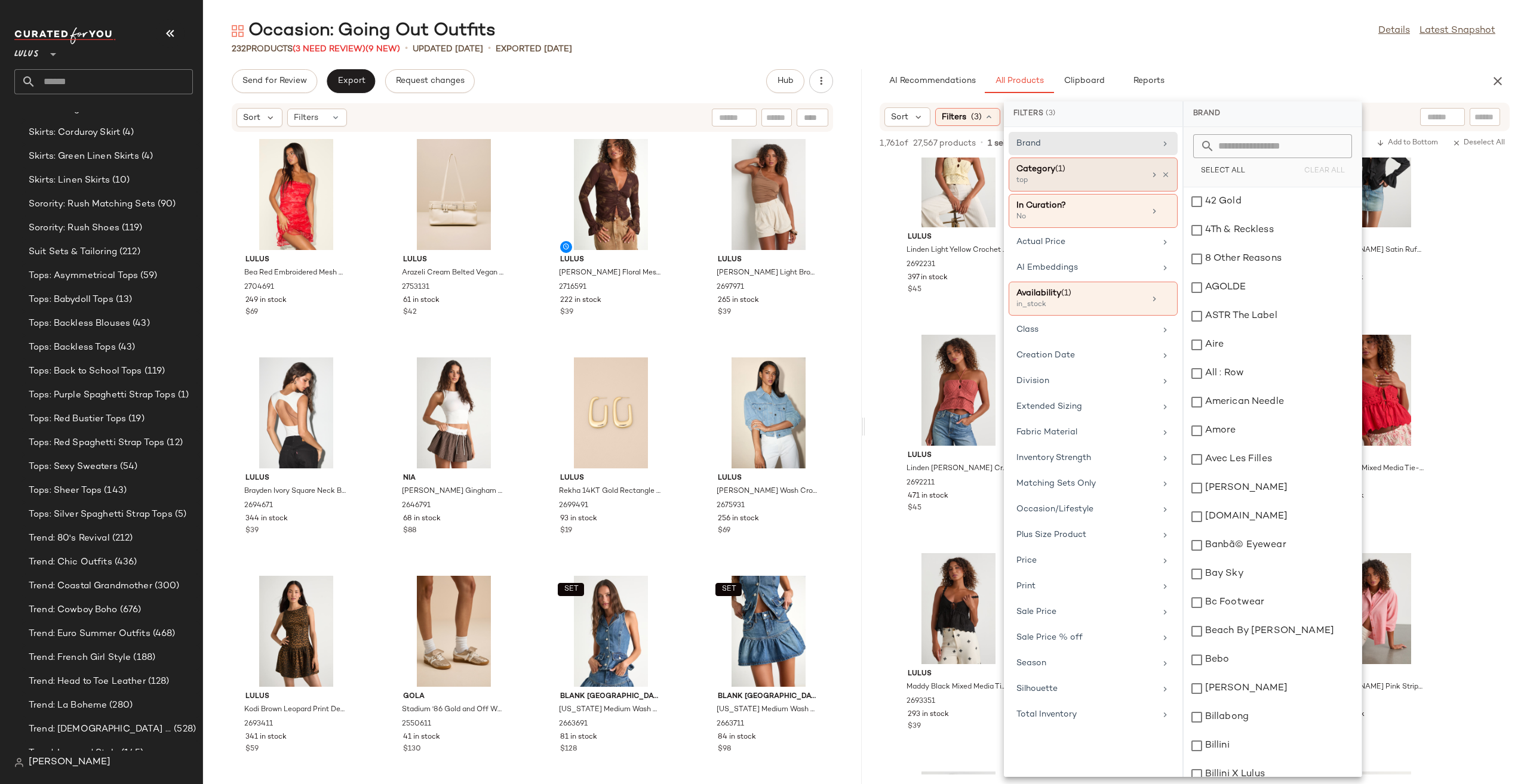
click at [1161, 171] on div at bounding box center [1160, 174] width 20 height 9
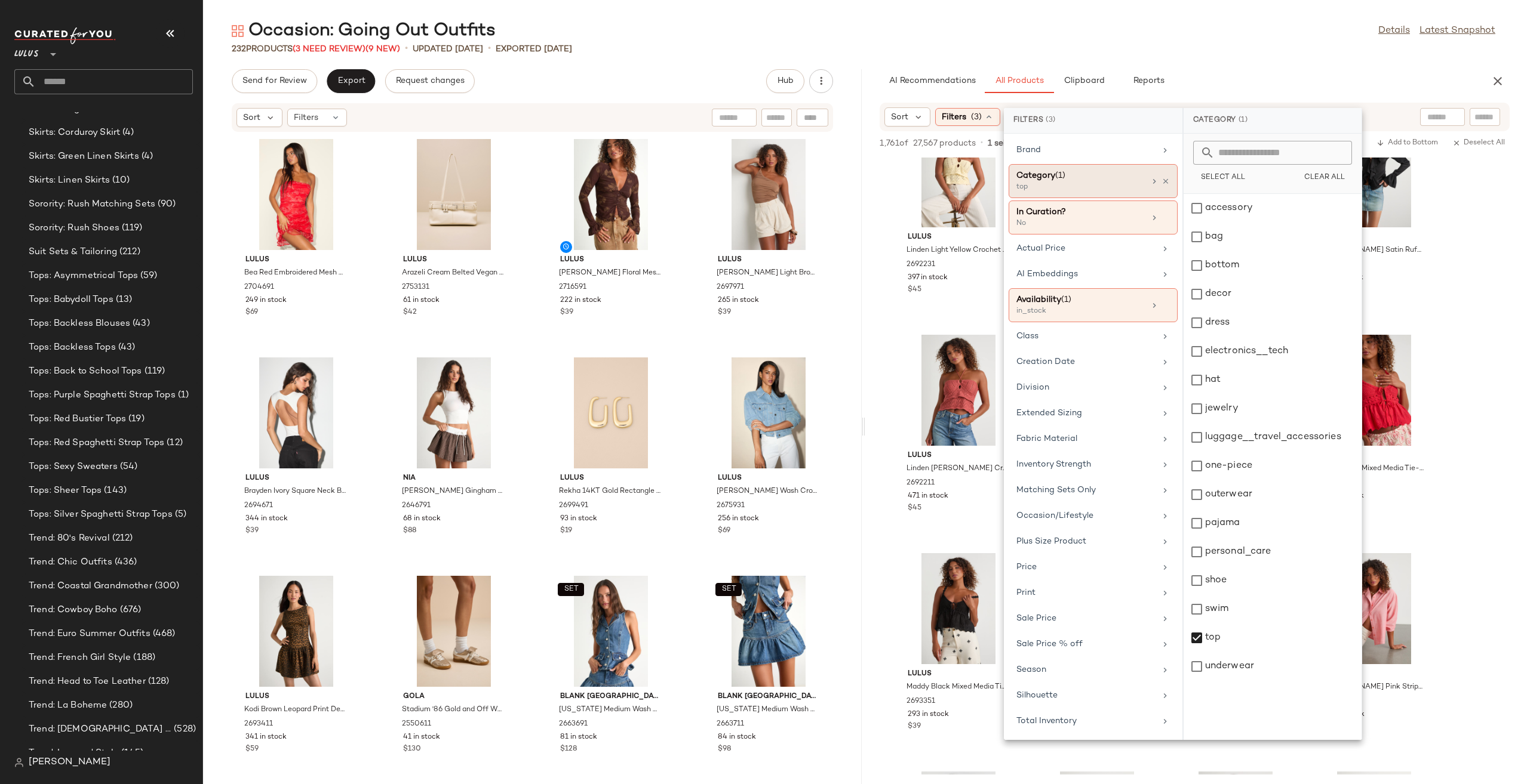
click at [1118, 176] on div "Category (1)" at bounding box center [1081, 176] width 128 height 13
click at [1237, 652] on div "top" at bounding box center [1272, 667] width 178 height 29
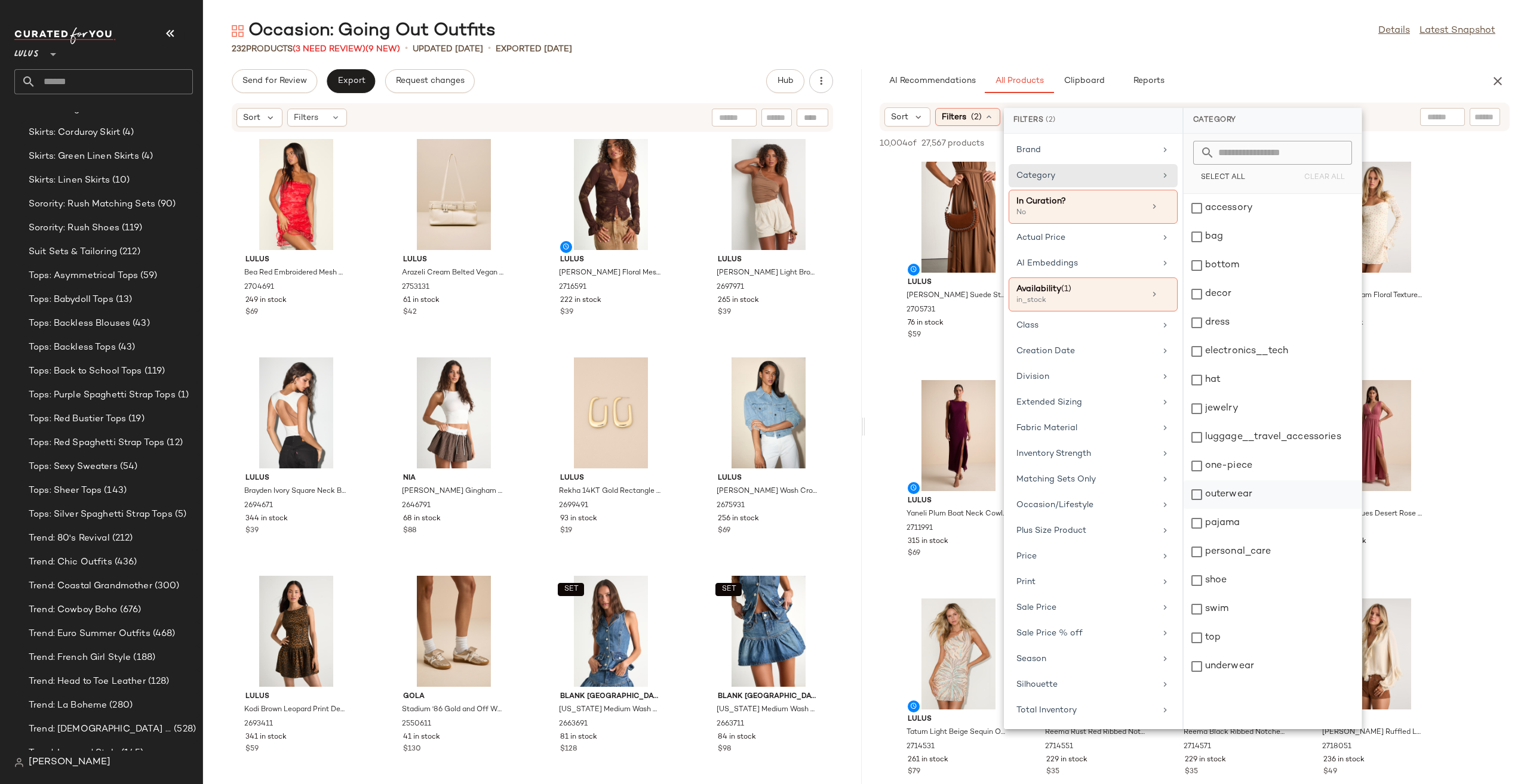
click at [1228, 509] on div "outerwear" at bounding box center [1272, 524] width 178 height 29
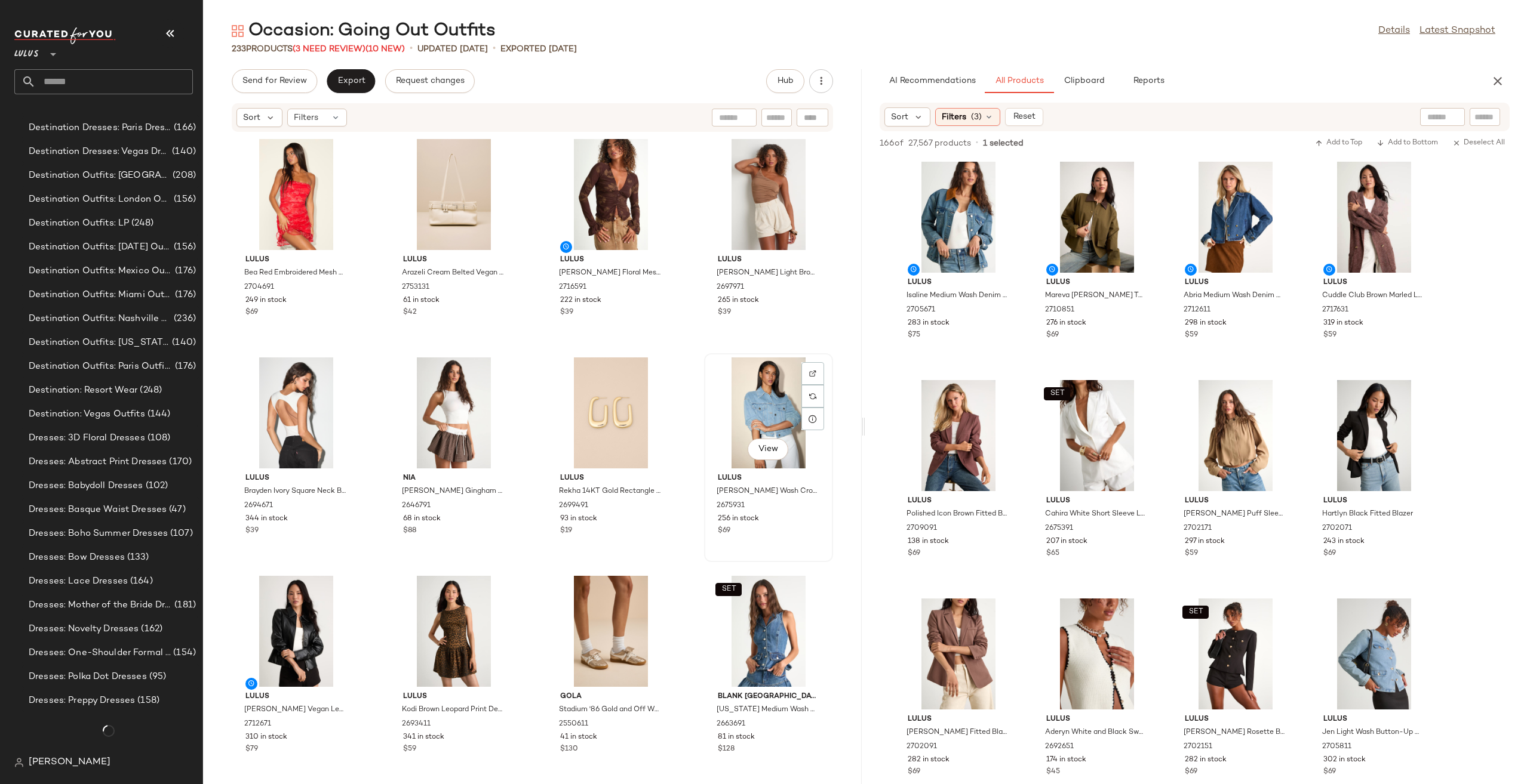
click at [767, 416] on div "View" at bounding box center [768, 412] width 121 height 111
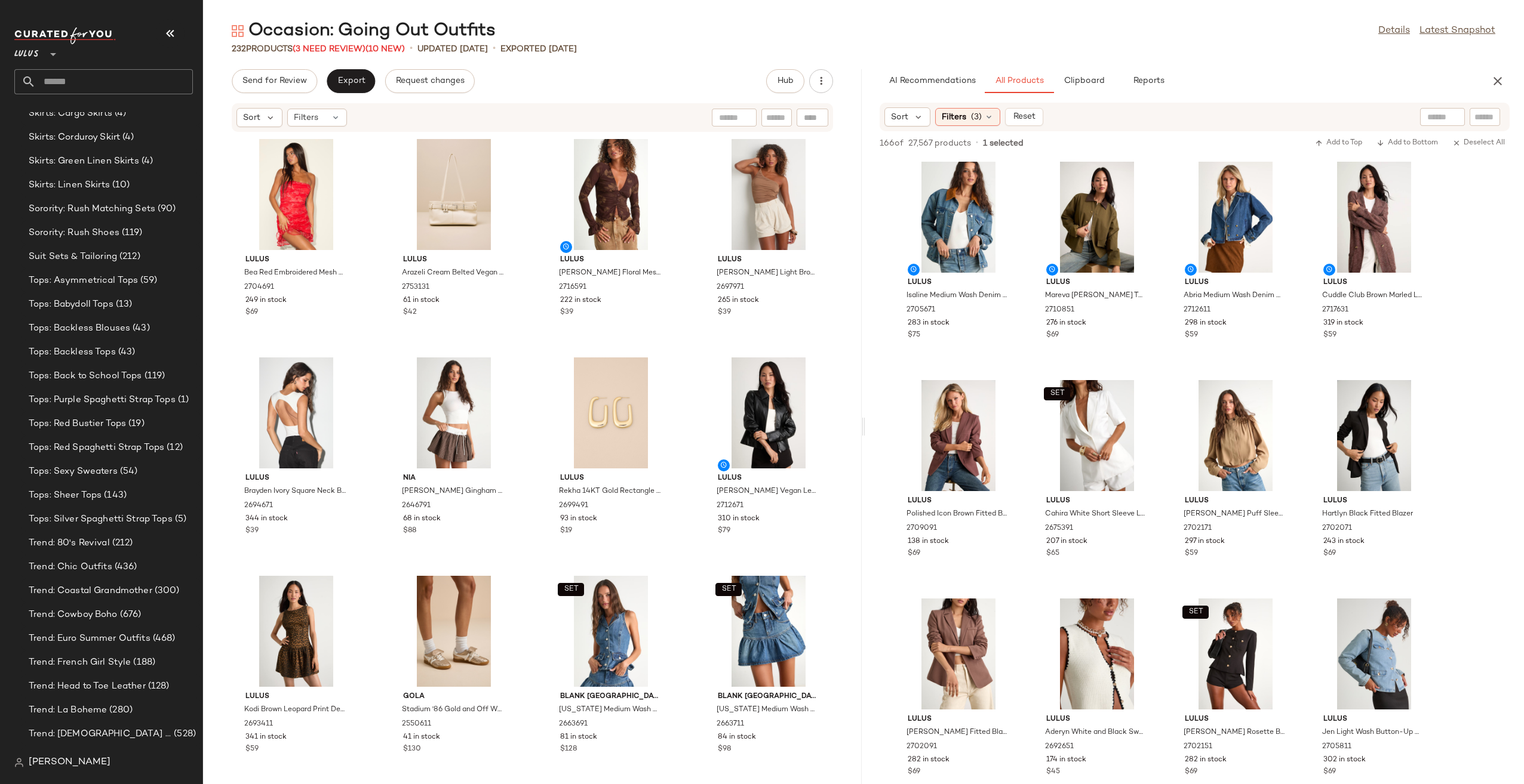
scroll to position [3120, 0]
click at [970, 119] on div "Filters (3)" at bounding box center [967, 117] width 65 height 18
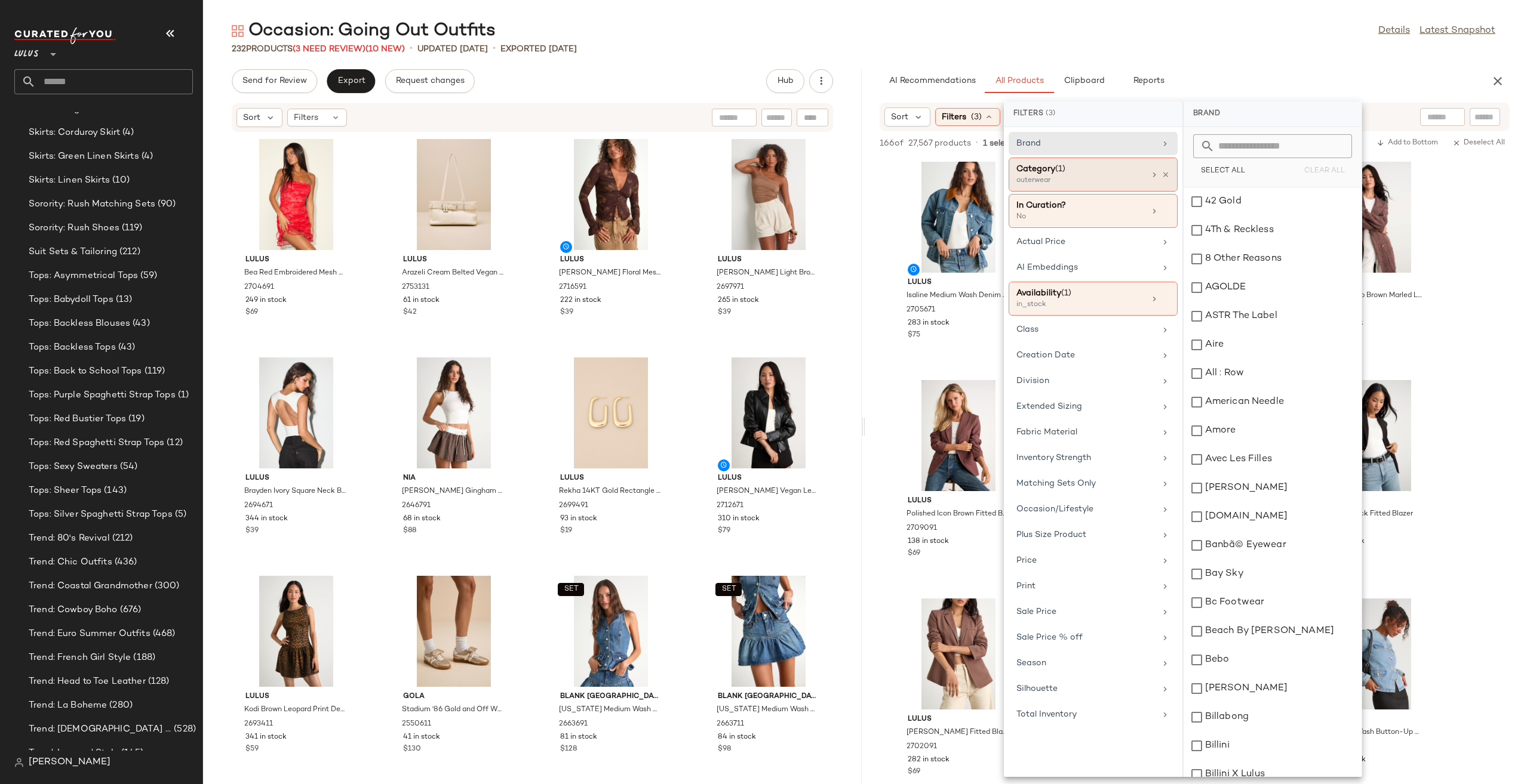
click at [1167, 194] on div "Category (1) outerwear" at bounding box center [1093, 211] width 169 height 34
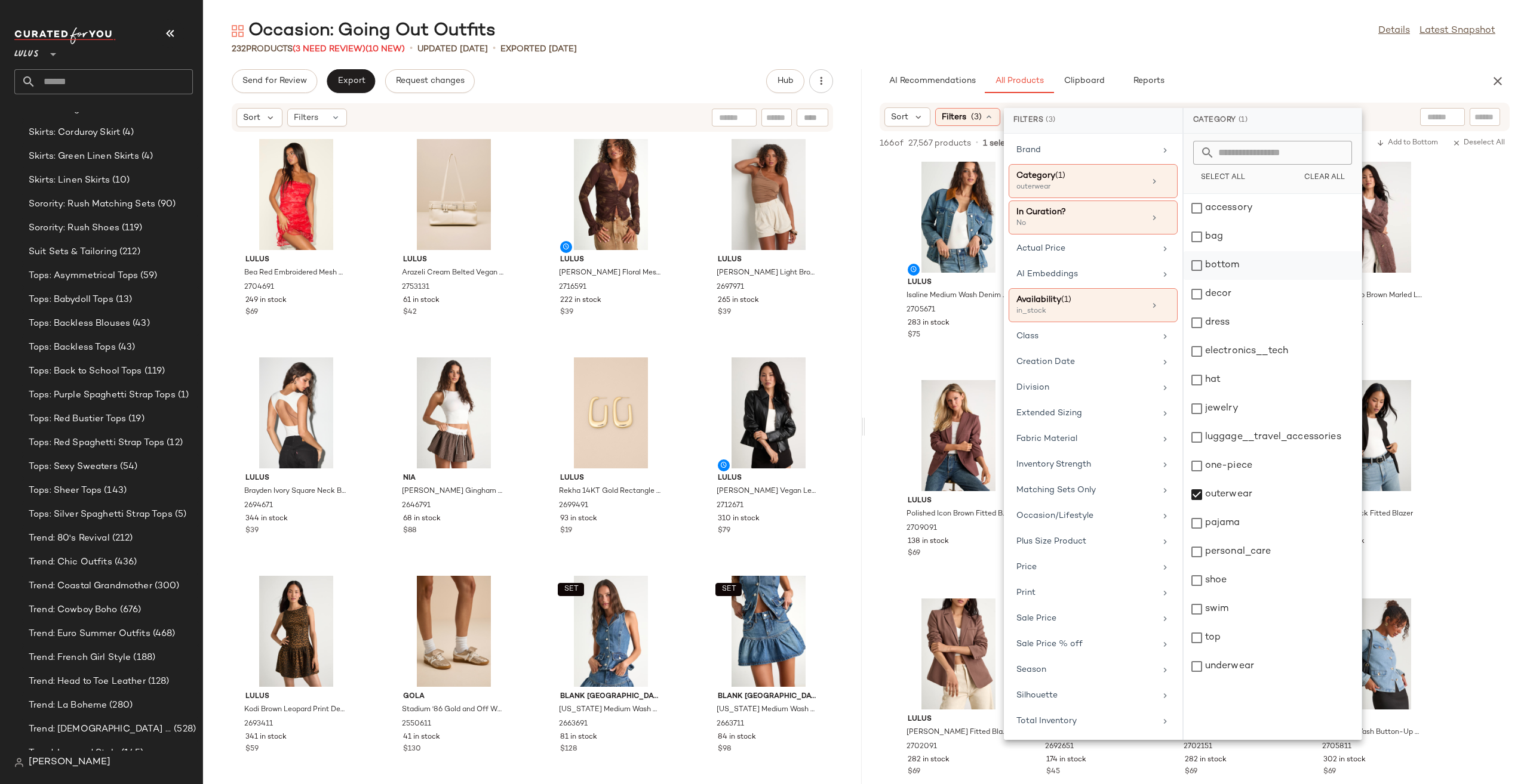
click at [1217, 280] on div "bottom" at bounding box center [1272, 294] width 178 height 29
click at [1286, 509] on div "outerwear" at bounding box center [1272, 524] width 178 height 29
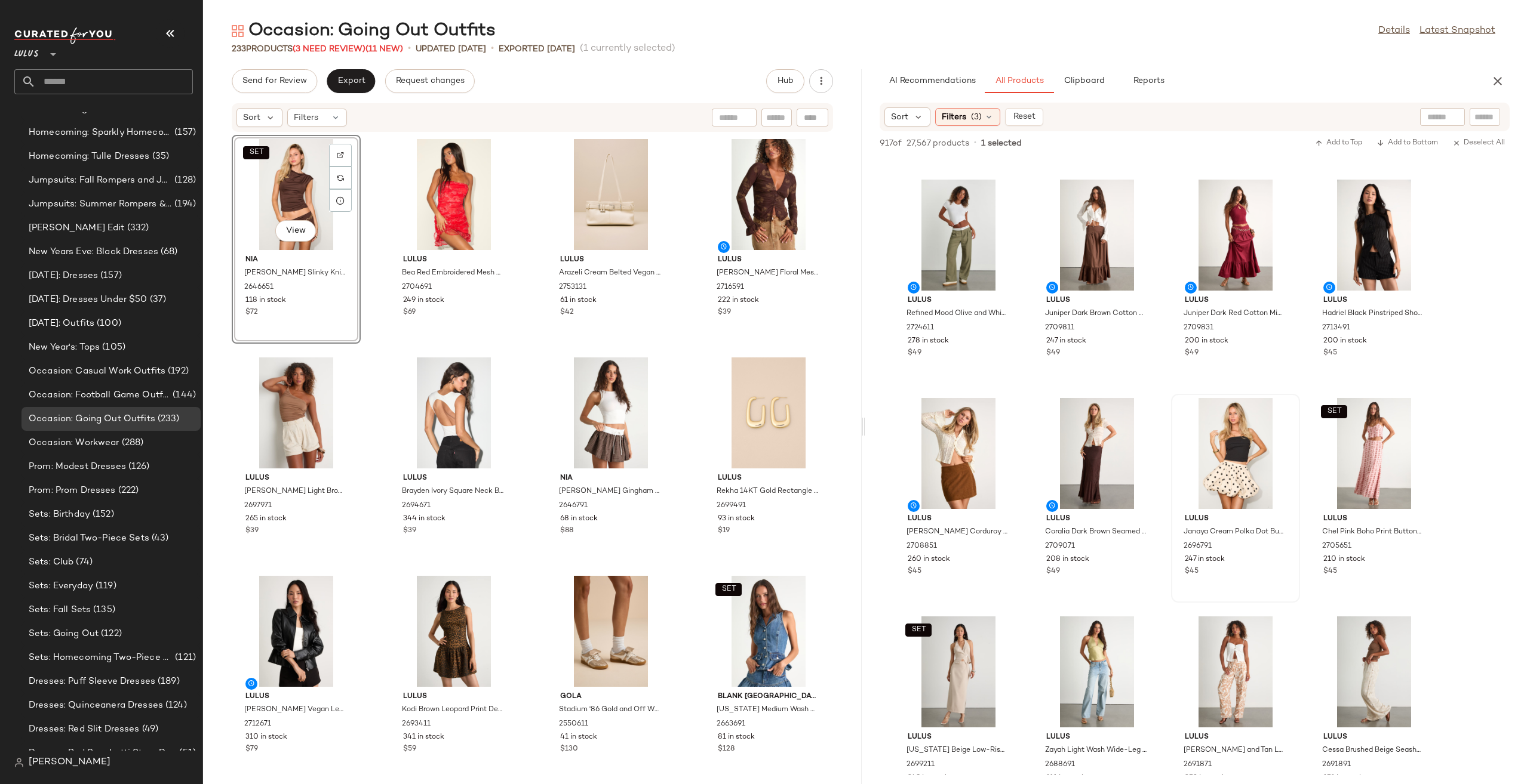
scroll to position [418, 0]
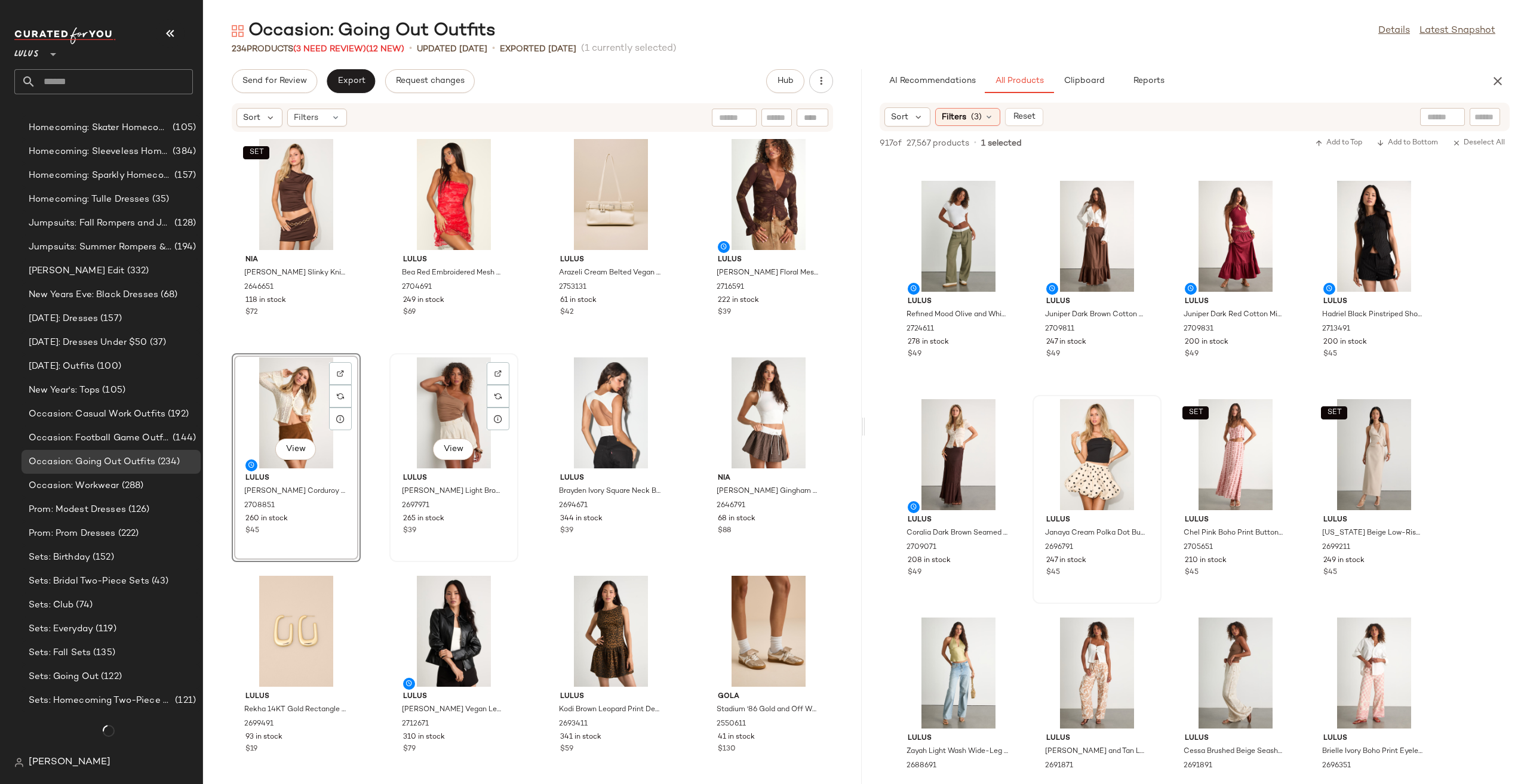
click at [429, 402] on div "View" at bounding box center [454, 412] width 121 height 111
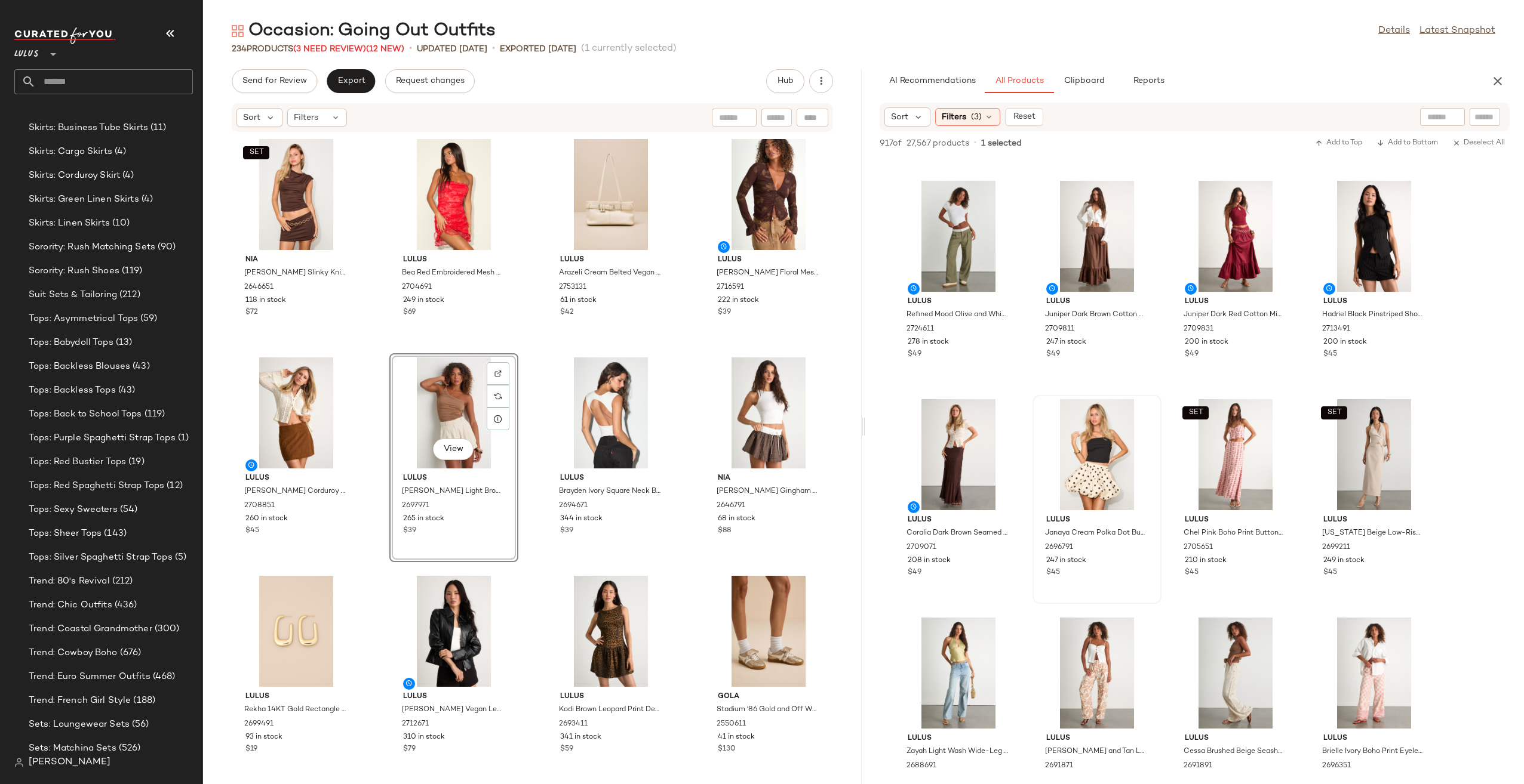
scroll to position [3120, 0]
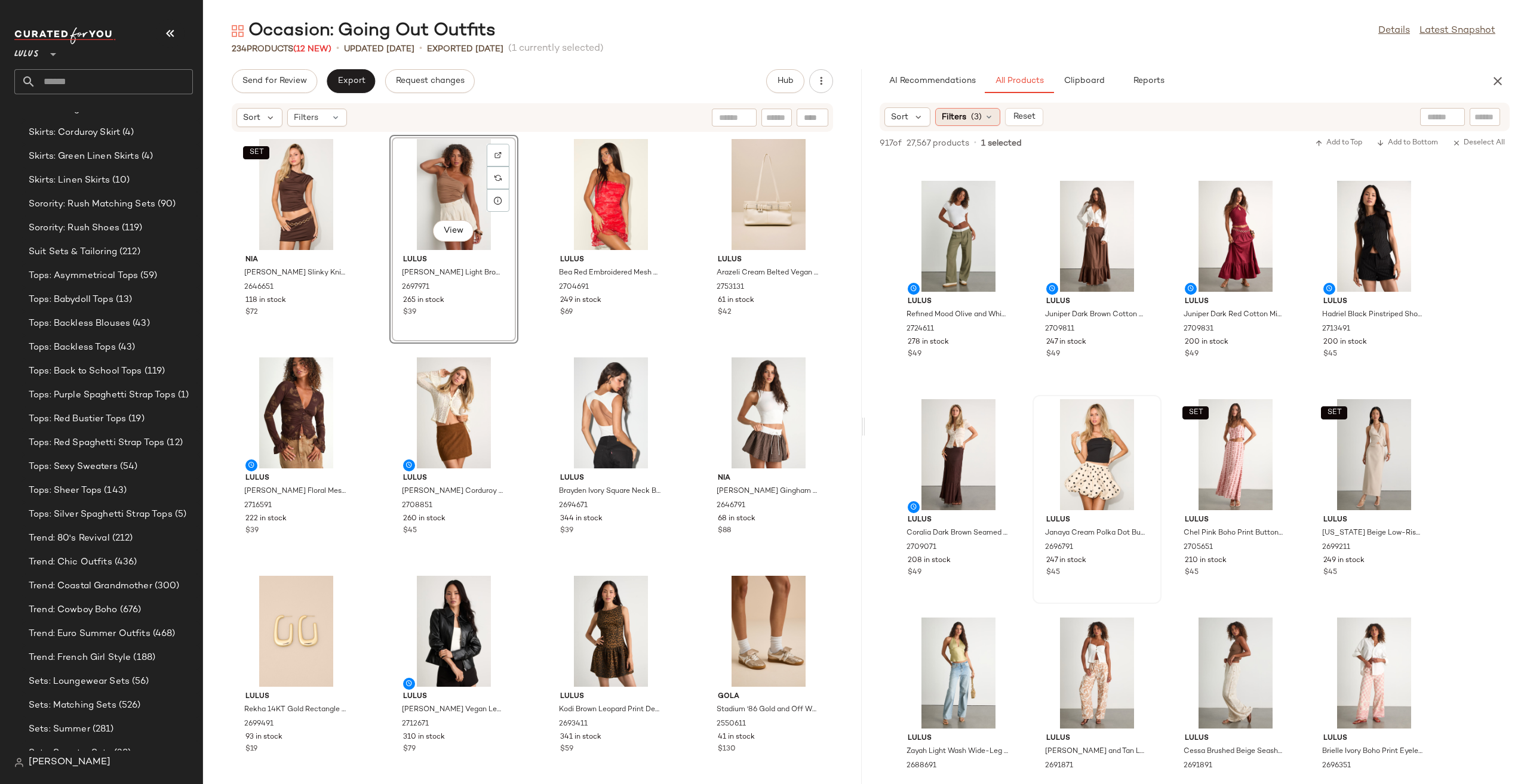
click at [997, 115] on div "Filters (3)" at bounding box center [967, 117] width 65 height 18
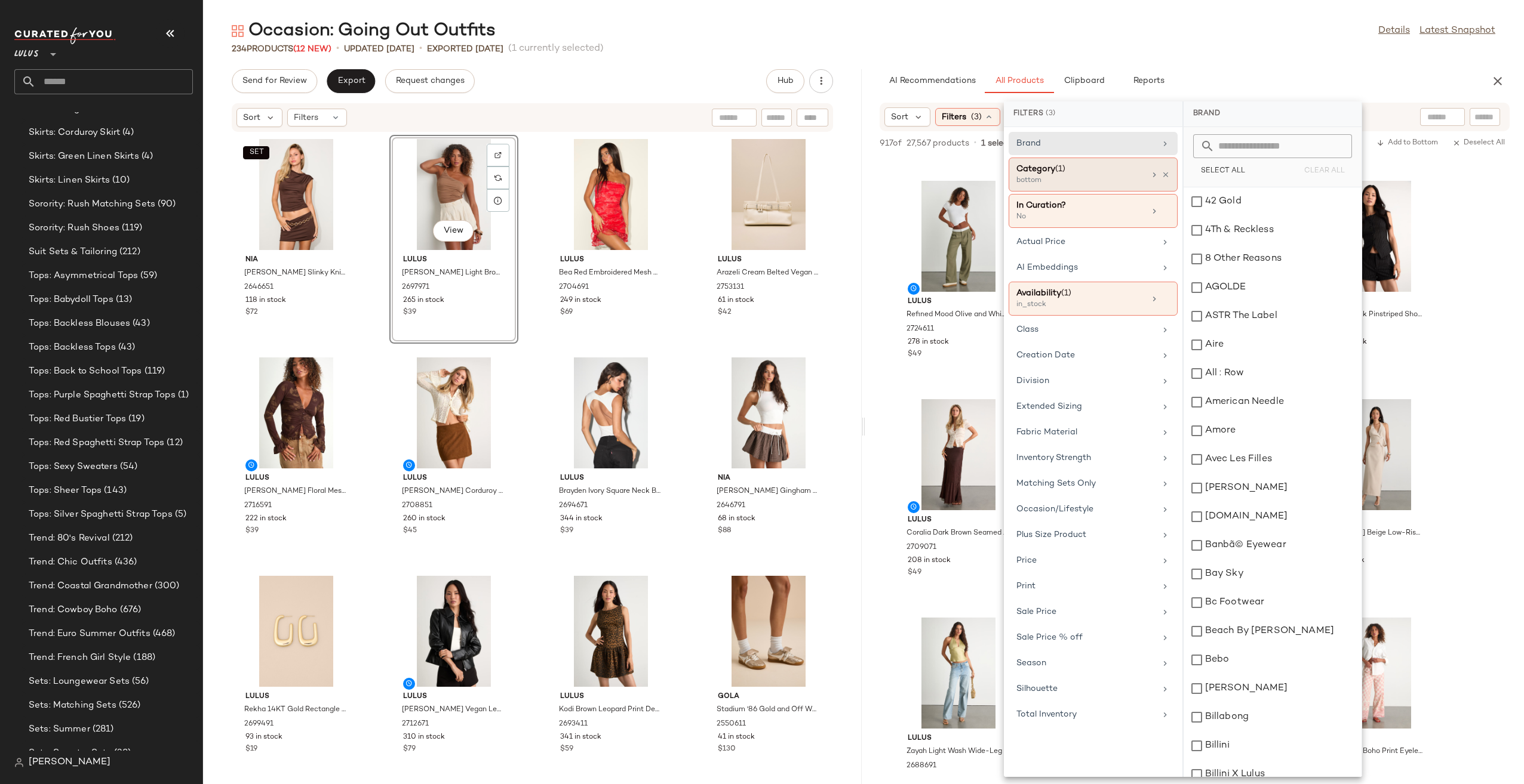
click at [1047, 182] on div "bottom" at bounding box center [1076, 181] width 119 height 11
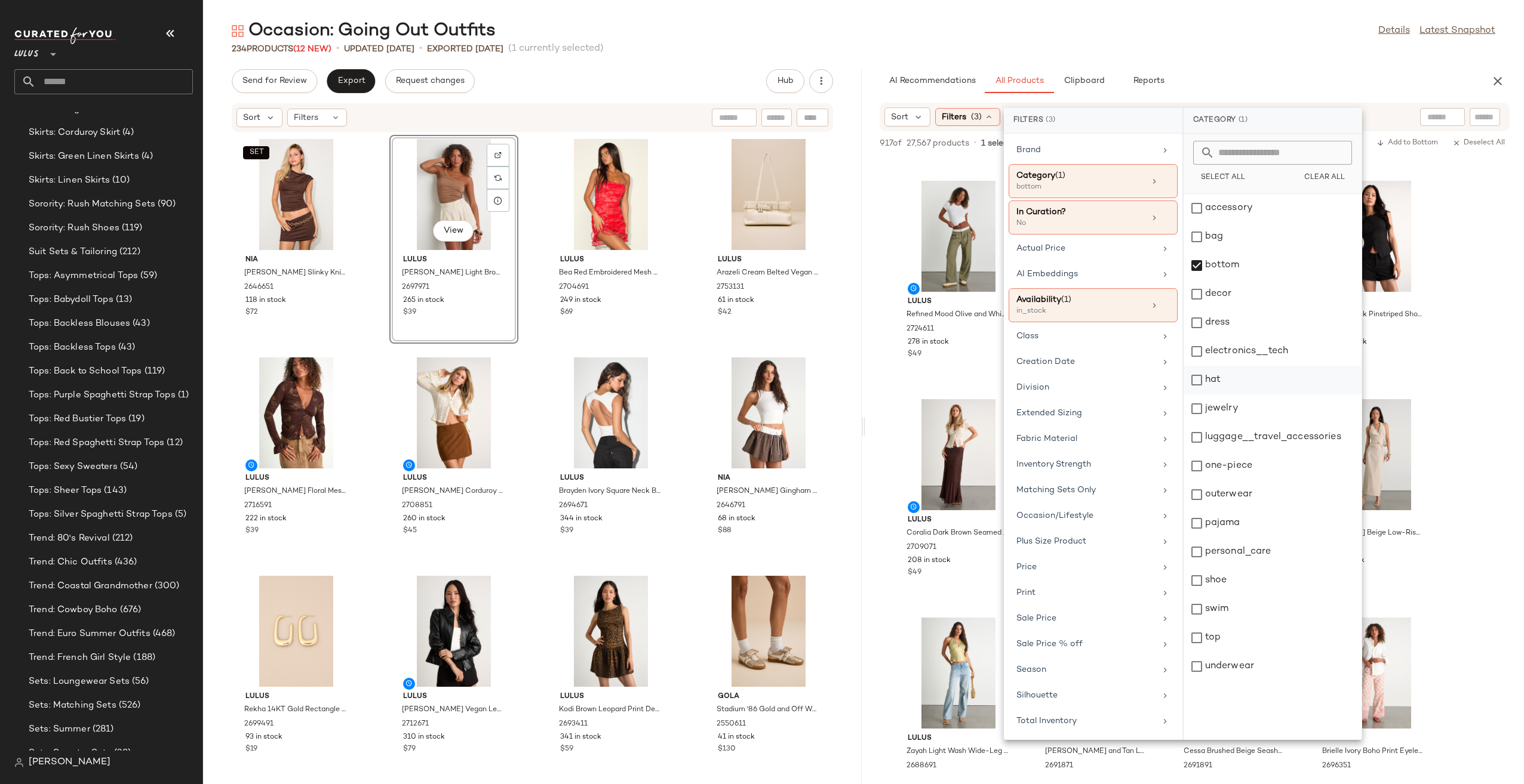
drag, startPoint x: 1197, startPoint y: 266, endPoint x: 1211, endPoint y: 386, distance: 120.8
click at [1197, 280] on div "bottom" at bounding box center [1272, 294] width 178 height 29
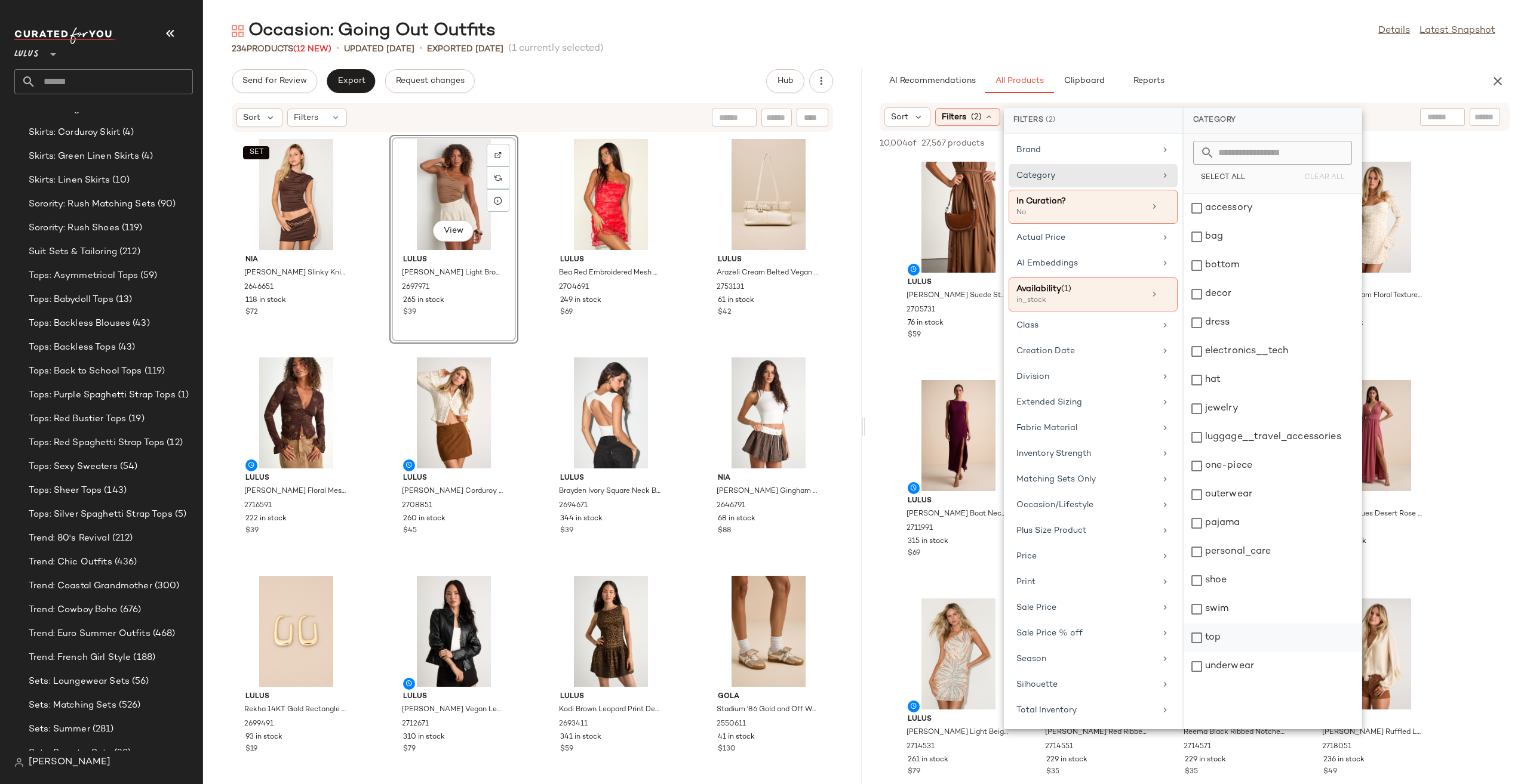
click at [1251, 652] on div "top" at bounding box center [1272, 667] width 178 height 29
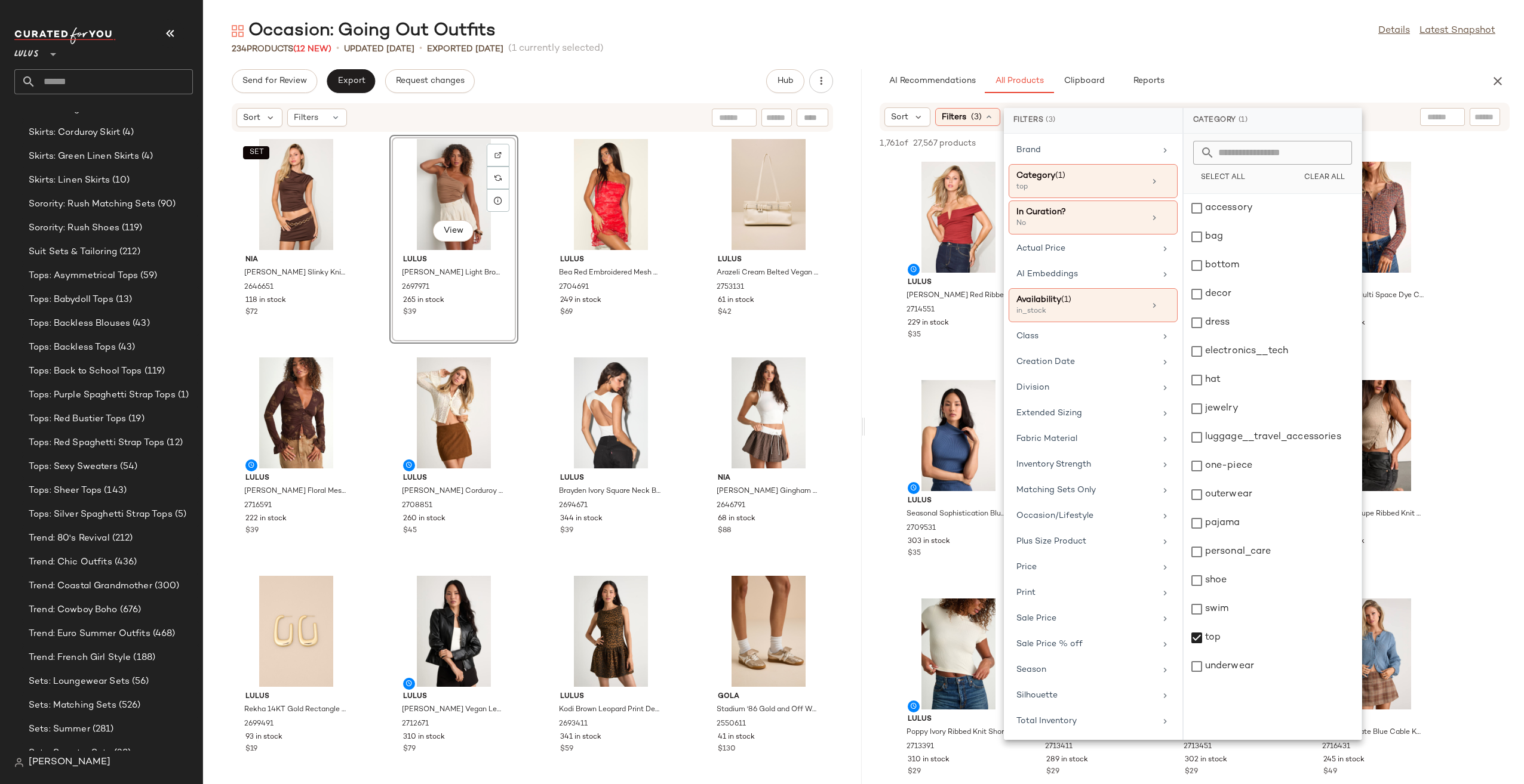
click at [1277, 61] on div "Occasion: Going Out Outfits Details Latest Snapshot 234 Products (12 New) • upd…" at bounding box center [863, 402] width 1321 height 765
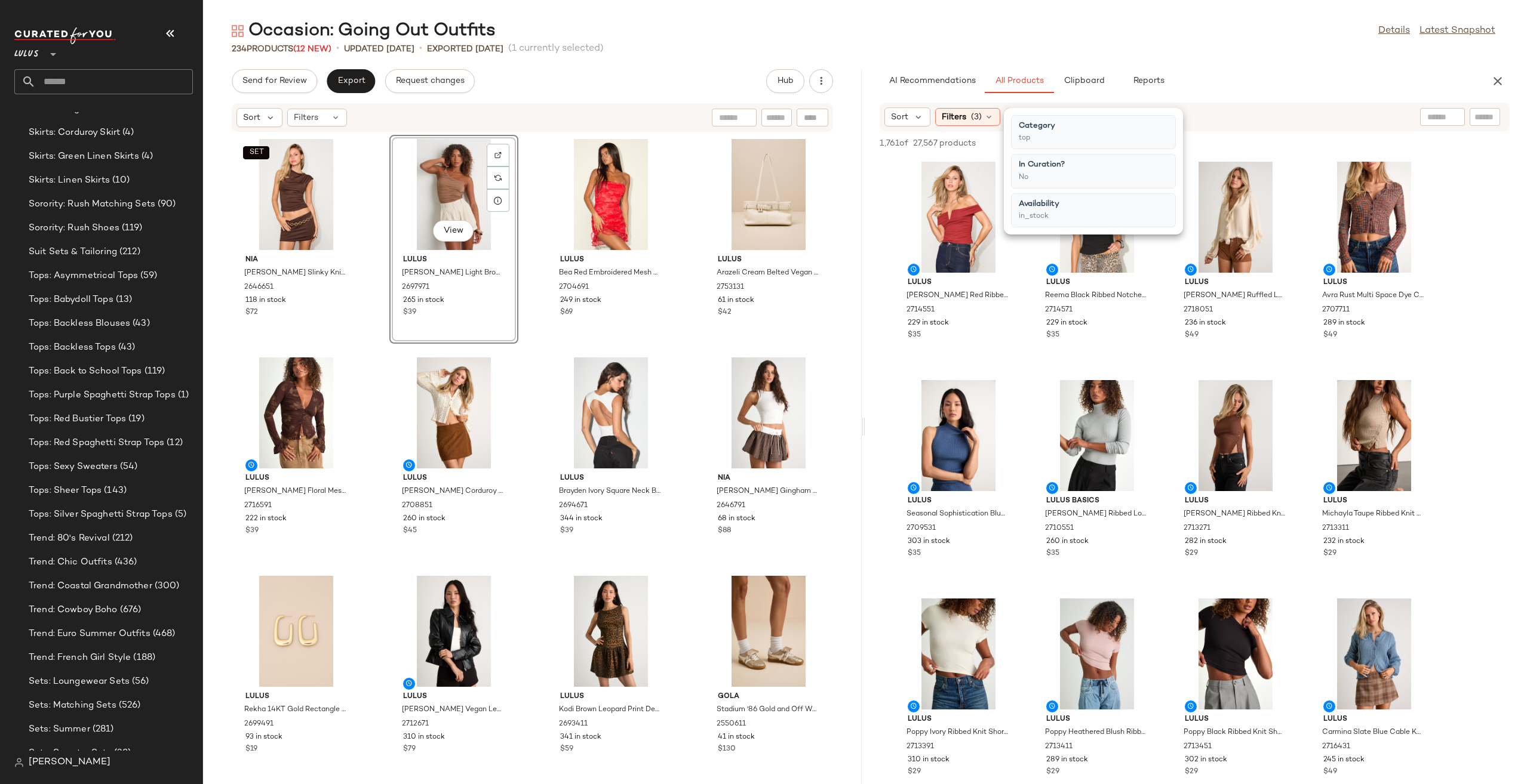
click at [1270, 54] on div "234 Products (12 New) • updated [DATE] • Exported [DATE] (1 currently selected)" at bounding box center [863, 49] width 1321 height 12
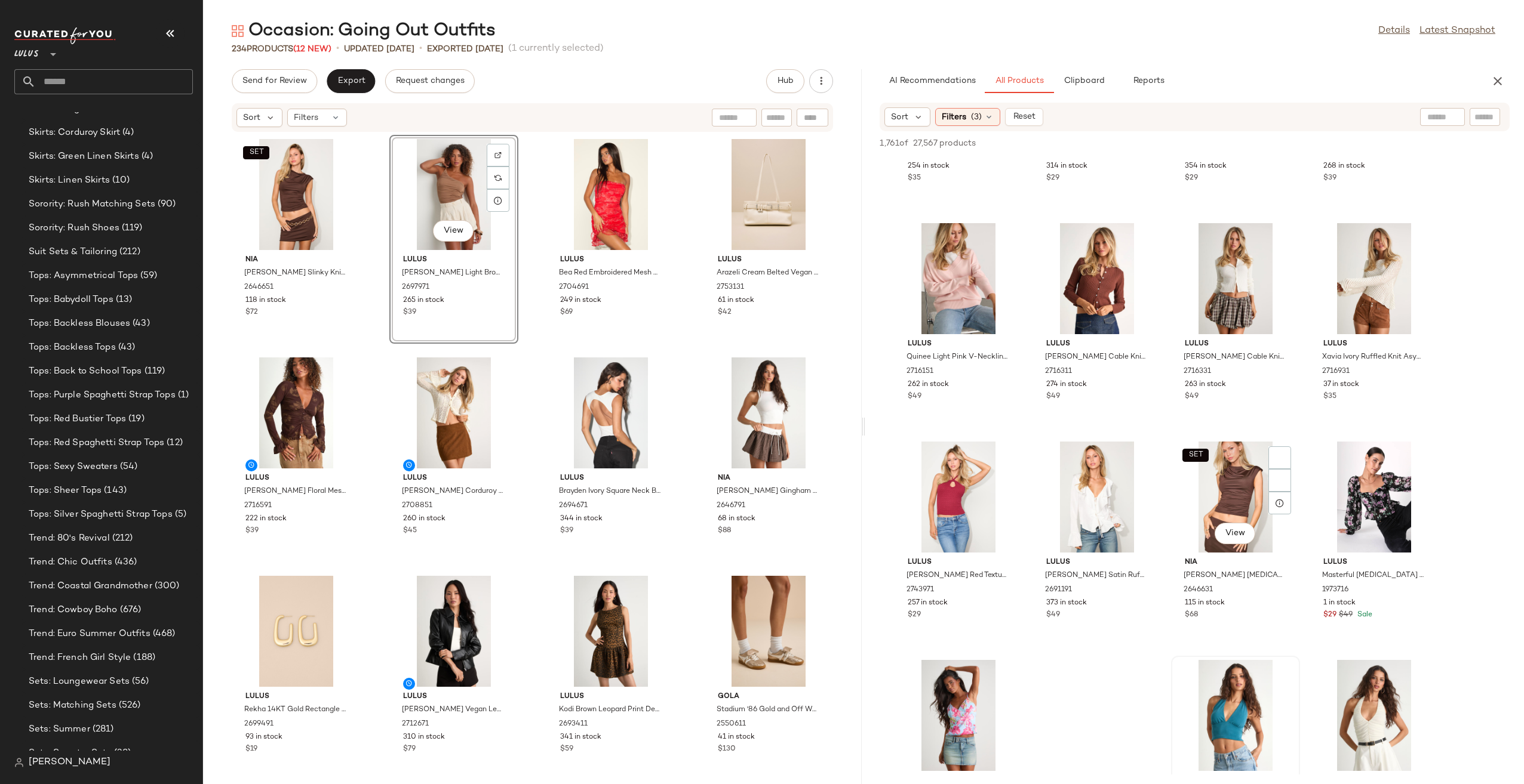
scroll to position [2328, 0]
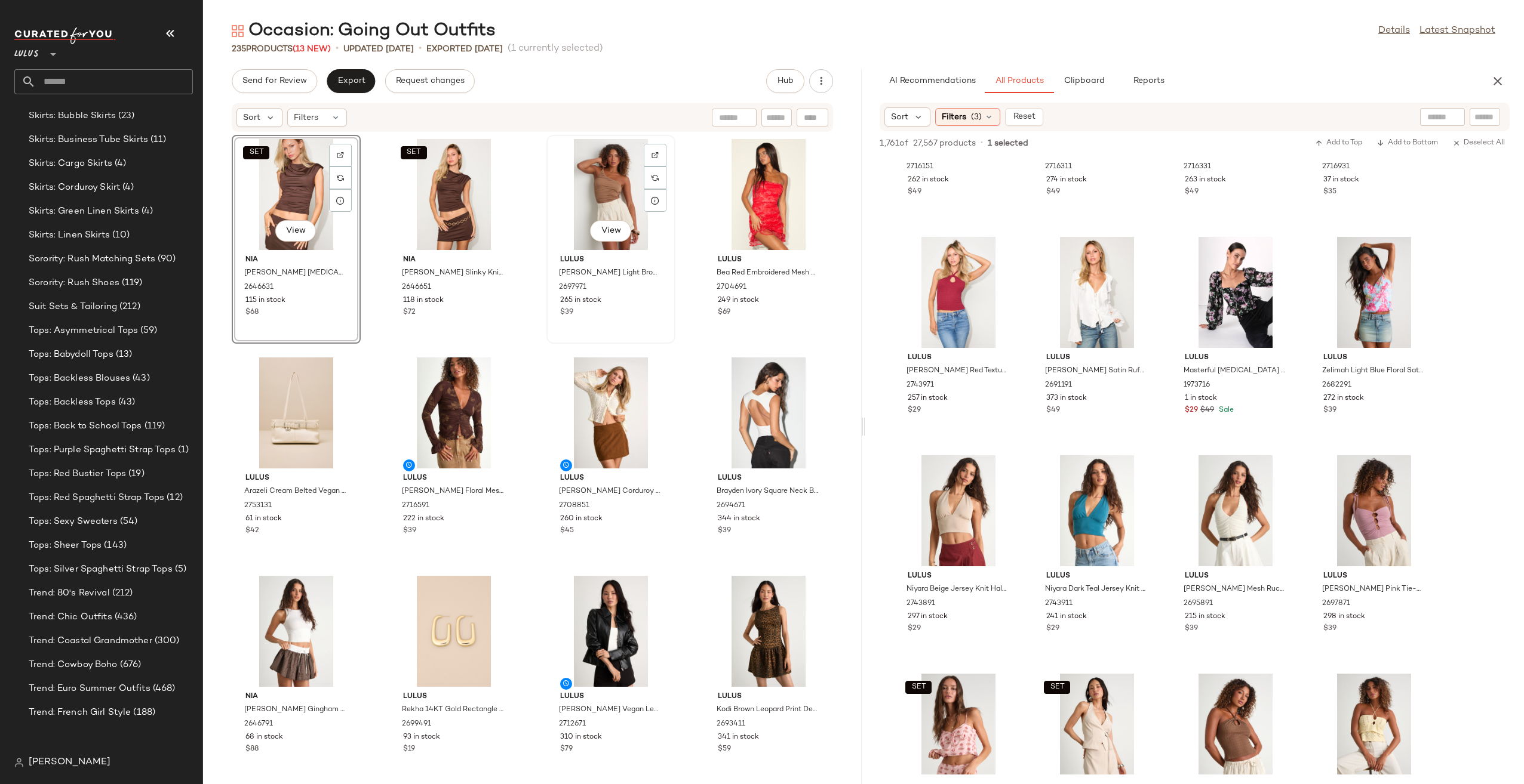
click at [589, 186] on div "View" at bounding box center [610, 194] width 121 height 111
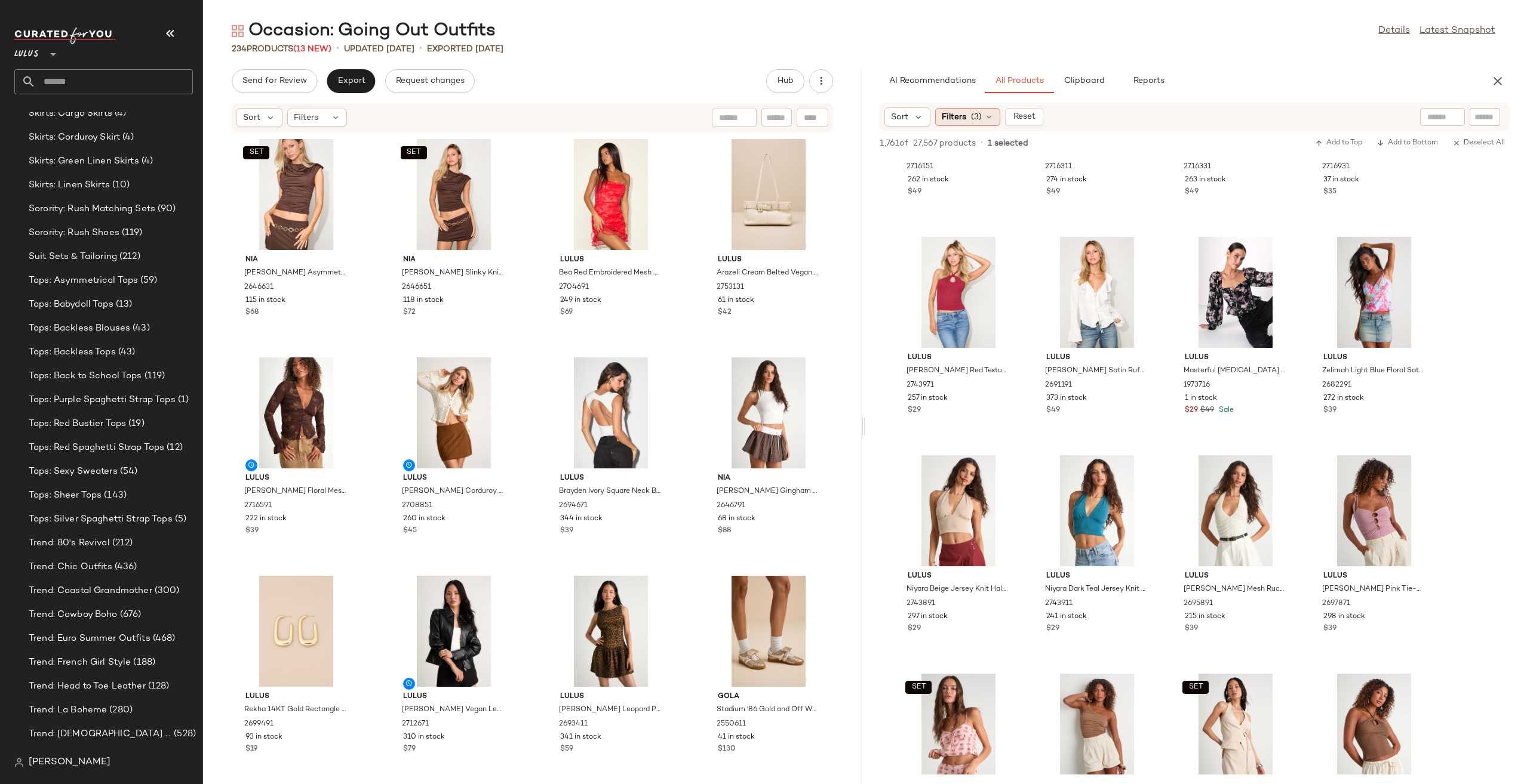
scroll to position [3120, 0]
click at [965, 118] on div "Filters (3)" at bounding box center [967, 117] width 65 height 18
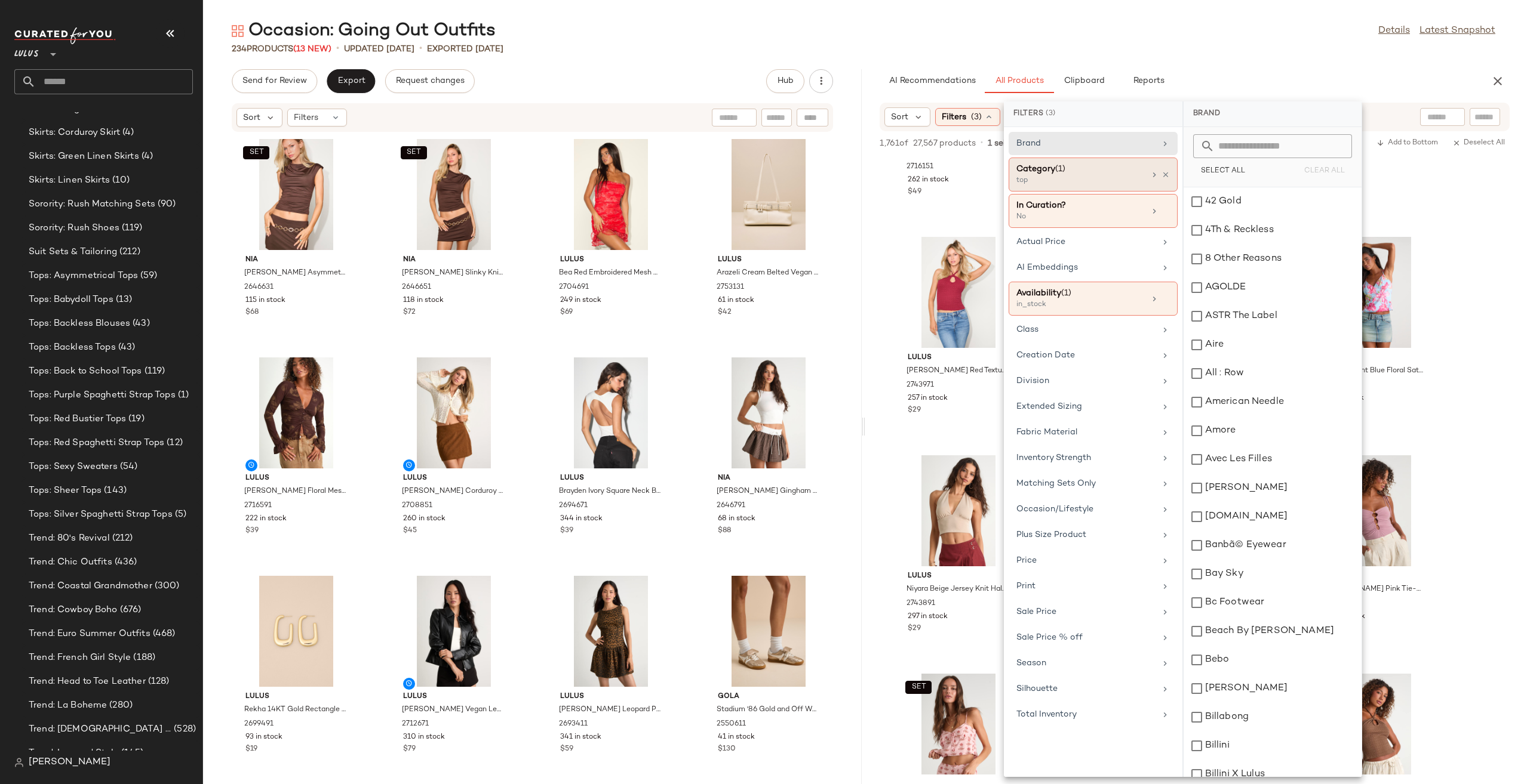
click at [1072, 179] on div "top" at bounding box center [1076, 181] width 119 height 11
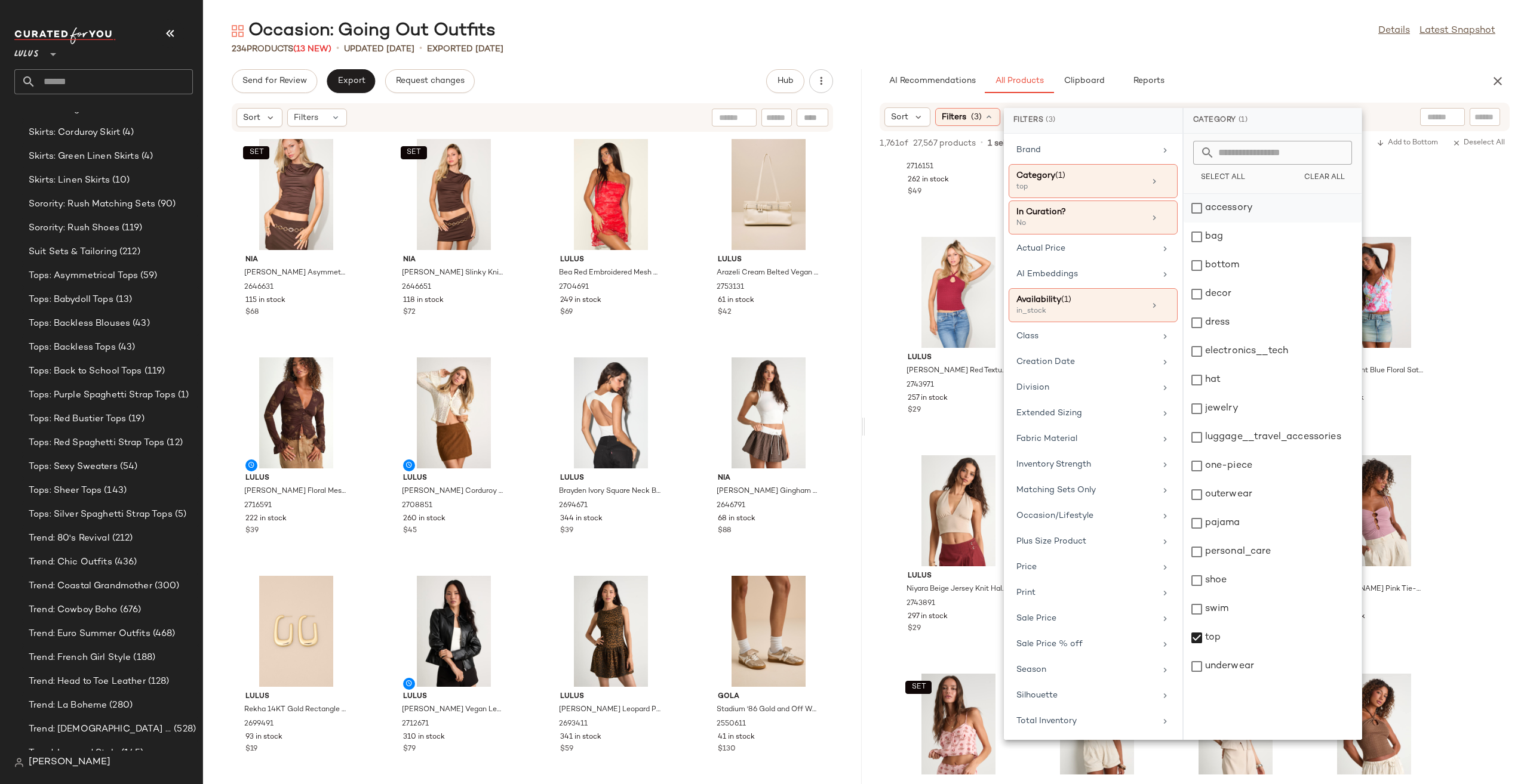
drag, startPoint x: 1247, startPoint y: 206, endPoint x: 1238, endPoint y: 206, distance: 9.0
click at [1247, 223] on div "accessory" at bounding box center [1272, 237] width 178 height 29
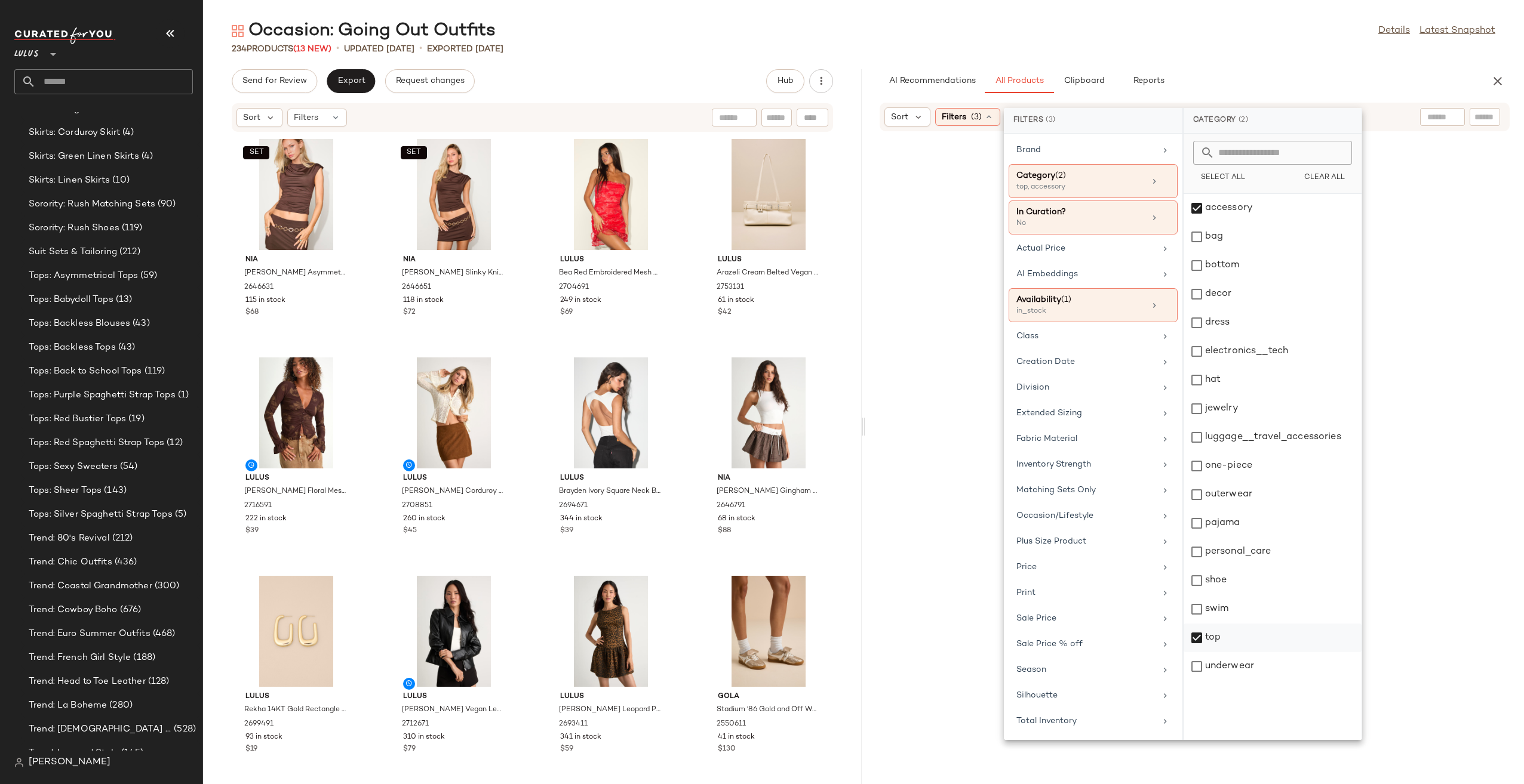
click at [1266, 652] on div "top" at bounding box center [1272, 667] width 178 height 29
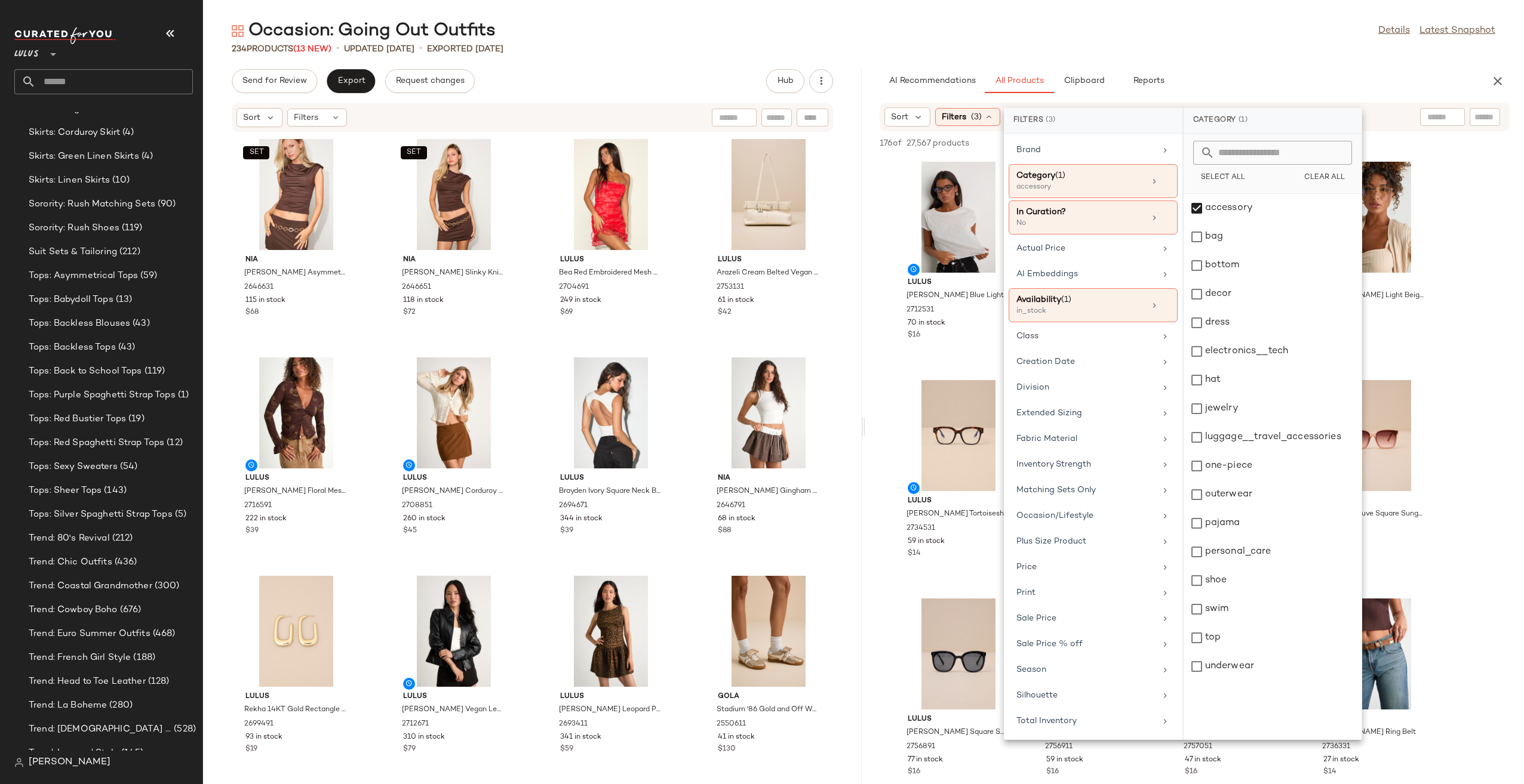
click at [1234, 91] on div "AI Recommendations All Products Clipboard Reports" at bounding box center [1176, 81] width 592 height 24
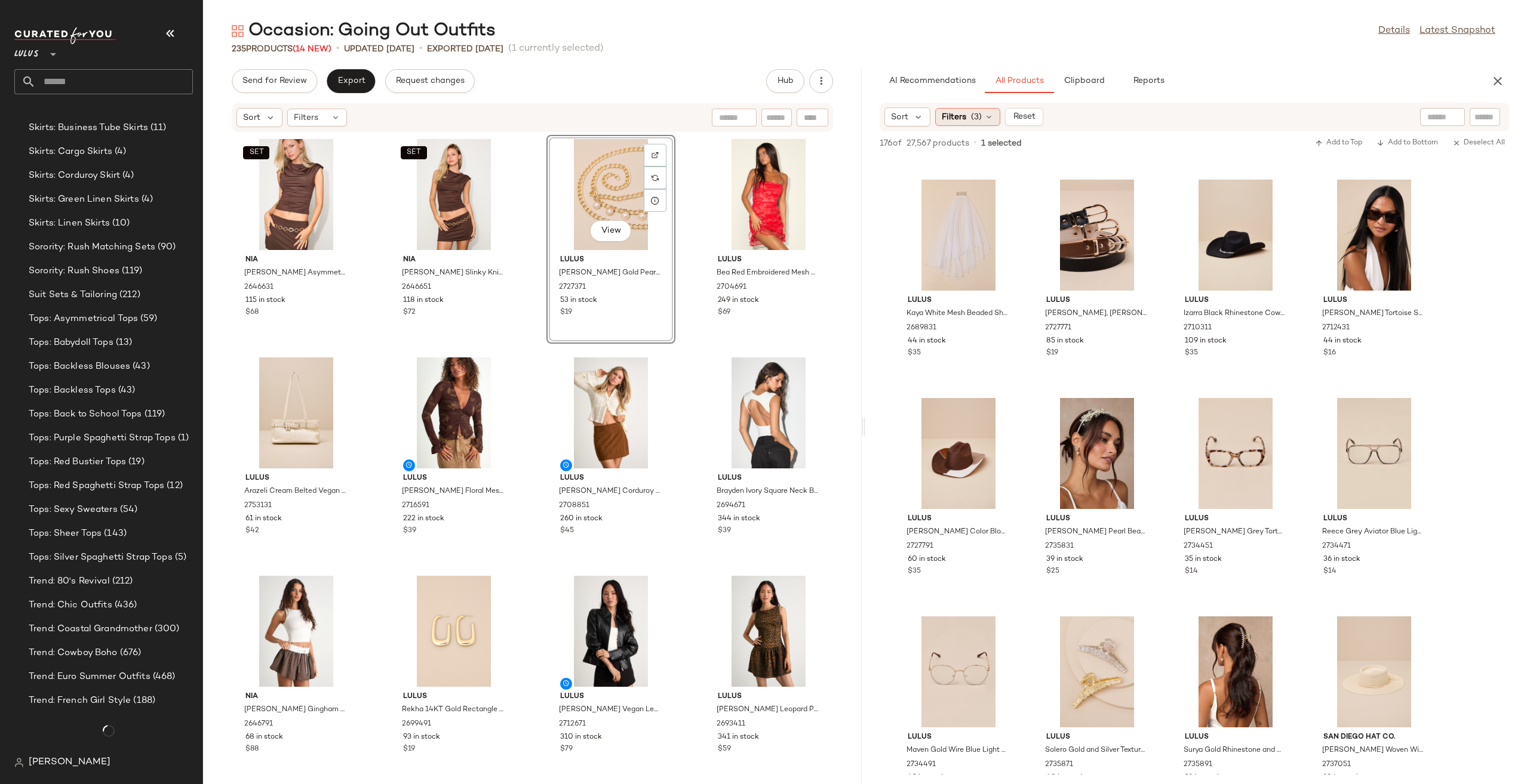
scroll to position [3120, 0]
click at [956, 115] on span "Filters" at bounding box center [953, 117] width 25 height 13
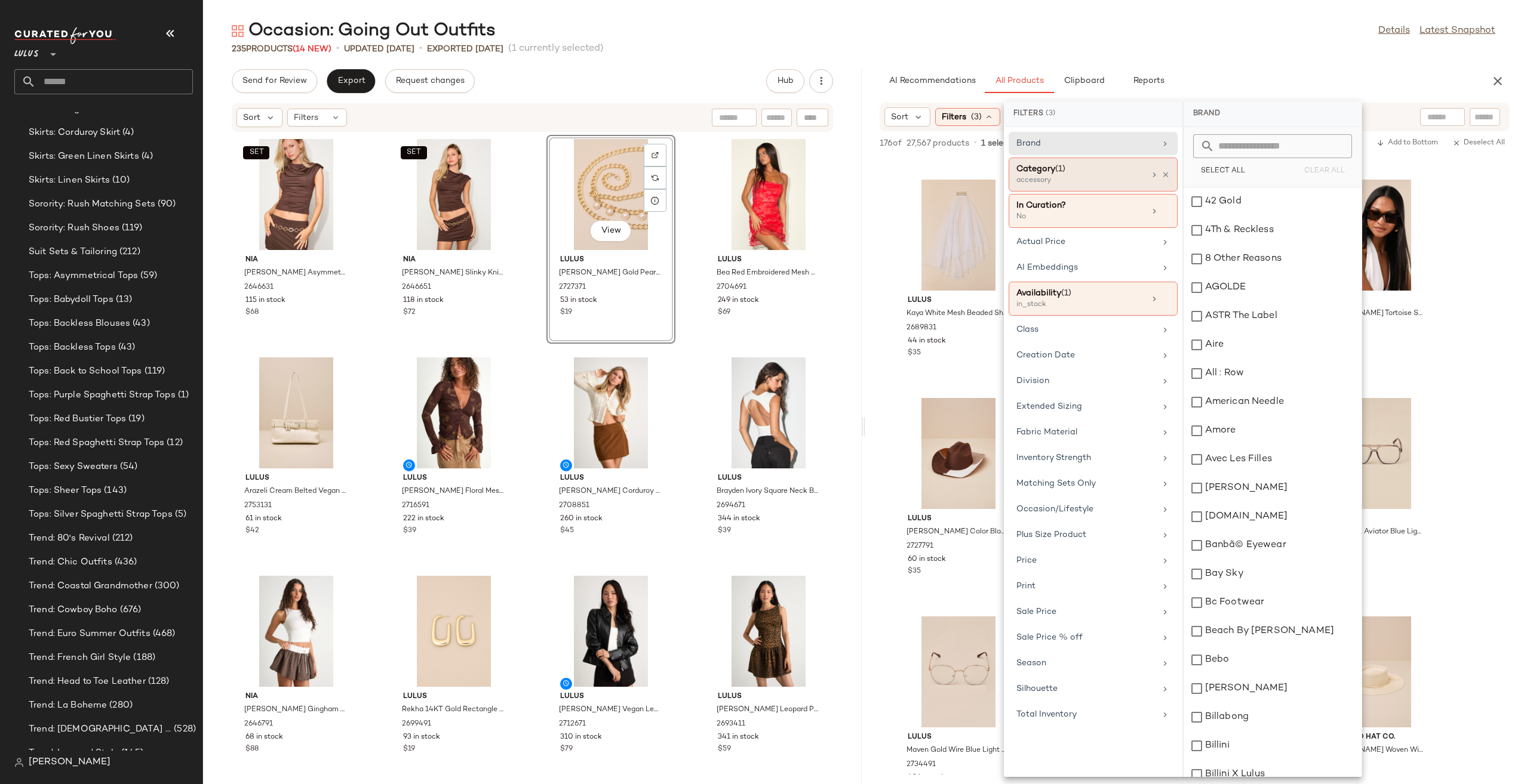
click at [1069, 170] on div "Category (1)" at bounding box center [1081, 169] width 128 height 13
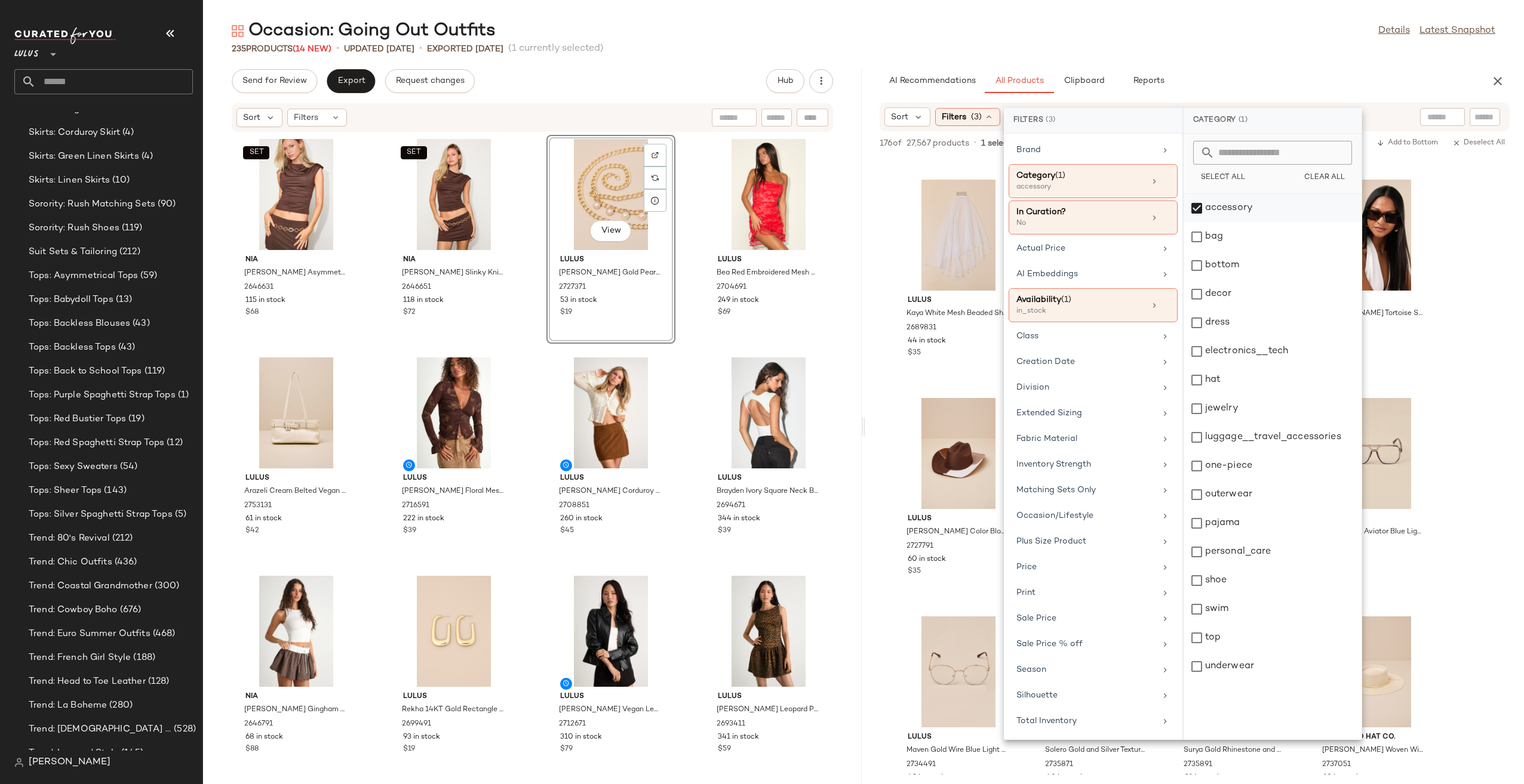
click at [1210, 223] on div "accessory" at bounding box center [1272, 237] width 178 height 29
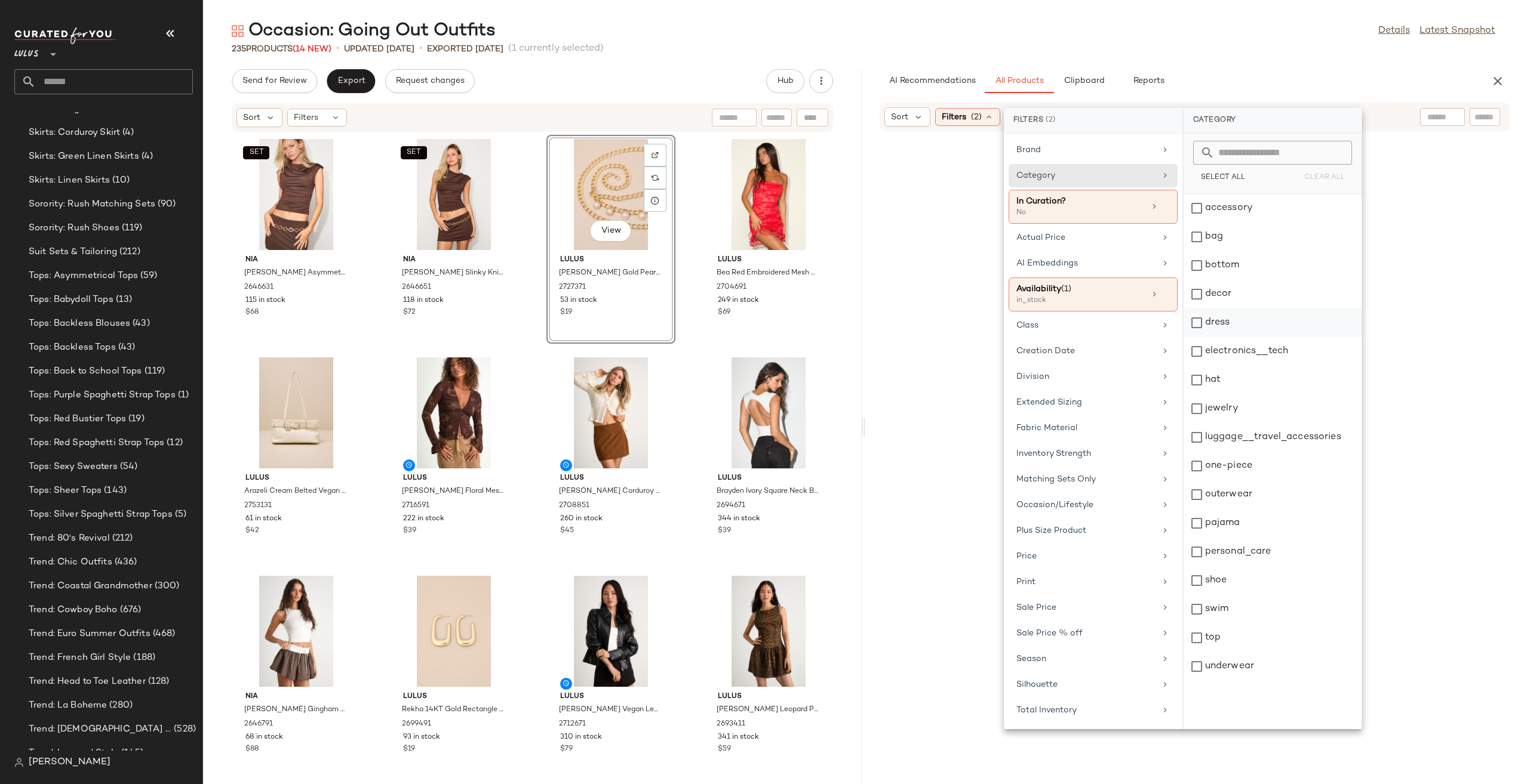
click at [1217, 337] on div "dress" at bounding box center [1272, 351] width 178 height 29
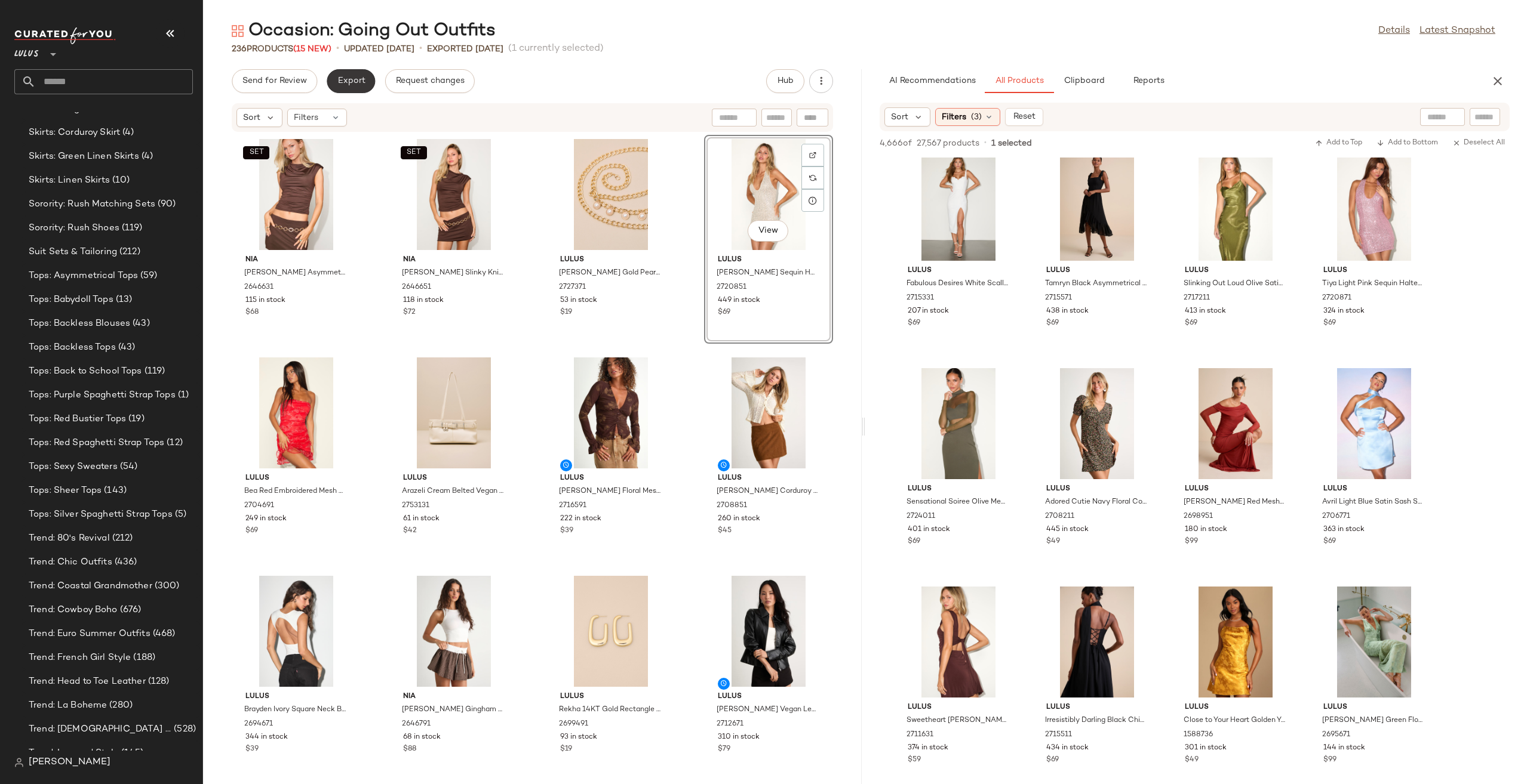
click at [337, 81] on span "Export" at bounding box center [351, 80] width 28 height 9
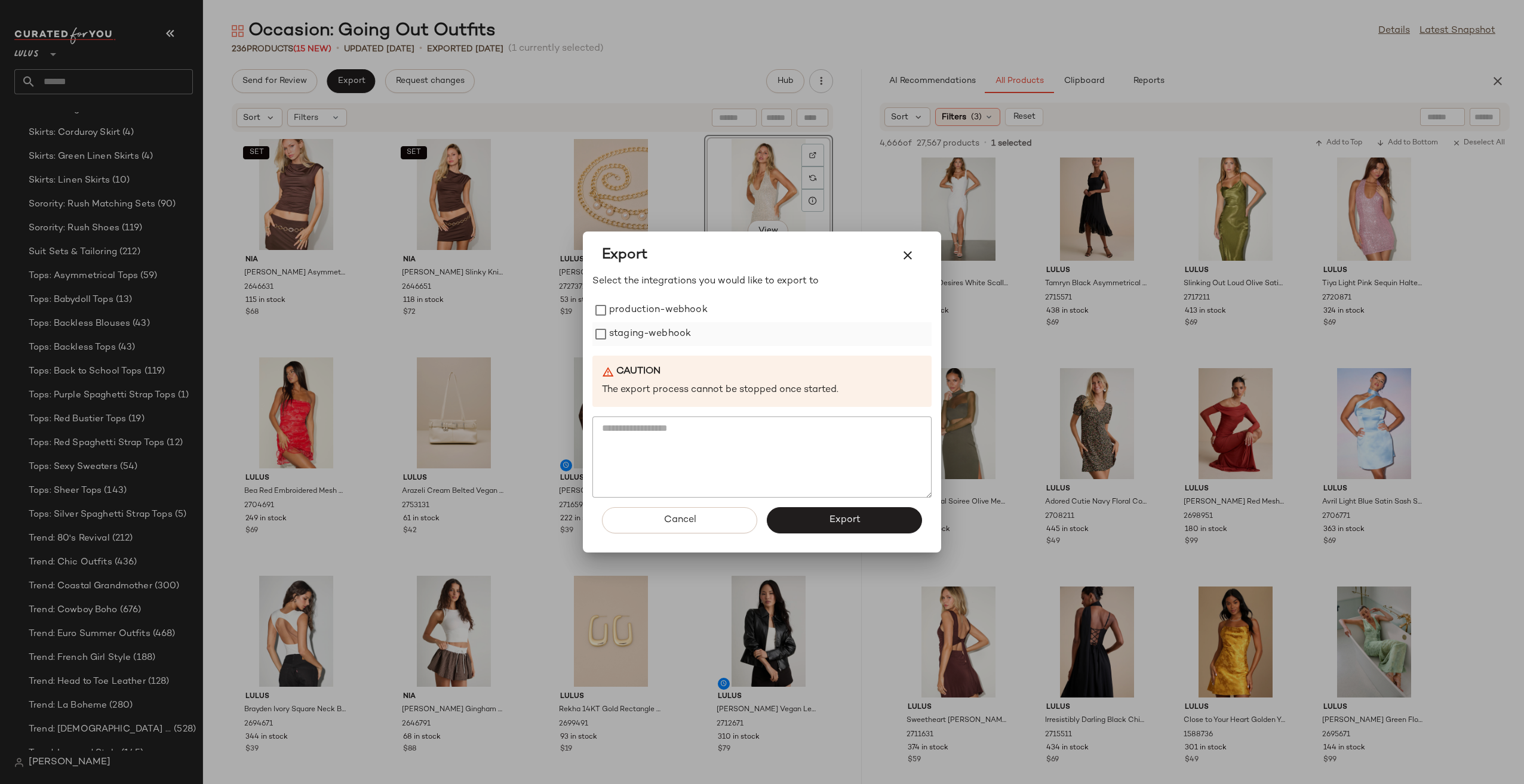
click at [662, 326] on label "staging-webhook" at bounding box center [650, 335] width 82 height 24
drag, startPoint x: 655, startPoint y: 298, endPoint x: 699, endPoint y: 337, distance: 58.8
click at [657, 300] on label "production-webhook" at bounding box center [658, 310] width 99 height 24
click at [880, 514] on button "Export" at bounding box center [844, 520] width 156 height 26
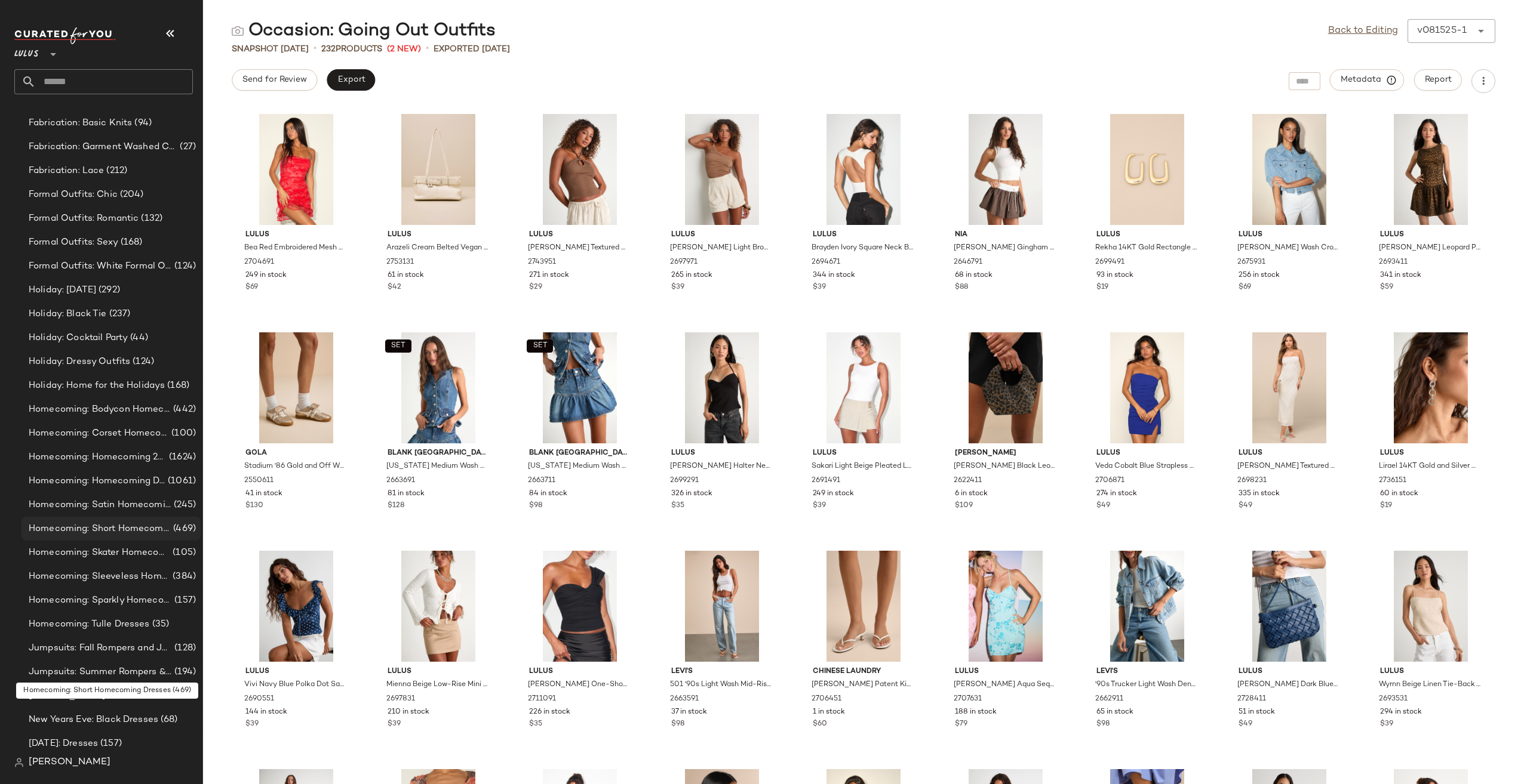
scroll to position [1269, 0]
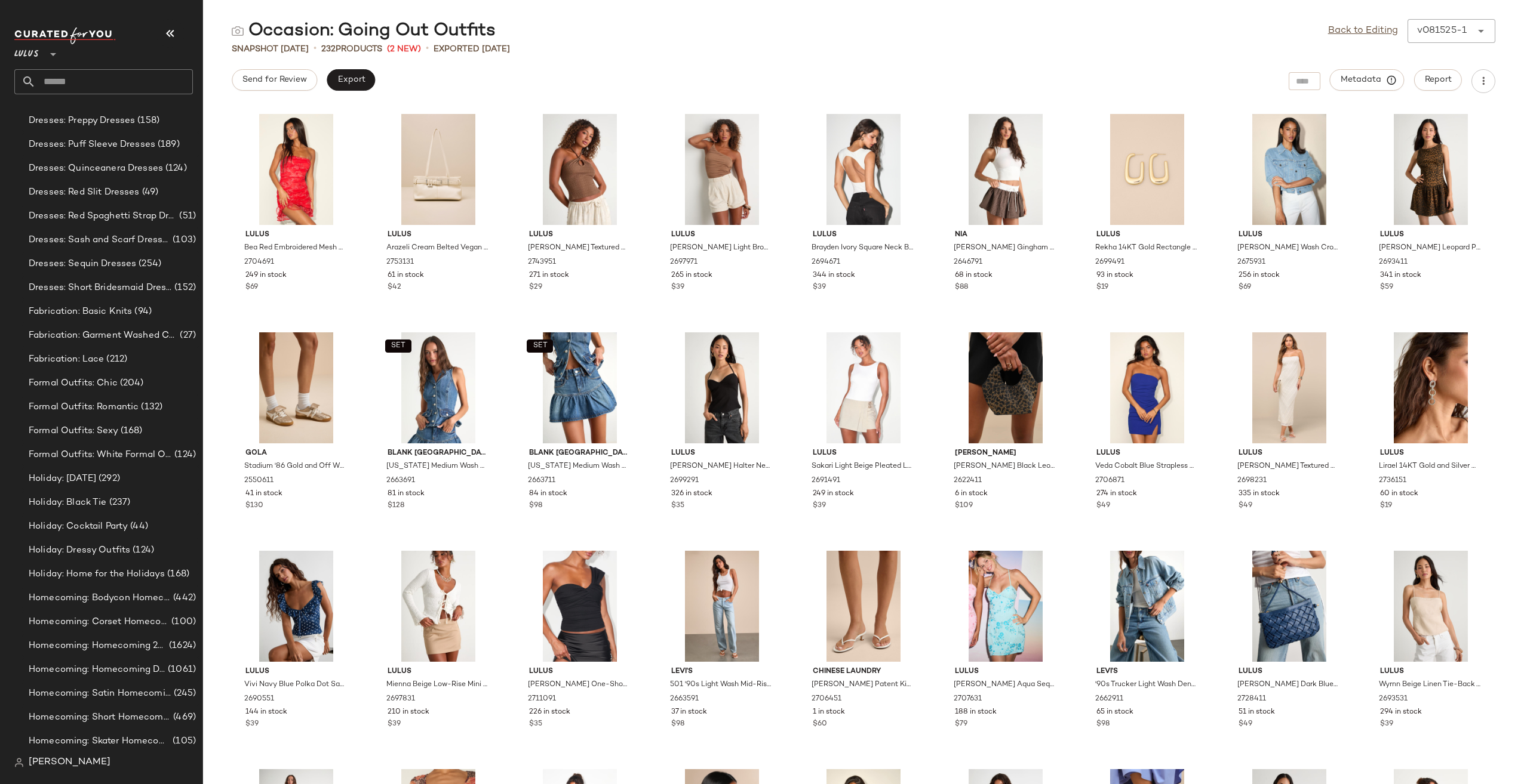
click at [99, 79] on input "text" at bounding box center [114, 82] width 157 height 25
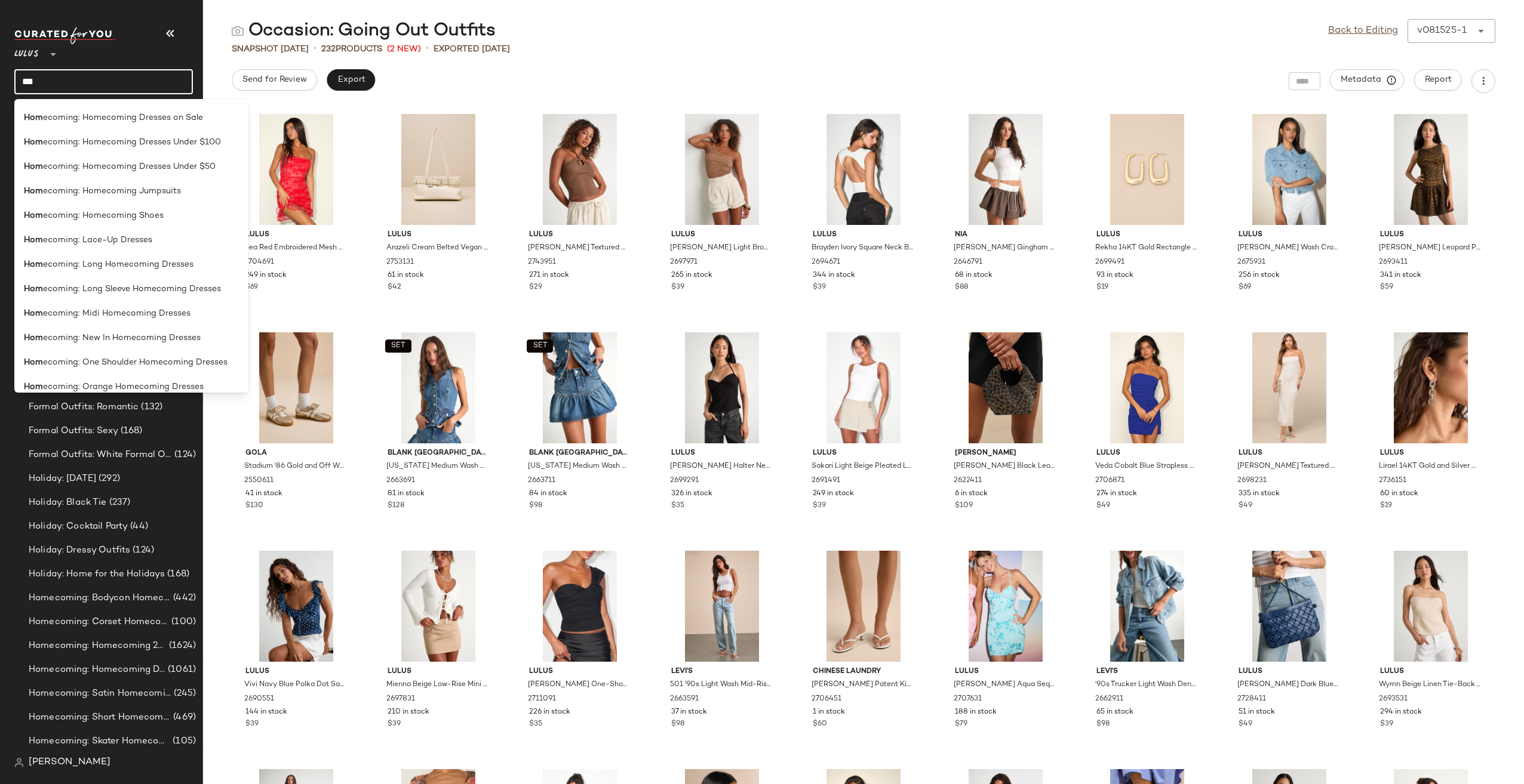
scroll to position [597, 0]
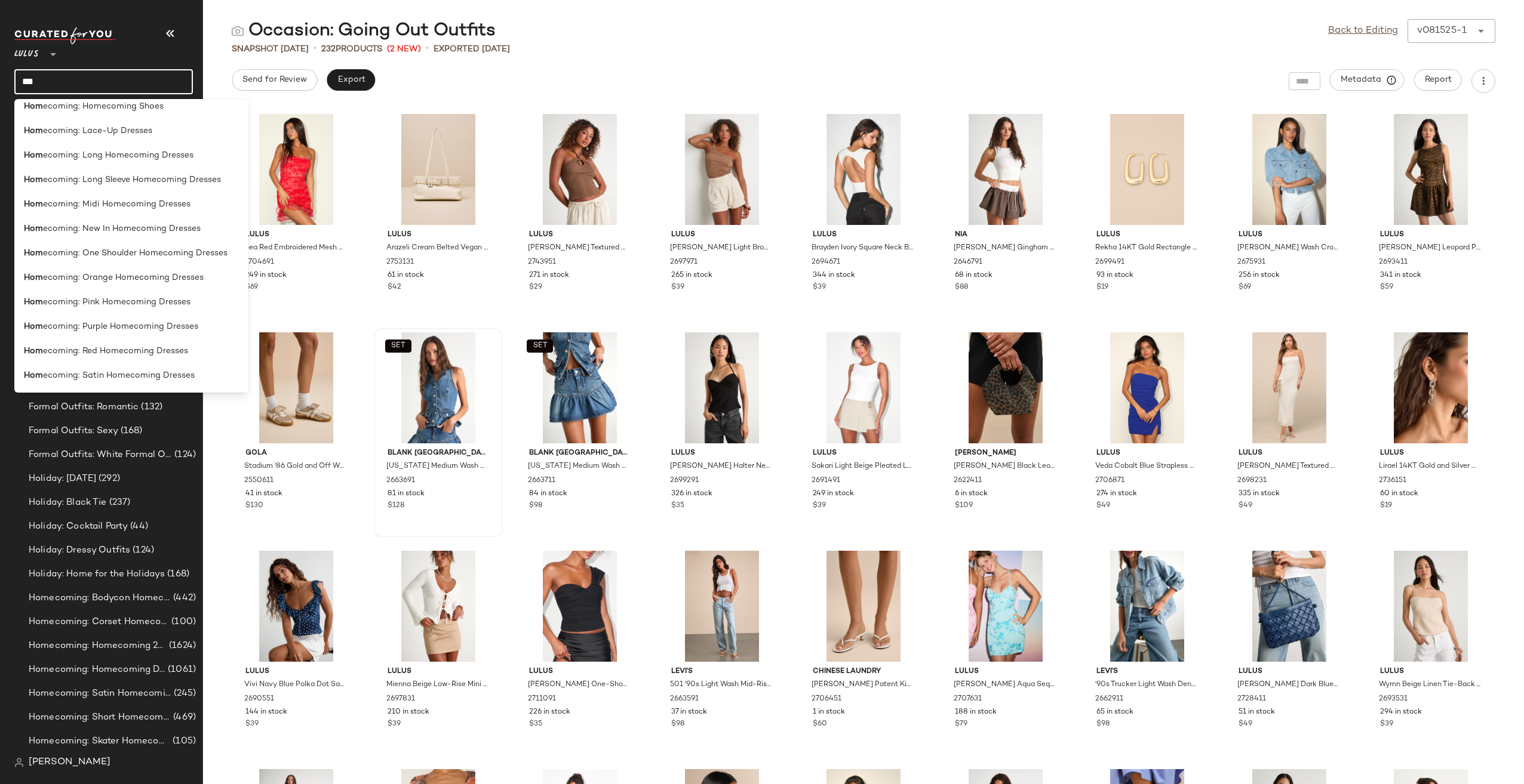
type input "***"
click at [387, 329] on div "SET Blank [GEOGRAPHIC_DATA] [US_STATE] Medium Wash Denim Peplum Vest Top 266369…" at bounding box center [439, 433] width 127 height 206
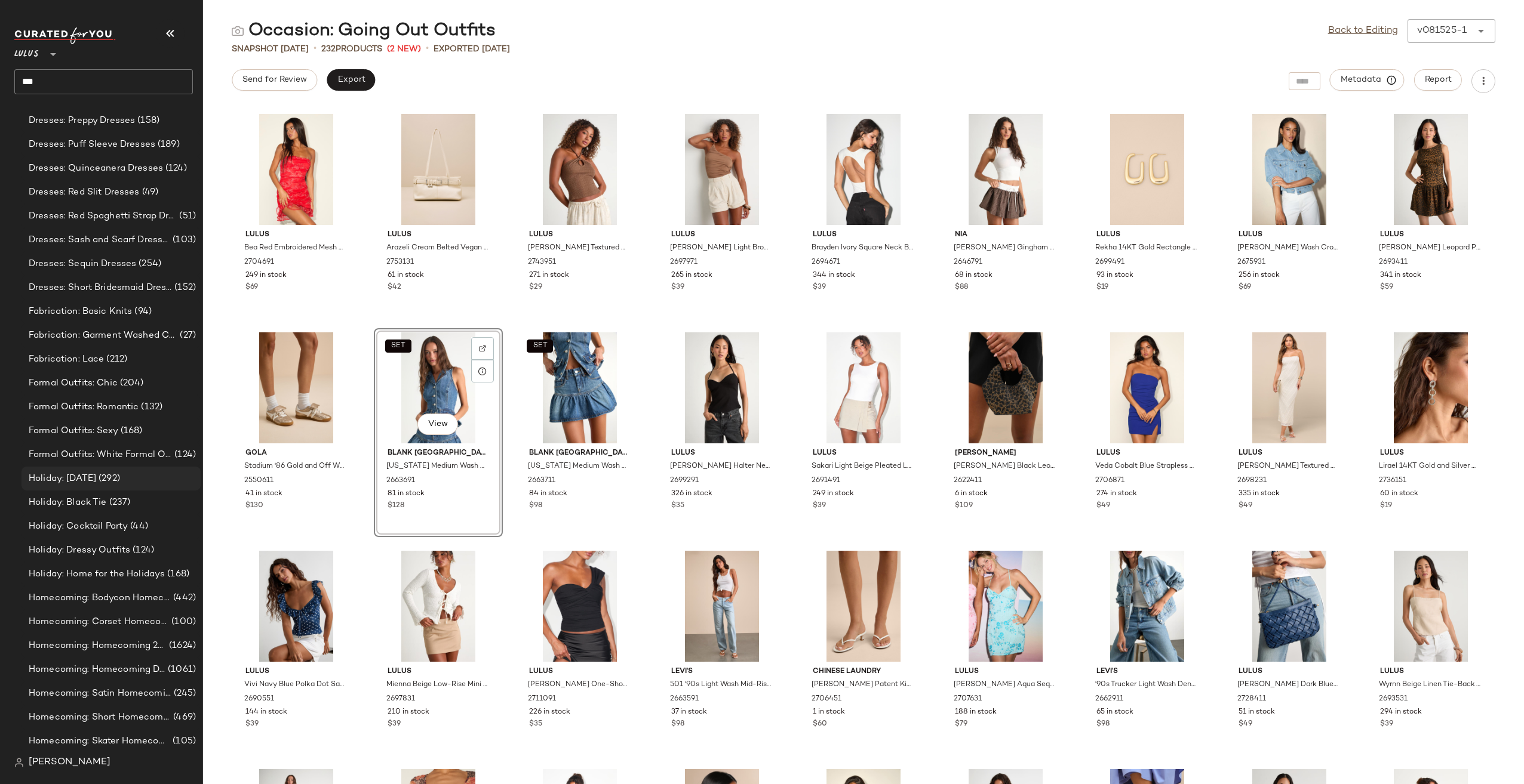
scroll to position [1388, 0]
click at [134, 524] on span "Homecoming: Homecoming 2025" at bounding box center [97, 526] width 138 height 14
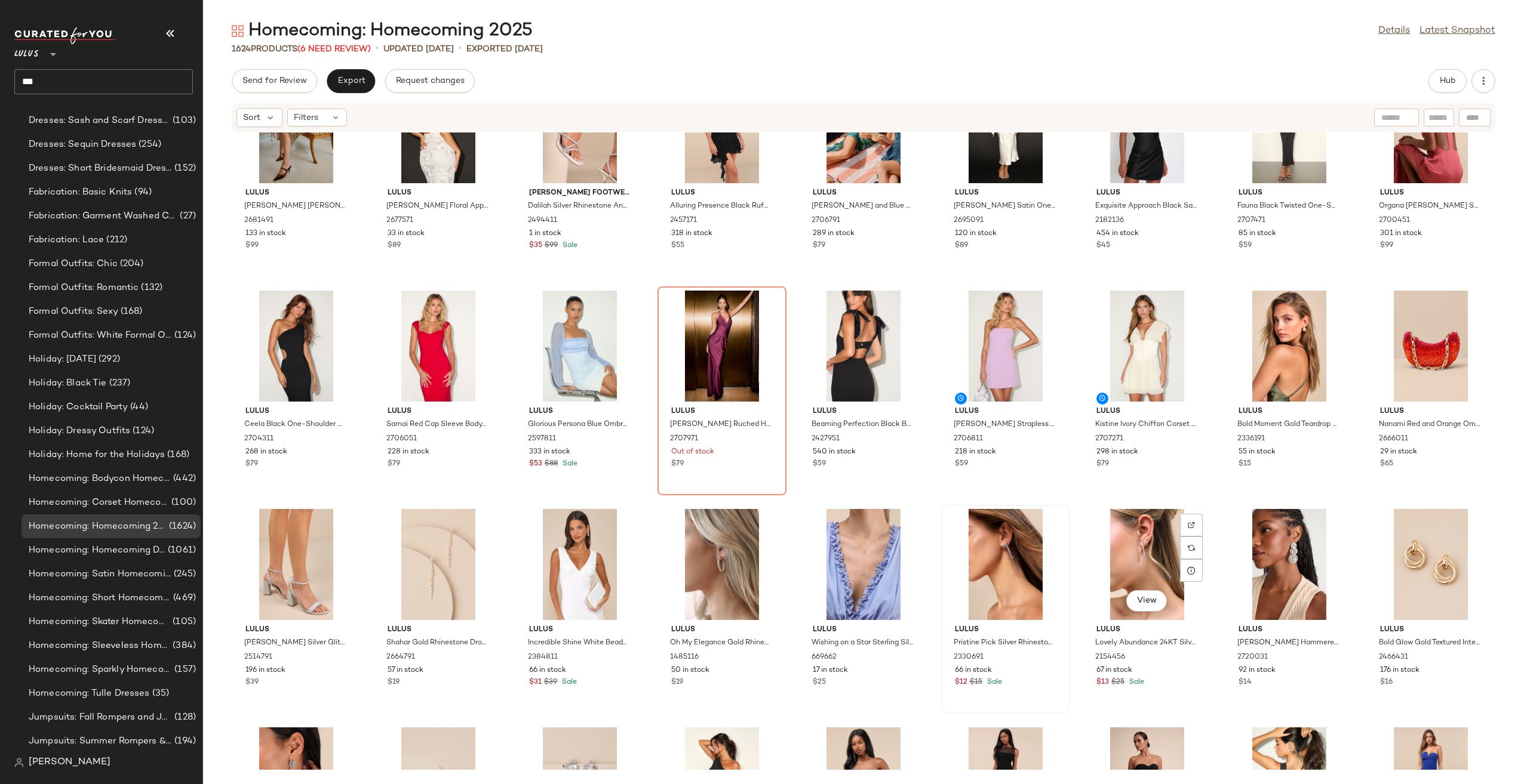
scroll to position [6039, 0]
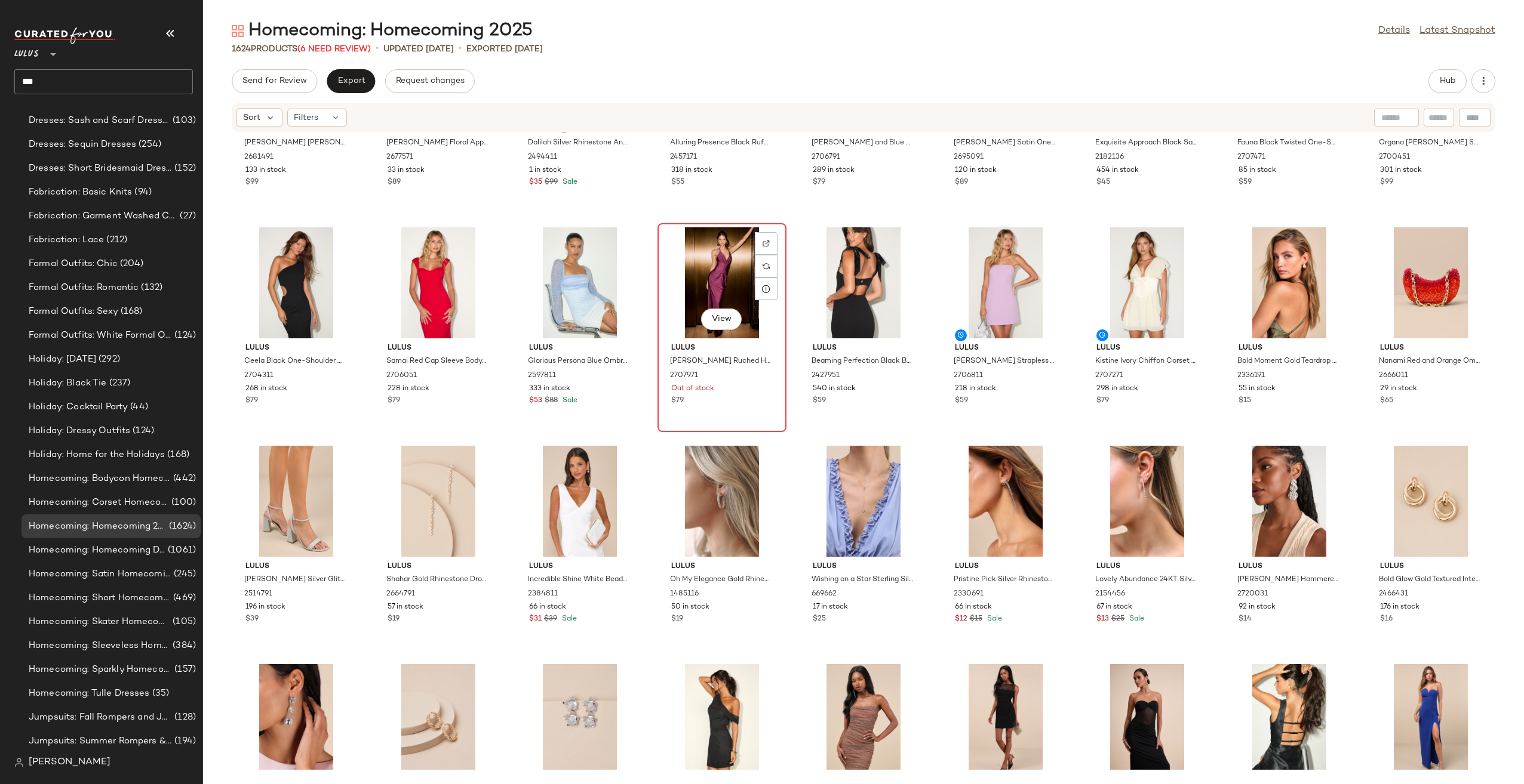
click at [705, 269] on div "View" at bounding box center [722, 282] width 121 height 111
drag, startPoint x: 1428, startPoint y: 84, endPoint x: 1422, endPoint y: 76, distance: 10.0
click at [1428, 84] on div "Send for Review Export Request changes Hub" at bounding box center [863, 81] width 1264 height 24
click at [1444, 72] on button "Hub" at bounding box center [1447, 81] width 38 height 24
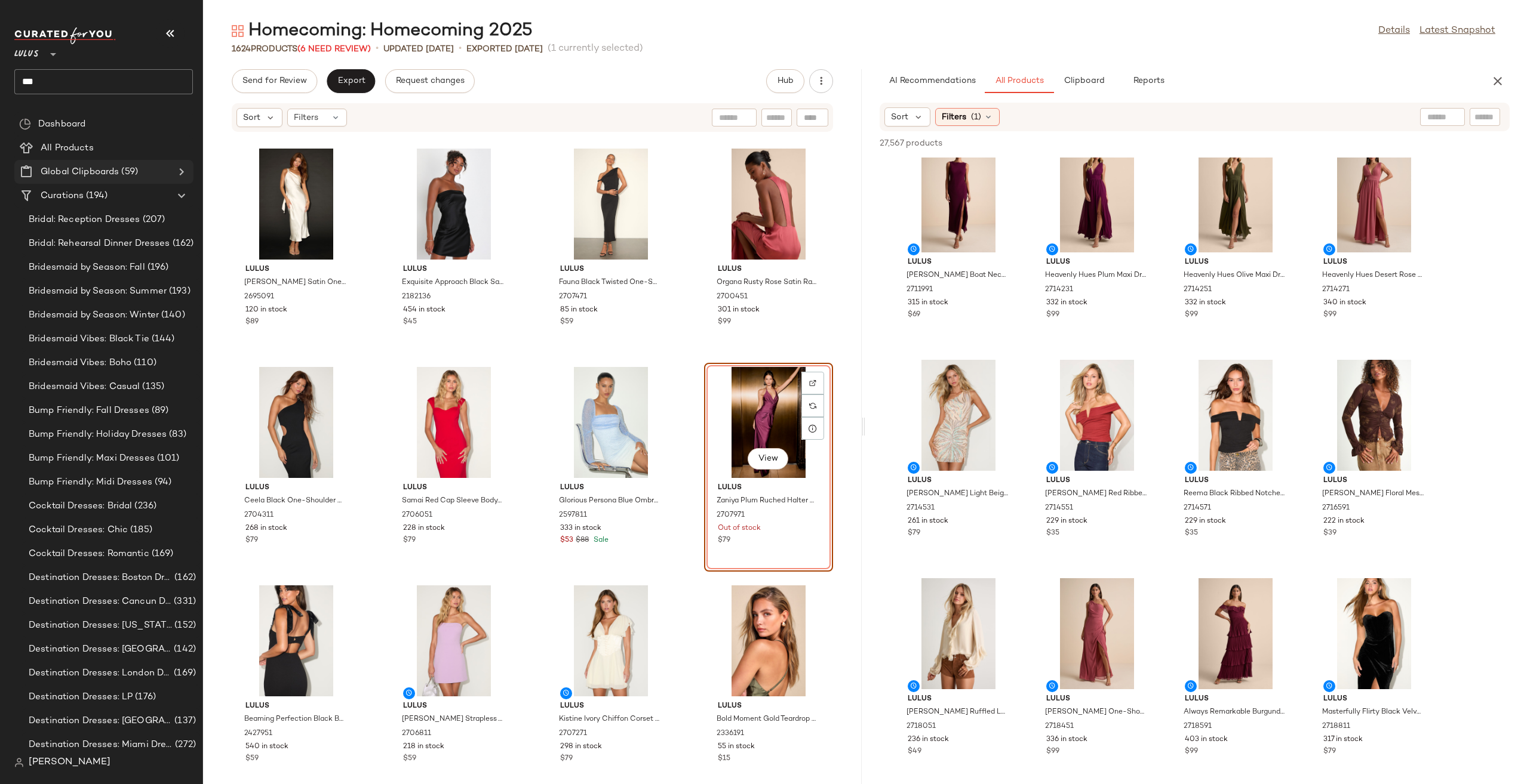
click at [175, 177] on icon at bounding box center [181, 172] width 14 height 14
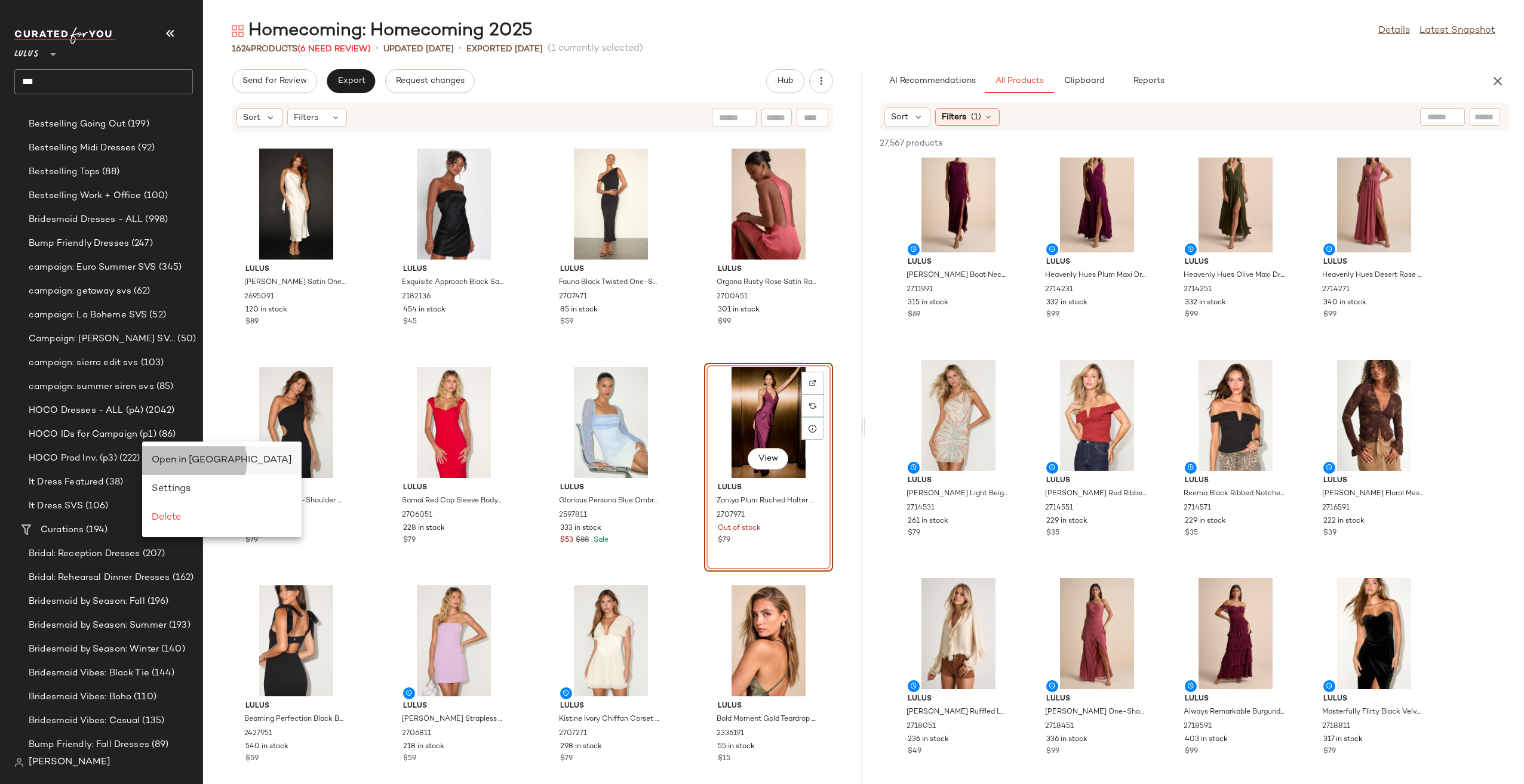
click at [200, 455] on span "Open in [GEOGRAPHIC_DATA]" at bounding box center [221, 460] width 140 height 10
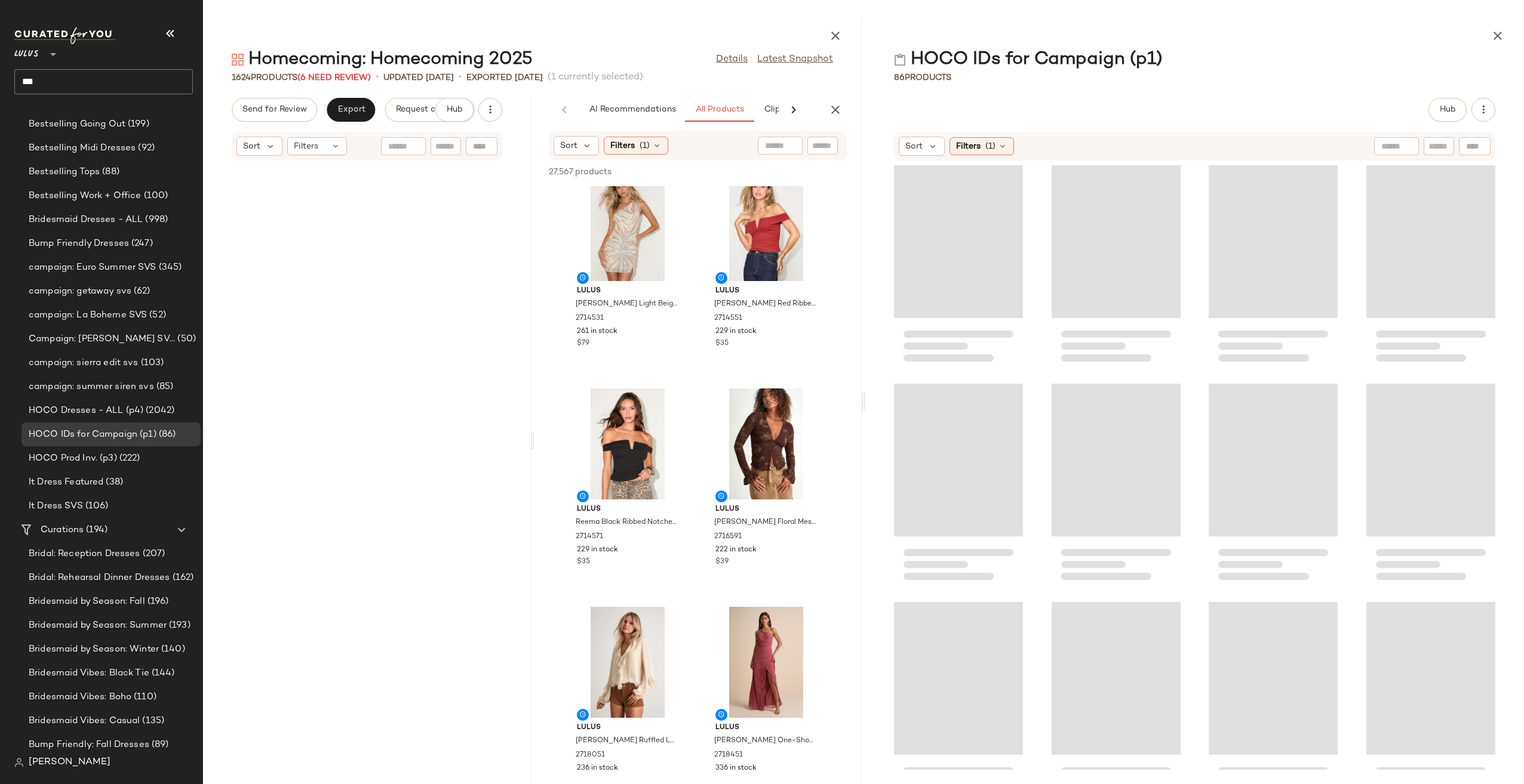
scroll to position [55493, 0]
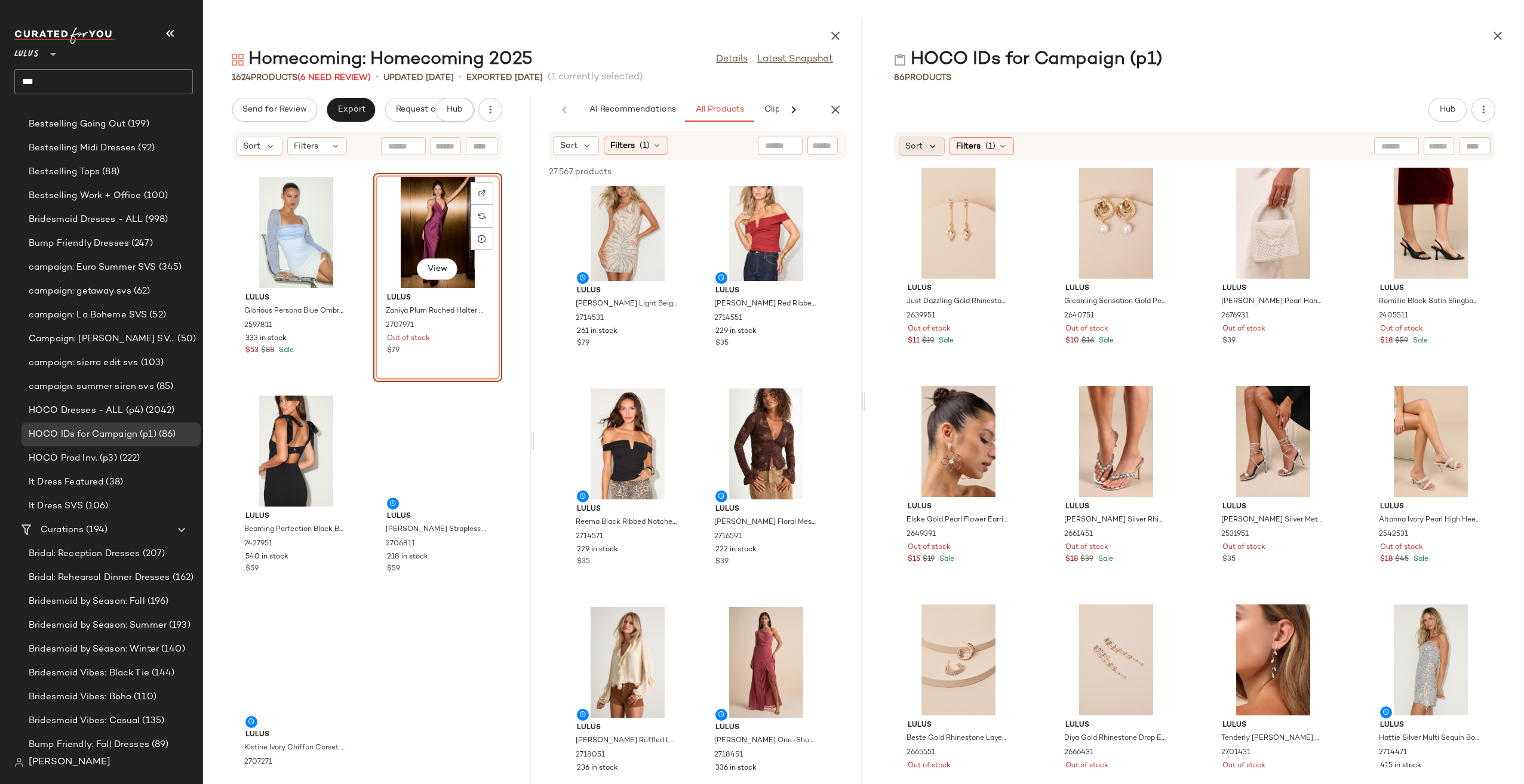
click at [932, 142] on icon at bounding box center [932, 146] width 11 height 11
click at [952, 178] on span "Newest" at bounding box center [942, 177] width 31 height 13
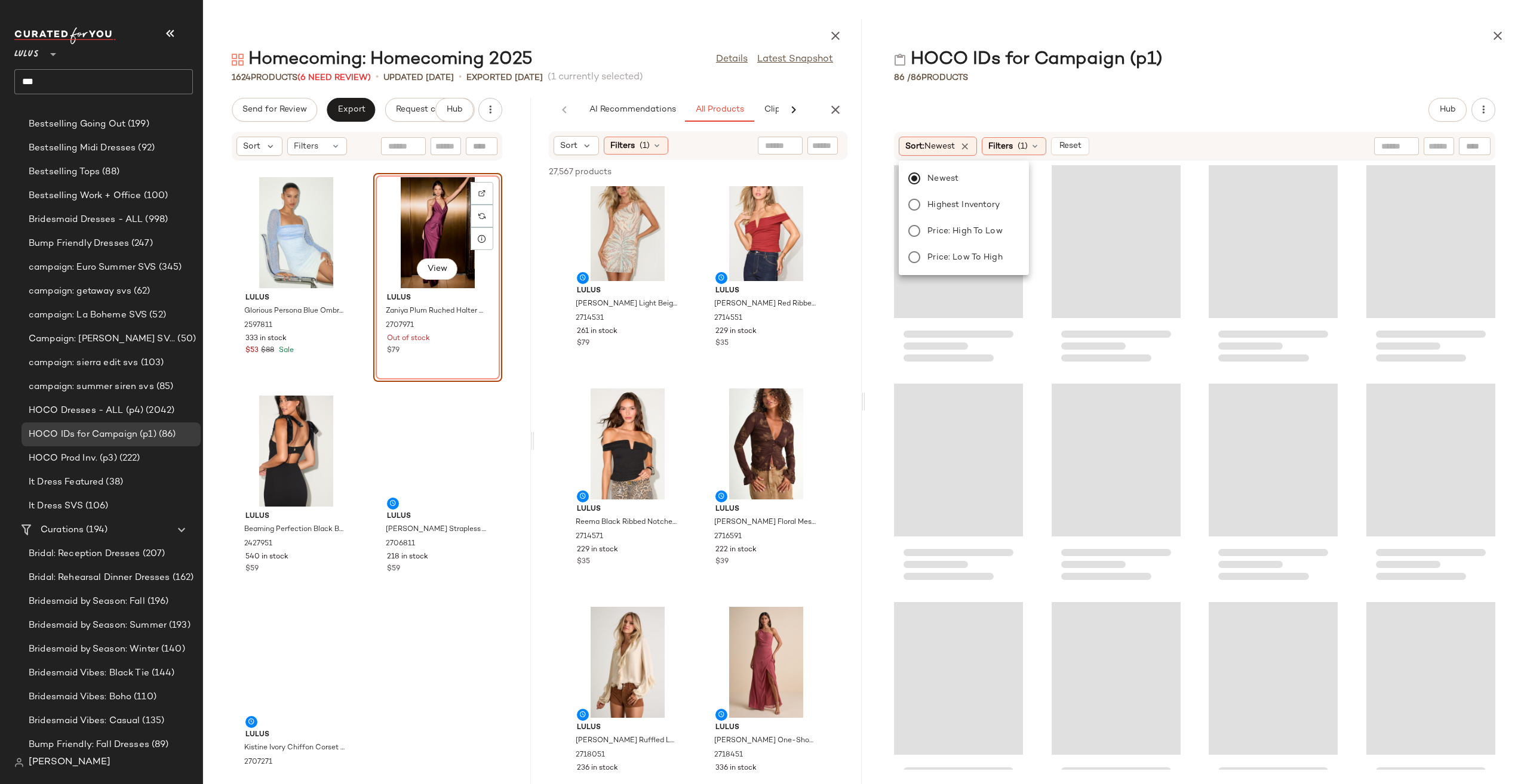
click at [1092, 79] on div "86 / 86 Products" at bounding box center [1194, 78] width 658 height 12
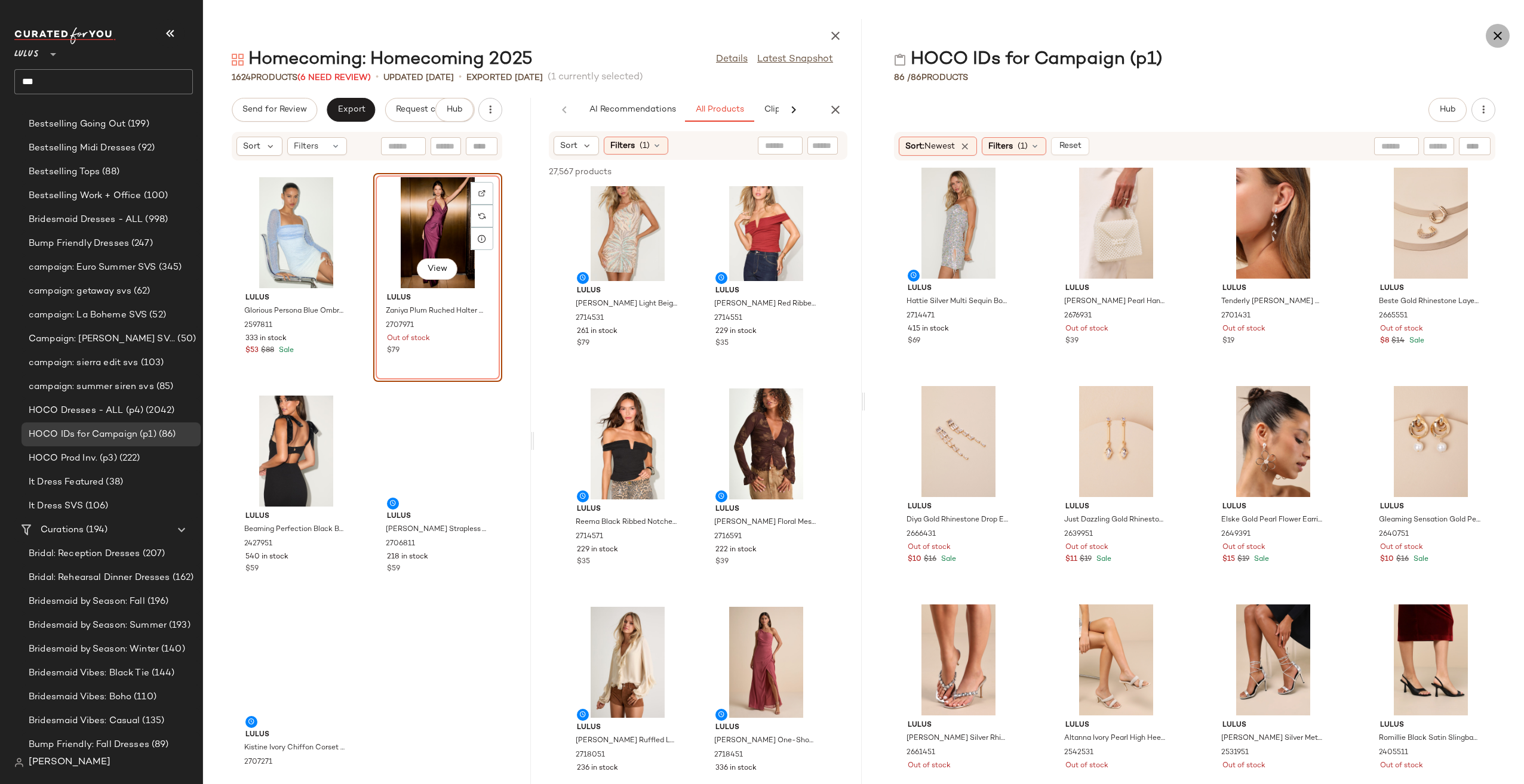
click at [1491, 34] on icon "button" at bounding box center [1498, 35] width 14 height 14
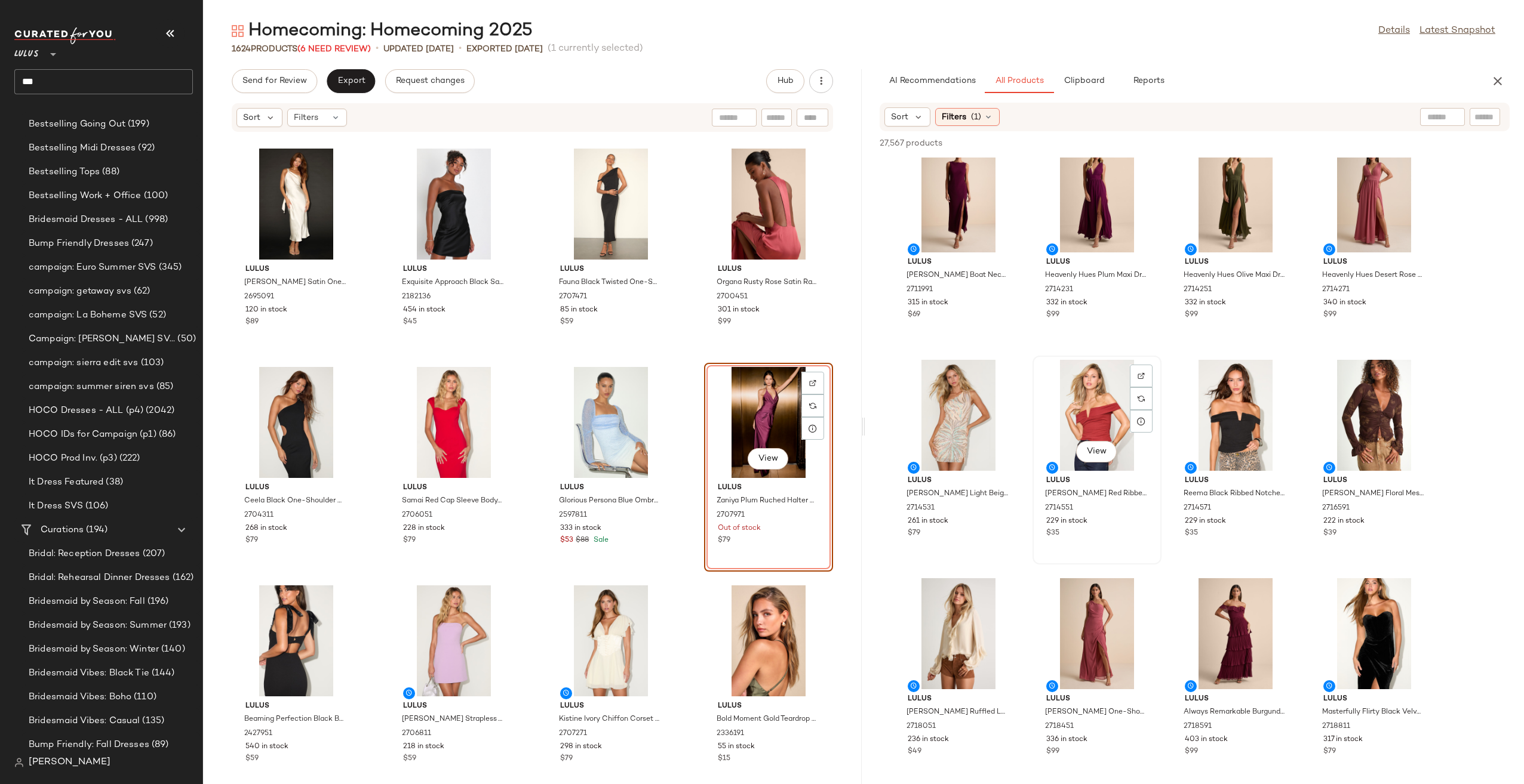
scroll to position [179, 0]
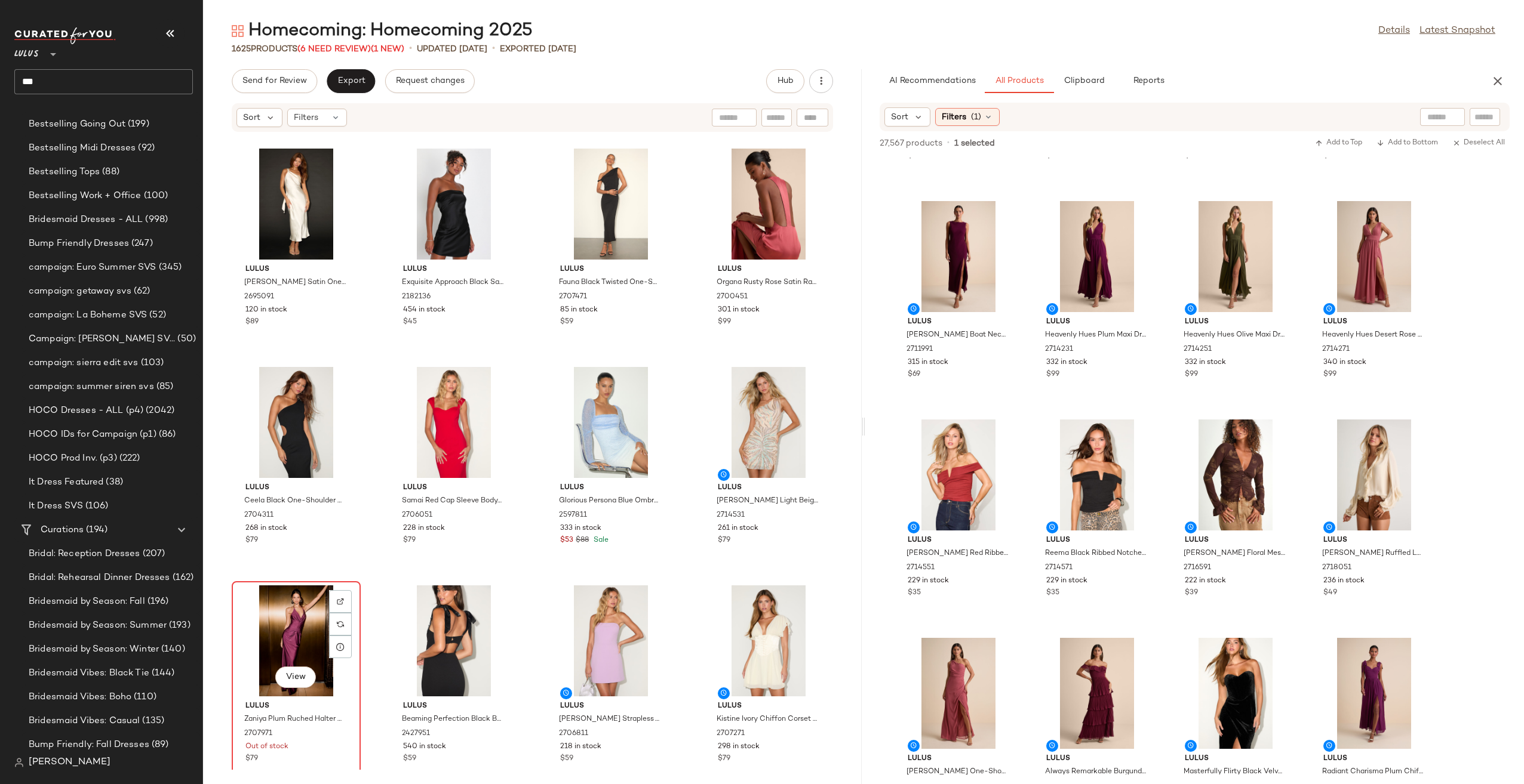
click at [306, 640] on div "View" at bounding box center [296, 640] width 121 height 111
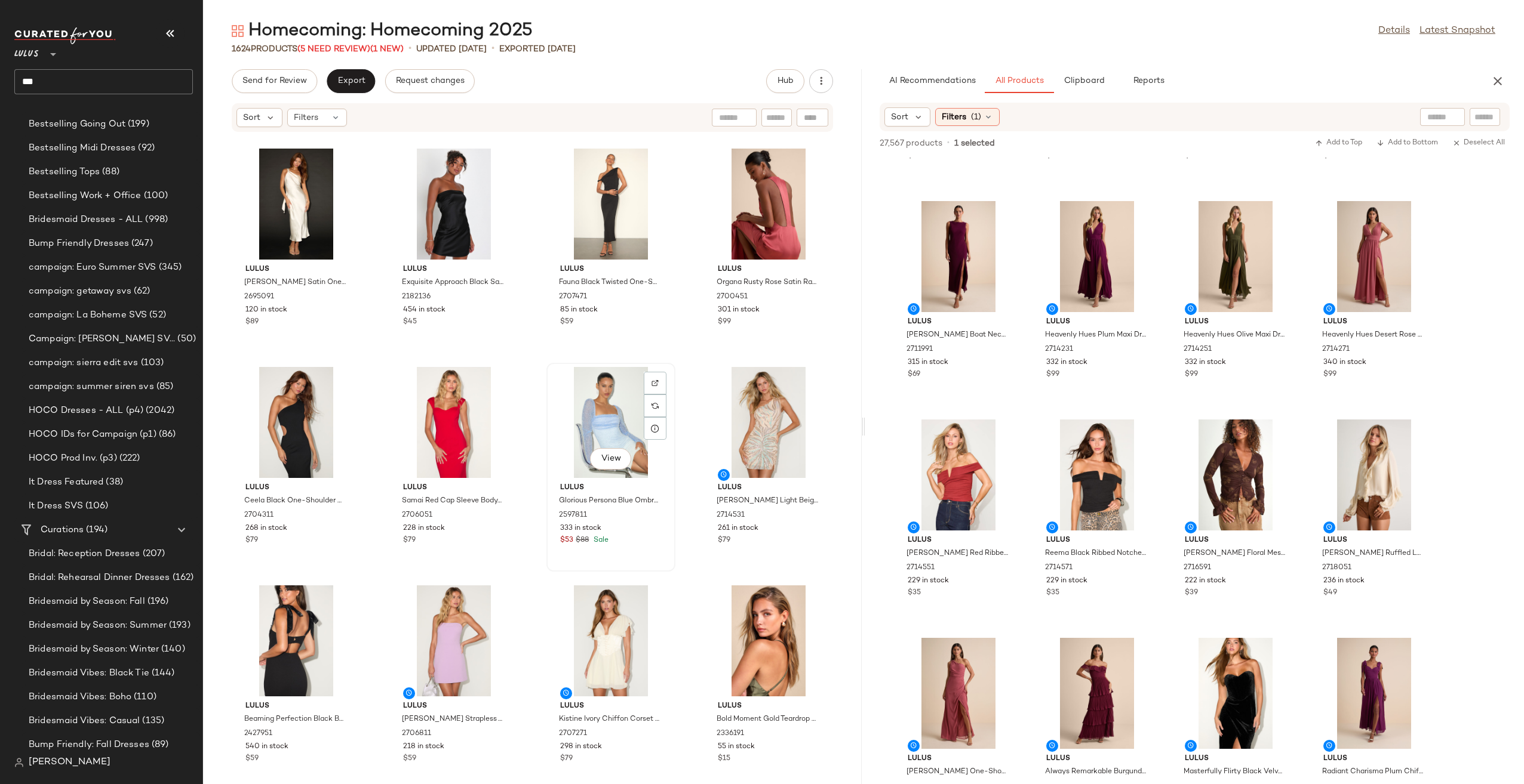
click at [581, 455] on div "View" at bounding box center [610, 422] width 121 height 111
click at [722, 415] on div "View" at bounding box center [768, 422] width 121 height 111
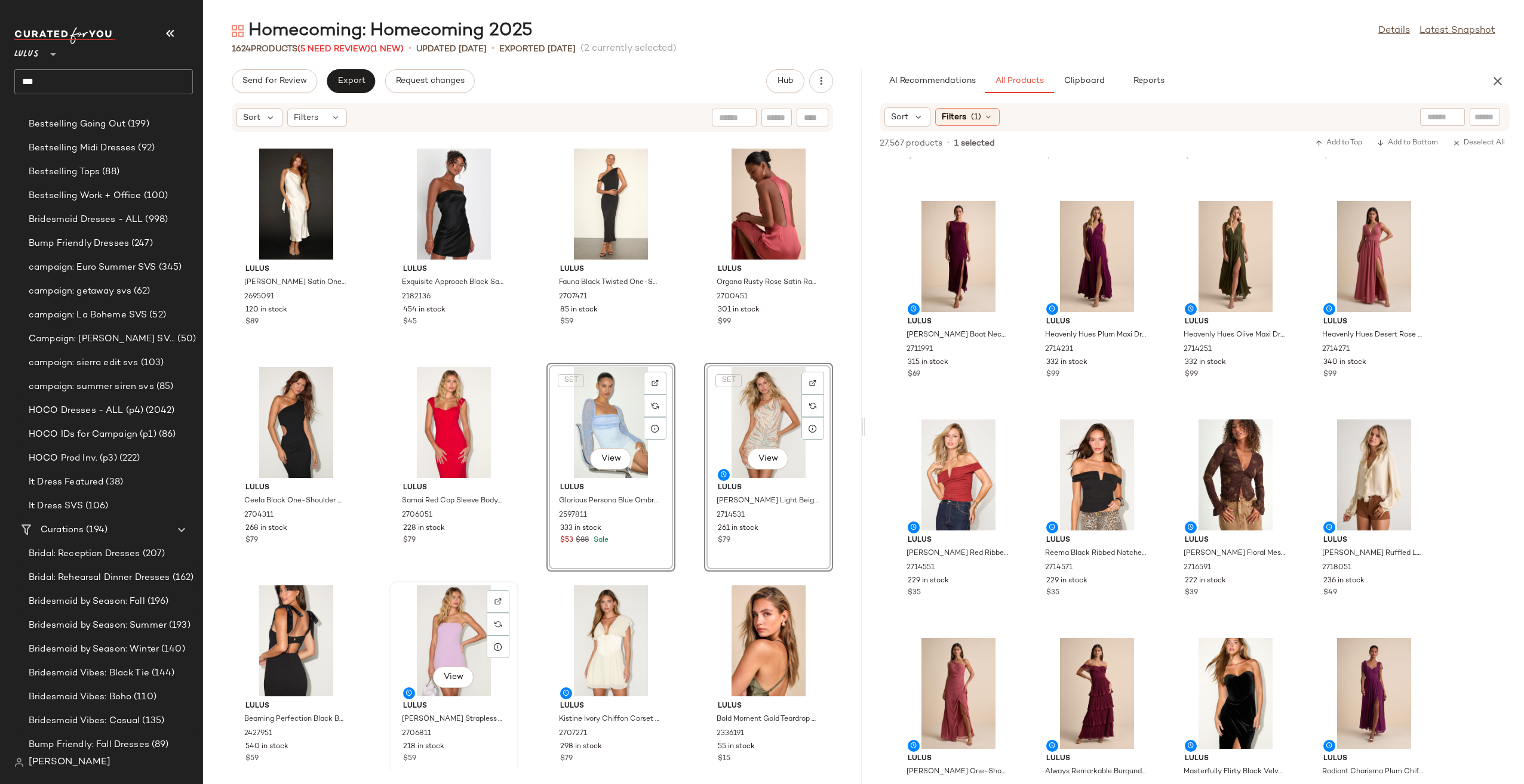
click at [457, 609] on div "View" at bounding box center [454, 640] width 121 height 111
click at [279, 618] on div "View" at bounding box center [296, 640] width 121 height 111
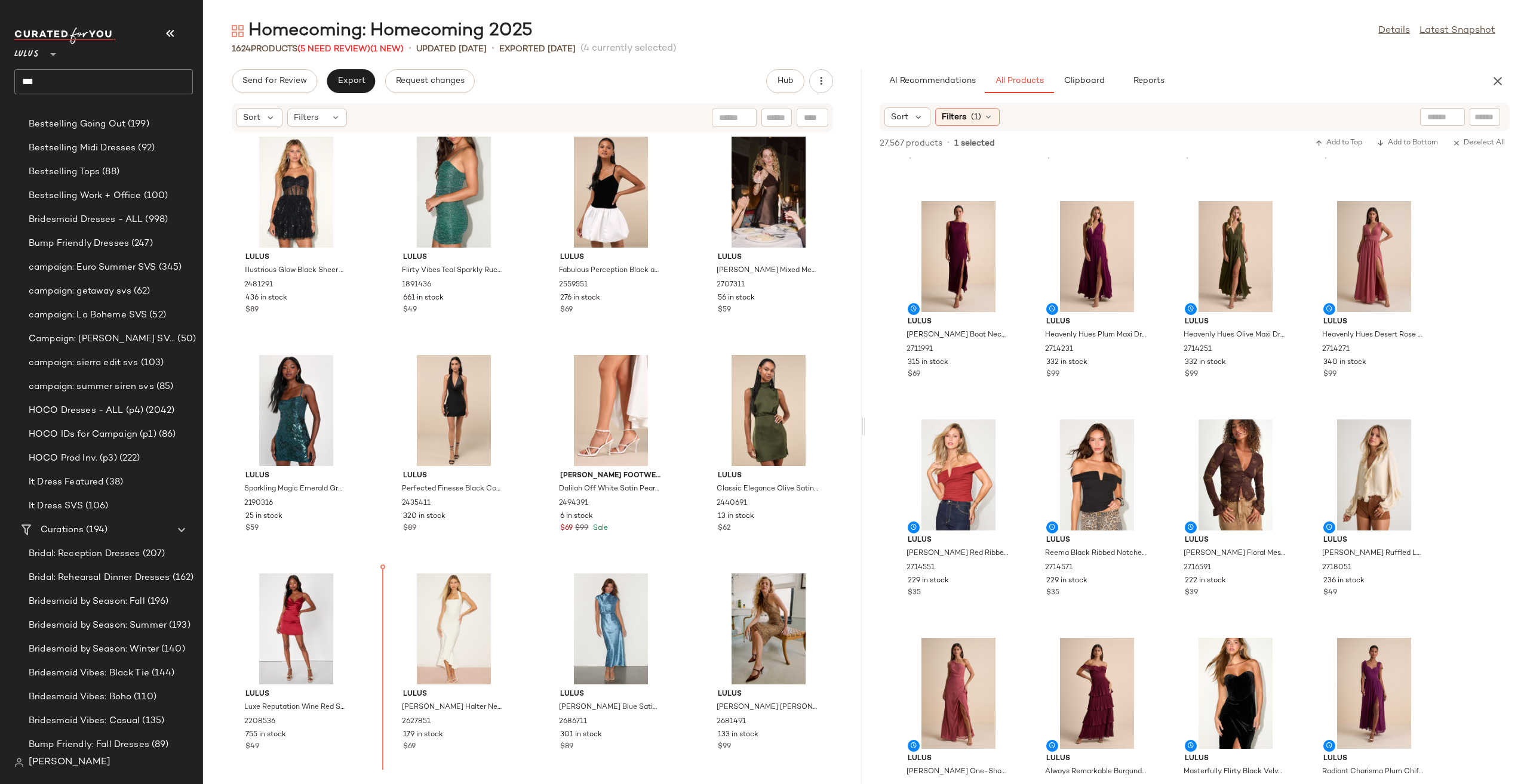
scroll to position [12704, 0]
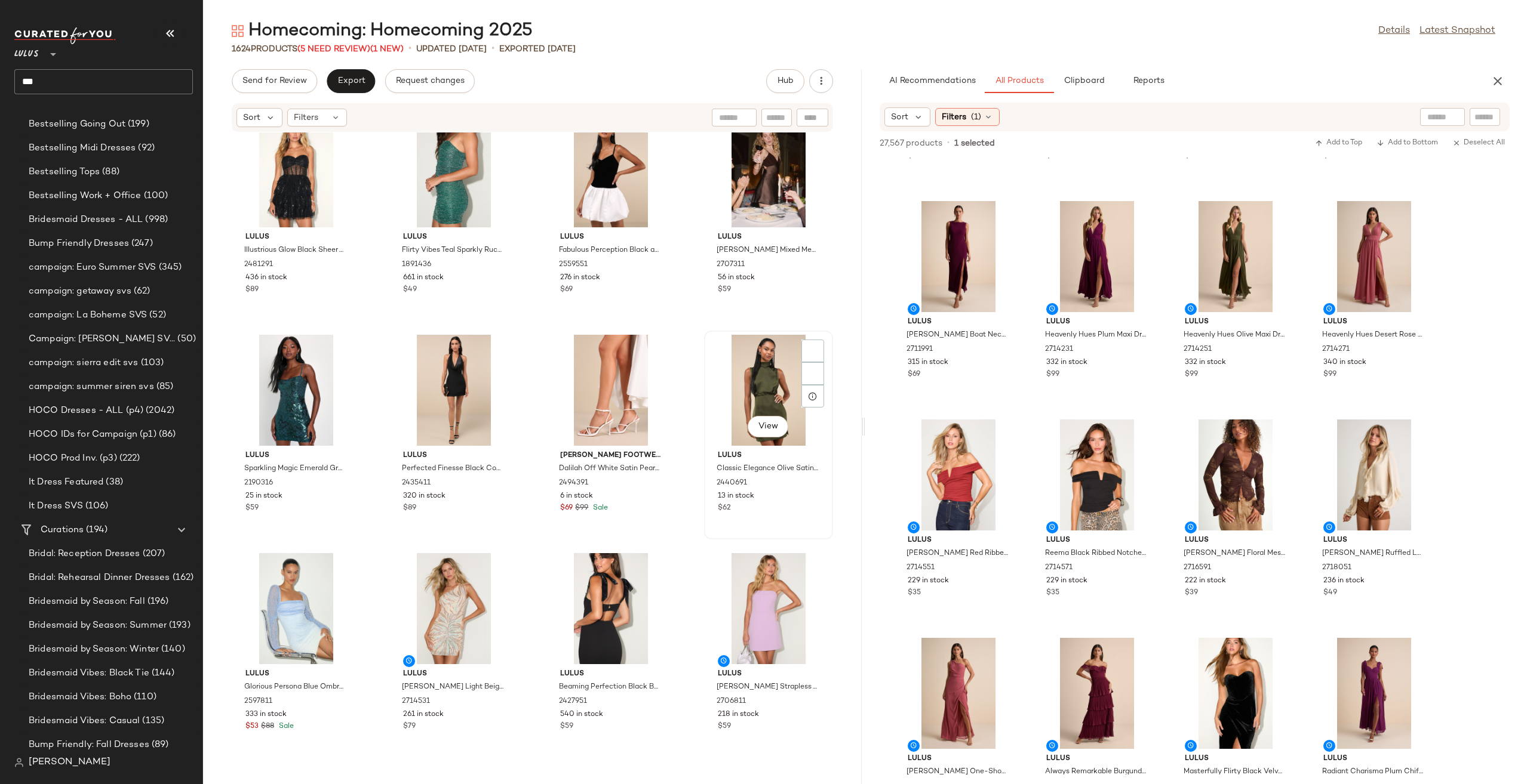
click at [704, 522] on div "View Lulus Classic Elegance Olive Satin Sleeveless Mock Neck Mini Dress 2440691…" at bounding box center [768, 434] width 129 height 209
click at [666, 546] on div "Lulus Illustrious Glow Black Sheer Tulle Sequin Tiered Mini Dress 2481291 436 i…" at bounding box center [532, 451] width 658 height 638
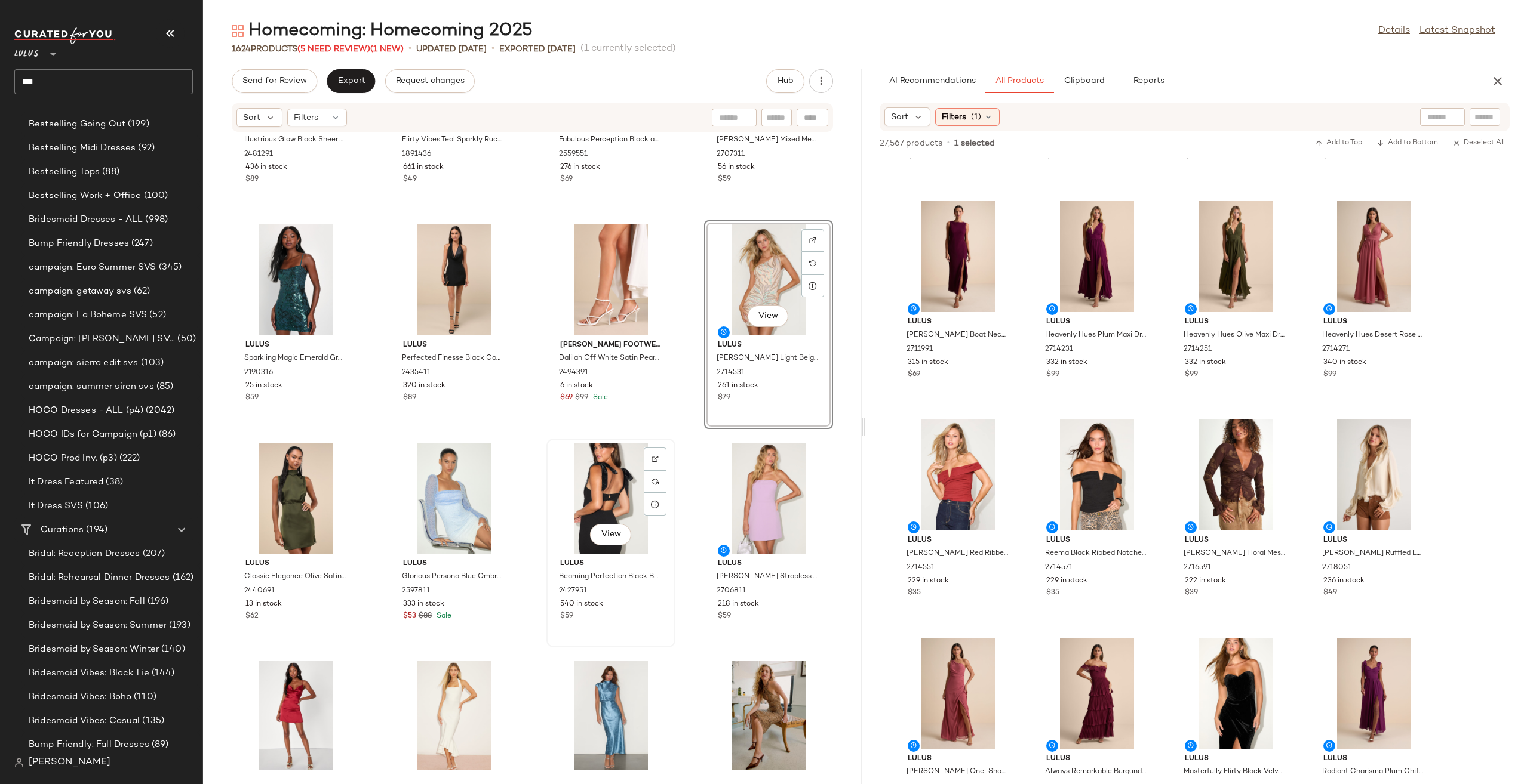
scroll to position [12943, 0]
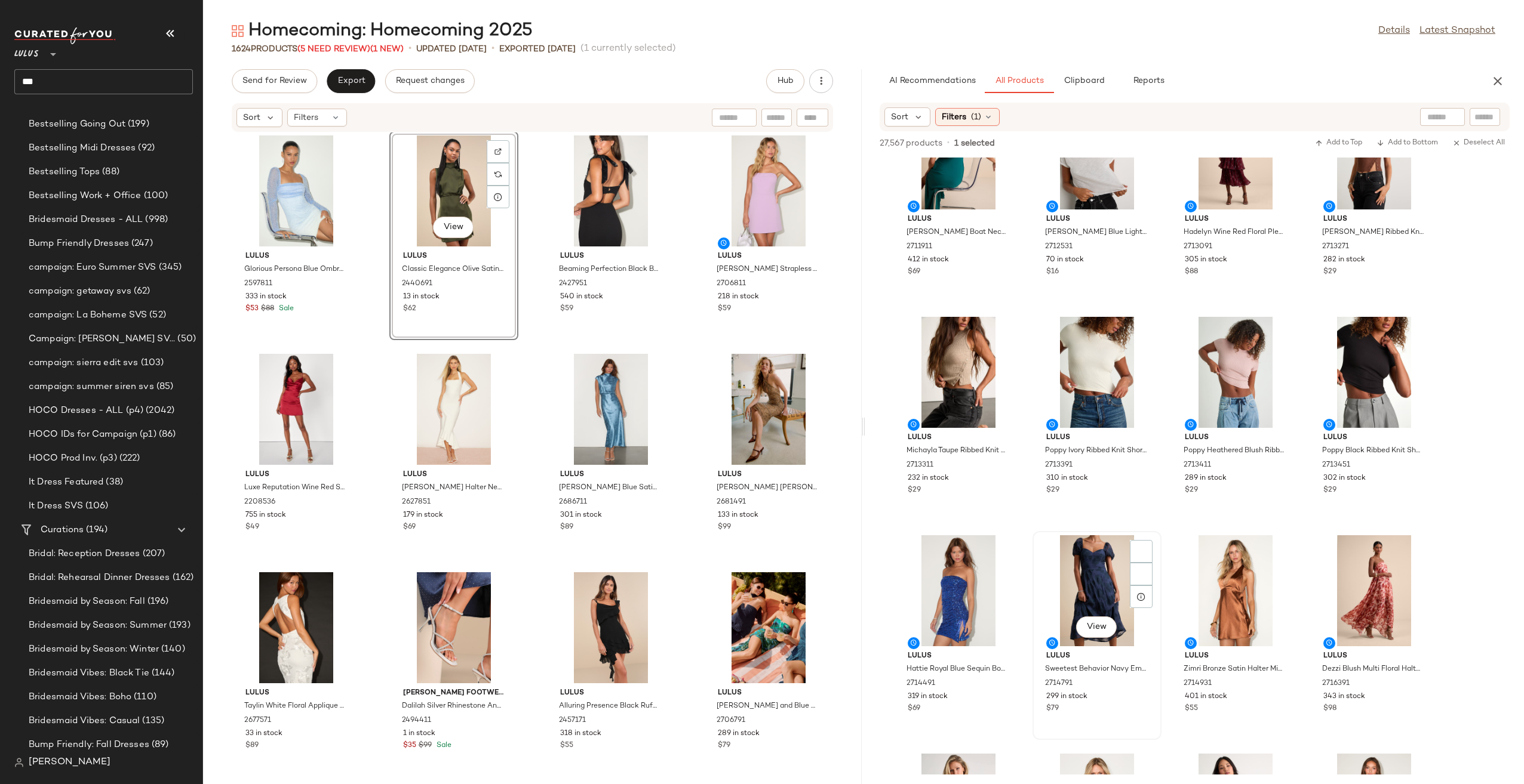
scroll to position [2268, 0]
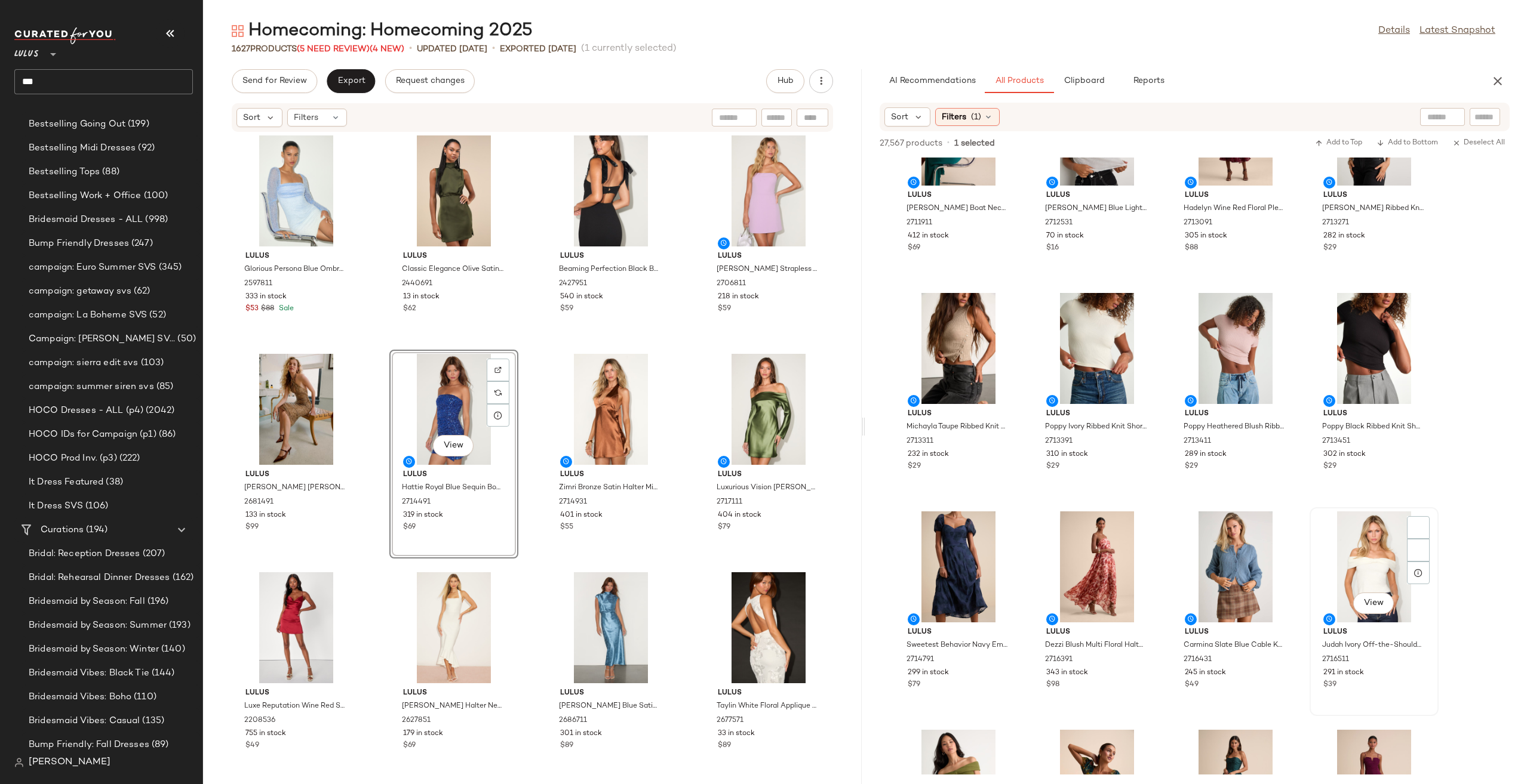
scroll to position [2029, 0]
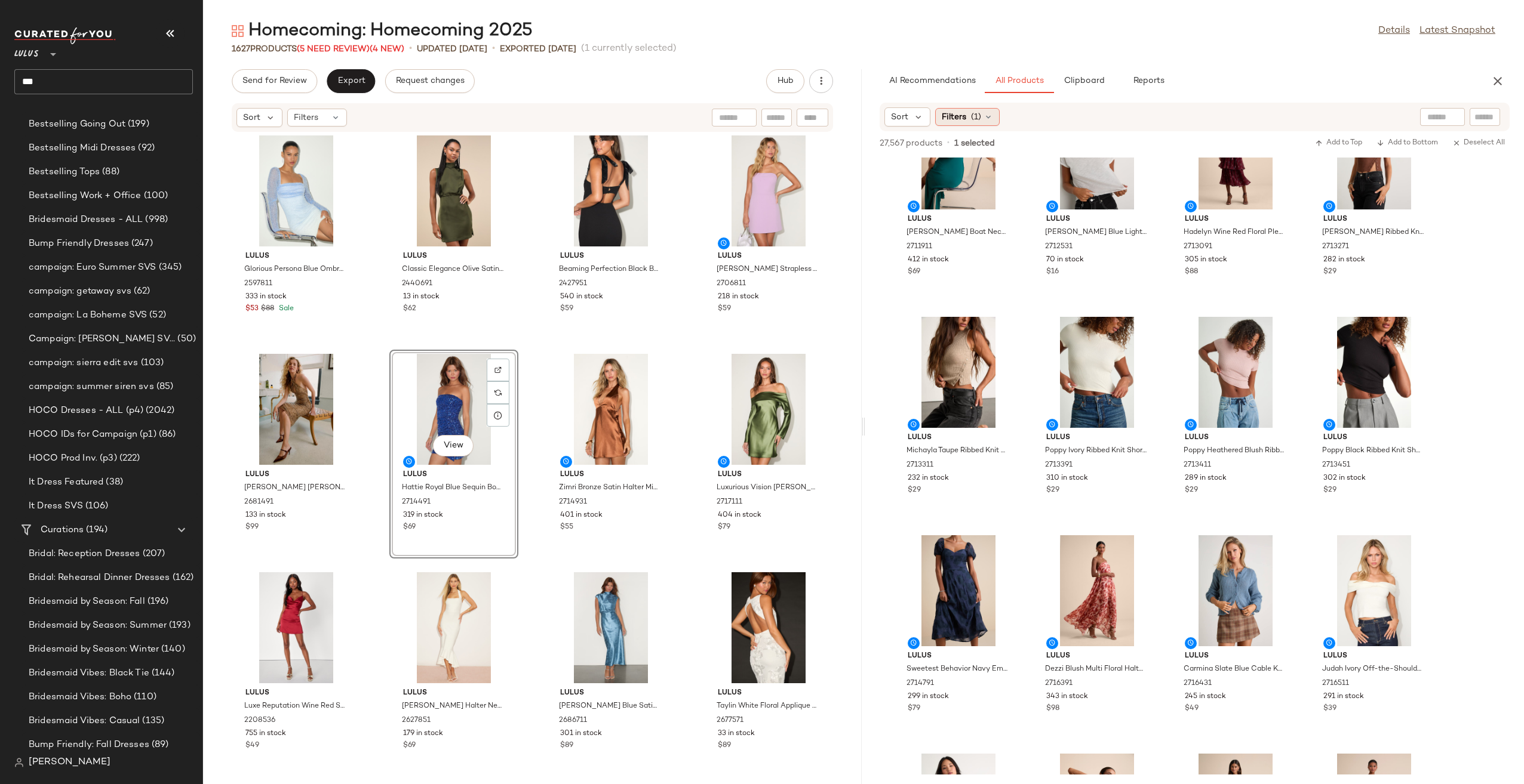
click at [990, 122] on div "Filters (1)" at bounding box center [967, 117] width 64 height 18
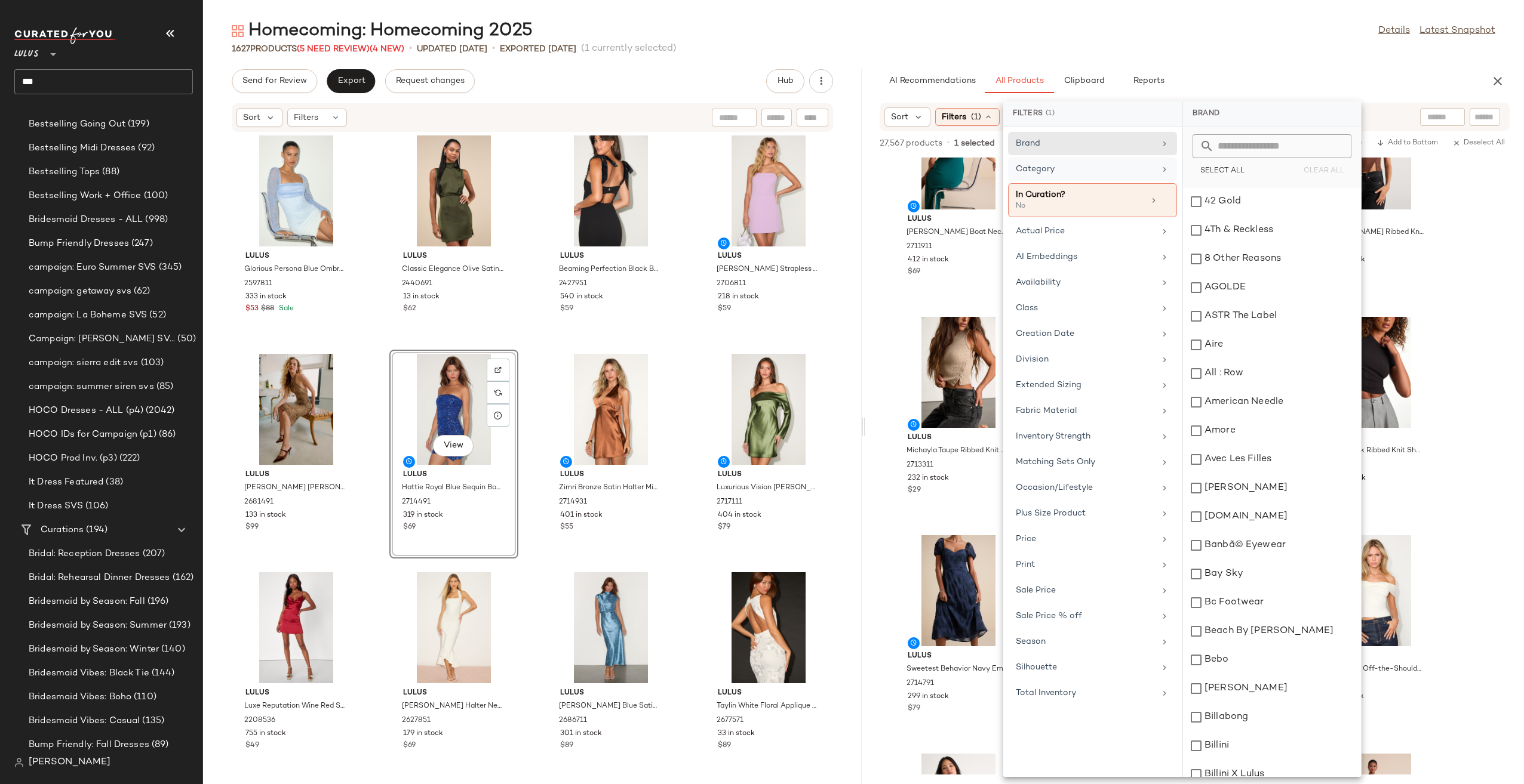
click at [1079, 183] on div "Category" at bounding box center [1093, 200] width 169 height 34
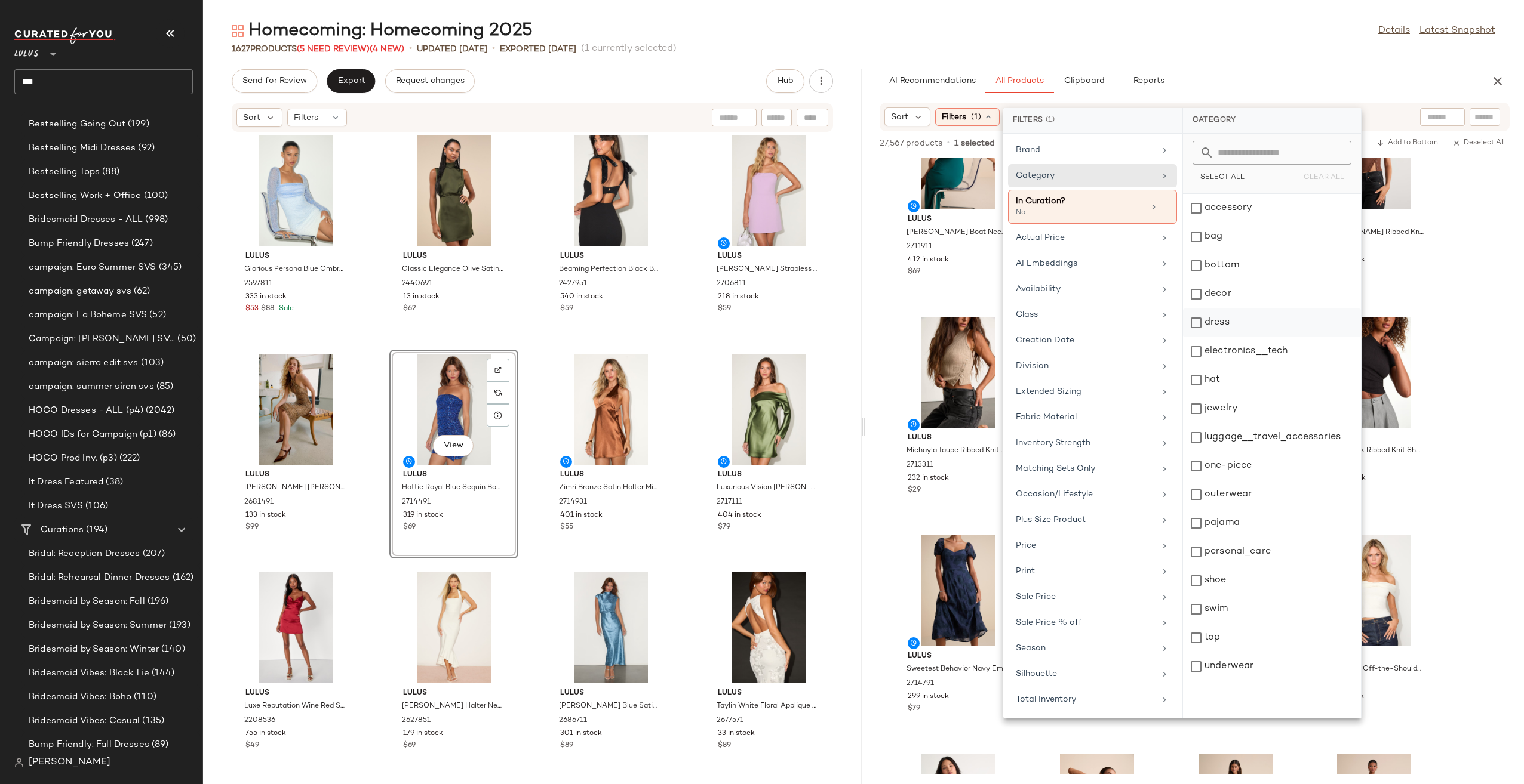
click at [1244, 337] on div "dress" at bounding box center [1272, 351] width 178 height 29
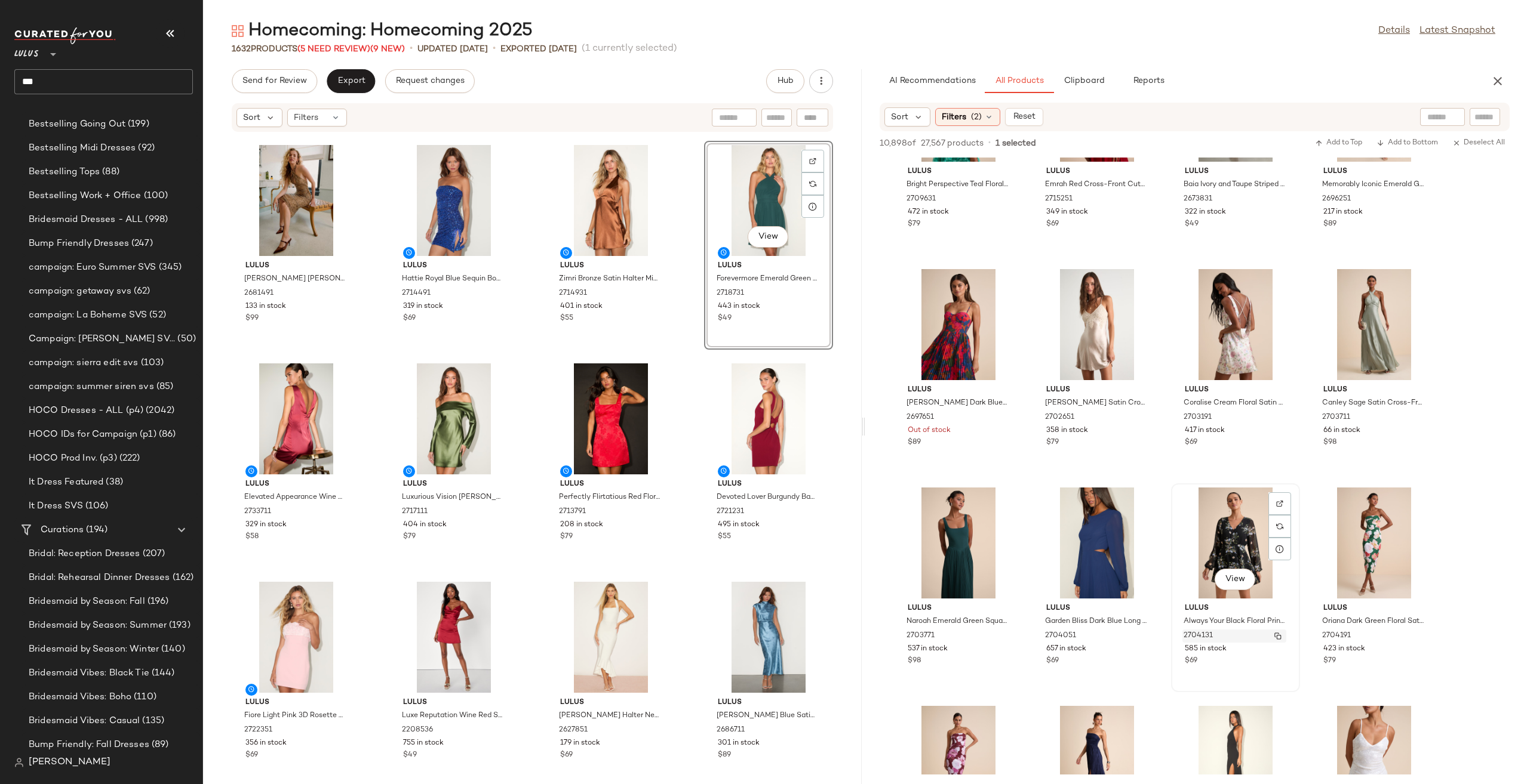
scroll to position [6805, 0]
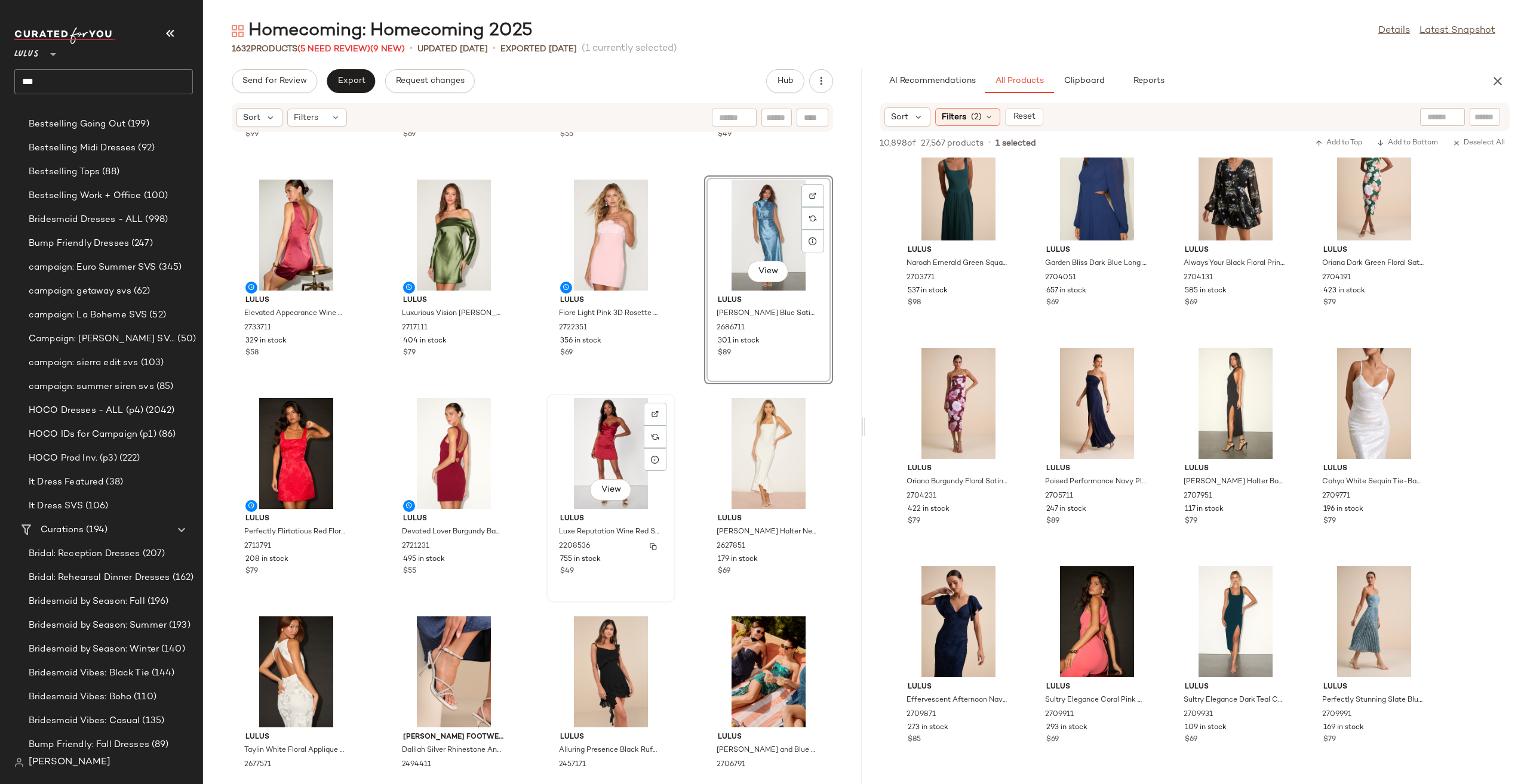
scroll to position [13450, 0]
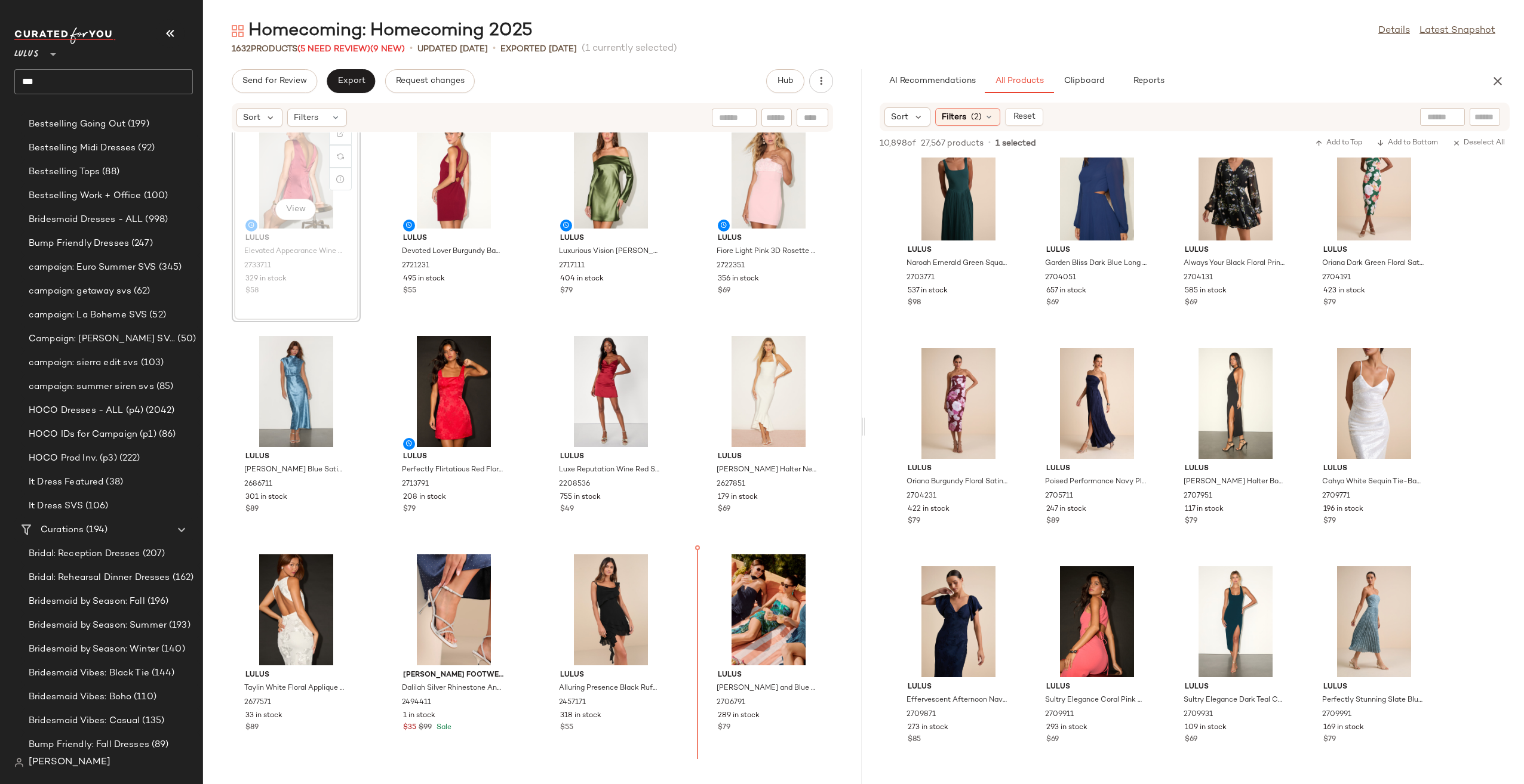
scroll to position [13581, 0]
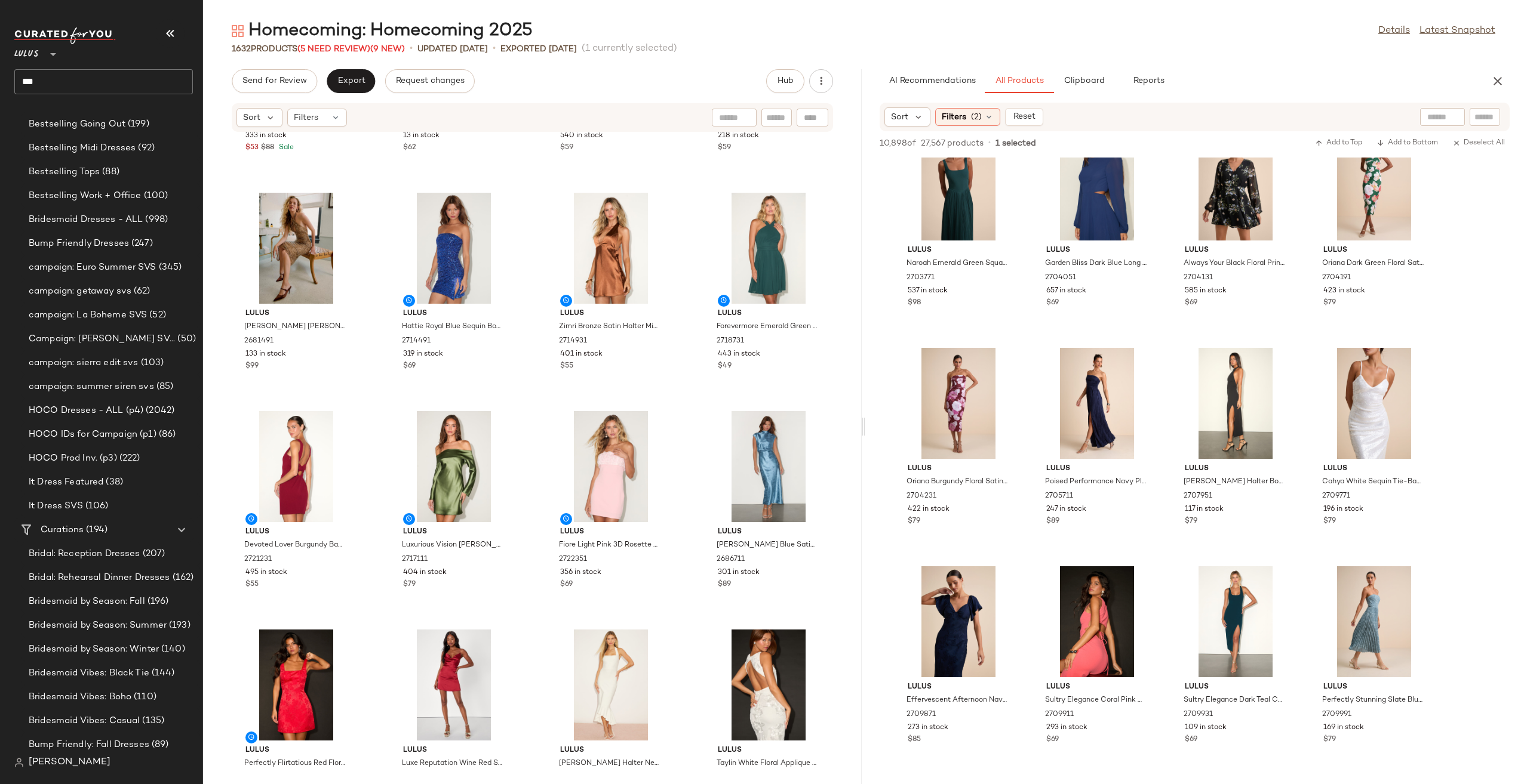
scroll to position [13044, 0]
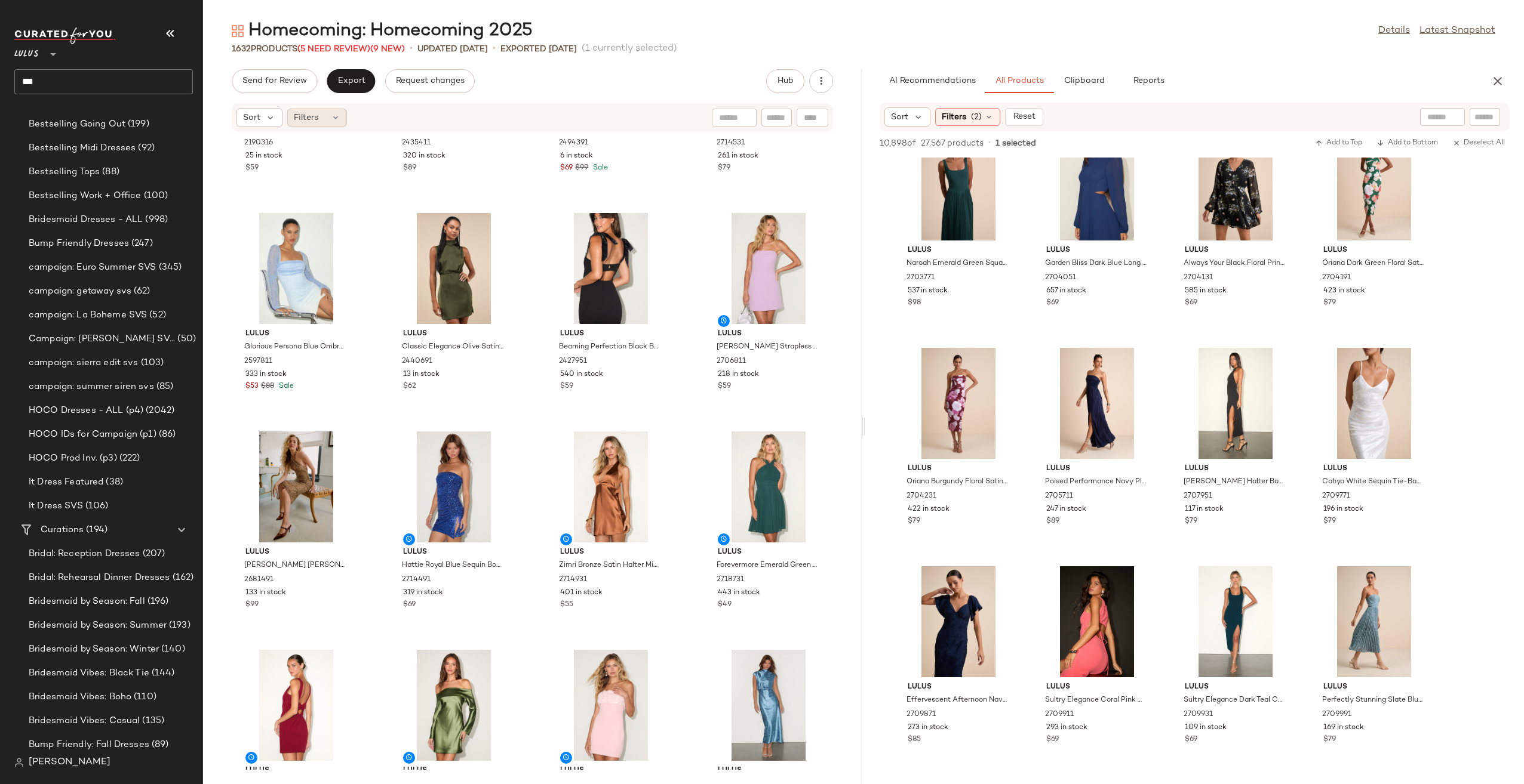
click at [296, 122] on span "Filters" at bounding box center [306, 117] width 25 height 13
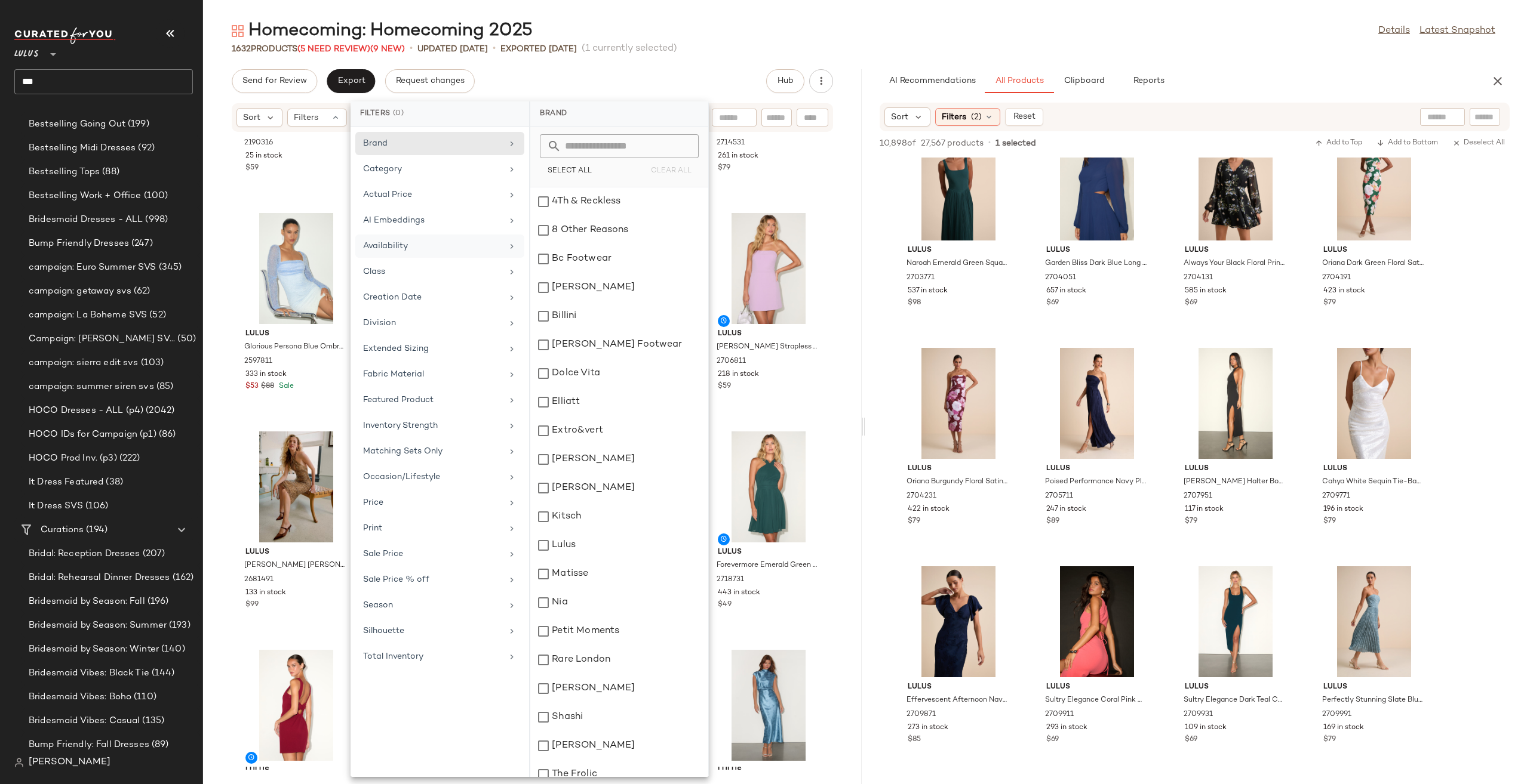
click at [442, 245] on div "Availability" at bounding box center [433, 246] width 139 height 13
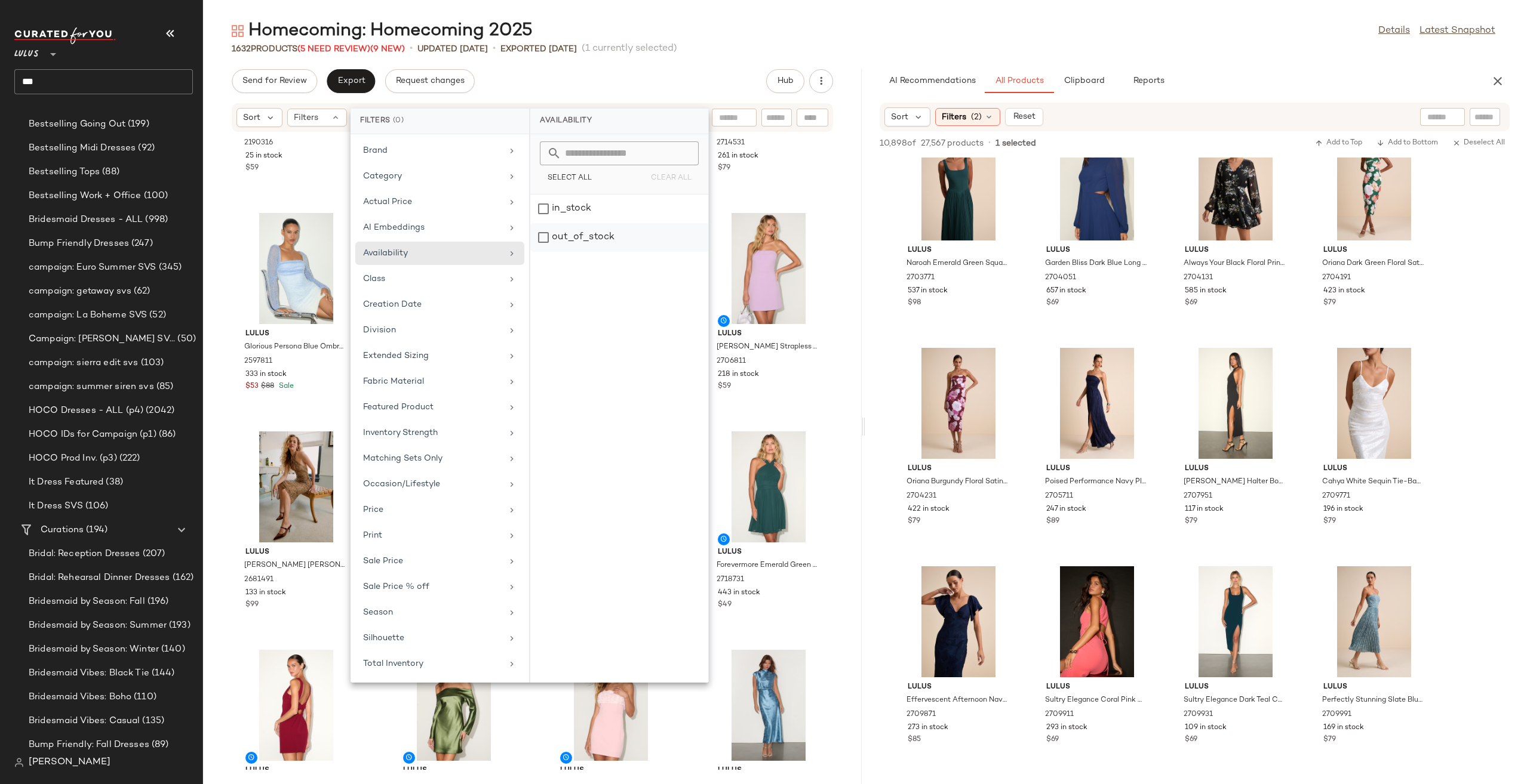
click at [543, 231] on div "out_of_stock" at bounding box center [619, 237] width 178 height 29
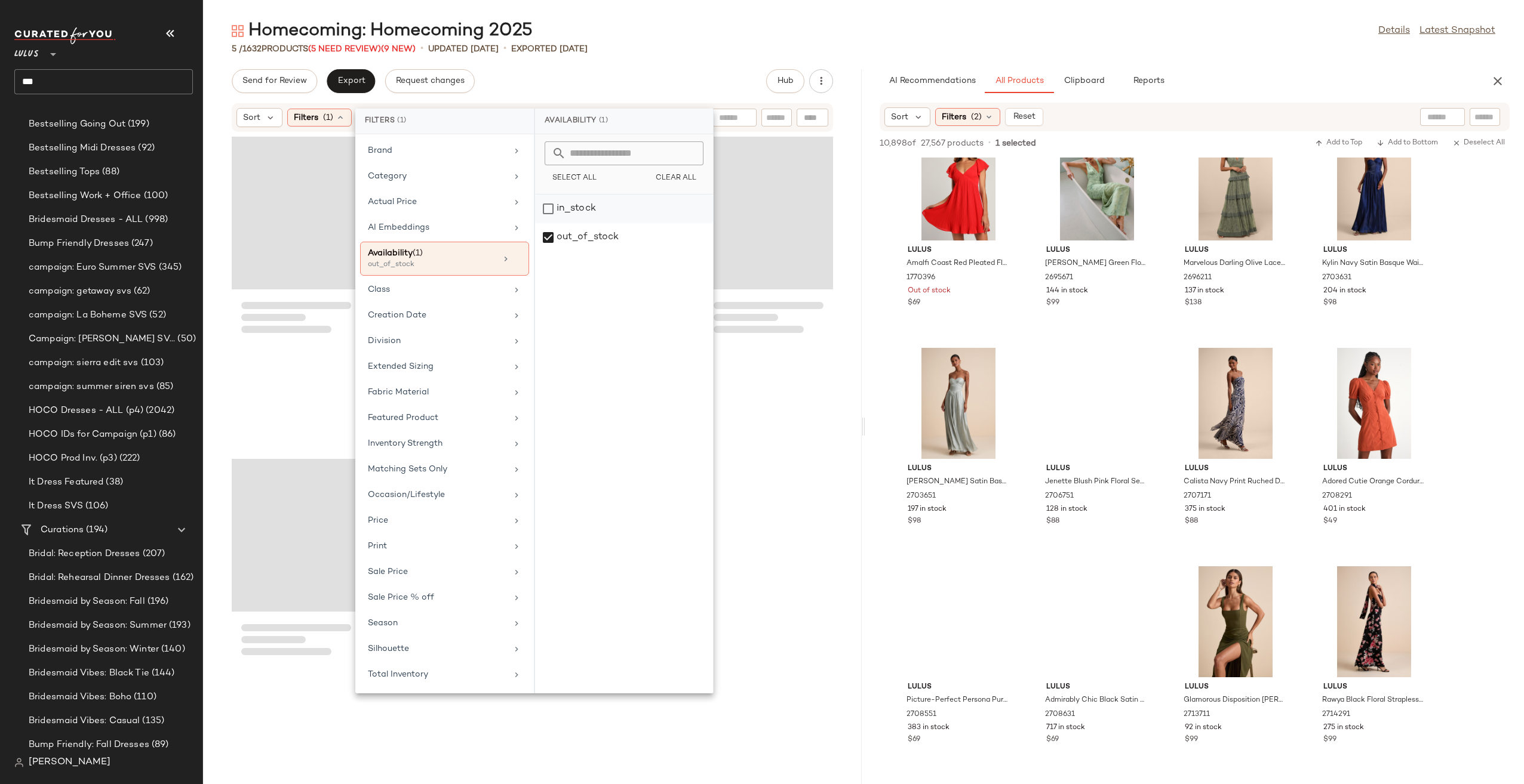
scroll to position [8771, 0]
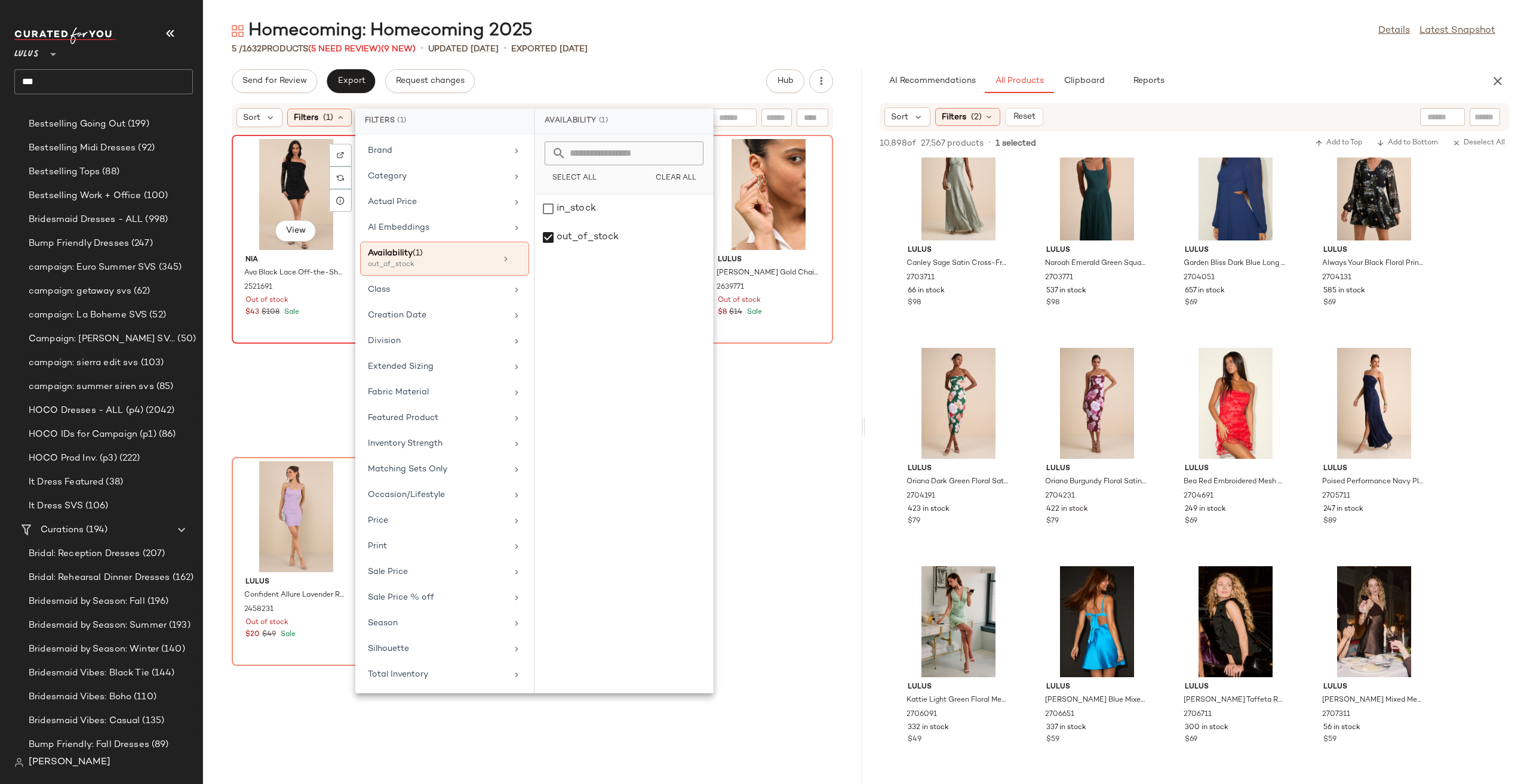
click at [292, 199] on div "View" at bounding box center [296, 194] width 121 height 111
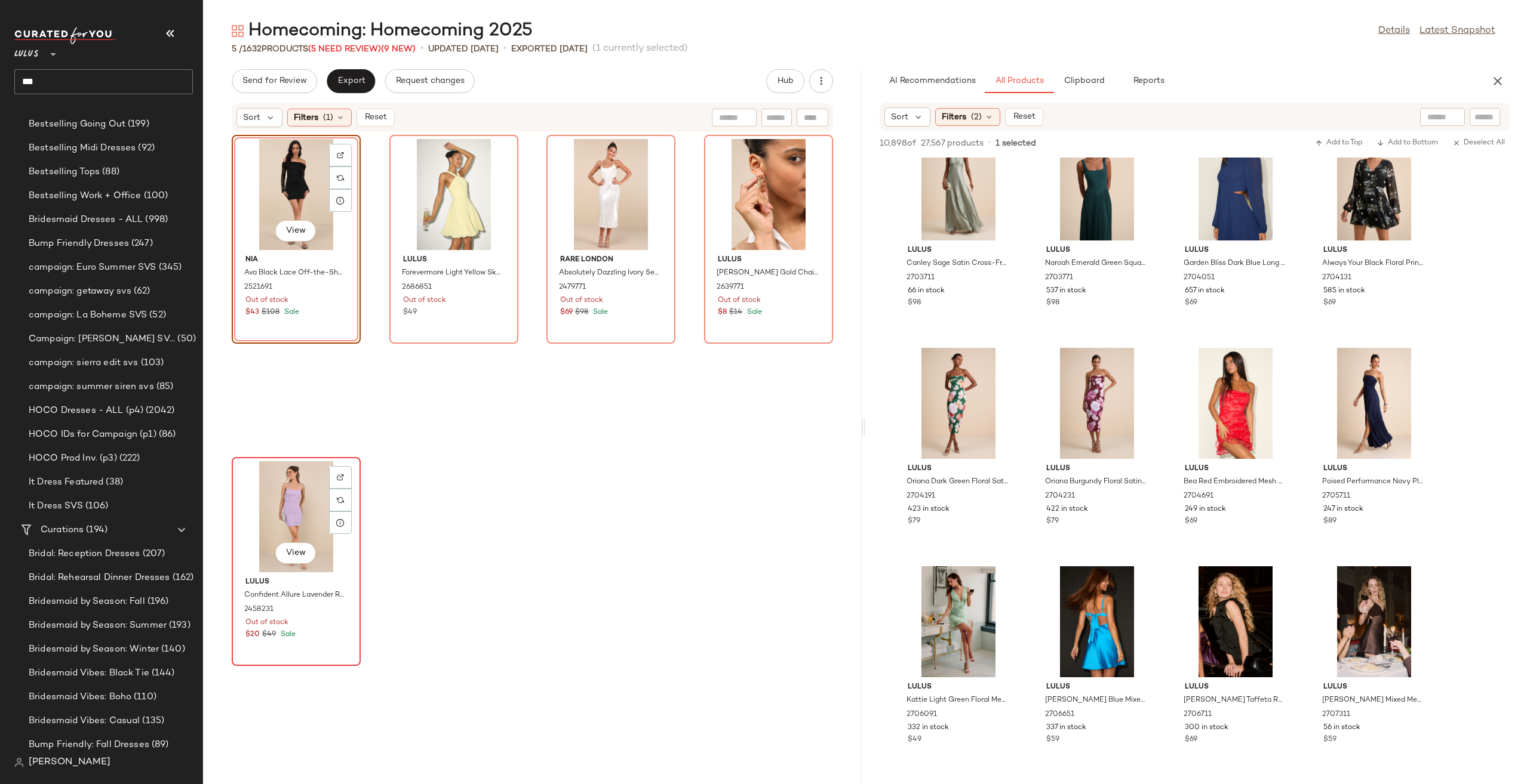
click at [311, 520] on div "View" at bounding box center [296, 516] width 121 height 111
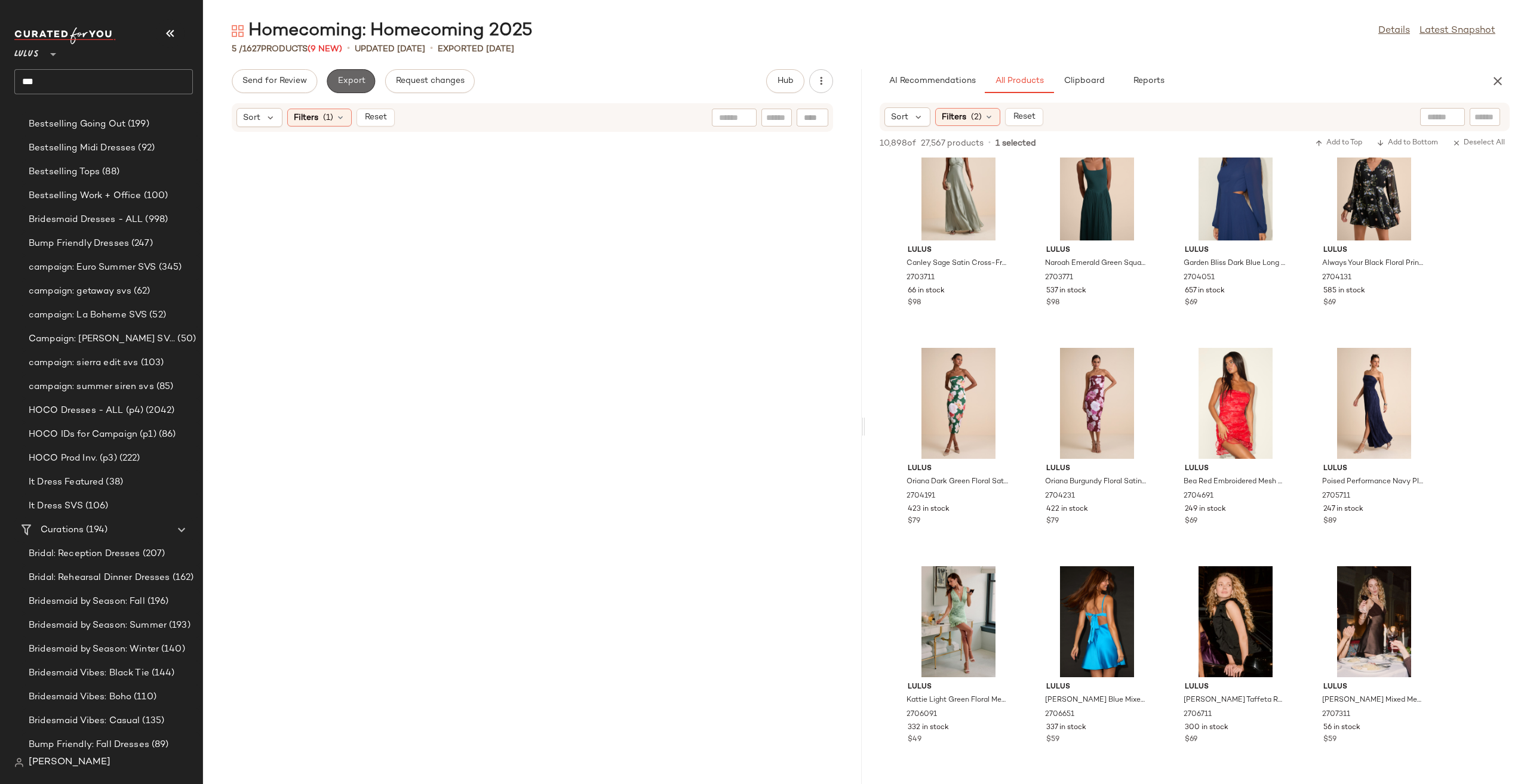
click at [352, 84] on span "Export" at bounding box center [351, 80] width 28 height 9
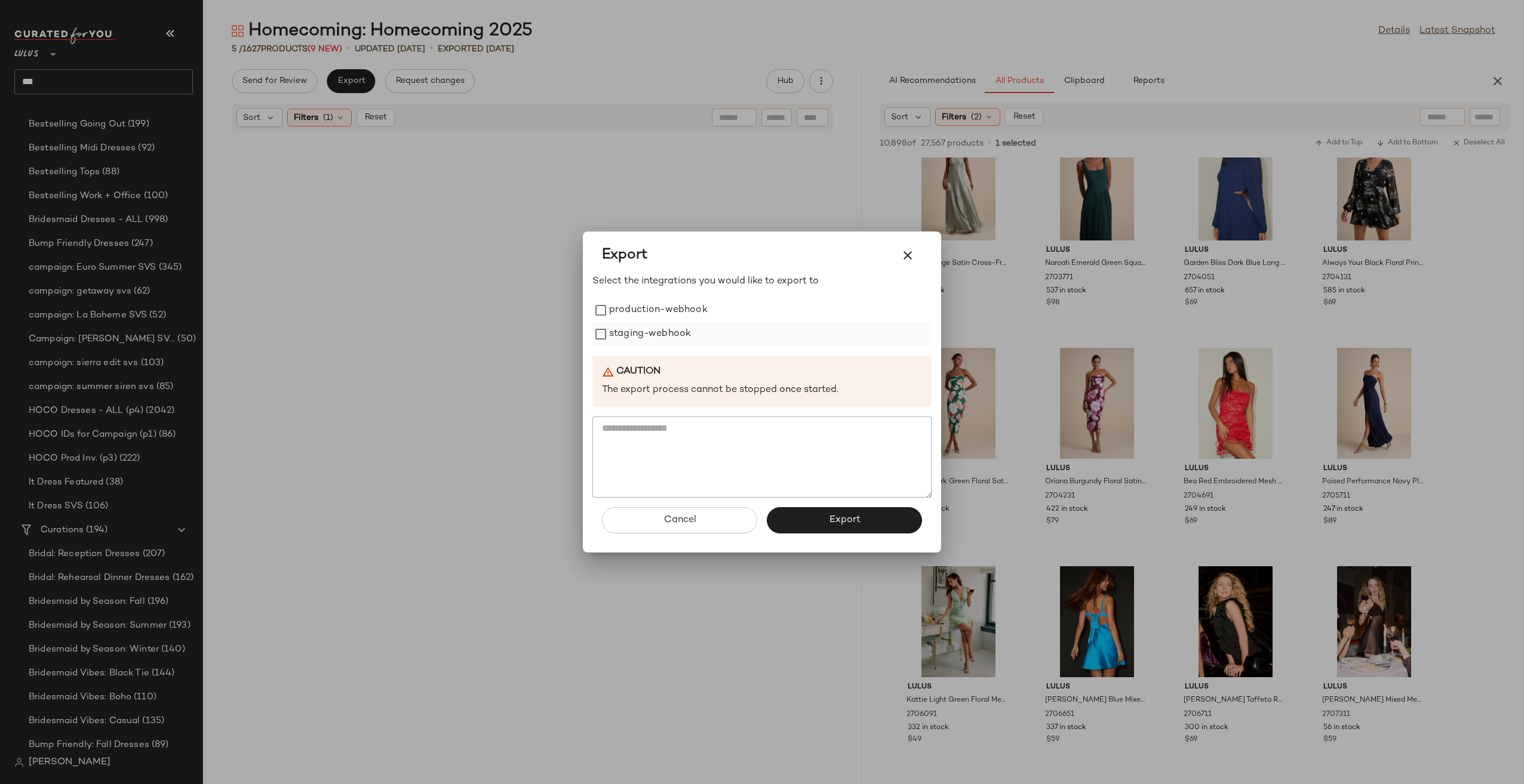
click at [686, 339] on label "staging-webhook" at bounding box center [650, 335] width 82 height 24
click at [679, 319] on label "production-webhook" at bounding box center [658, 310] width 99 height 24
click at [810, 518] on button "Export" at bounding box center [844, 520] width 156 height 26
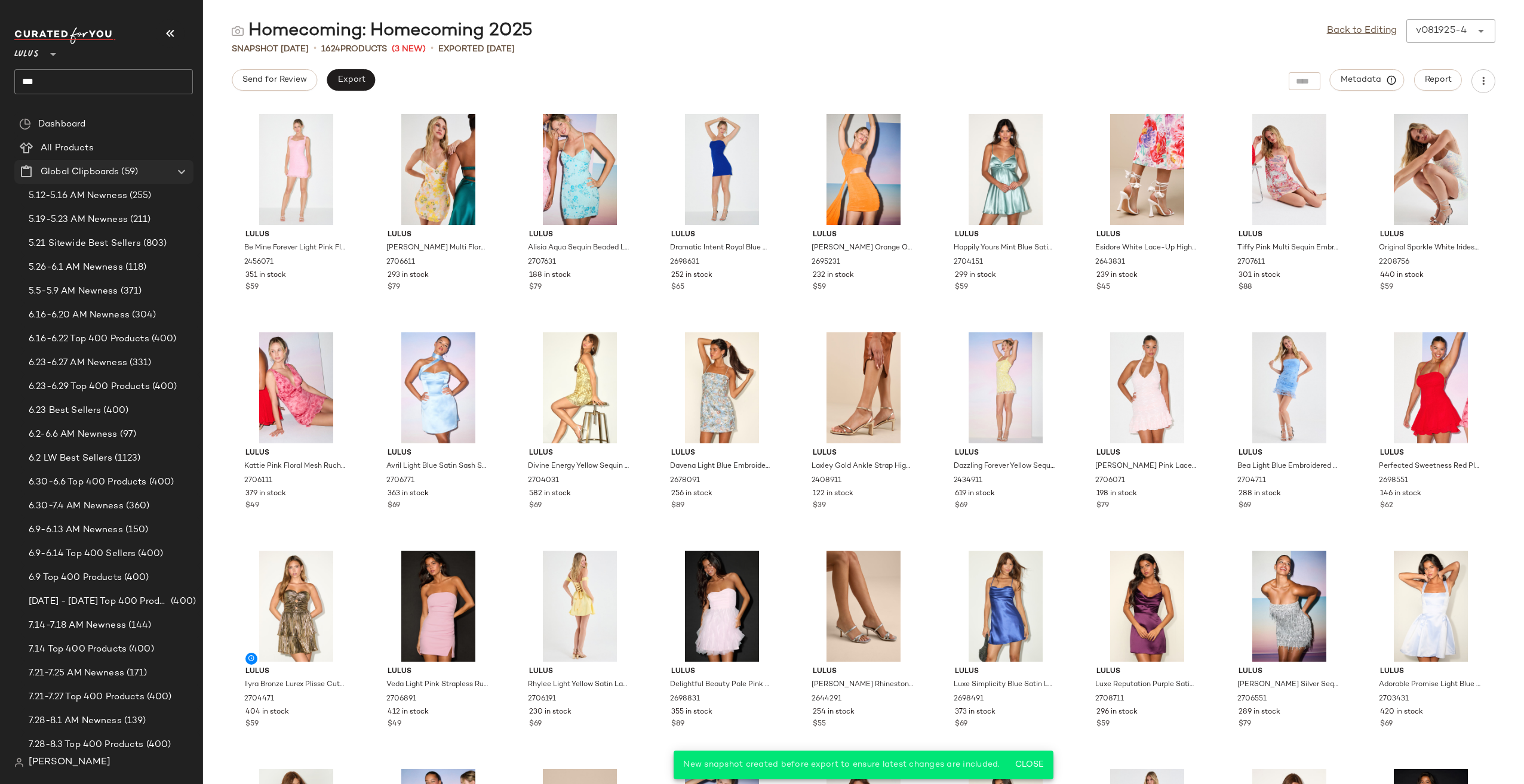
click at [193, 167] on Clipboards "Global Clipboards (59)" at bounding box center [104, 172] width 179 height 24
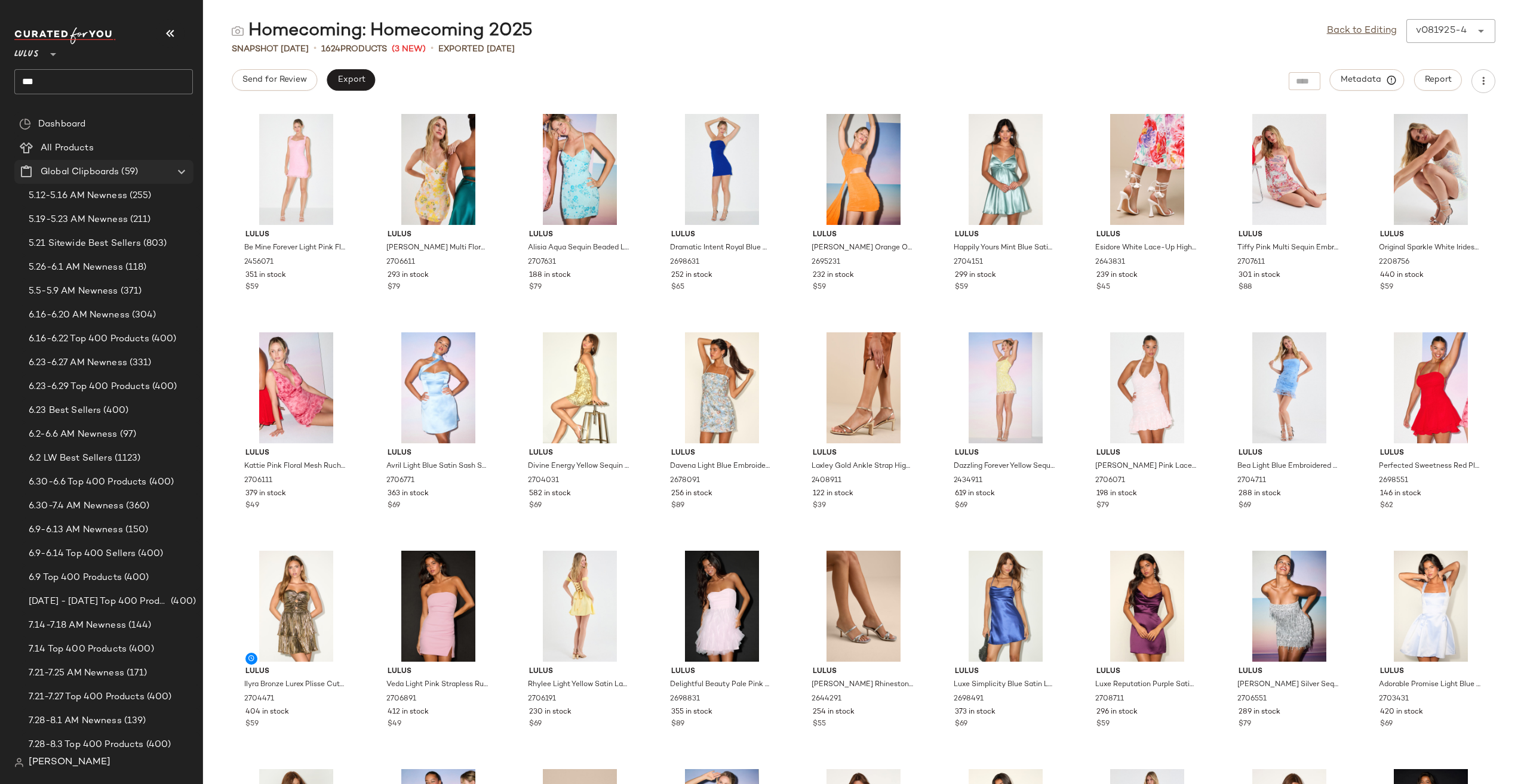
click at [172, 177] on div at bounding box center [180, 172] width 17 height 14
click at [178, 170] on icon at bounding box center [181, 172] width 14 height 14
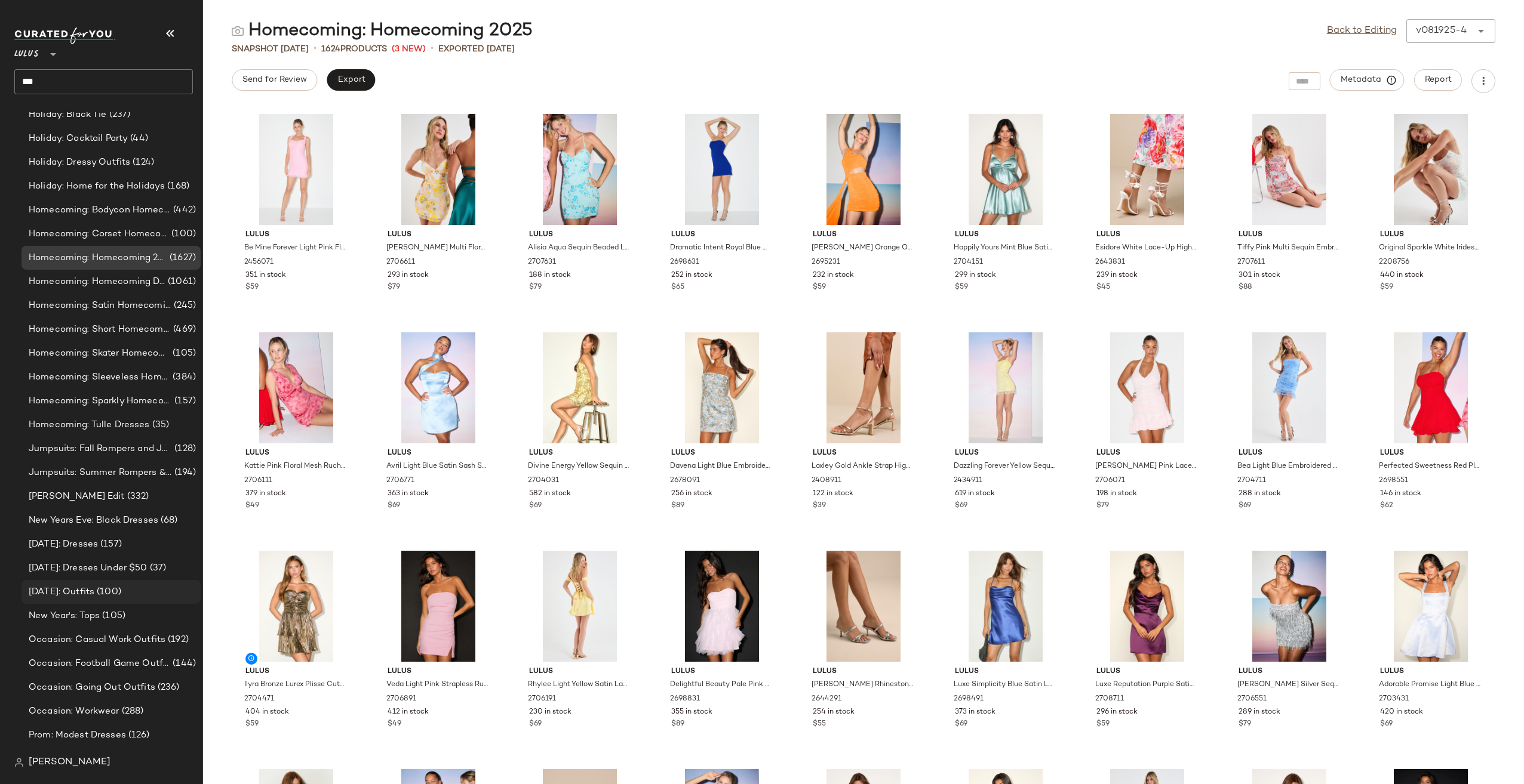
scroll to position [1572, 0]
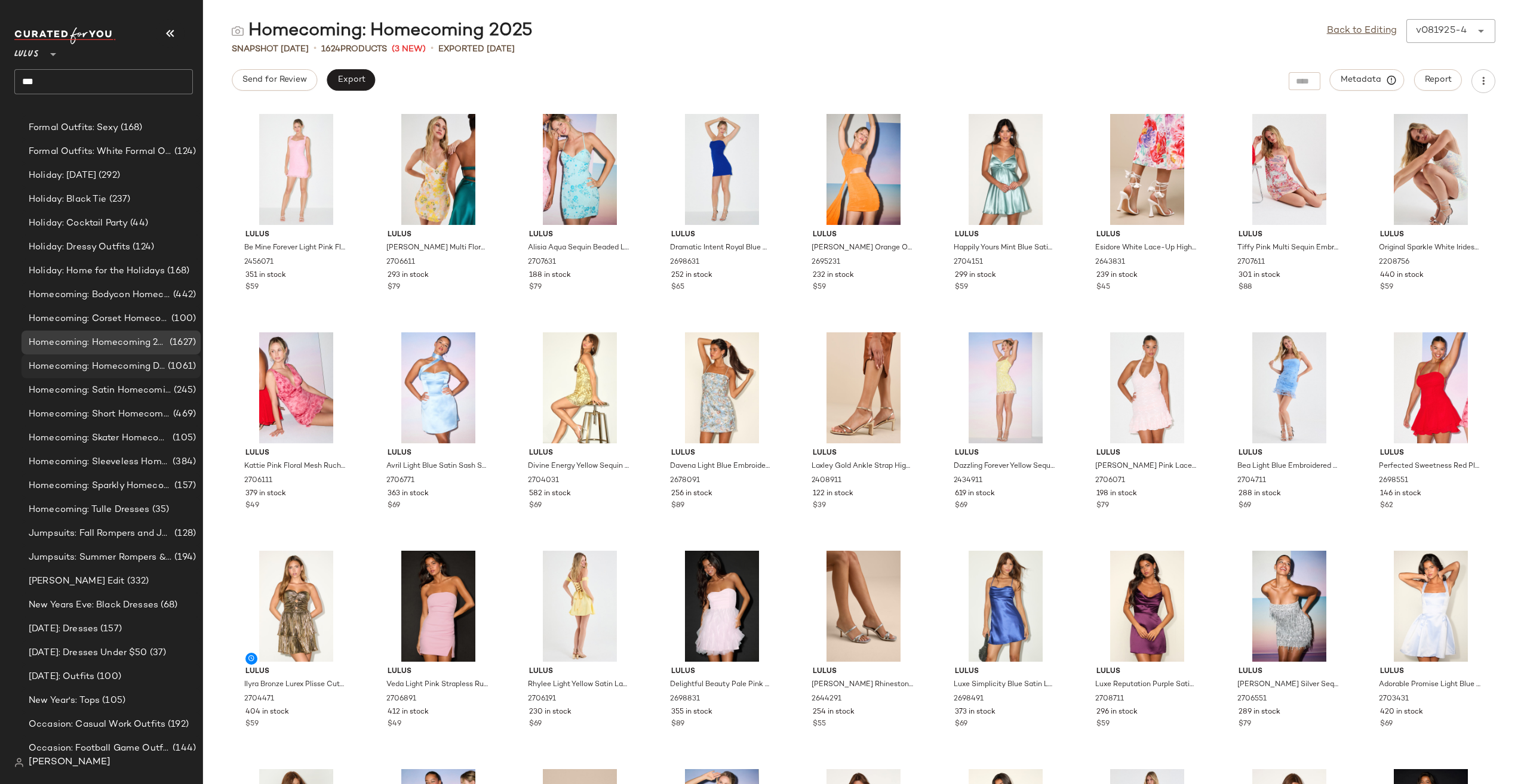
click at [144, 369] on span "Homecoming: Homecoming Dresses LP" at bounding box center [97, 367] width 137 height 14
